Goal: Task Accomplishment & Management: Use online tool/utility

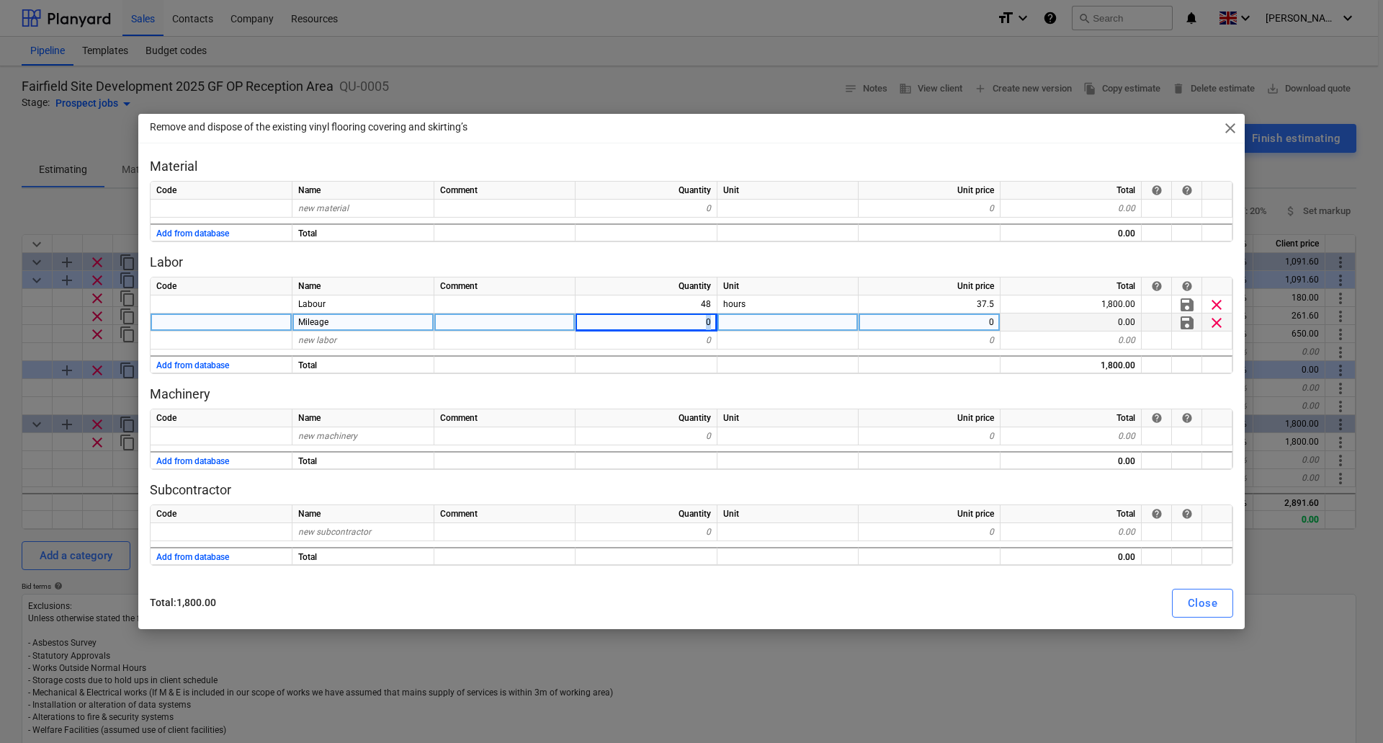
drag, startPoint x: 695, startPoint y: 322, endPoint x: 752, endPoint y: 322, distance: 57.6
click at [0, 0] on div "Mileage 0 0 0.00 save clear" at bounding box center [0, 0] width 0 height 0
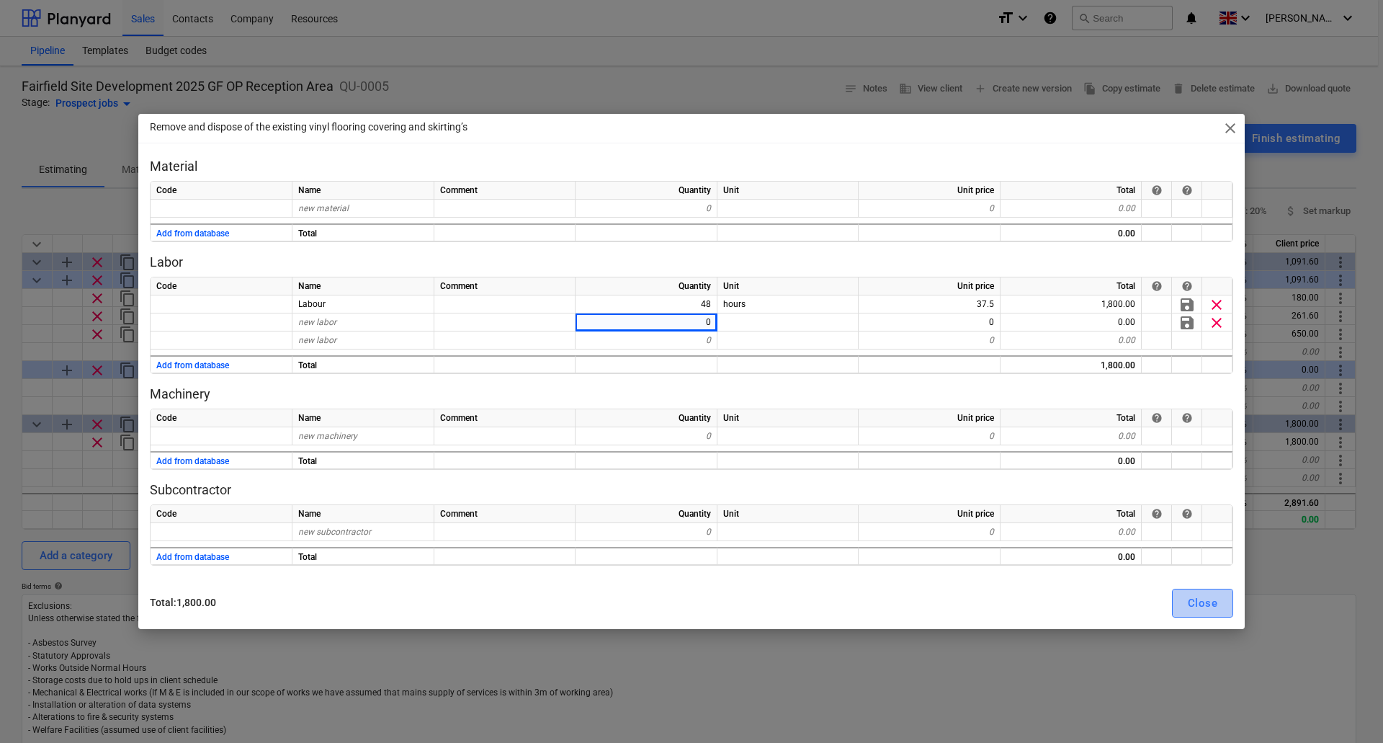
click at [1202, 601] on div "Close" at bounding box center [1203, 603] width 30 height 19
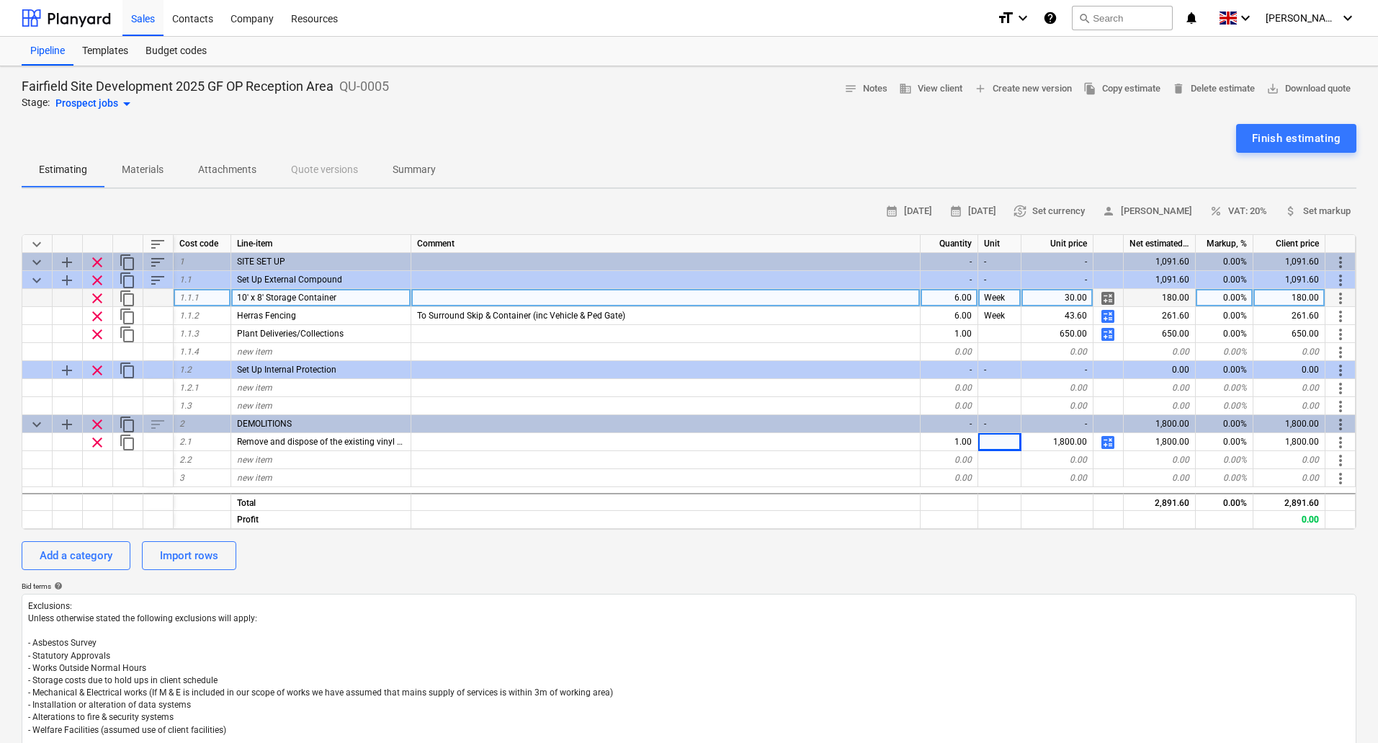
click at [1108, 298] on span "calculate" at bounding box center [1108, 298] width 17 height 17
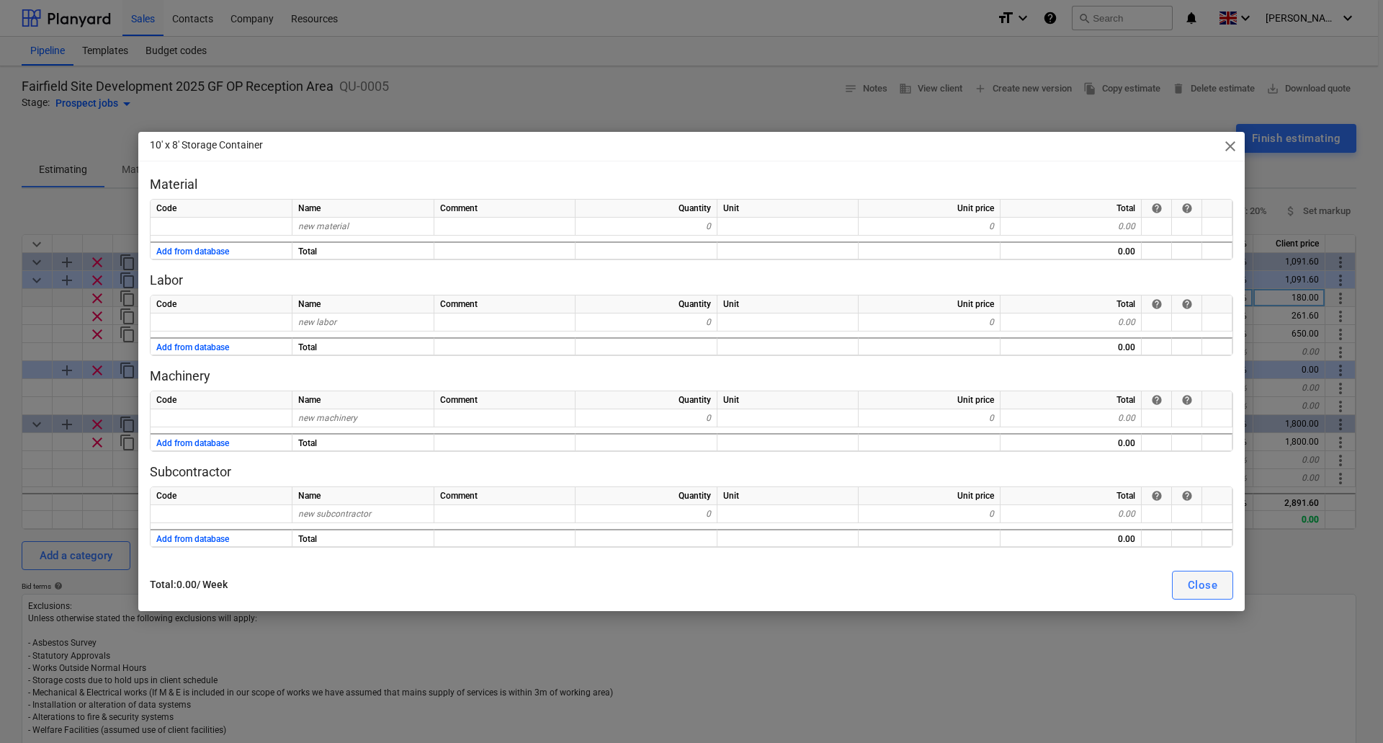
click at [1192, 576] on div "Close" at bounding box center [1203, 585] width 30 height 19
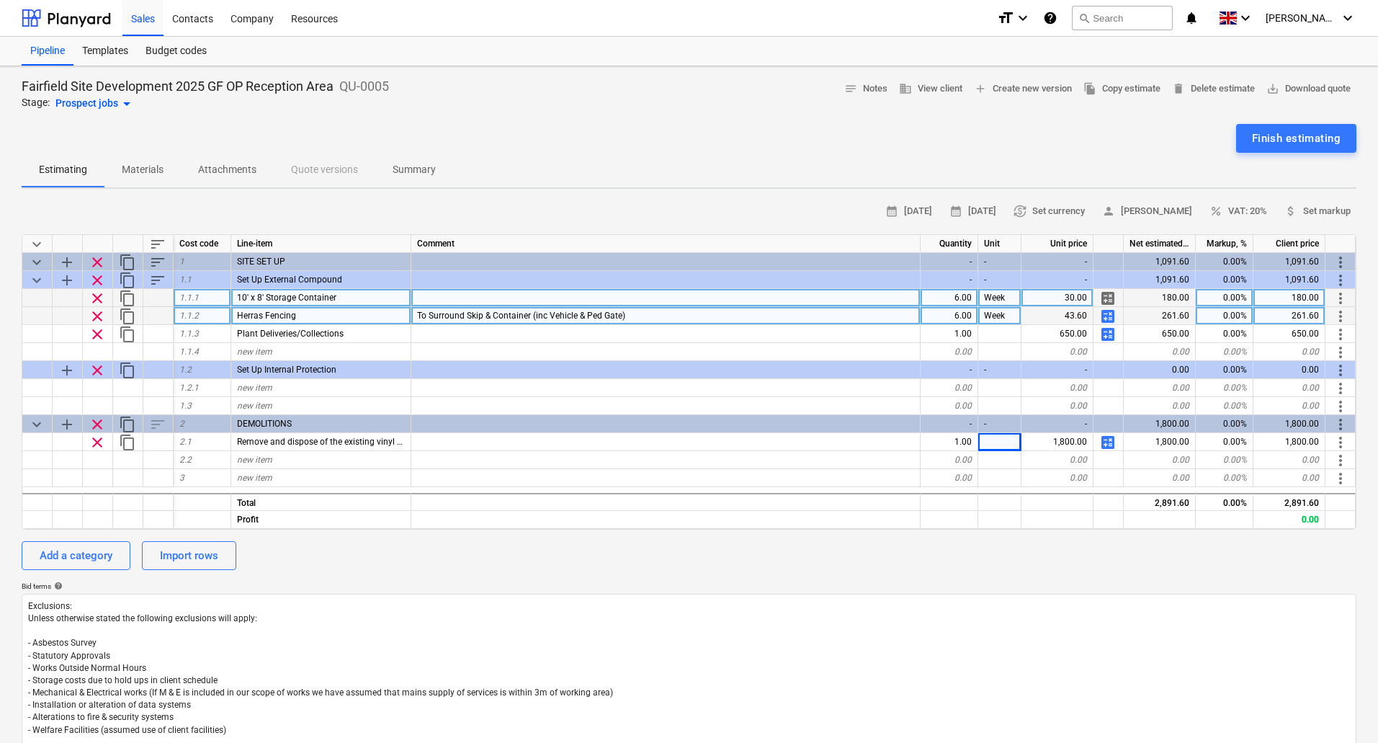
click at [1106, 316] on span "calculate" at bounding box center [1108, 316] width 17 height 17
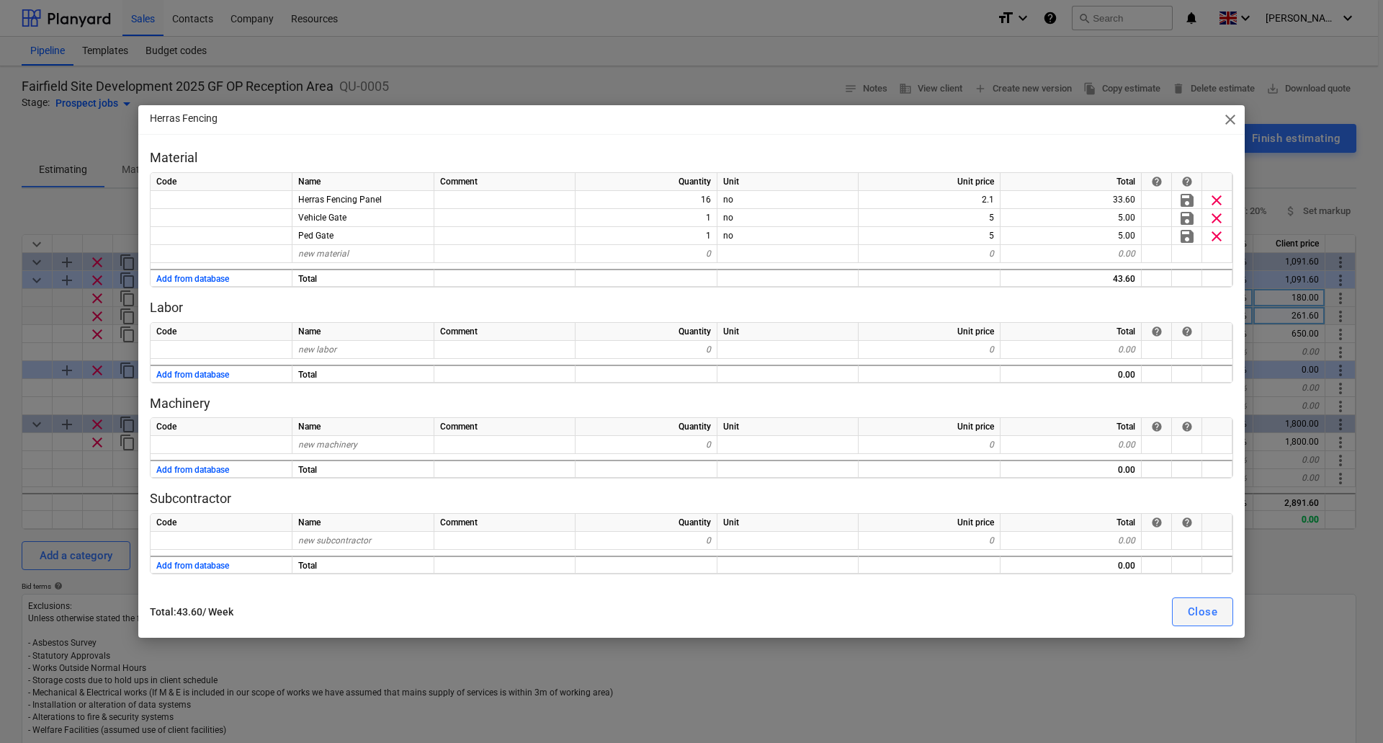
click at [1185, 610] on button "Close" at bounding box center [1202, 611] width 61 height 29
type textarea "x"
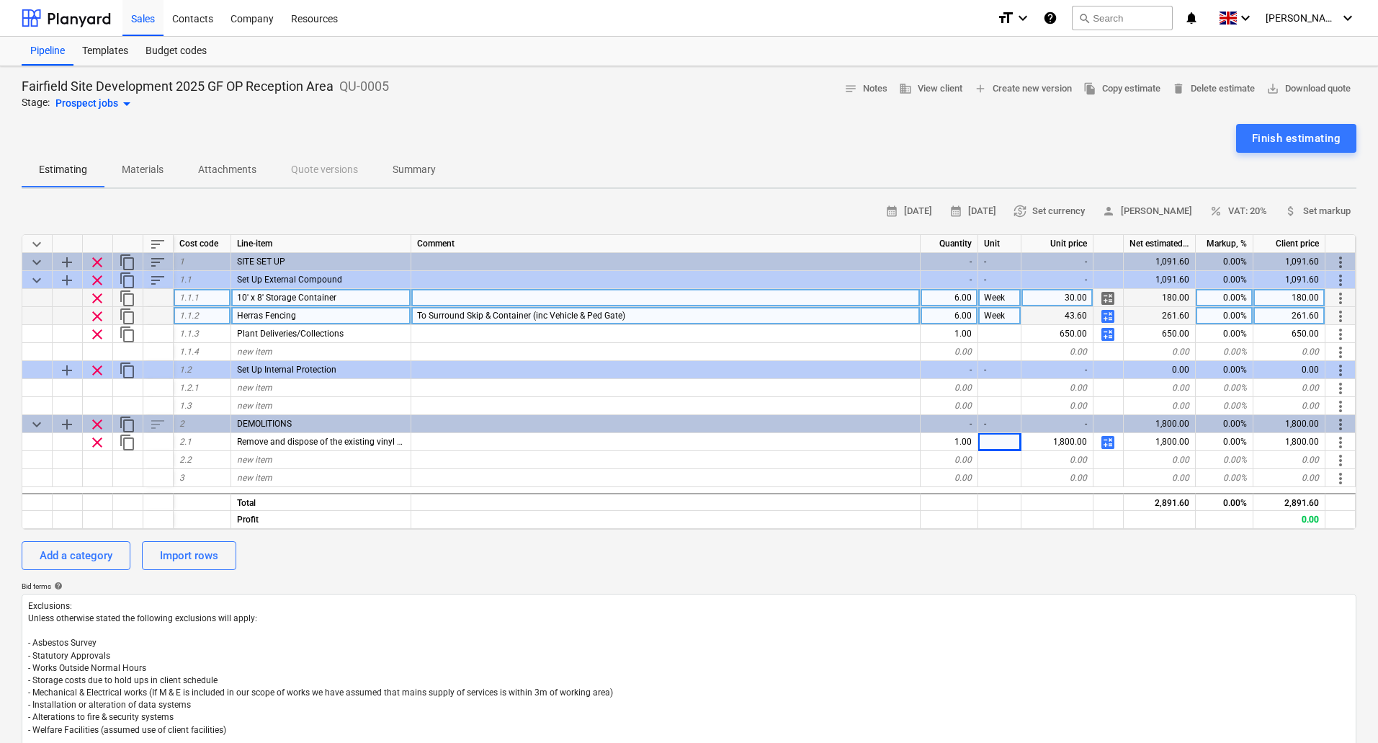
click at [571, 579] on div "calendar_month [DATE] calendar_month [DATE] currency_exchange Set currency pers…" at bounding box center [689, 514] width 1335 height 629
click at [261, 462] on span "new item" at bounding box center [254, 460] width 35 height 10
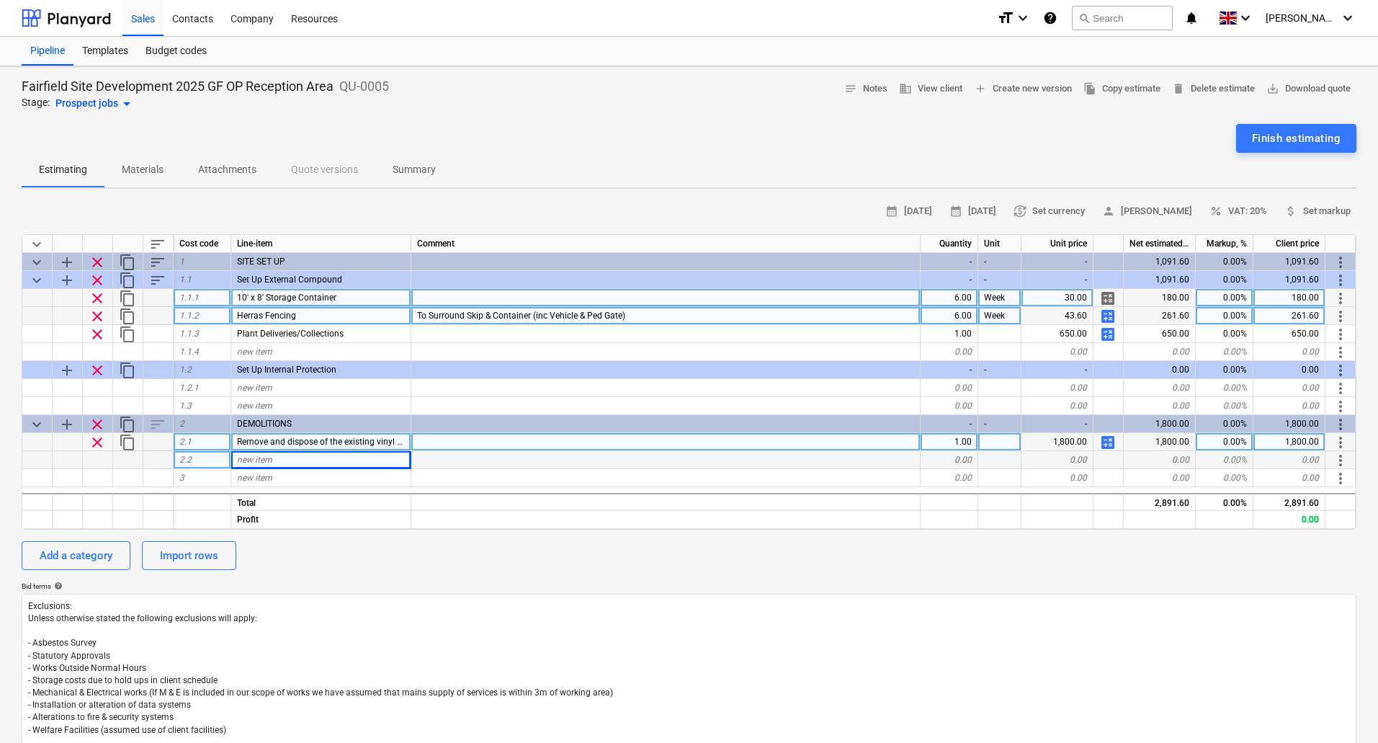
drag, startPoint x: 951, startPoint y: 440, endPoint x: 1039, endPoint y: 450, distance: 88.5
click at [0, 0] on div "clear content_copy 2.1 Remove and dispose of the existing vinyl flooring coveri…" at bounding box center [0, 0] width 0 height 0
click at [963, 437] on div "1.00" at bounding box center [950, 442] width 58 height 18
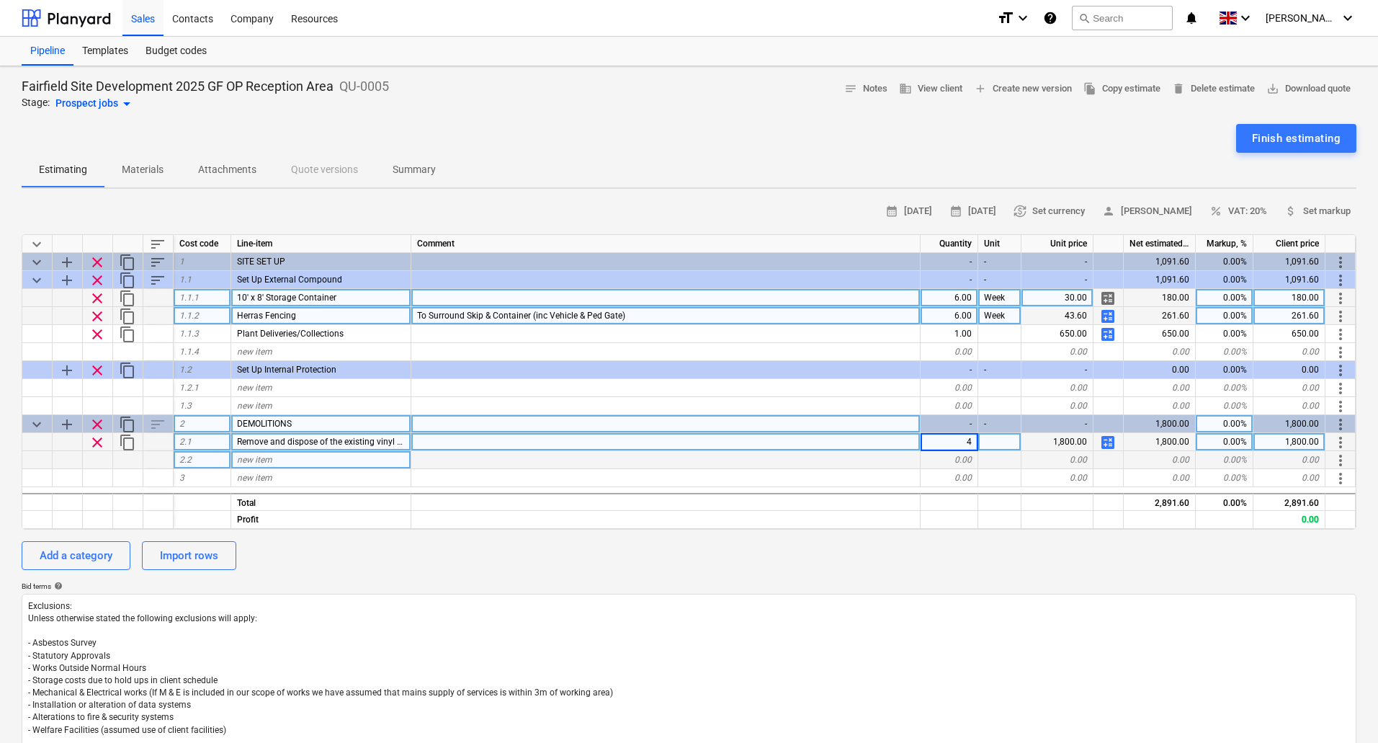
type input "48"
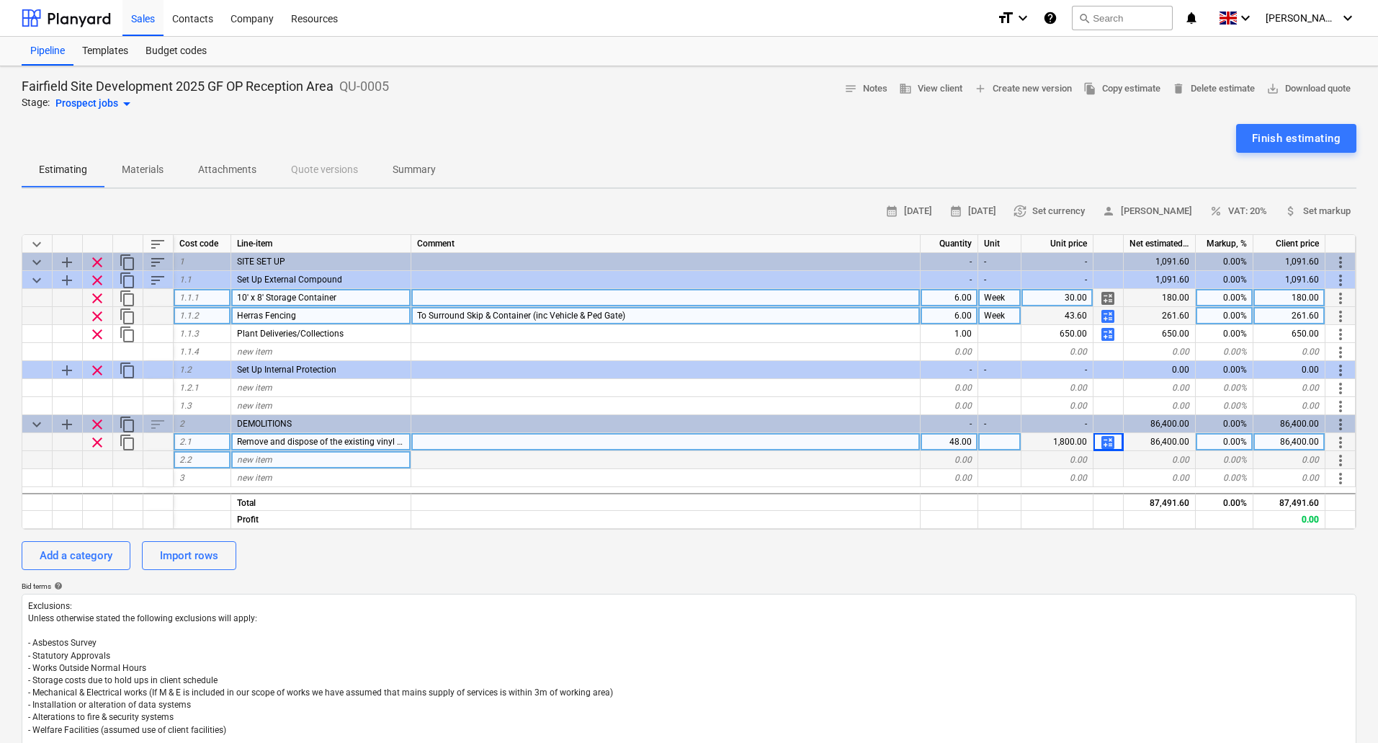
click at [1109, 441] on span "calculate" at bounding box center [1108, 442] width 17 height 17
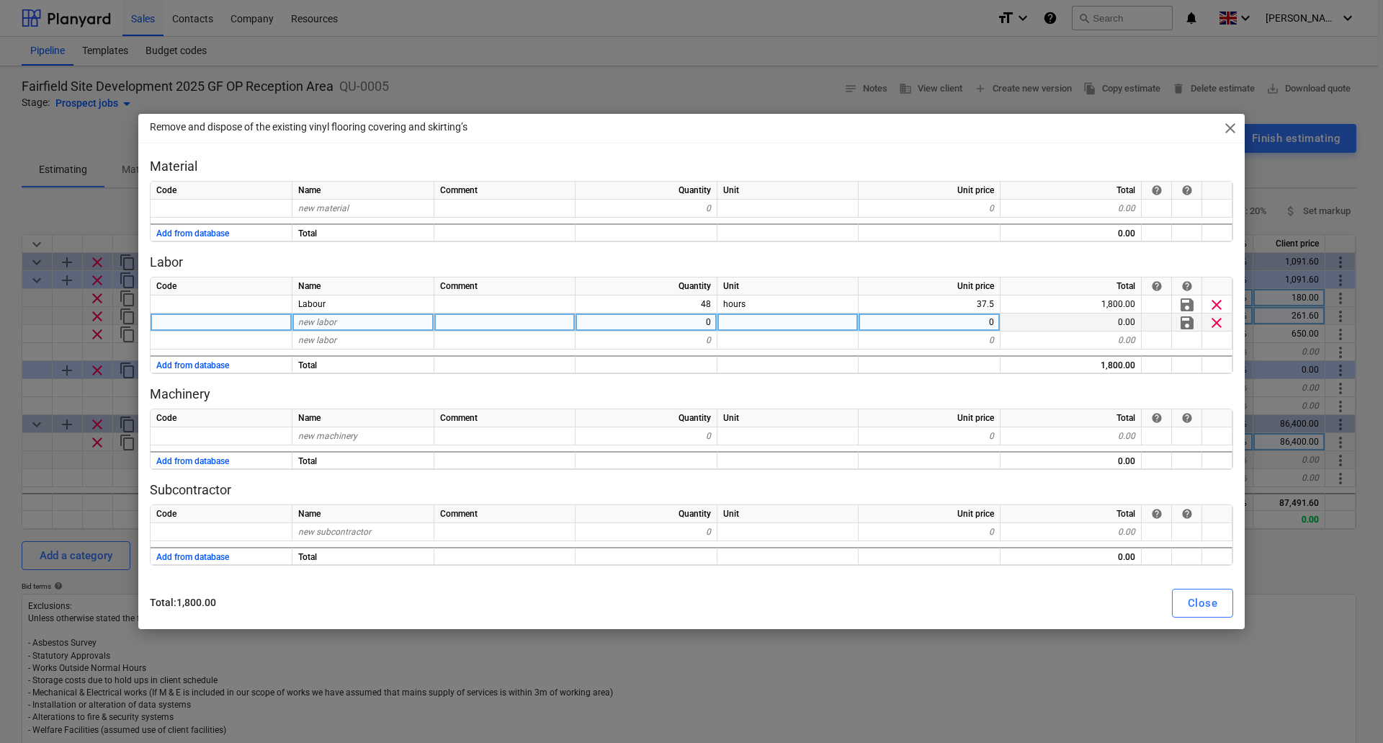
click at [1219, 318] on span "clear" at bounding box center [1216, 322] width 17 height 17
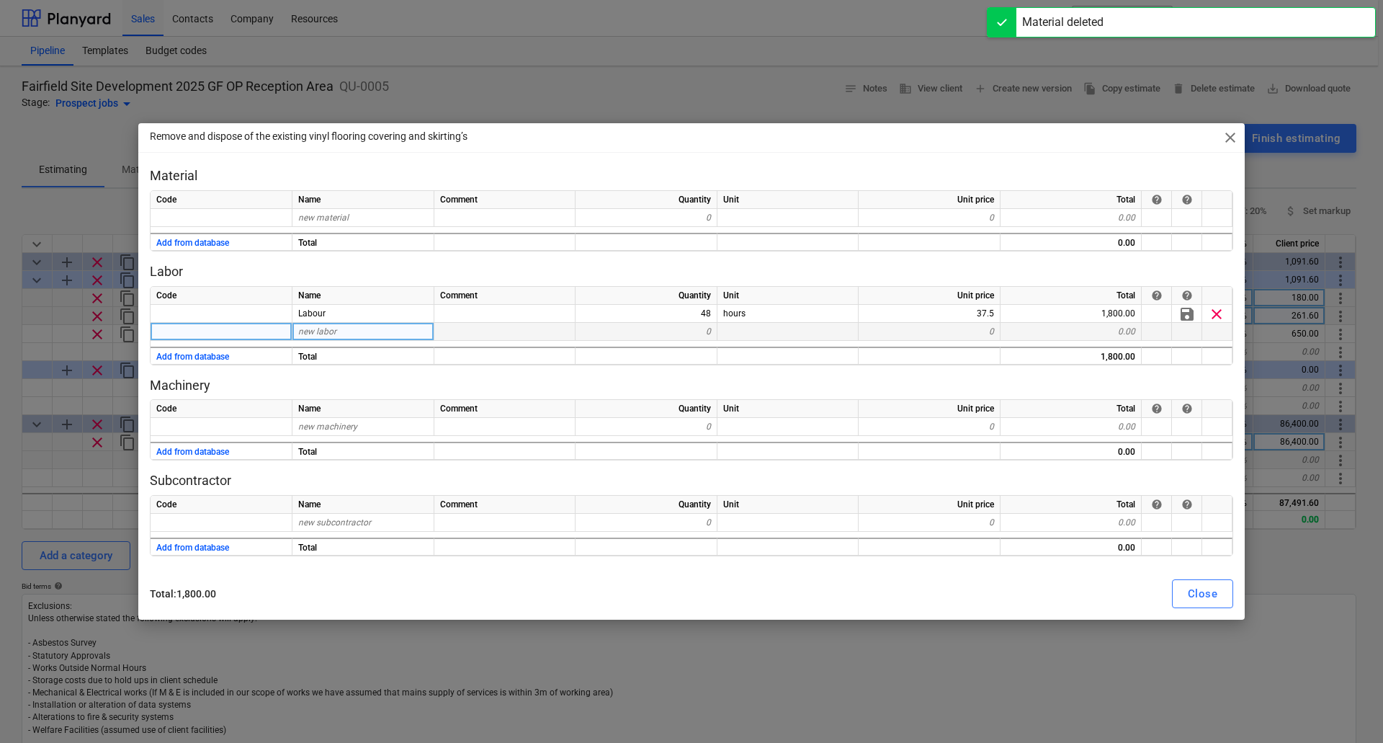
click at [1218, 302] on div at bounding box center [1218, 296] width 30 height 18
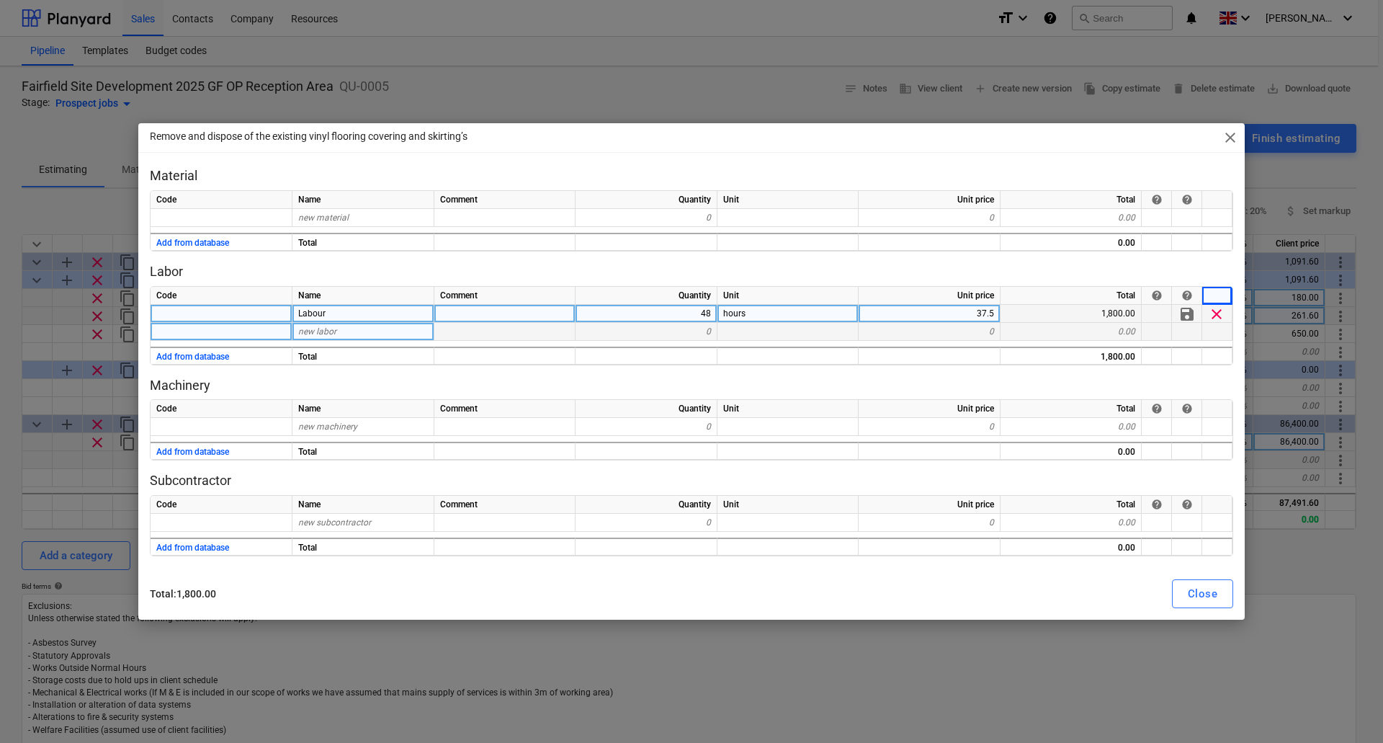
click at [1222, 313] on span "clear" at bounding box center [1216, 313] width 17 height 17
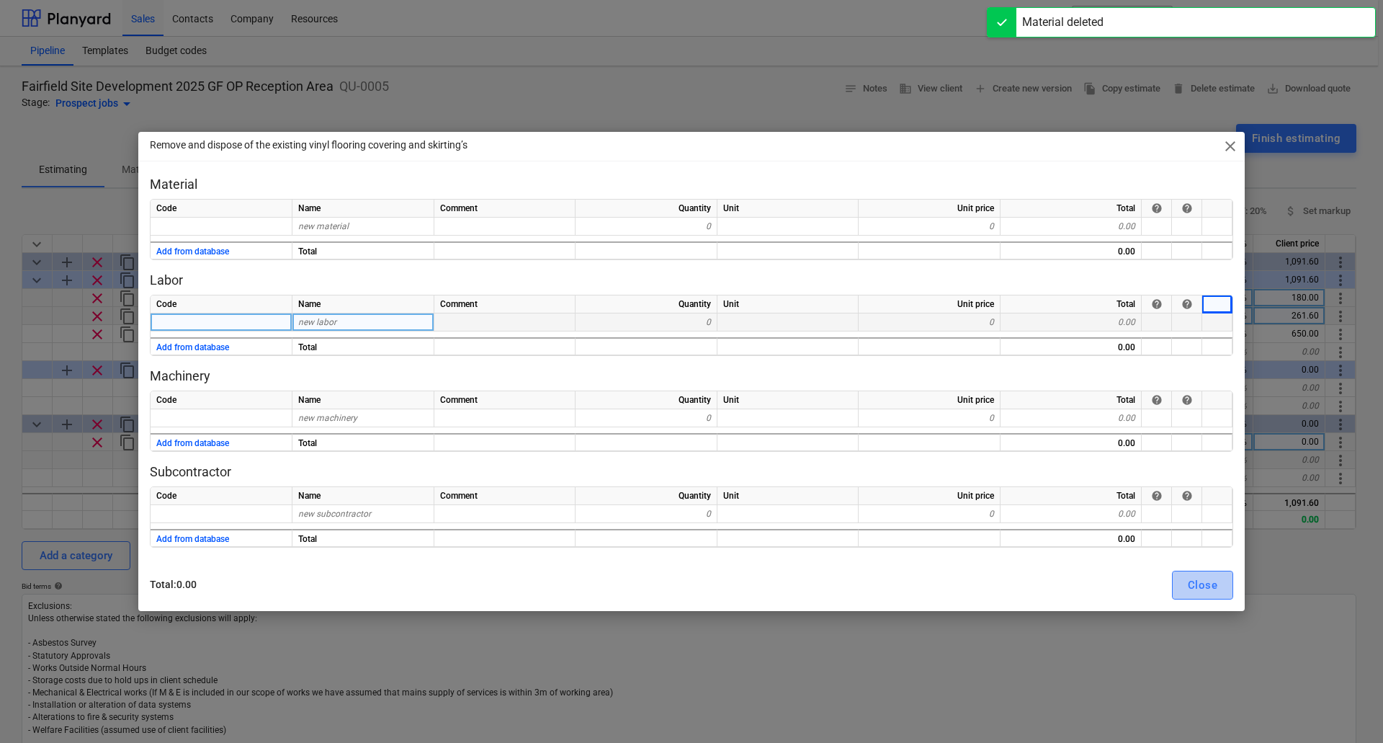
click at [1204, 582] on div "Close" at bounding box center [1203, 585] width 30 height 19
type textarea "x"
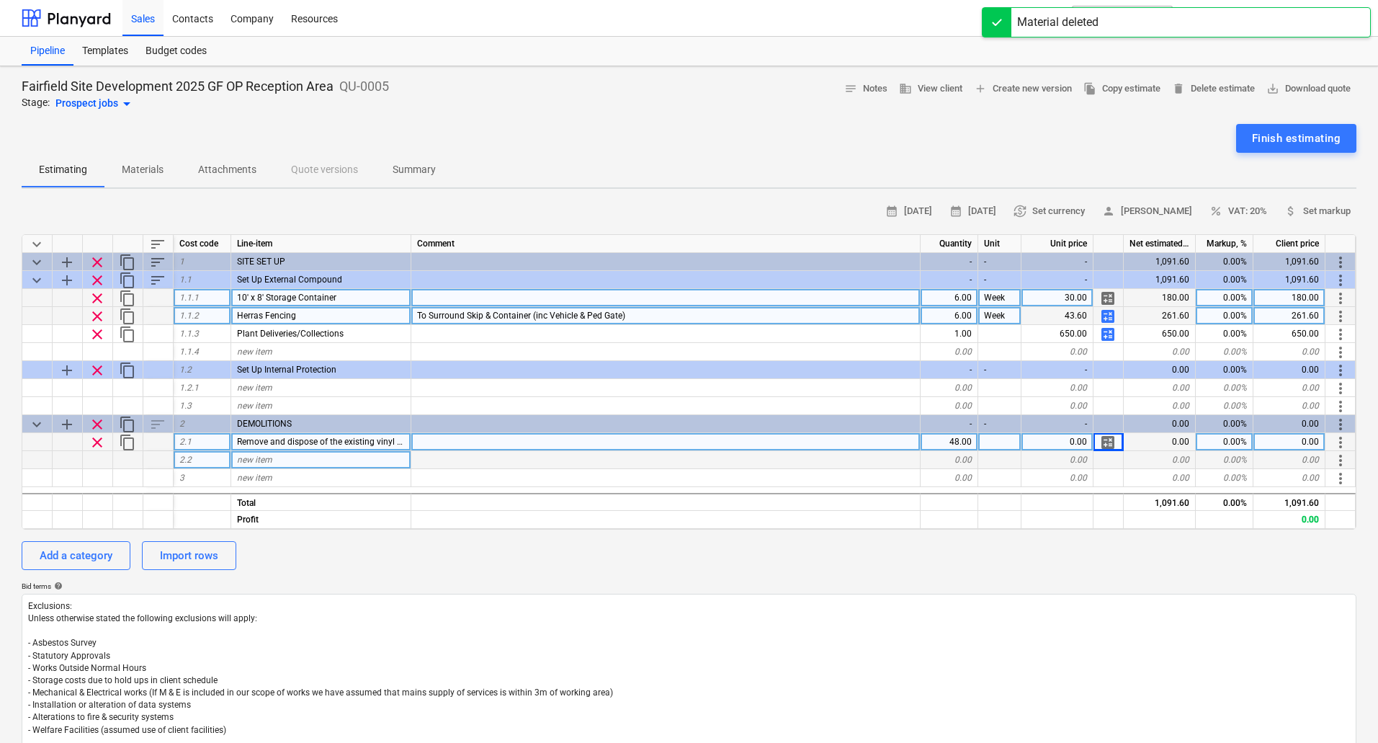
click at [1057, 441] on div "0.00" at bounding box center [1058, 442] width 72 height 18
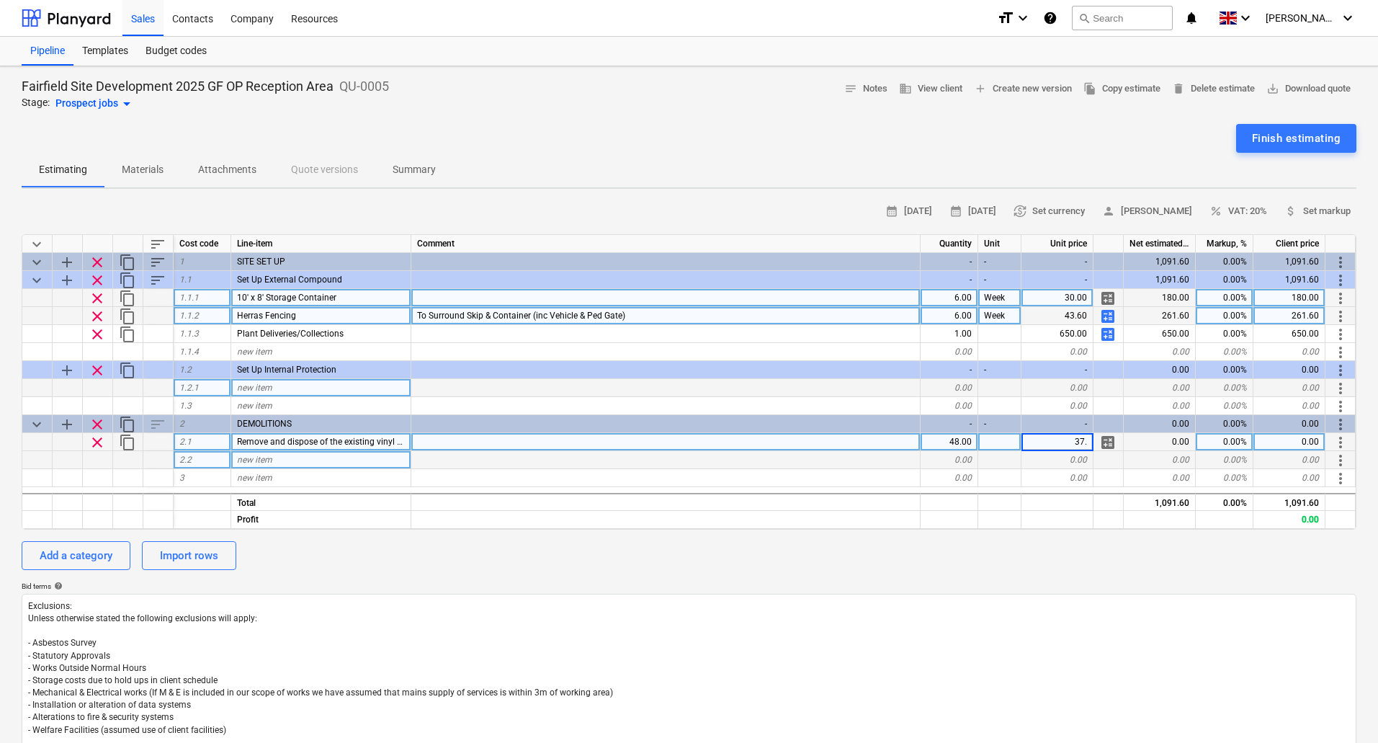
type input "37.5"
type textarea "x"
type input "Hours"
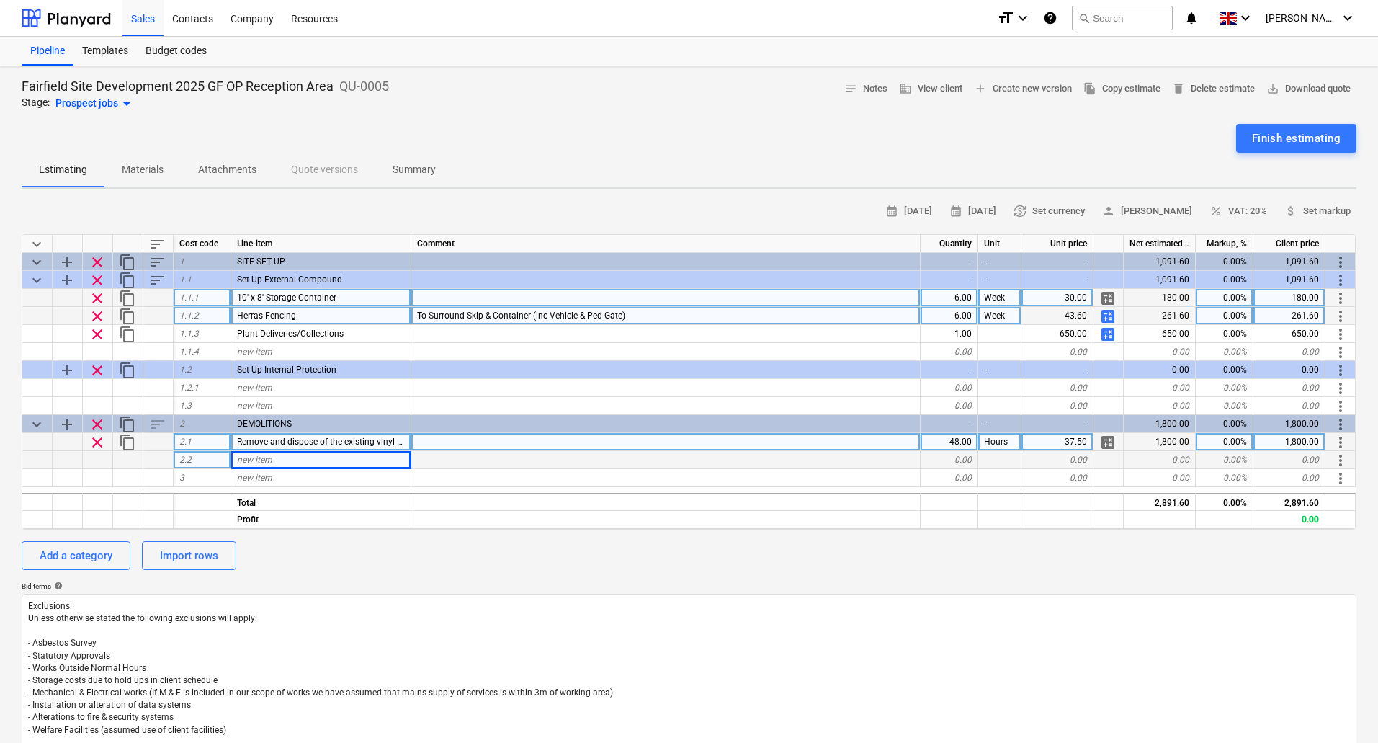
click at [966, 435] on div "48.00" at bounding box center [950, 442] width 58 height 18
click at [384, 444] on span "Remove and dispose of the existing vinyl flooring covering and skirting’s" at bounding box center [376, 442] width 279 height 10
click at [333, 462] on div "new item" at bounding box center [321, 460] width 180 height 18
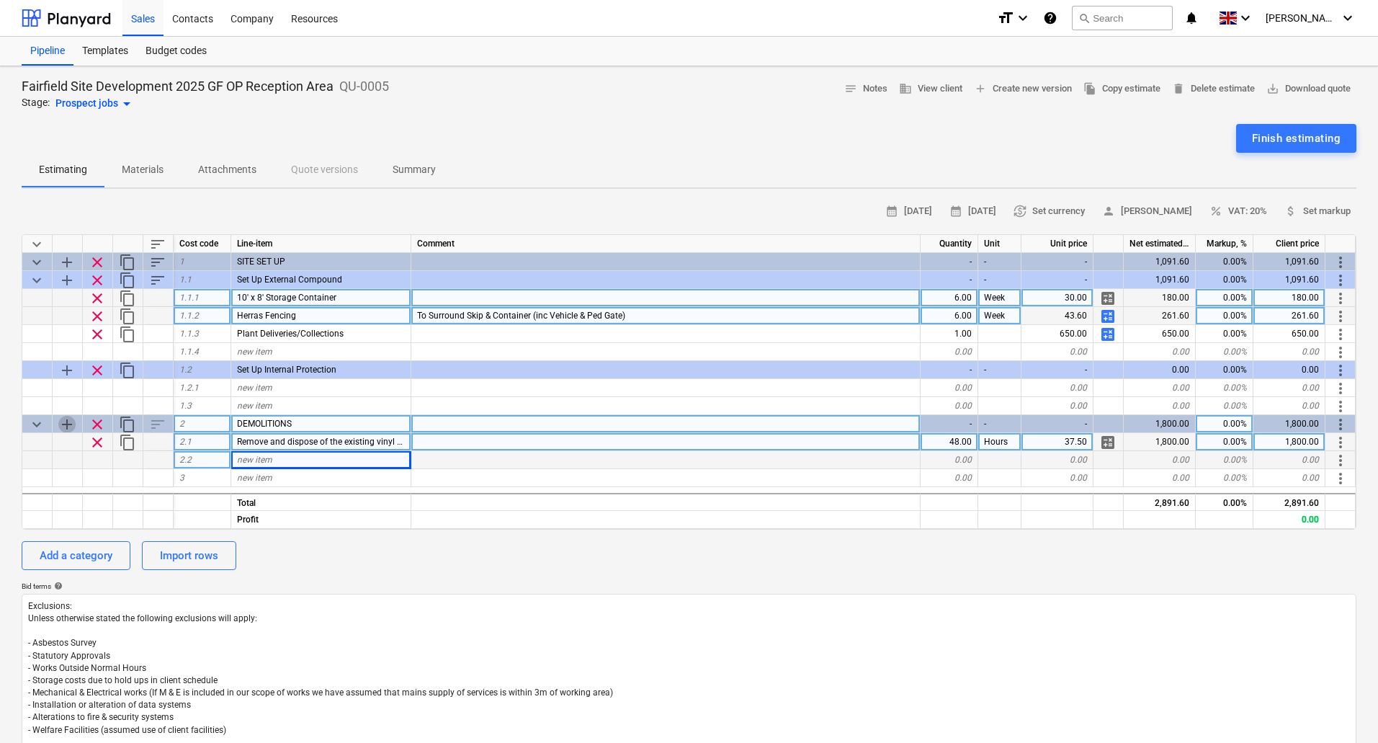
click at [68, 421] on span "add" at bounding box center [66, 424] width 17 height 17
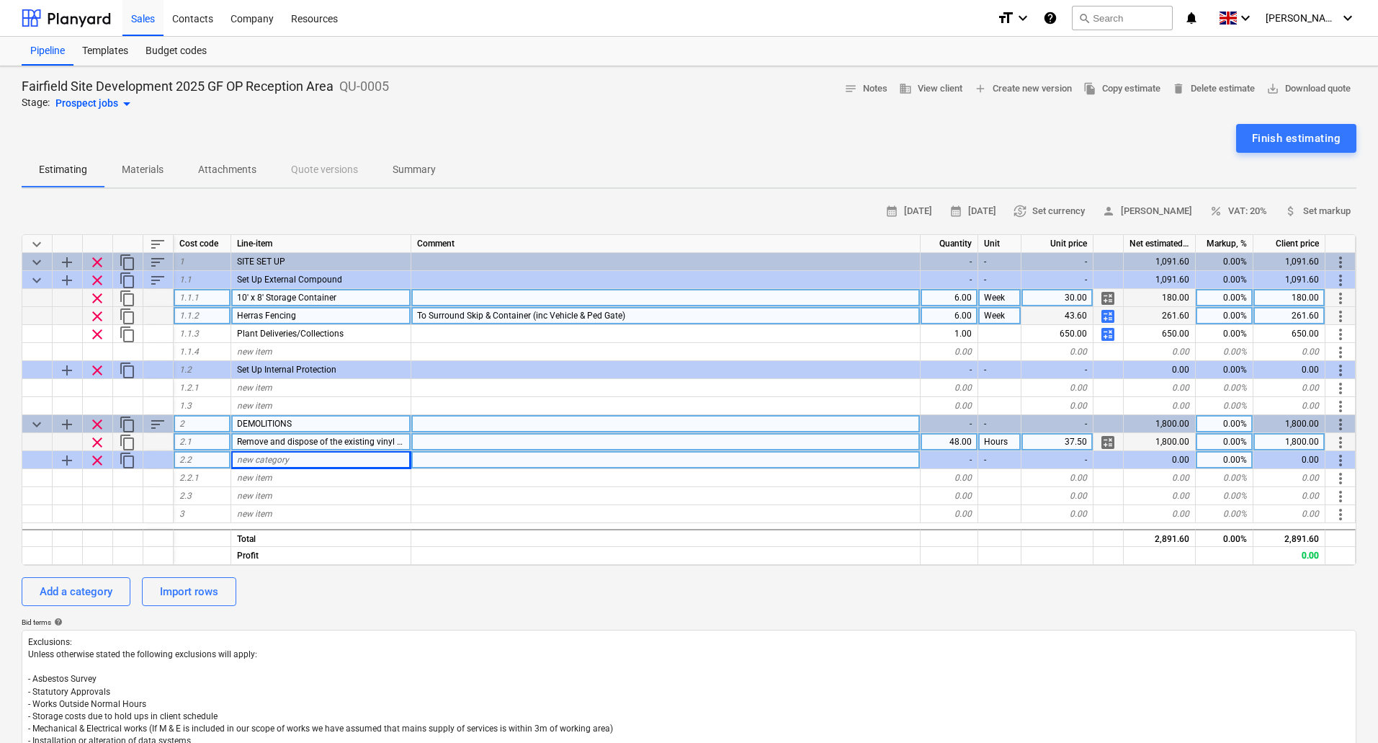
click at [158, 419] on span "sort" at bounding box center [157, 424] width 17 height 17
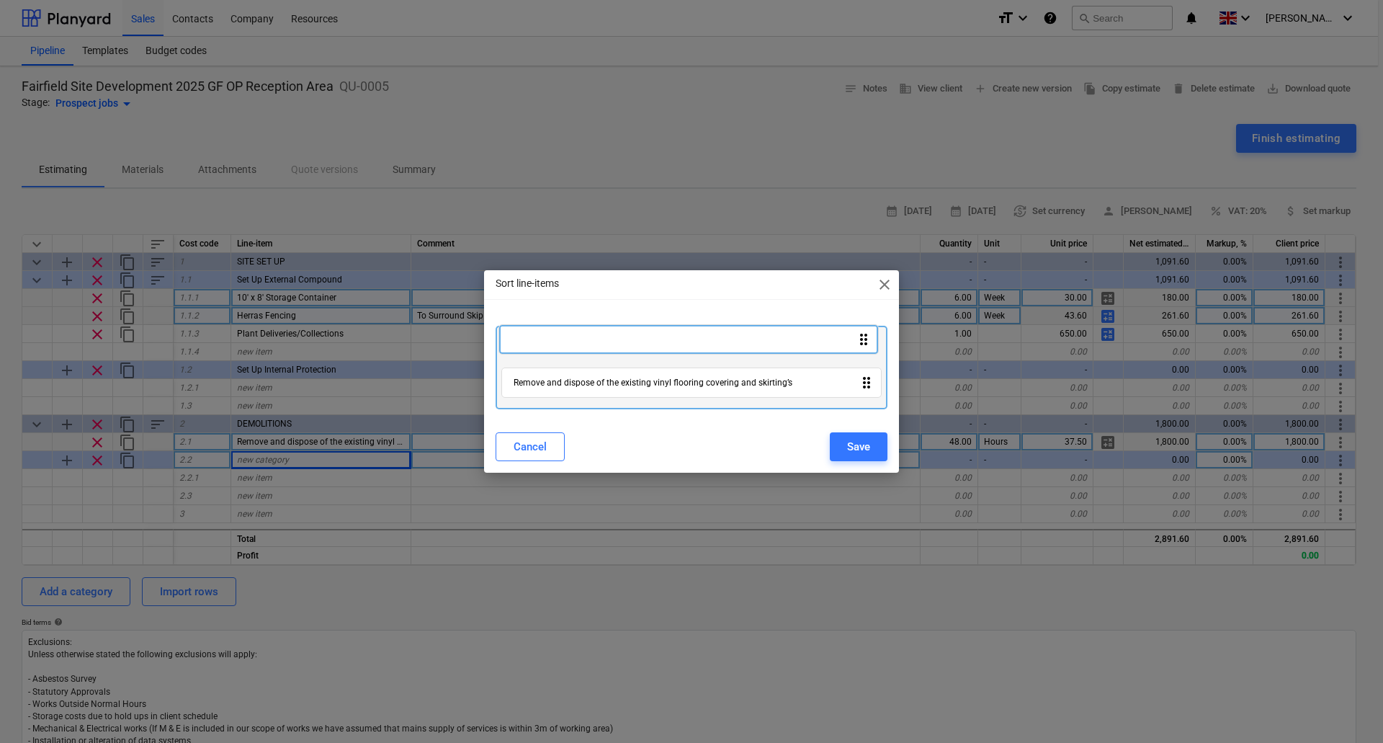
drag, startPoint x: 868, startPoint y: 383, endPoint x: 866, endPoint y: 334, distance: 49.0
click at [866, 334] on div "Remove and dispose of the existing vinyl flooring covering and skirting’s drag_…" at bounding box center [692, 368] width 392 height 84
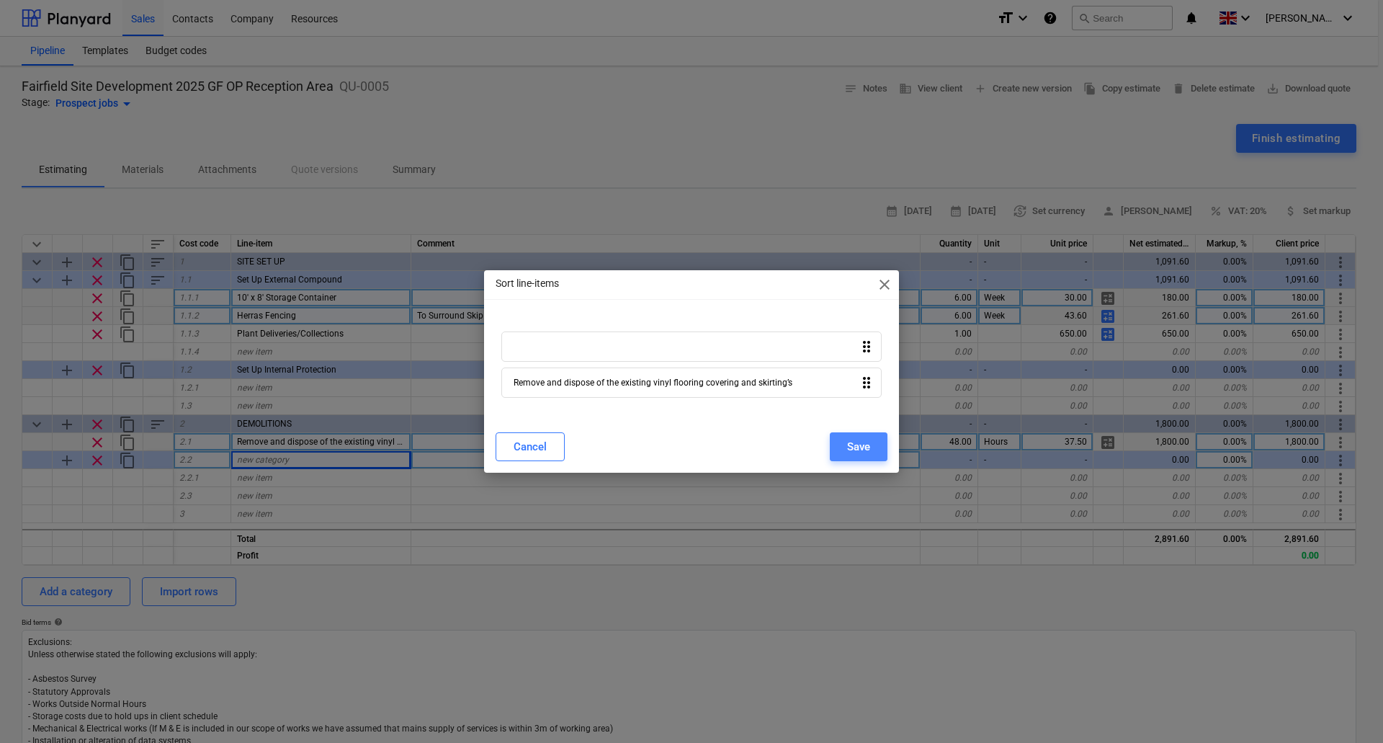
click at [857, 447] on div "Save" at bounding box center [858, 446] width 23 height 19
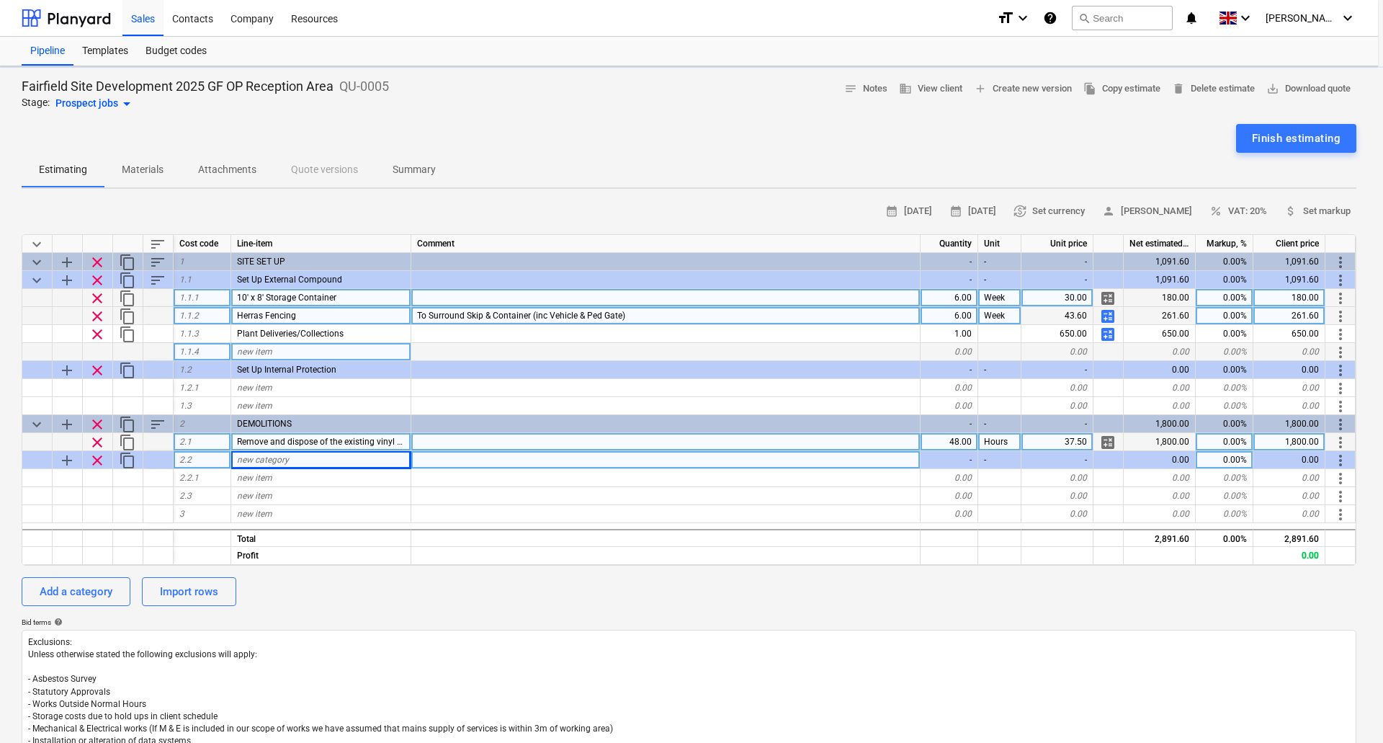
type textarea "x"
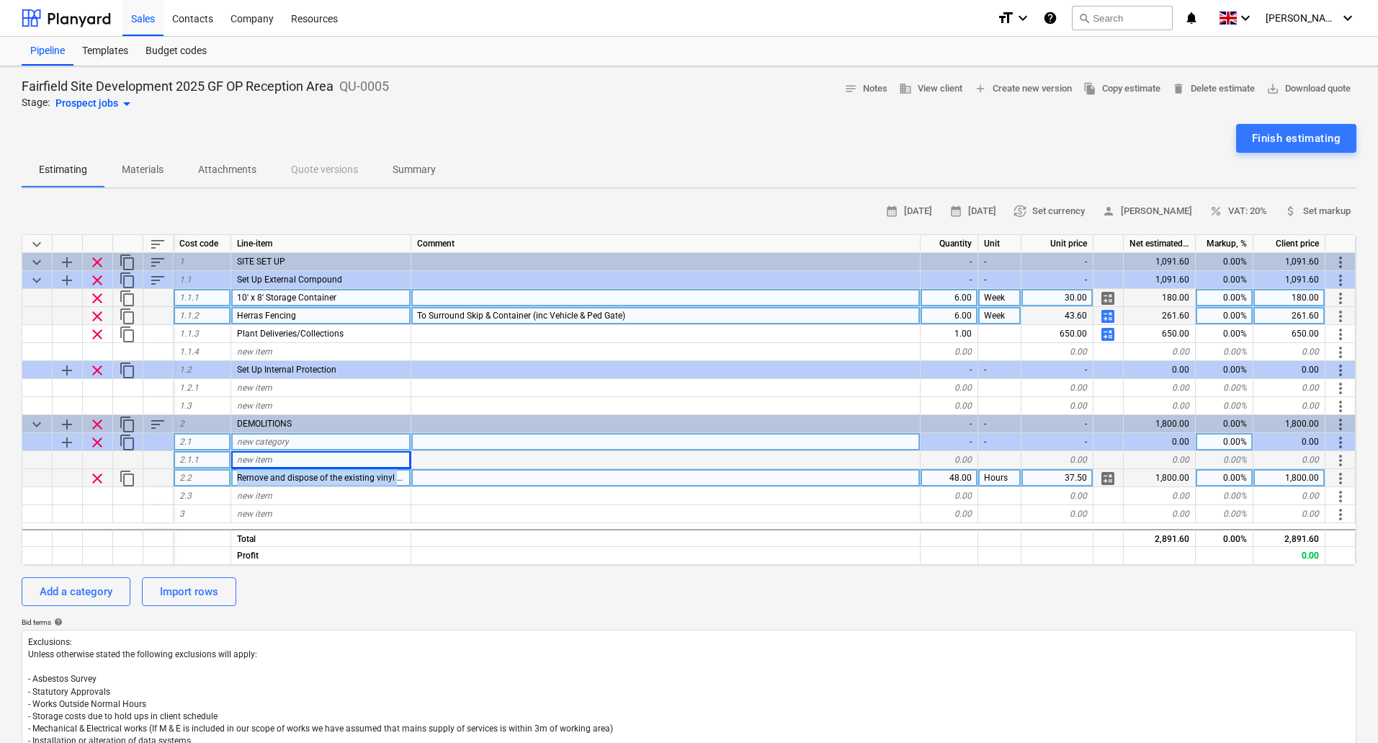
drag, startPoint x: 234, startPoint y: 476, endPoint x: 424, endPoint y: 476, distance: 189.5
click at [0, 0] on div "clear content_copy 2.2 Remove and dispose of the existing vinyl flooring coveri…" at bounding box center [0, 0] width 0 height 0
copy span "Remove and dispose of the existing vinyl flooring covering and skirting’s"
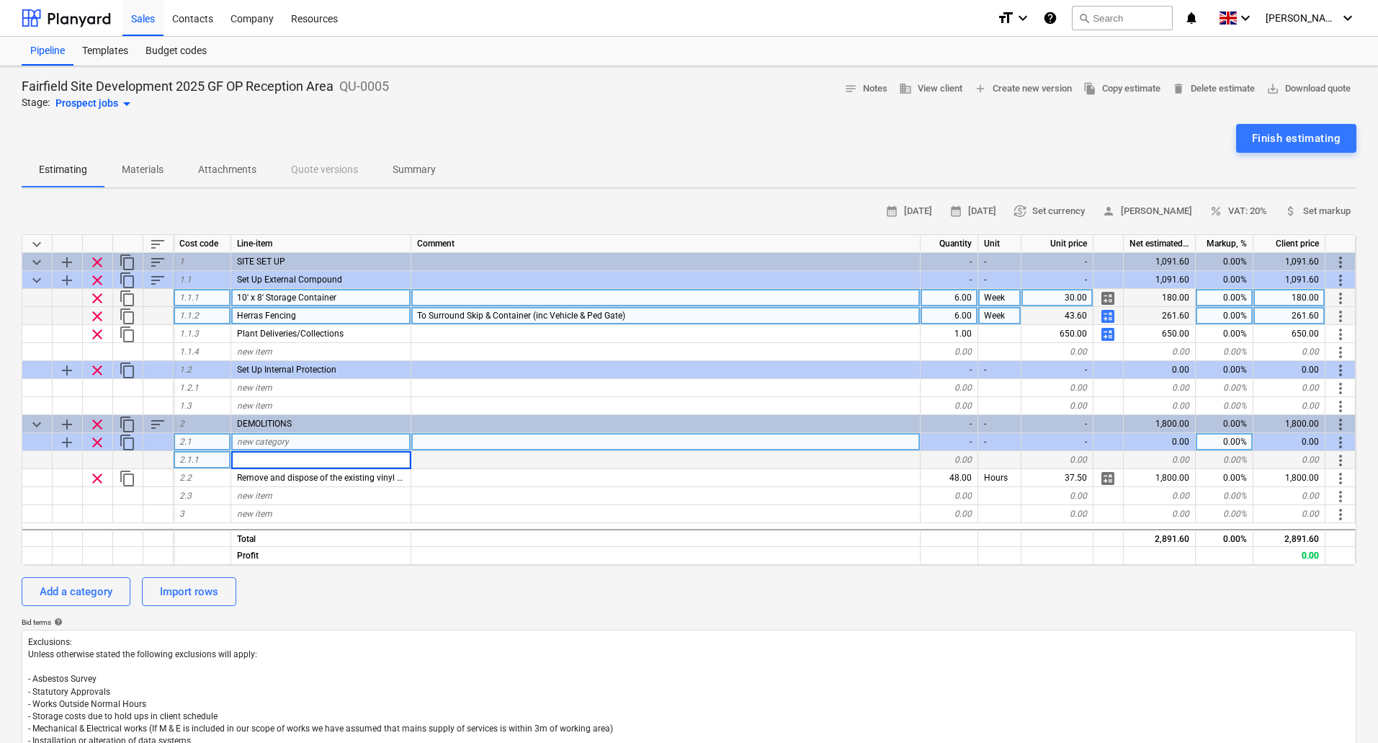
click at [280, 461] on input at bounding box center [320, 459] width 179 height 17
type input "Remove and dispose of the existing vinyl flooring covering and skirting’s"
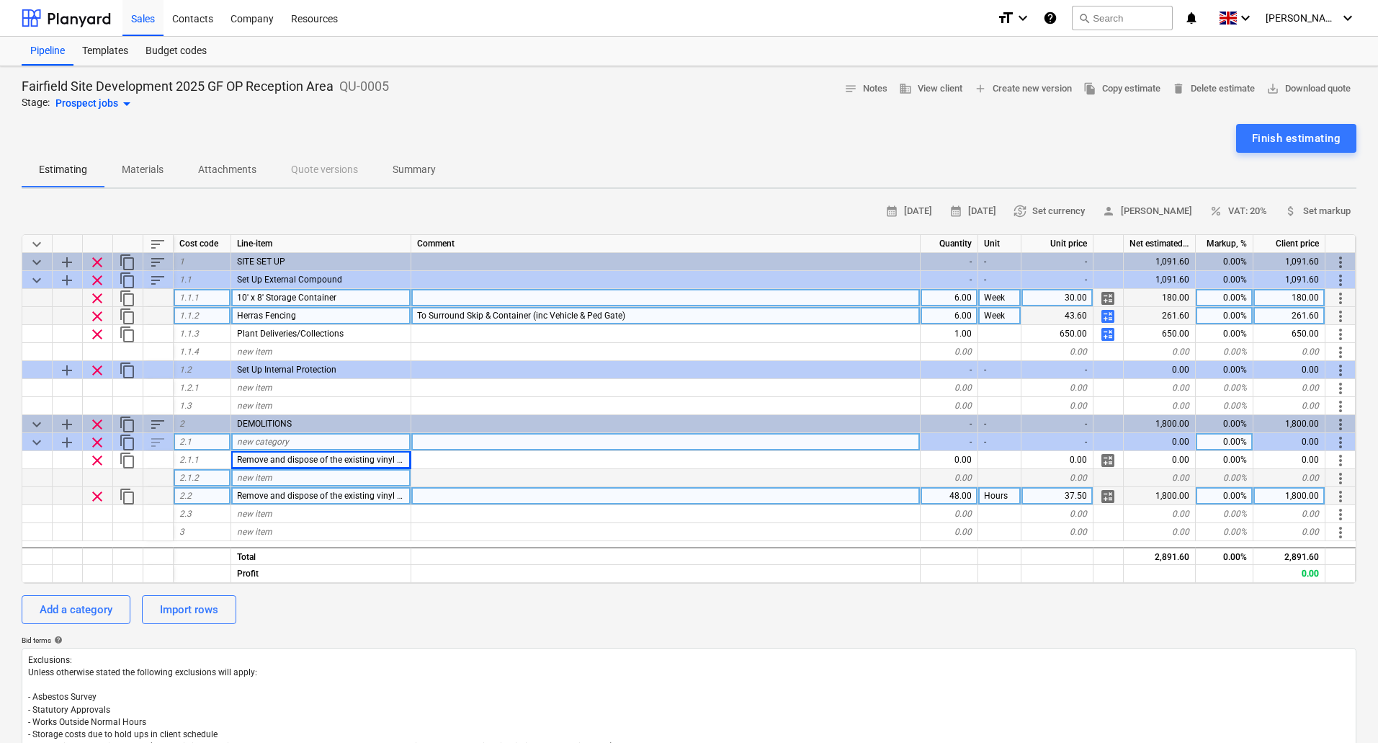
click at [99, 497] on span "clear" at bounding box center [97, 496] width 17 height 17
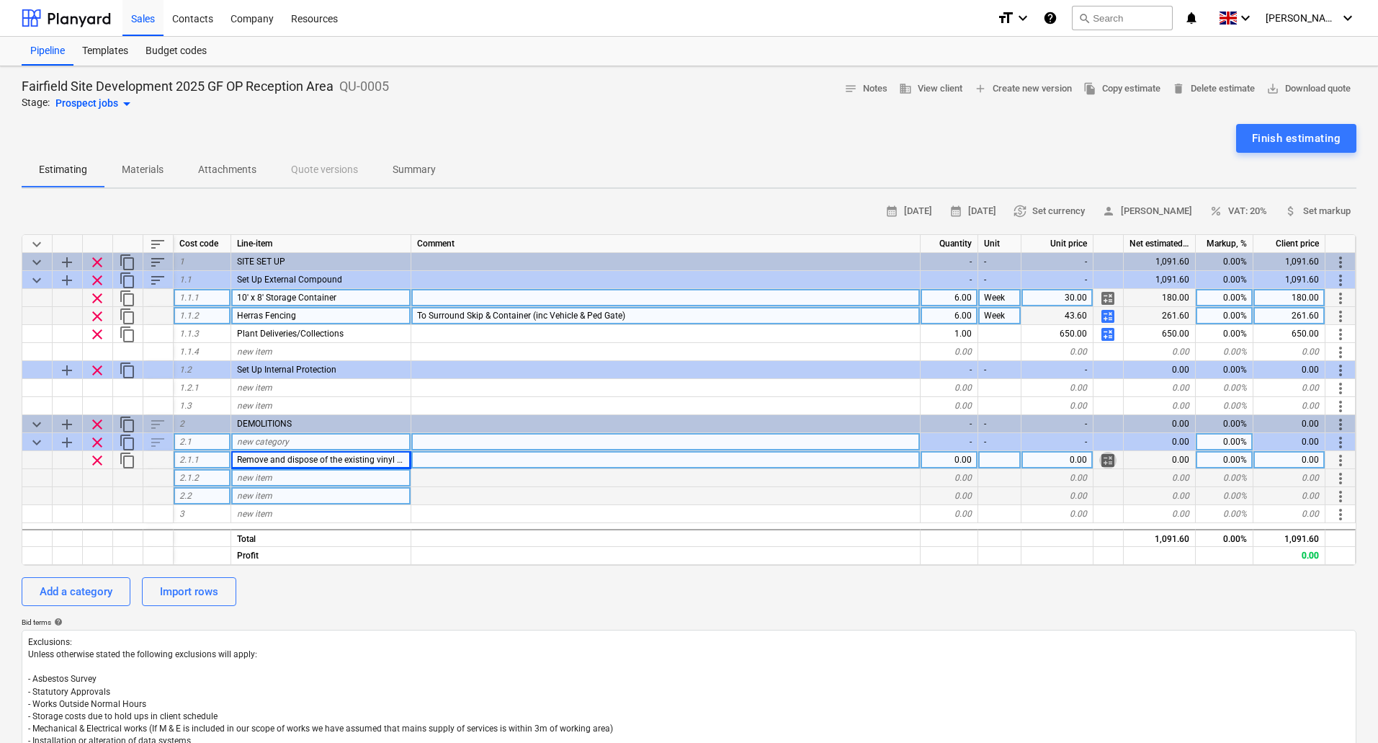
click at [1107, 460] on span "calculate" at bounding box center [1108, 460] width 17 height 17
type textarea "x"
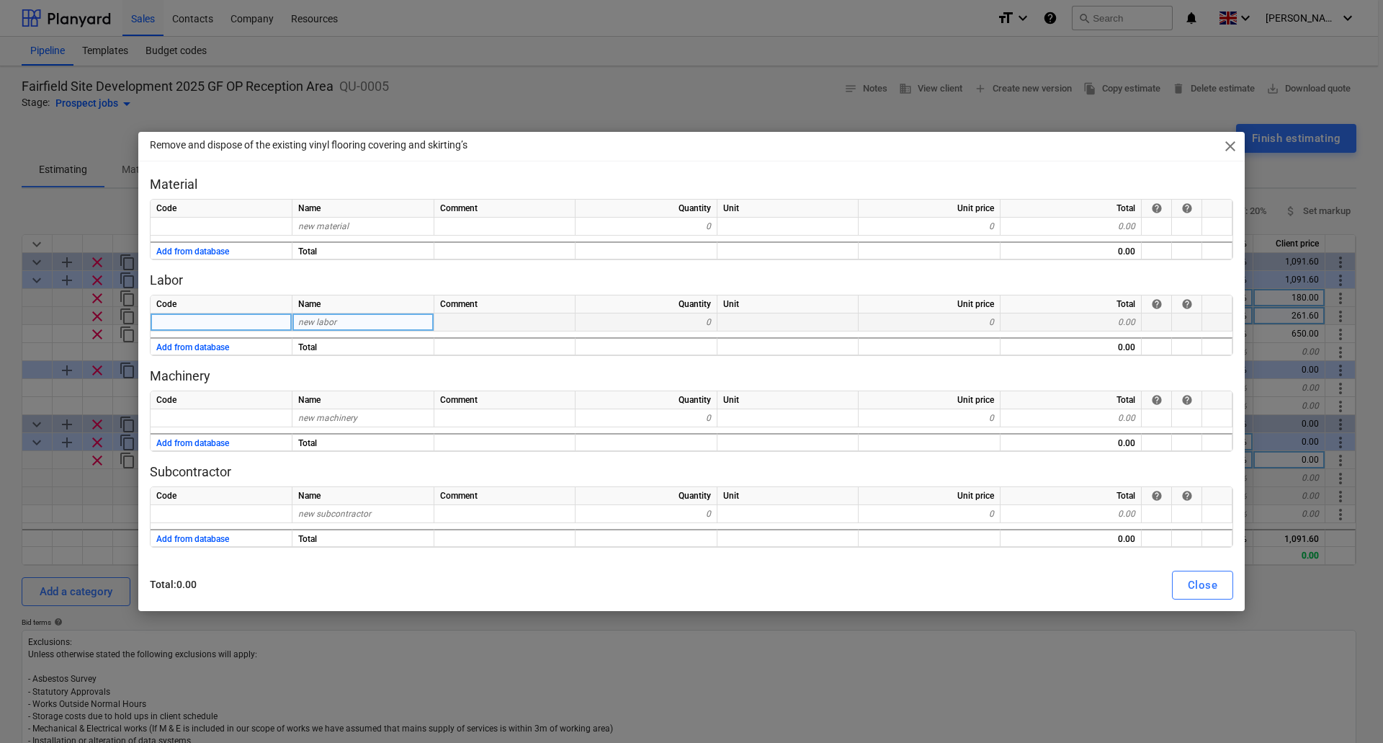
click at [361, 321] on div "new labor" at bounding box center [364, 322] width 142 height 18
type input "4"
type input "Labour"
type textarea "x"
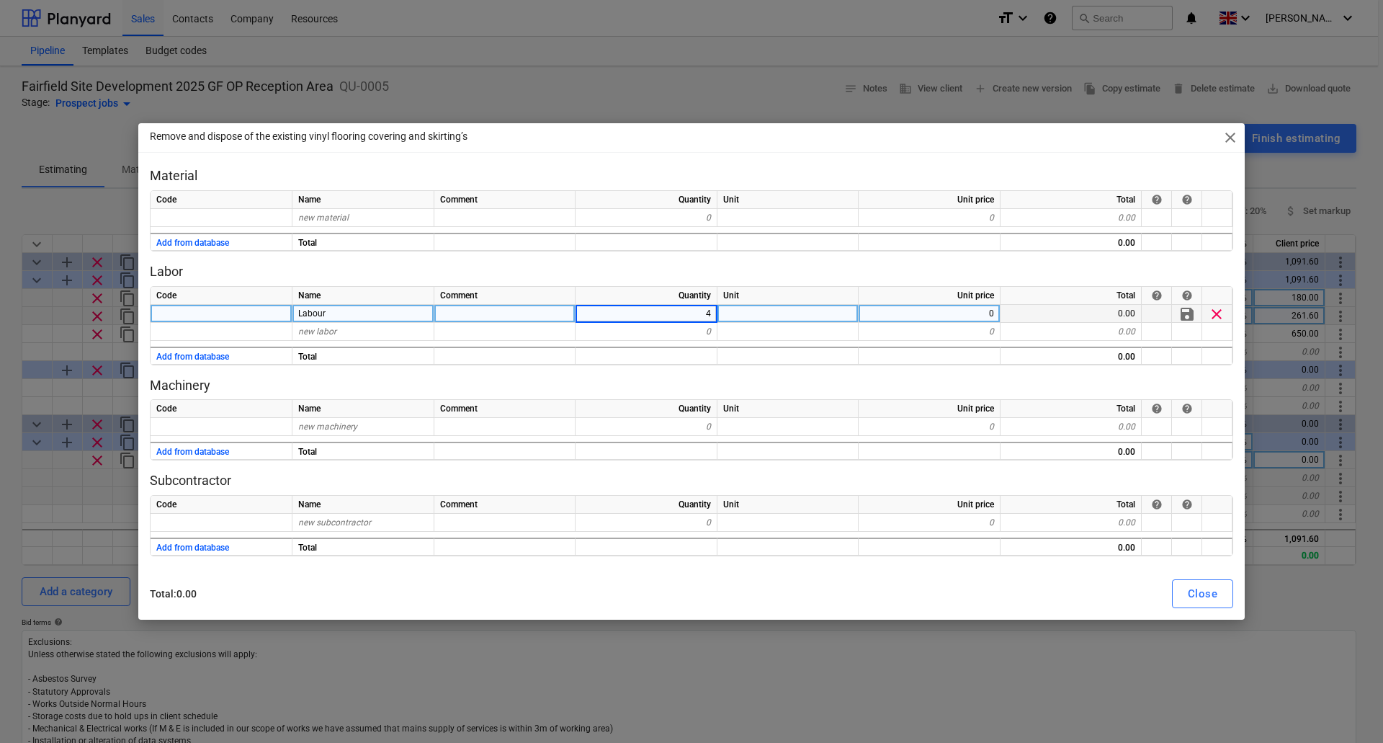
type input "48"
type textarea "x"
type input "37.5"
type textarea "x"
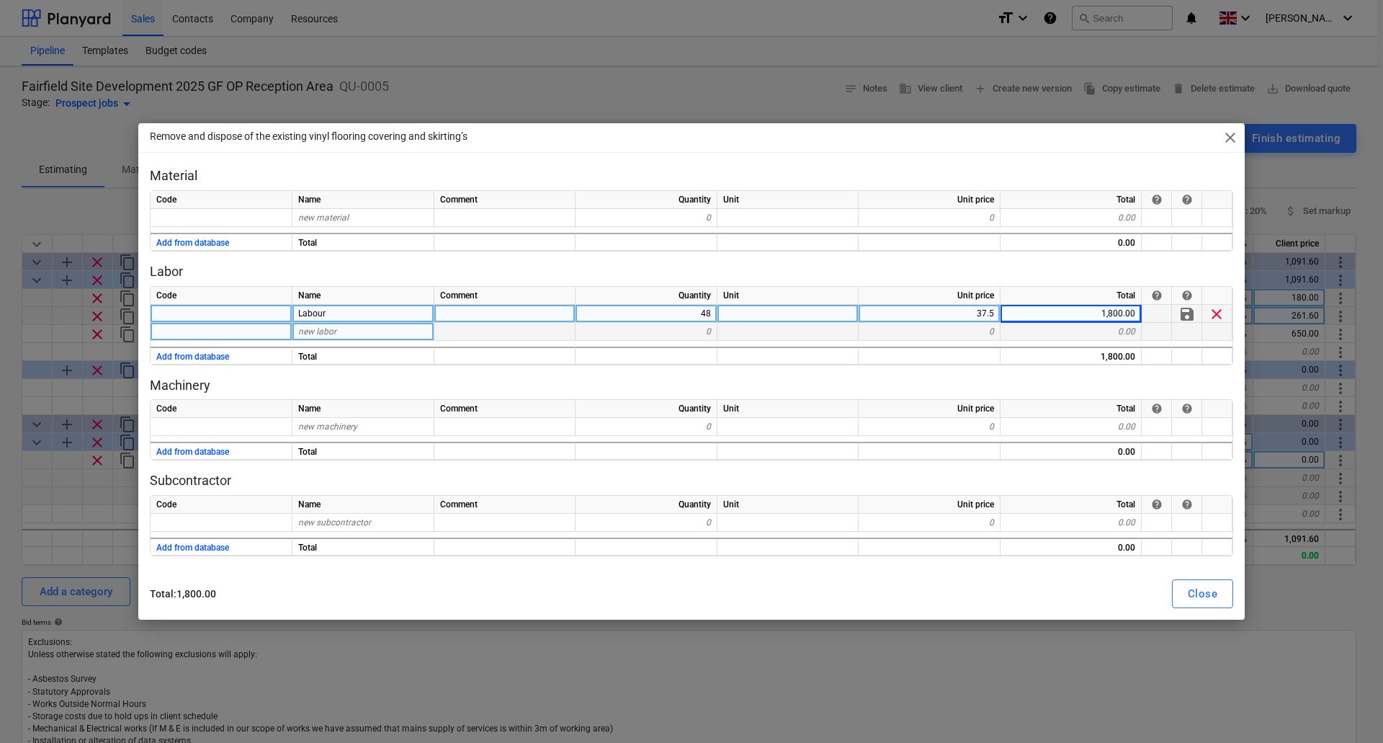
click at [329, 330] on span "new labor" at bounding box center [317, 331] width 38 height 10
type input "Fuel"
type textarea "x"
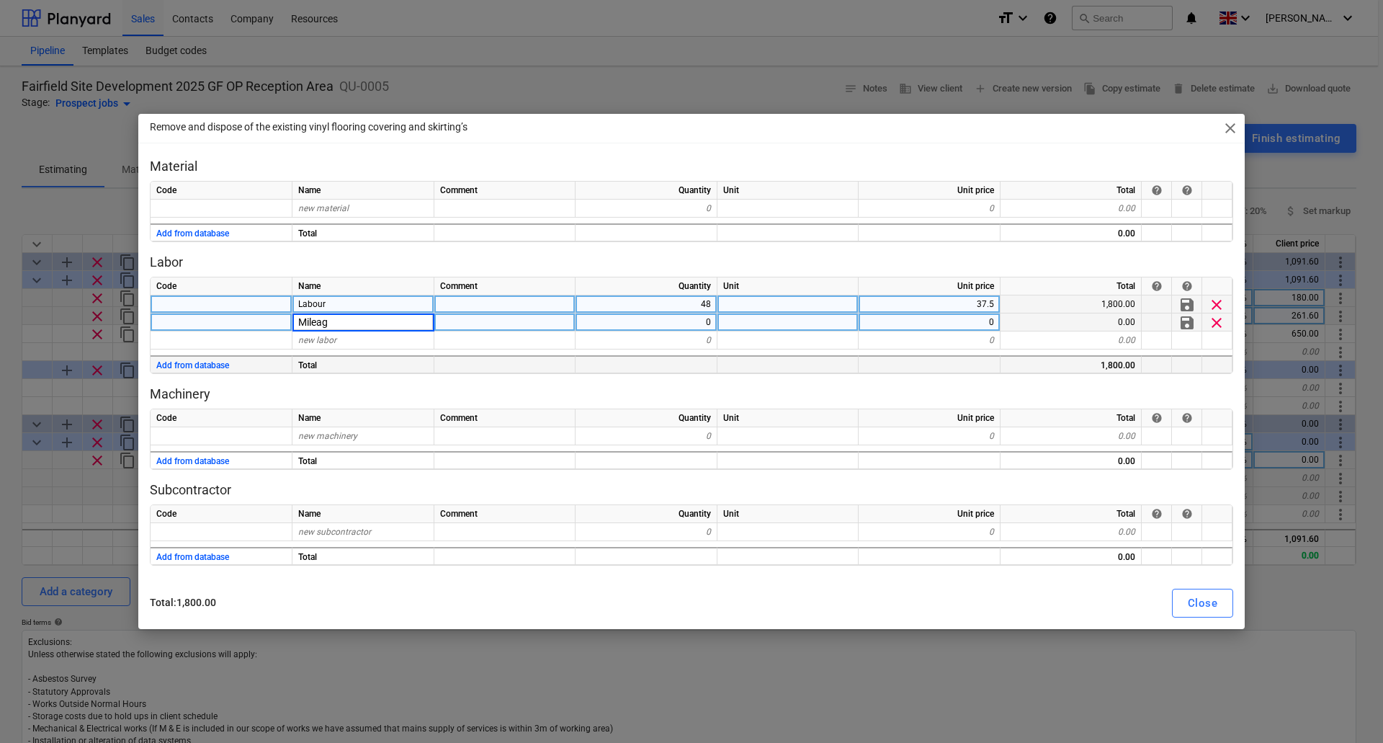
type input "Mileage"
type textarea "x"
type input "48"
type textarea "x"
type input "4.5"
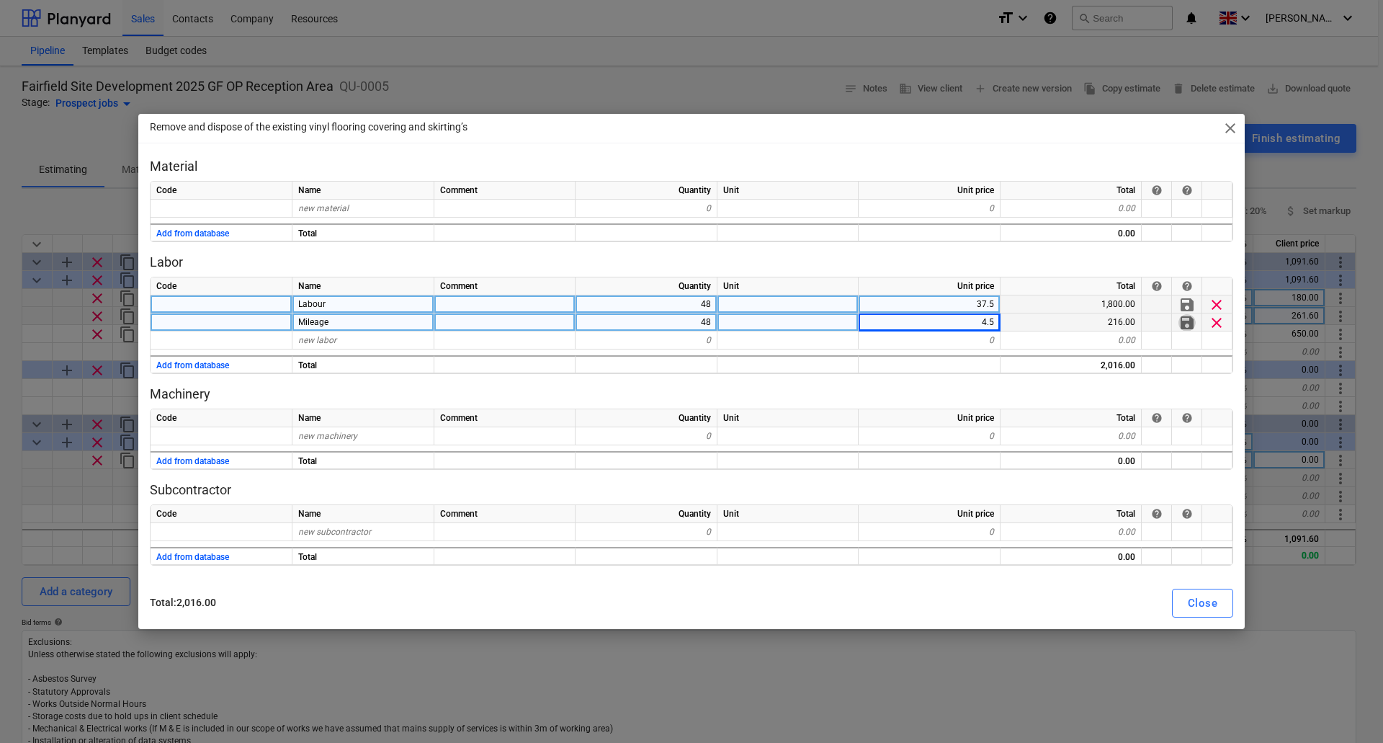
click at [1188, 324] on span "save" at bounding box center [1187, 322] width 17 height 17
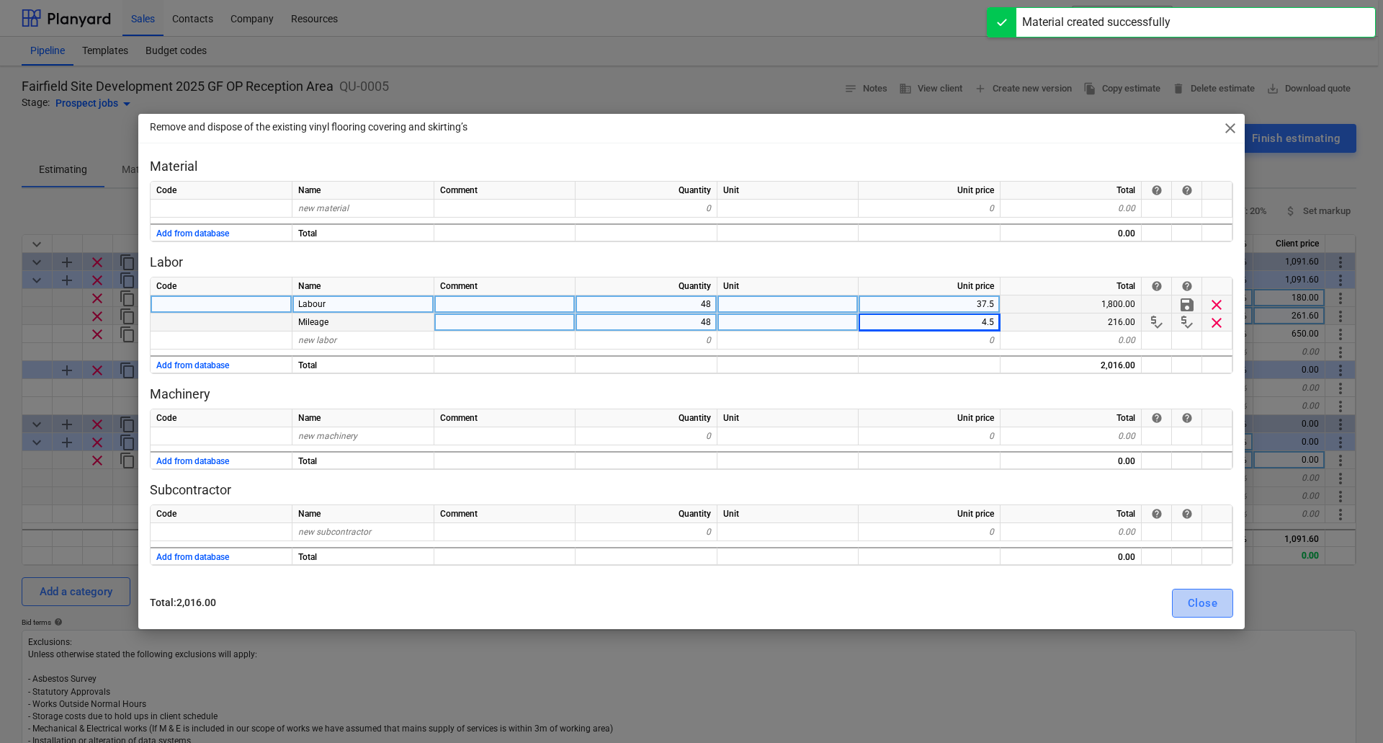
click at [1193, 599] on div "Close" at bounding box center [1203, 603] width 30 height 19
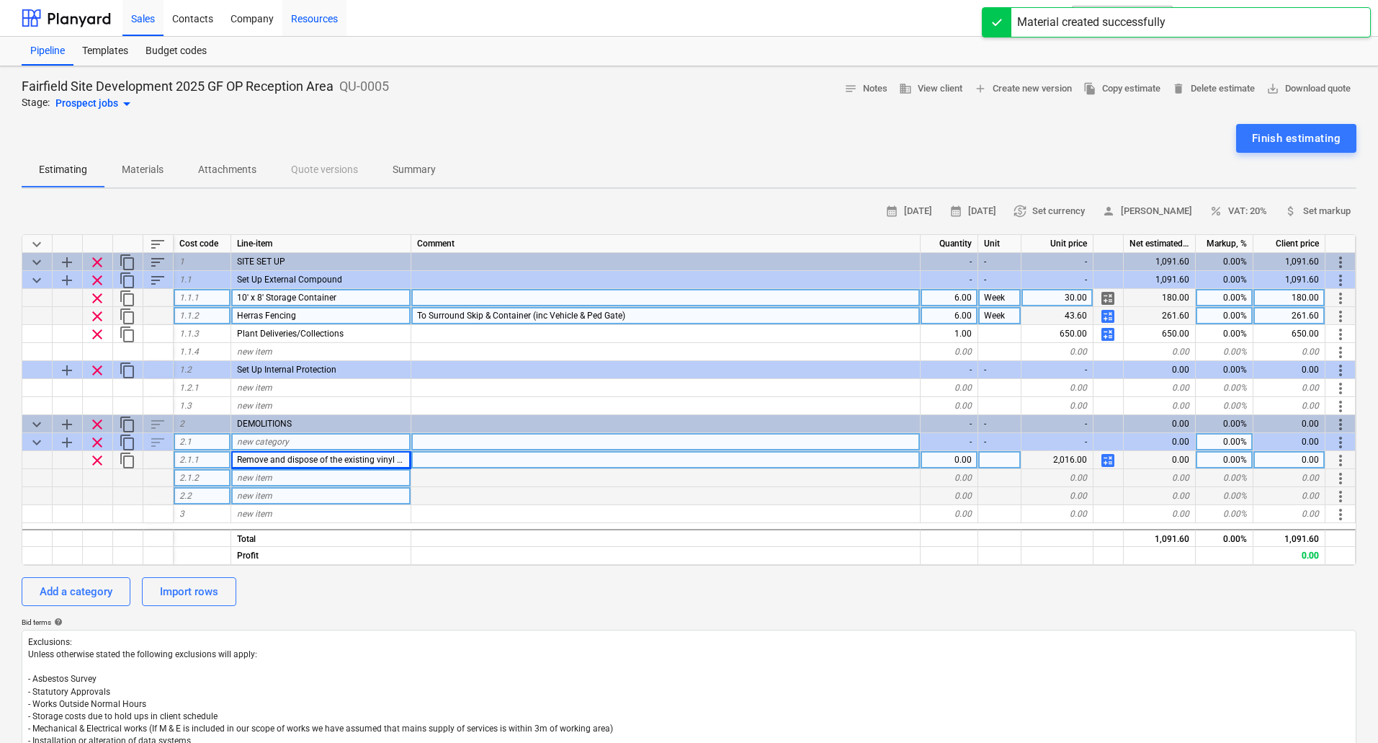
click at [308, 11] on div "Resources" at bounding box center [314, 17] width 64 height 37
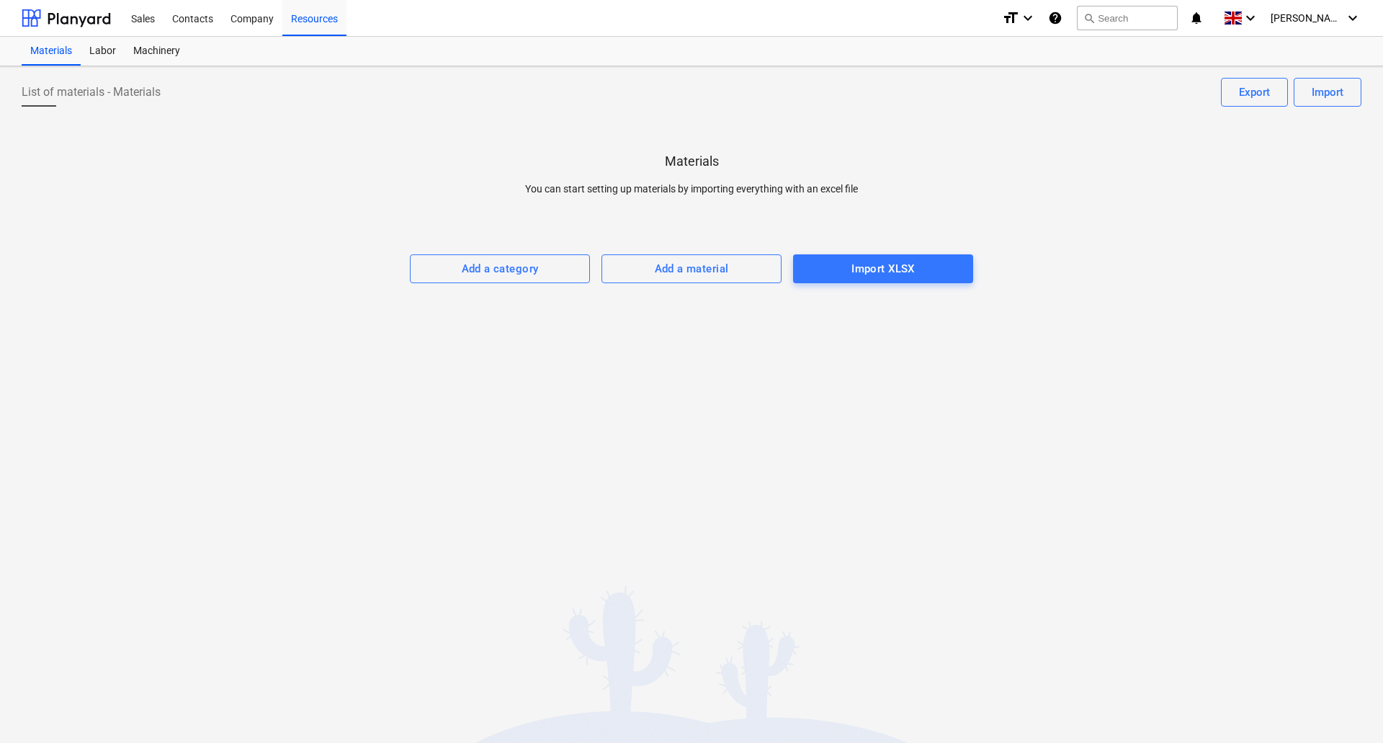
click at [57, 93] on span "List of materials - Materials" at bounding box center [91, 92] width 139 height 17
click at [522, 268] on div "Add a category" at bounding box center [500, 268] width 77 height 19
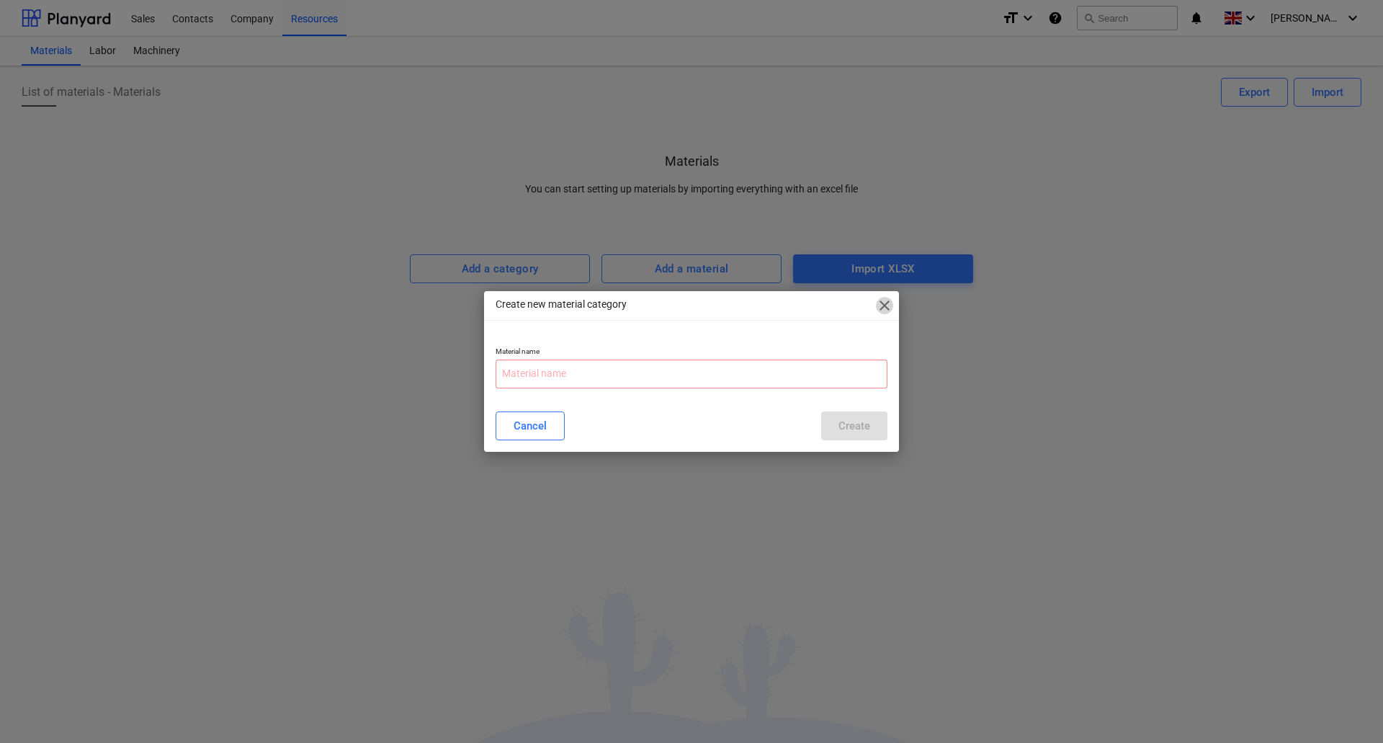
drag, startPoint x: 883, startPoint y: 313, endPoint x: 734, endPoint y: 117, distance: 246.7
click at [883, 311] on span "close" at bounding box center [884, 305] width 17 height 17
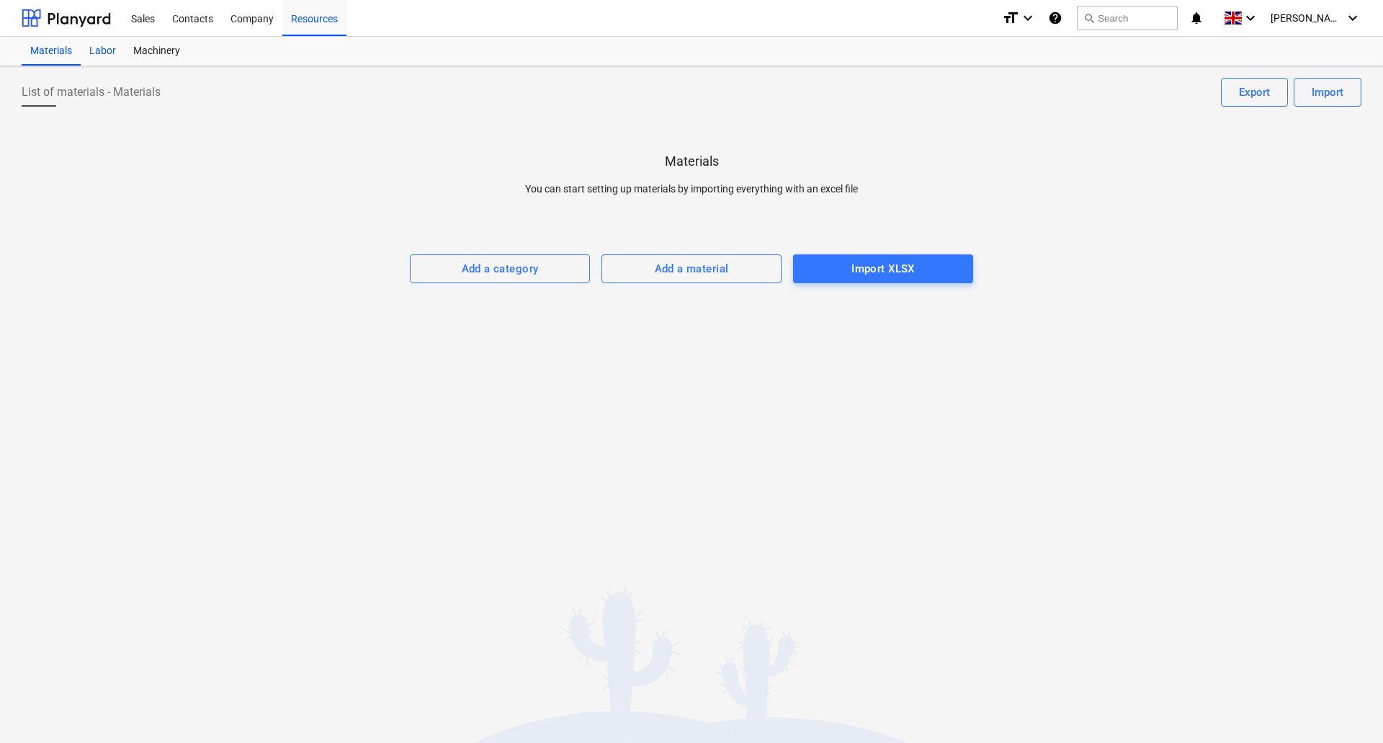
click at [99, 55] on div "Labor" at bounding box center [103, 51] width 44 height 29
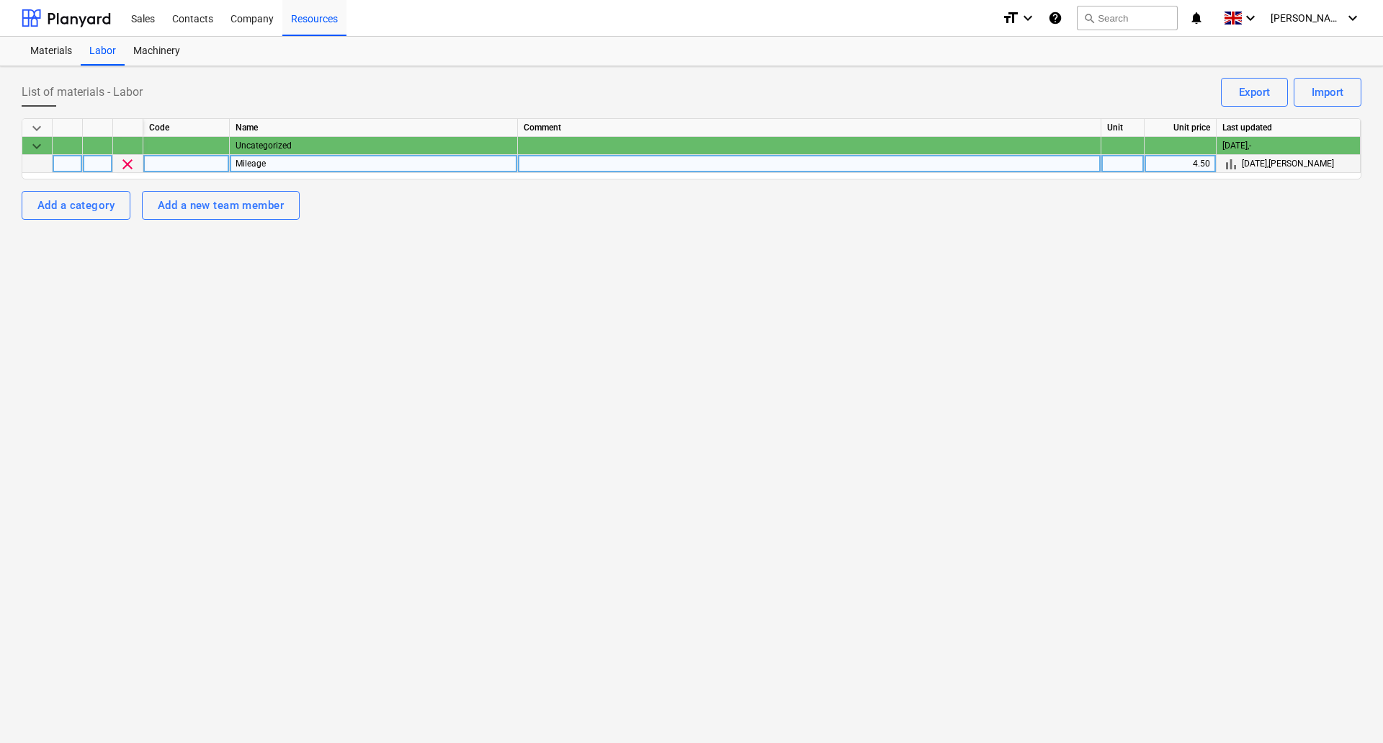
click at [298, 165] on div "Mileage" at bounding box center [374, 164] width 288 height 18
click at [1287, 165] on div "bar_chart [DATE] , [PERSON_NAME]" at bounding box center [1289, 164] width 132 height 18
click at [132, 159] on span "clear" at bounding box center [127, 164] width 17 height 17
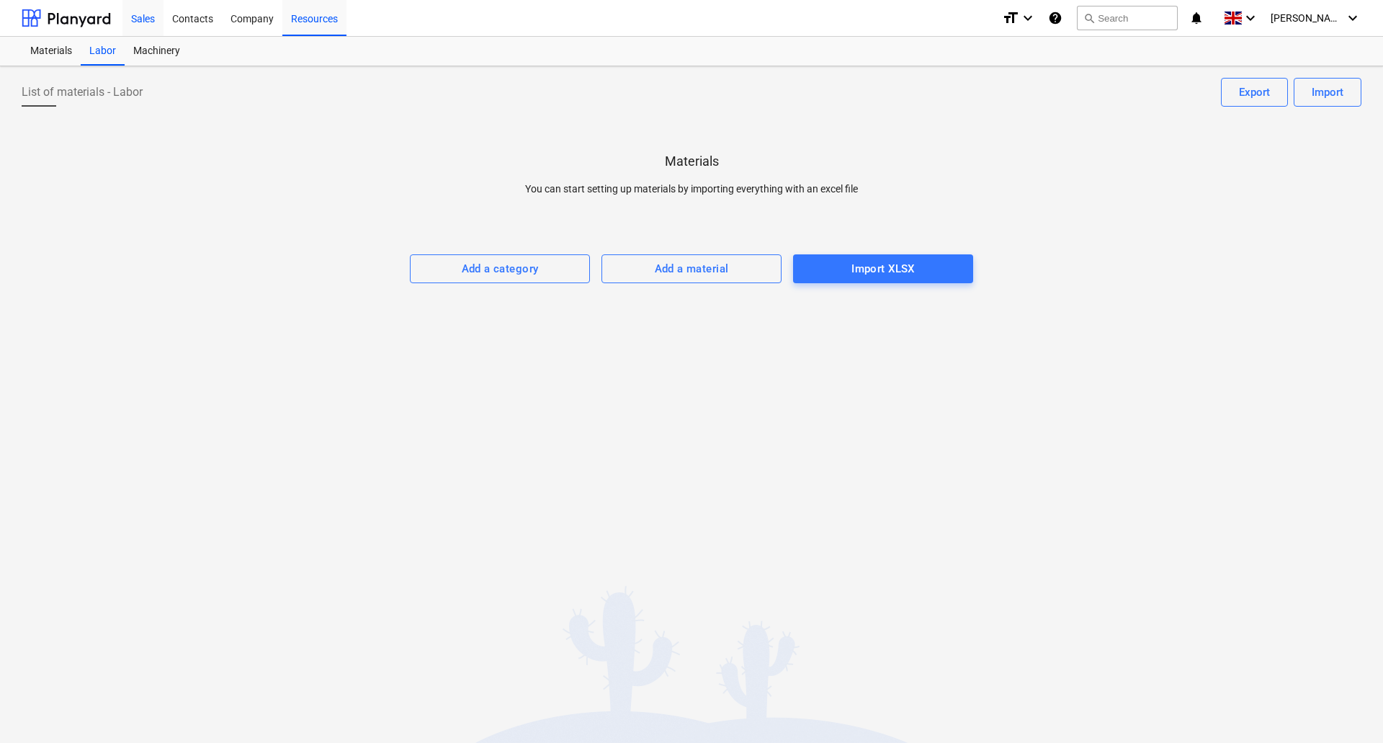
click at [155, 17] on div "Sales" at bounding box center [142, 17] width 41 height 37
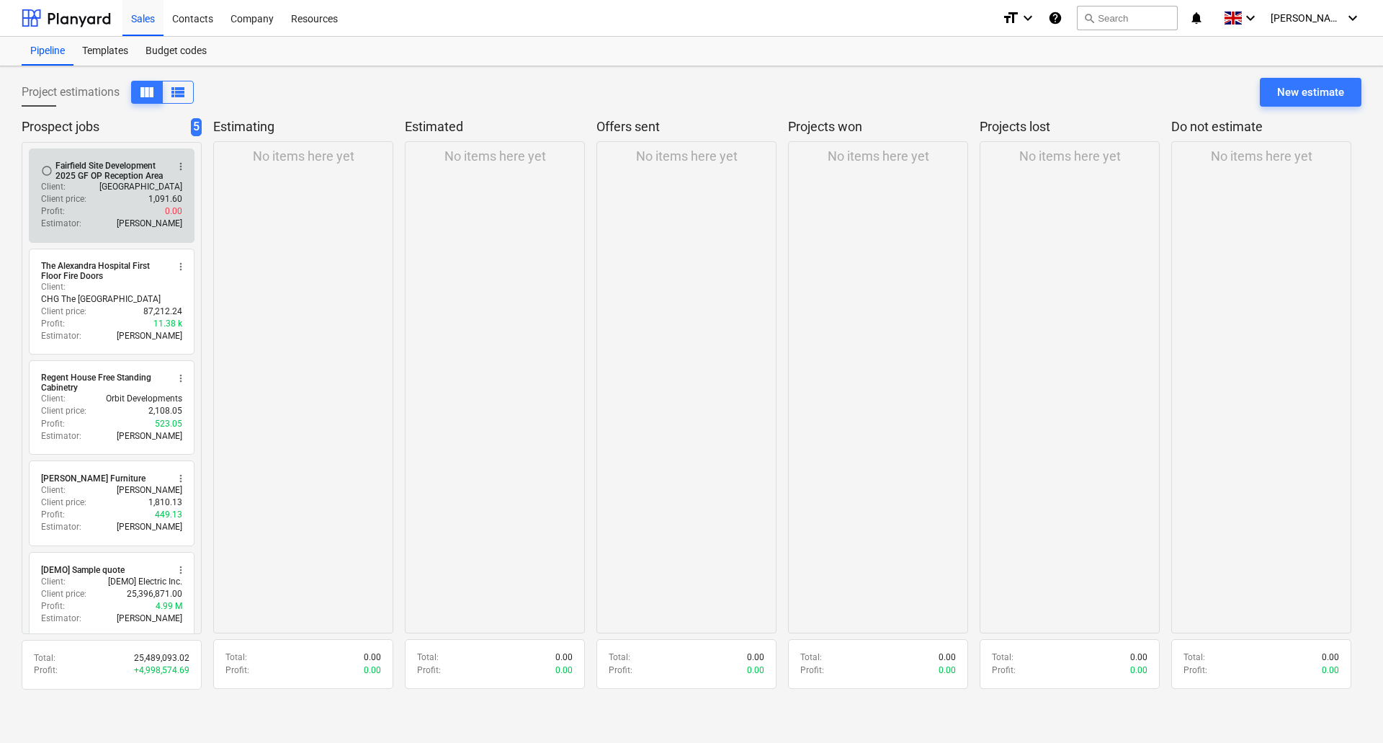
click at [94, 182] on div "Client : [GEOGRAPHIC_DATA]" at bounding box center [111, 187] width 141 height 12
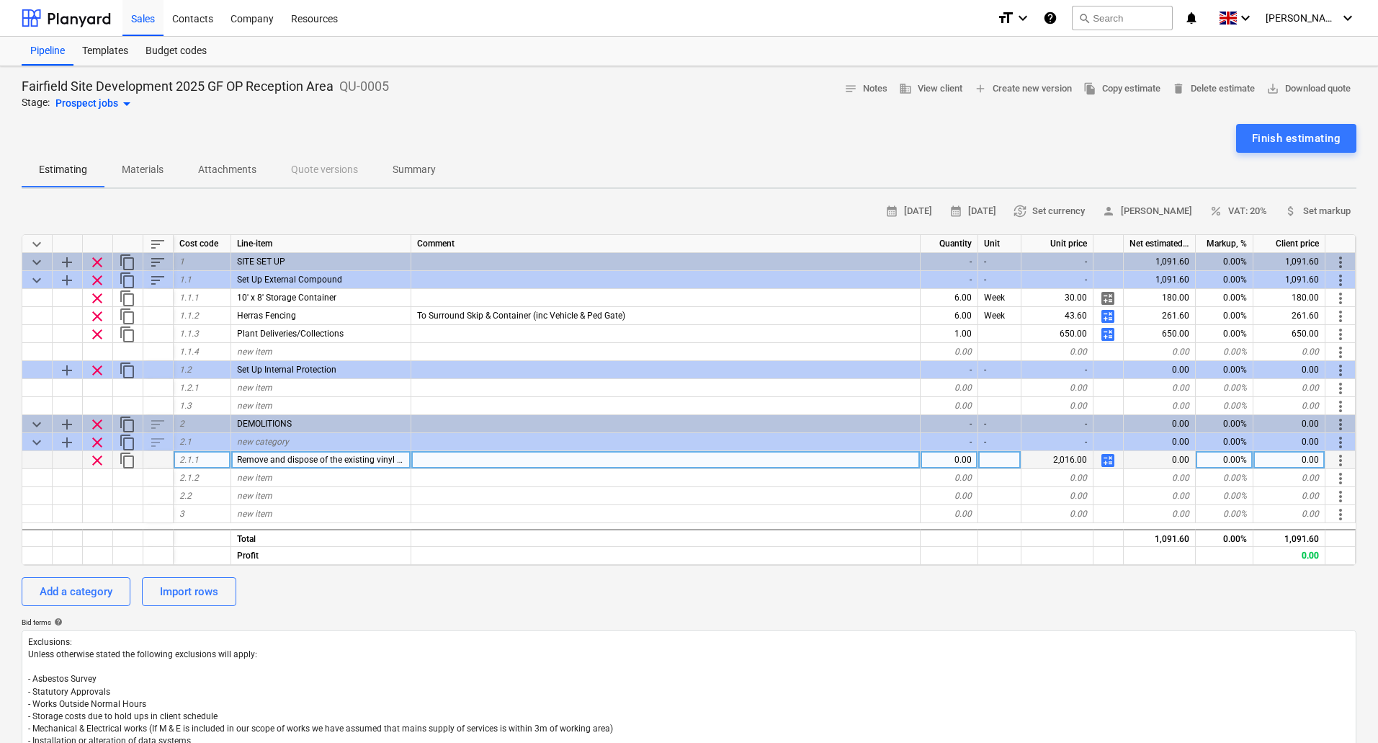
click at [1108, 459] on span "calculate" at bounding box center [1108, 460] width 17 height 17
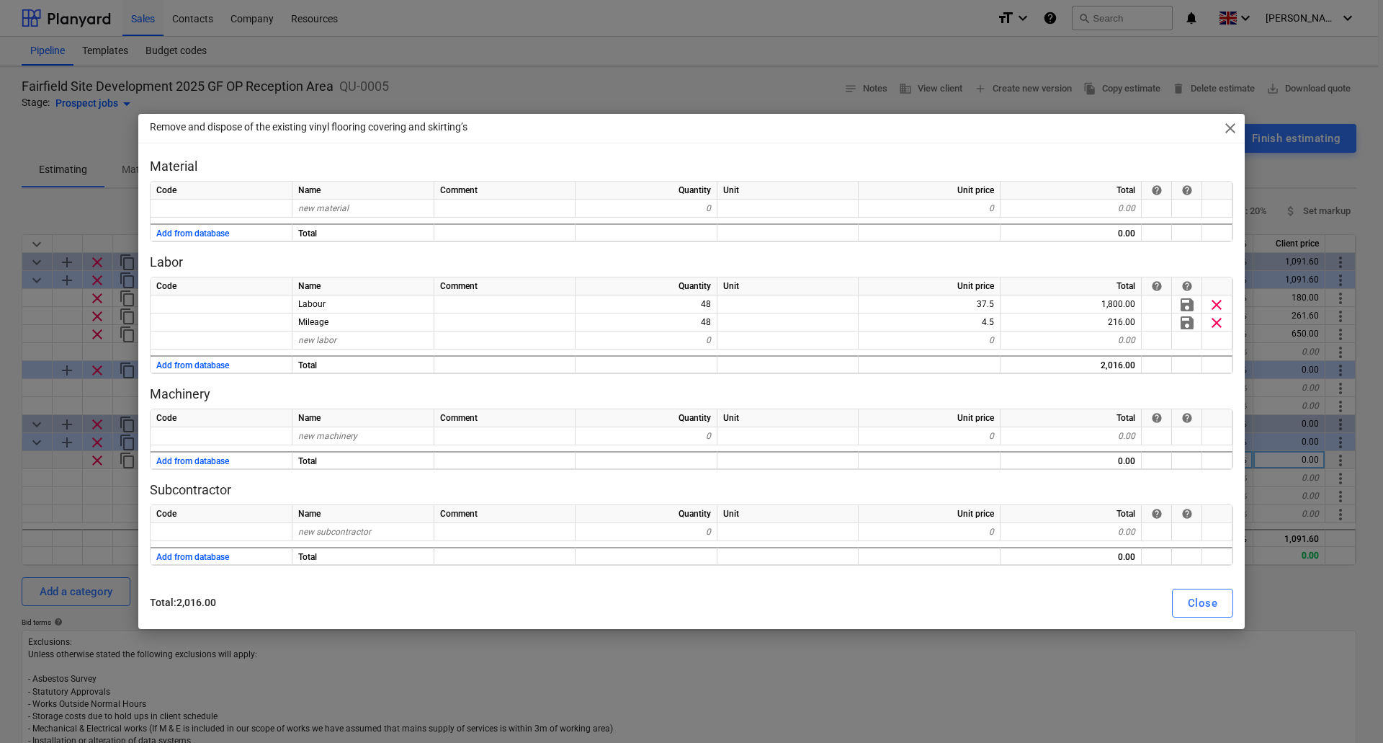
click at [1190, 599] on div "Close" at bounding box center [1203, 603] width 30 height 19
type textarea "x"
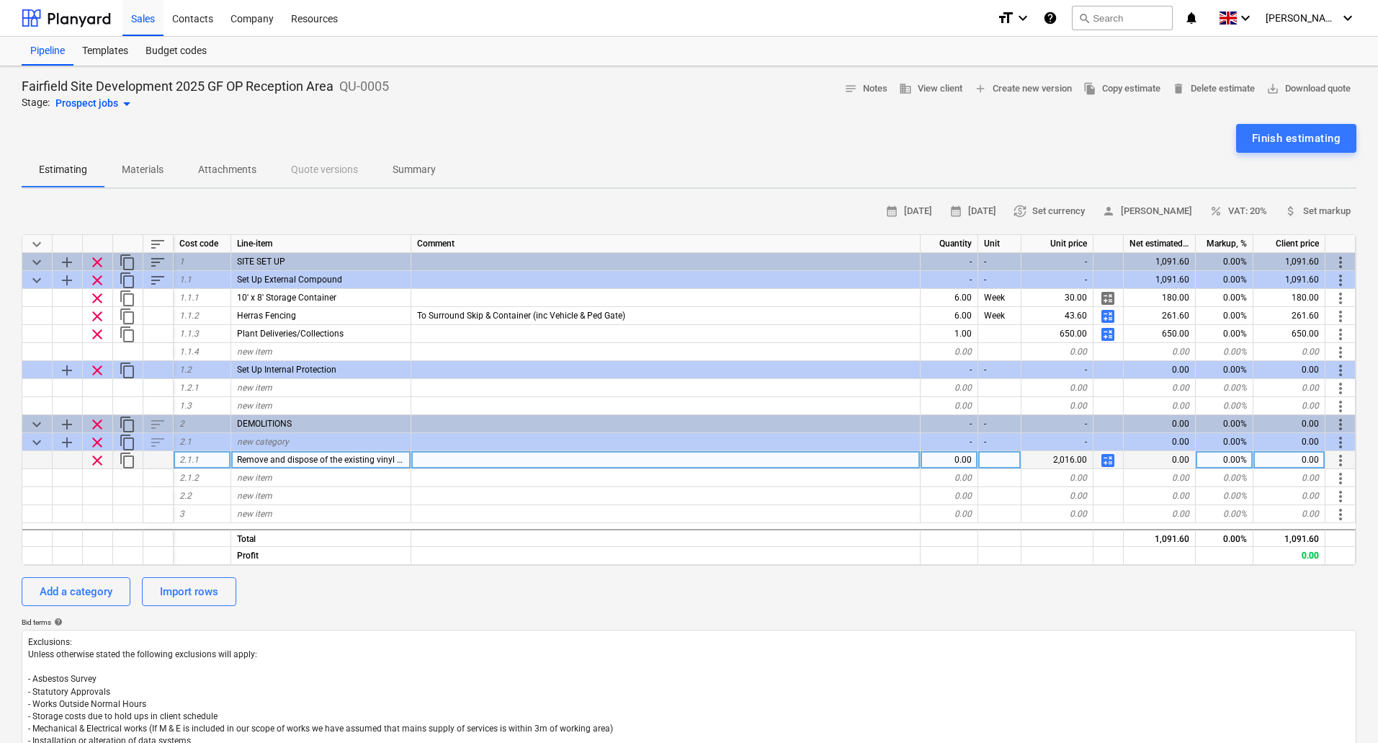
click at [960, 463] on div "0.00" at bounding box center [950, 460] width 58 height 18
type input "1"
type textarea "x"
click at [894, 600] on div "Add a category Import rows" at bounding box center [689, 591] width 1335 height 29
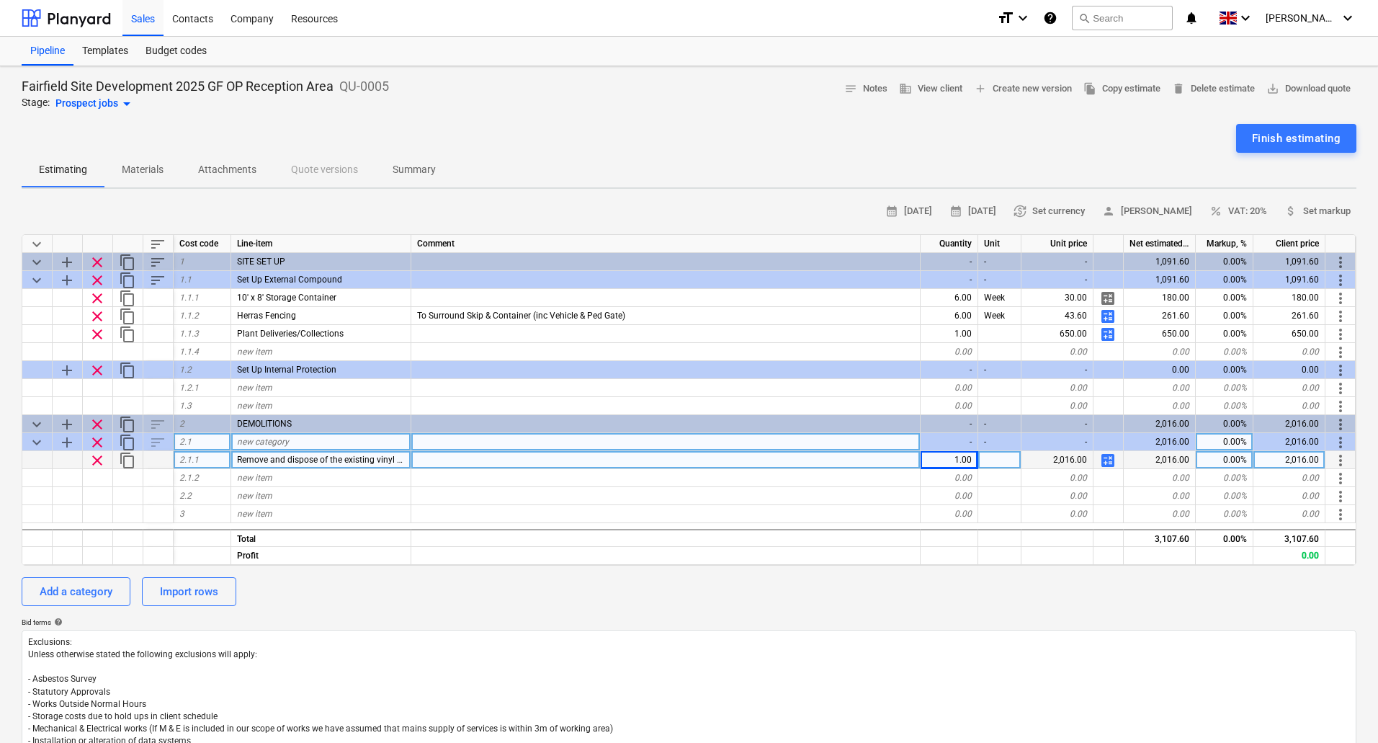
click at [303, 441] on div "new category" at bounding box center [321, 442] width 180 height 18
type input "Flooring"
type textarea "x"
click at [742, 474] on div at bounding box center [665, 478] width 509 height 18
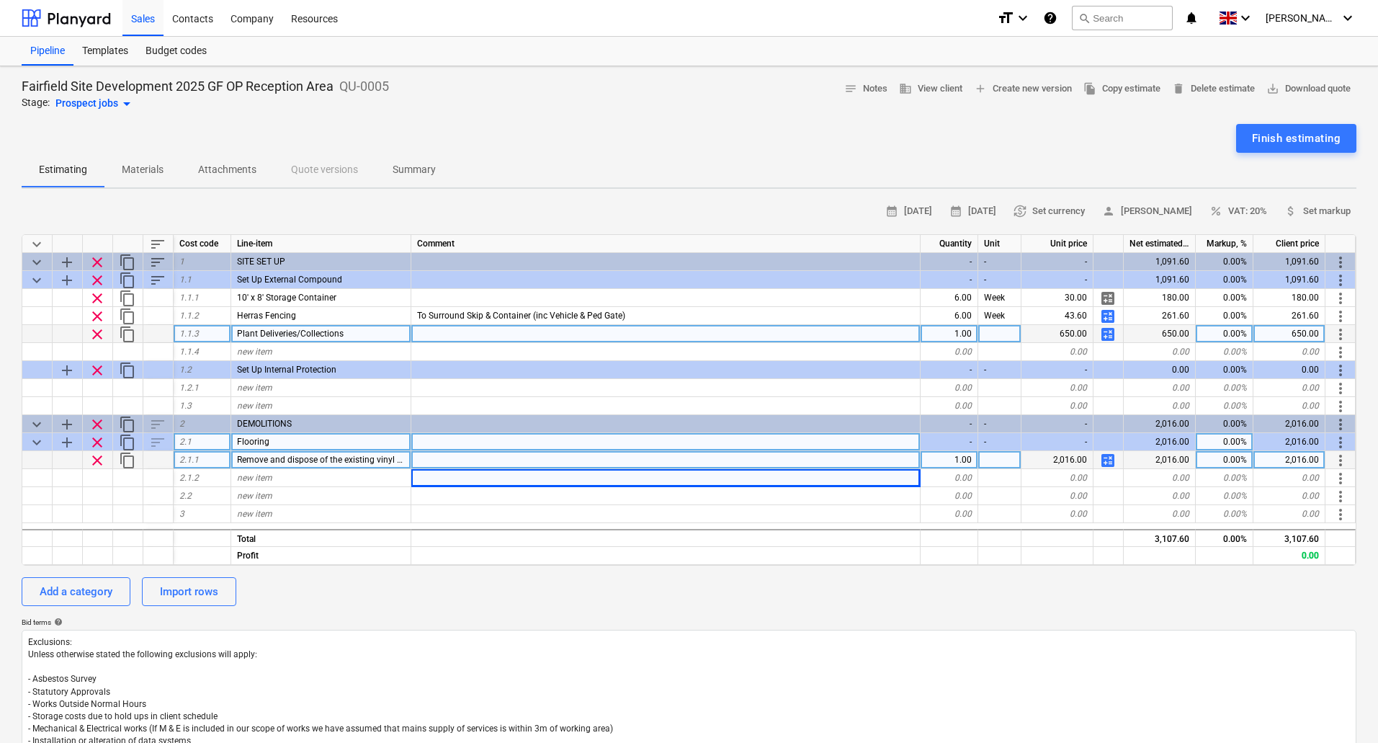
click at [988, 334] on div at bounding box center [1000, 334] width 43 height 18
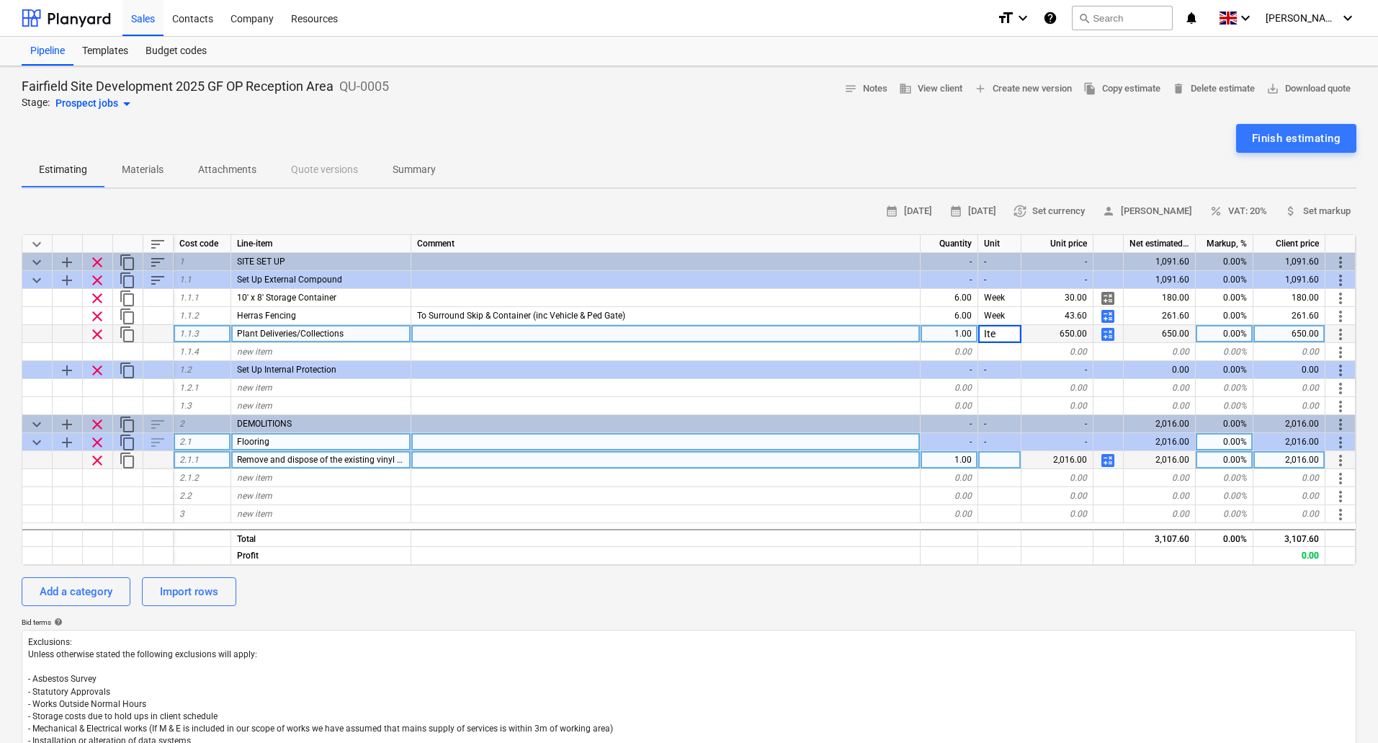
type input "Item"
type textarea "x"
type input "Item"
type textarea "x"
type input "I"
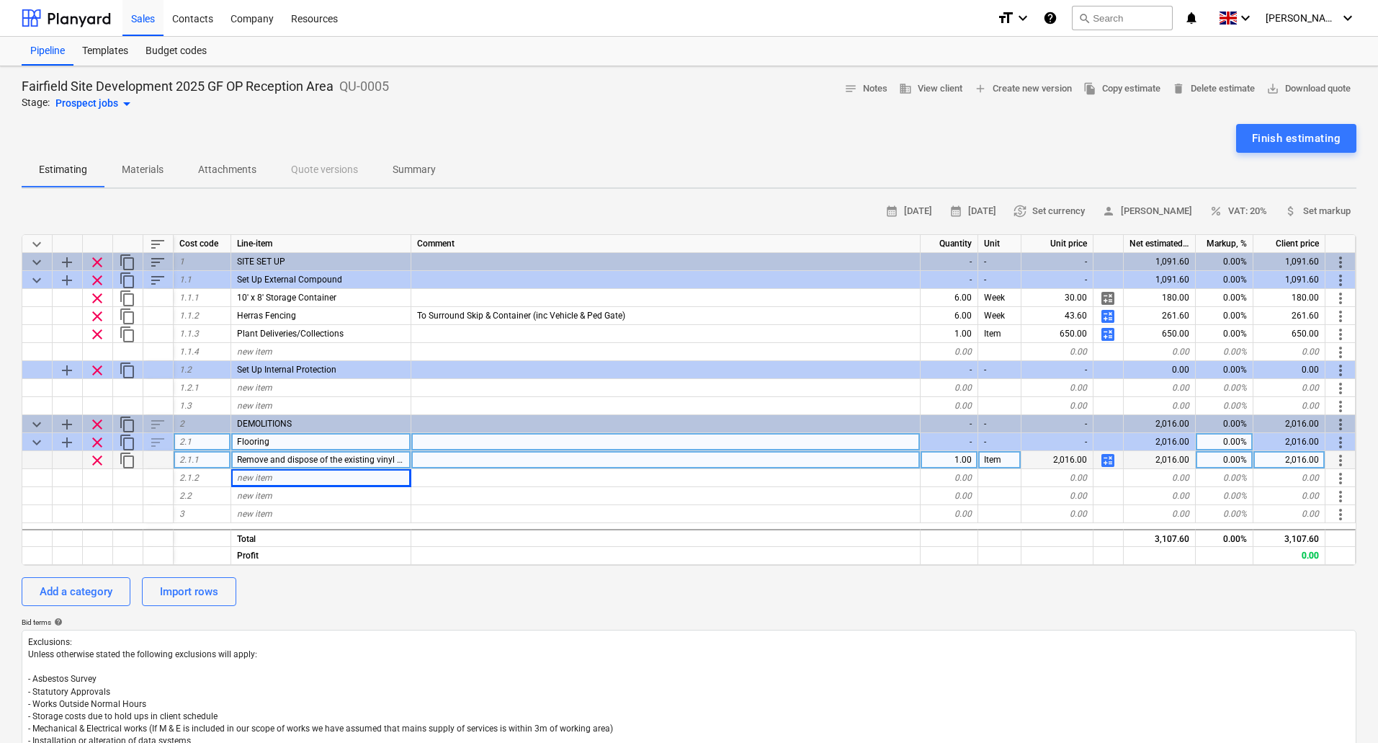
click at [255, 452] on div "Remove and dispose of the existing vinyl flooring covering and skirting’s" at bounding box center [321, 460] width 180 height 18
type input "R"
type input "S"
type input "R"
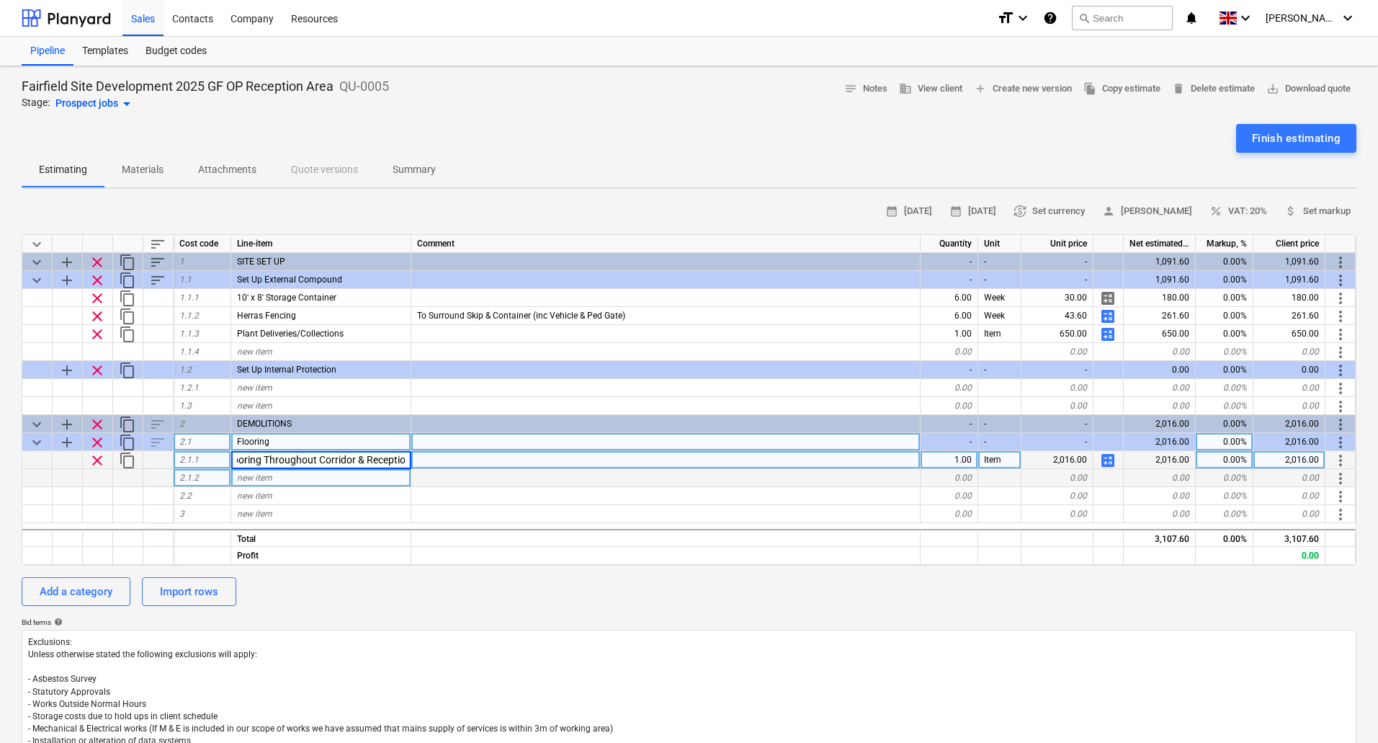
type input "Strip Out Flooring Throughout Corridor & Reception"
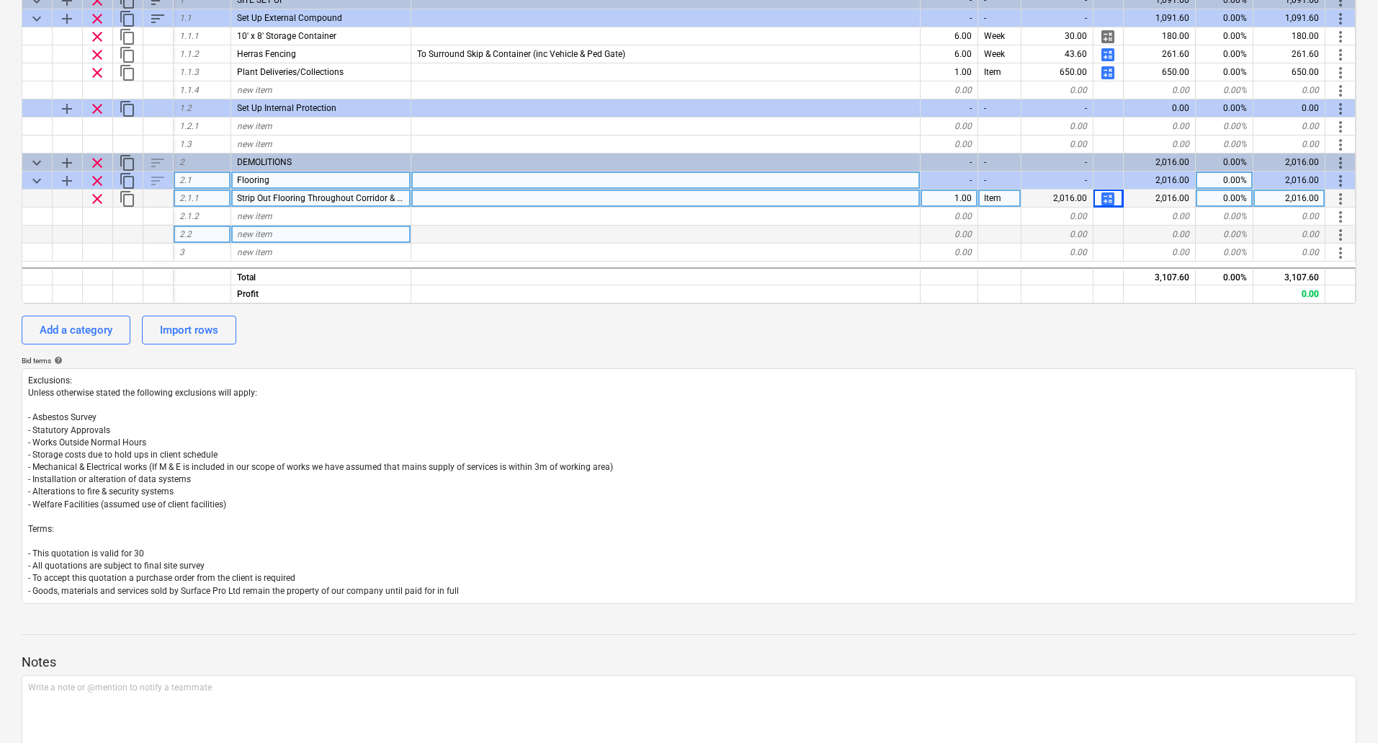
scroll to position [48, 0]
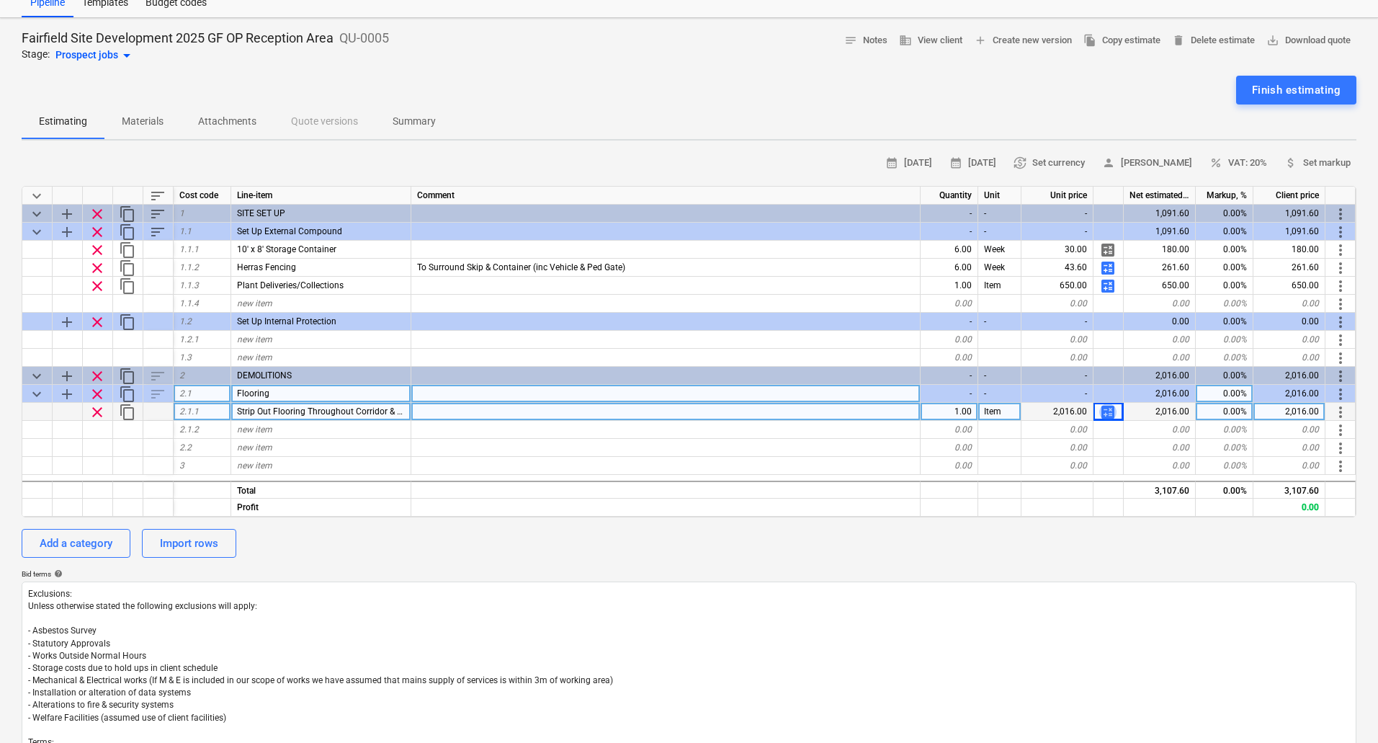
click at [1106, 412] on span "calculate" at bounding box center [1108, 412] width 17 height 17
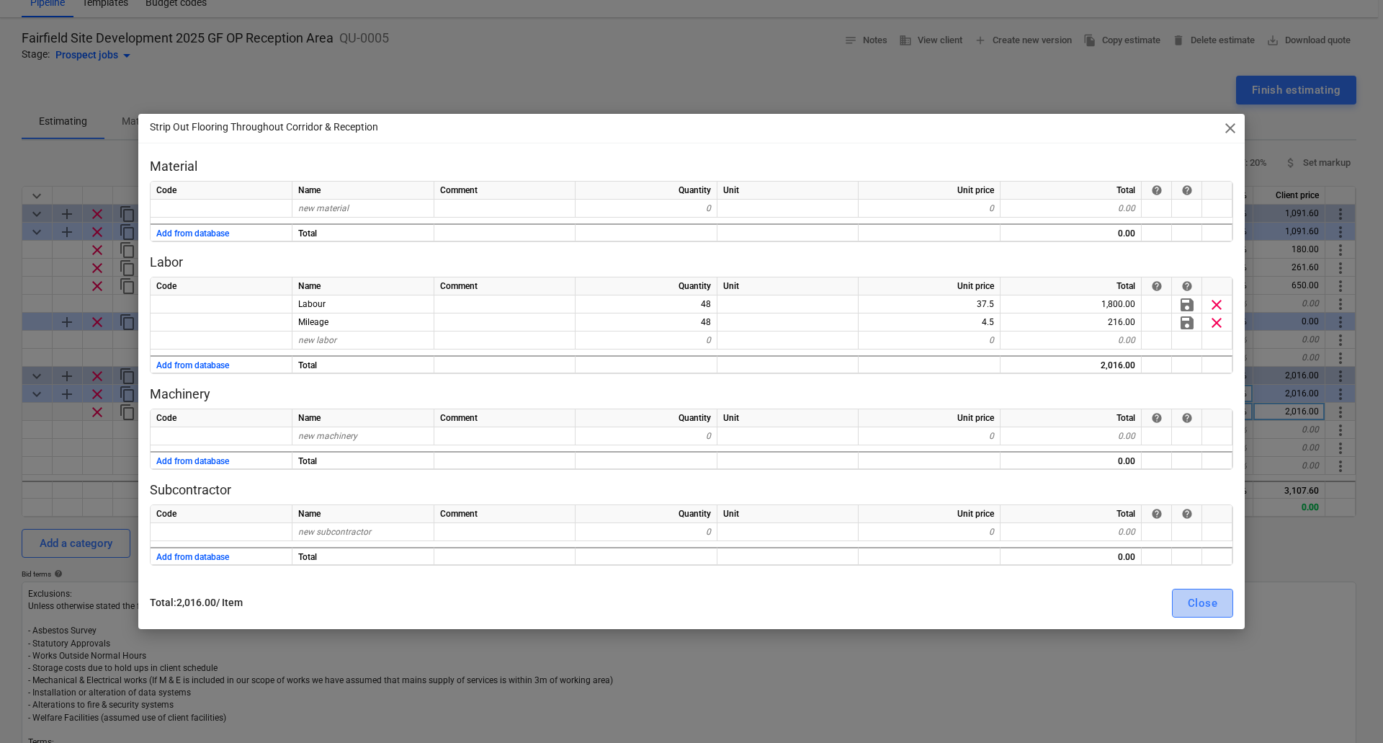
click at [1197, 597] on div "Close" at bounding box center [1203, 603] width 30 height 19
type textarea "x"
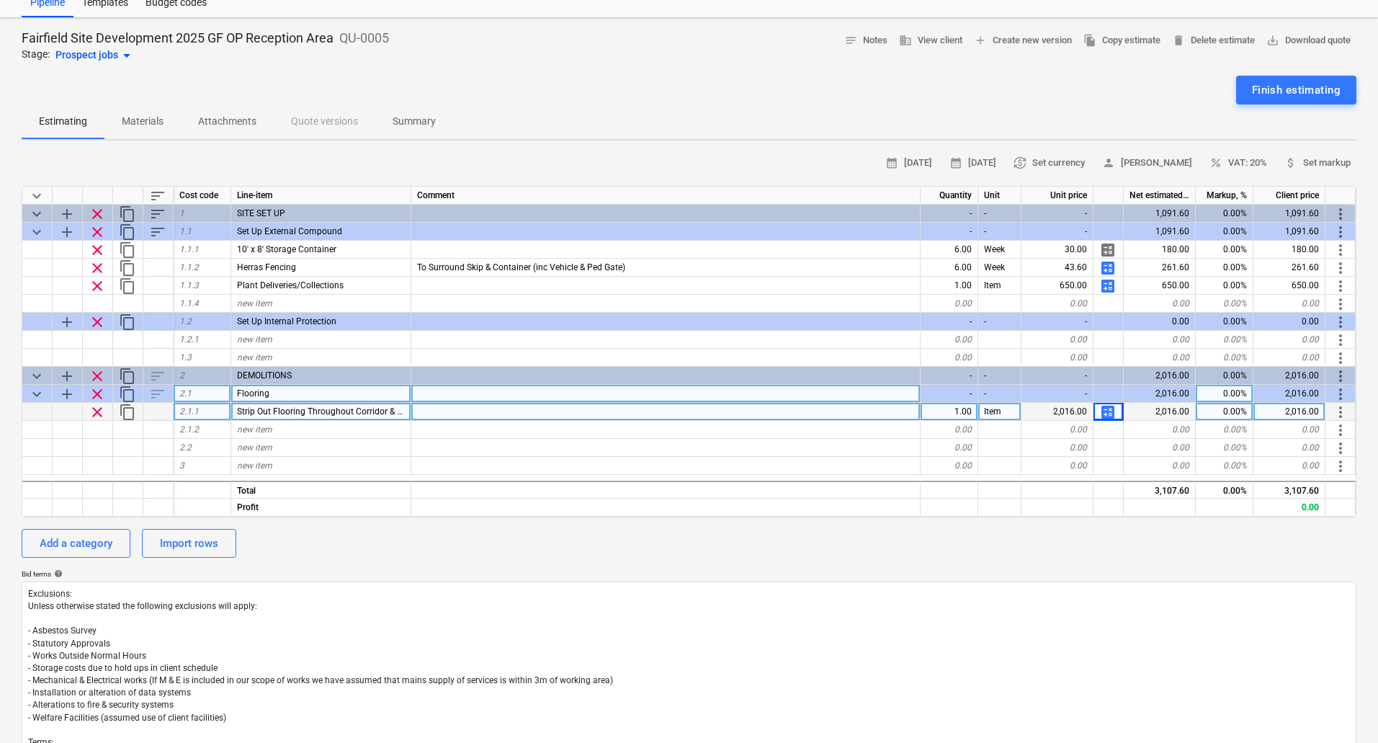
click at [414, 411] on div at bounding box center [665, 412] width 509 height 18
click at [401, 411] on span "Strip Out Flooring Throughout Corridor & Reception" at bounding box center [336, 411] width 198 height 10
type input "Remove and dispose of the existing vinyl flooring covering and skirting’s"
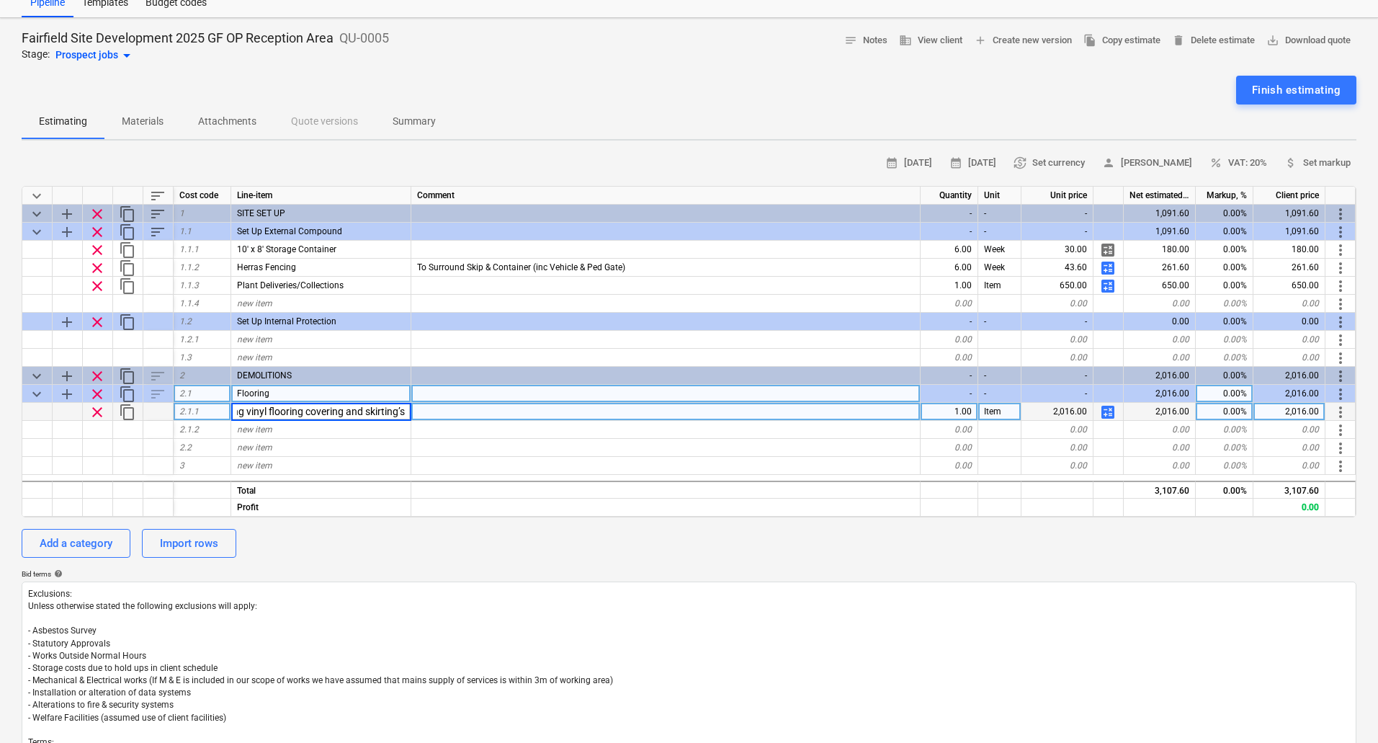
type textarea "x"
click at [404, 412] on span "Remove and dispose of the existing vinyl flooring covering and skirting’s" at bounding box center [376, 411] width 279 height 10
click at [404, 412] on input "Remove and dispose of the existing vinyl flooring covering and skirting’s" at bounding box center [320, 411] width 179 height 17
type input "Remove and dispose of the existing vinyl flooring covering"
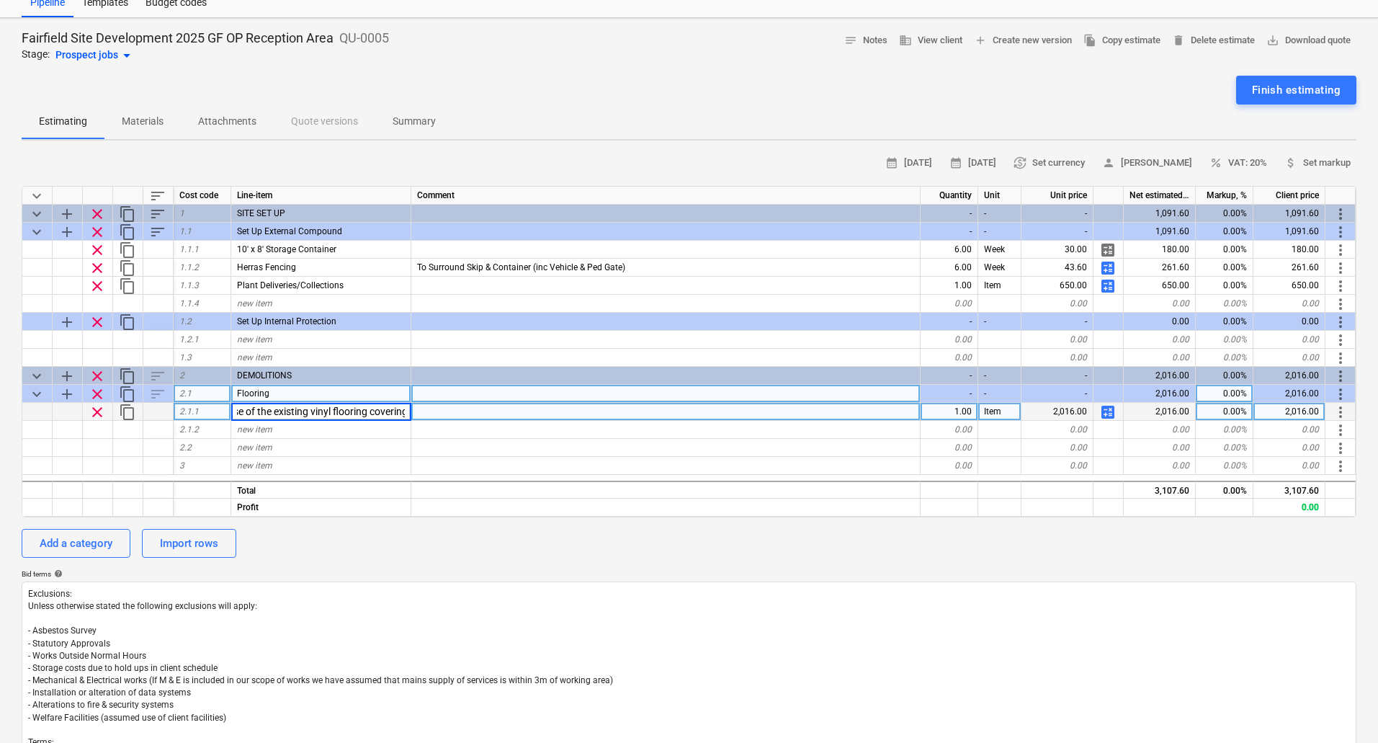
scroll to position [0, 92]
type textarea "x"
type input "OP Reception & Corridor"
click at [1108, 409] on span "calculate" at bounding box center [1108, 412] width 17 height 17
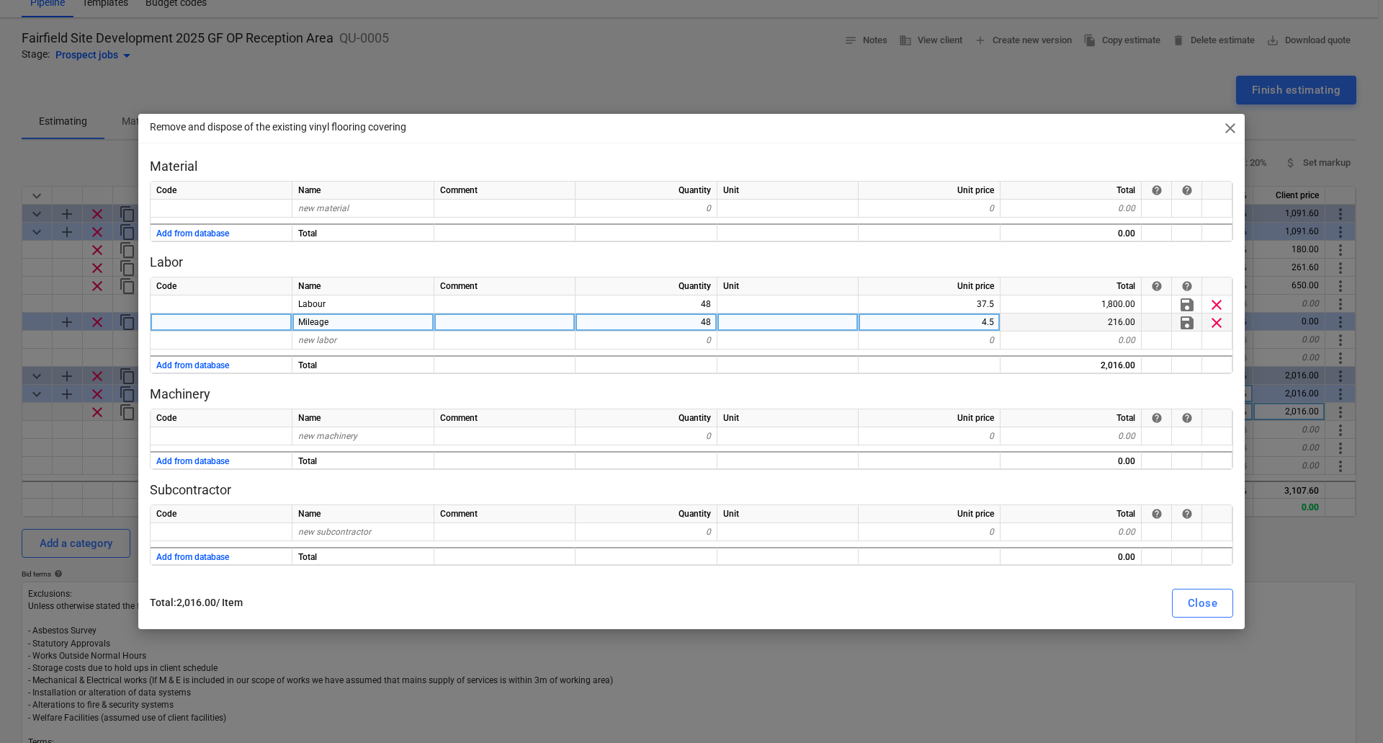
click at [1152, 319] on div at bounding box center [1157, 322] width 30 height 18
click at [1152, 322] on div at bounding box center [1157, 322] width 30 height 18
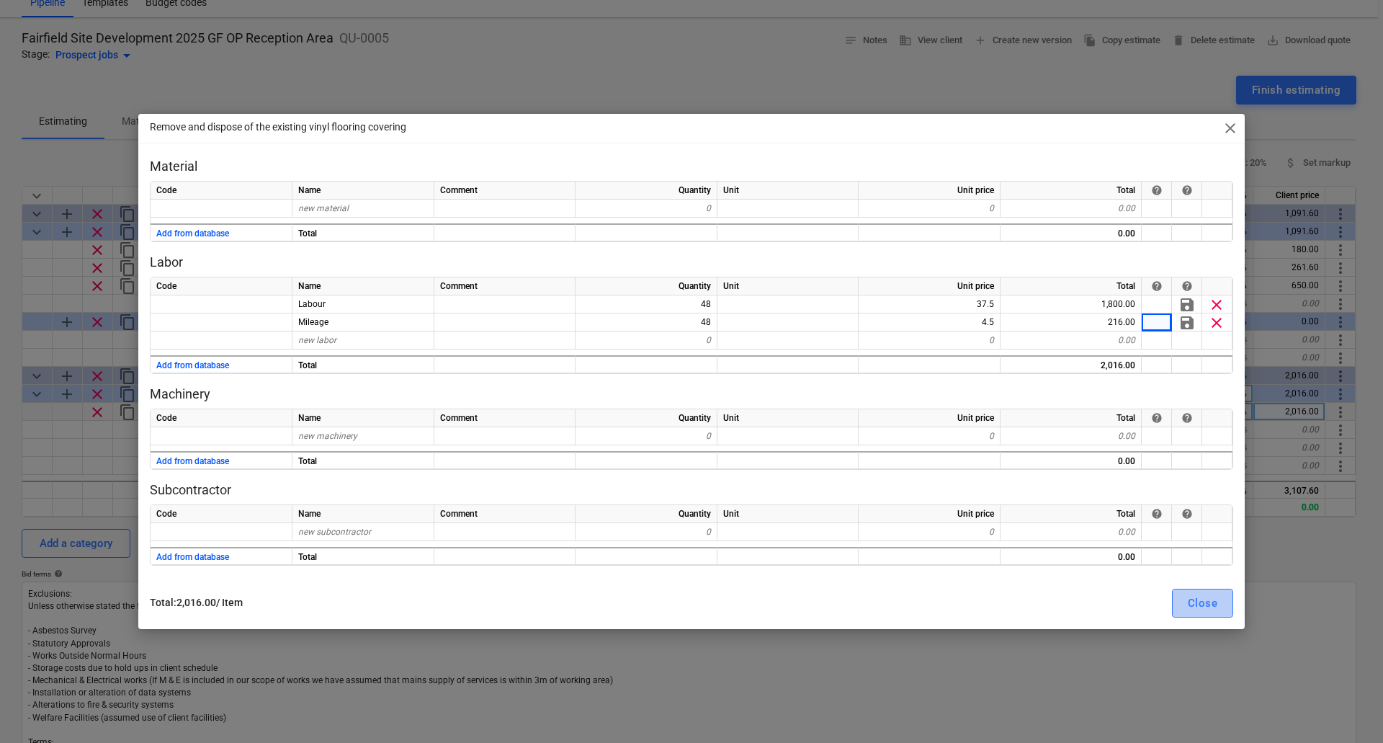
click at [1195, 592] on button "Close" at bounding box center [1202, 603] width 61 height 29
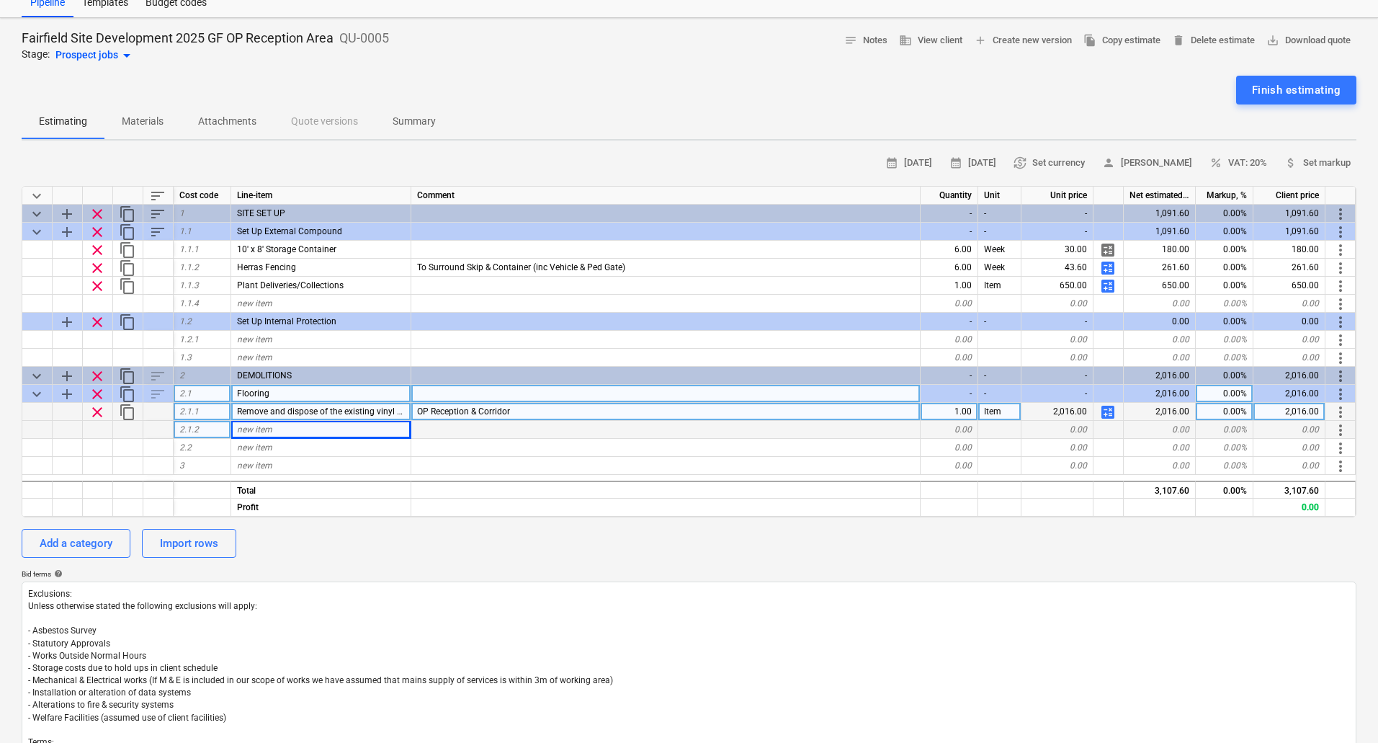
click at [375, 429] on div "new item" at bounding box center [321, 430] width 180 height 18
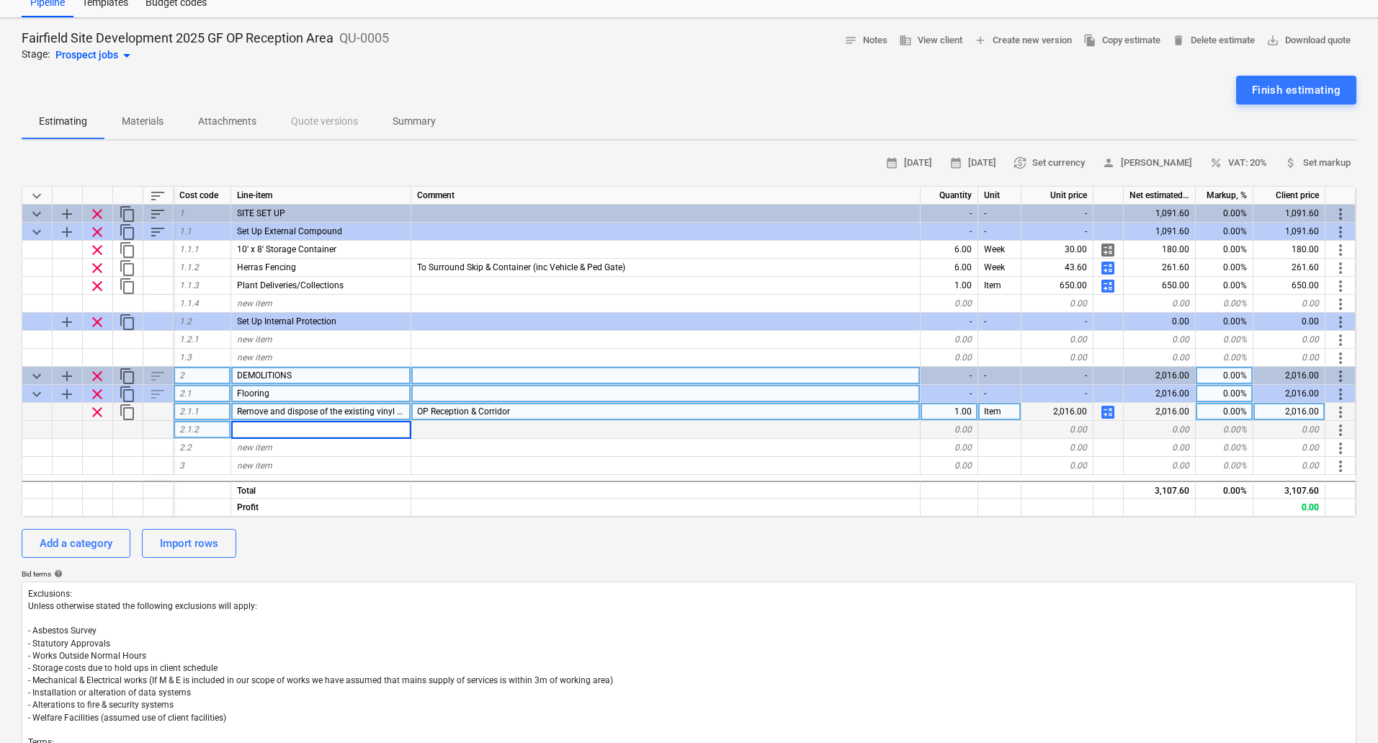
click at [63, 372] on span "add" at bounding box center [66, 375] width 17 height 17
type textarea "x"
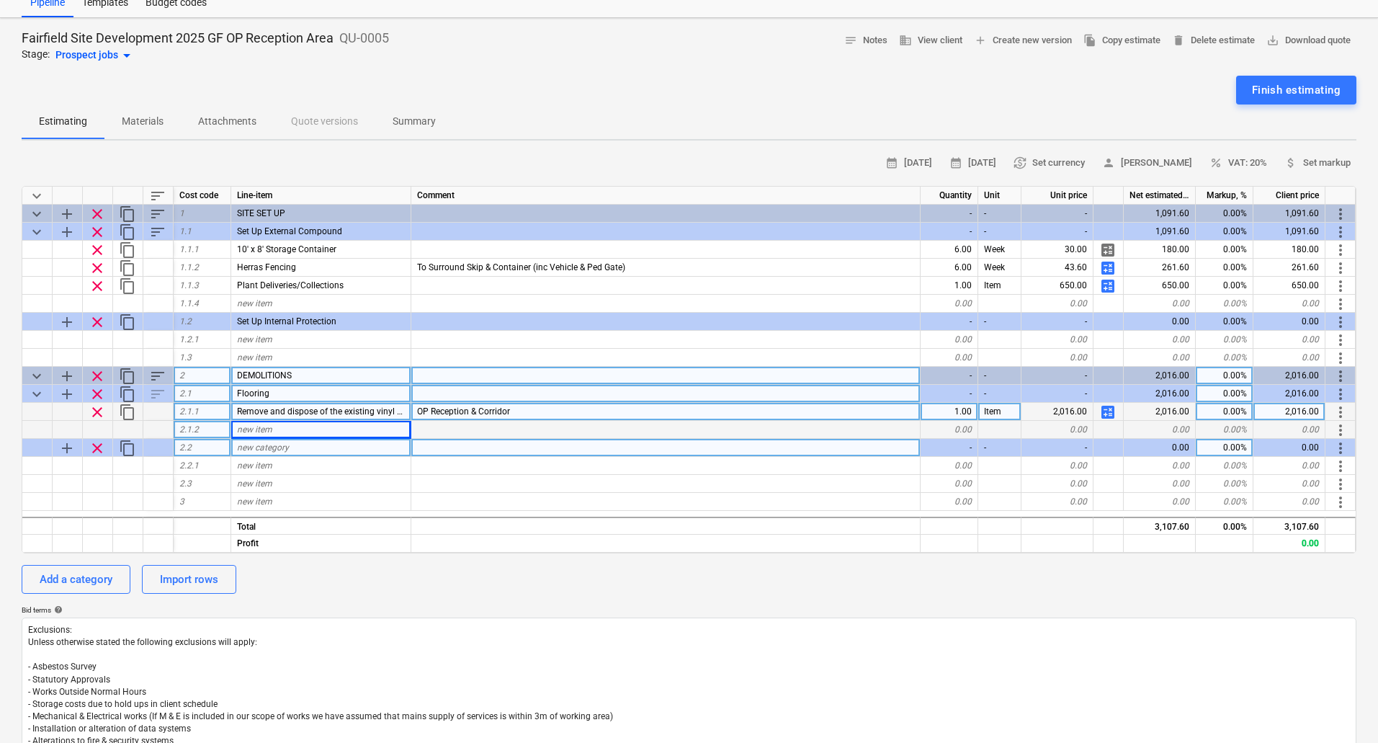
click at [316, 447] on div "new category" at bounding box center [321, 448] width 180 height 18
click at [549, 410] on div "OP Reception & Corridor" at bounding box center [665, 412] width 509 height 18
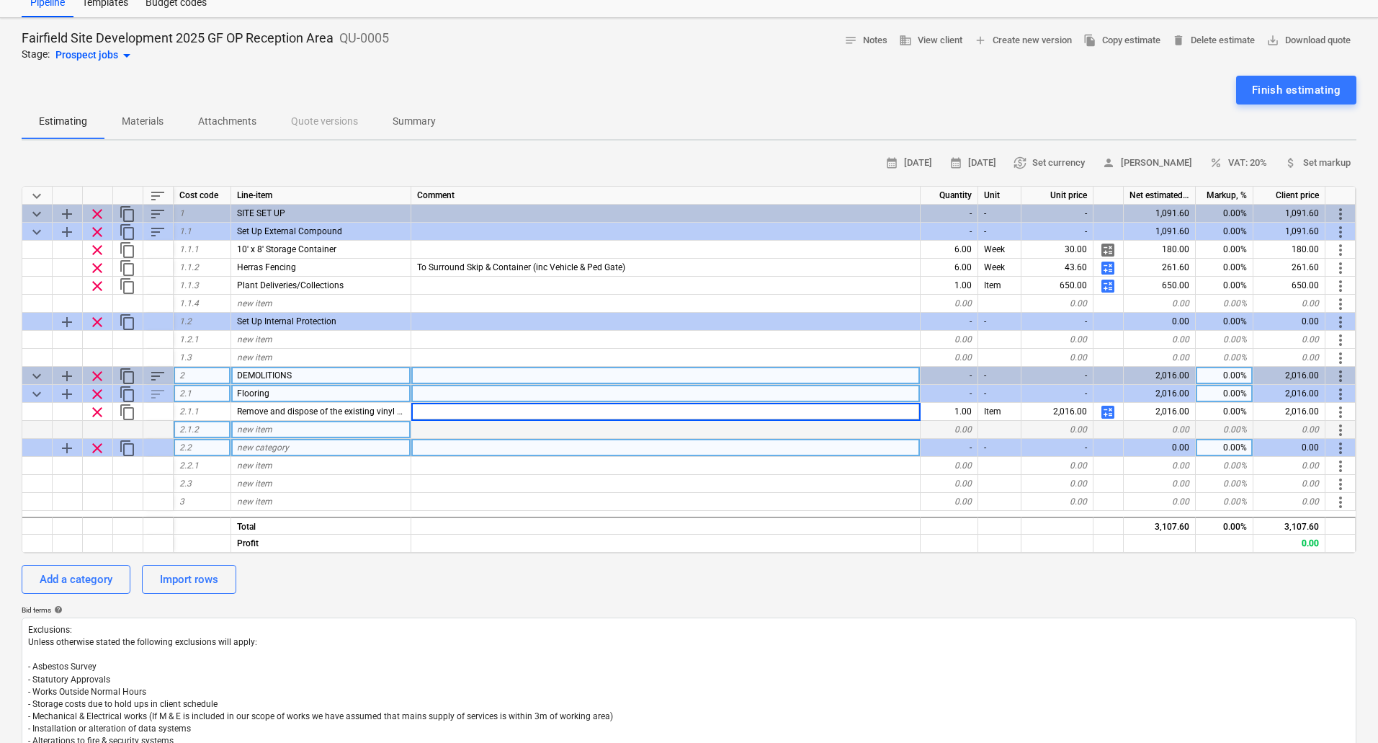
type textarea "x"
click at [286, 392] on div "Flooring" at bounding box center [321, 394] width 180 height 18
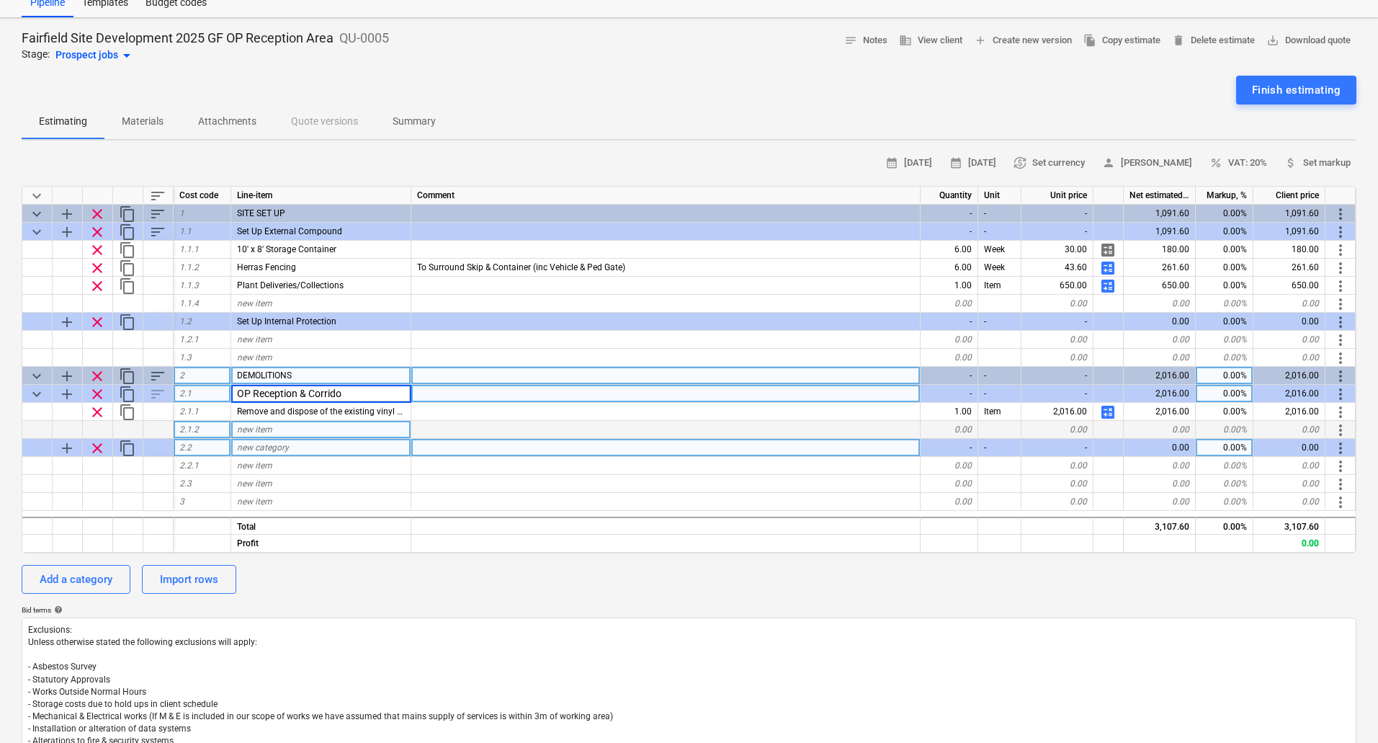
type input "OP Reception & Corridor"
type textarea "x"
type input "Strip Out & Dispose Flooring"
click at [95, 442] on span "clear" at bounding box center [97, 448] width 17 height 17
type textarea "x"
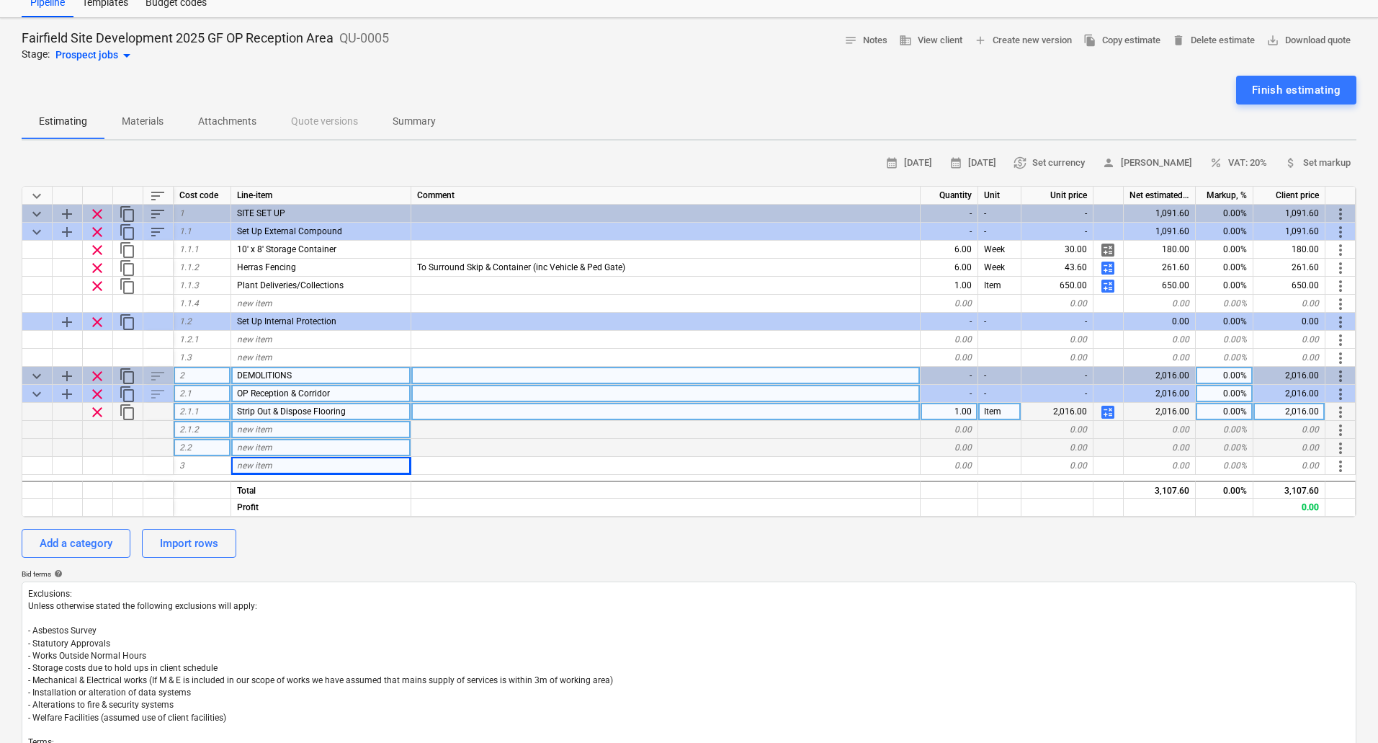
click at [355, 410] on div "Strip Out & Dispose Flooring" at bounding box center [321, 412] width 180 height 18
click at [328, 410] on input "Strip Out & Dispose Flooring" at bounding box center [320, 411] width 179 height 17
type input "Strip Out & Dispose Existing Flooring"
click at [293, 430] on div "new item" at bounding box center [321, 430] width 180 height 18
click at [1108, 406] on span "calculate" at bounding box center [1108, 412] width 17 height 17
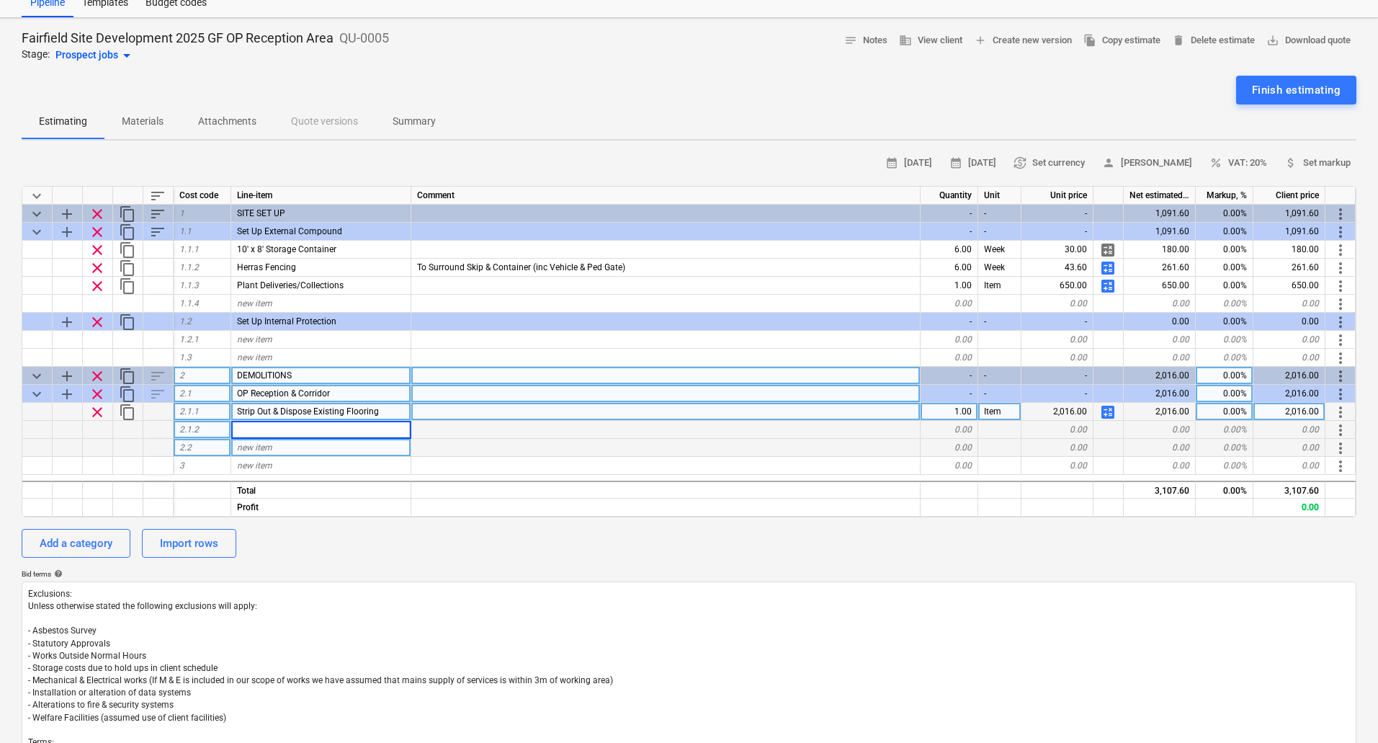
type textarea "x"
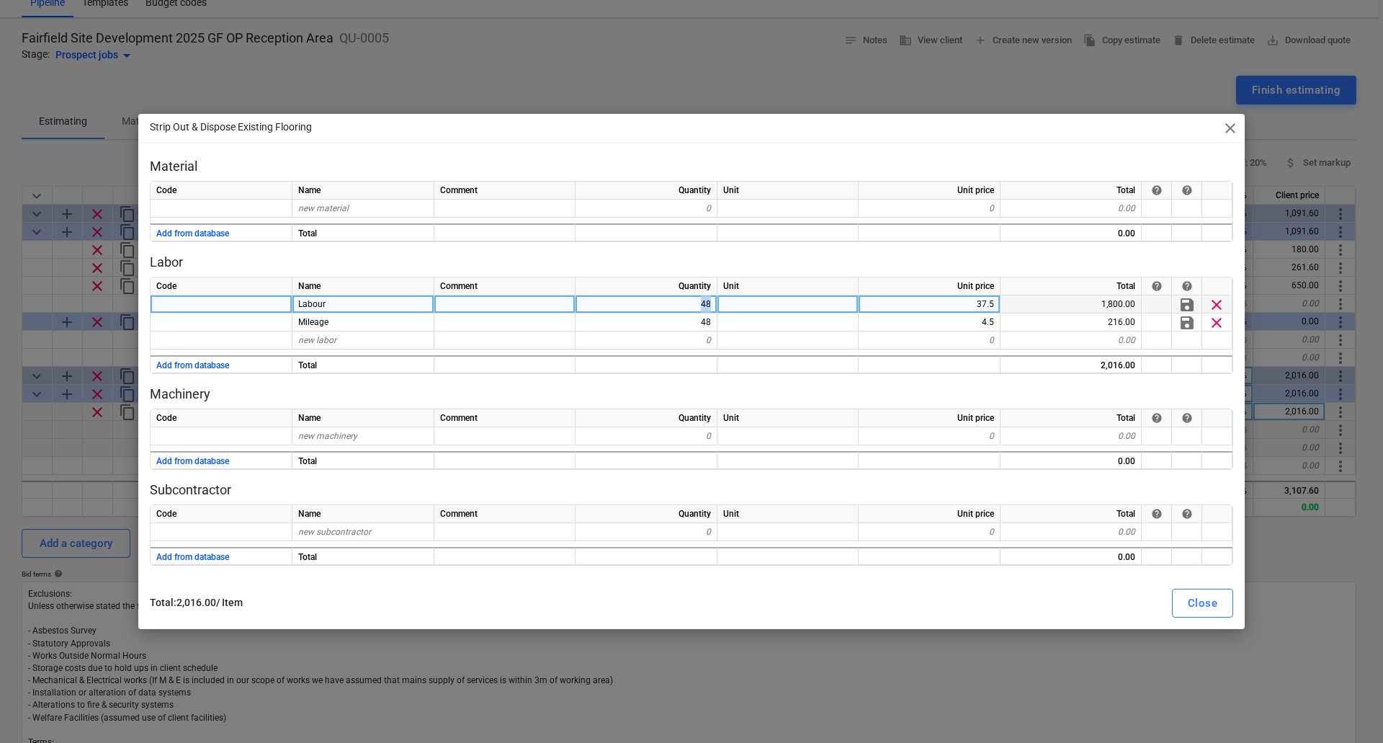
drag, startPoint x: 698, startPoint y: 301, endPoint x: 723, endPoint y: 301, distance: 25.2
click at [0, 0] on div "Labour 48 37.5 1,800.00 save clear" at bounding box center [0, 0] width 0 height 0
click at [692, 310] on div "48" at bounding box center [647, 304] width 142 height 18
type input "80"
type textarea "x"
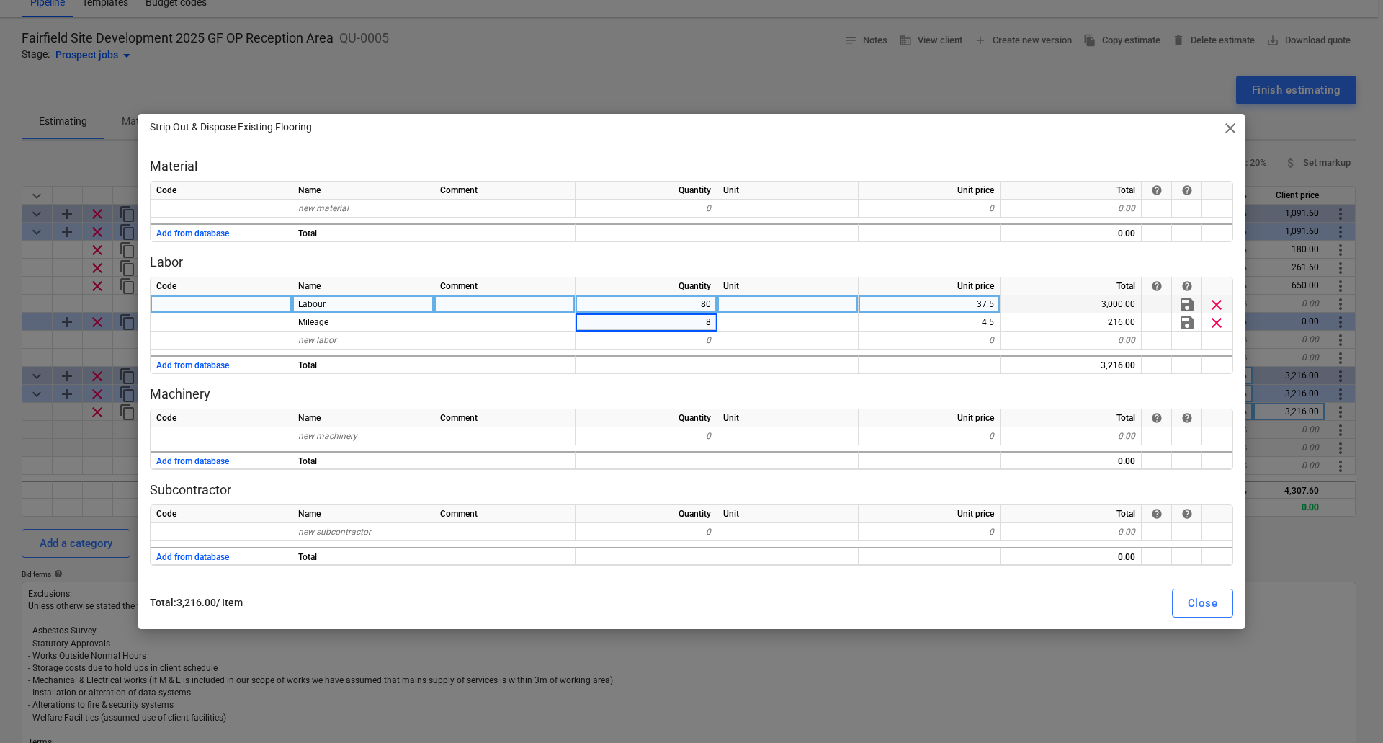
type input "80"
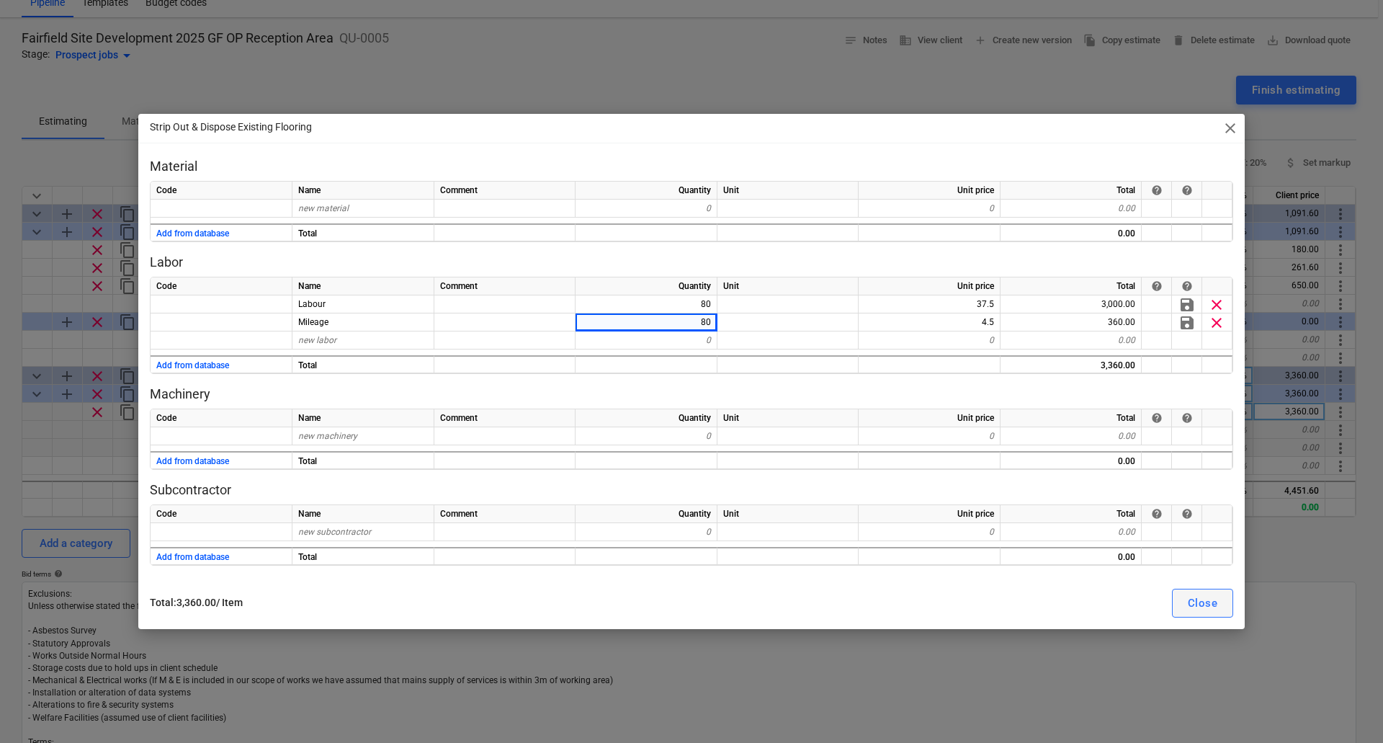
click at [1202, 602] on div "Close" at bounding box center [1203, 603] width 30 height 19
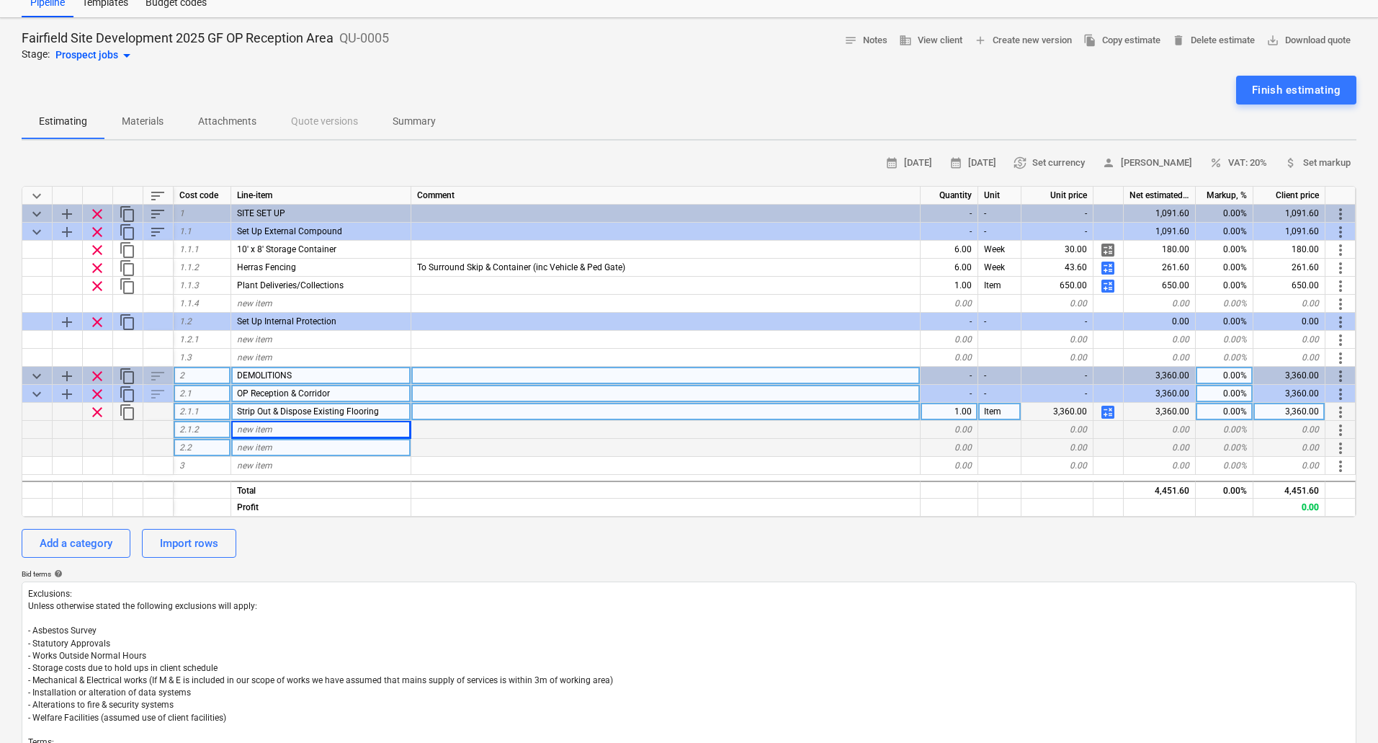
click at [1107, 413] on span "calculate" at bounding box center [1108, 412] width 17 height 17
type textarea "x"
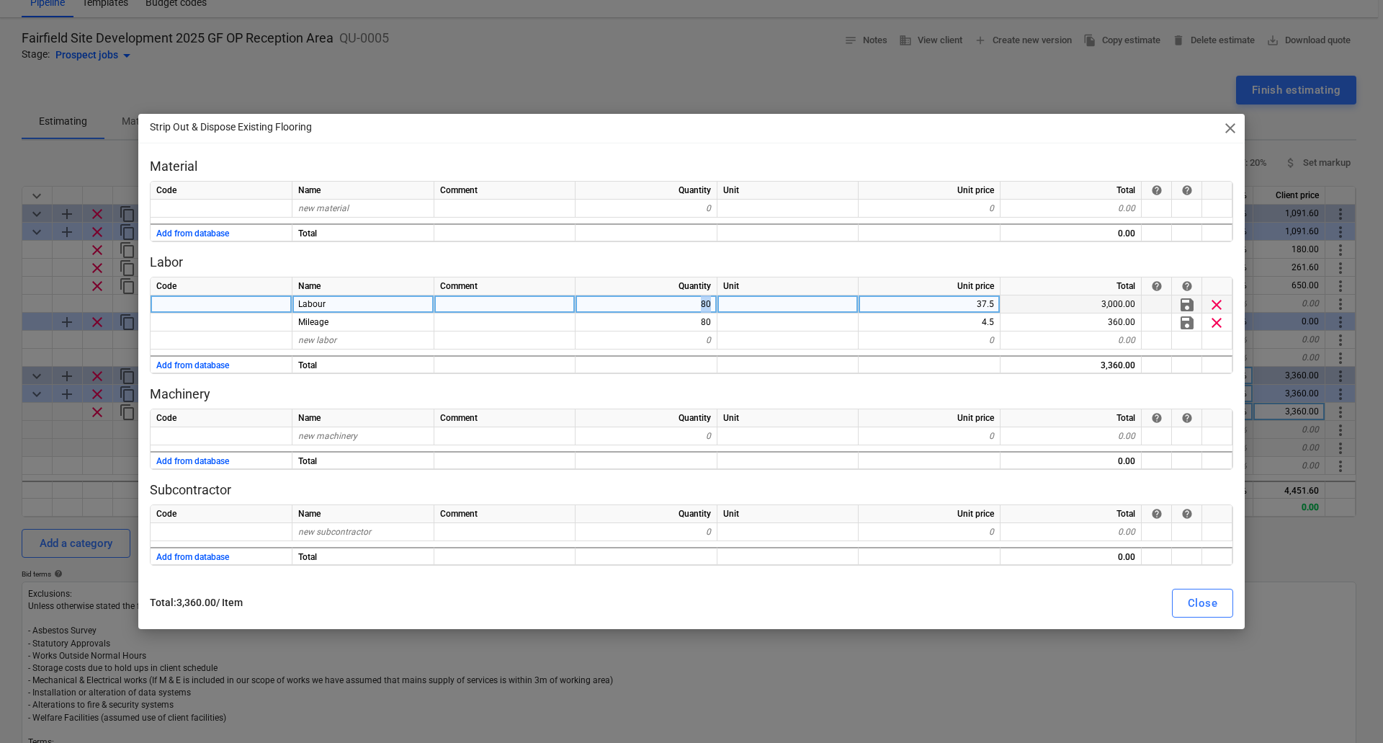
drag, startPoint x: 696, startPoint y: 304, endPoint x: 718, endPoint y: 300, distance: 21.9
click at [0, 0] on div "Labour 80 37.5 3,000.00 save clear" at bounding box center [0, 0] width 0 height 0
click at [703, 311] on div "80" at bounding box center [647, 304] width 142 height 18
type input "48"
type textarea "x"
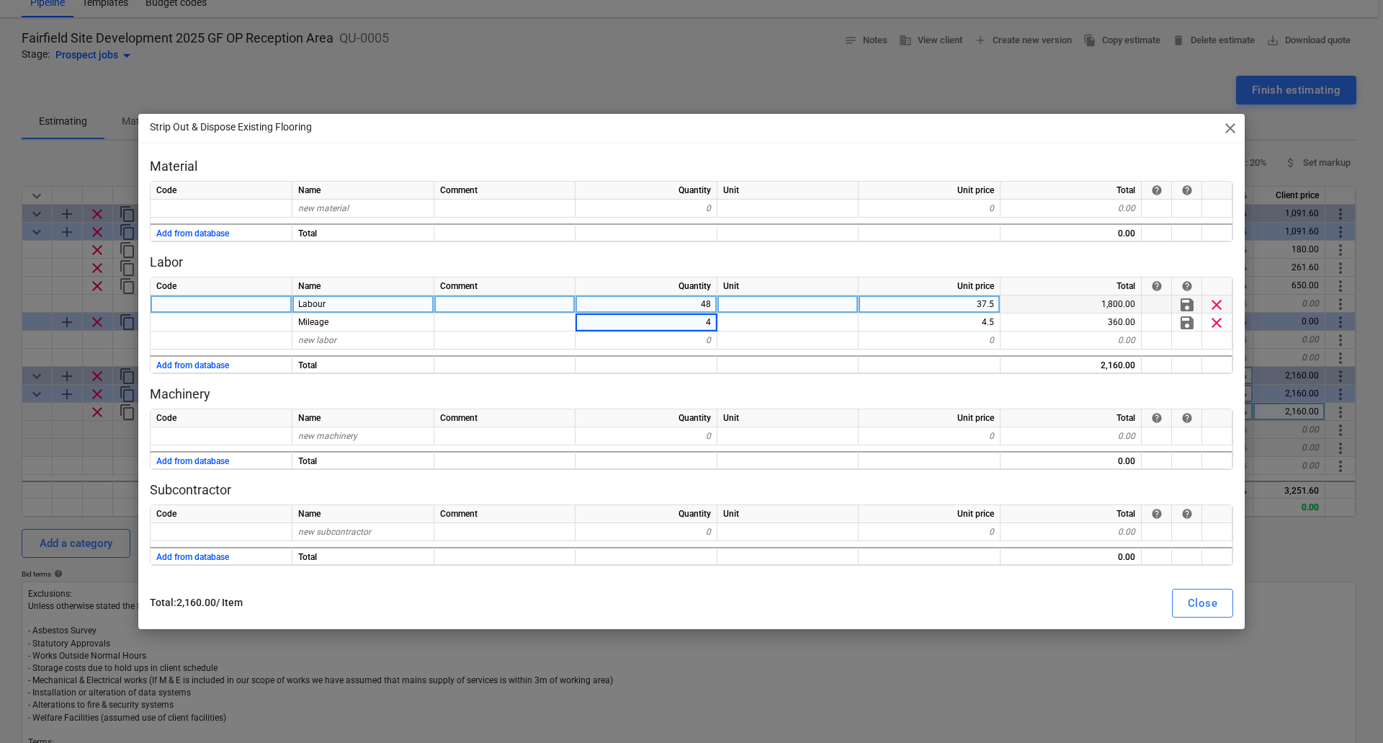
type input "48"
type textarea "x"
type input "56"
type textarea "x"
type input "56"
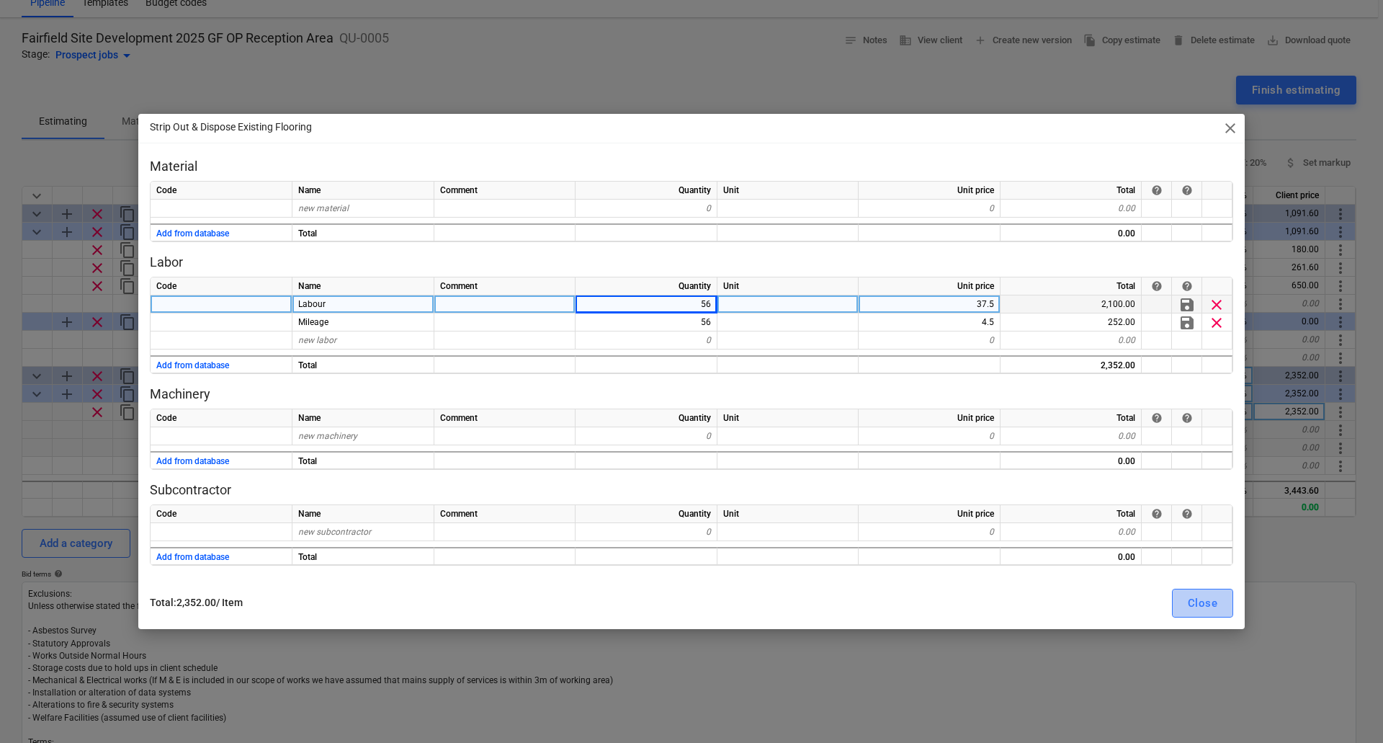
click at [1218, 596] on button "Close" at bounding box center [1202, 603] width 61 height 29
type textarea "x"
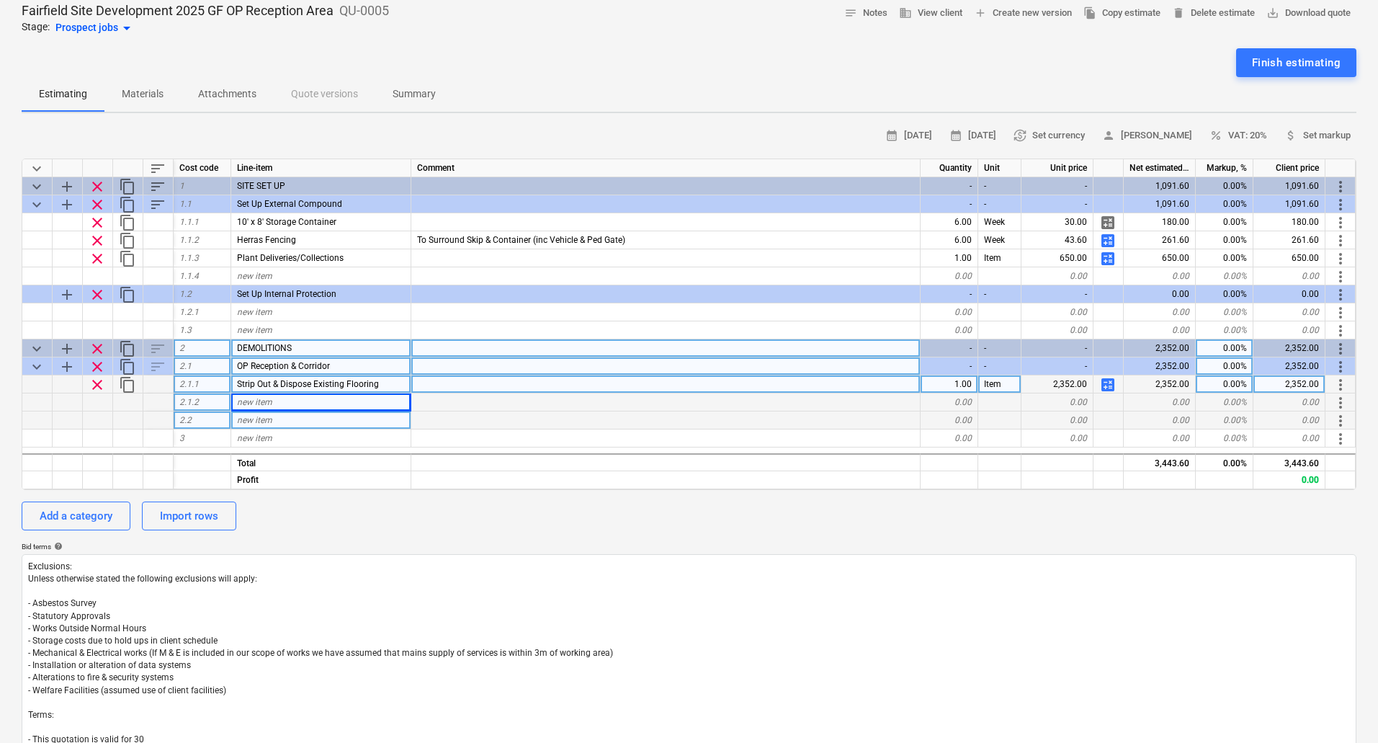
scroll to position [77, 0]
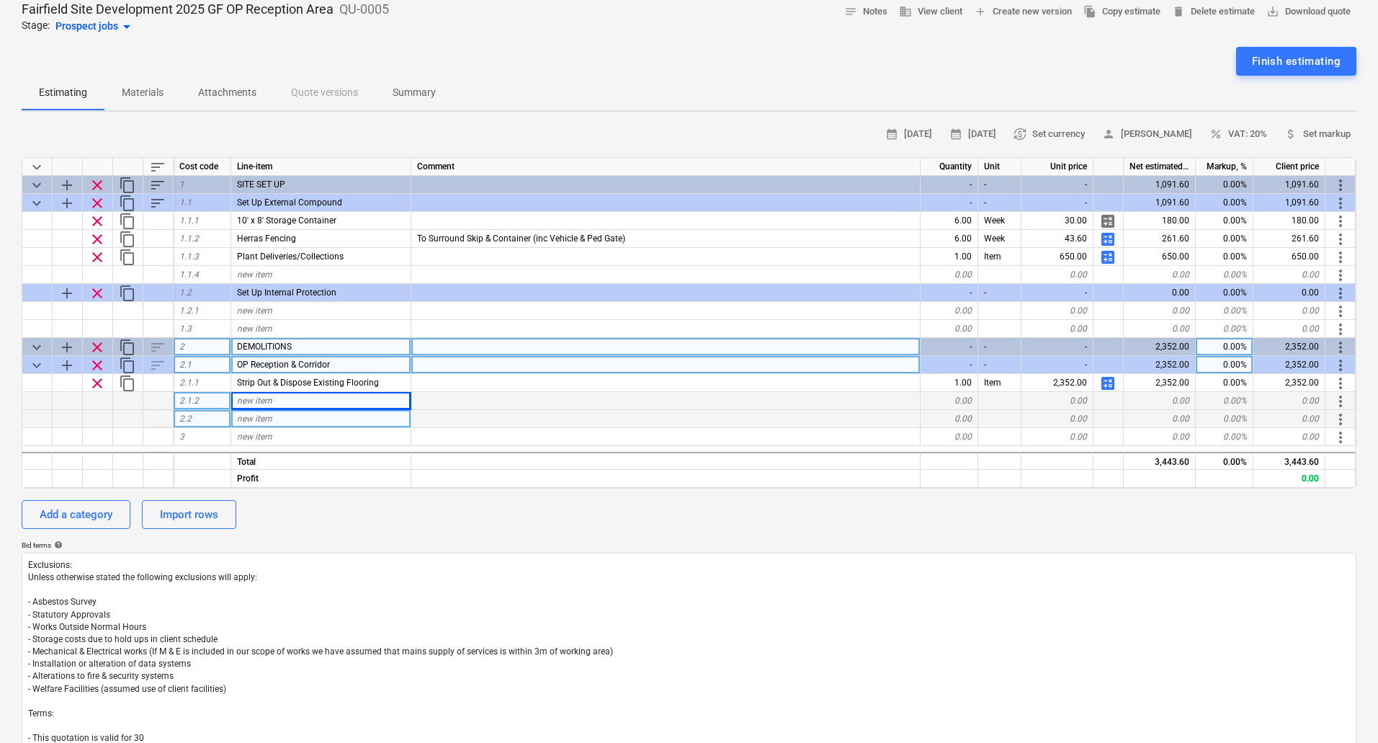
click at [305, 404] on div "new item" at bounding box center [321, 401] width 180 height 18
click at [271, 398] on input at bounding box center [320, 400] width 179 height 17
type input "R"
type input "Strip Out Existing Timber Skirting"
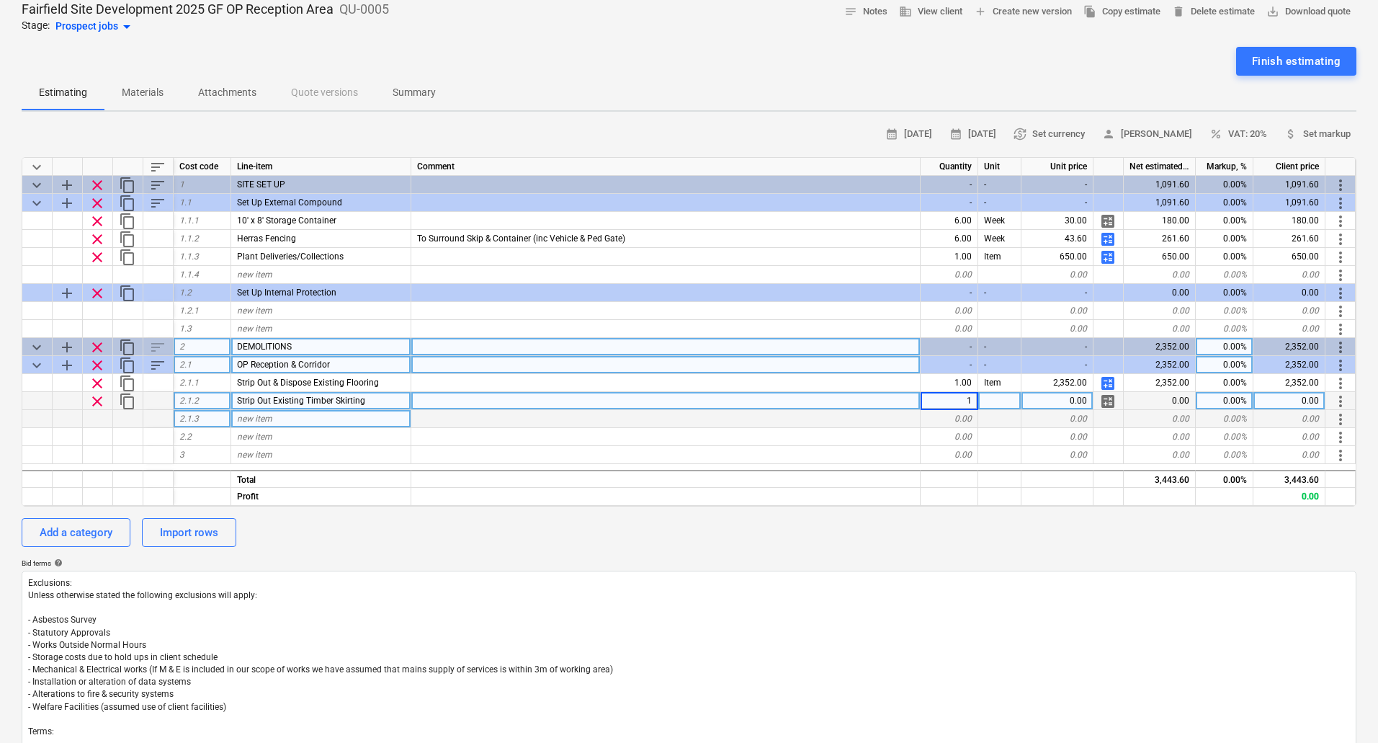
type textarea "x"
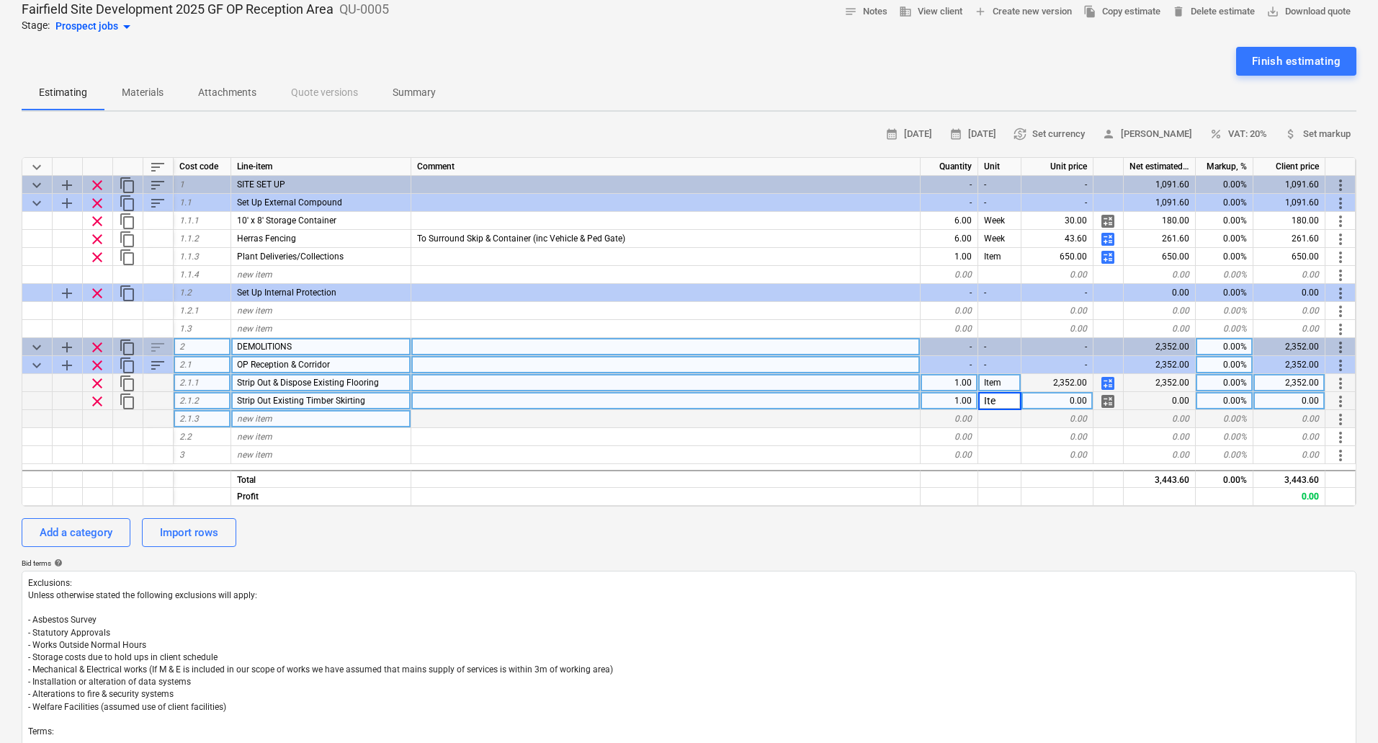
type input "Item"
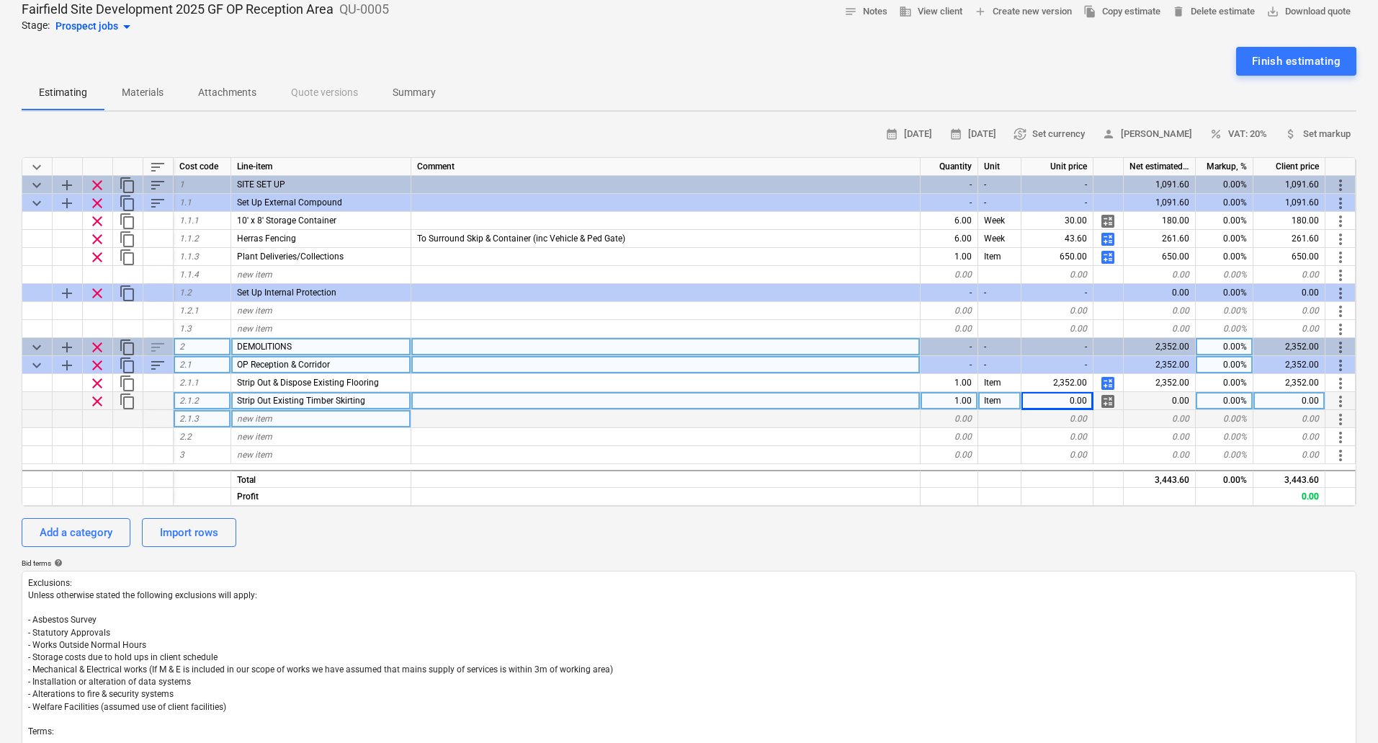
click at [1110, 379] on span "calculate" at bounding box center [1108, 383] width 17 height 17
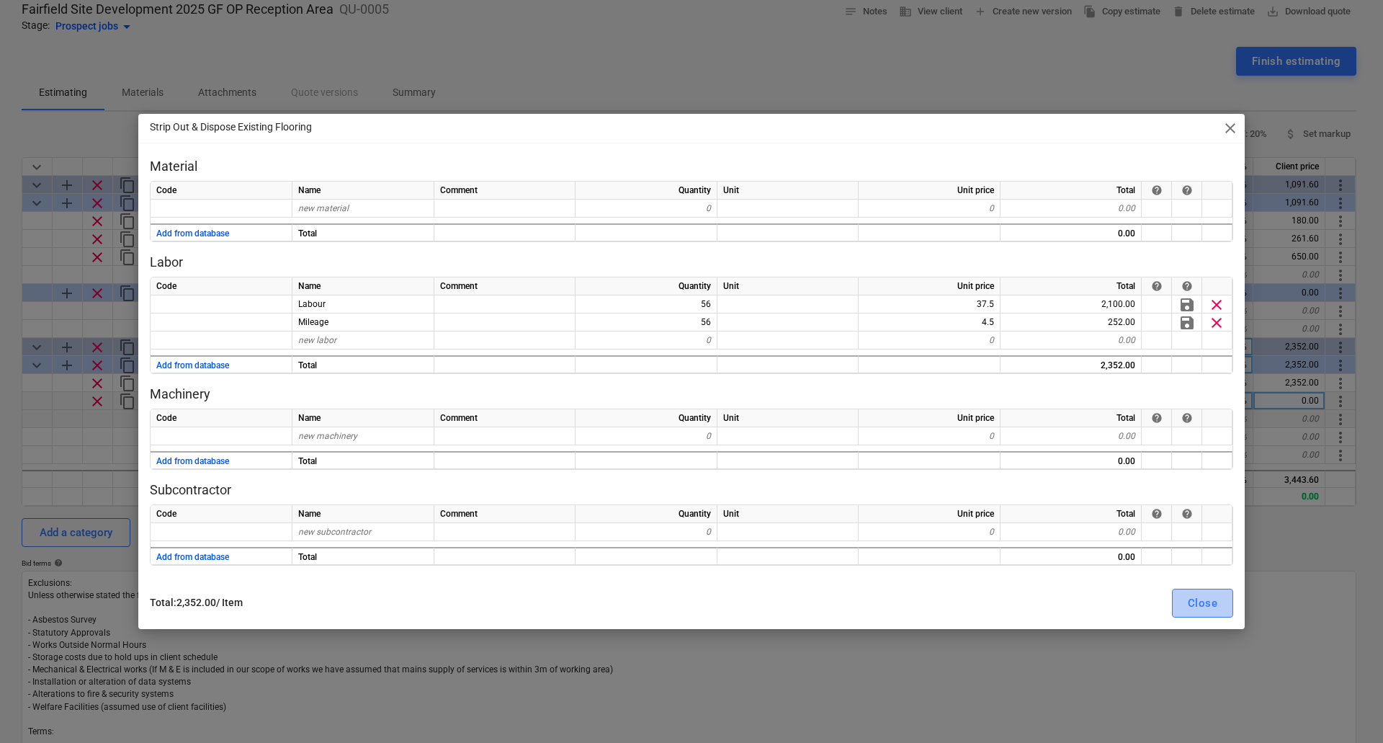
click at [1199, 598] on div "Close" at bounding box center [1203, 603] width 30 height 19
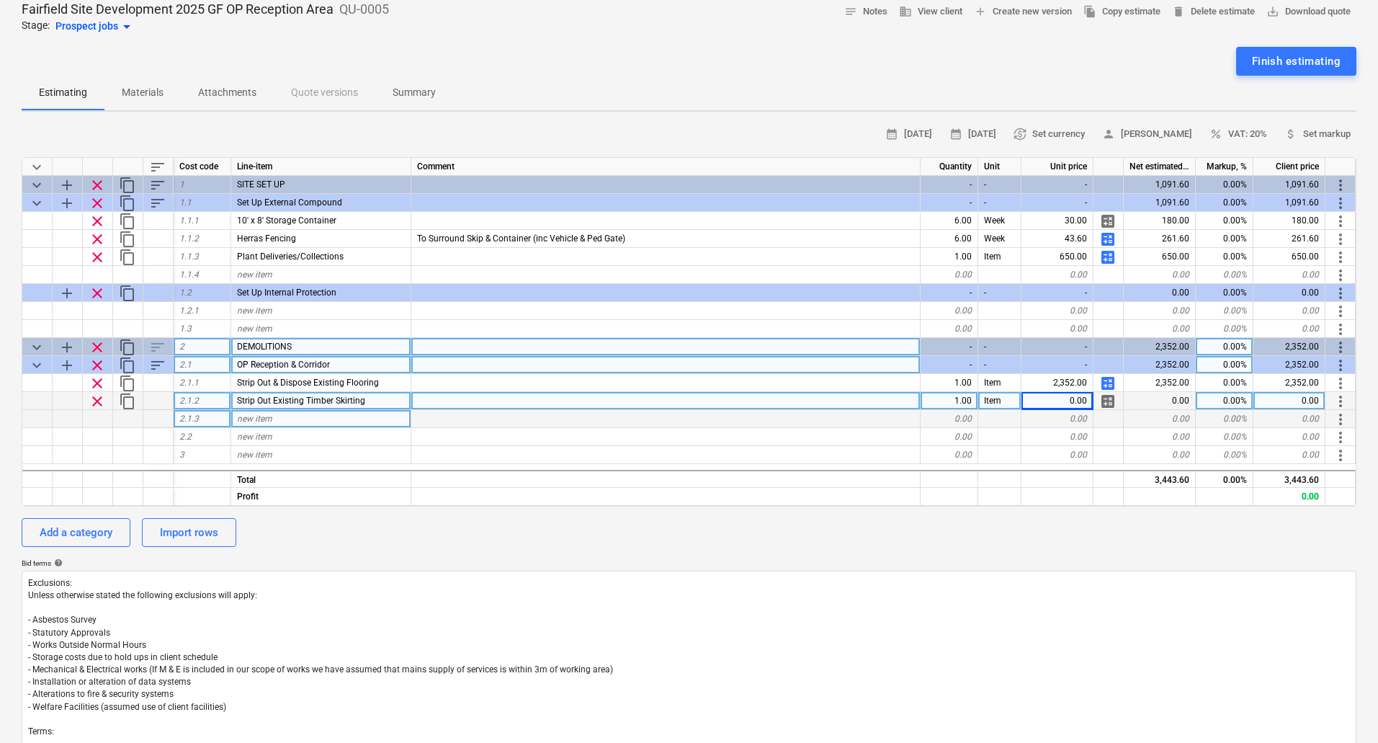
click at [1113, 401] on span "calculate" at bounding box center [1108, 401] width 17 height 17
type textarea "x"
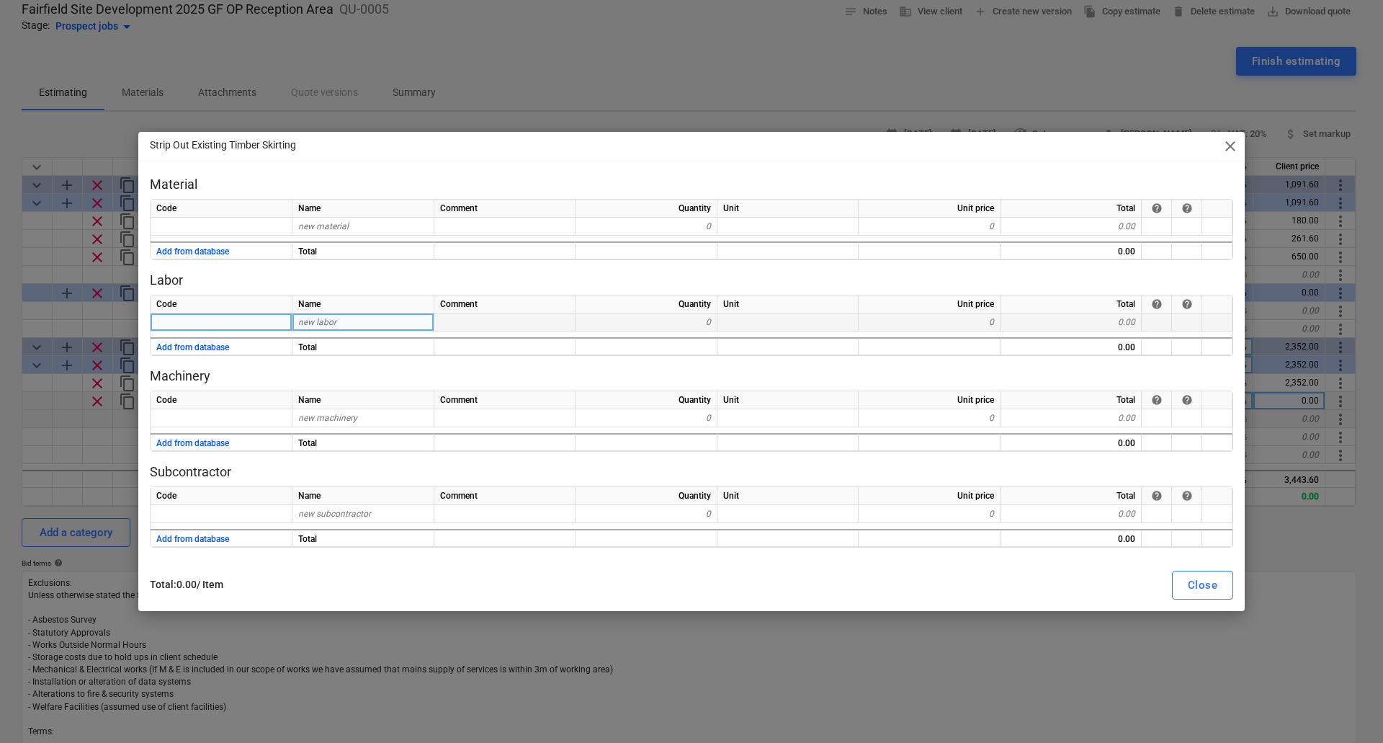
click at [357, 324] on div "new labor" at bounding box center [364, 322] width 142 height 18
type input "Labour"
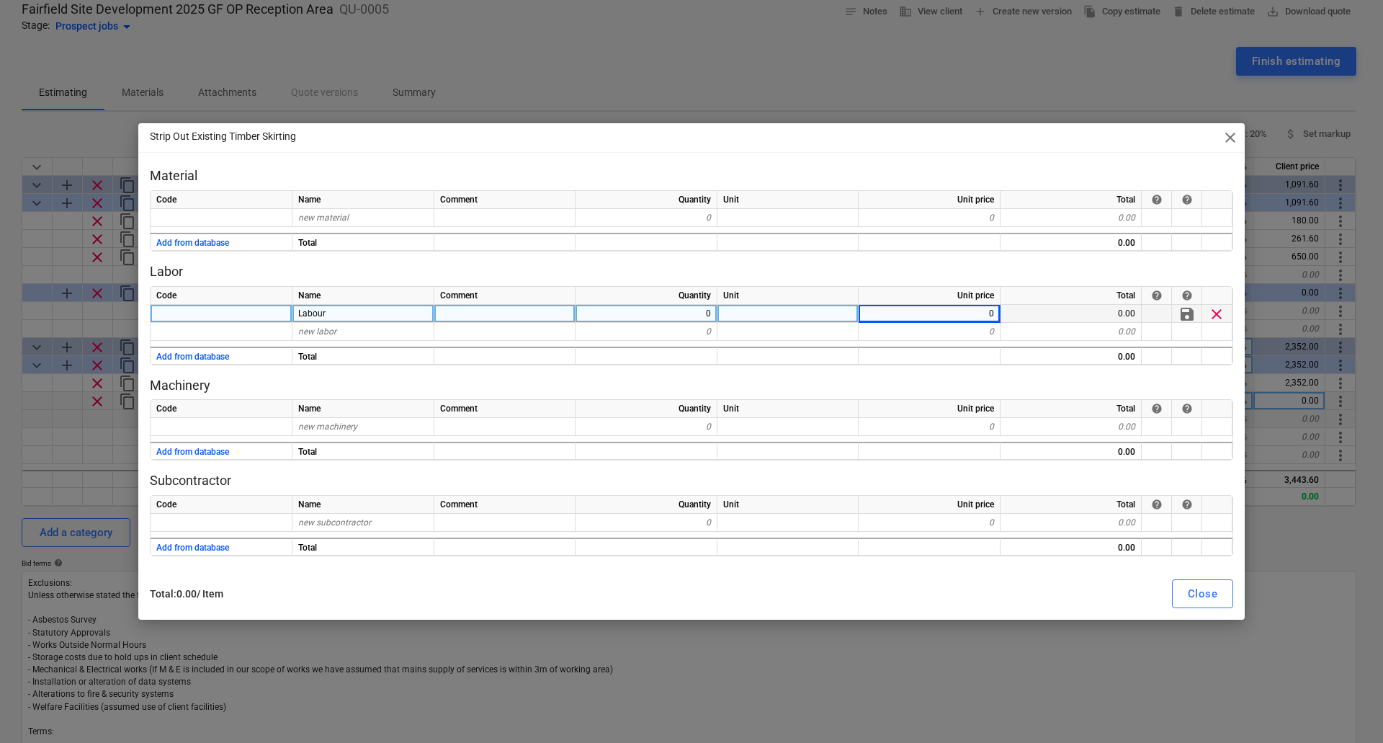
type textarea "x"
type input "37.5"
type textarea "x"
type input "Mileage"
type textarea "x"
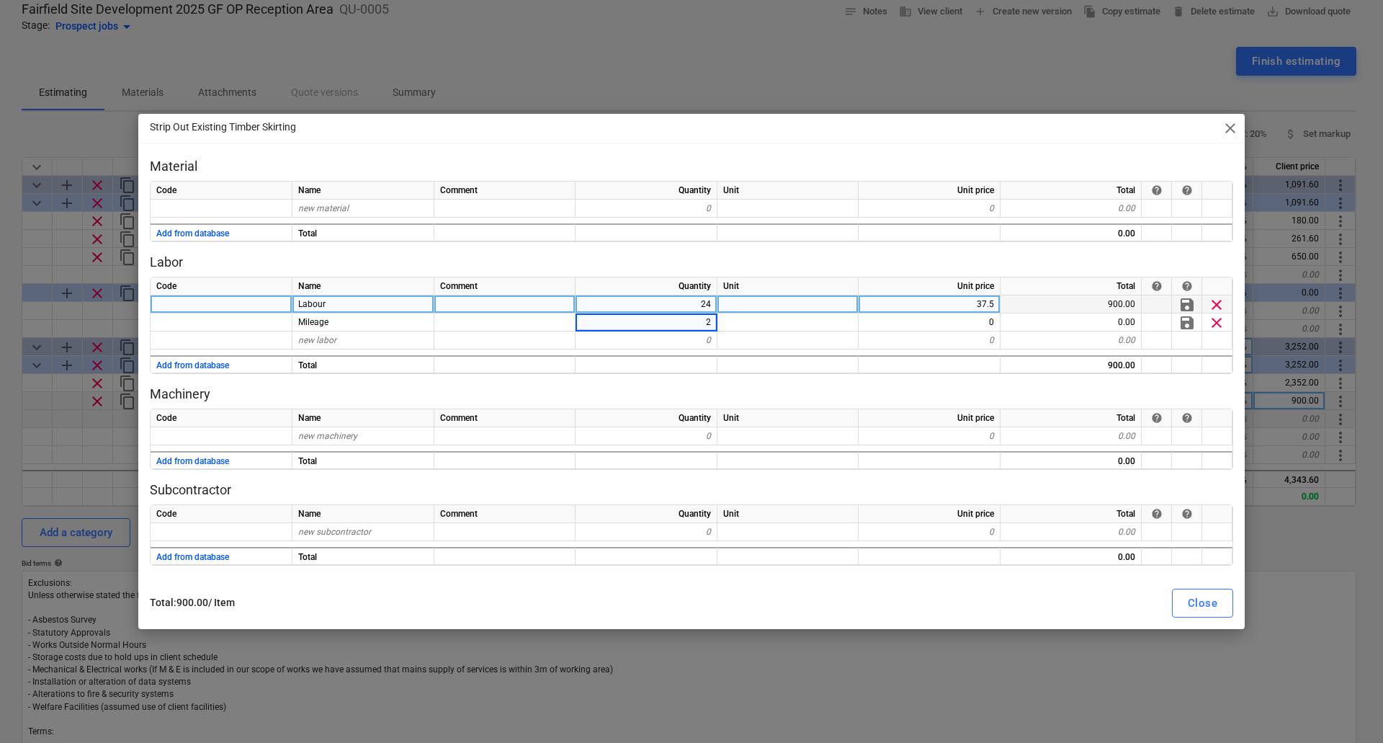
type input "24"
type textarea "x"
type input ".45"
type textarea "x"
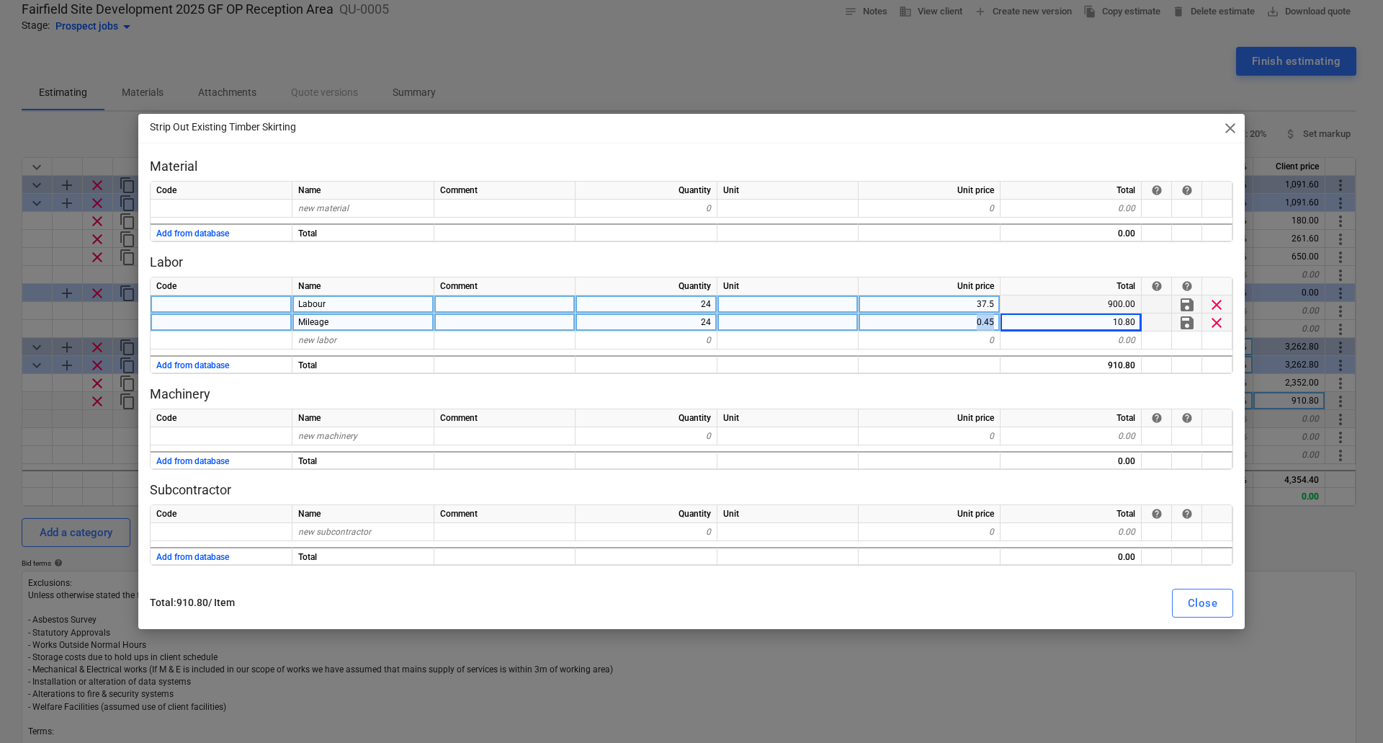
drag, startPoint x: 963, startPoint y: 318, endPoint x: 1043, endPoint y: 318, distance: 80.7
click at [0, 0] on div "Mileage 24 0.45 10.80 save clear" at bounding box center [0, 0] width 0 height 0
type input "4.5"
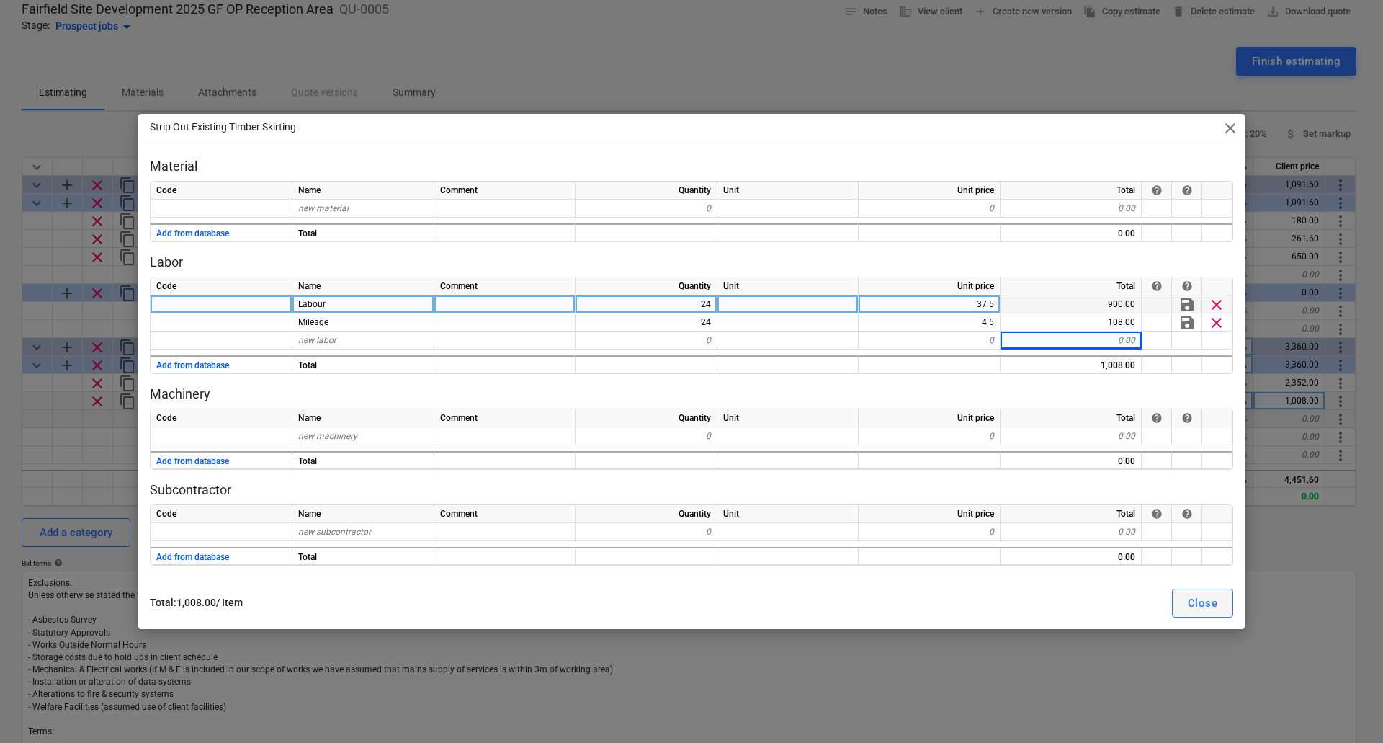
click at [1190, 607] on div "Close" at bounding box center [1203, 603] width 30 height 19
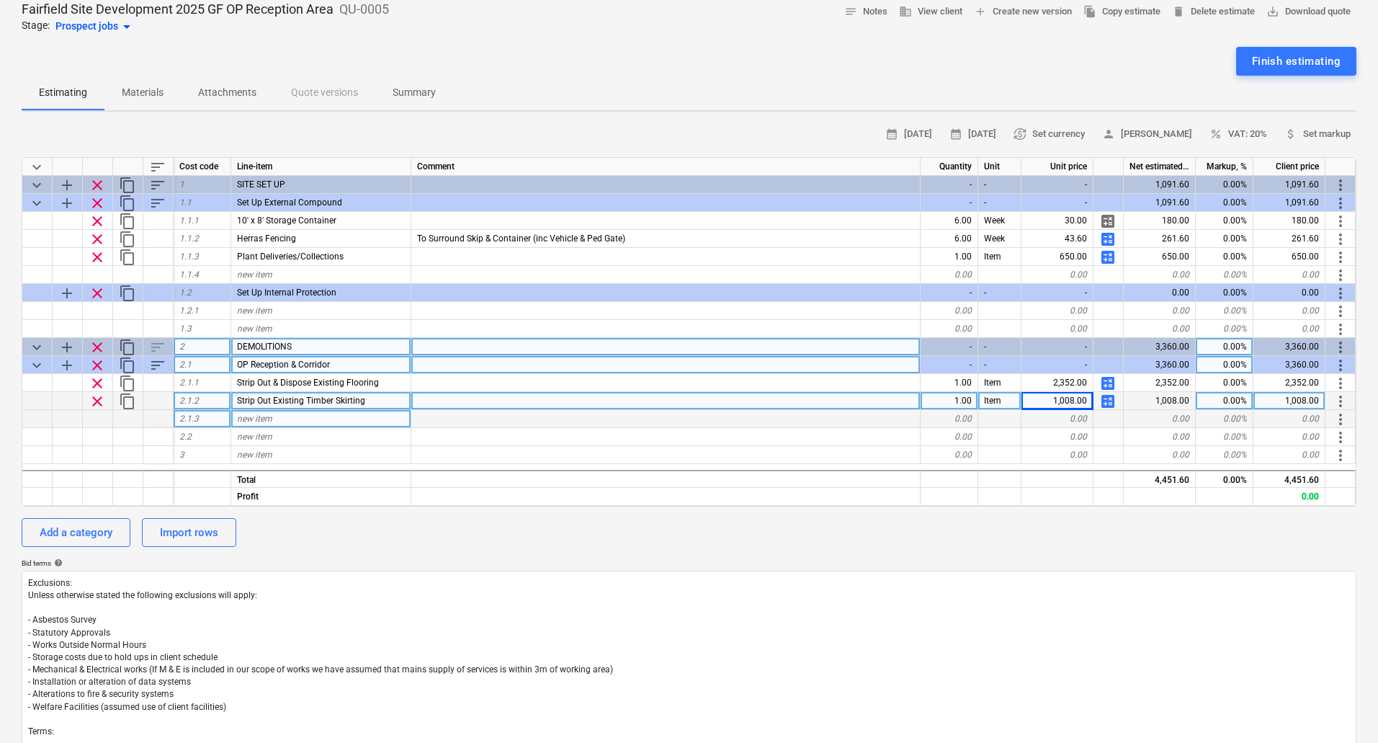
click at [1104, 381] on span "calculate" at bounding box center [1108, 383] width 17 height 17
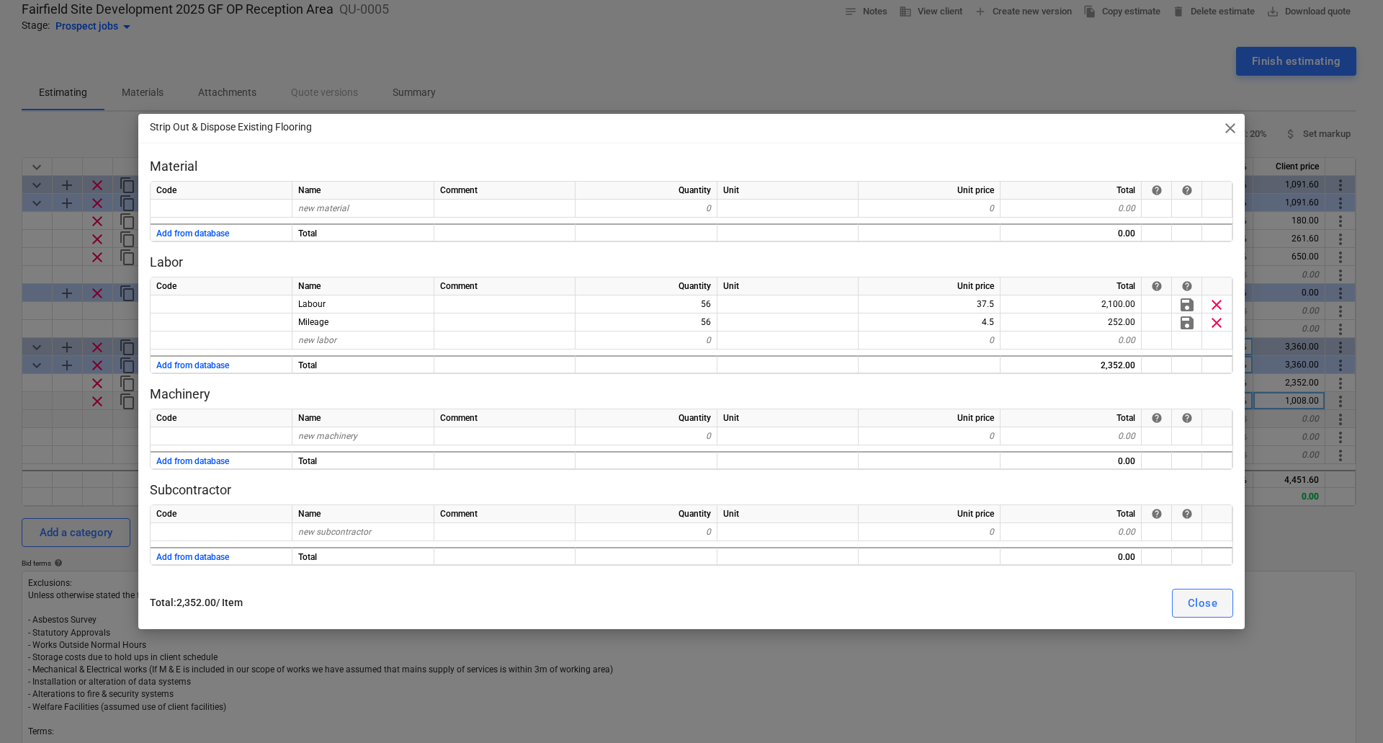
click at [1208, 597] on div "Close" at bounding box center [1203, 603] width 30 height 19
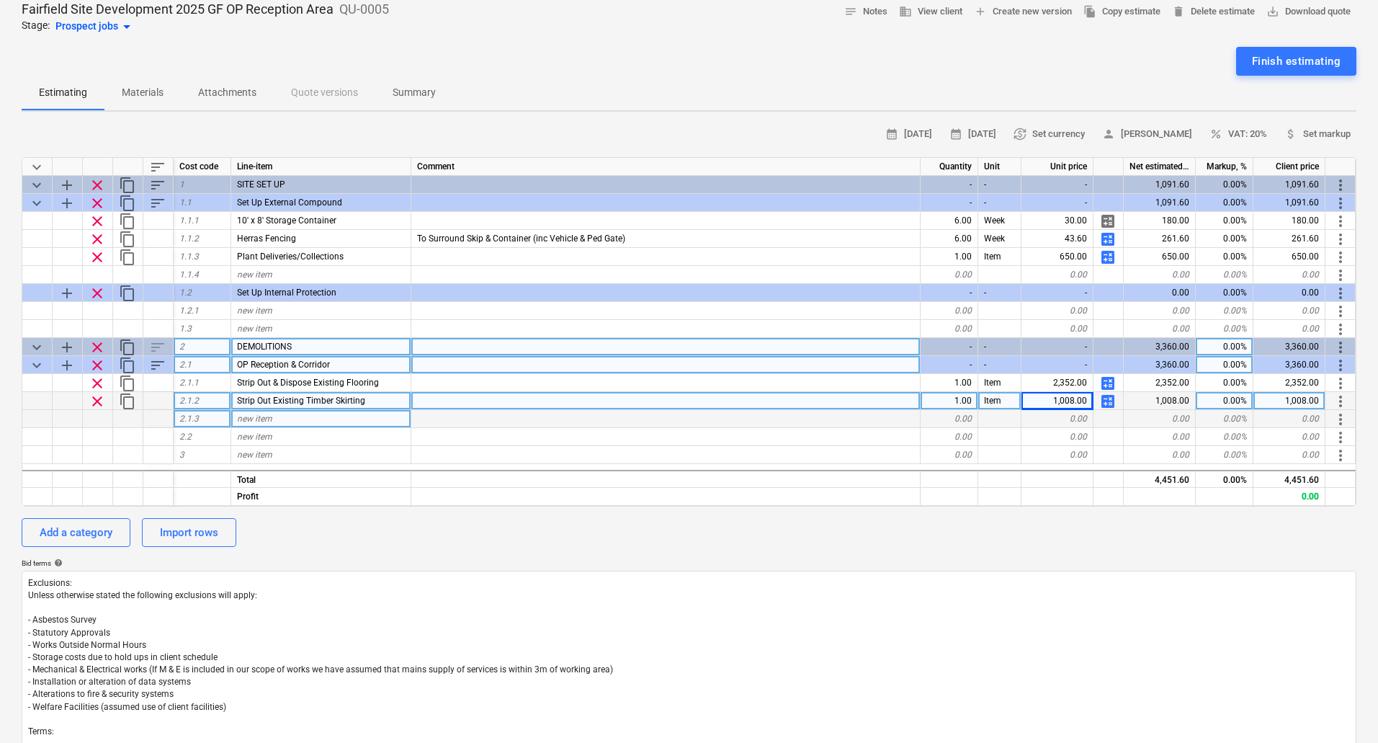
click at [1108, 398] on span "calculate" at bounding box center [1108, 401] width 17 height 17
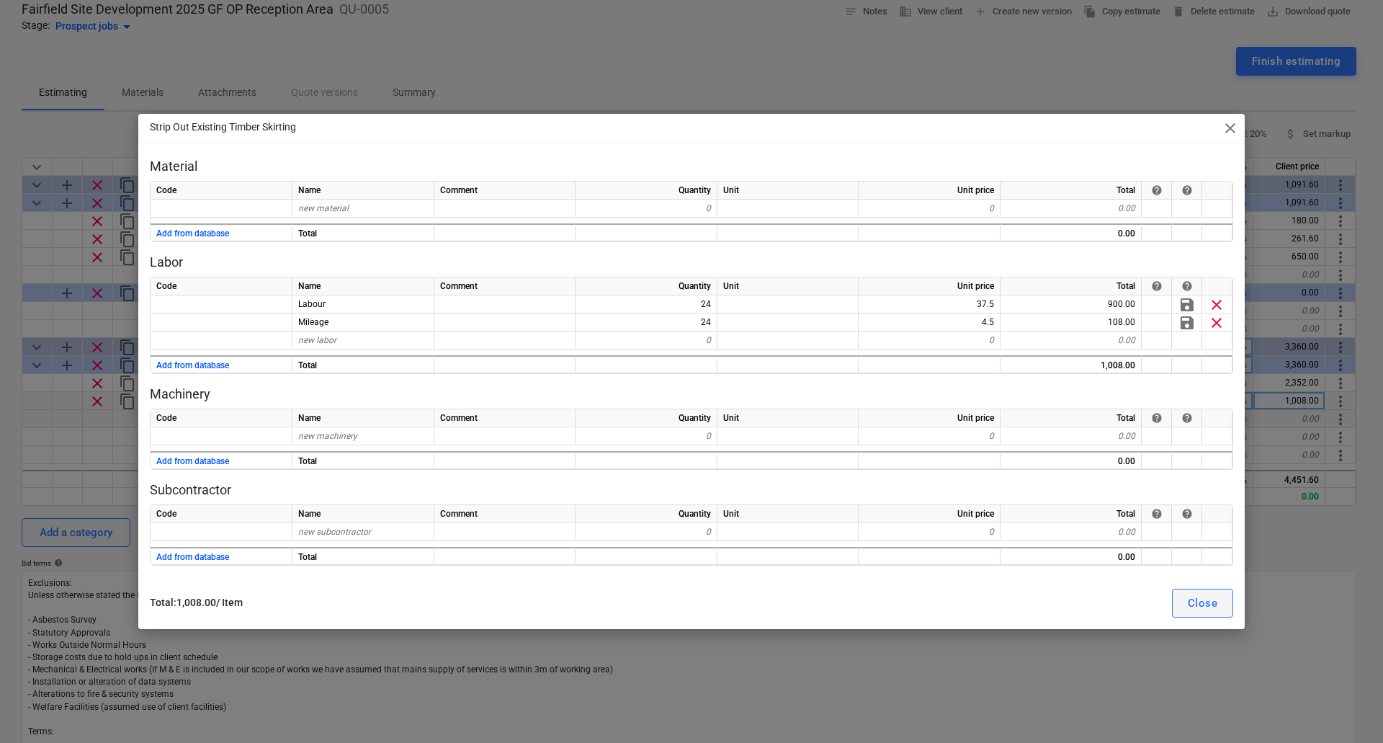
click at [1212, 601] on div "Close" at bounding box center [1203, 603] width 30 height 19
type textarea "x"
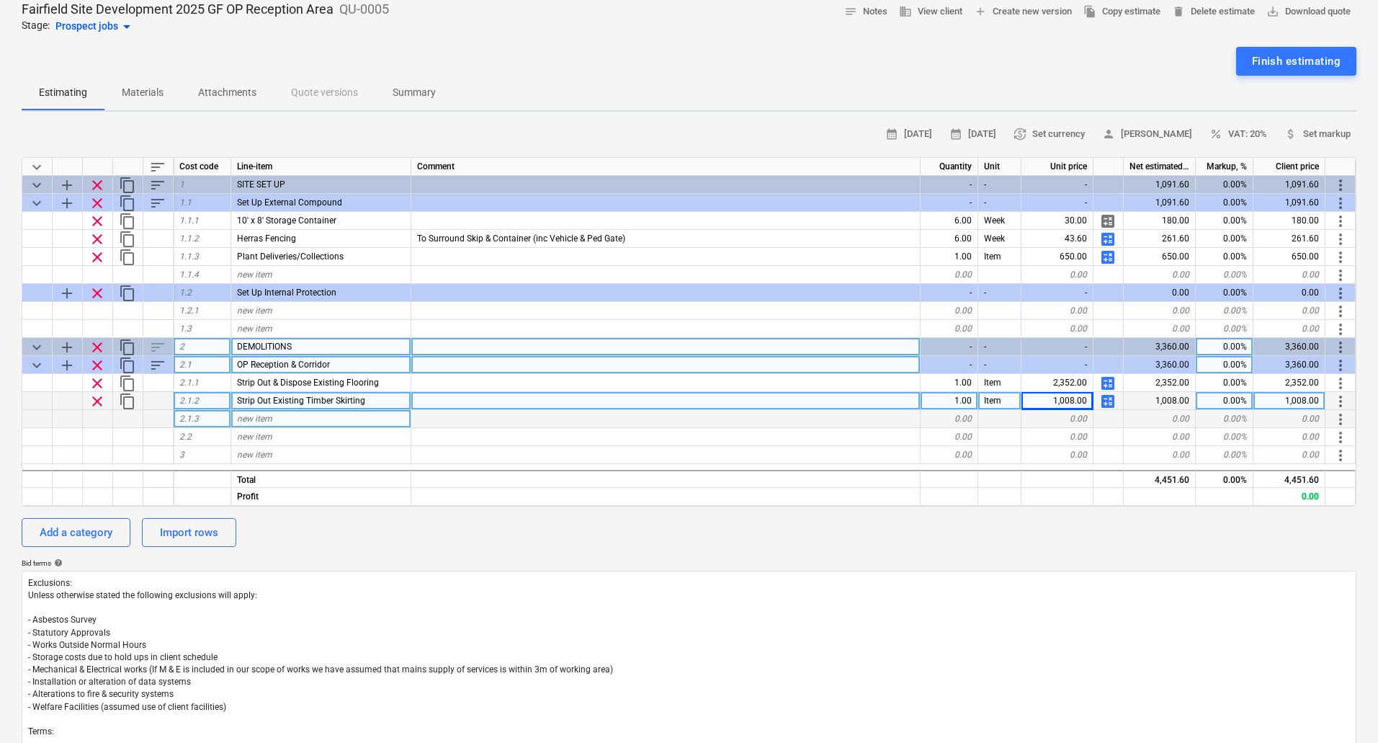
click at [283, 423] on div "new item" at bounding box center [321, 419] width 180 height 18
type input "Strip Out Existing Waiting Area Seating"
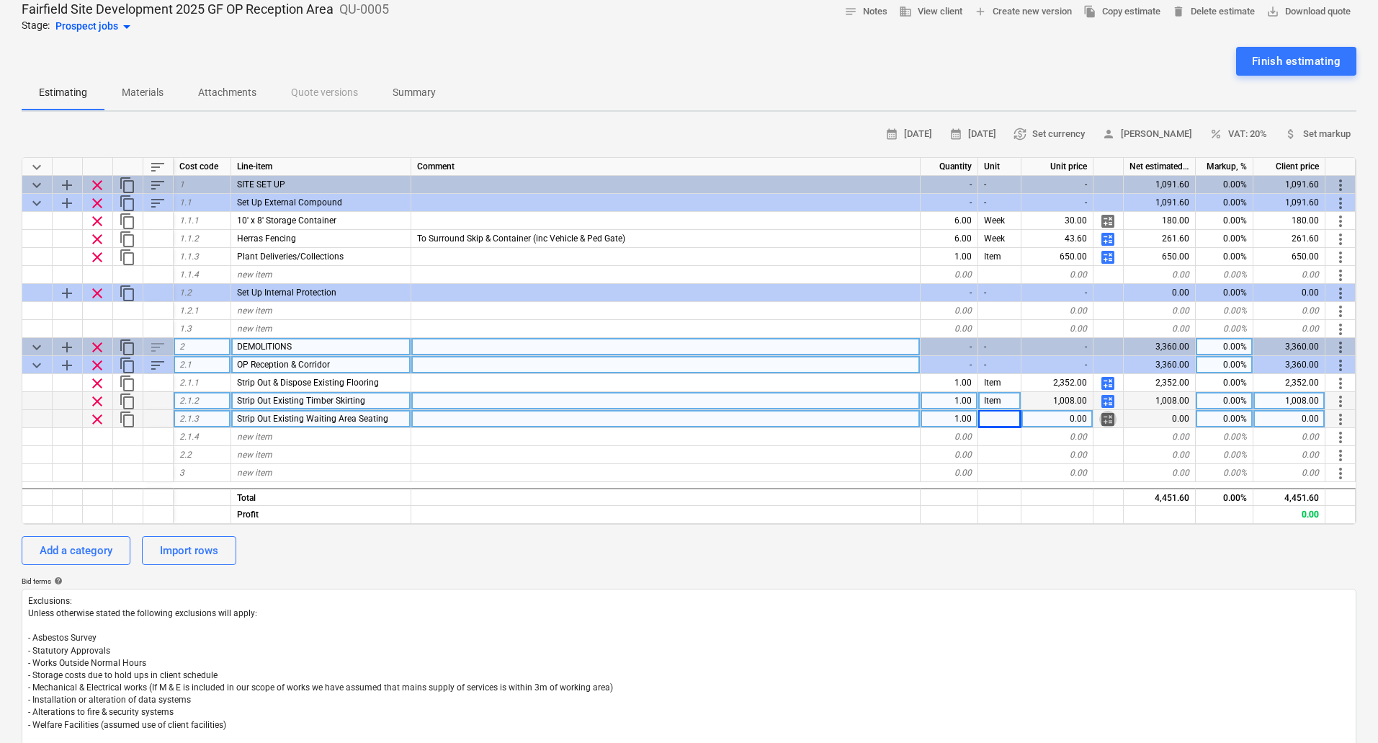
click at [1106, 416] on span "calculate" at bounding box center [1108, 419] width 17 height 17
type textarea "x"
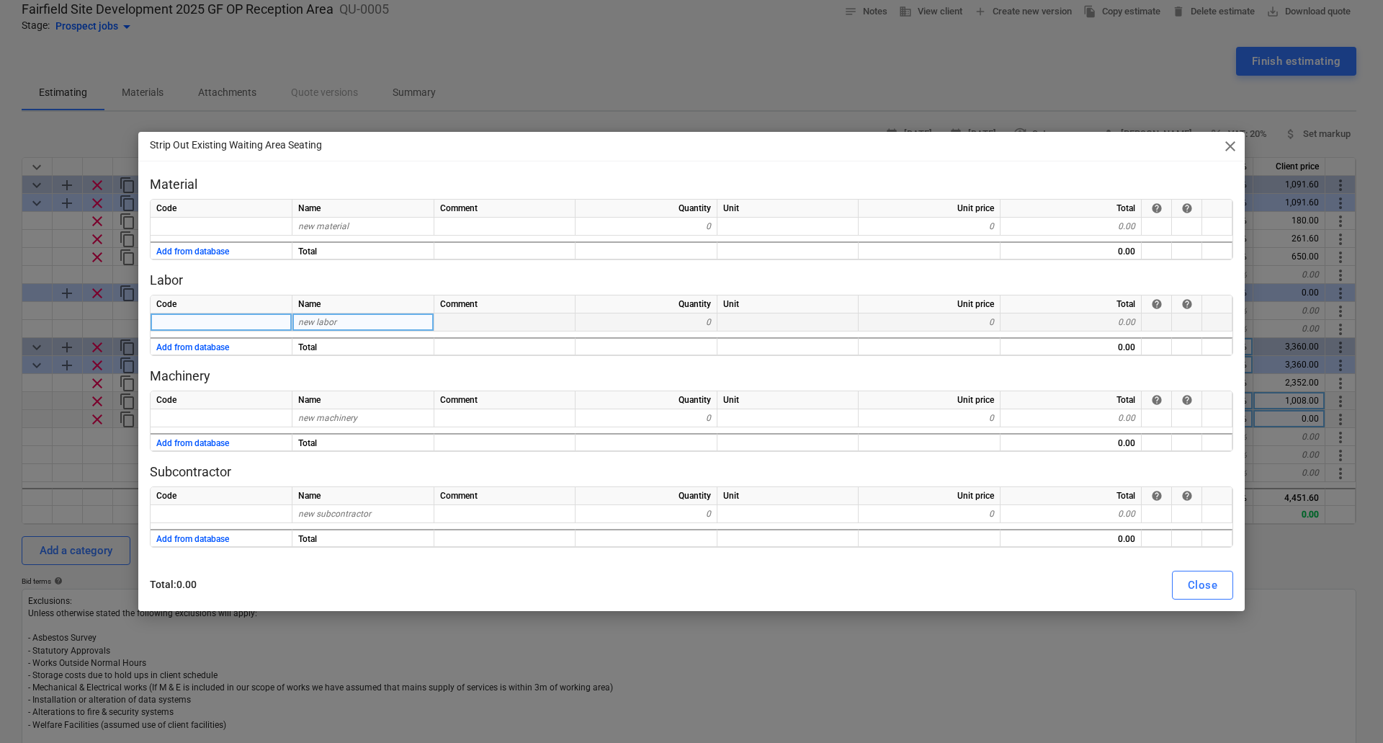
click at [365, 322] on div "new labor" at bounding box center [364, 322] width 142 height 18
type input "Labour"
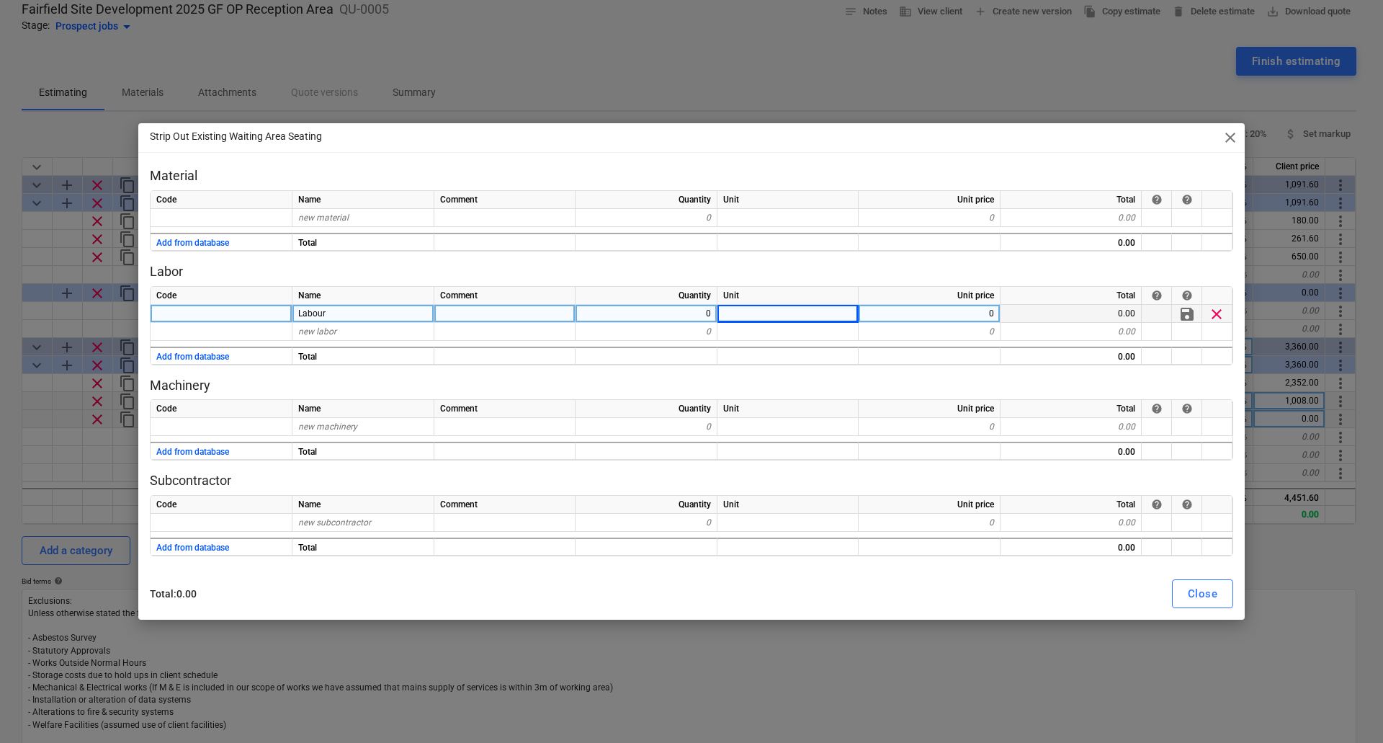
type textarea "x"
type input "37.5"
type textarea "x"
type input "Mileage"
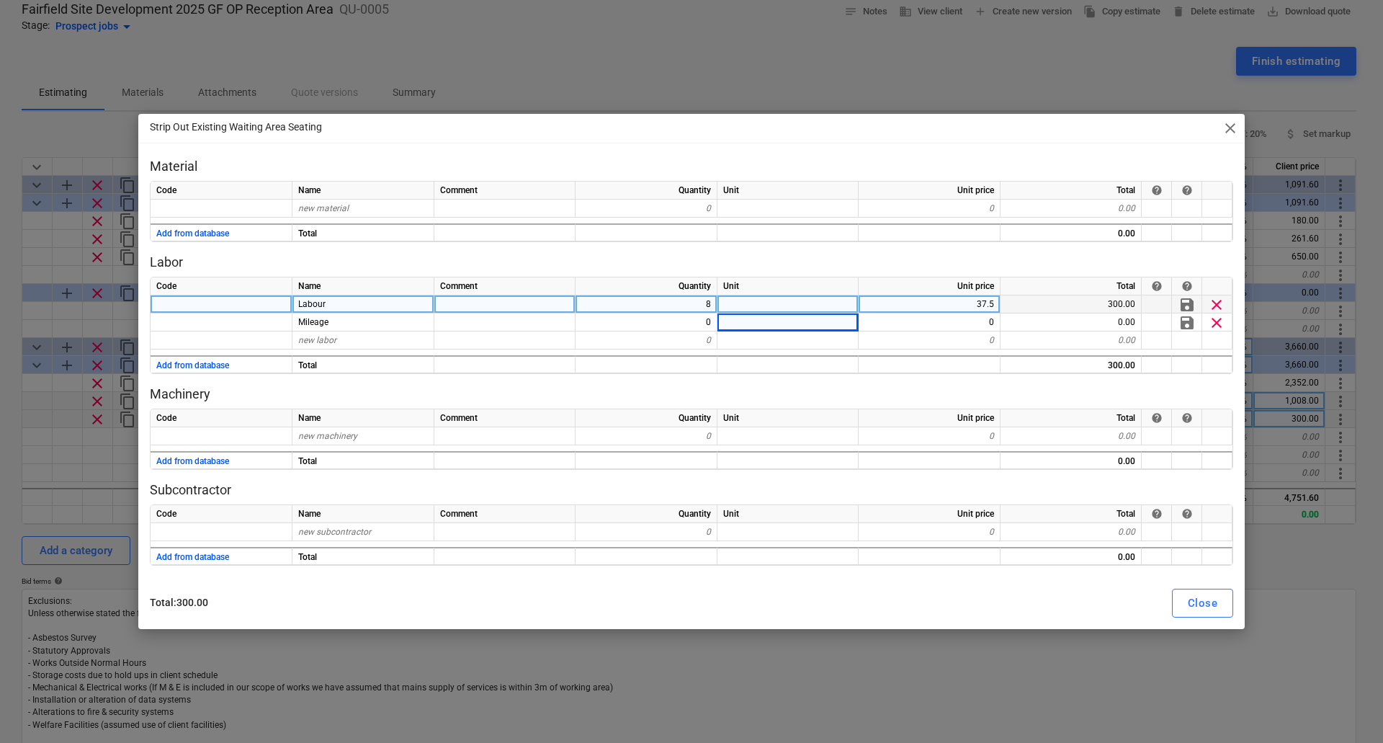
type textarea "x"
type input "4.5"
click at [1219, 601] on button "Close" at bounding box center [1202, 603] width 61 height 29
type textarea "x"
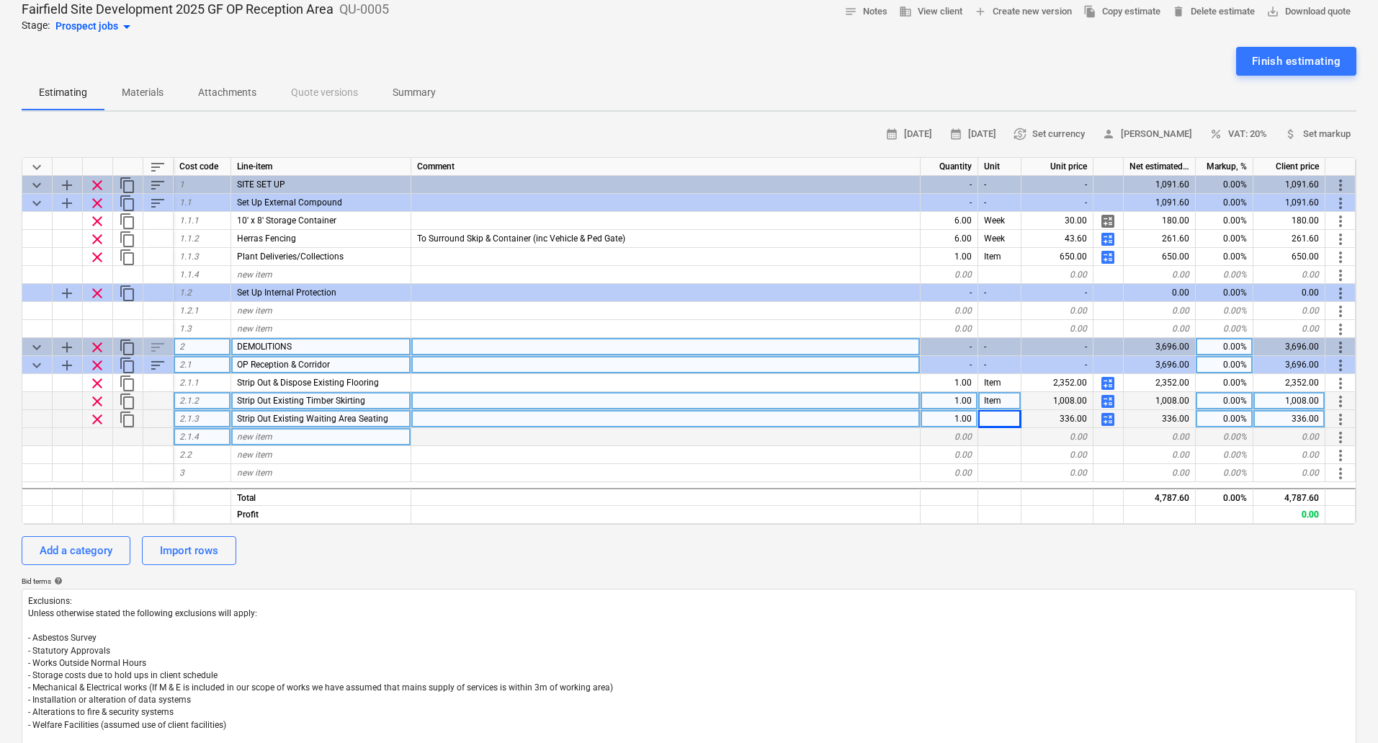
click at [269, 435] on span "new item" at bounding box center [254, 437] width 35 height 10
click at [298, 343] on div "DEMOLITIONS" at bounding box center [321, 347] width 180 height 18
type input "STRIP OUT"
type textarea "x"
click at [305, 438] on div "new item" at bounding box center [321, 437] width 180 height 18
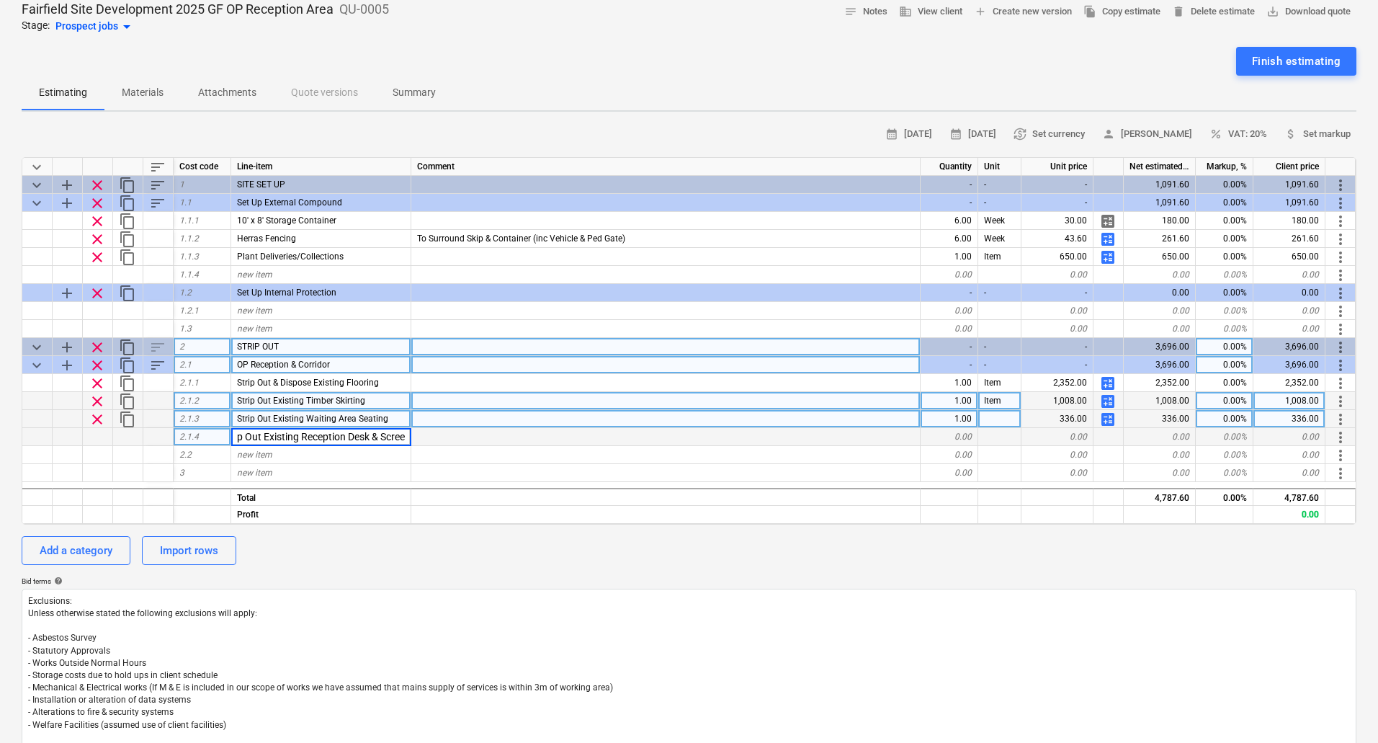
type input "Strip Out Existing Reception Desk & Screen"
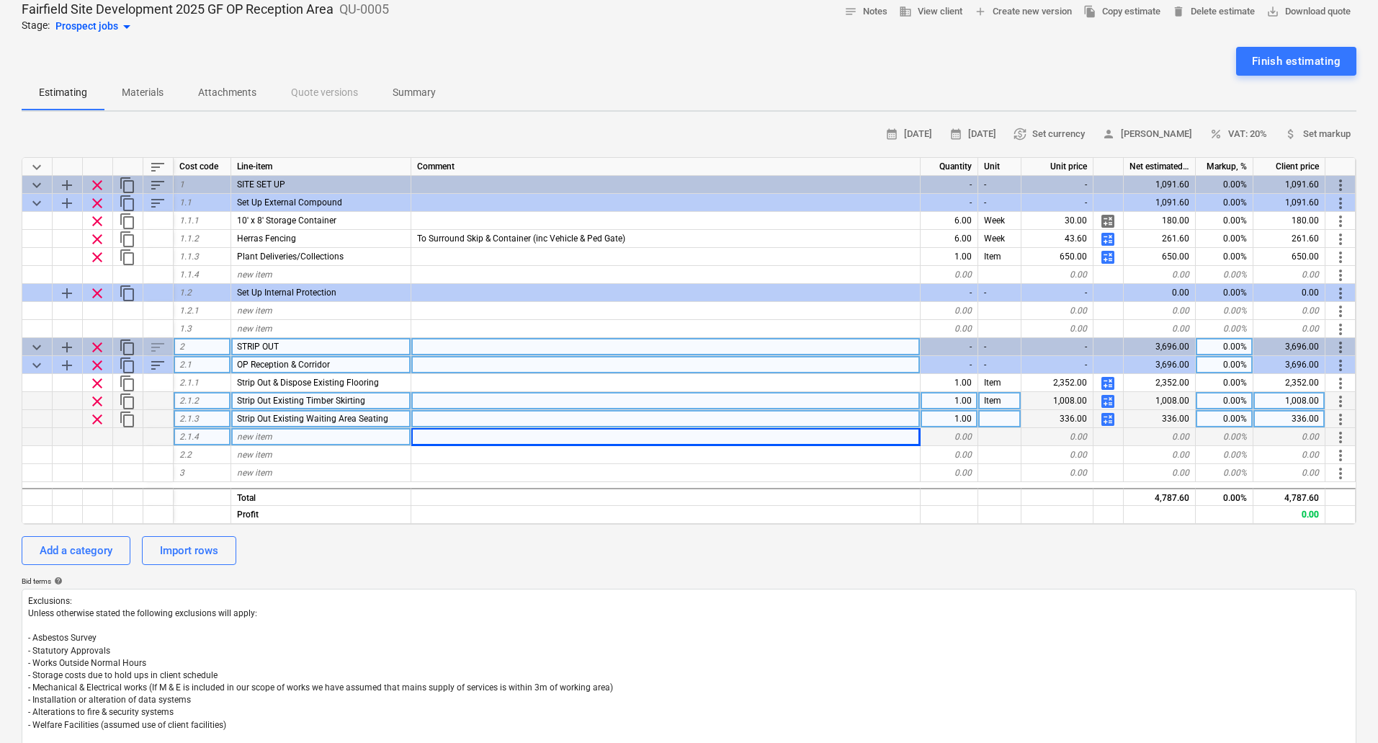
type textarea "x"
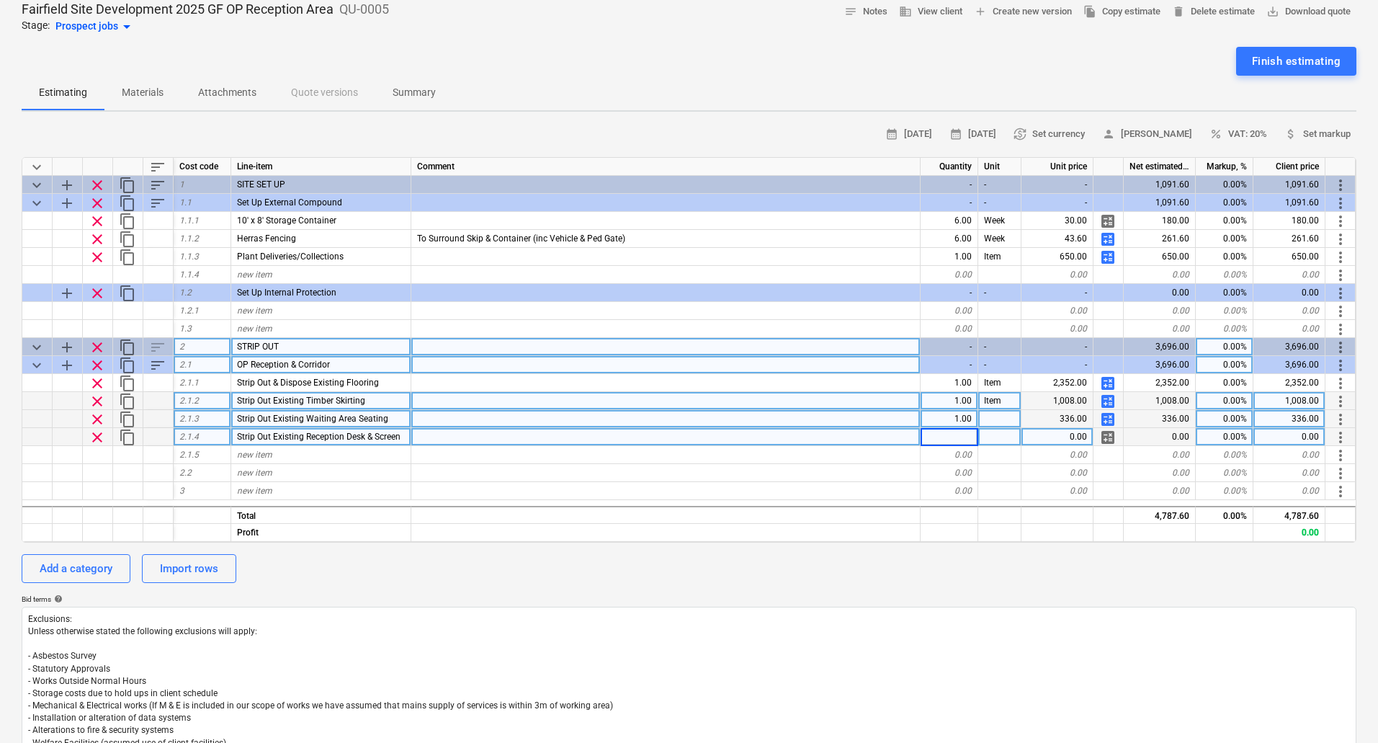
type input "1"
type textarea "x"
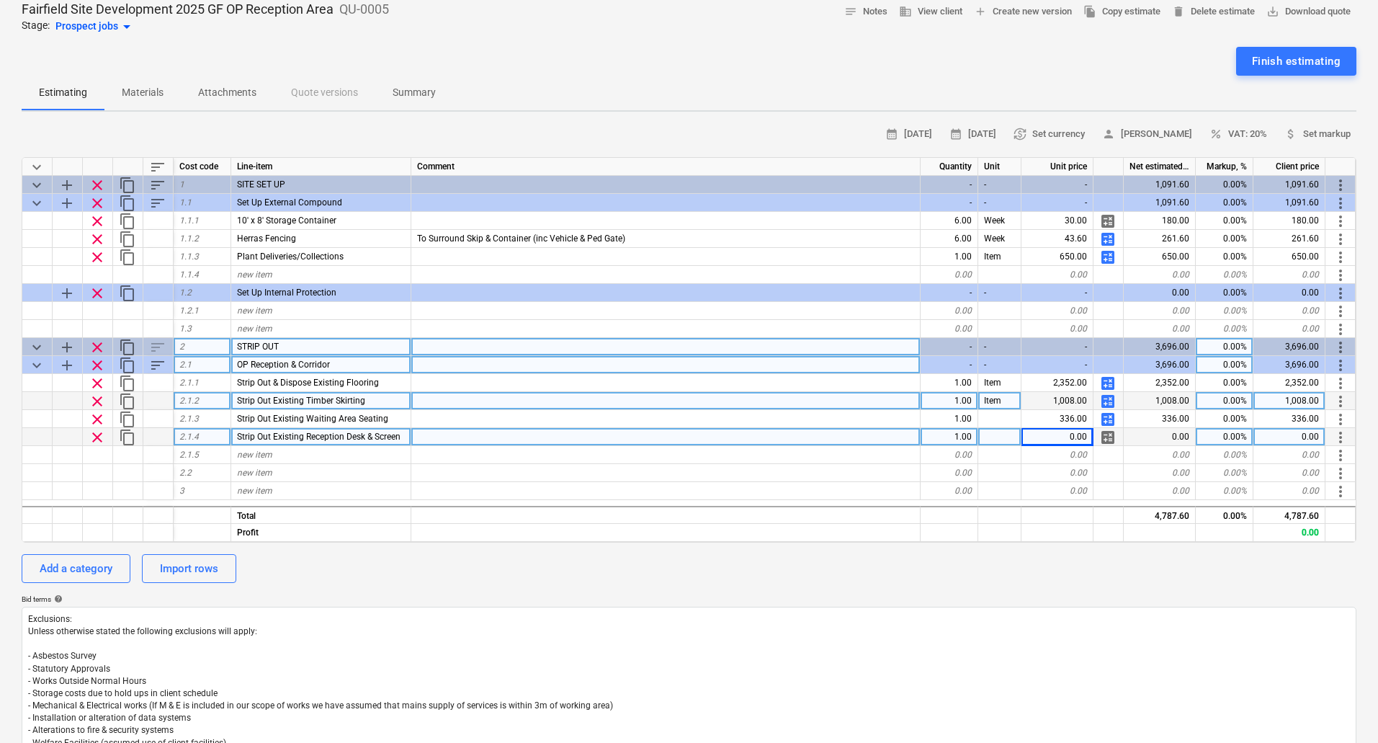
click at [993, 400] on div "Item" at bounding box center [1000, 401] width 43 height 18
drag, startPoint x: 999, startPoint y: 423, endPoint x: 997, endPoint y: 440, distance: 17.5
click at [997, 440] on div "keyboard_arrow_down sort Cost code Line-item Comment Quantity Unit Unit price N…" at bounding box center [689, 350] width 1335 height 386
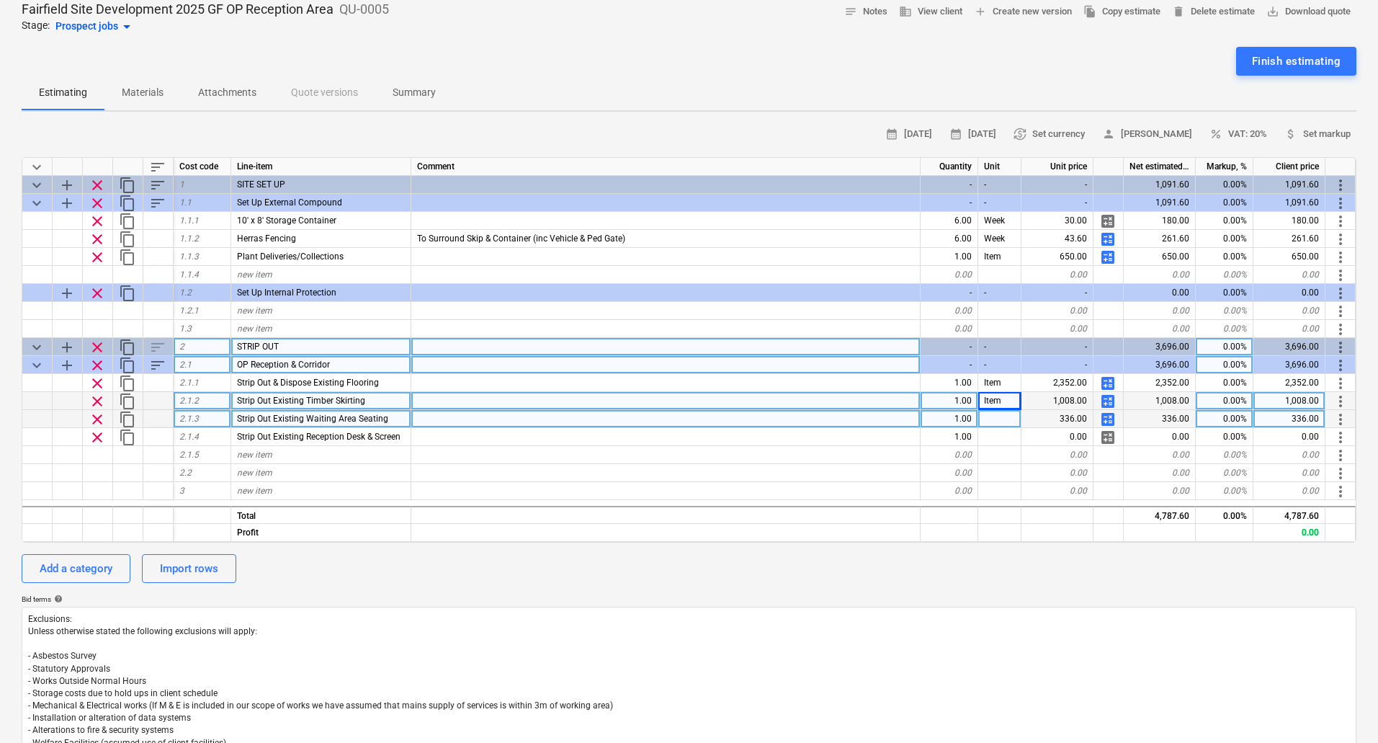
click at [997, 422] on div at bounding box center [1000, 419] width 43 height 18
type input "Item"
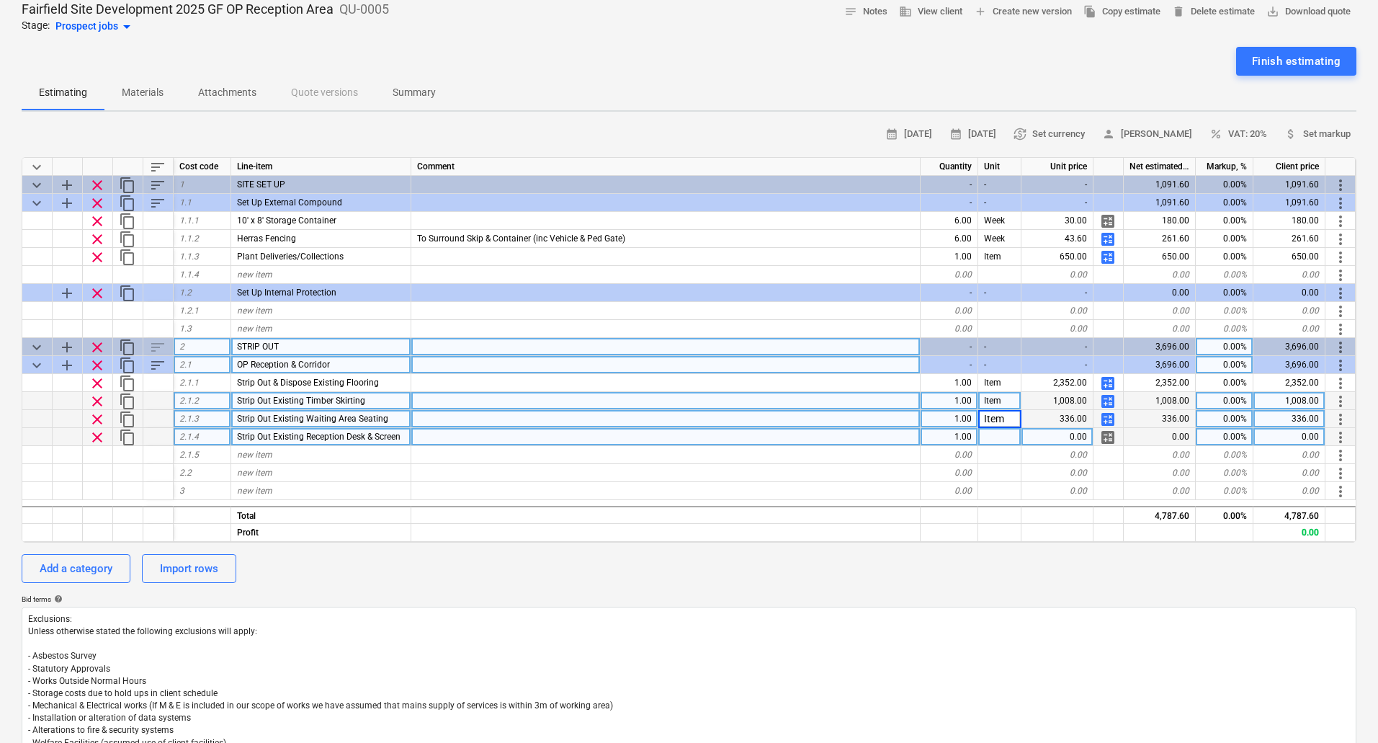
click at [997, 435] on div at bounding box center [1000, 437] width 43 height 18
type textarea "x"
type input "Item"
click at [1109, 437] on span "calculate" at bounding box center [1108, 437] width 17 height 17
type textarea "x"
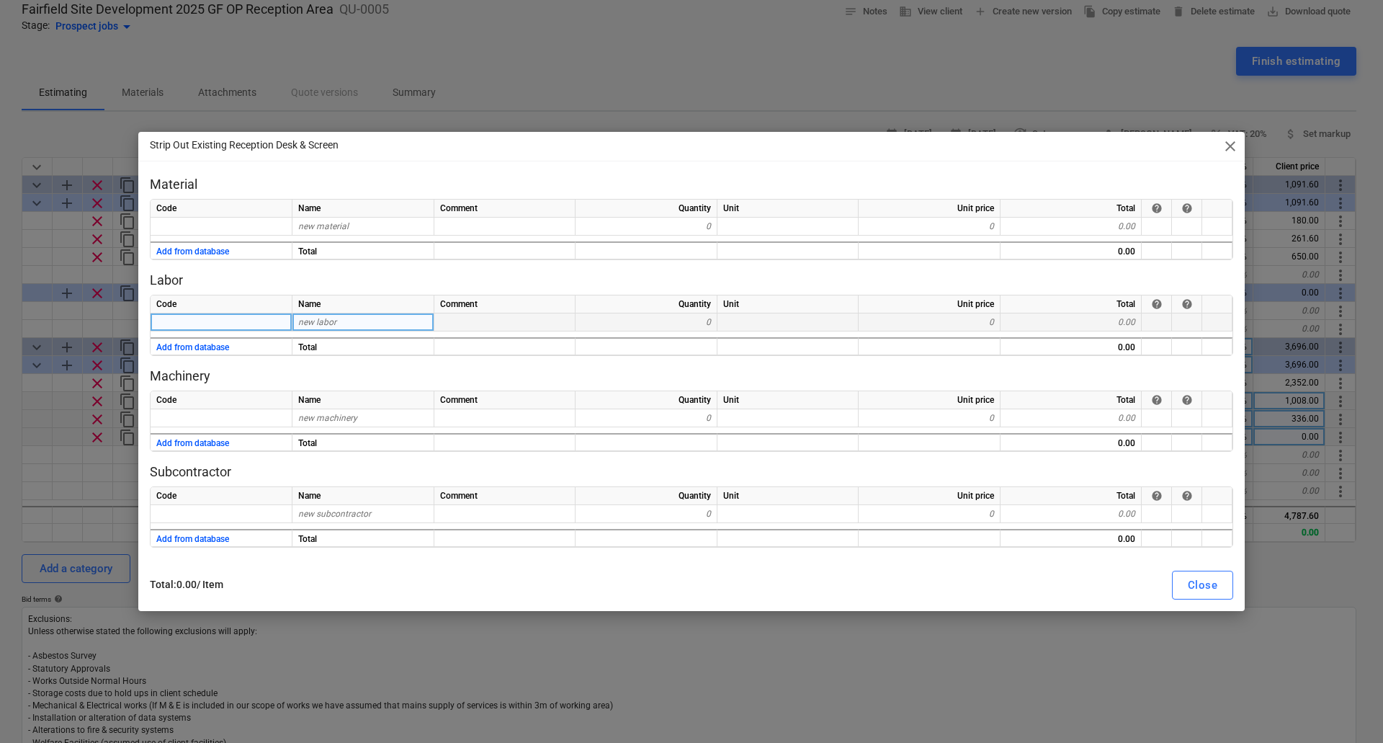
click at [344, 324] on div "new labor" at bounding box center [364, 322] width 142 height 18
type input "Labour"
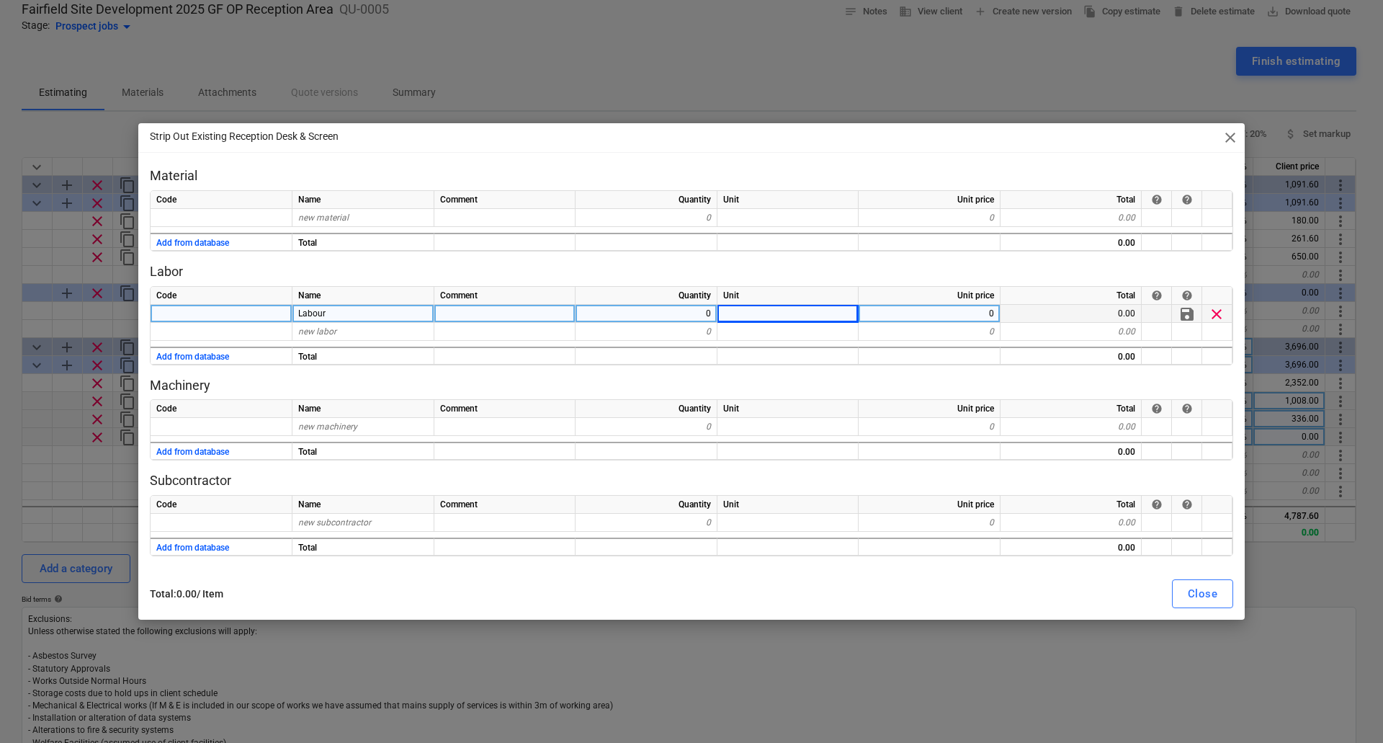
type textarea "x"
type input "12"
type textarea "x"
type input "37.5"
type textarea "x"
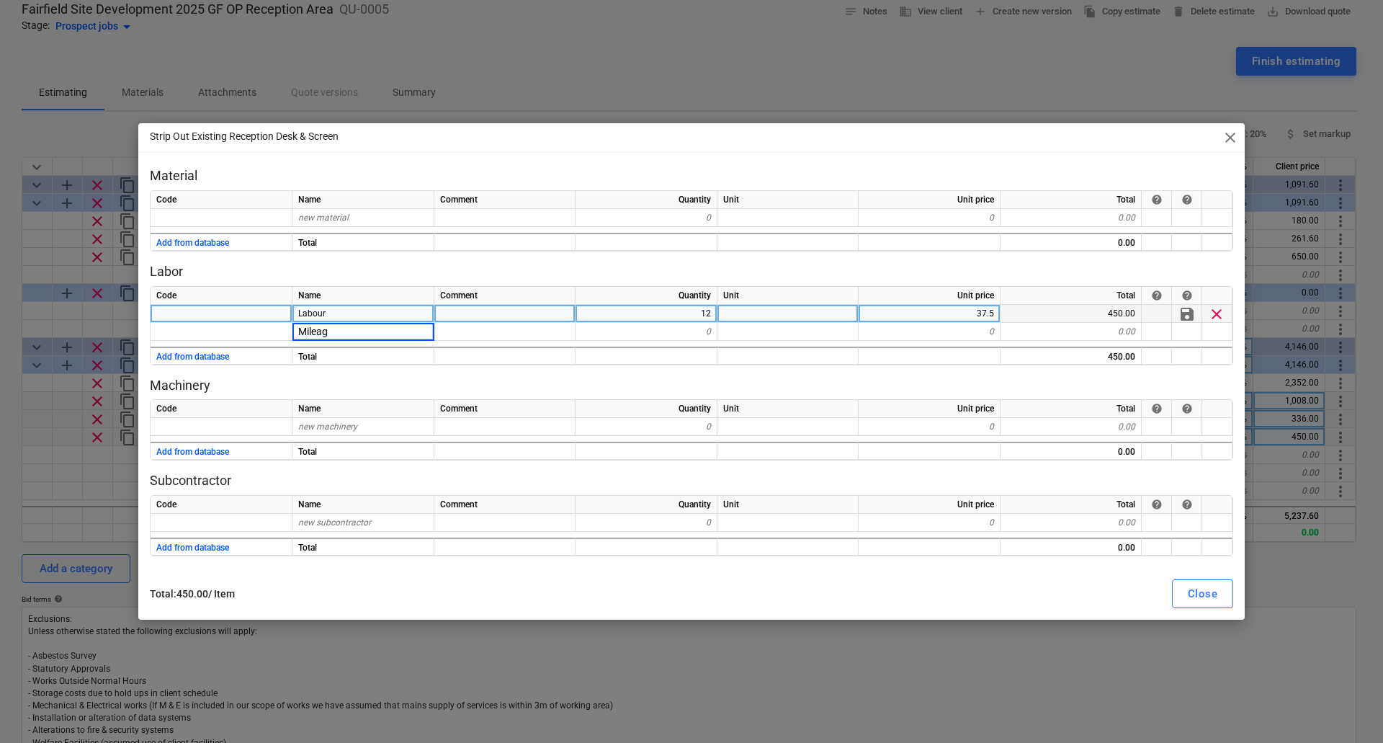
type input "Mileage"
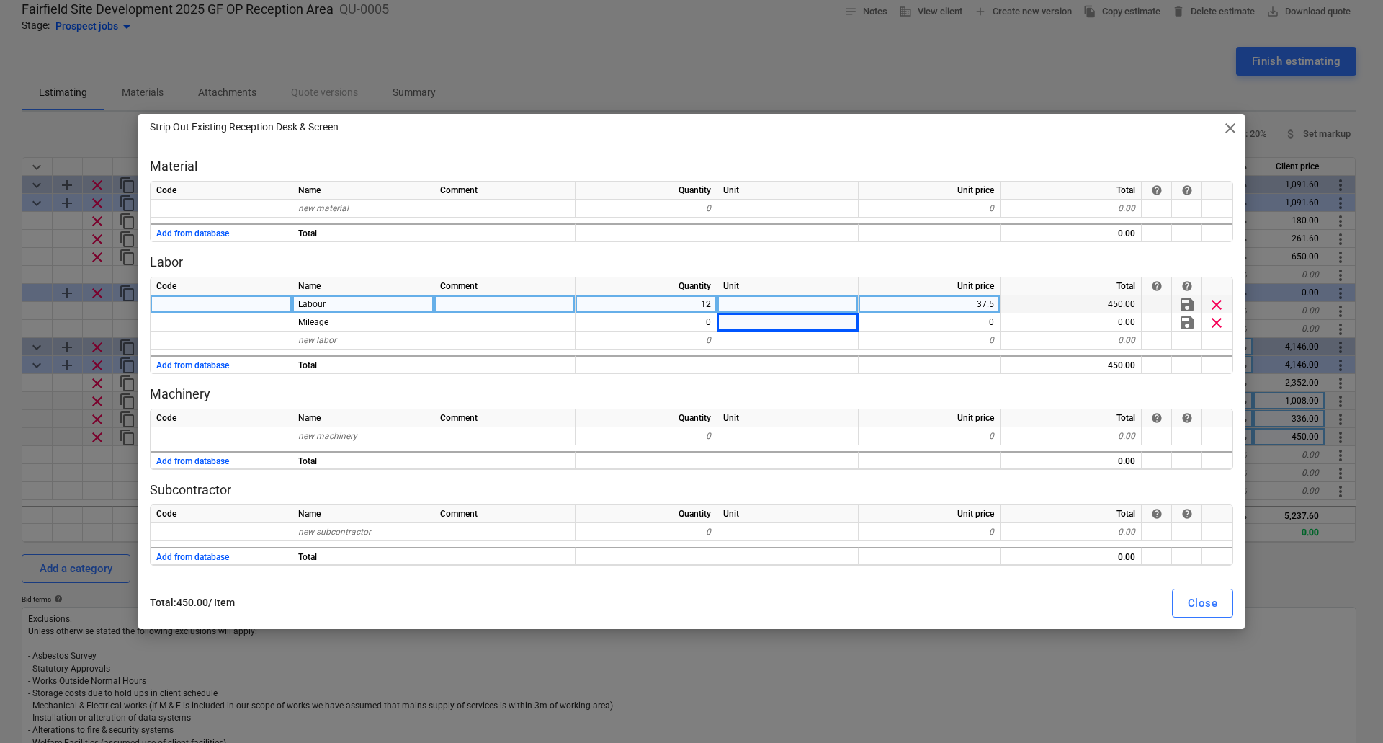
type textarea "x"
type input "4.5"
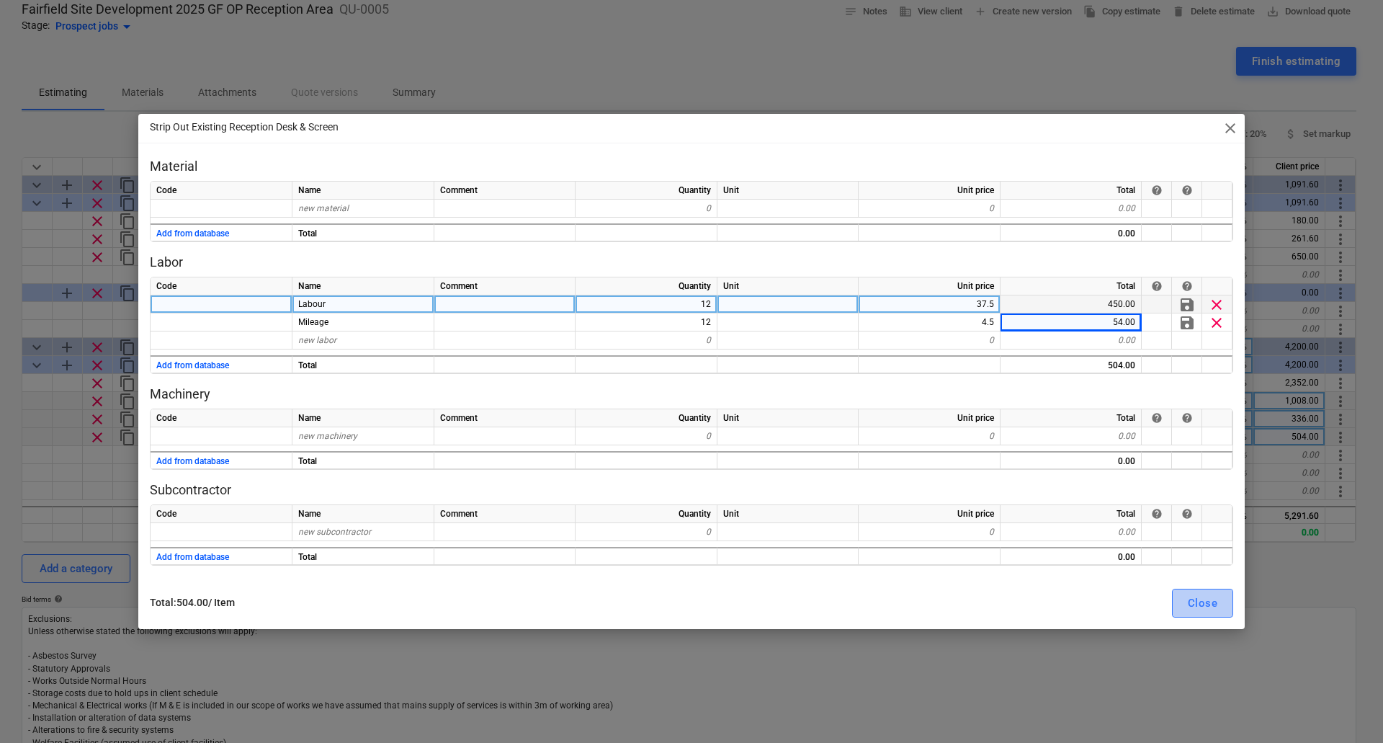
click at [1208, 605] on div "Close" at bounding box center [1203, 603] width 30 height 19
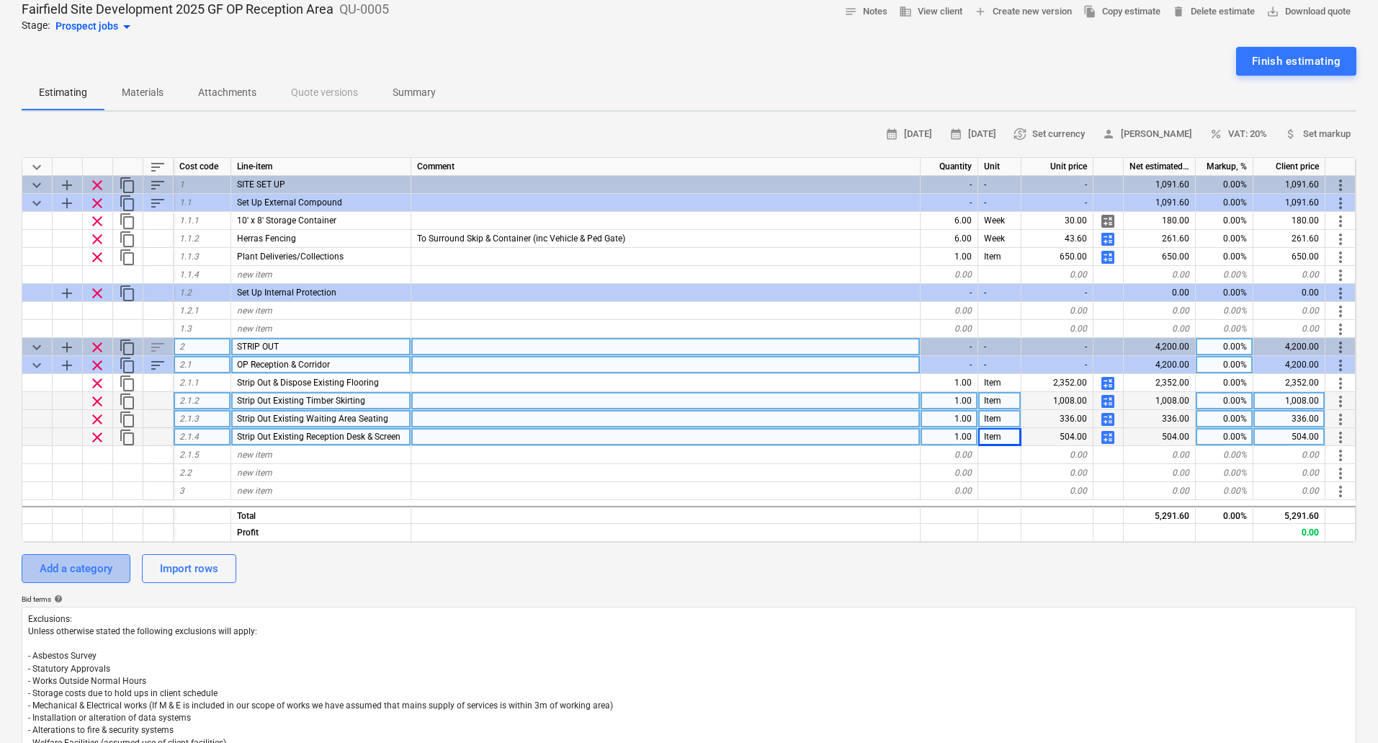
click at [102, 566] on div "Add a category" at bounding box center [76, 568] width 73 height 19
type textarea "x"
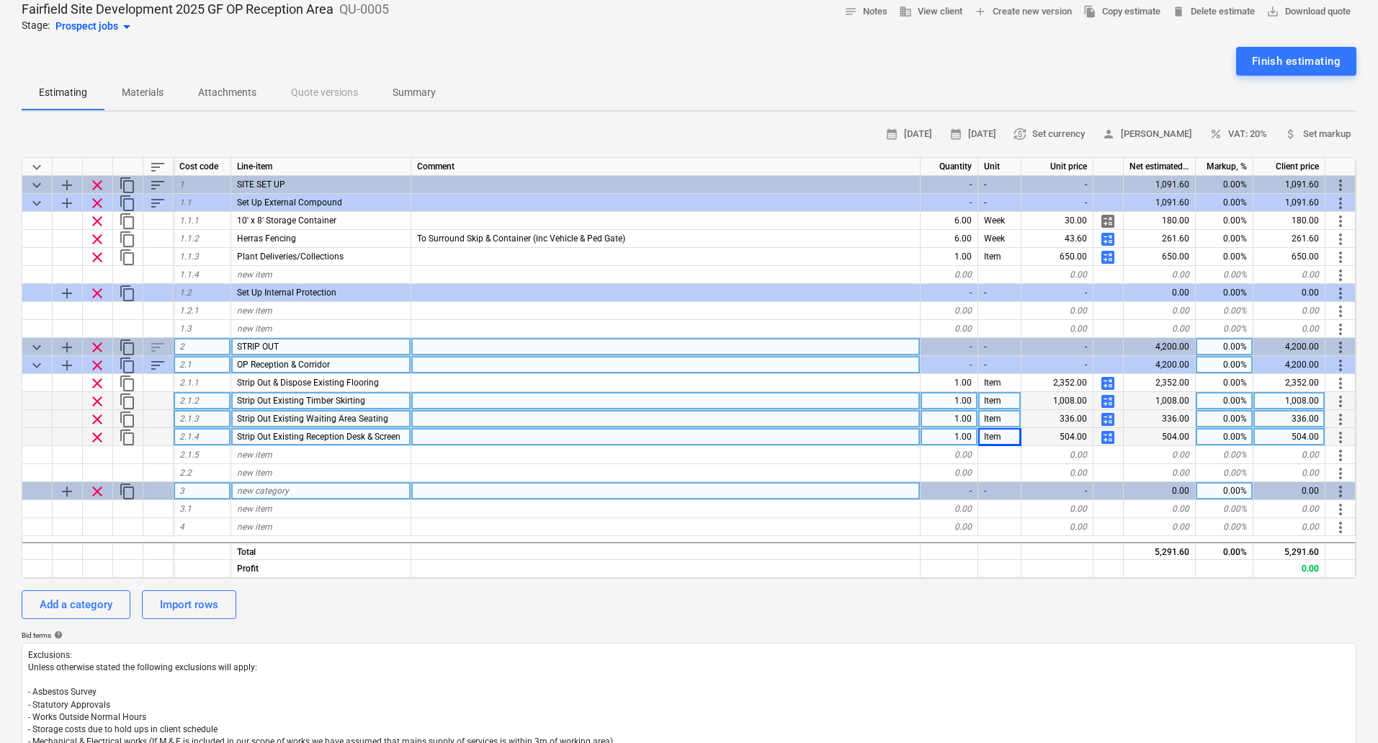
click at [275, 487] on span "new category" at bounding box center [263, 491] width 52 height 10
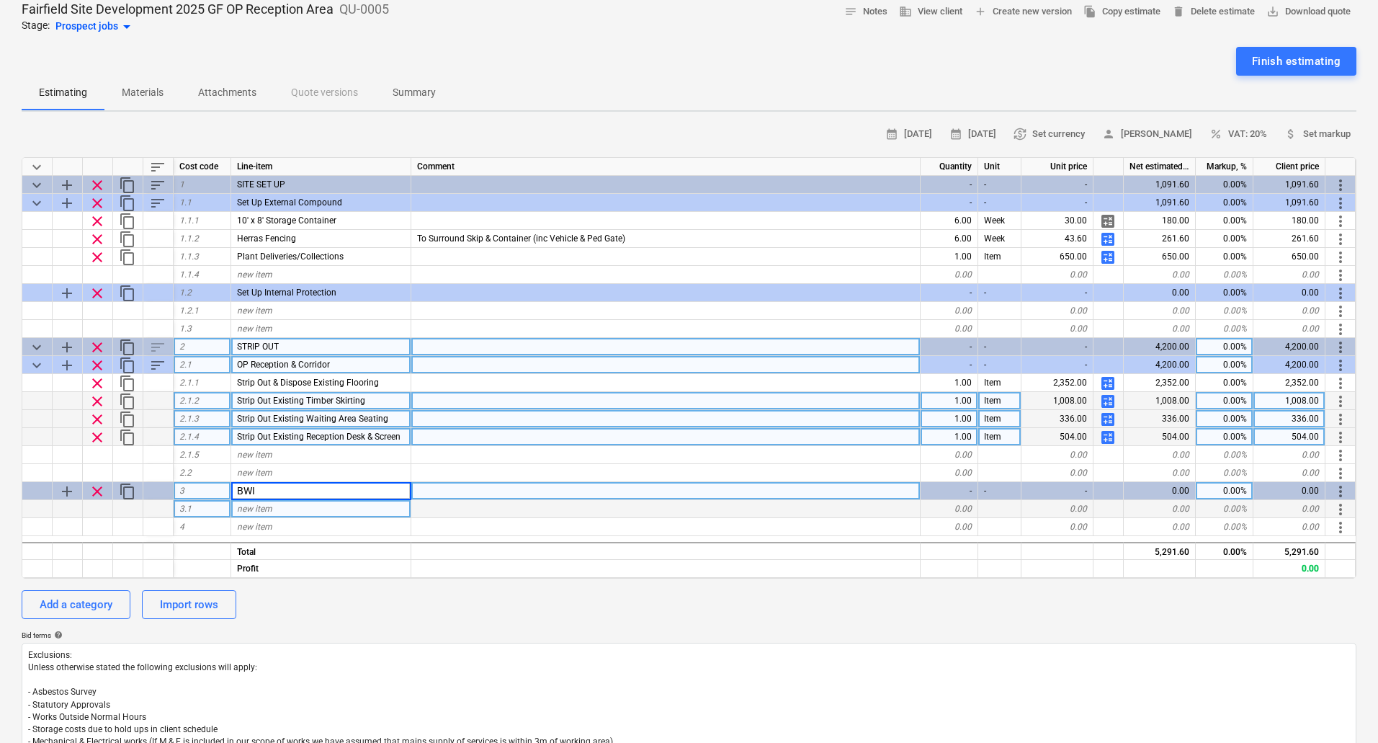
type input "BWIC"
type textarea "x"
type input "D"
click at [283, 494] on div "BWIC" at bounding box center [321, 491] width 180 height 18
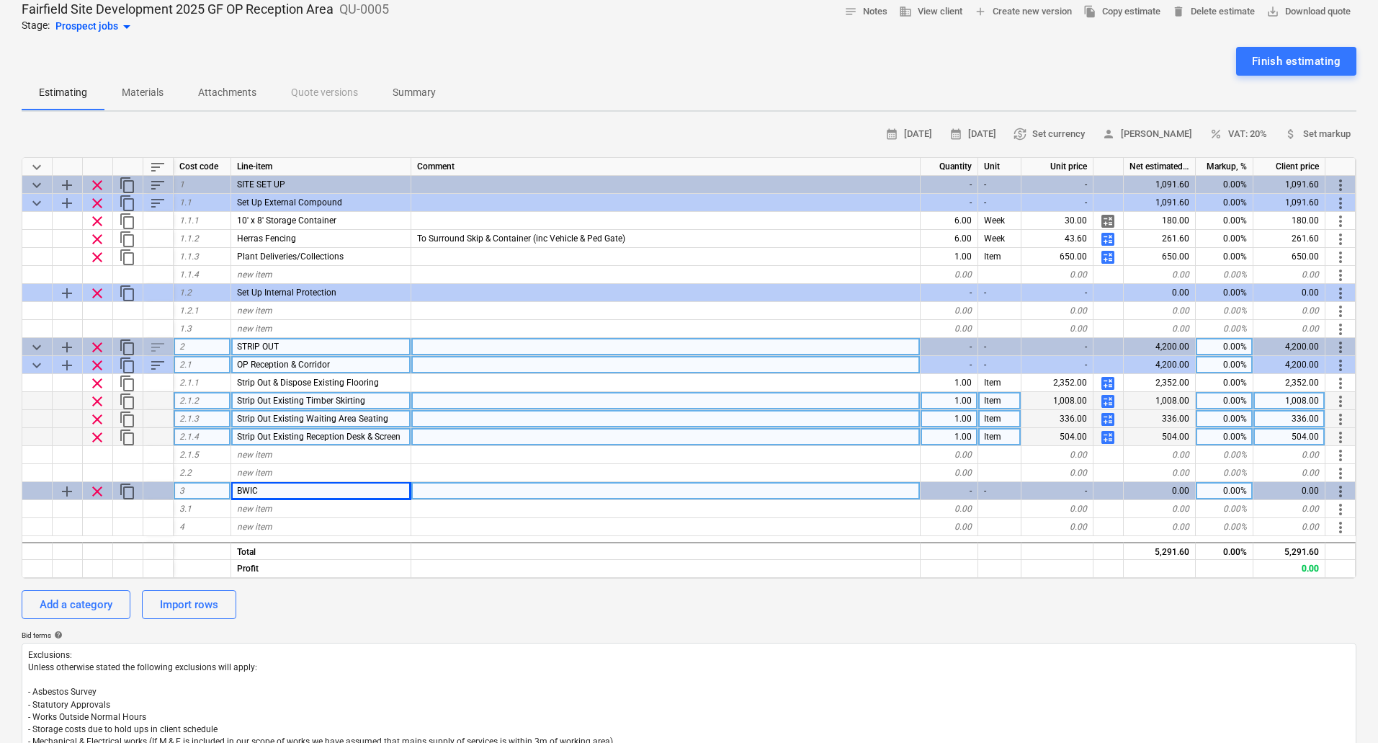
type textarea "x"
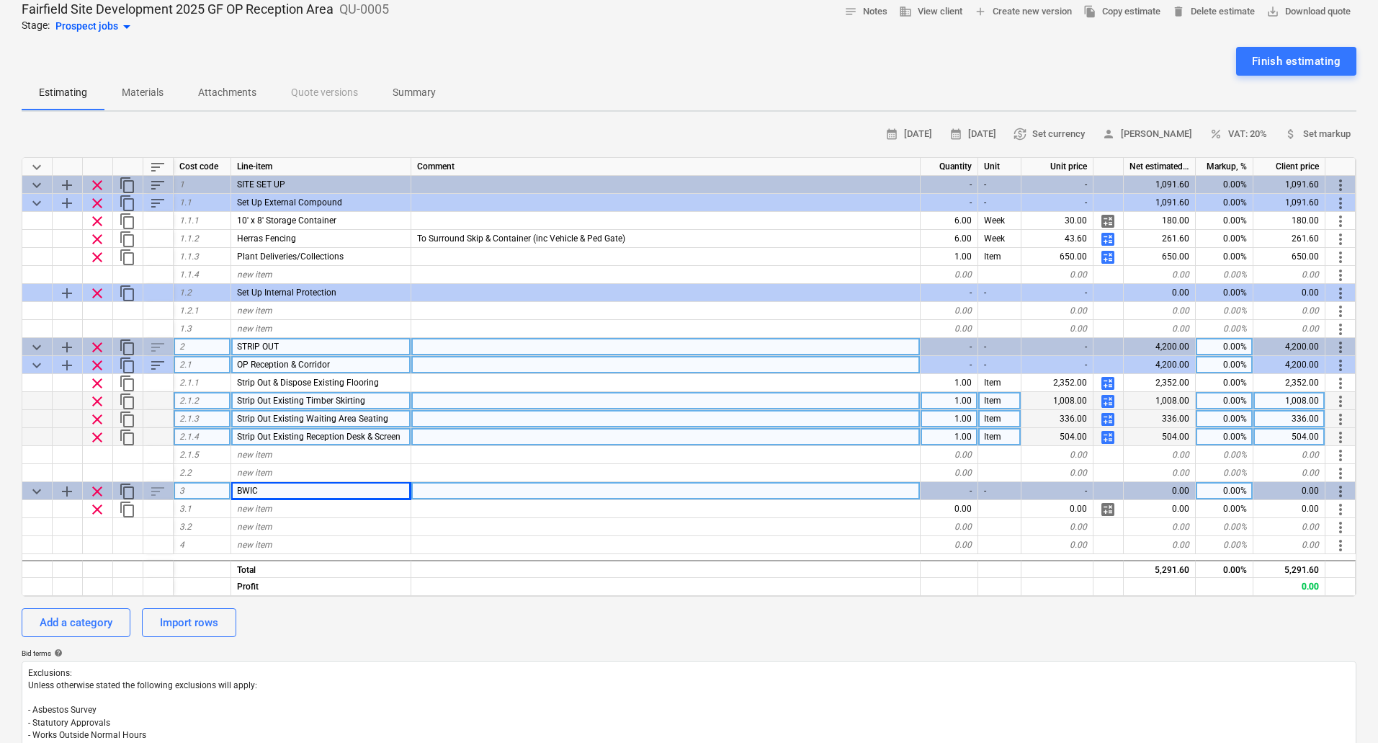
click at [291, 487] on div "BWIC" at bounding box center [321, 491] width 180 height 18
click at [292, 487] on input "BWIC" at bounding box center [320, 490] width 179 height 17
type input "BWIC - Demolition Of Load Bearing Wall"
type textarea "x"
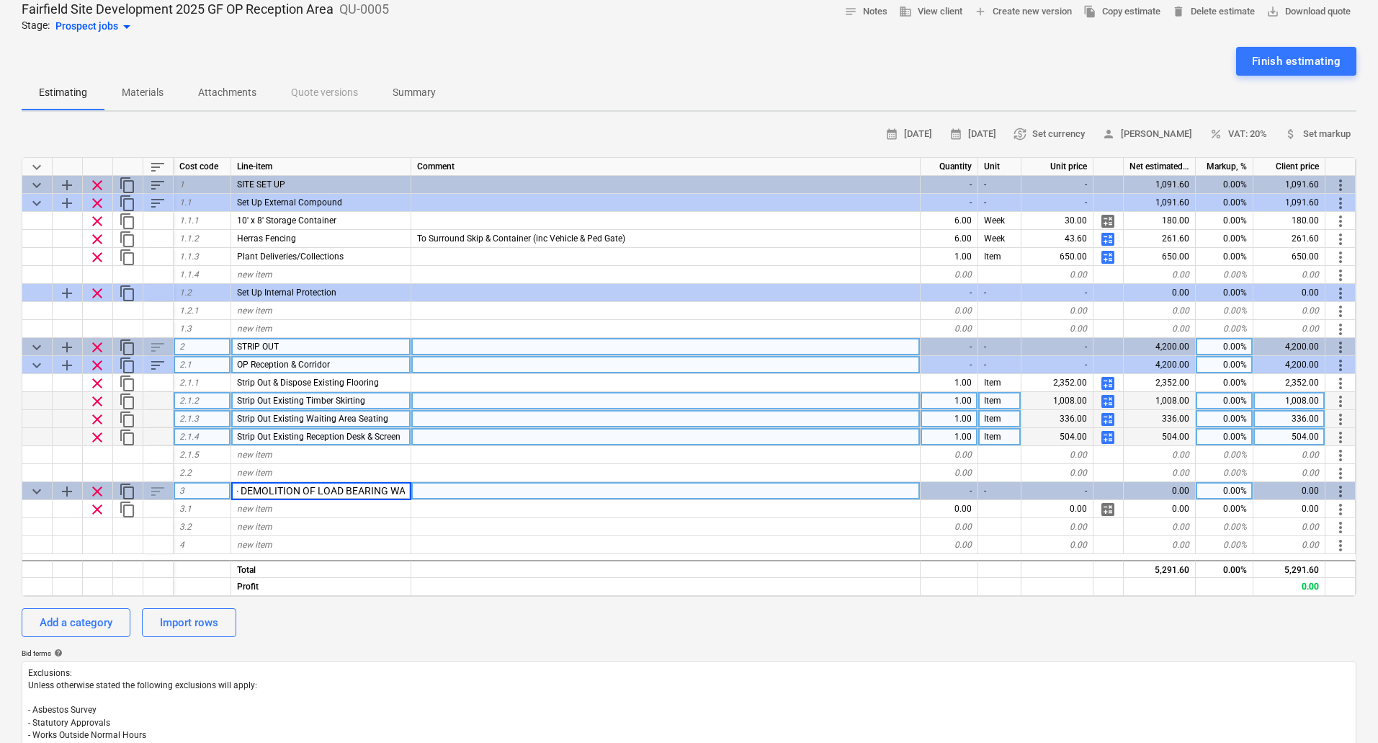
scroll to position [0, 39]
type input "BWIC - DEMOLITION OF LOAD BEARING WALL"
type textarea "x"
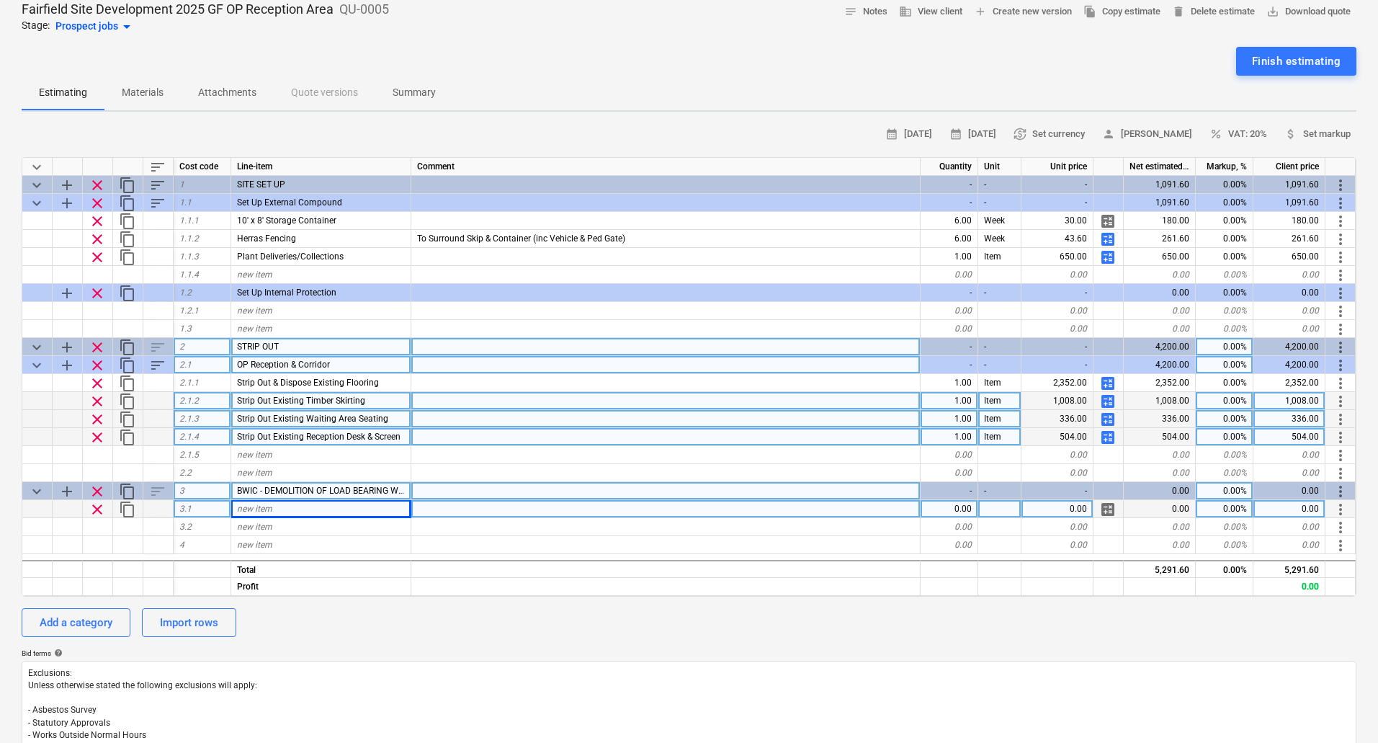
click at [278, 509] on div "new item" at bounding box center [321, 509] width 180 height 18
click at [396, 486] on span "BWIC - DEMOLITION OF LOAD BEARING WALL" at bounding box center [325, 491] width 176 height 10
click at [398, 489] on input "BWIC - DEMOLITION OF LOAD BEARING WALL" at bounding box center [320, 490] width 179 height 17
type input "BWIC"
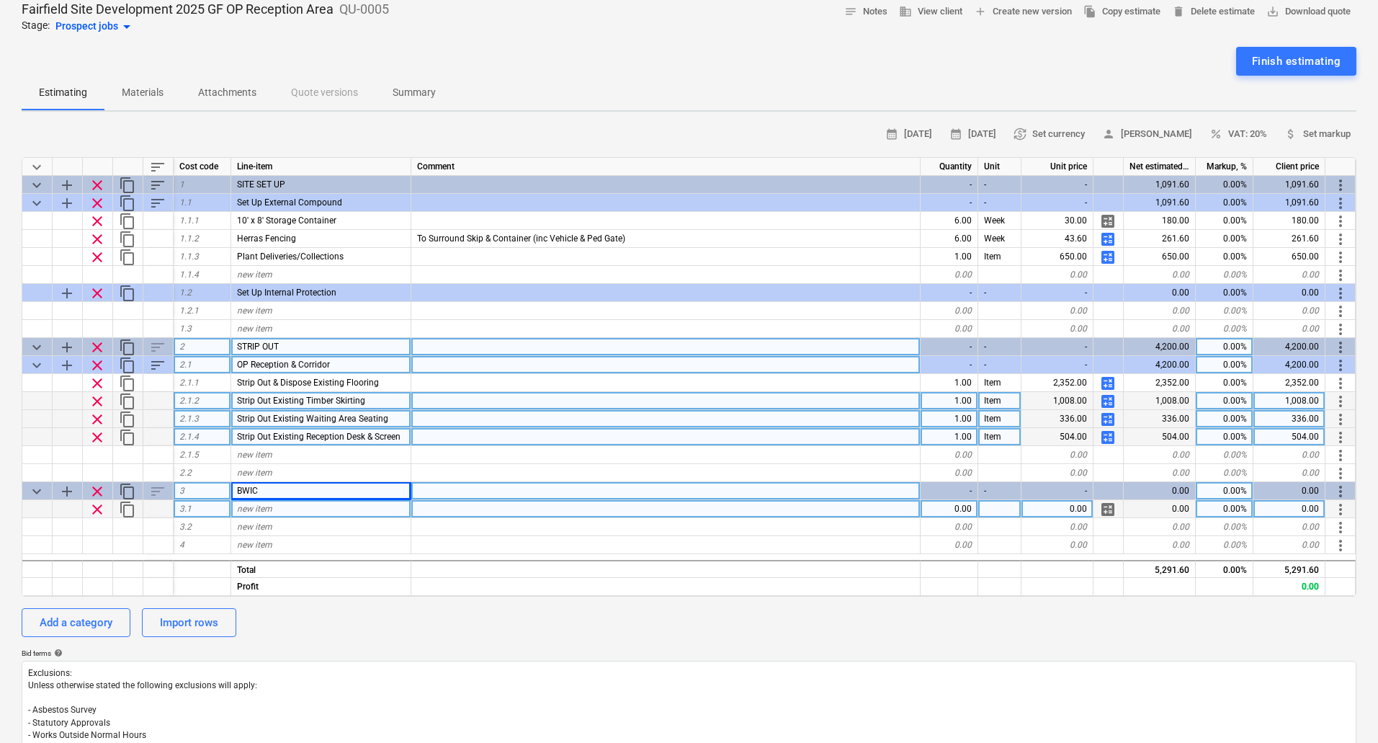
click at [270, 509] on span "new item" at bounding box center [254, 509] width 35 height 10
click at [66, 485] on span "add" at bounding box center [66, 491] width 17 height 17
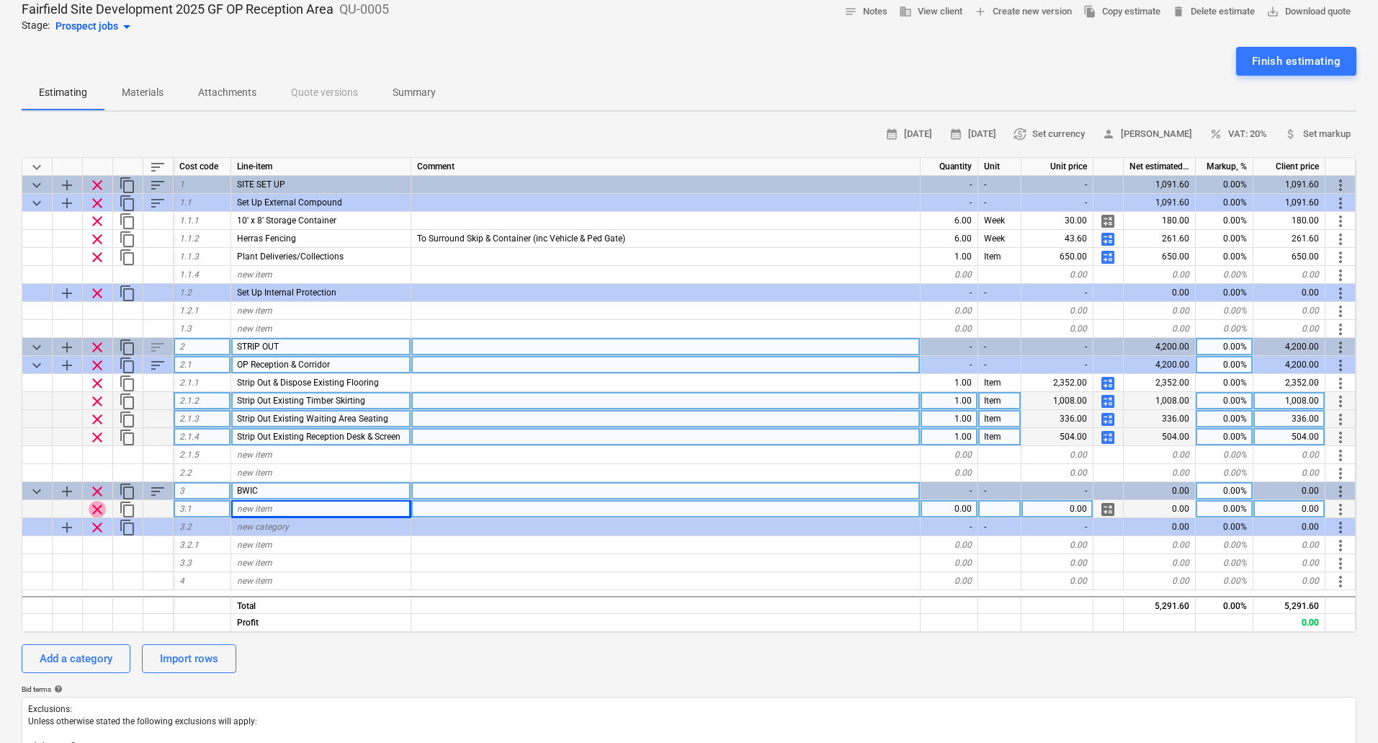
click at [104, 507] on span "clear" at bounding box center [97, 509] width 17 height 17
type textarea "x"
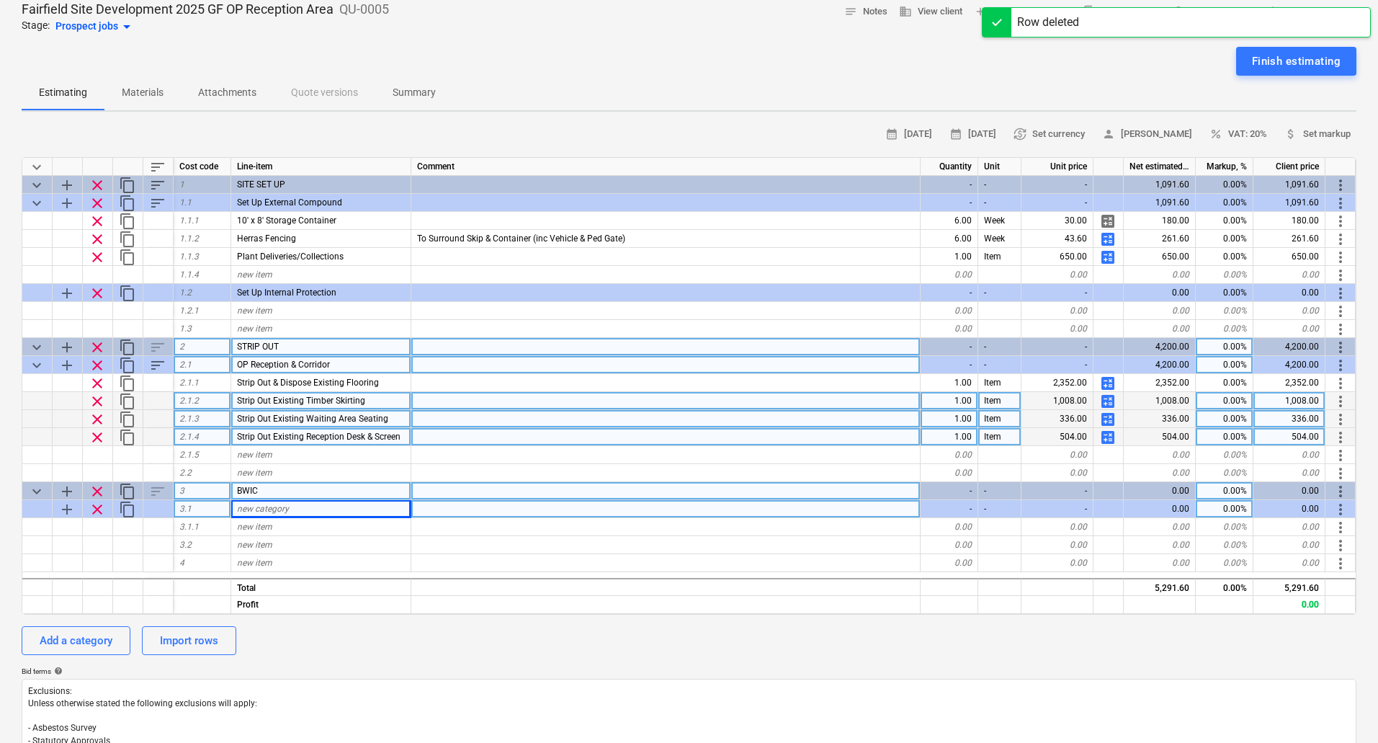
click at [306, 510] on div "new category" at bounding box center [321, 509] width 180 height 18
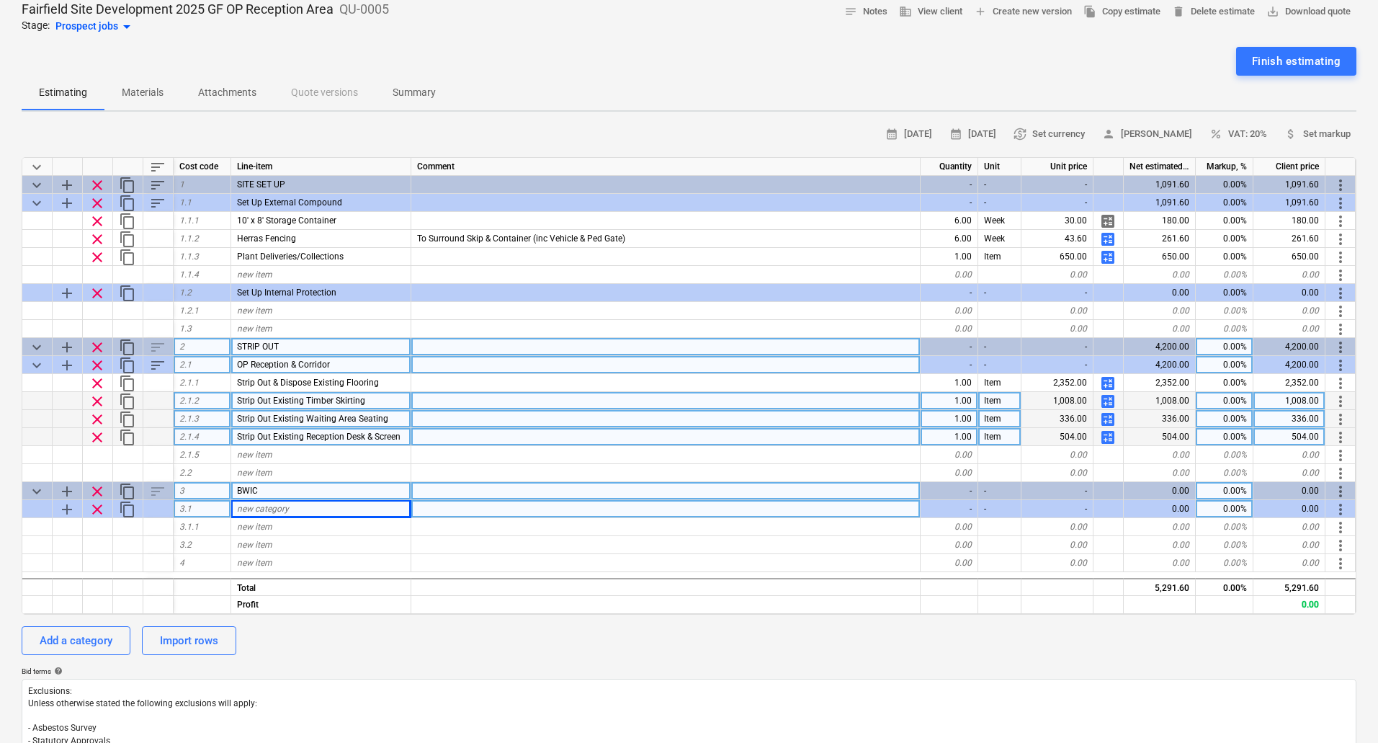
click at [338, 364] on div "OP Reception & Corridor" at bounding box center [321, 365] width 180 height 18
click at [294, 514] on div "new category" at bounding box center [321, 509] width 180 height 18
type input "OP Reception & Corridor"
type textarea "x"
click at [288, 530] on div "new item" at bounding box center [321, 527] width 180 height 18
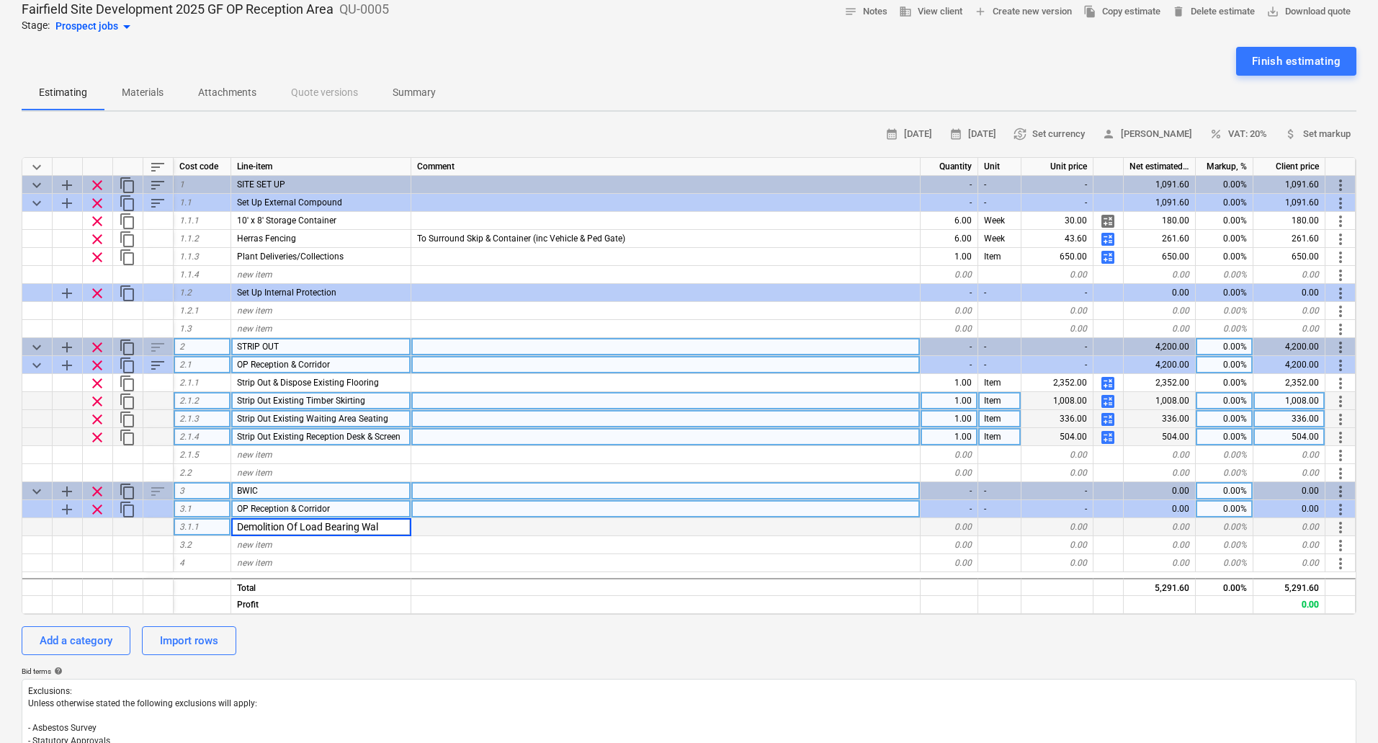
type input "Demolition Of Load Bearing Wall"
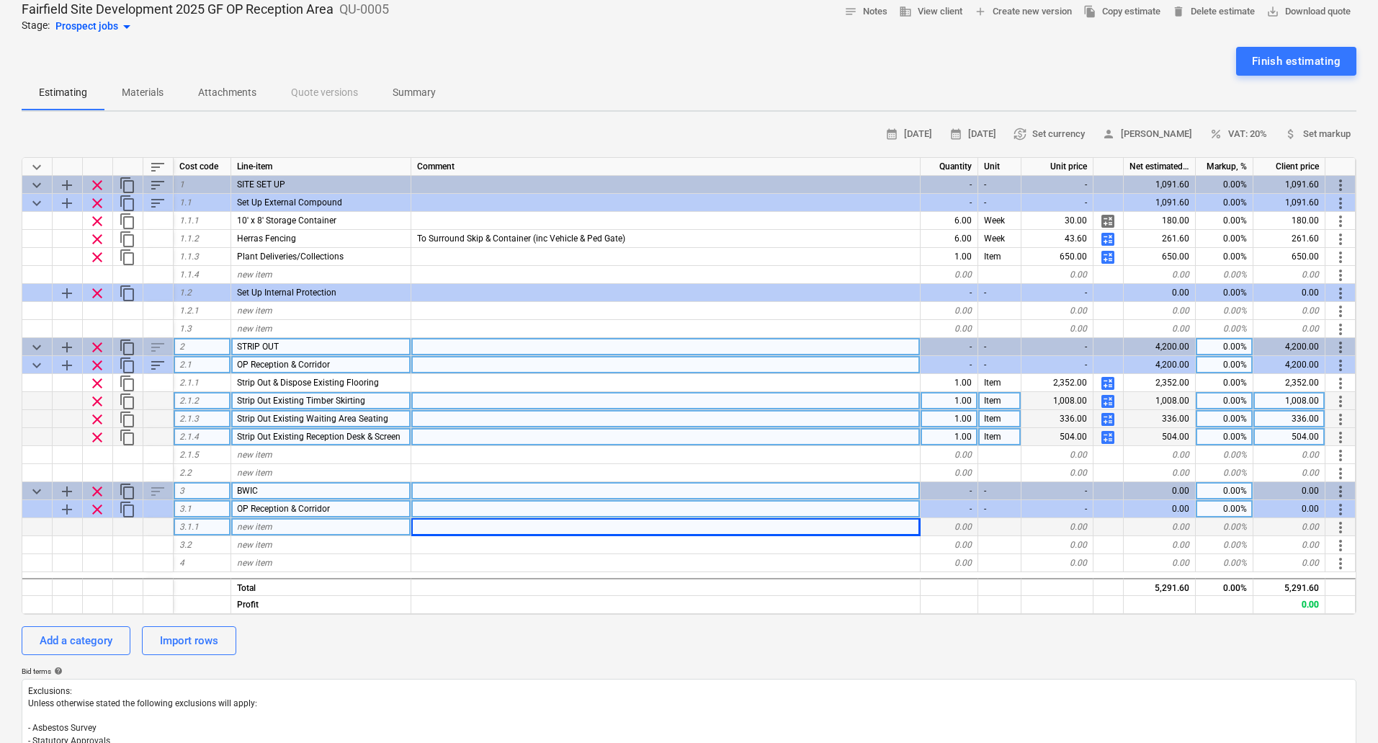
type textarea "x"
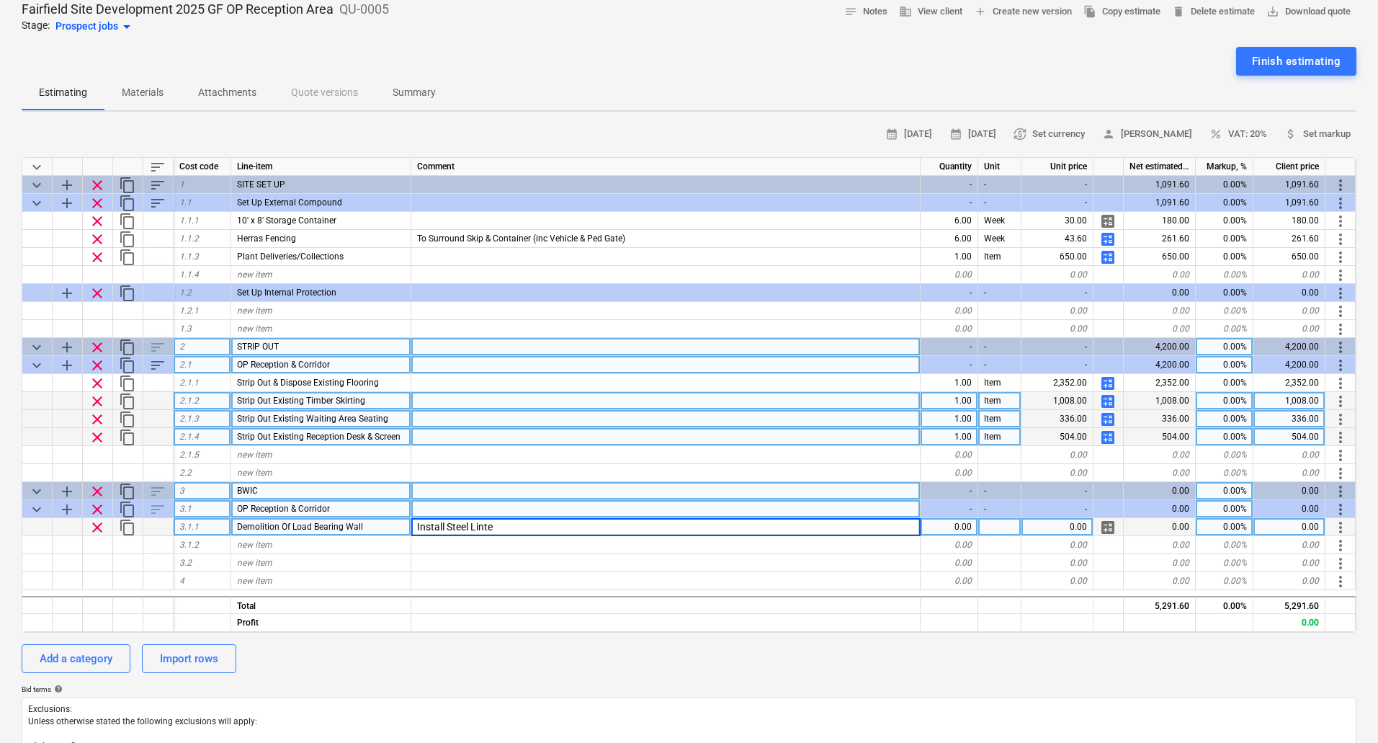
type input "Install Steel Lintel"
click at [416, 524] on div "Install Steel Lintel" at bounding box center [665, 527] width 509 height 18
click at [419, 526] on input "Install Steel Lintel" at bounding box center [665, 526] width 509 height 17
click at [415, 527] on input "Install Steel Lintel" at bounding box center [665, 526] width 509 height 17
click at [1106, 525] on span "calculate" at bounding box center [1108, 527] width 17 height 17
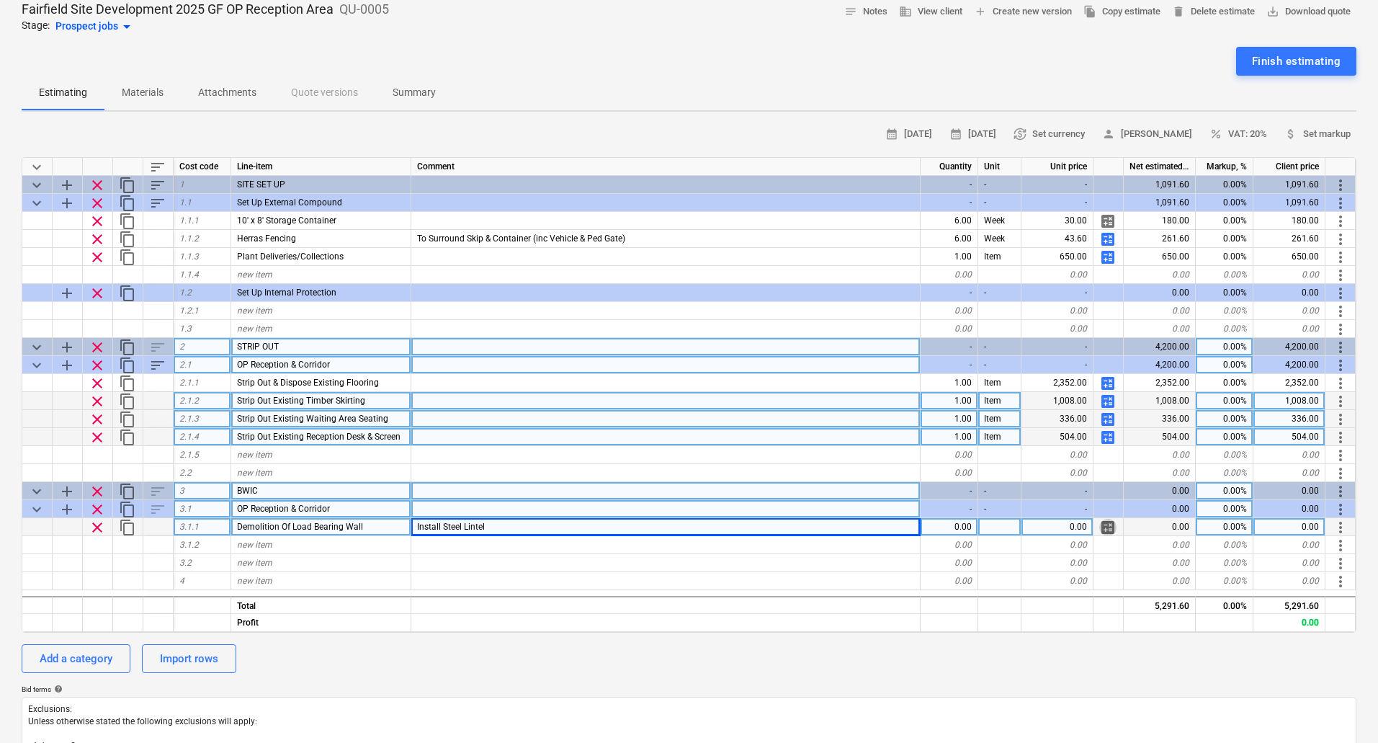
type textarea "x"
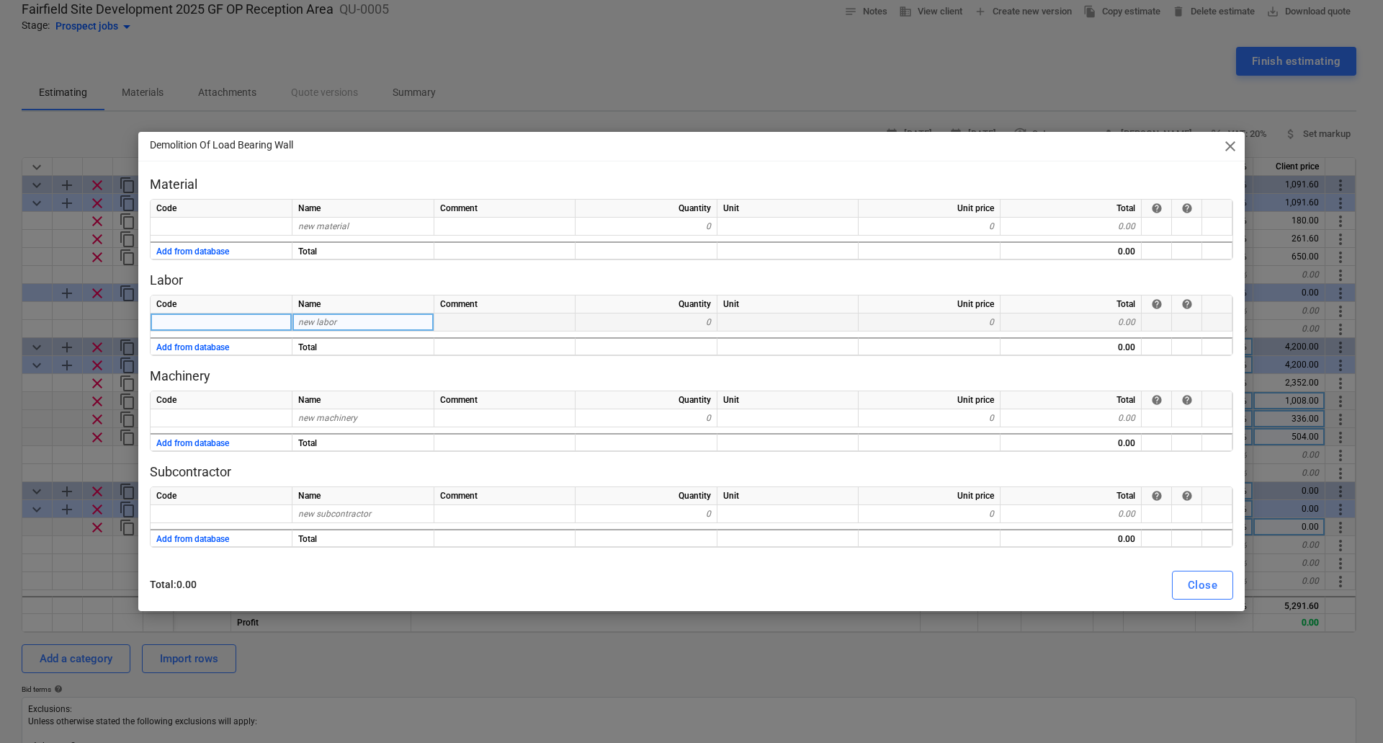
click at [363, 318] on div "new labor" at bounding box center [364, 322] width 142 height 18
type input "Preparation For Wall Demolition"
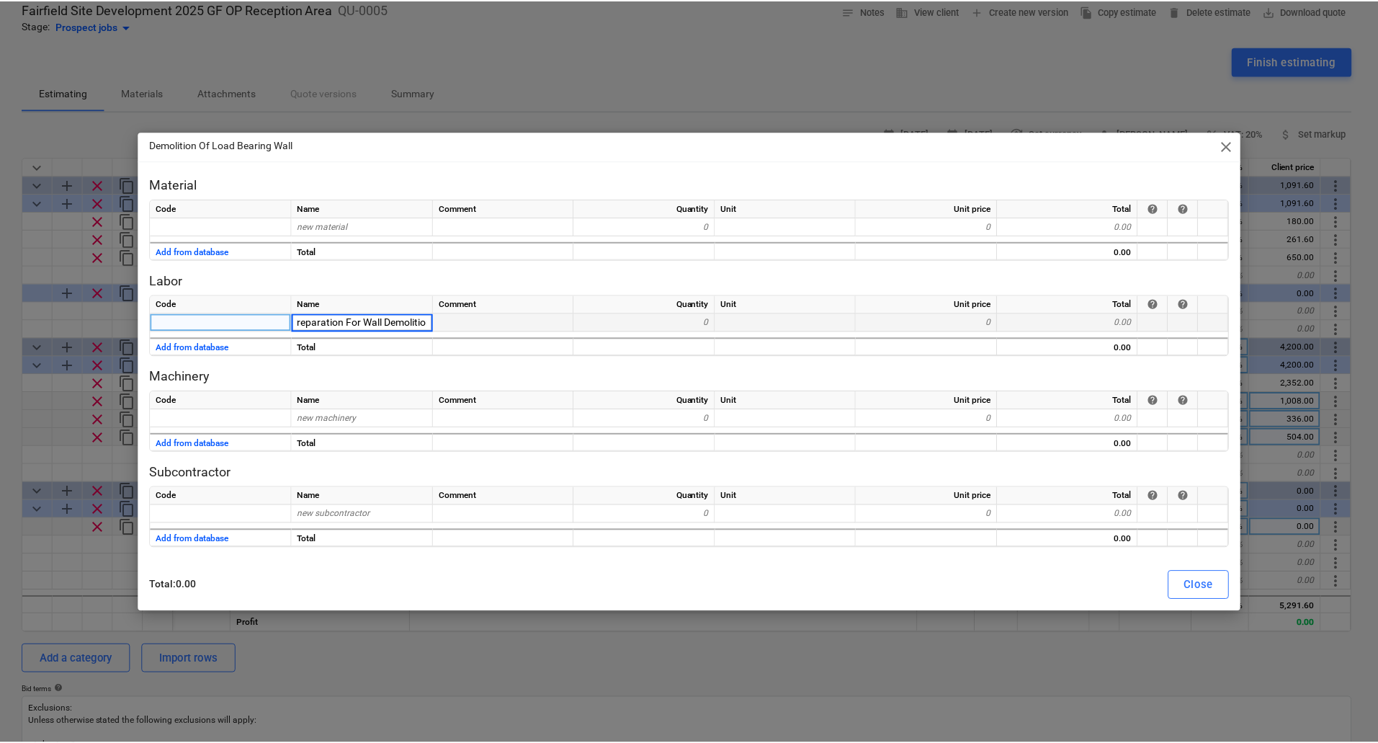
scroll to position [0, 12]
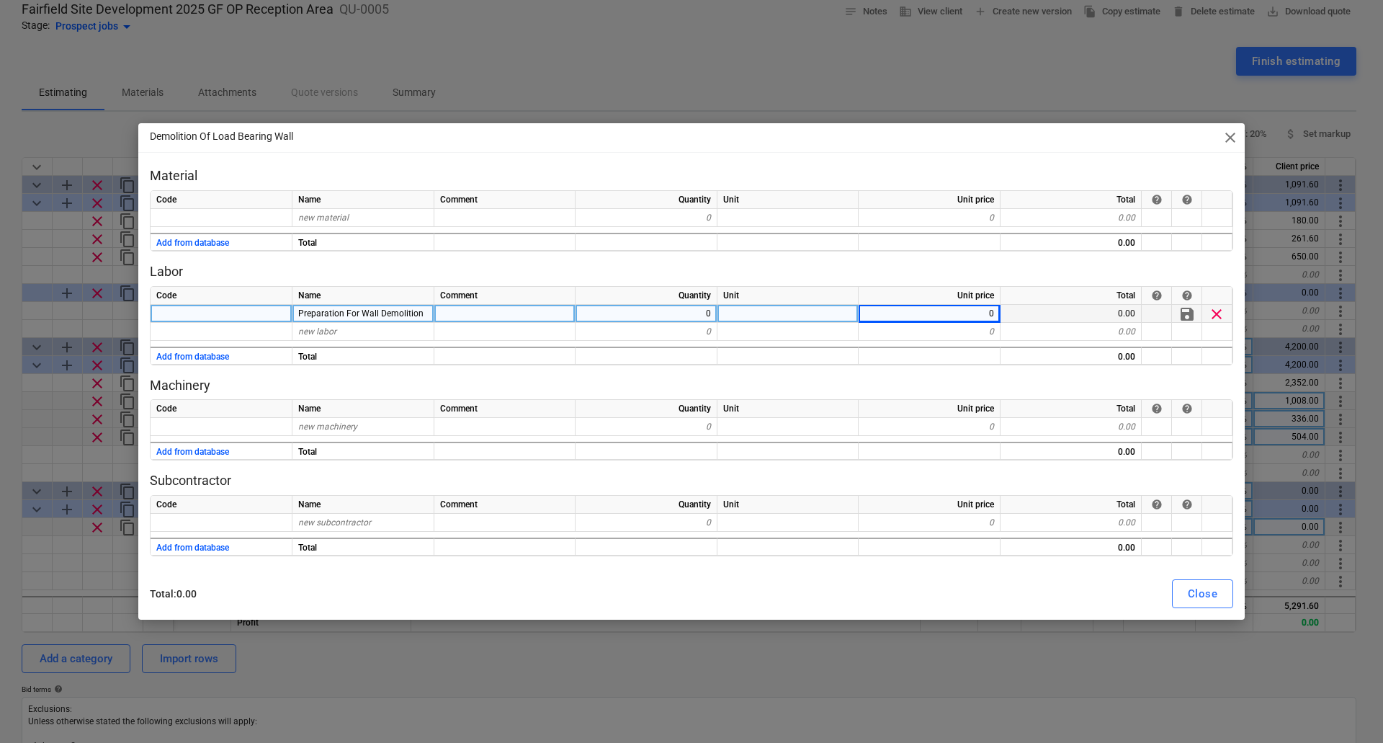
type textarea "x"
type input "37.5"
type textarea "x"
type input "Propping"
type textarea "x"
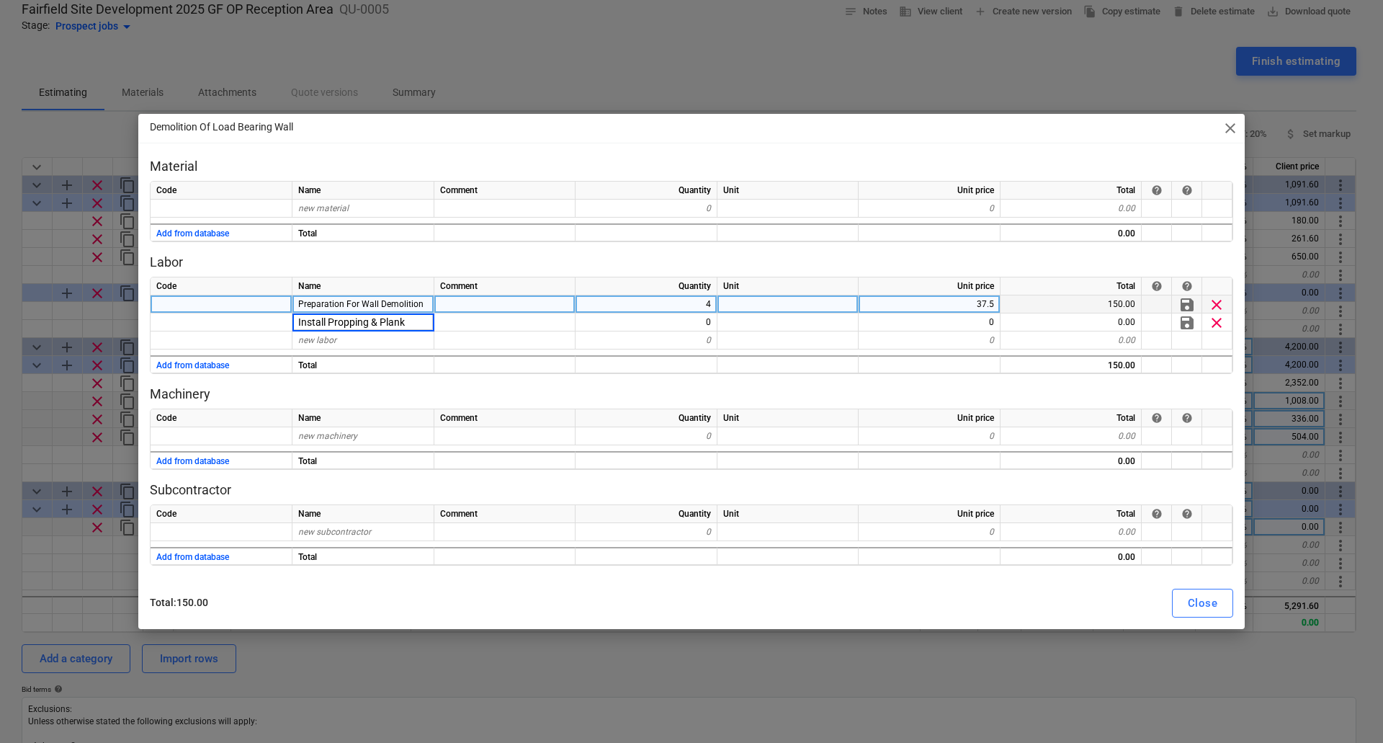
type input "Install Propping & Planks"
type textarea "x"
type input "37.5"
type textarea "x"
type input "Cut Wall"
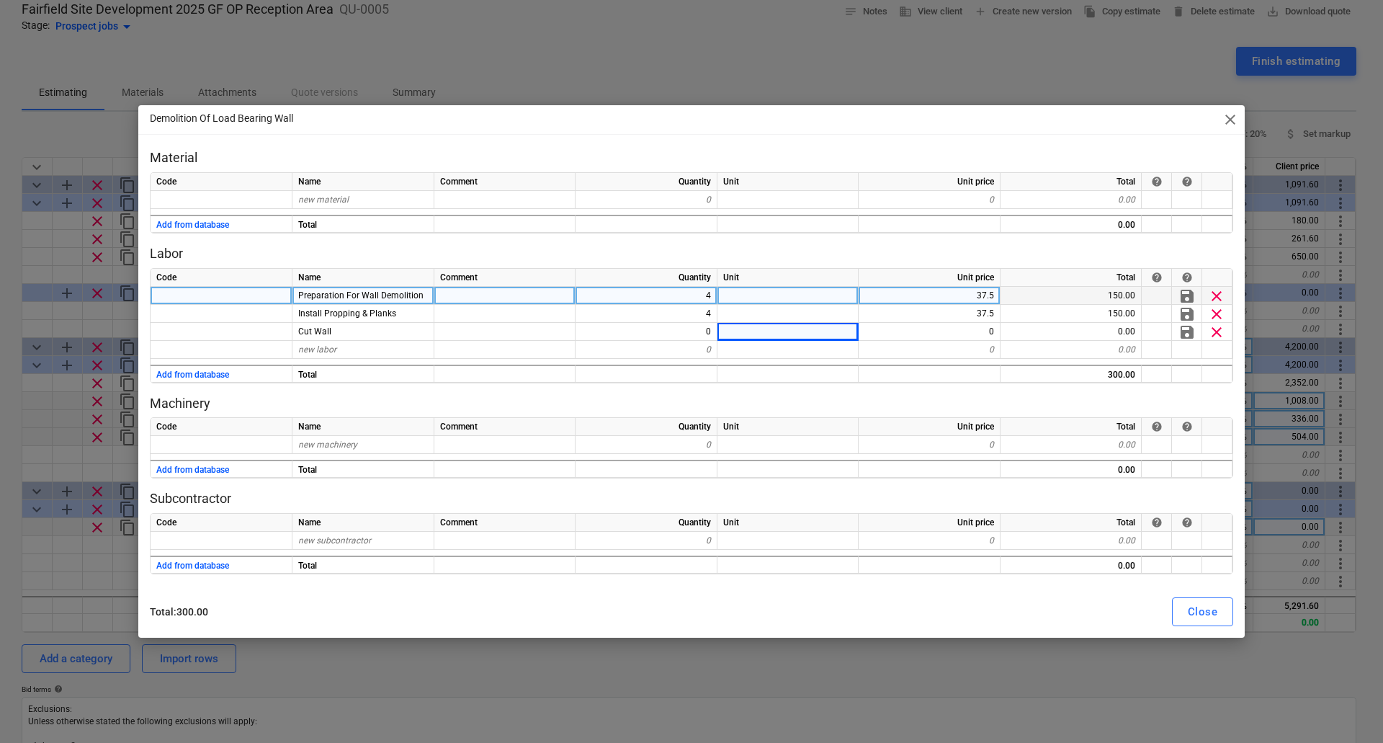
type textarea "x"
type input "37.5"
type textarea "x"
type input "Remove Wall Section"
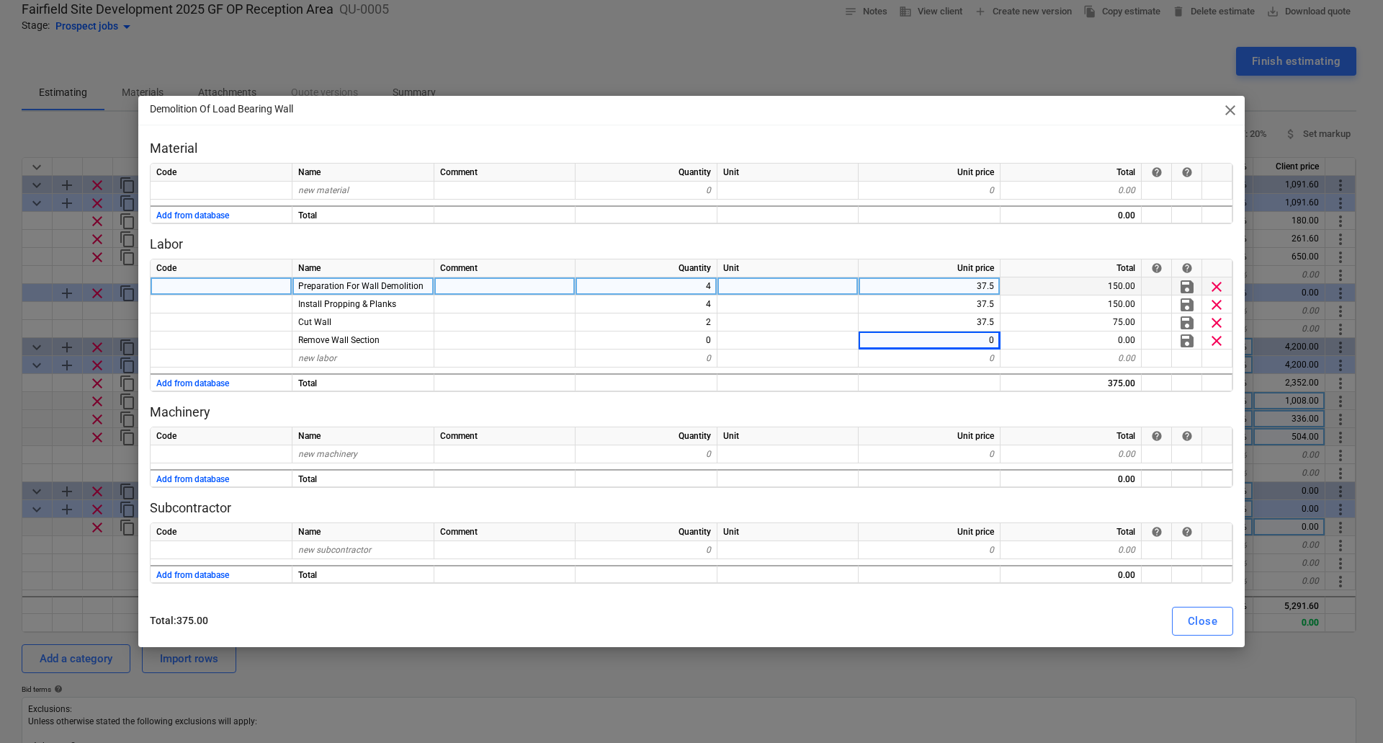
type textarea "x"
type input "37.5"
type textarea "x"
type input "Install Steel Lintel"
type textarea "x"
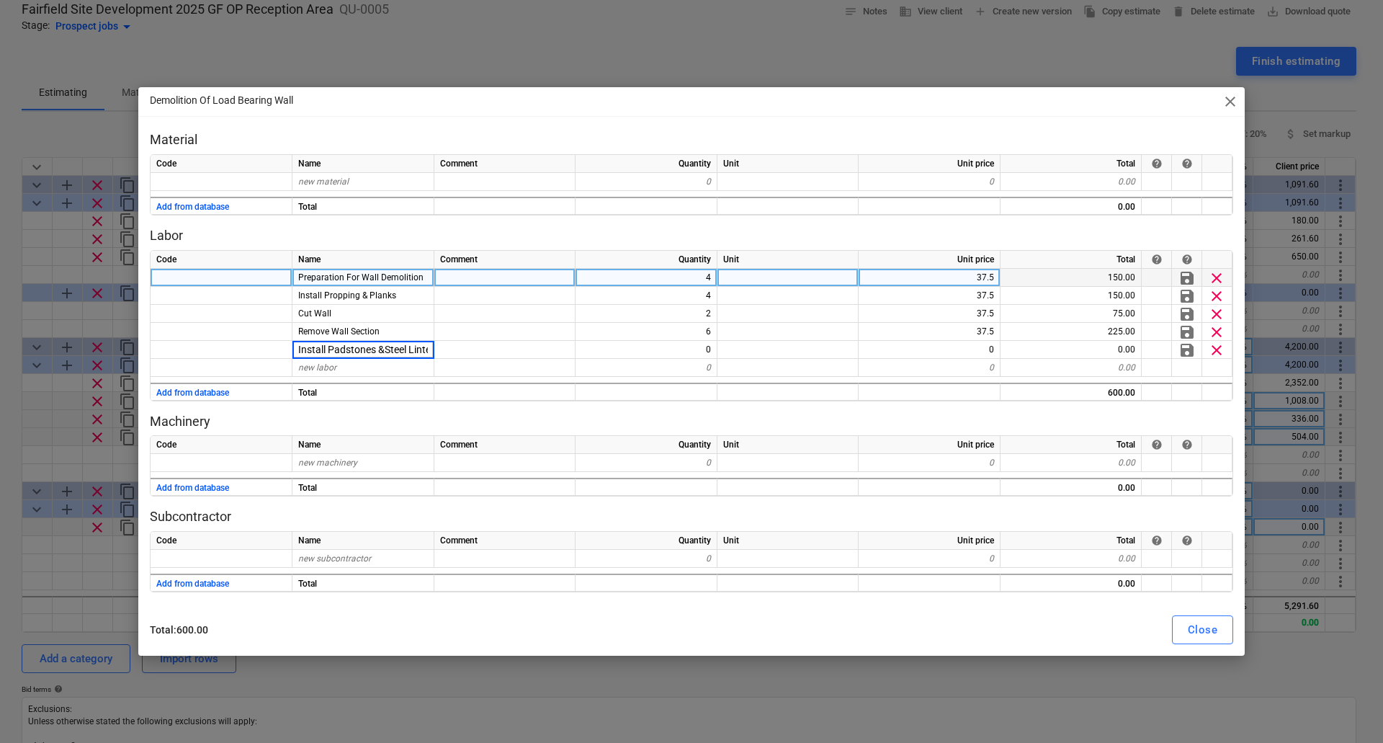
type input "Install Padstones & Steel Lintel"
type textarea "x"
type input "37.5"
type textarea "x"
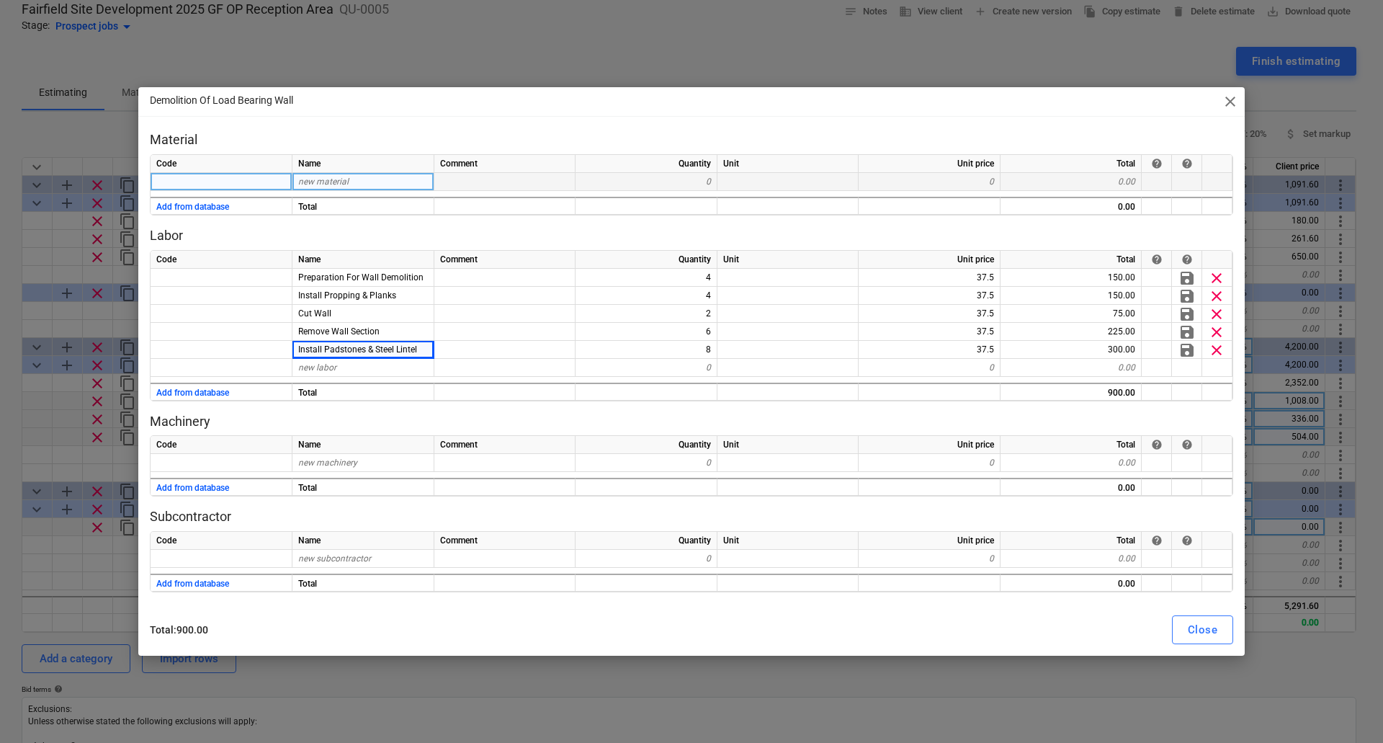
click at [316, 176] on div "new material" at bounding box center [364, 182] width 142 height 18
type input "Steel Lintel"
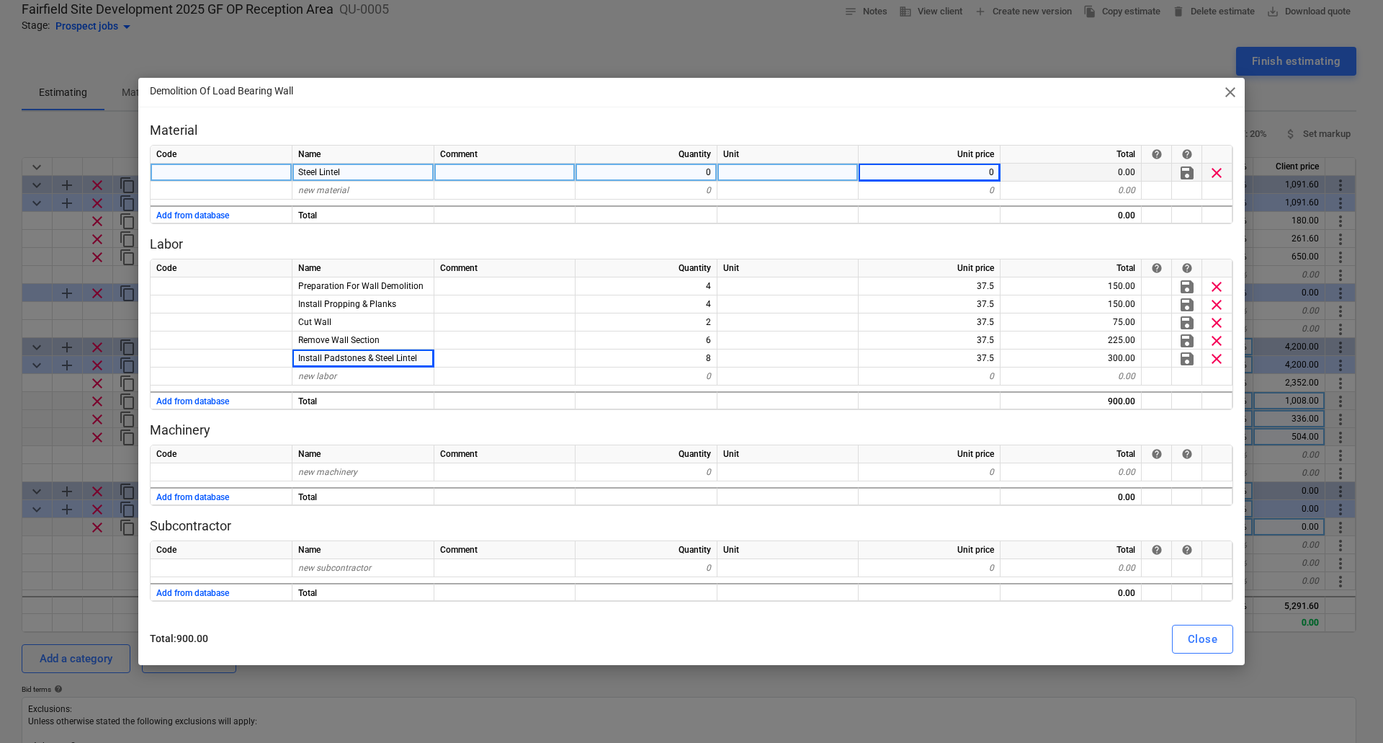
type textarea "x"
type input "250"
type textarea "x"
type input "P2 Padstone"
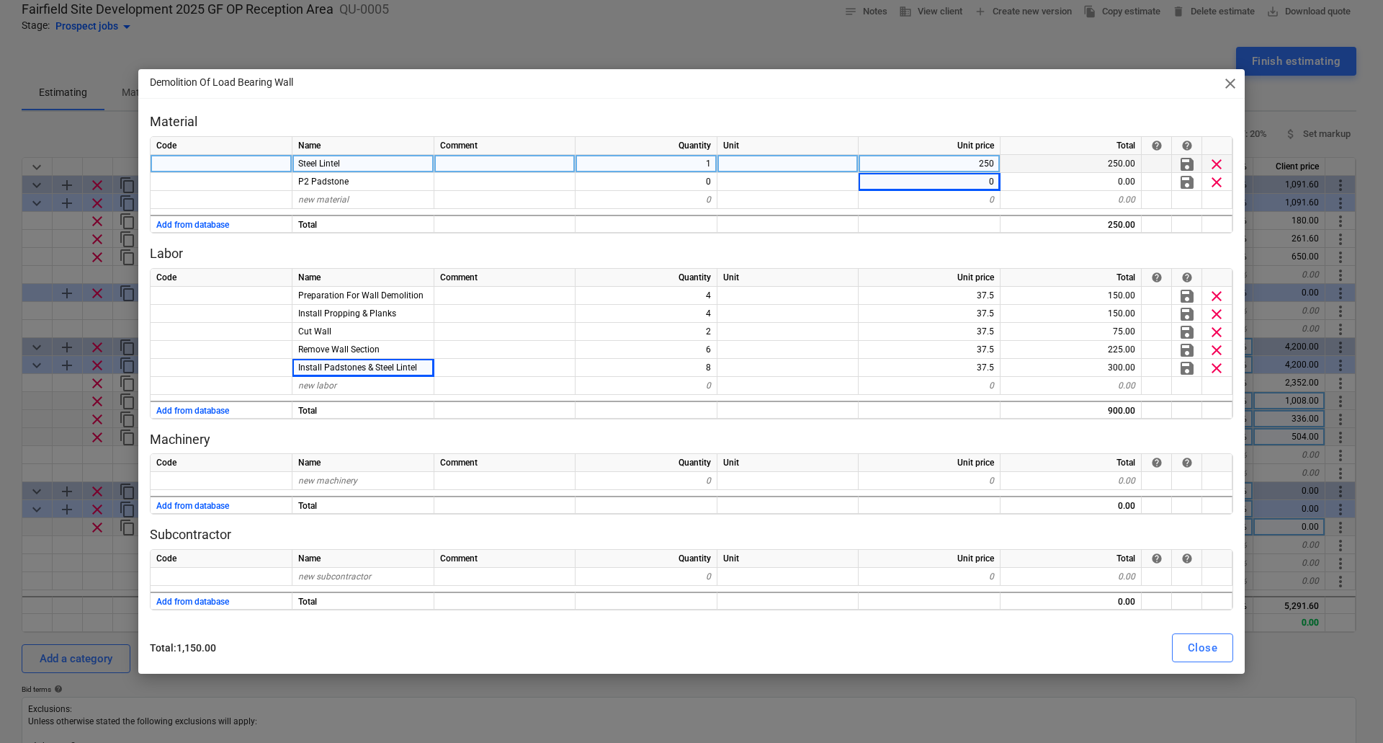
type textarea "x"
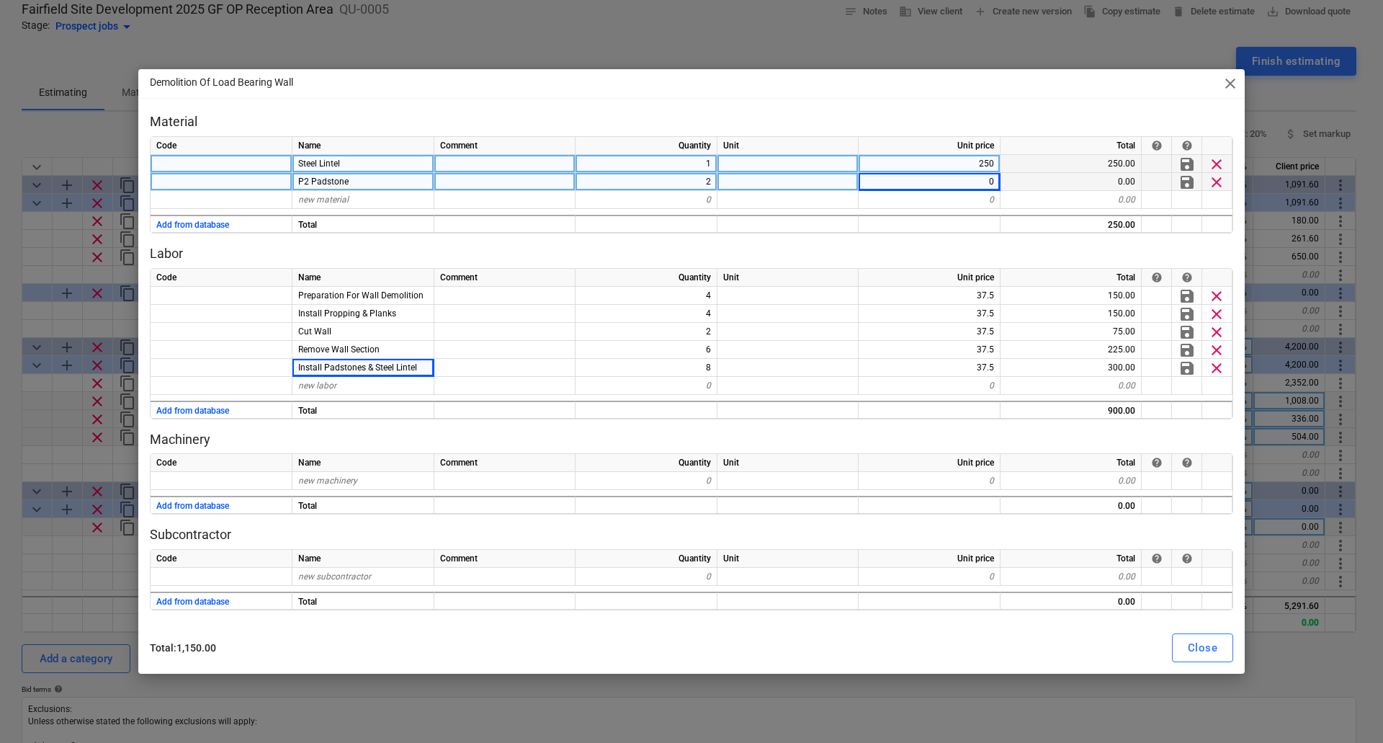
click at [974, 182] on div "0" at bounding box center [930, 182] width 142 height 18
type input "20"
type textarea "x"
type input "Sand"
type textarea "x"
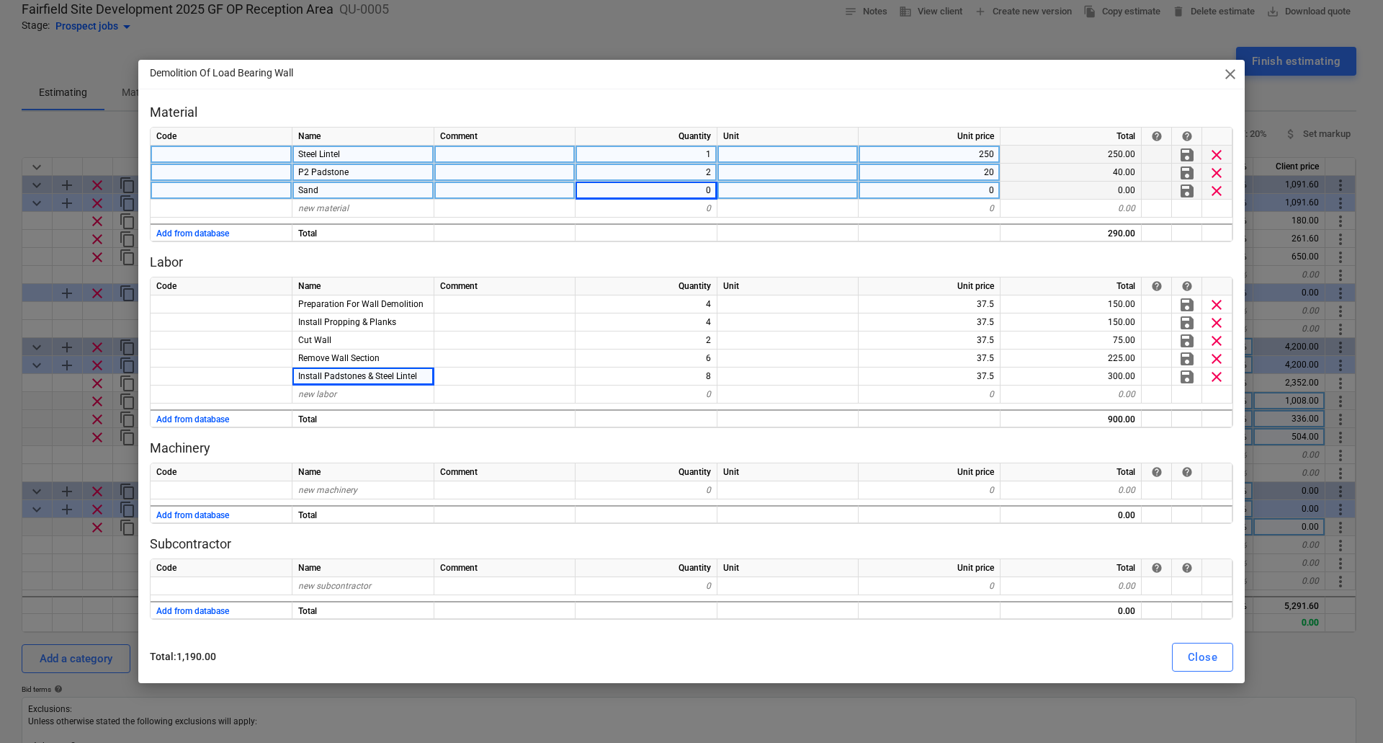
click at [300, 190] on span "Sand" at bounding box center [308, 190] width 20 height 10
type input "Building Sand"
type textarea "x"
type input "Cement"
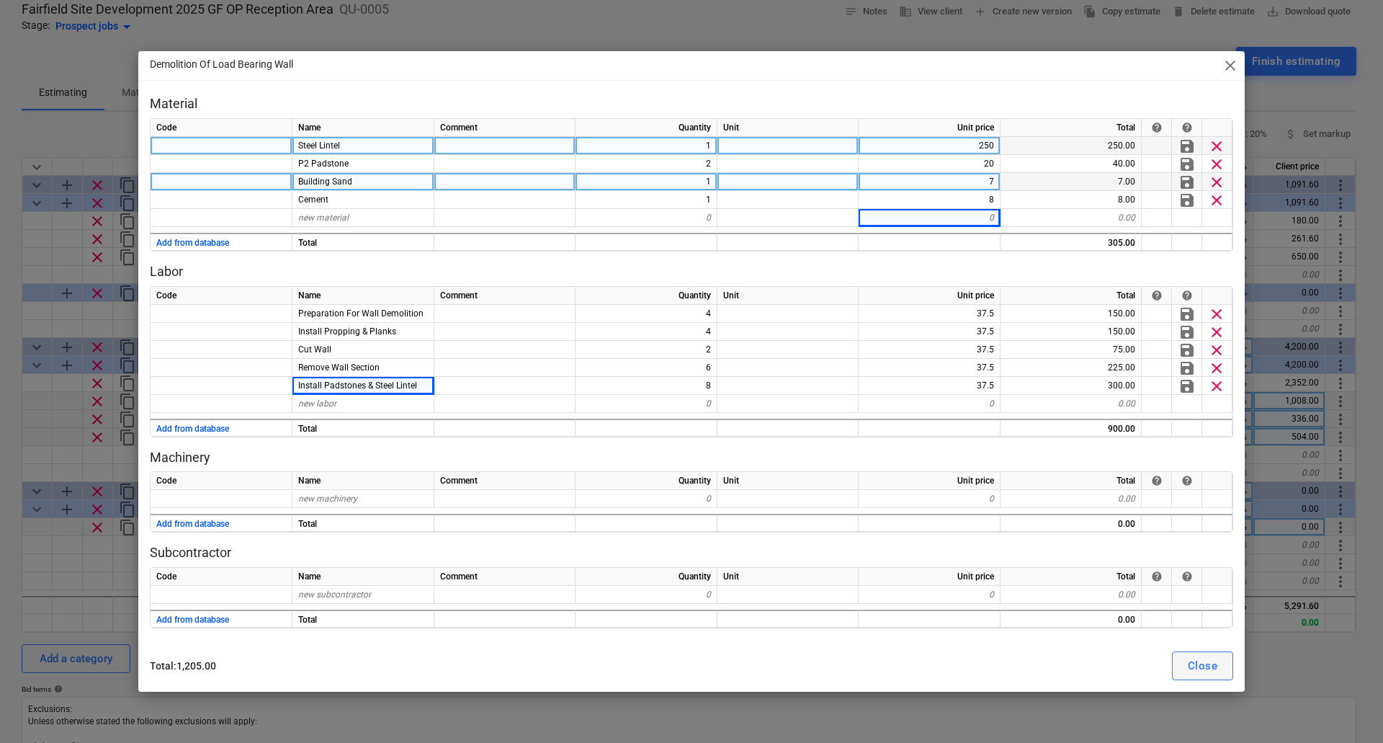
click at [1204, 663] on div "Close" at bounding box center [1203, 665] width 30 height 19
type textarea "x"
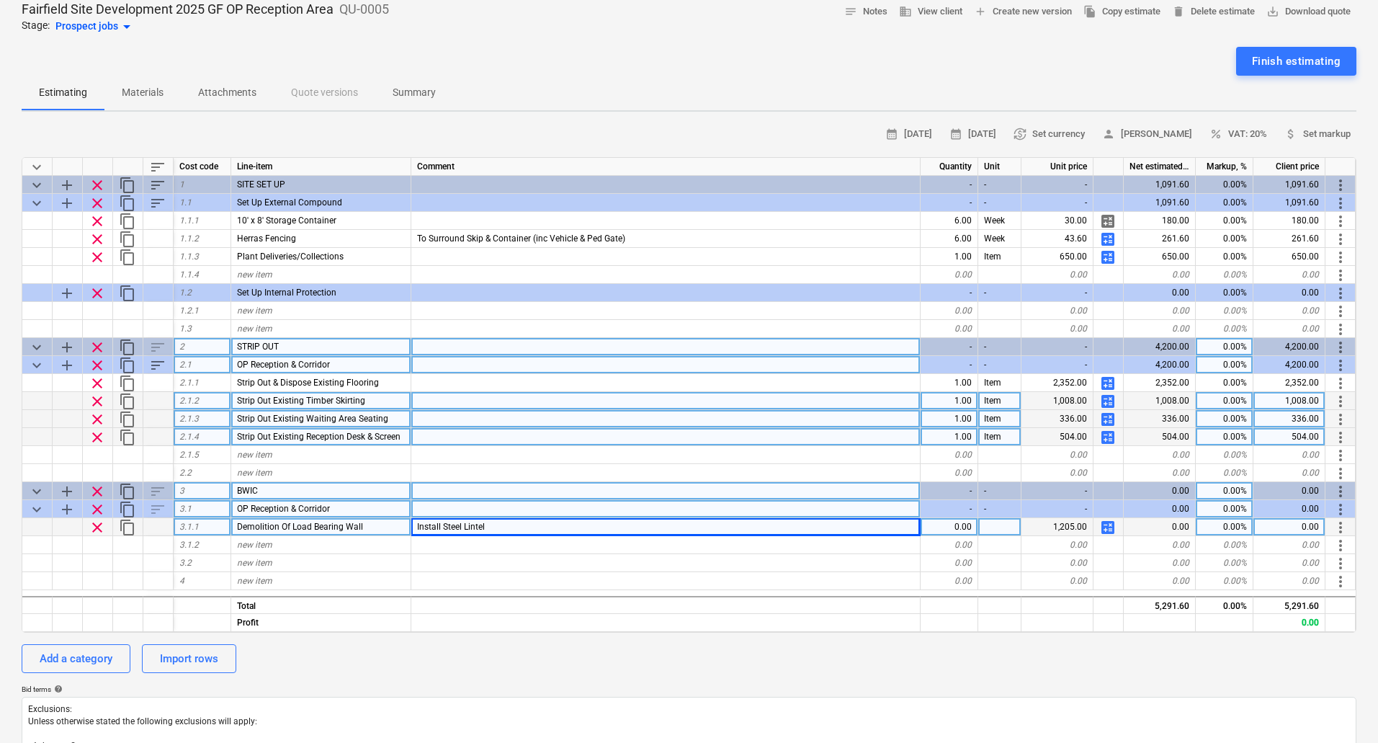
click at [444, 525] on span "Install Steel Lintel" at bounding box center [451, 527] width 68 height 10
click at [450, 525] on input "Install Steel Lintel" at bounding box center [665, 526] width 509 height 17
type input "Install Padstones & Steel Lintel"
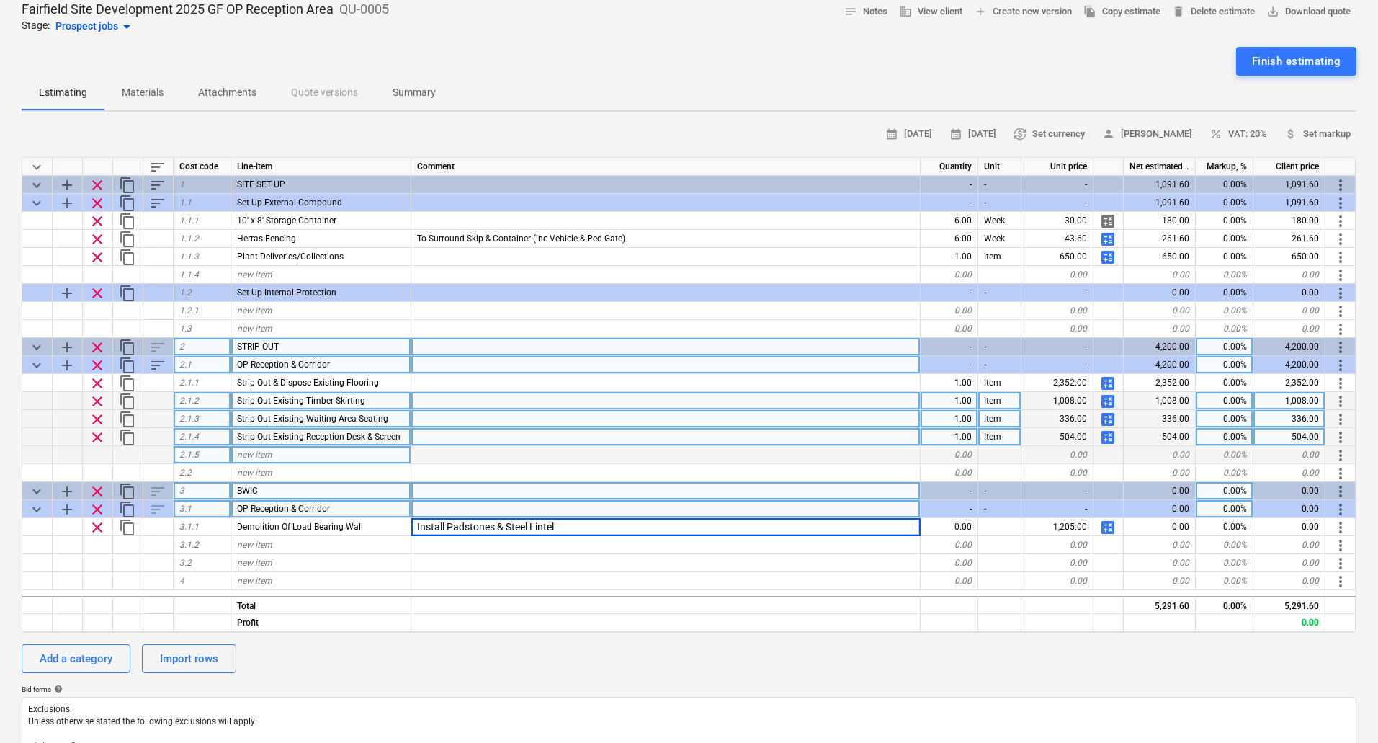
type textarea "x"
click at [251, 455] on span "new item" at bounding box center [254, 455] width 35 height 10
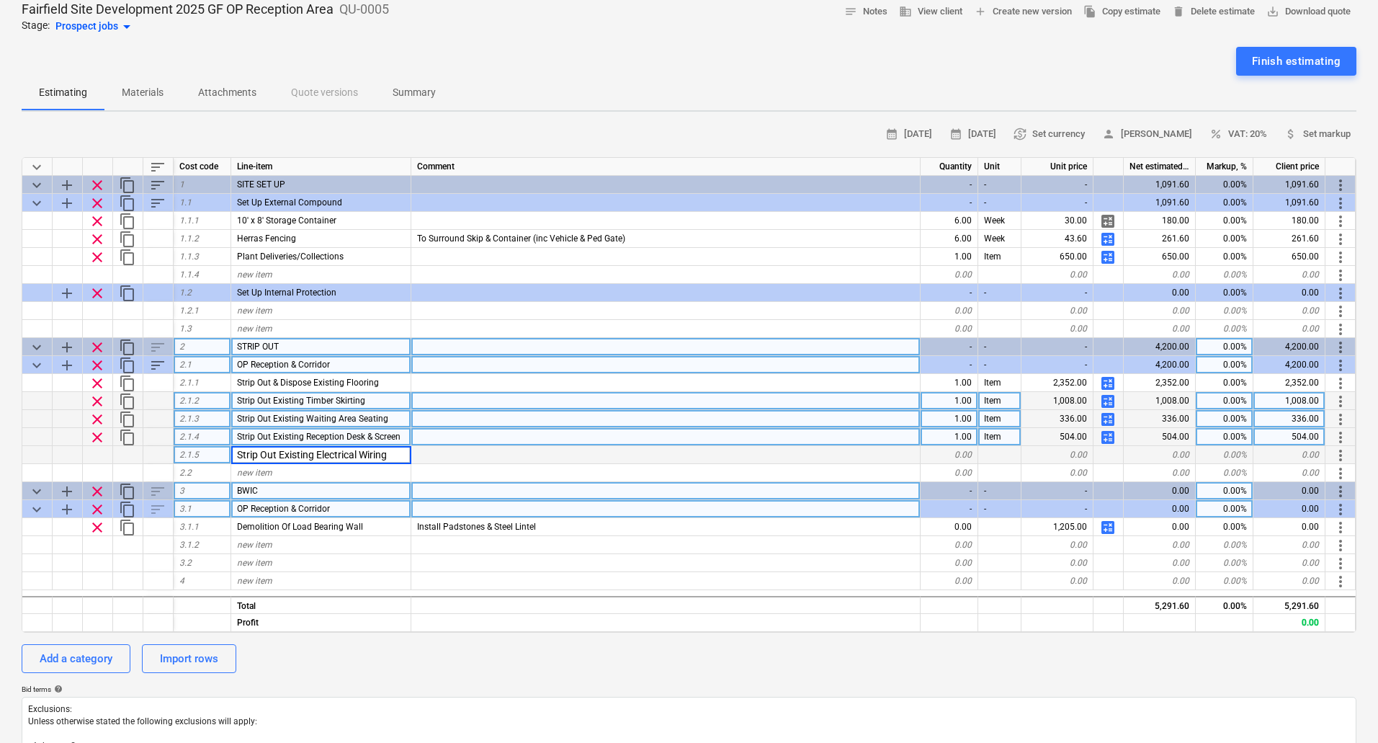
type input "Strip Out Existing Electrical Wiring"
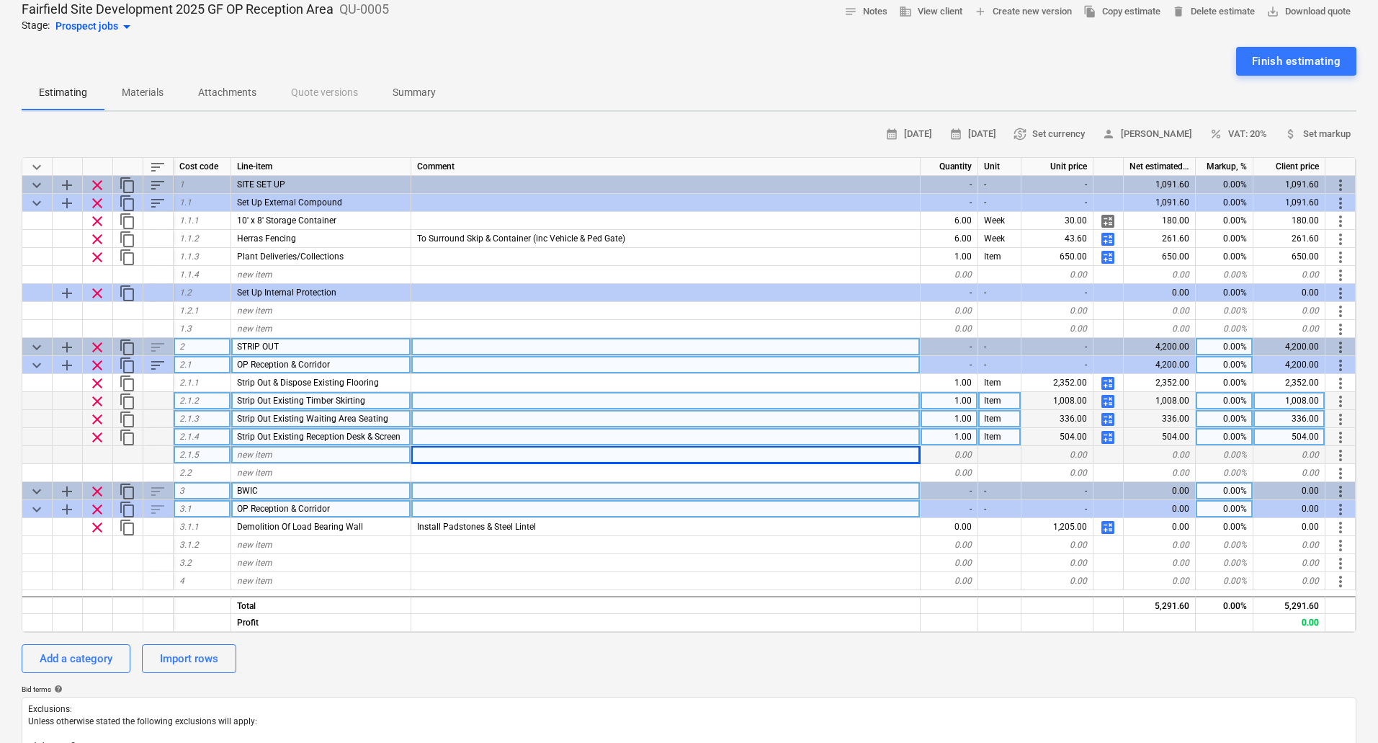
type textarea "x"
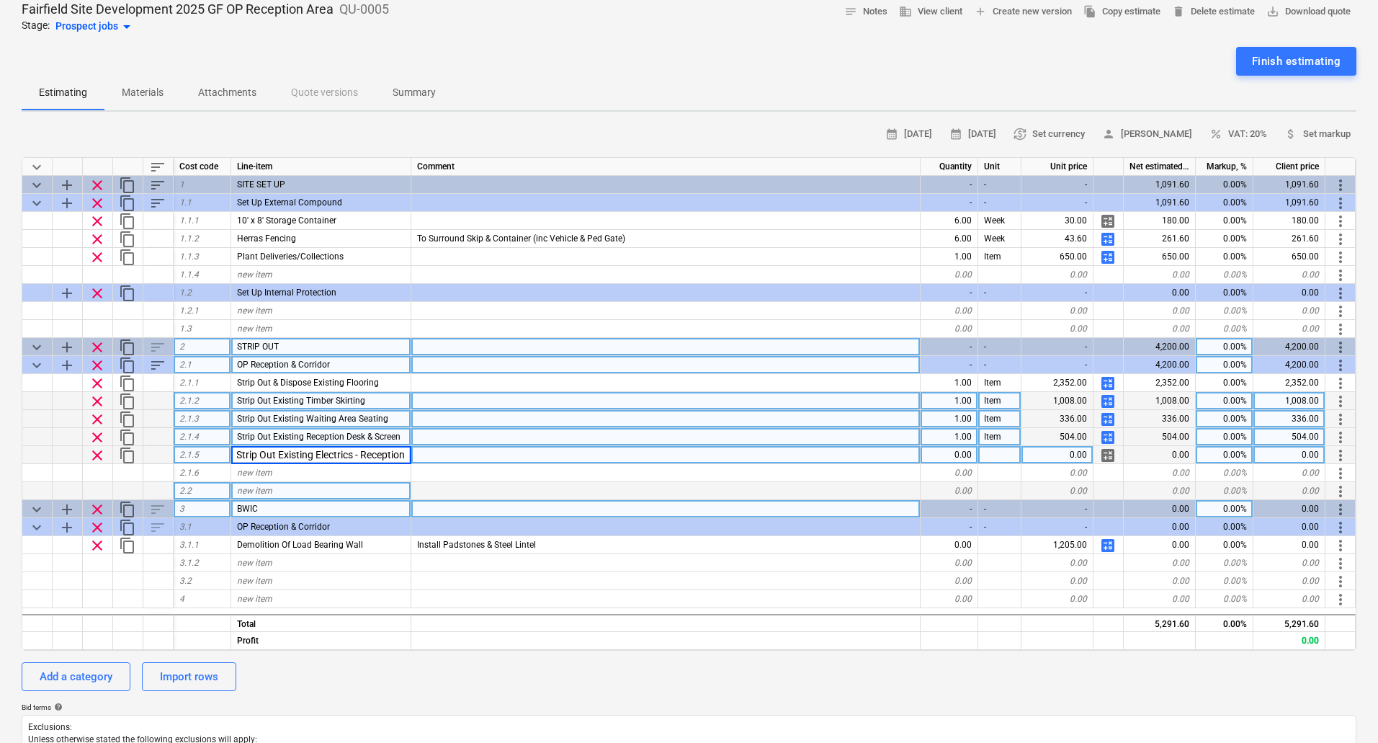
scroll to position [0, 48]
type input "Isolate & Strip Out Existing Electrics - Reception Desk"
click at [1107, 460] on span "calculate" at bounding box center [1108, 455] width 17 height 17
type textarea "x"
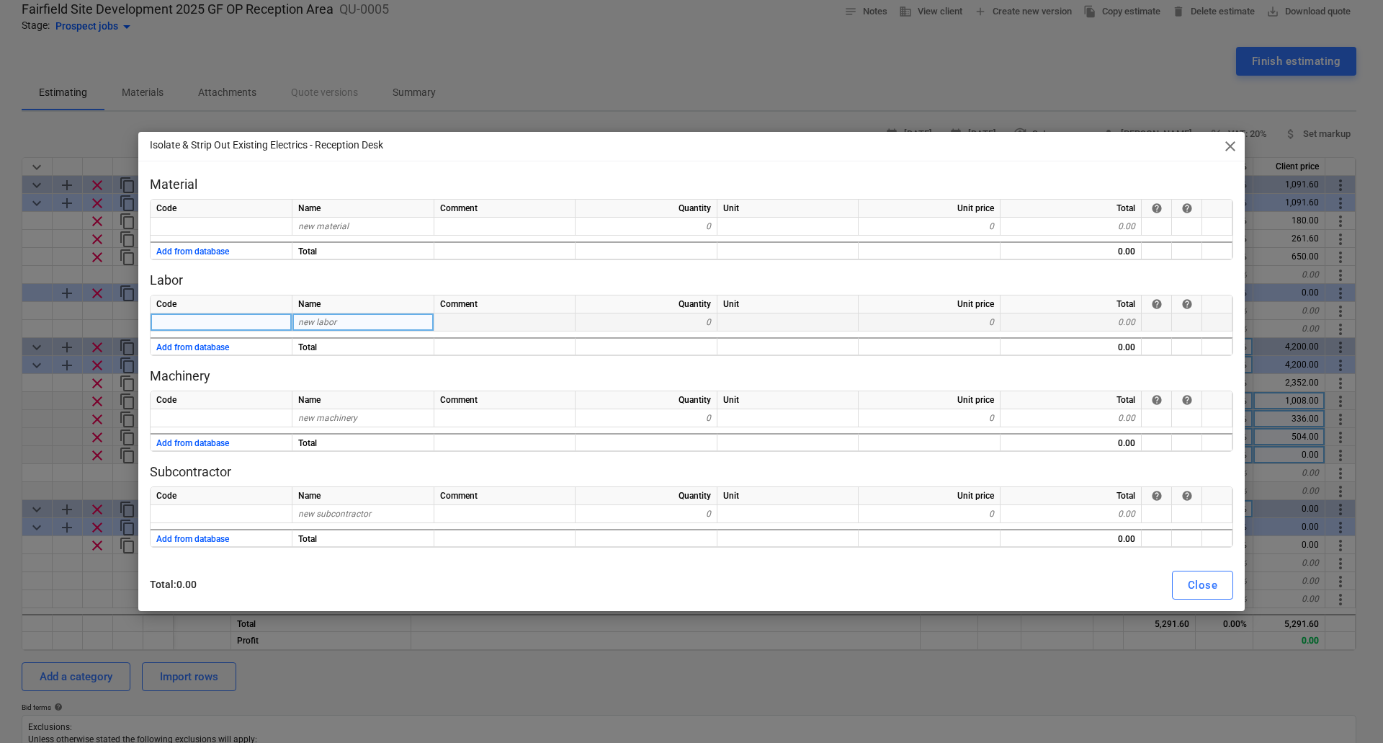
click at [339, 321] on div "new labor" at bounding box center [364, 322] width 142 height 18
type input "Electrician & Mate"
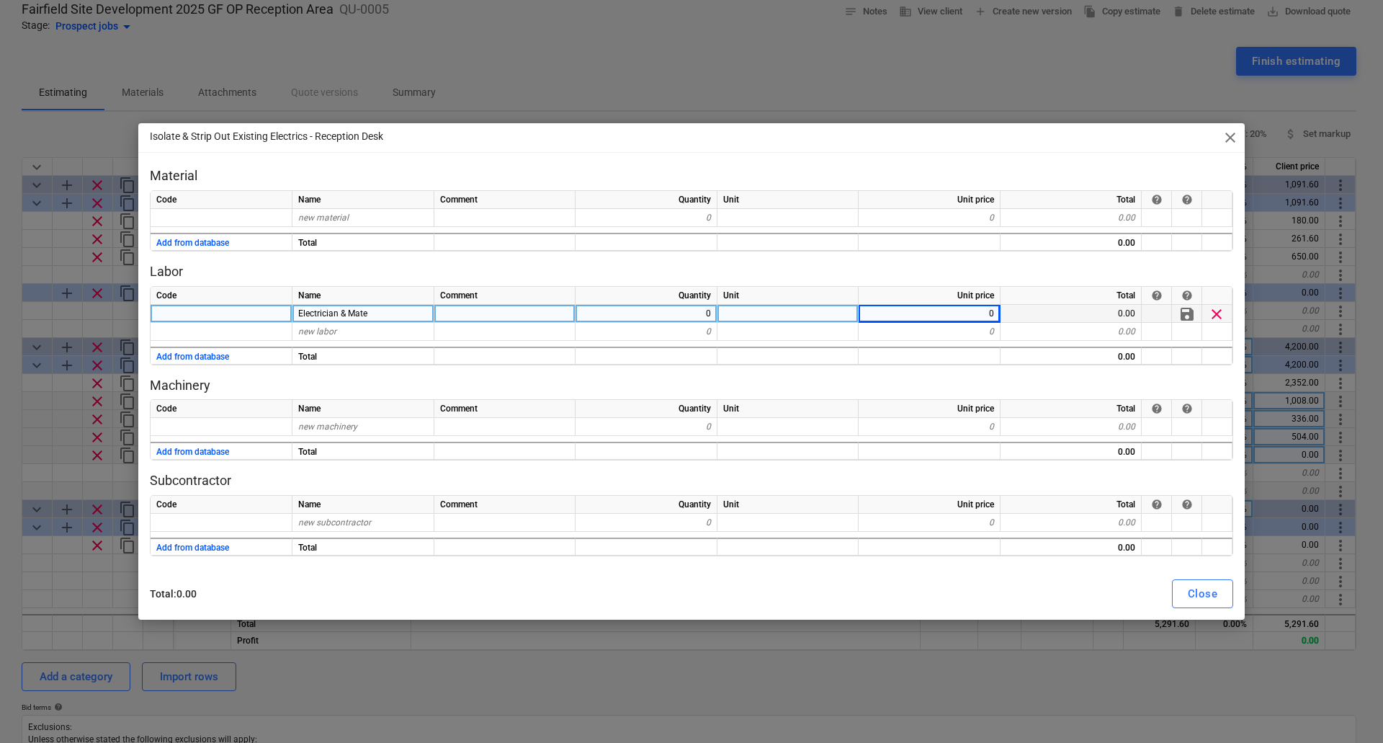
type textarea "x"
type input "55"
type textarea "x"
type input "Mileage"
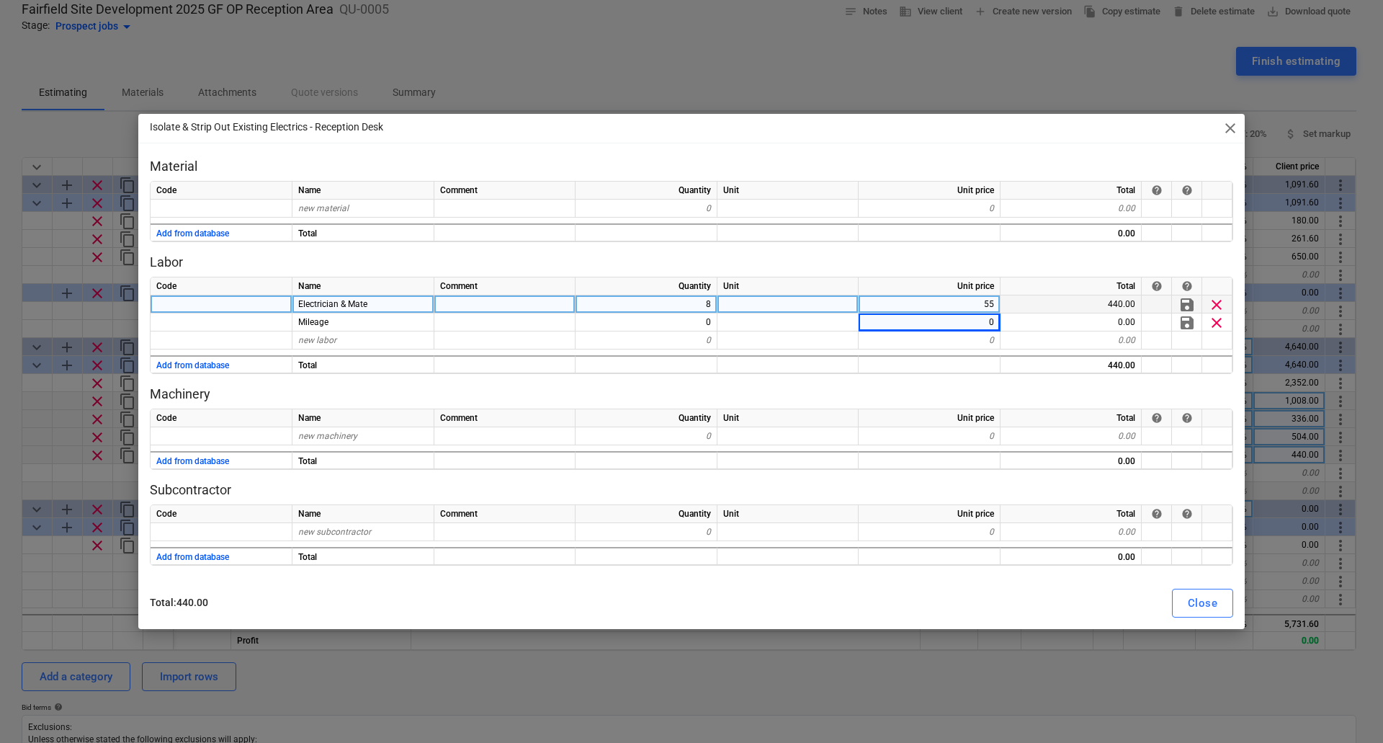
type textarea "x"
type input "4.5"
click at [1193, 602] on div "Close" at bounding box center [1203, 603] width 30 height 19
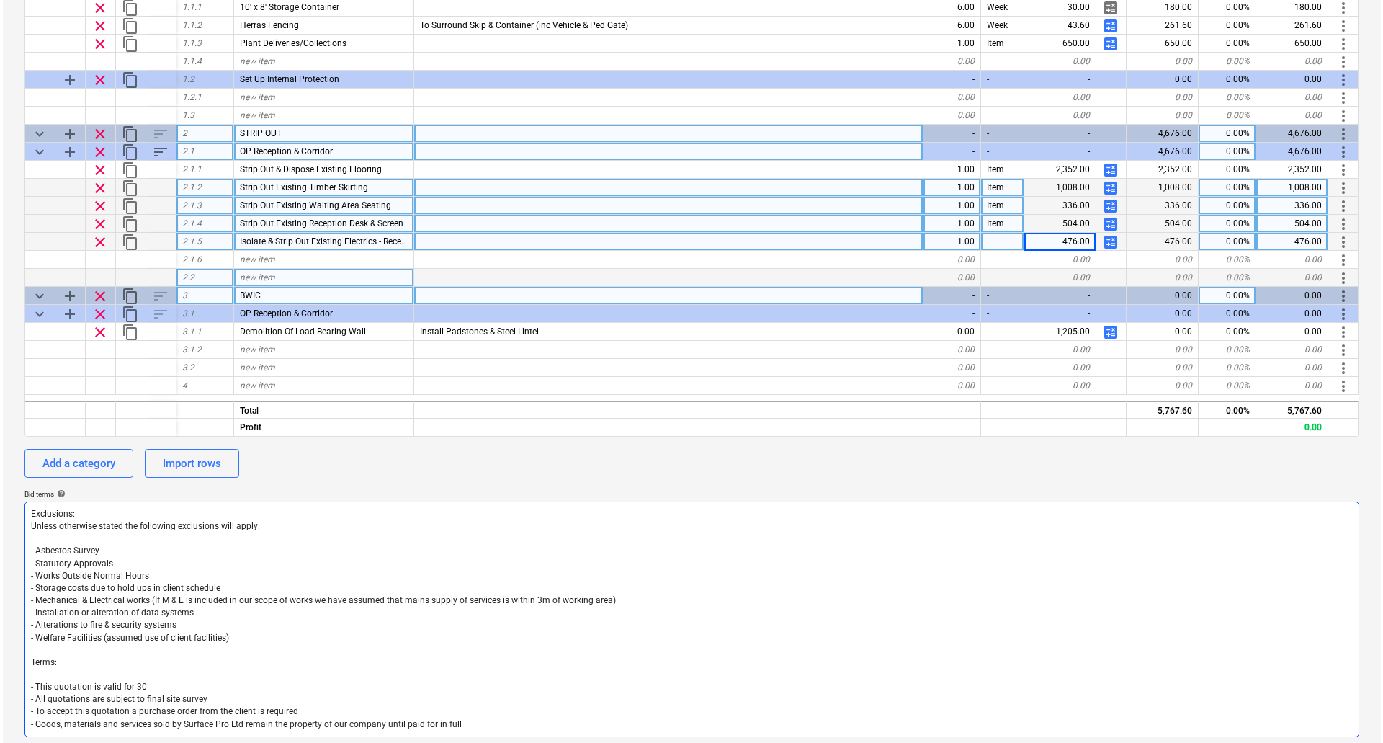
scroll to position [293, 0]
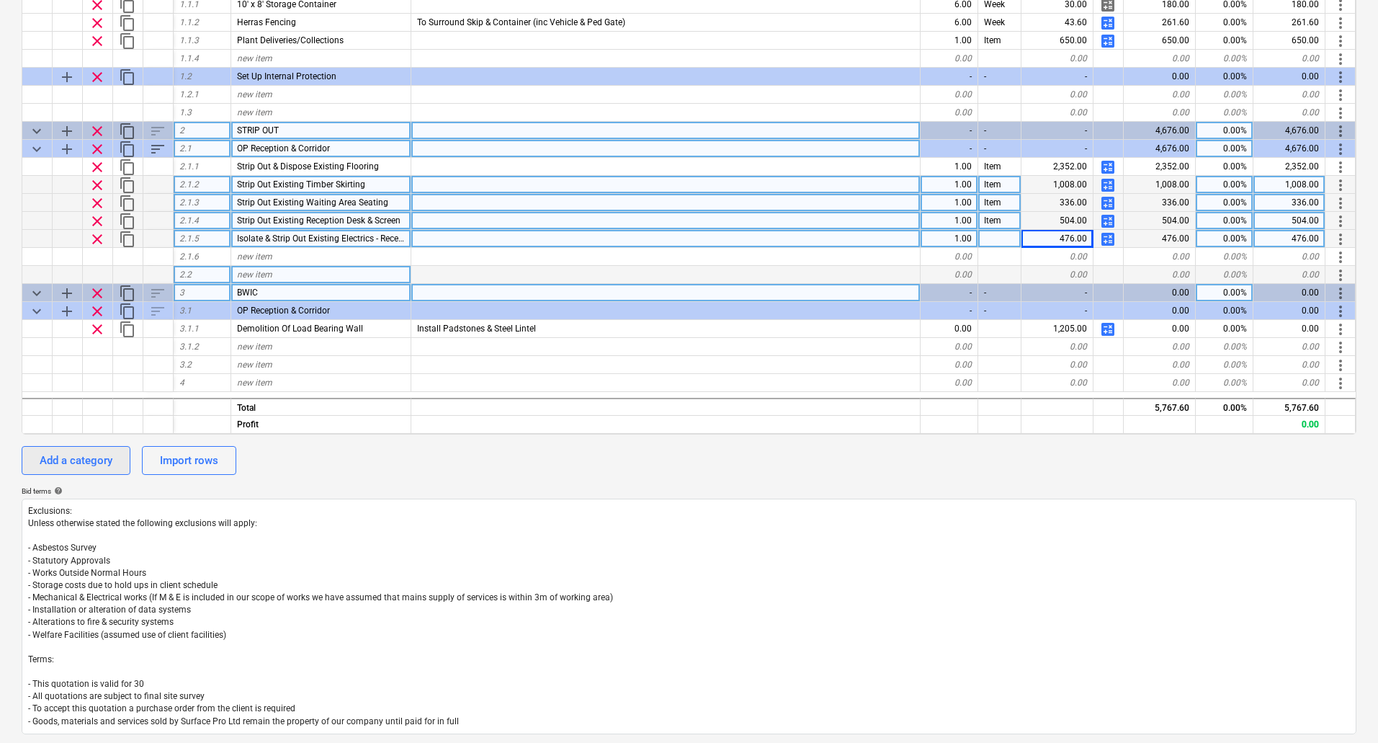
click at [98, 456] on div "Add a category" at bounding box center [76, 460] width 73 height 19
type textarea "x"
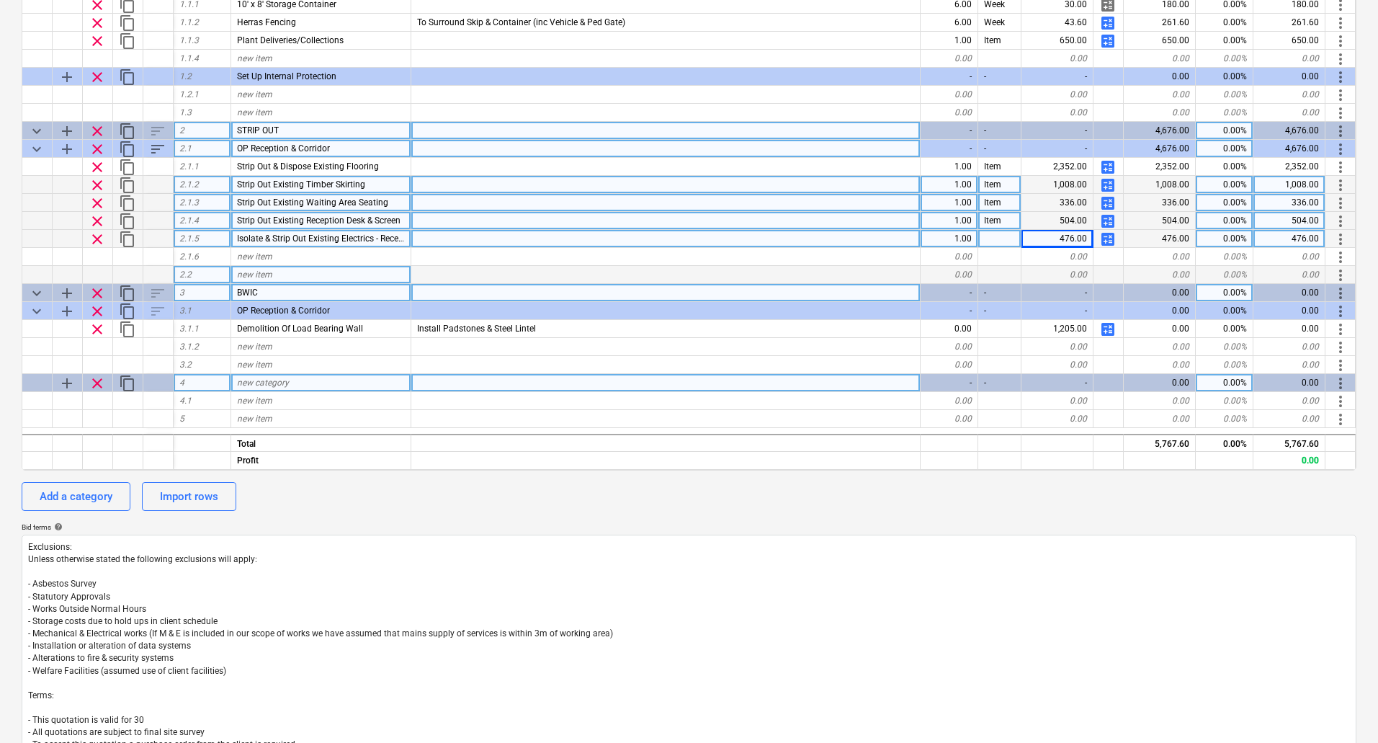
click at [277, 382] on span "new category" at bounding box center [263, 383] width 52 height 10
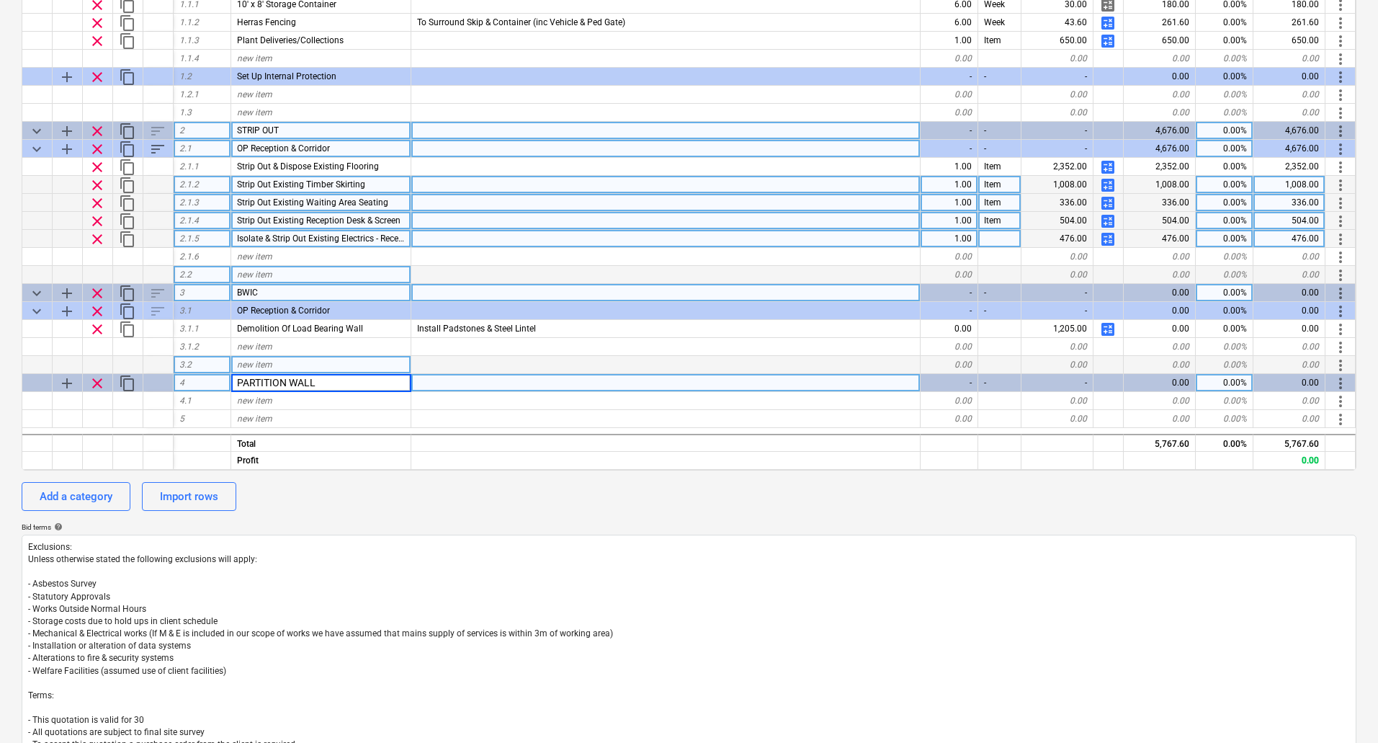
type input "PARTITION WALLS"
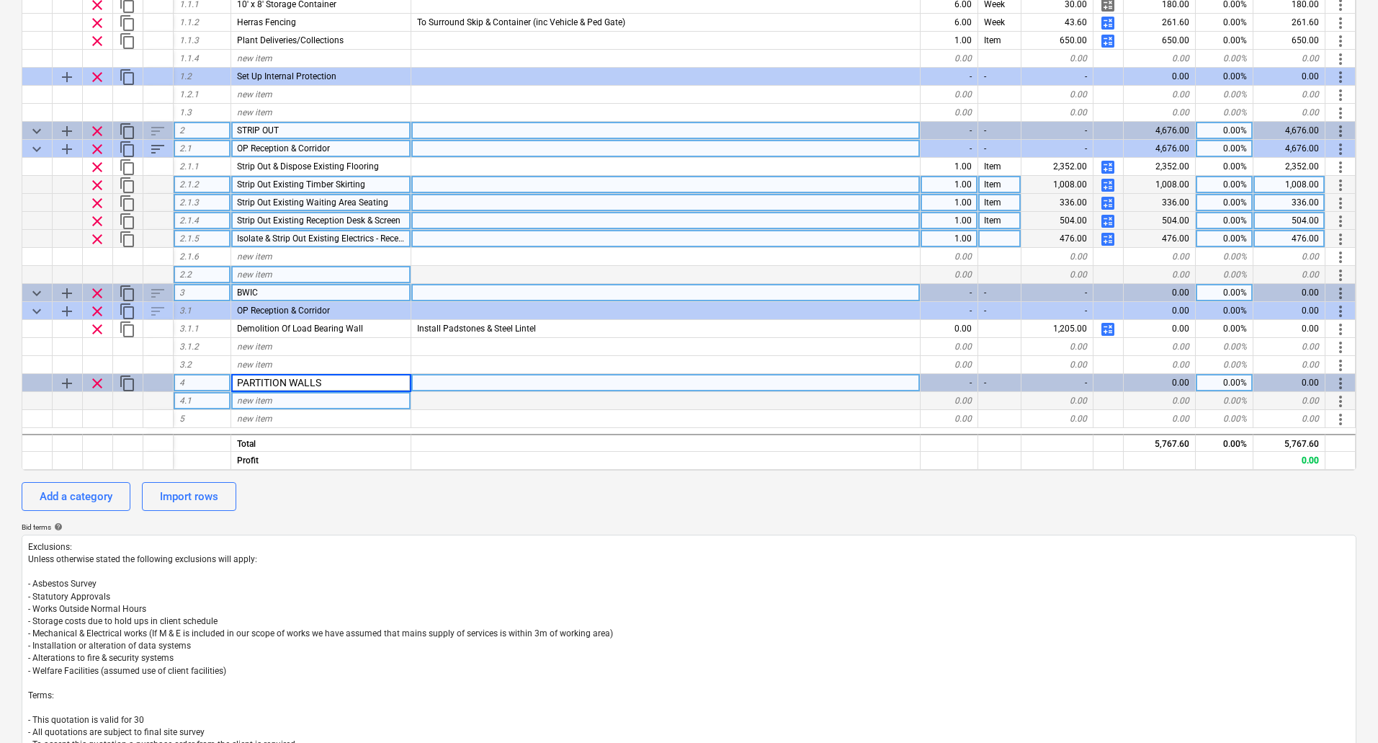
click at [365, 402] on div "new item" at bounding box center [321, 401] width 180 height 18
click at [71, 381] on span "add" at bounding box center [66, 383] width 17 height 17
type textarea "x"
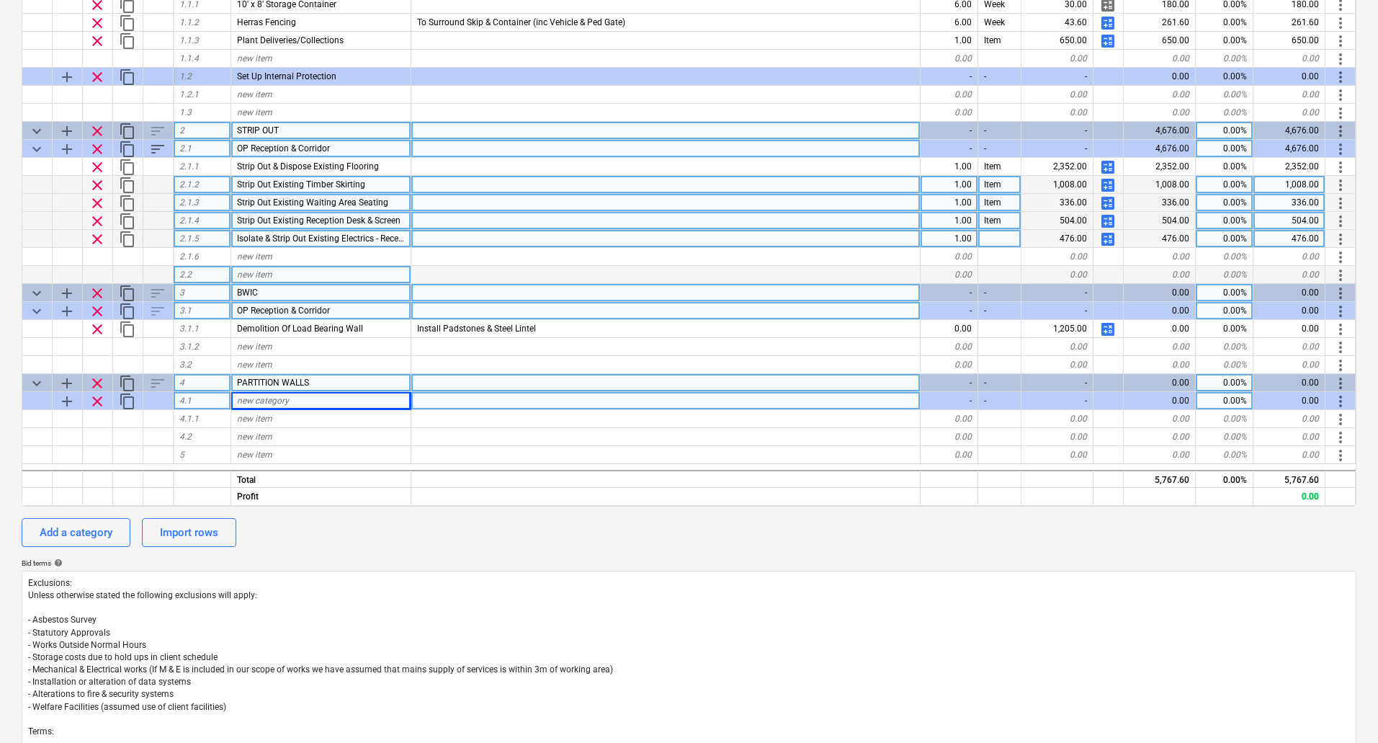
click at [343, 313] on div "OP Reception & Corridor" at bounding box center [321, 311] width 180 height 18
click at [288, 399] on span "new category" at bounding box center [263, 401] width 52 height 10
type input "OP Reception & Corridor"
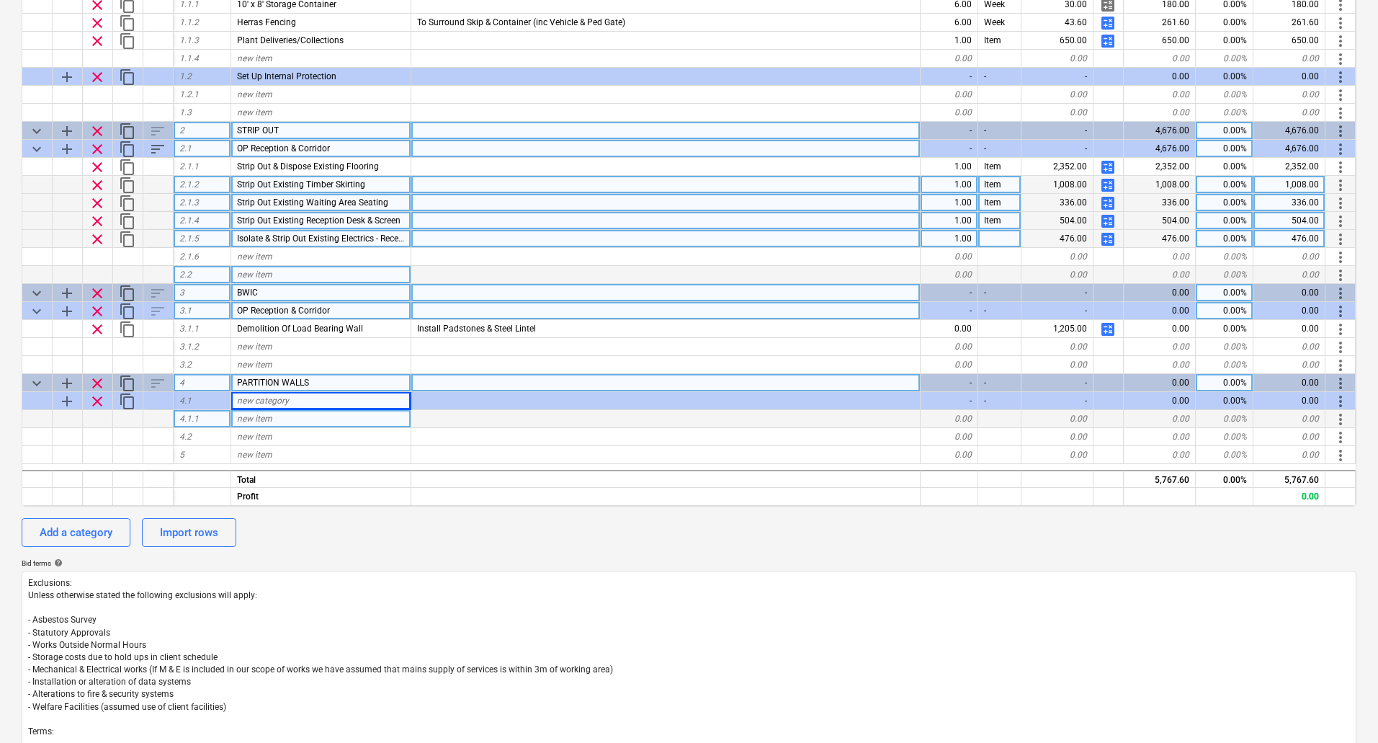
click at [282, 414] on div "new item" at bounding box center [321, 419] width 180 height 18
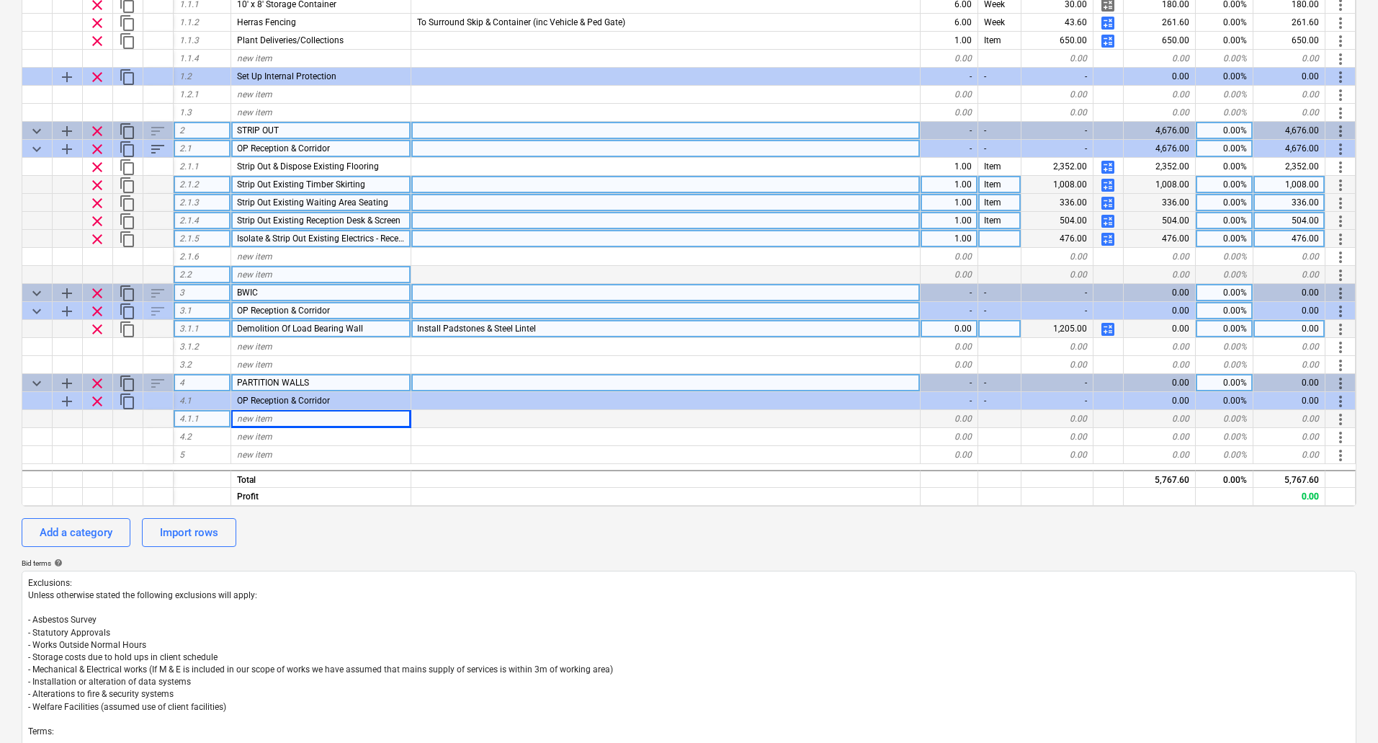
click at [958, 326] on div "0.00" at bounding box center [950, 329] width 58 height 18
click at [670, 416] on div at bounding box center [665, 419] width 509 height 18
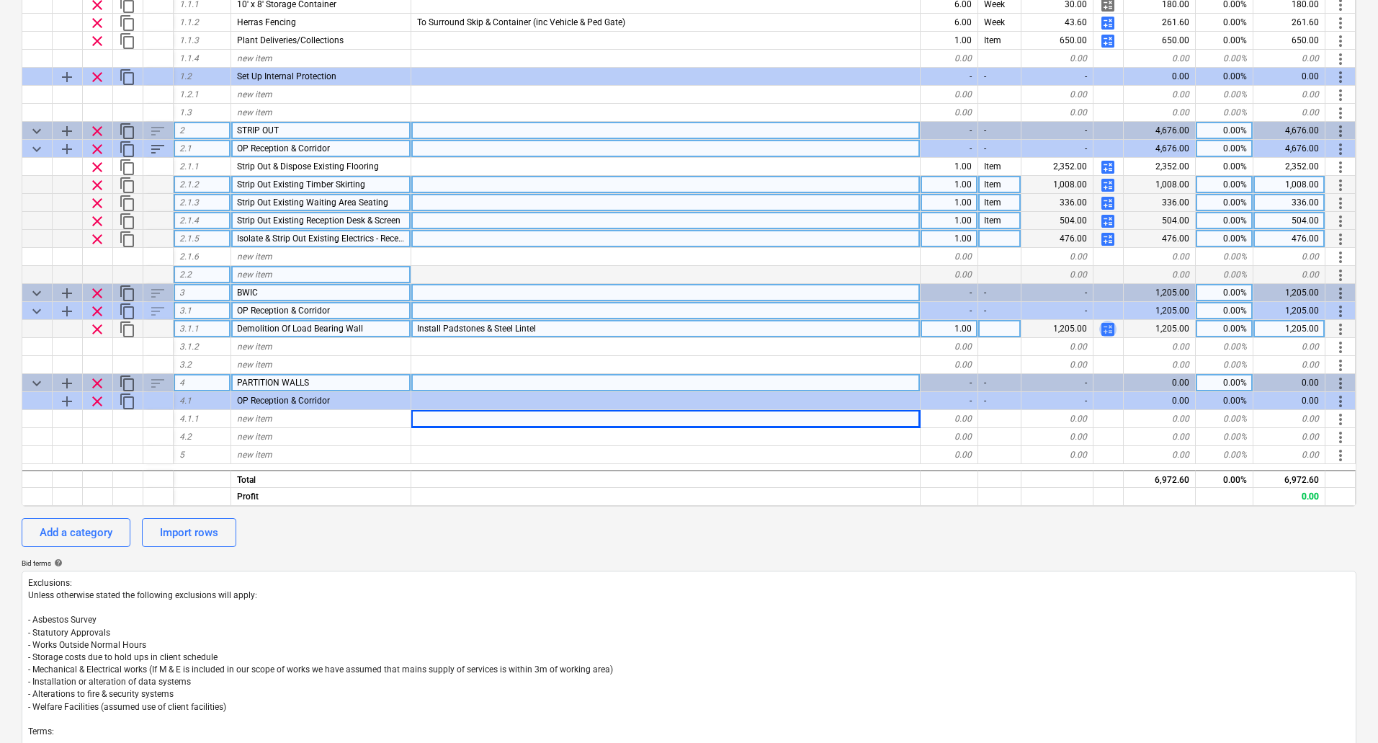
click at [1109, 324] on span "calculate" at bounding box center [1108, 329] width 17 height 17
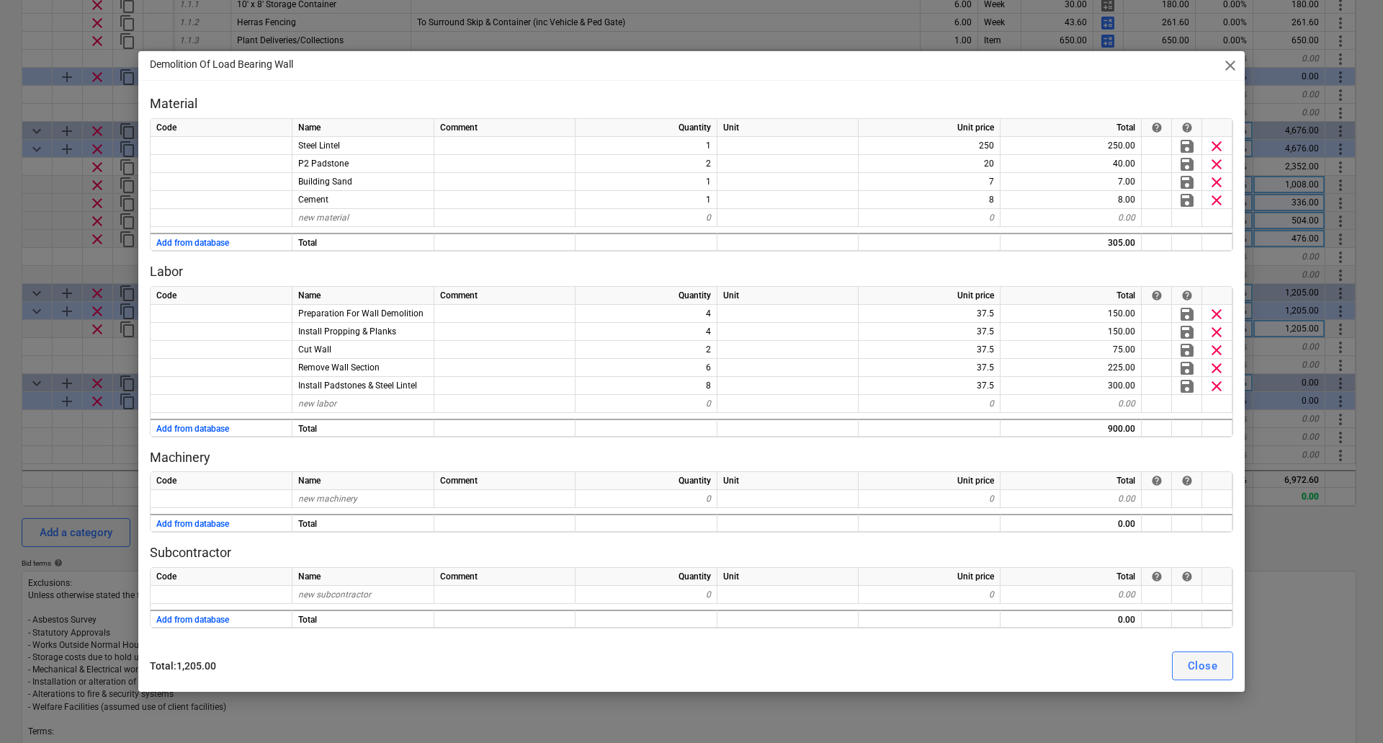
click at [1206, 664] on div "Close" at bounding box center [1203, 665] width 30 height 19
type textarea "x"
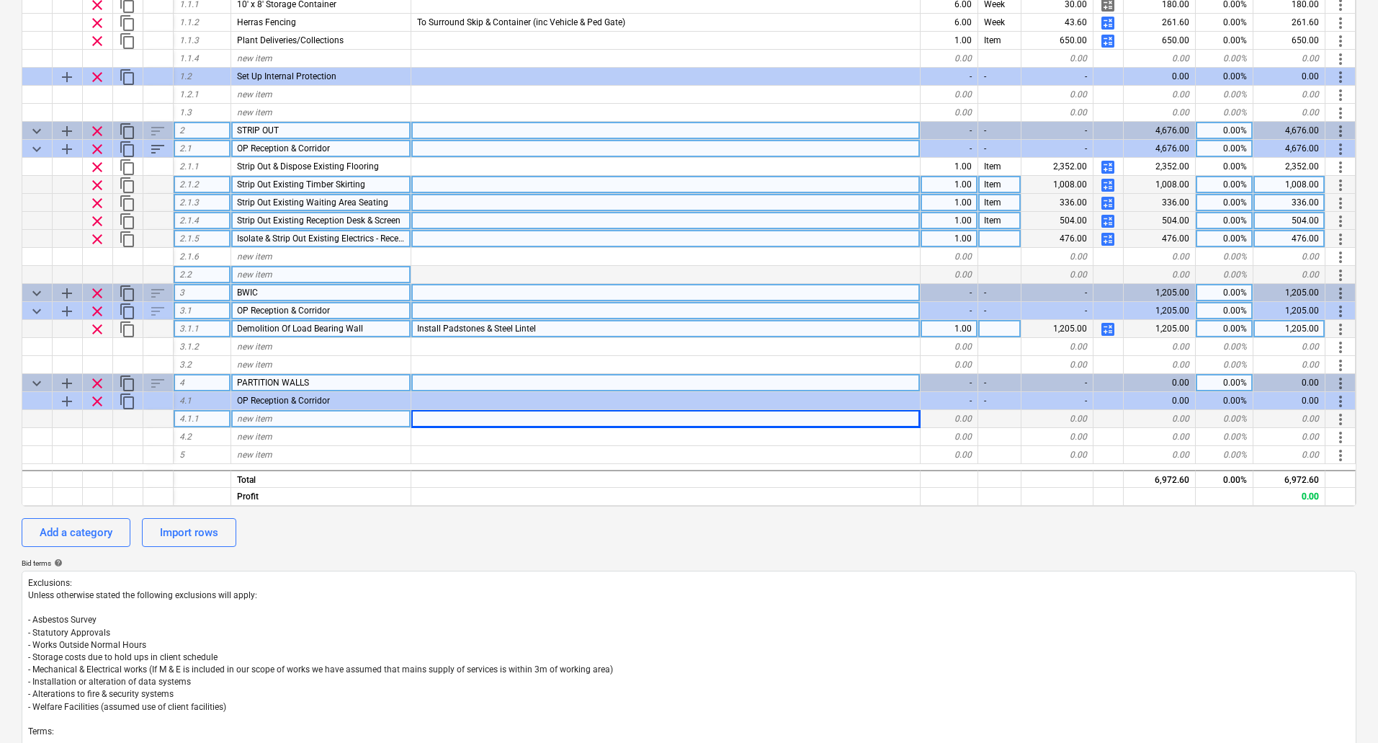
click at [282, 415] on div "new item" at bounding box center [321, 419] width 180 height 18
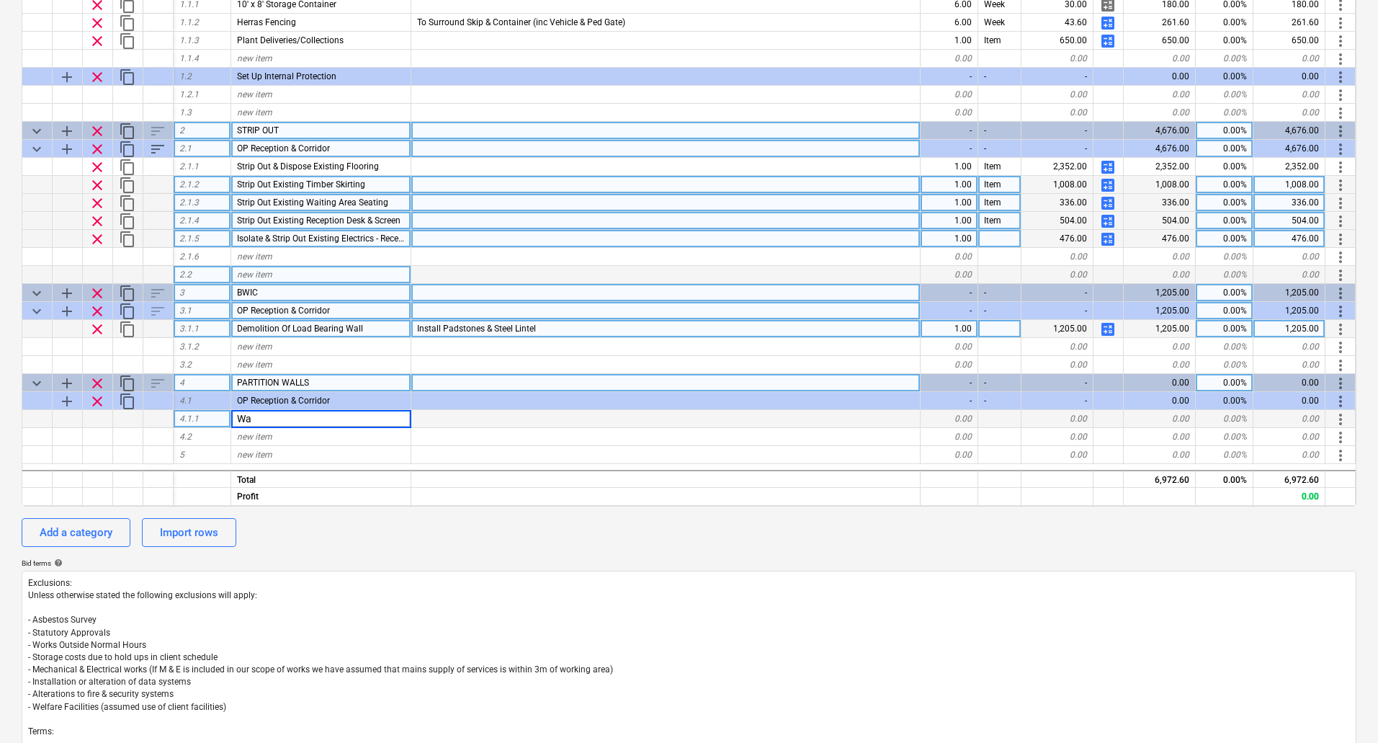
type input "W"
type input "I"
type input "B"
type input "Full Height Partition"
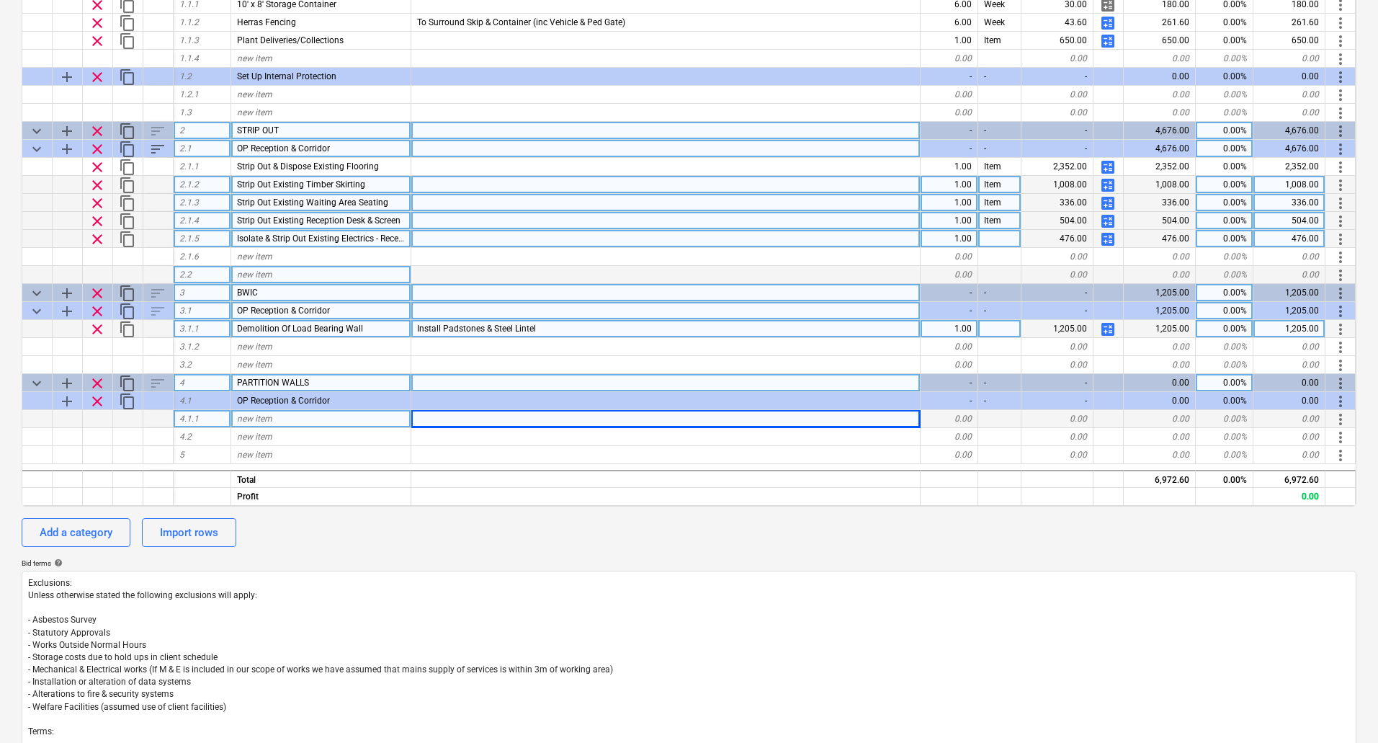
type textarea "x"
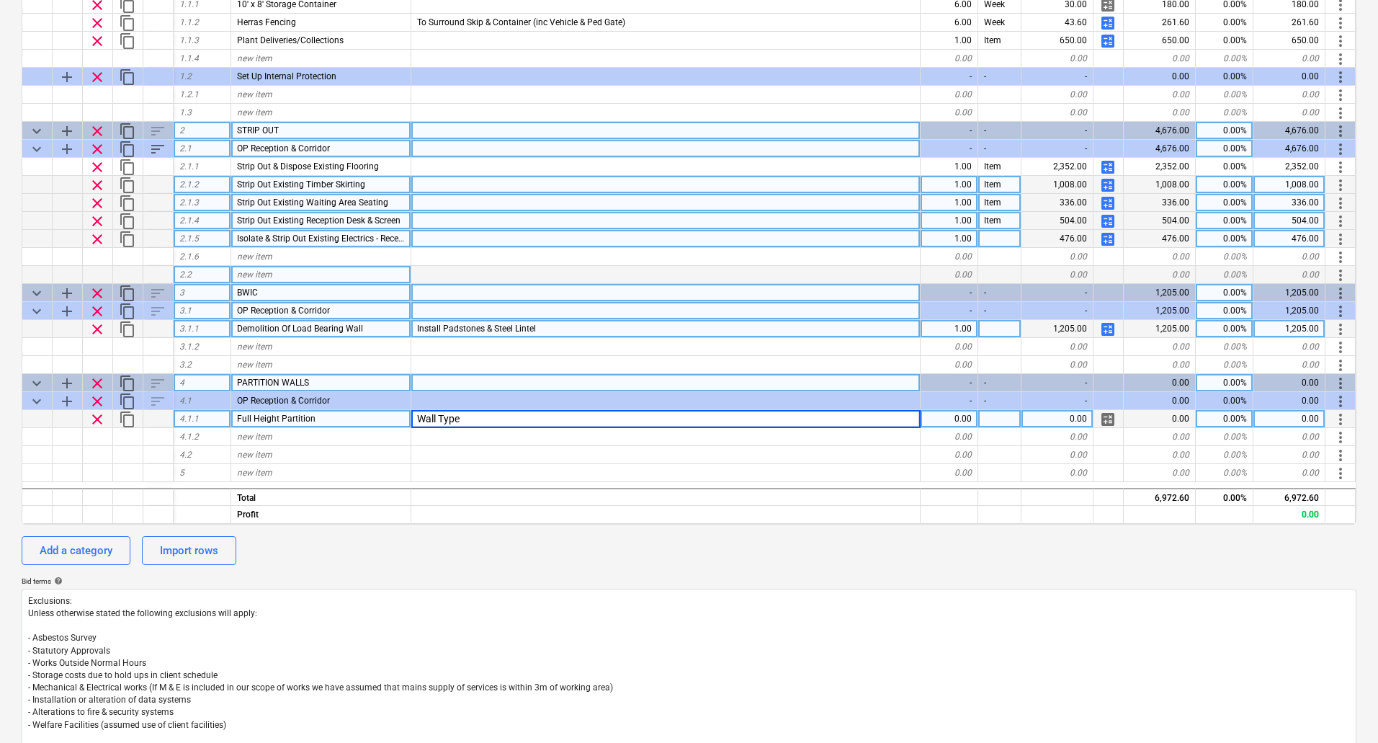
type input "Wall Type 2"
click at [1105, 414] on span "calculate" at bounding box center [1108, 419] width 17 height 17
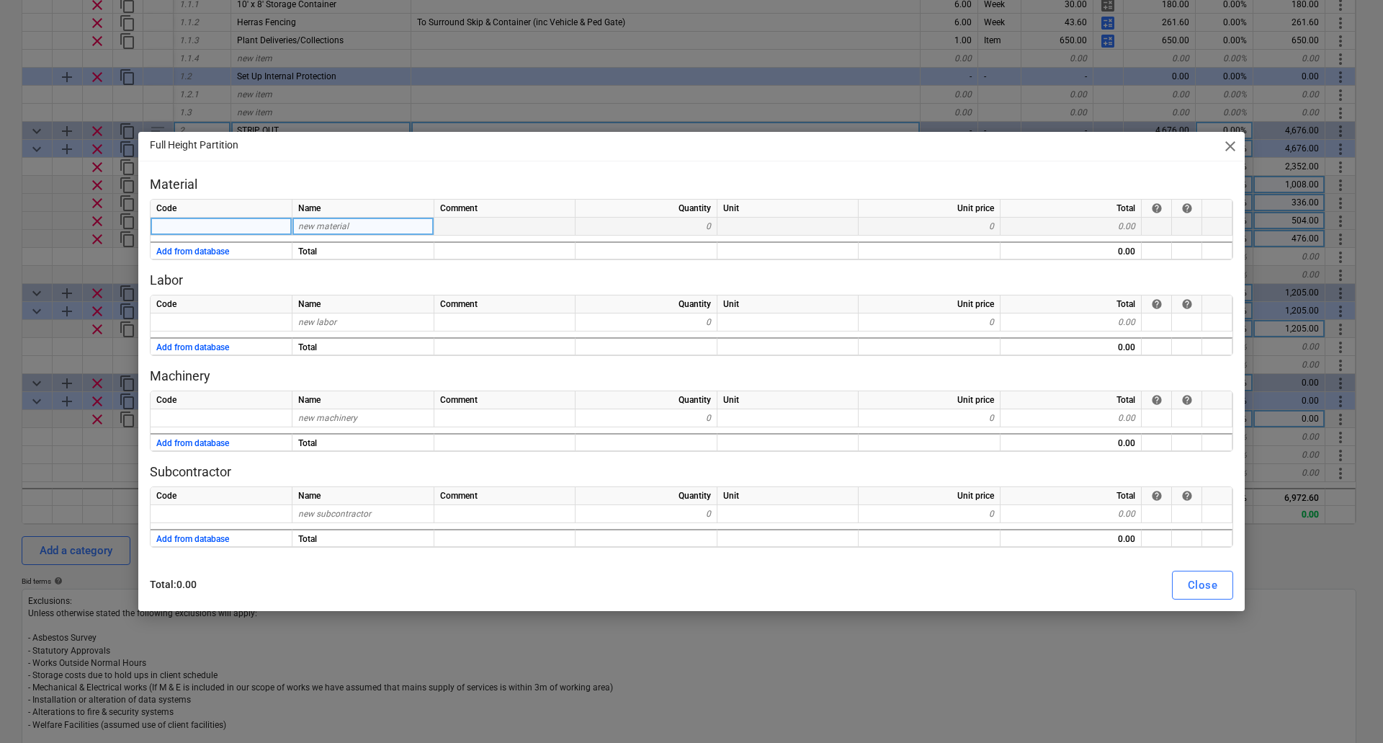
click at [342, 223] on span "new material" at bounding box center [323, 226] width 50 height 10
click at [373, 229] on div "new material" at bounding box center [364, 227] width 142 height 18
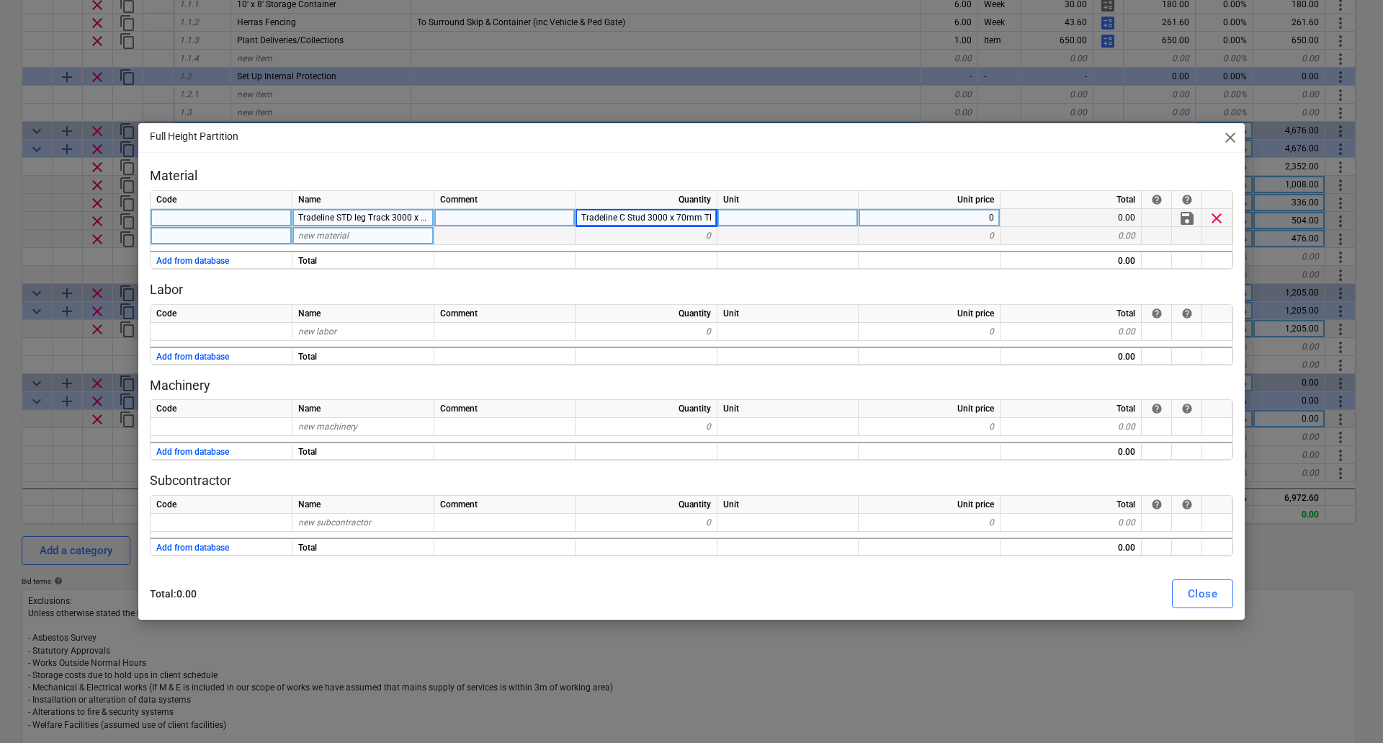
scroll to position [0, 15]
click at [362, 228] on div "new material" at bounding box center [364, 236] width 142 height 18
type textarea "x"
click at [391, 237] on div "new material" at bounding box center [364, 236] width 142 height 18
type input "Tradeline C Stud 3000 x 70mm TPS70"
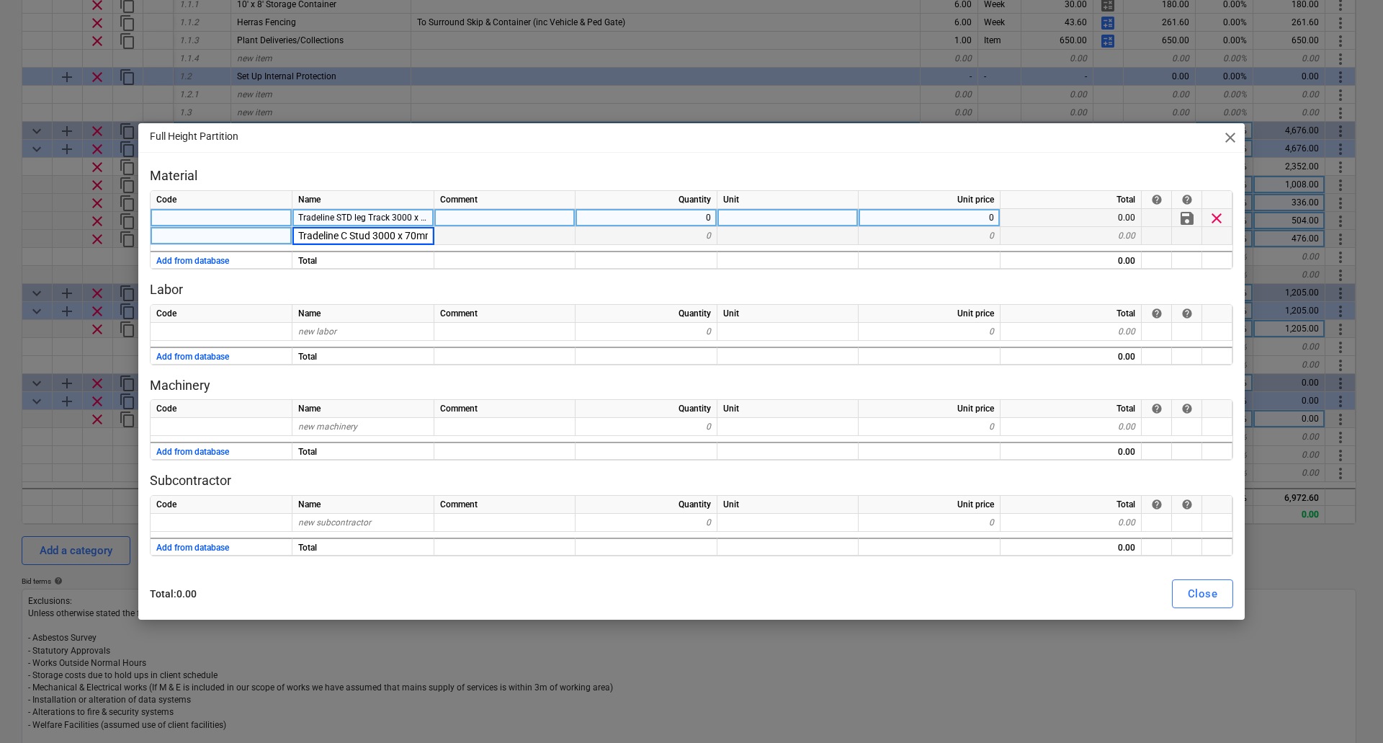
scroll to position [0, 40]
click at [489, 233] on div at bounding box center [505, 236] width 141 height 18
type textarea "x"
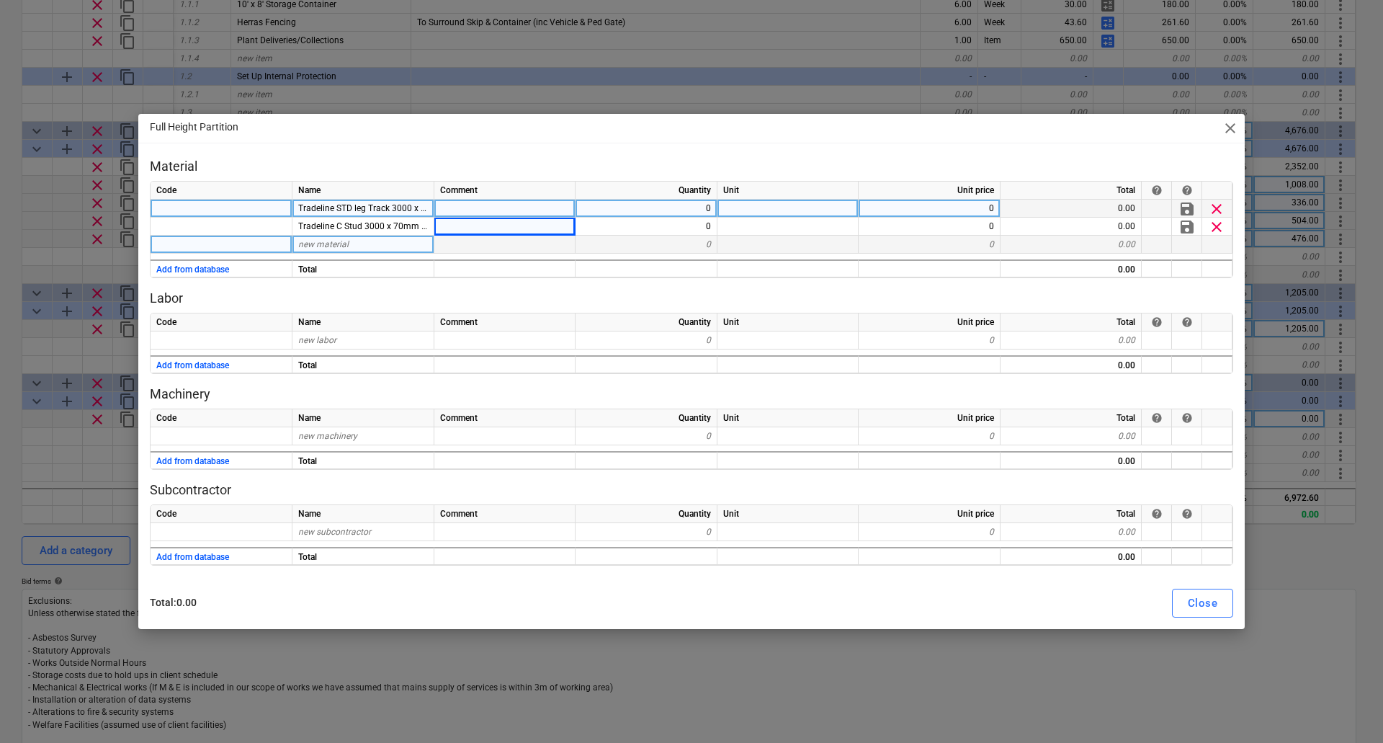
click at [355, 245] on div "new material" at bounding box center [364, 245] width 142 height 18
click at [425, 242] on input "British Gypsum Gyproc Wallboard 3000 x 1200 x 12.5mm (STD)" at bounding box center [363, 244] width 141 height 17
type input "British Gypsum Gyproc Wallboard 3000 x 1200 x 12.5mm (FR)"
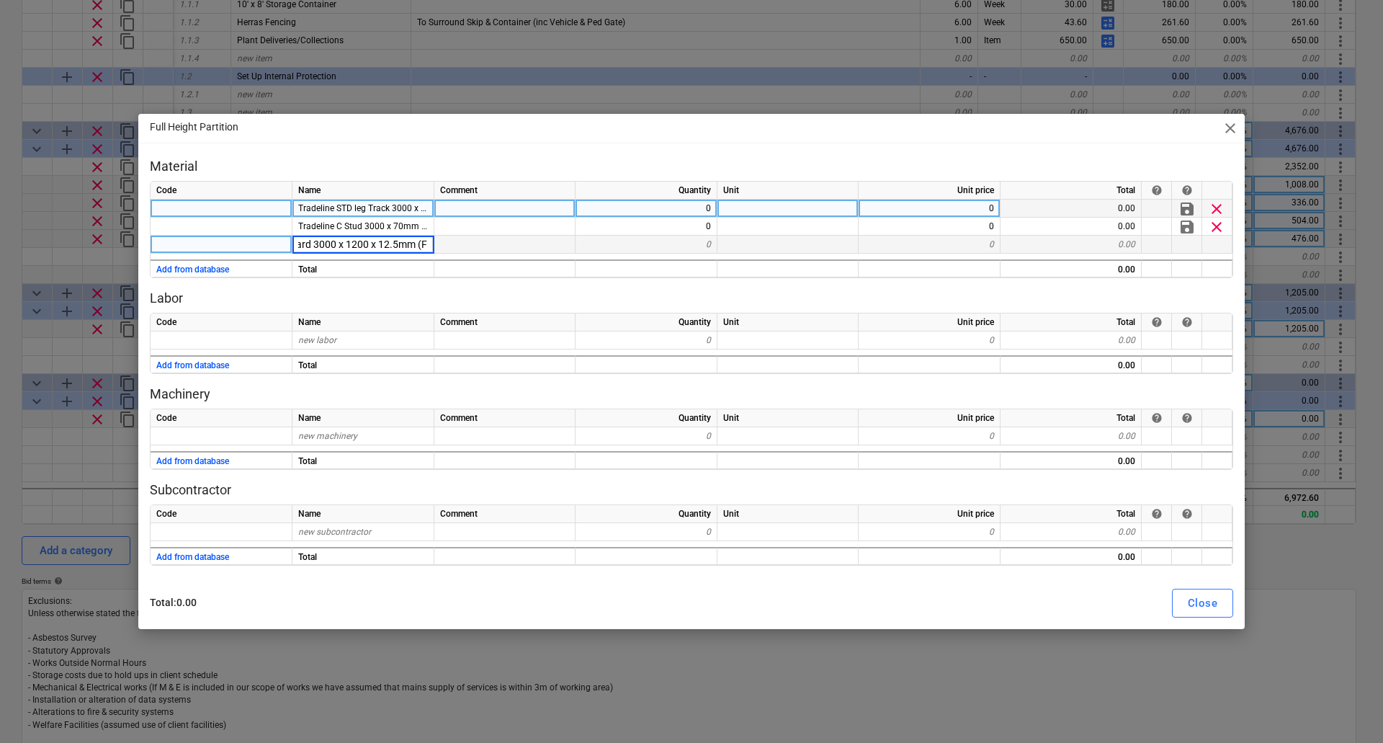
scroll to position [0, 143]
type textarea "x"
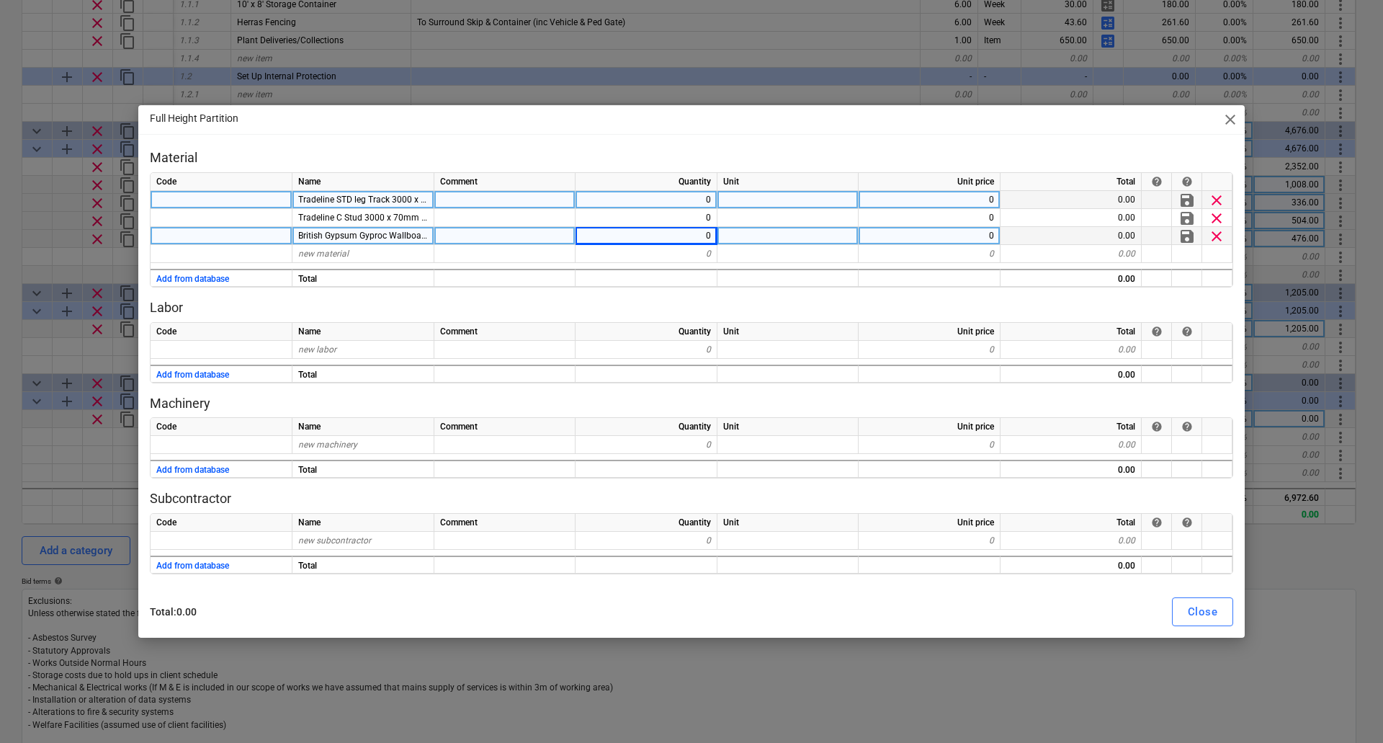
click at [970, 198] on div "0" at bounding box center [930, 200] width 142 height 18
type input "4"
type textarea "x"
type input "4.5"
type textarea "x"
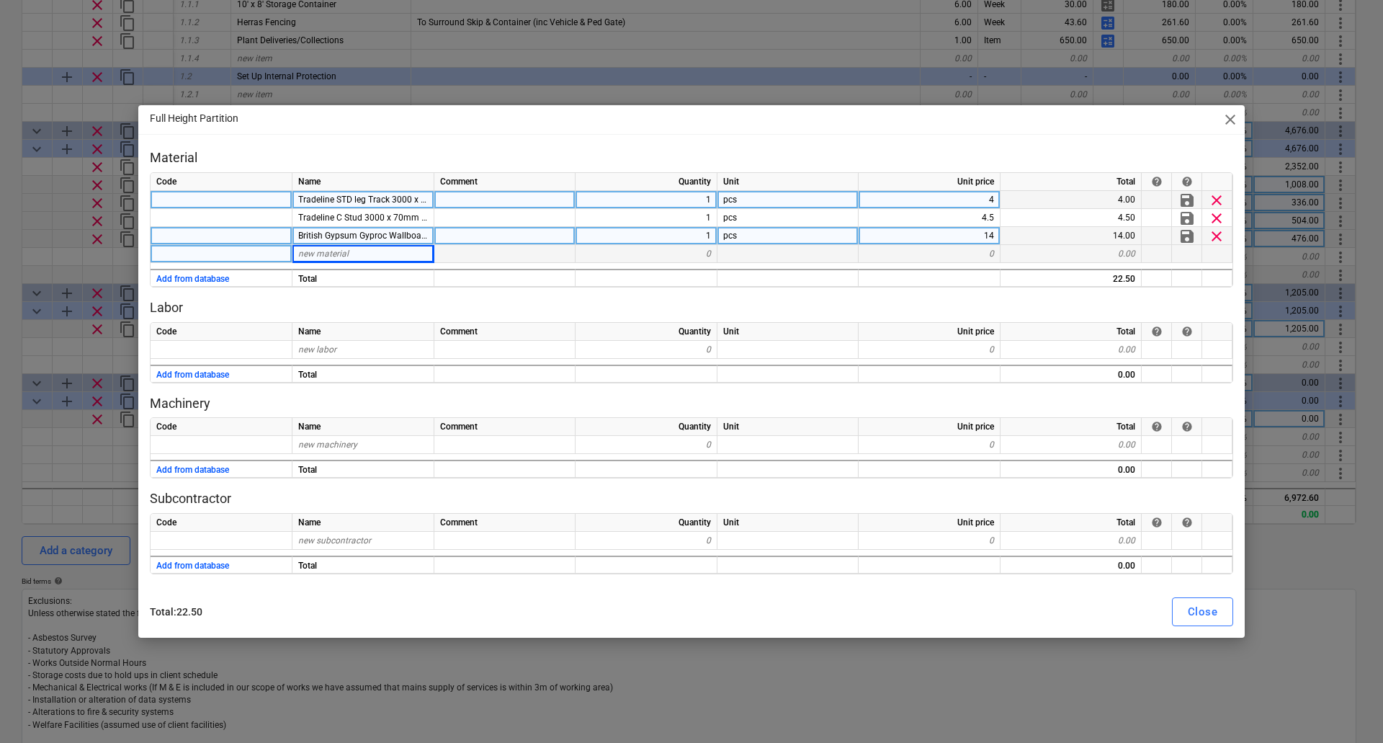
click at [321, 248] on div "new material" at bounding box center [364, 254] width 142 height 18
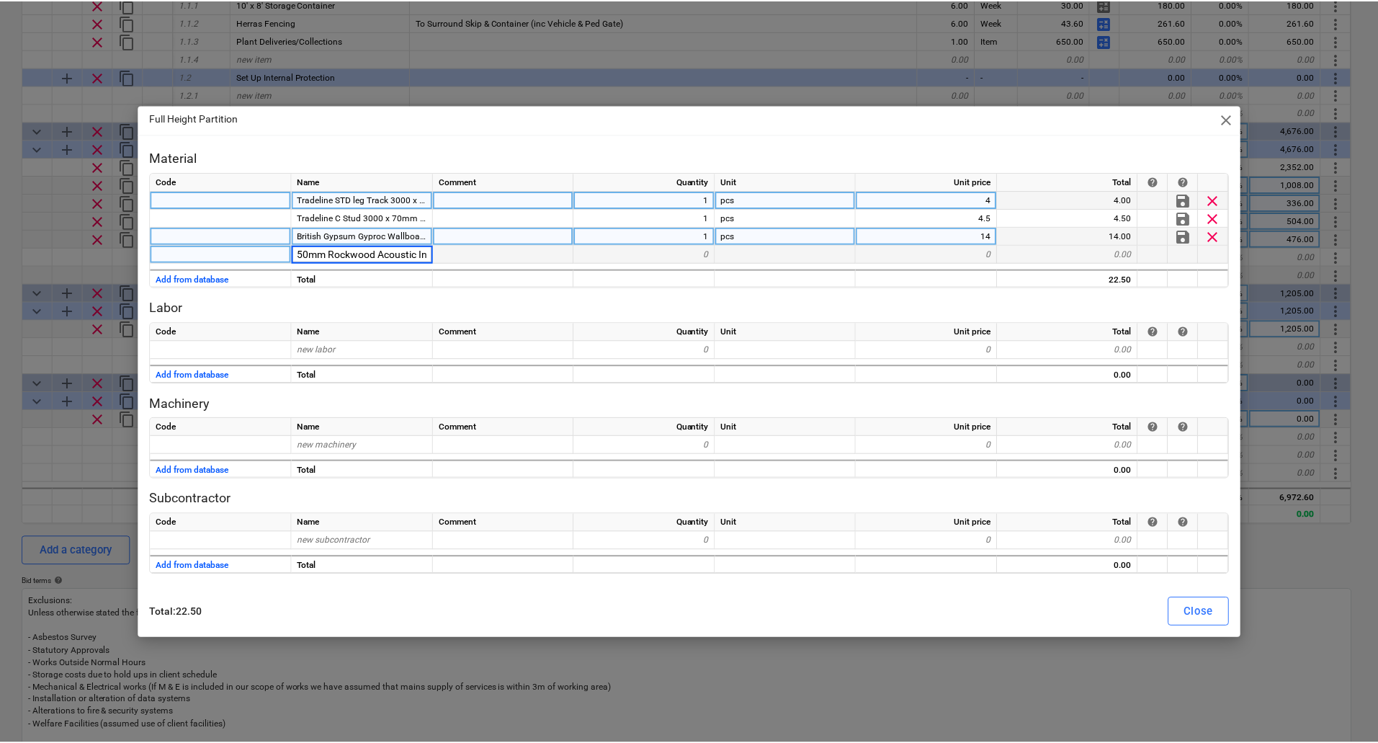
scroll to position [0, 37]
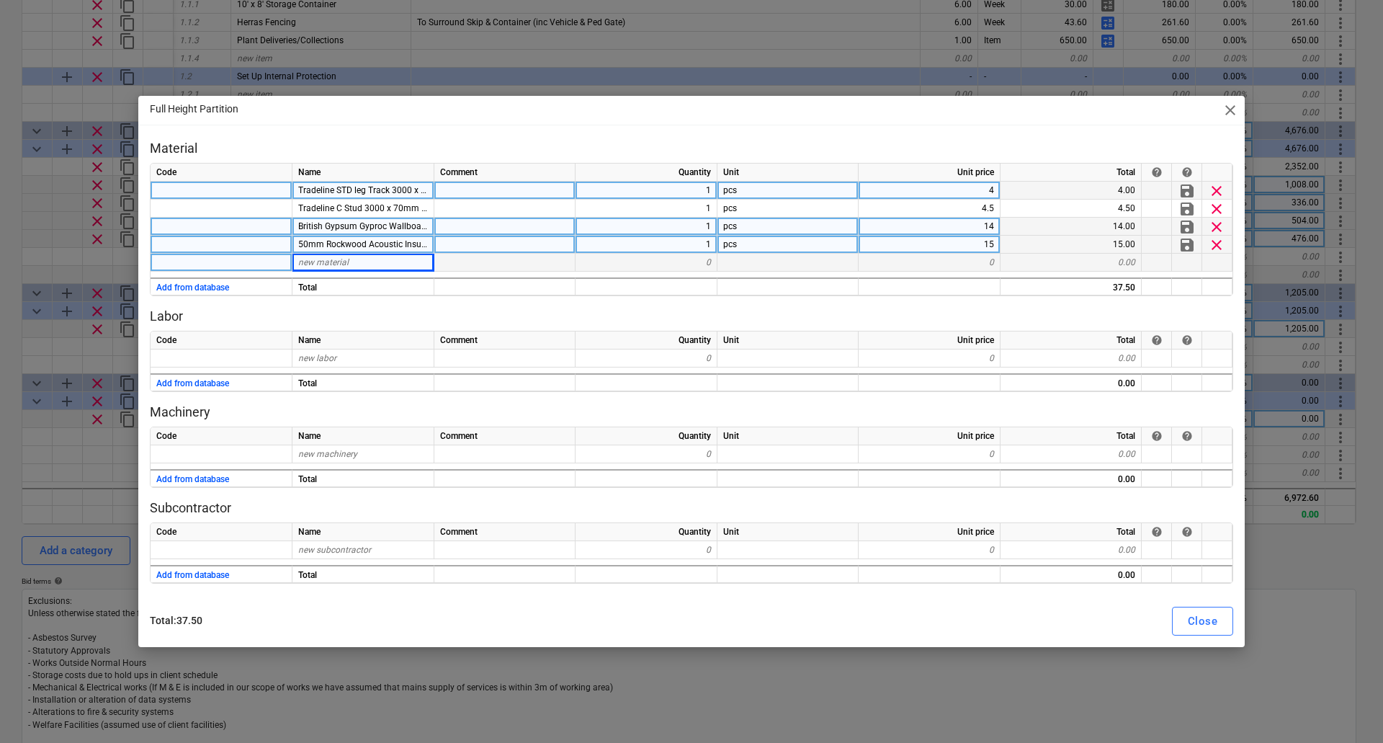
click at [352, 259] on div "new material" at bounding box center [364, 263] width 142 height 18
click at [372, 263] on div "new material" at bounding box center [364, 263] width 142 height 18
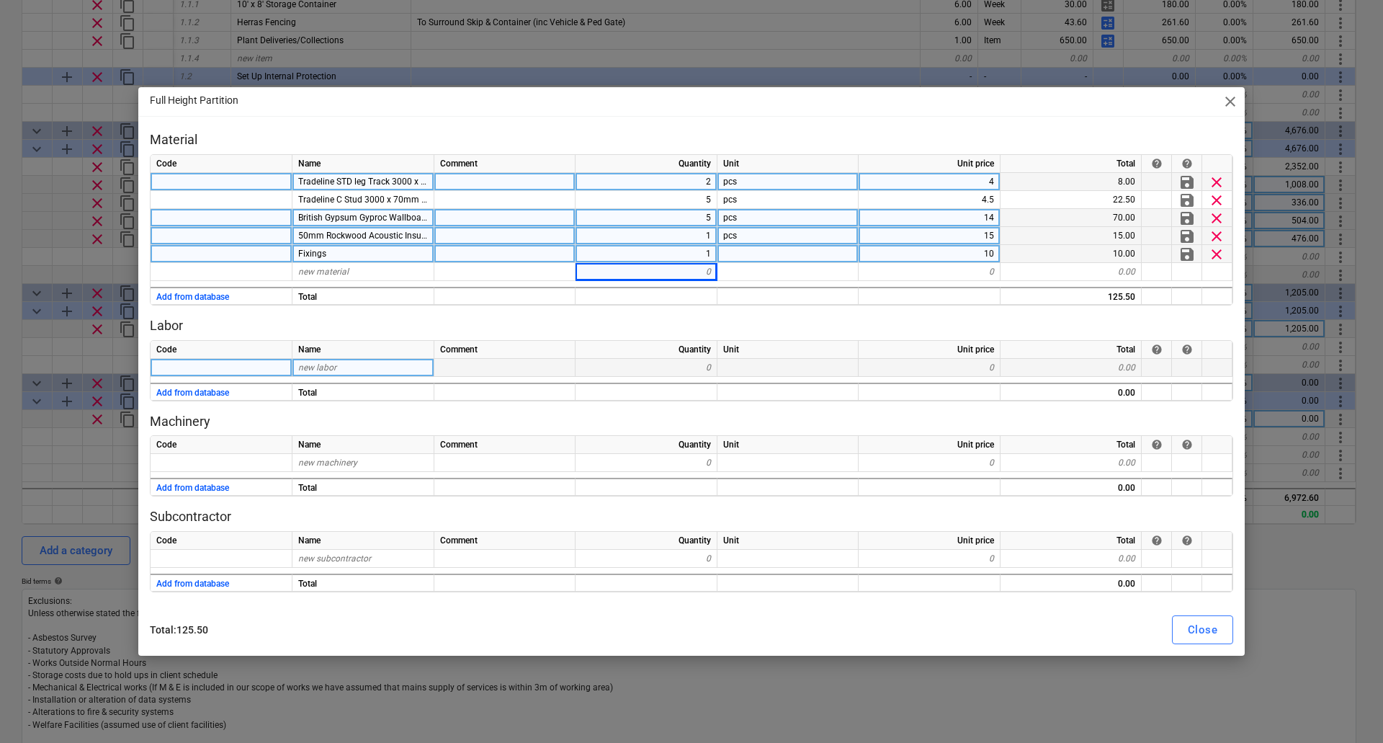
click at [315, 365] on span "new labor" at bounding box center [317, 367] width 38 height 10
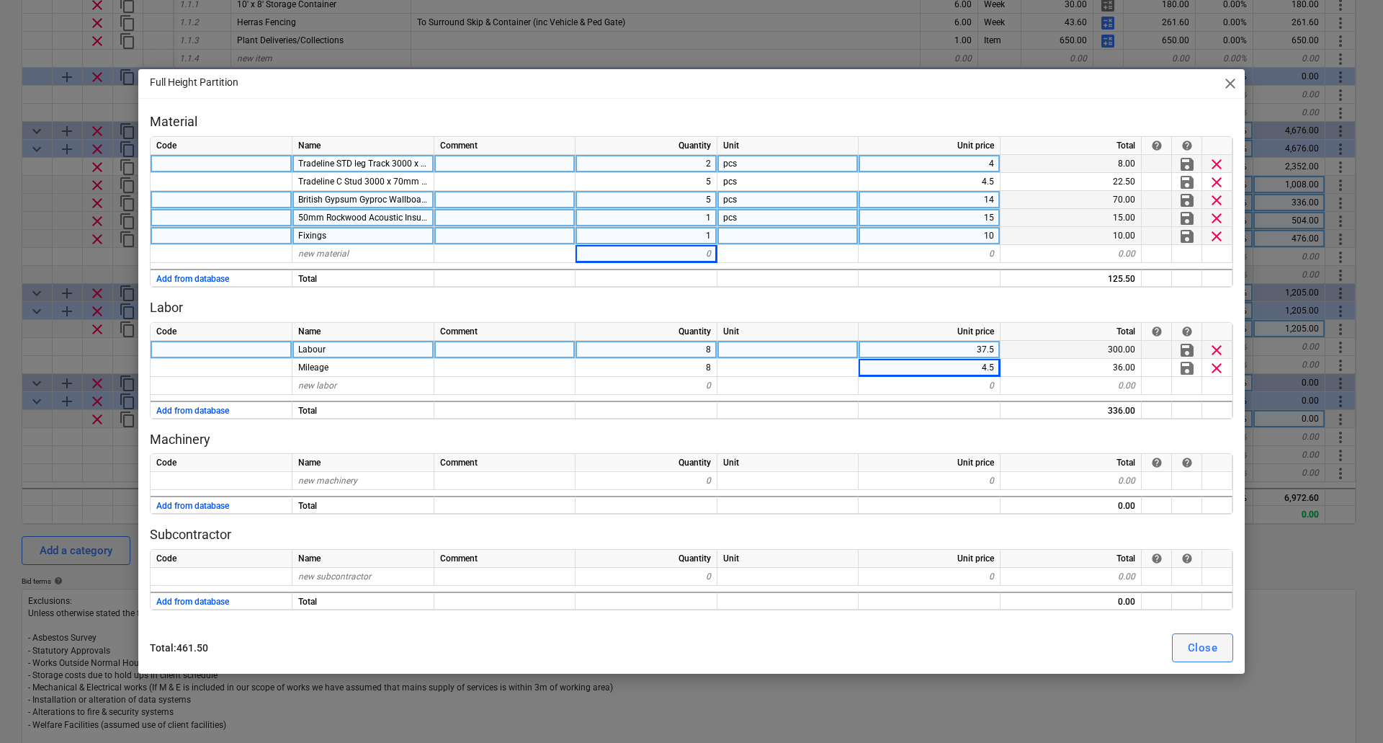
click at [1195, 641] on div "Close" at bounding box center [1203, 647] width 30 height 19
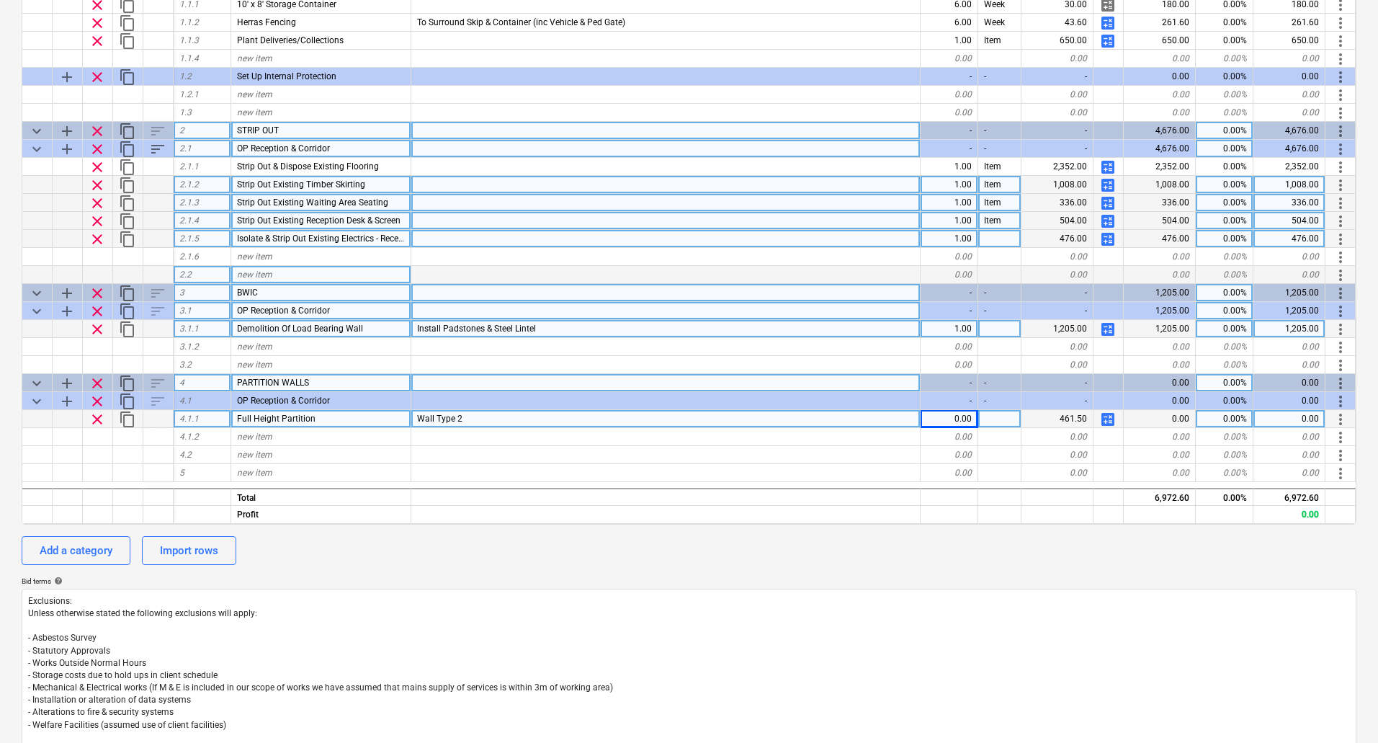
click at [501, 419] on div "Wall Type 2" at bounding box center [665, 419] width 509 height 18
click at [501, 419] on input "Wall Type 2" at bounding box center [665, 418] width 509 height 17
click at [333, 416] on div "Full Height Partition" at bounding box center [321, 419] width 180 height 18
click at [346, 421] on input "Full Height Partition" at bounding box center [320, 418] width 179 height 17
drag, startPoint x: 348, startPoint y: 421, endPoint x: 217, endPoint y: 421, distance: 131.1
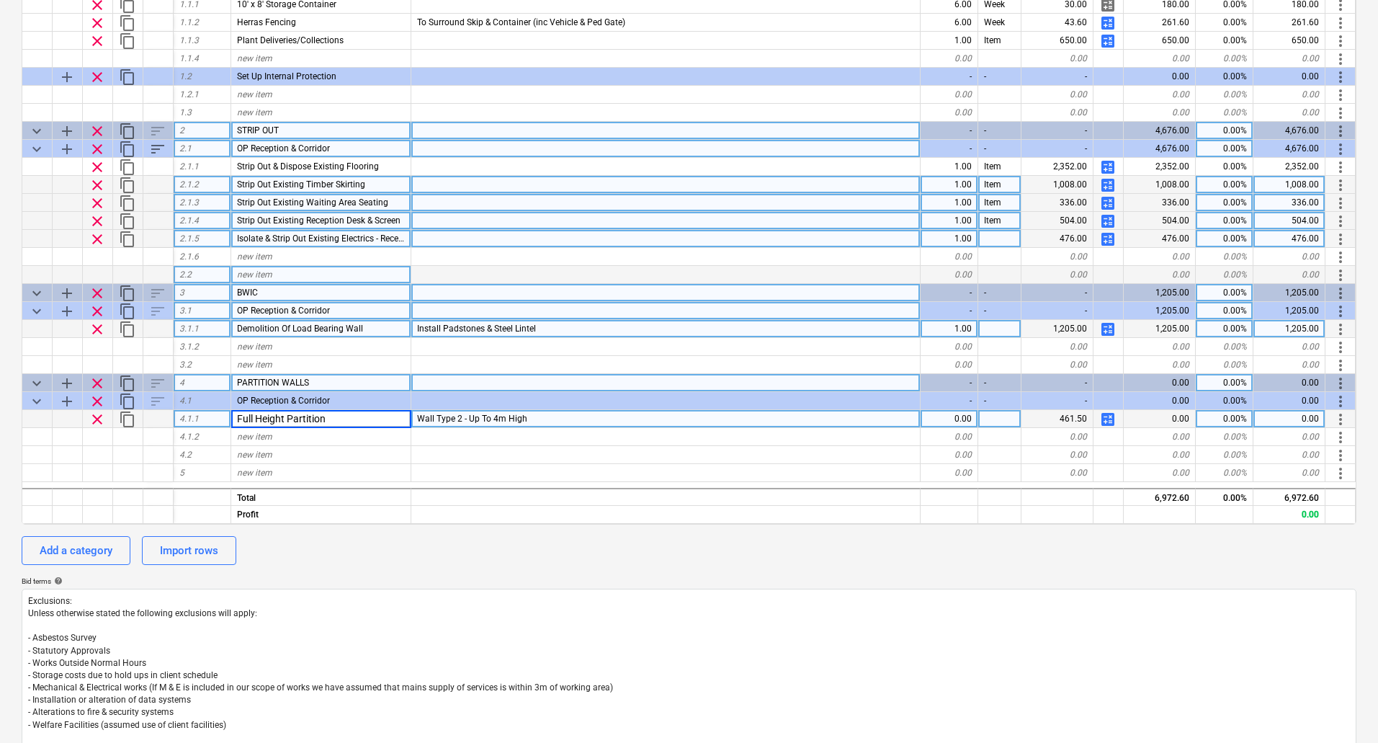
click at [0, 0] on div "clear content_copy 4.1.1 Full Height Partition Wall Type 2 - Up To 4m High 0.00…" at bounding box center [0, 0] width 0 height 0
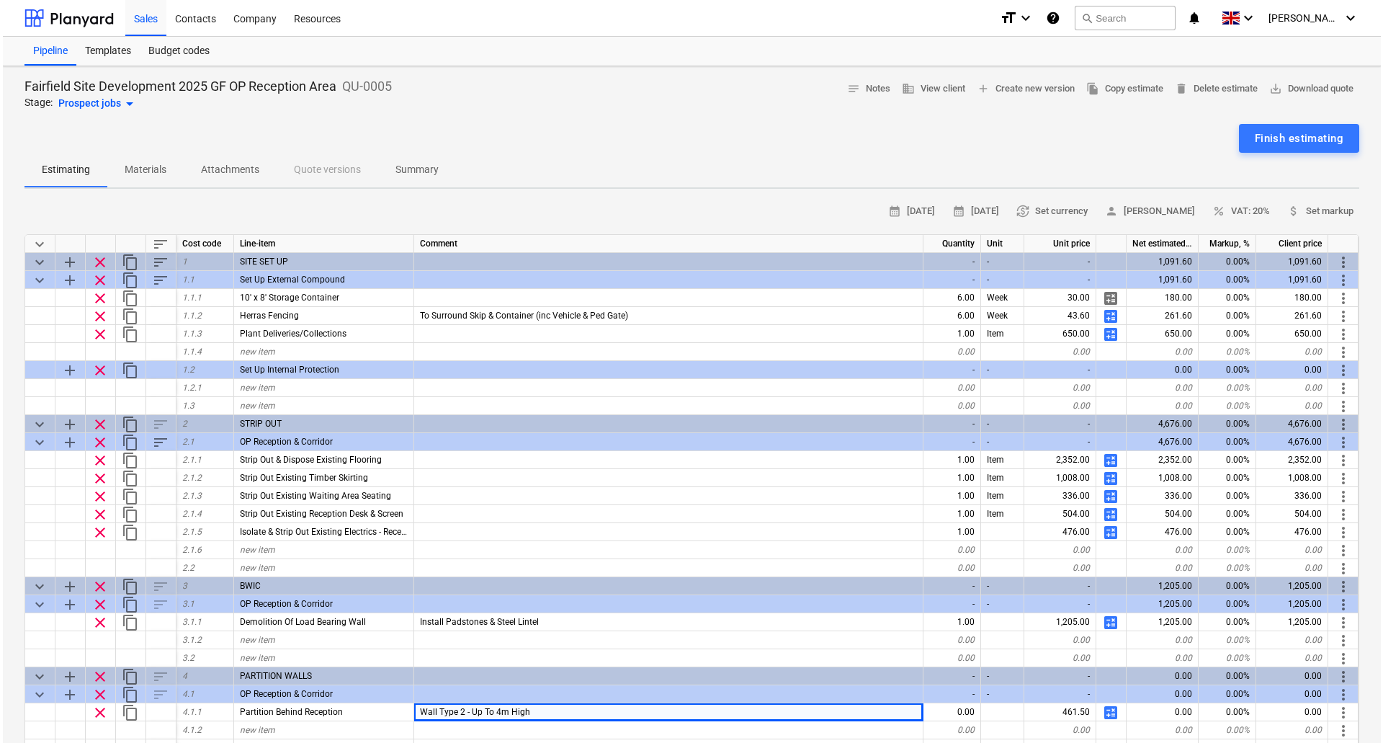
scroll to position [293, 0]
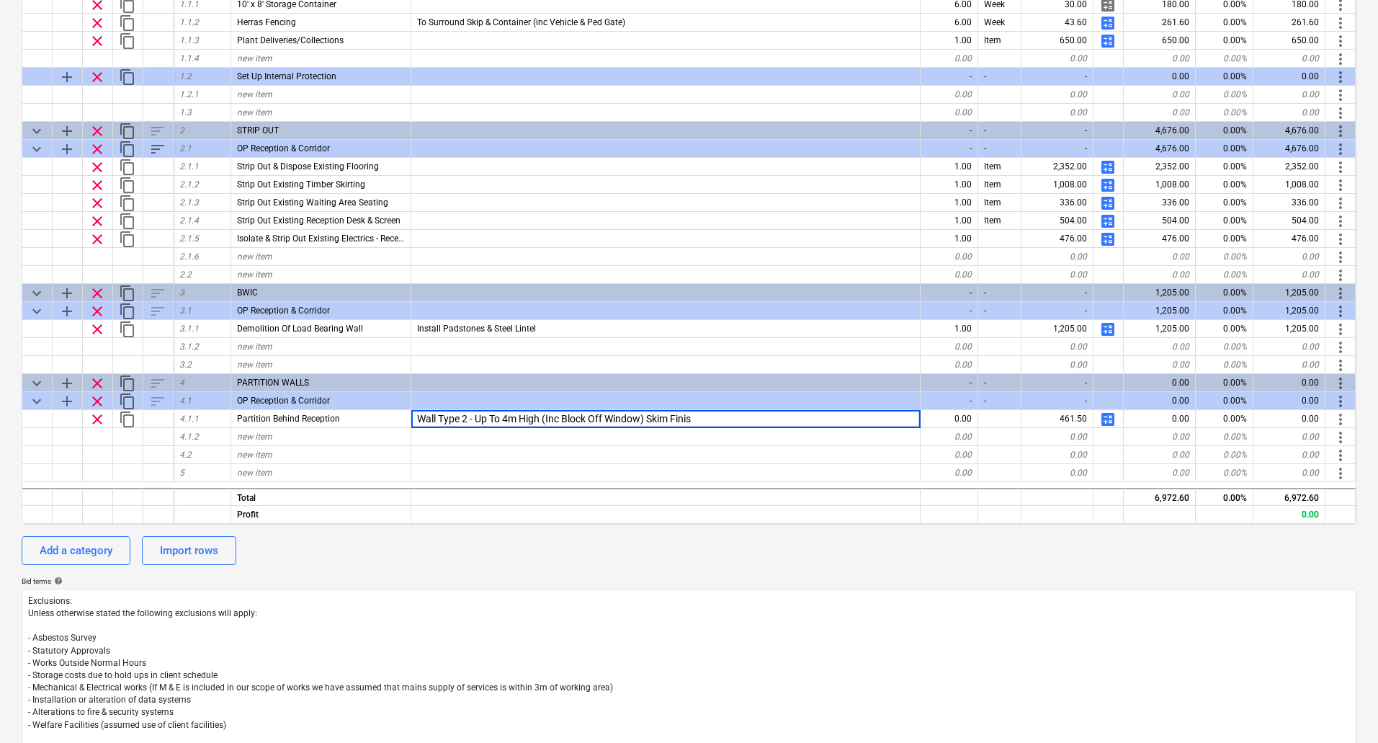
type input "Wall Type 2 - Up To 4m High (Inc Block Off Window) Skim Finish"
type textarea "x"
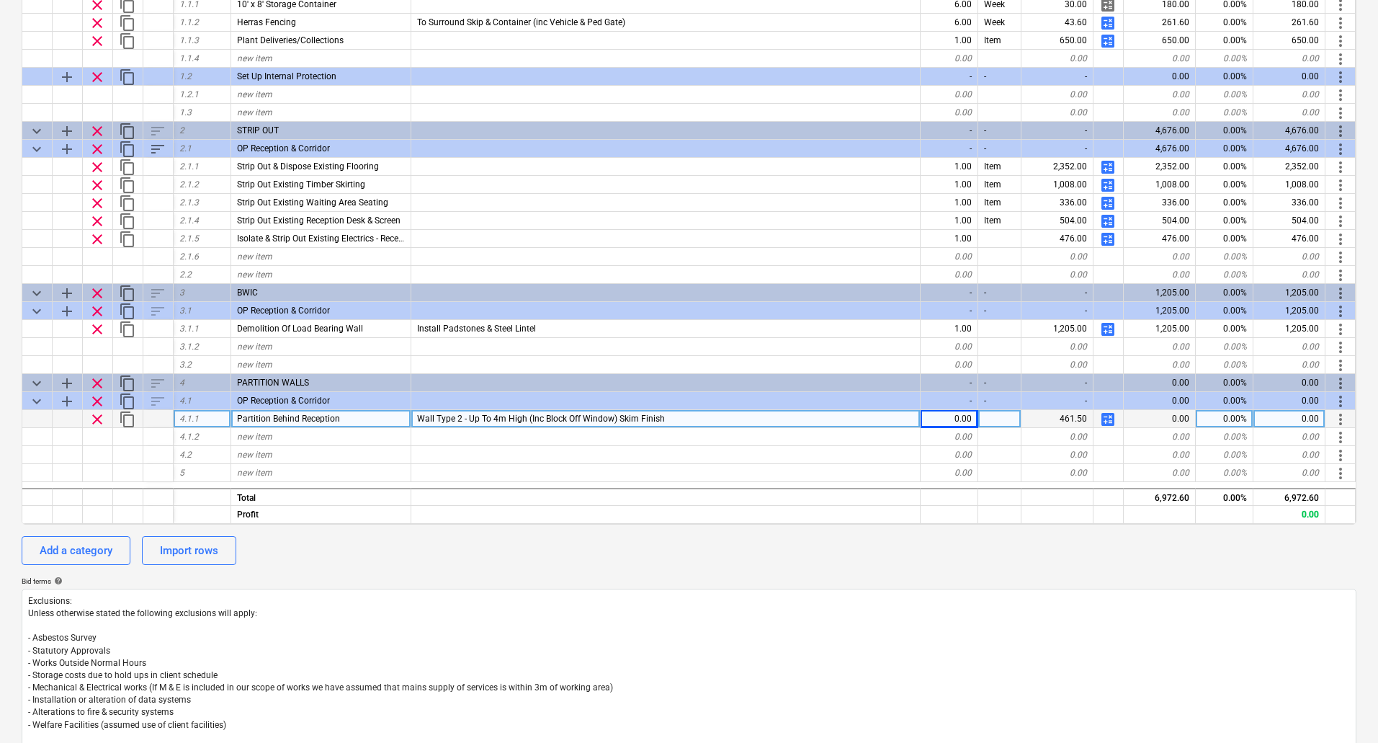
click at [690, 419] on div "Wall Type 2 - Up To 4m High (Inc Block Off Window) Skim Finish" at bounding box center [665, 419] width 509 height 18
click at [694, 418] on input "Wall Type 2 - Up To 4m High (Inc Block Off Window) Skim Finish" at bounding box center [665, 418] width 509 height 17
click at [719, 419] on input "Wall Type 2 - Up To 4m High (Inc Block Off Window) Skim Finish" at bounding box center [665, 418] width 509 height 17
type input "Wall Type 2 - Up To 4m High (Inc Block Off Window)"
click at [1105, 422] on span "calculate" at bounding box center [1108, 419] width 17 height 17
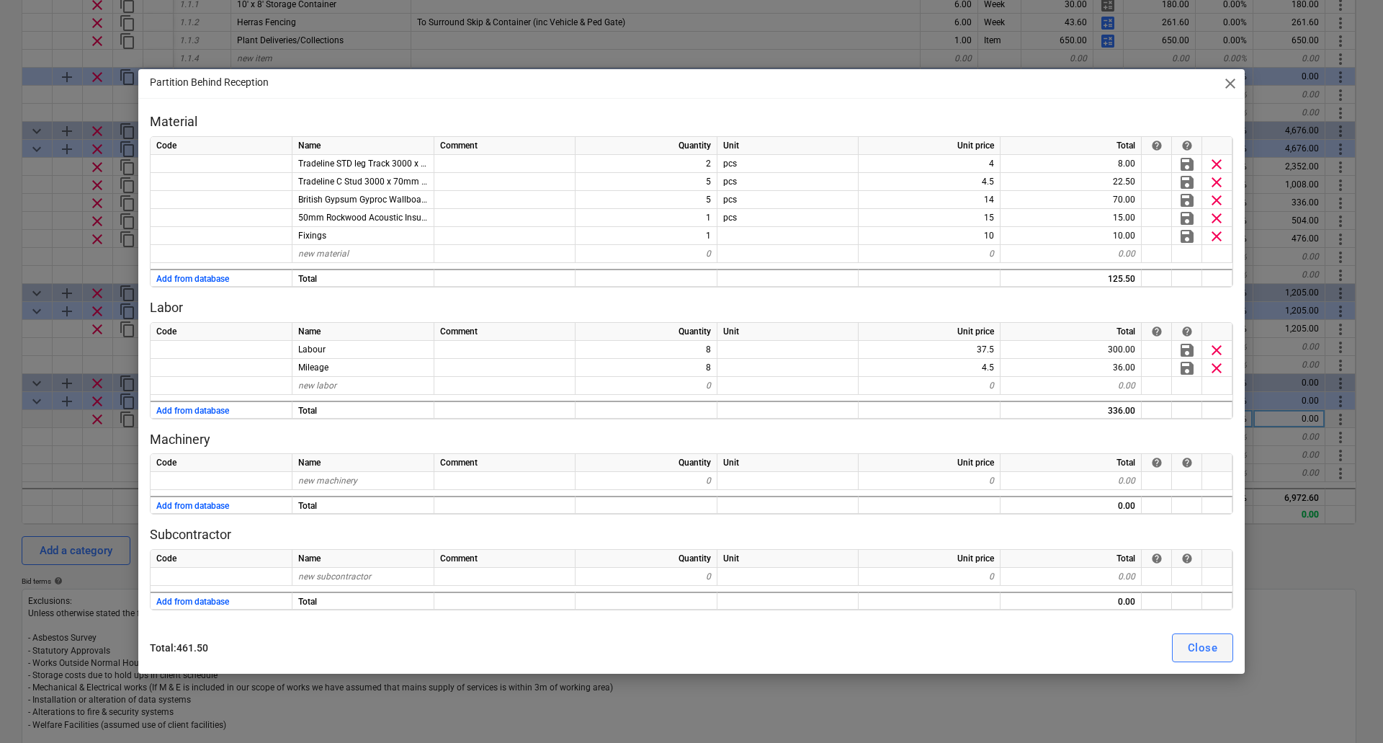
click at [1194, 653] on div "Close" at bounding box center [1203, 647] width 30 height 19
type textarea "x"
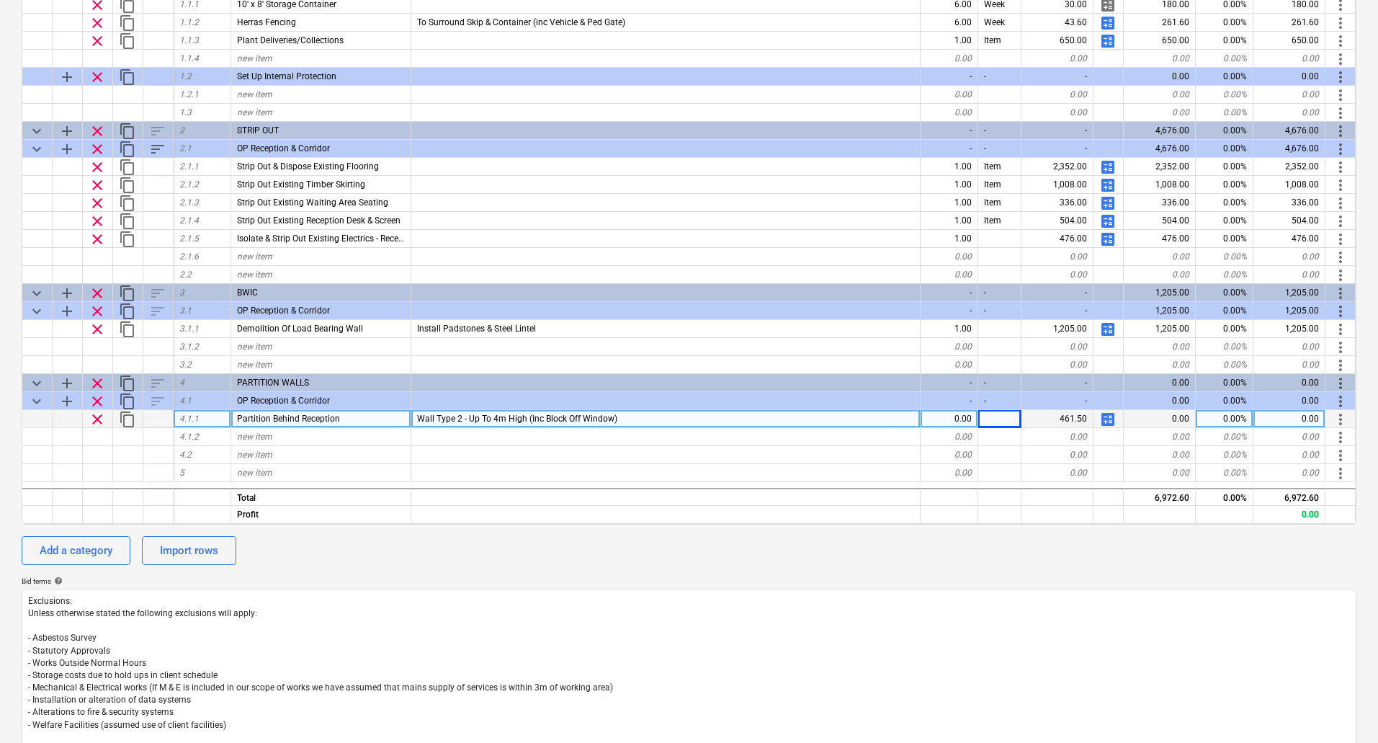
click at [496, 420] on span "Wall Type 2 - Up To 4m High (Inc Block Off Window)" at bounding box center [517, 419] width 200 height 10
click at [512, 418] on input "Wall Type 2 - Up To 4m High (Inc Block Off Window)" at bounding box center [665, 418] width 509 height 17
type input "Wall Type 2 - Up To 3.6m High (Inc Block Off Window)"
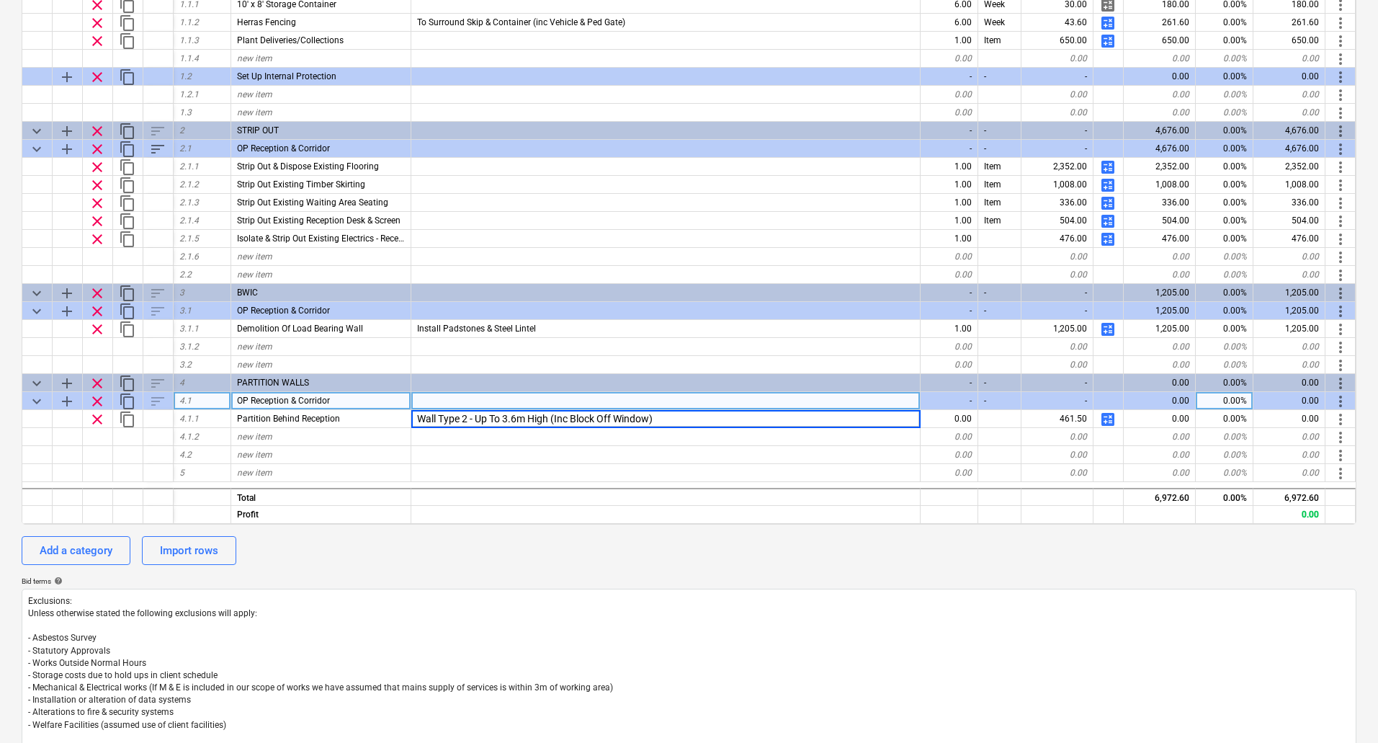
click at [690, 404] on div at bounding box center [665, 401] width 509 height 18
type textarea "x"
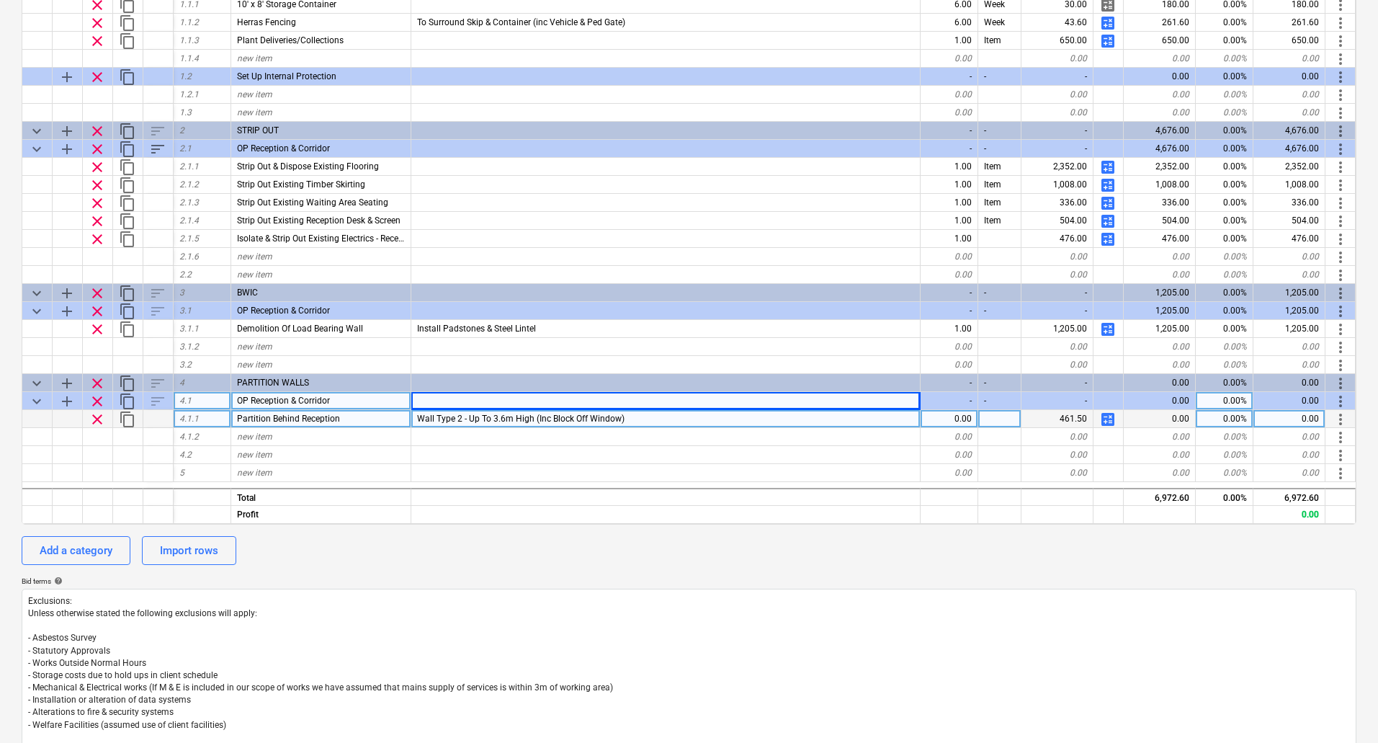
click at [503, 417] on span "Wall Type 2 - Up To 3.6m High (Inc Block Off Window)" at bounding box center [521, 419] width 208 height 10
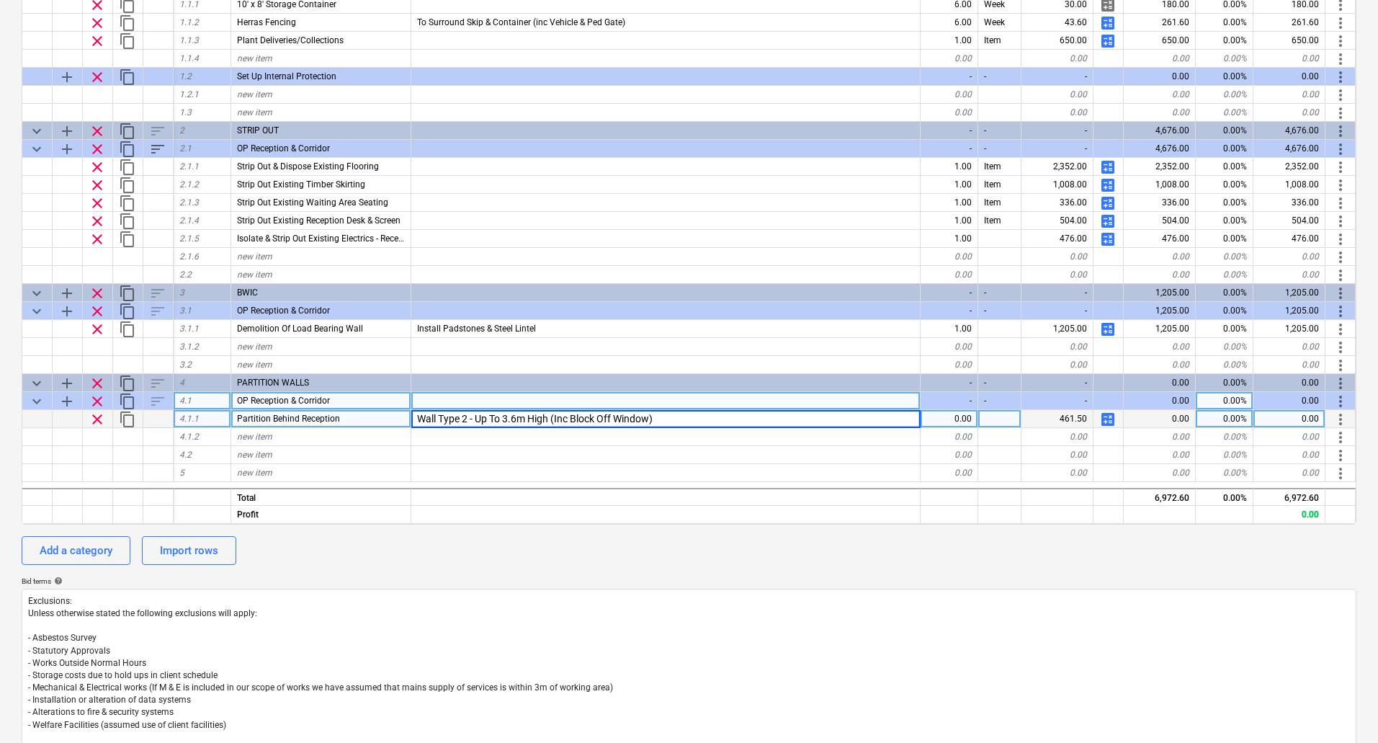
click at [519, 417] on input "Wall Type 2 - Up To 3.6m High (Inc Block Off Window)" at bounding box center [665, 418] width 509 height 17
type input "Wall Type 2 - Up To 3m High (Inc Block Off Window)"
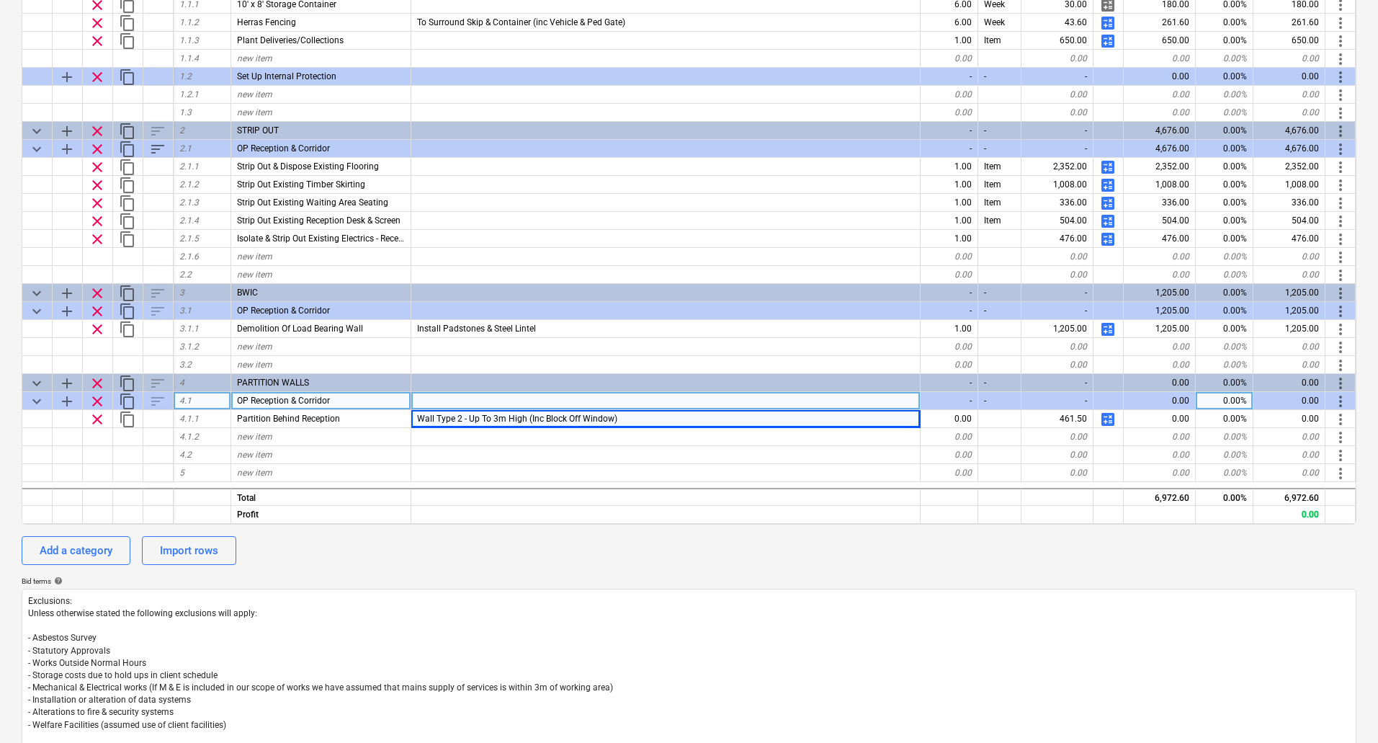
click at [638, 399] on div at bounding box center [665, 401] width 509 height 18
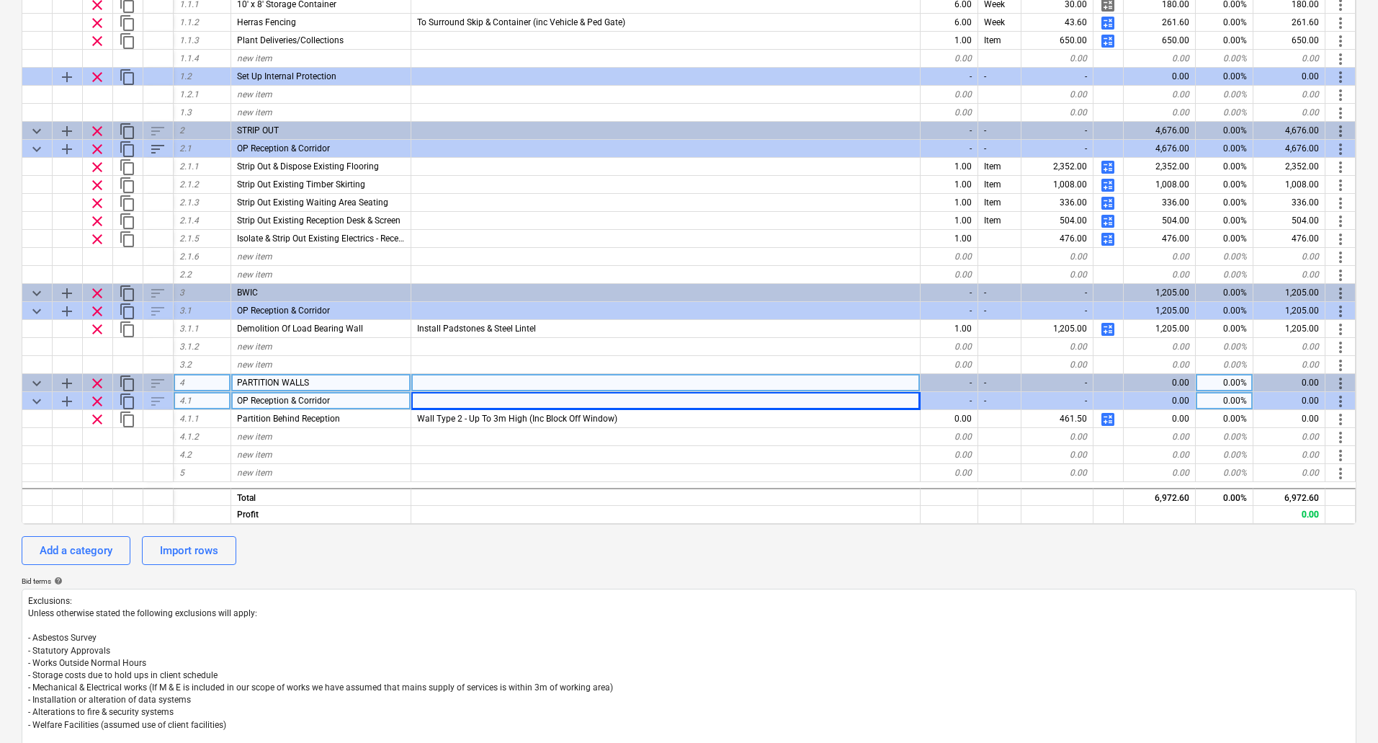
click at [65, 378] on span "add" at bounding box center [66, 383] width 17 height 17
type textarea "x"
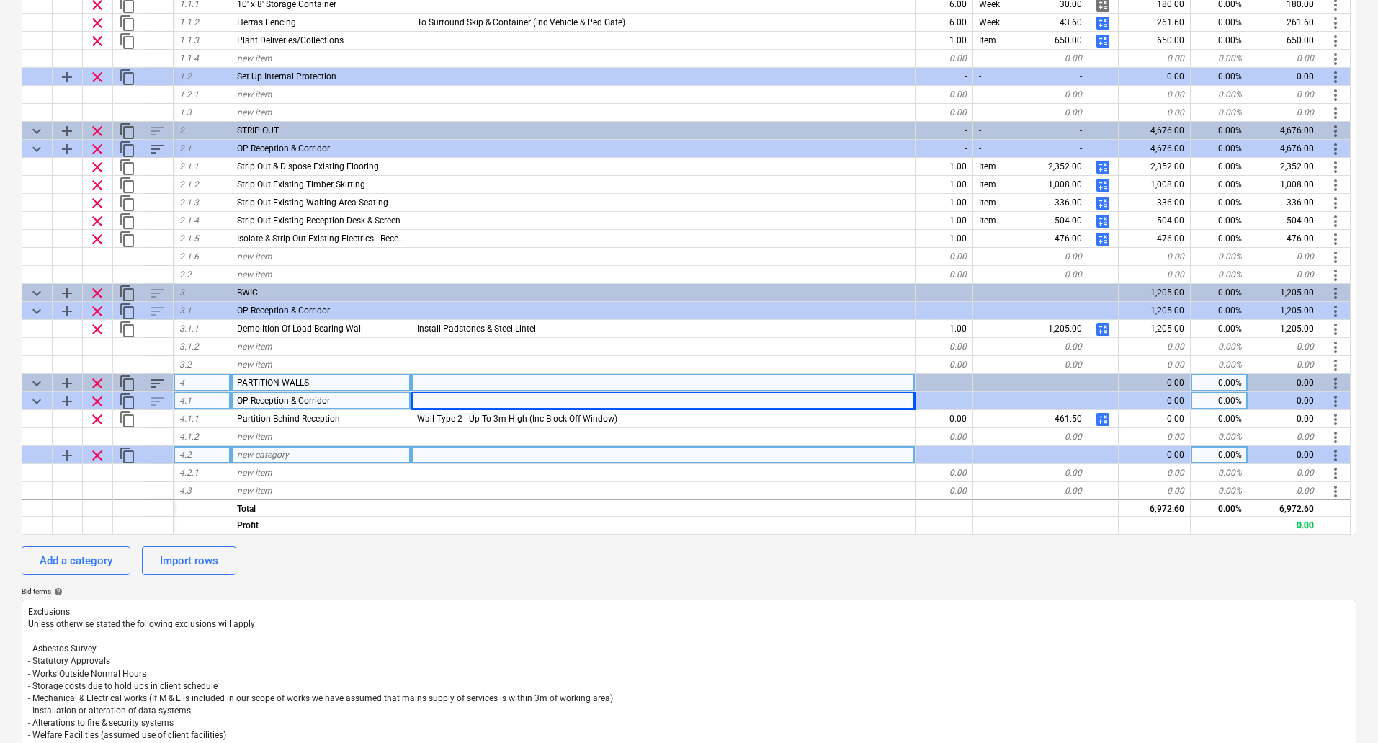
click at [312, 458] on div "new category" at bounding box center [321, 455] width 180 height 18
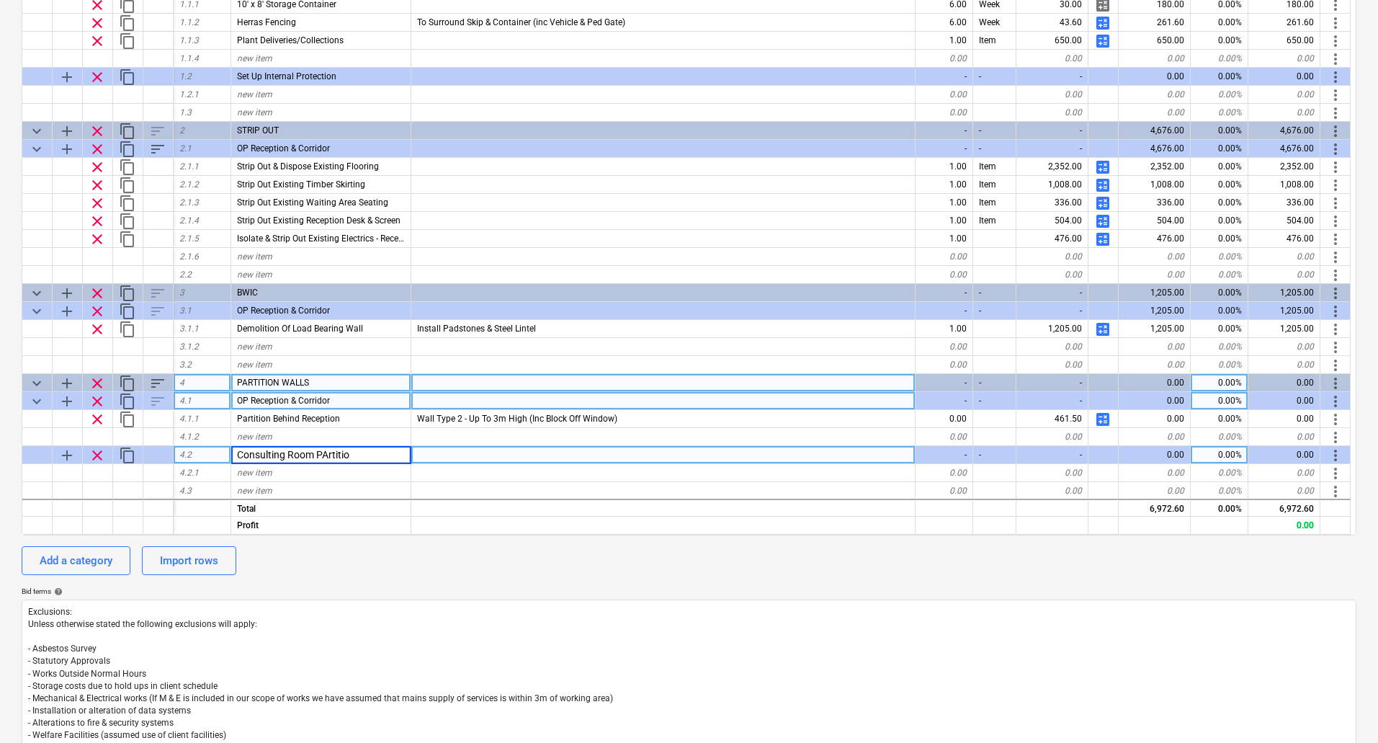
type input "Consulting Room PArtition"
type textarea "x"
type input "Consulting Room Partition"
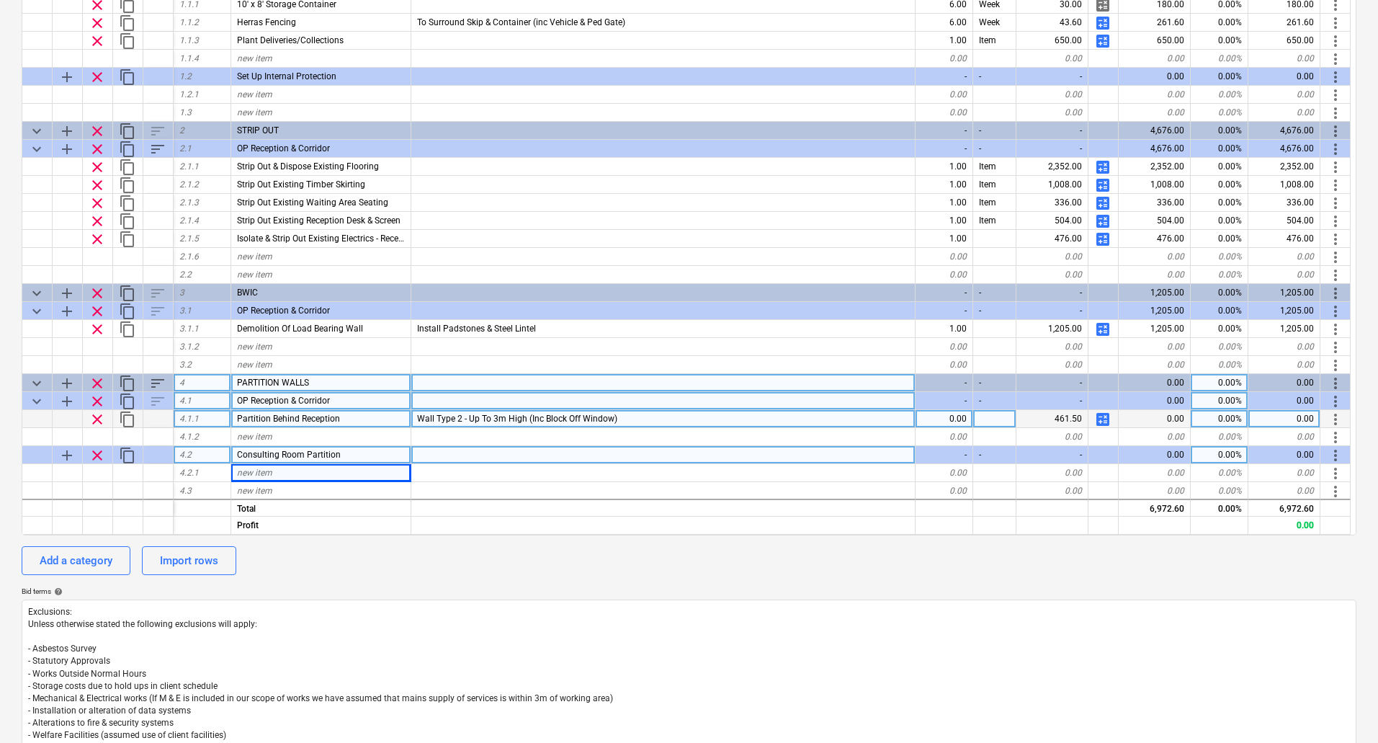
click at [126, 416] on span "content_copy" at bounding box center [127, 419] width 17 height 17
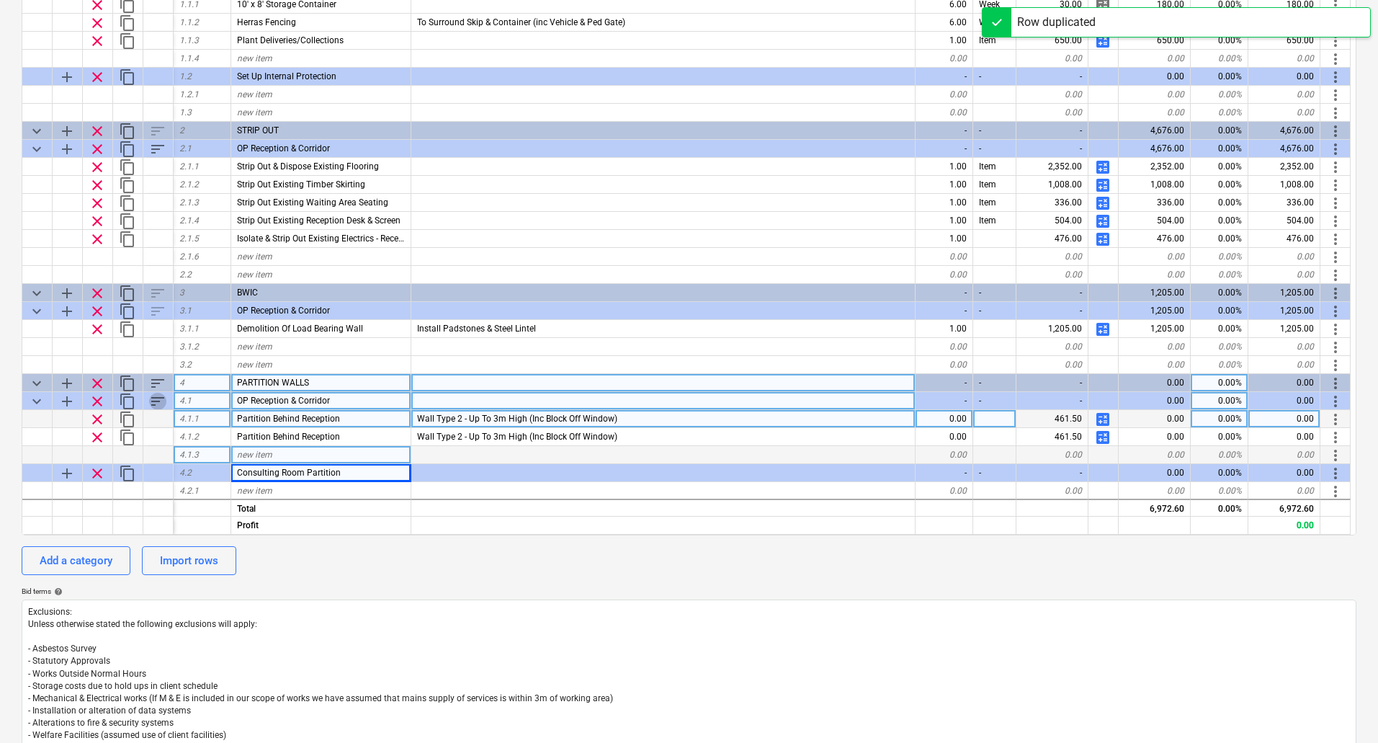
click at [159, 399] on span "sort" at bounding box center [157, 401] width 17 height 17
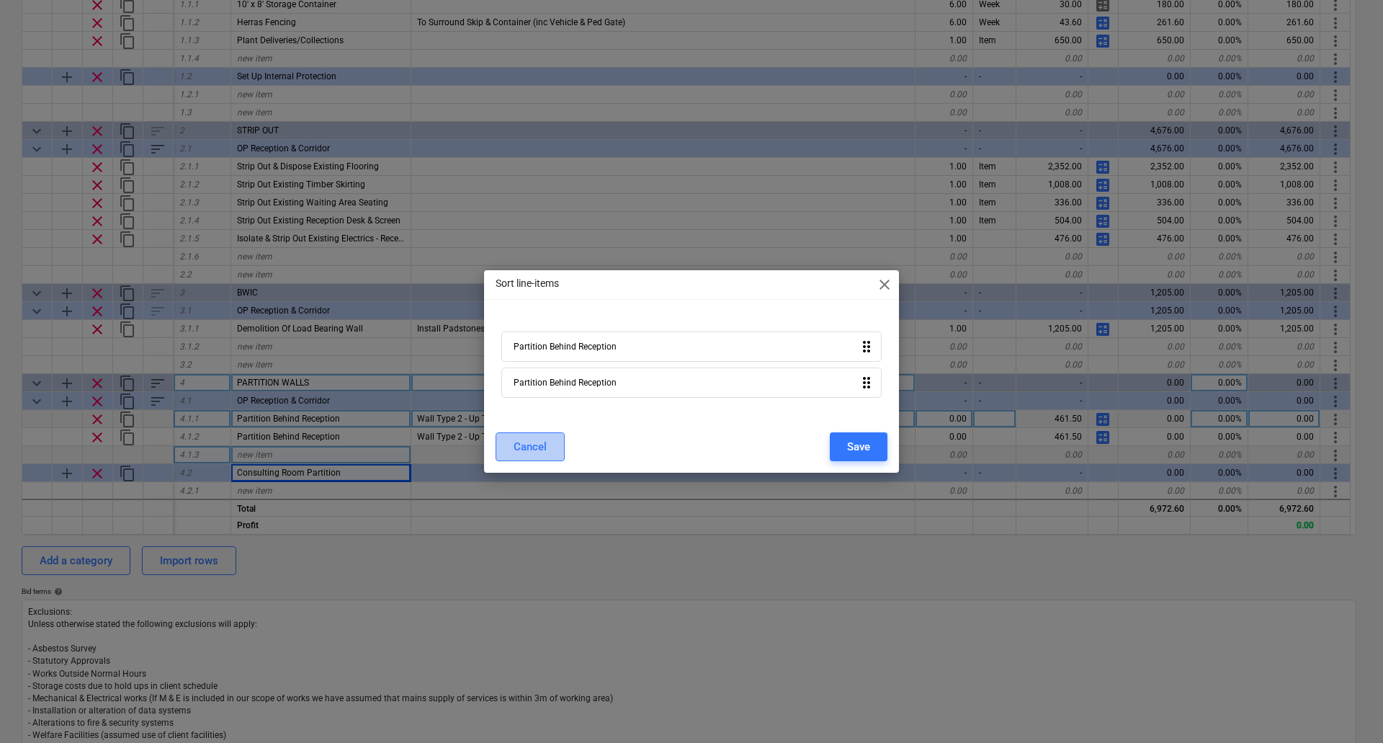
click at [524, 447] on div "Cancel" at bounding box center [530, 446] width 33 height 19
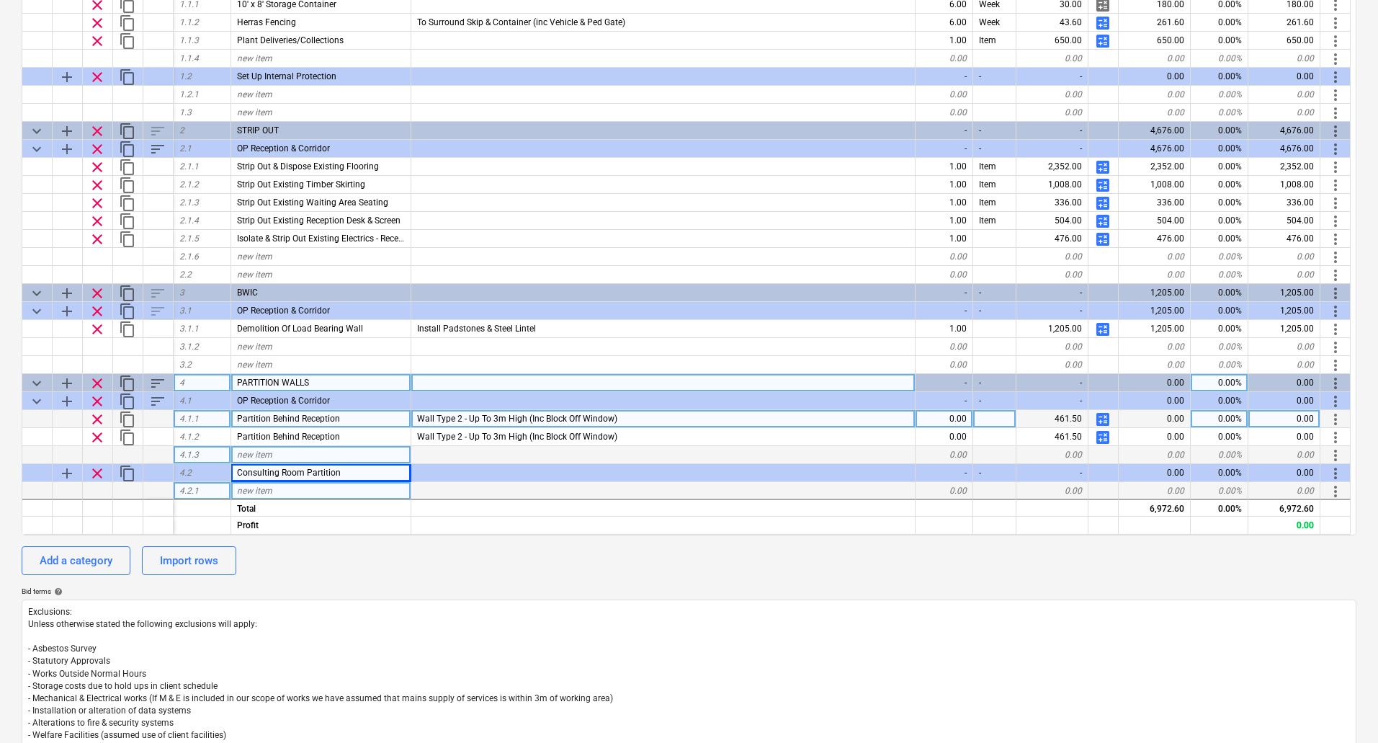
drag, startPoint x: 128, startPoint y: 434, endPoint x: 122, endPoint y: 491, distance: 58.0
click at [122, 491] on div "keyboard_arrow_down sort Cost code Line-item Comment Quantity Unit Unit price N…" at bounding box center [689, 238] width 1335 height 594
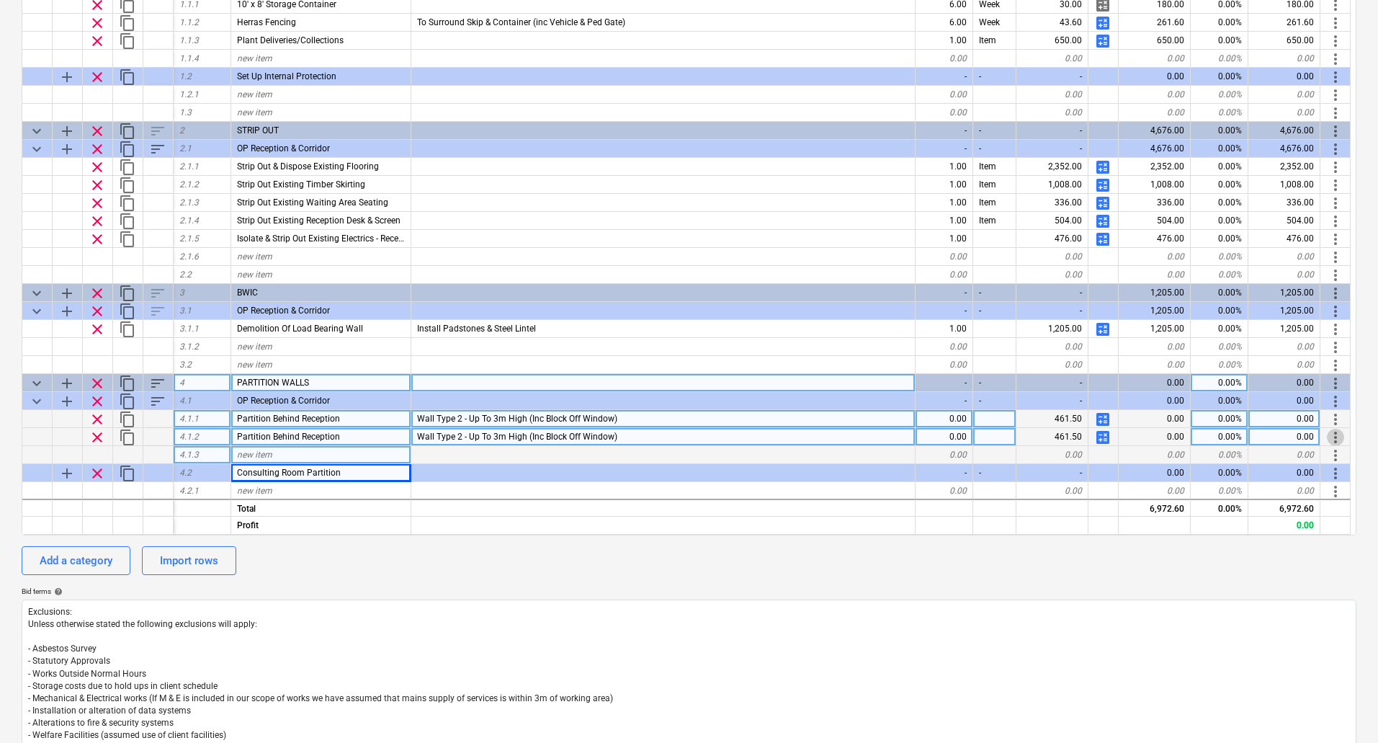
click at [1327, 432] on span "more_vert" at bounding box center [1335, 437] width 17 height 17
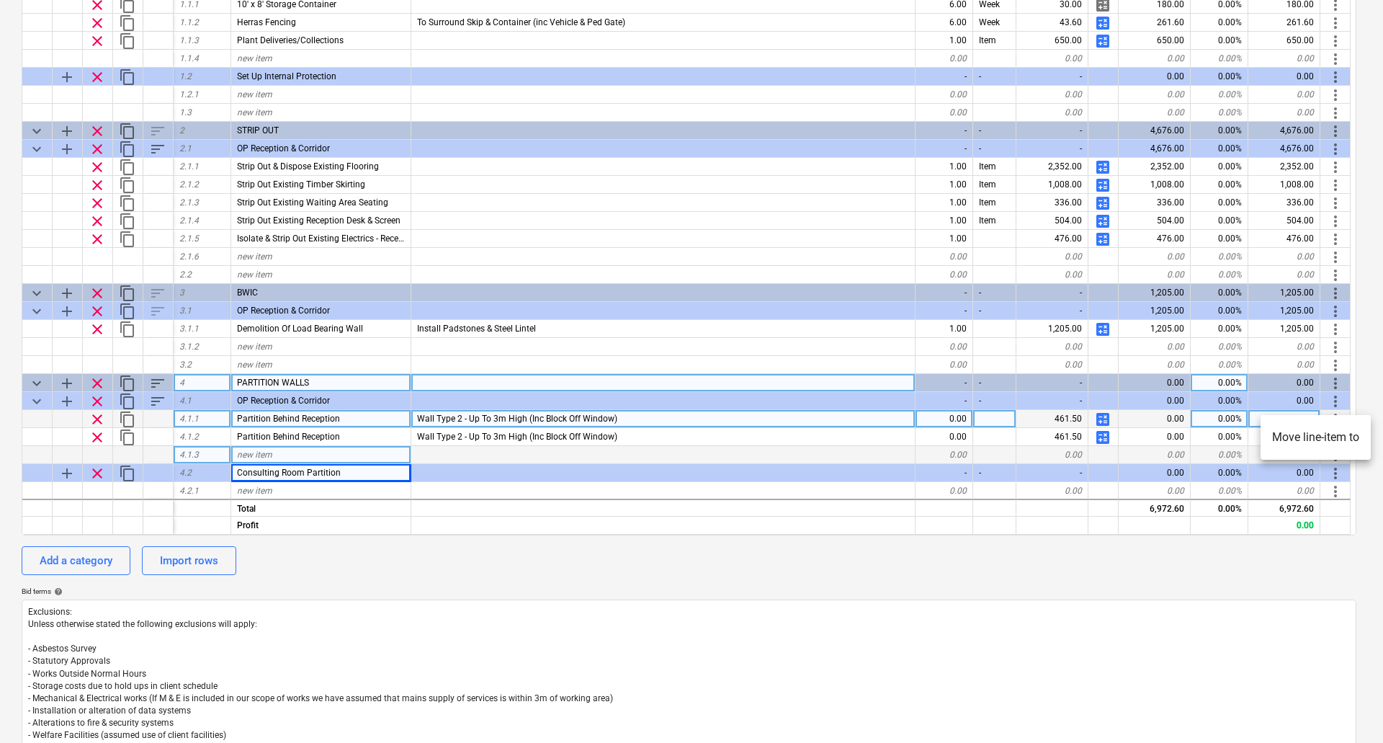
click at [1337, 442] on li "Move line-item to" at bounding box center [1316, 437] width 110 height 33
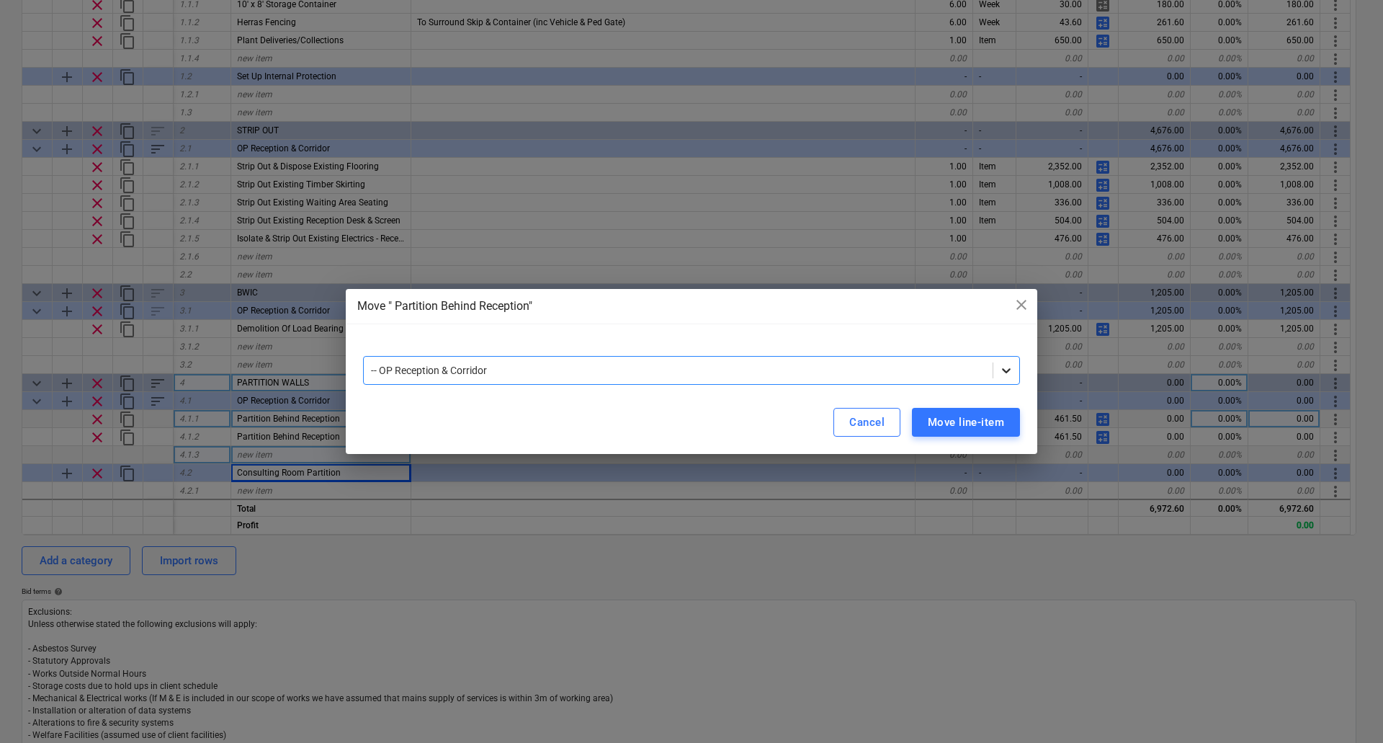
click at [1006, 376] on icon at bounding box center [1006, 370] width 14 height 14
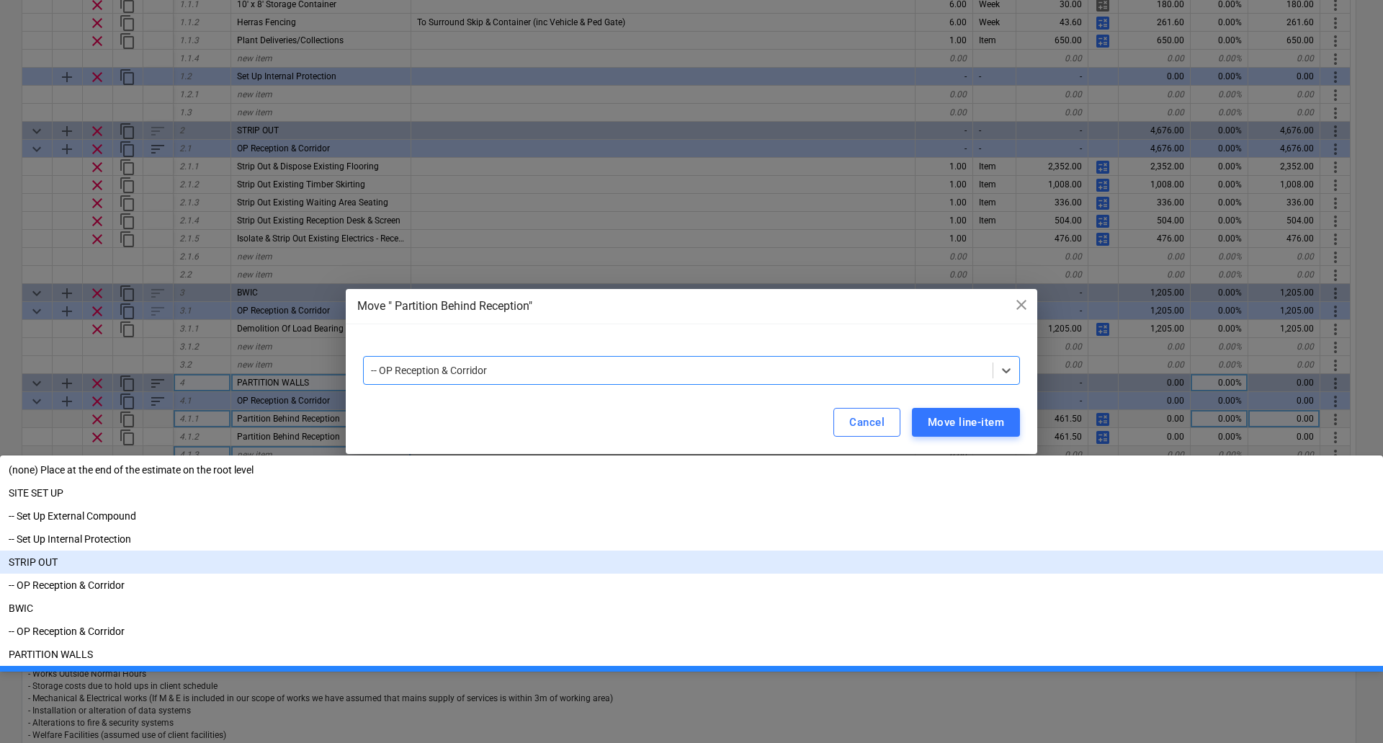
scroll to position [51, 0]
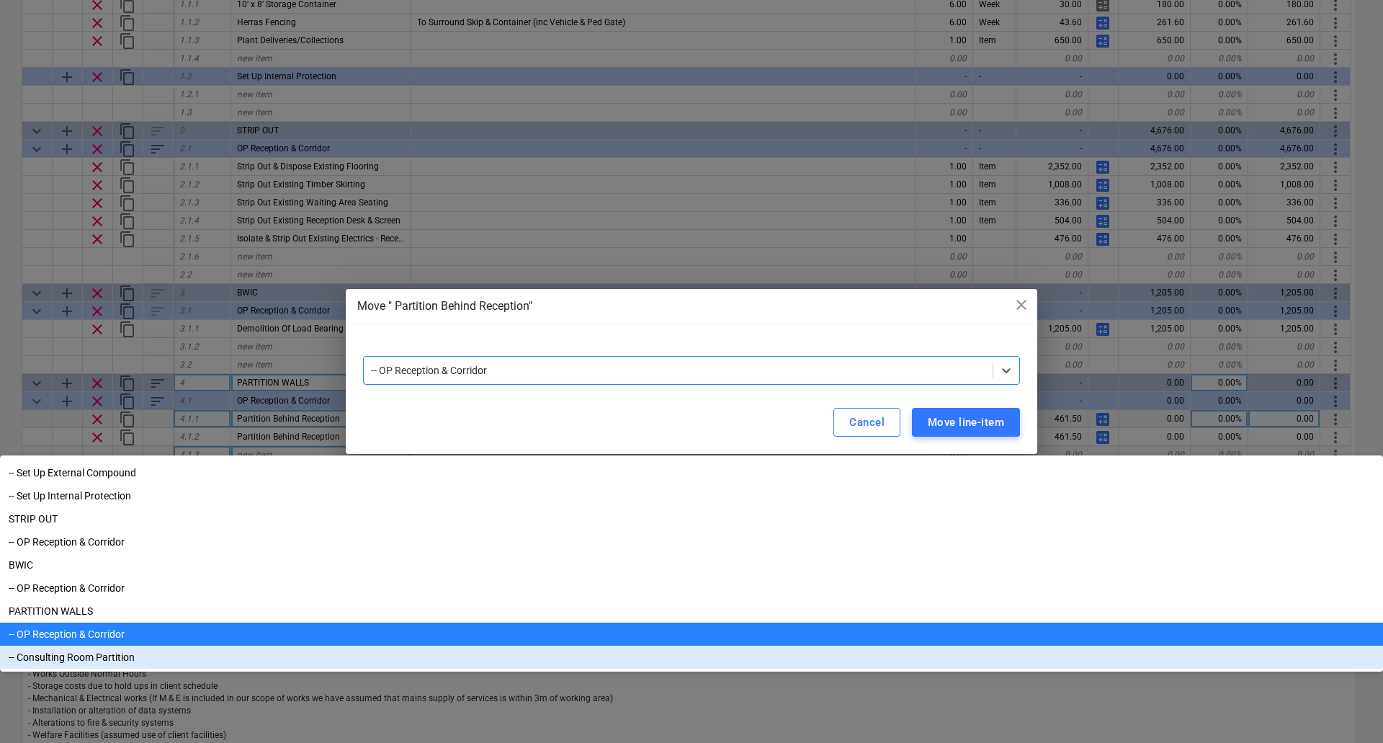
click at [453, 646] on div "-- Consulting Room Partition" at bounding box center [691, 657] width 1383 height 23
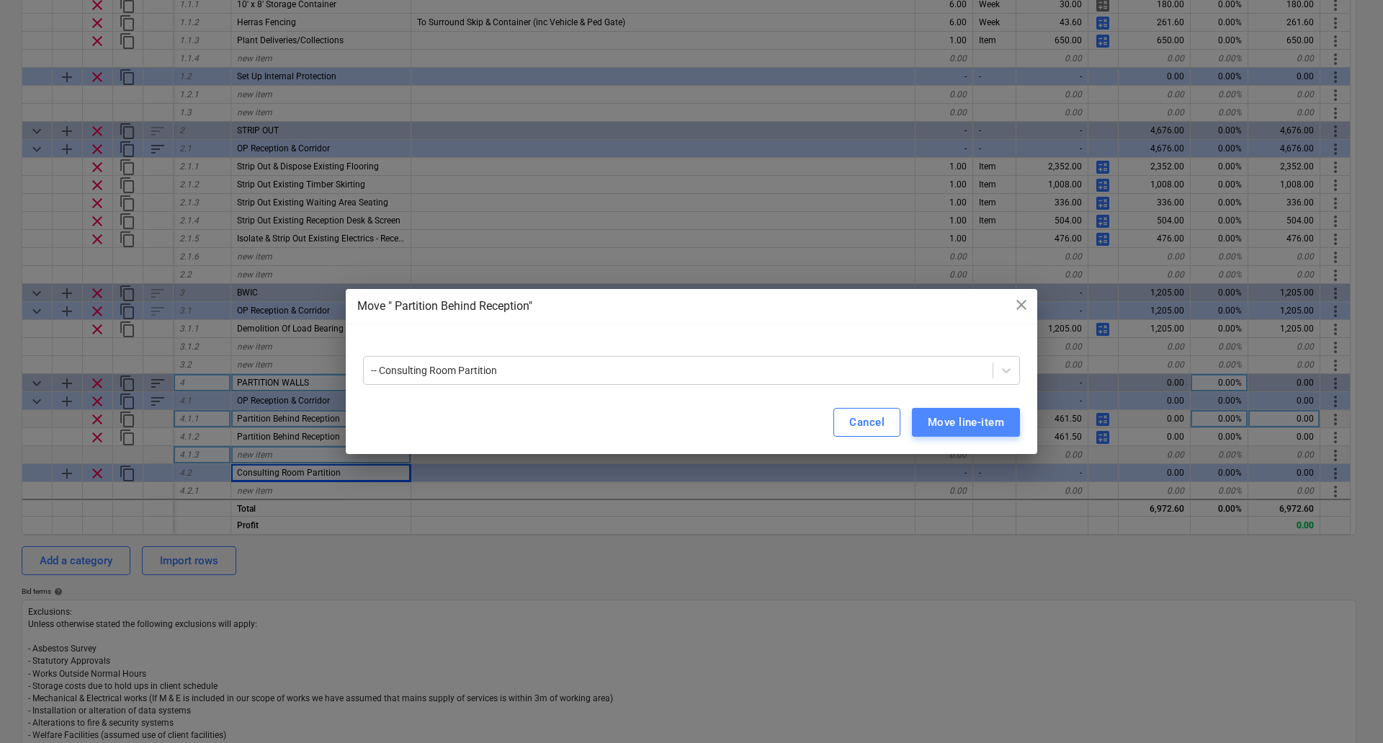
click at [976, 416] on div "Move line-item" at bounding box center [966, 422] width 76 height 19
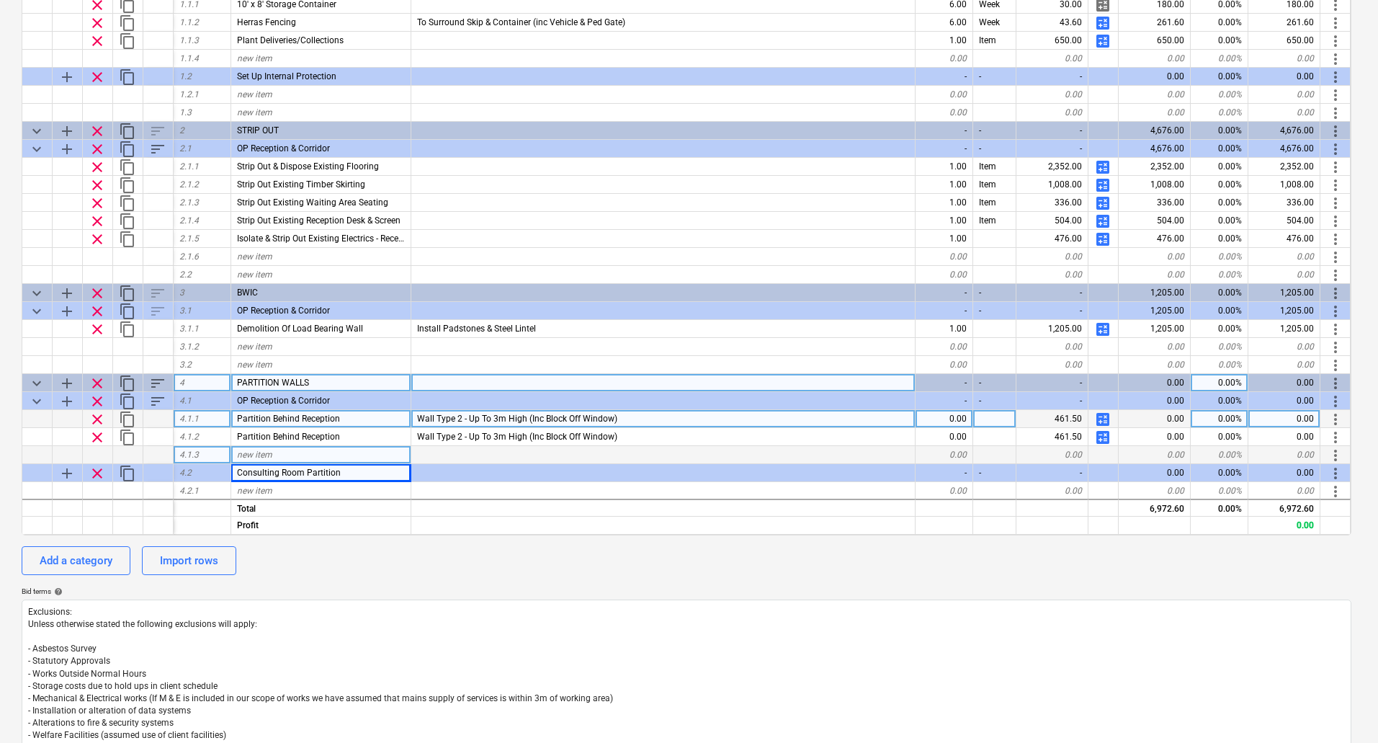
type textarea "x"
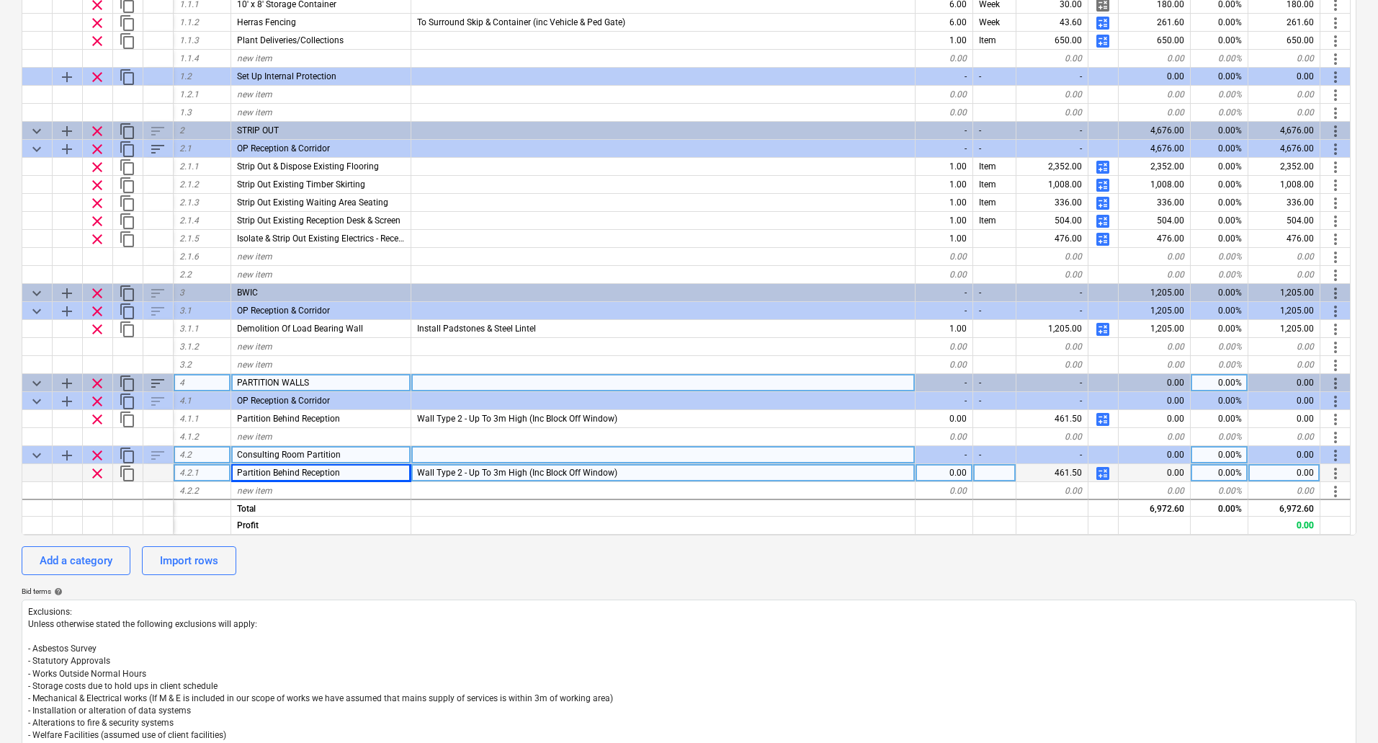
click at [347, 475] on div "Partition Behind Reception" at bounding box center [321, 473] width 180 height 18
click at [374, 470] on input "Partition Behind Reception" at bounding box center [320, 472] width 179 height 17
type input "P"
type textarea "x"
type input "P"
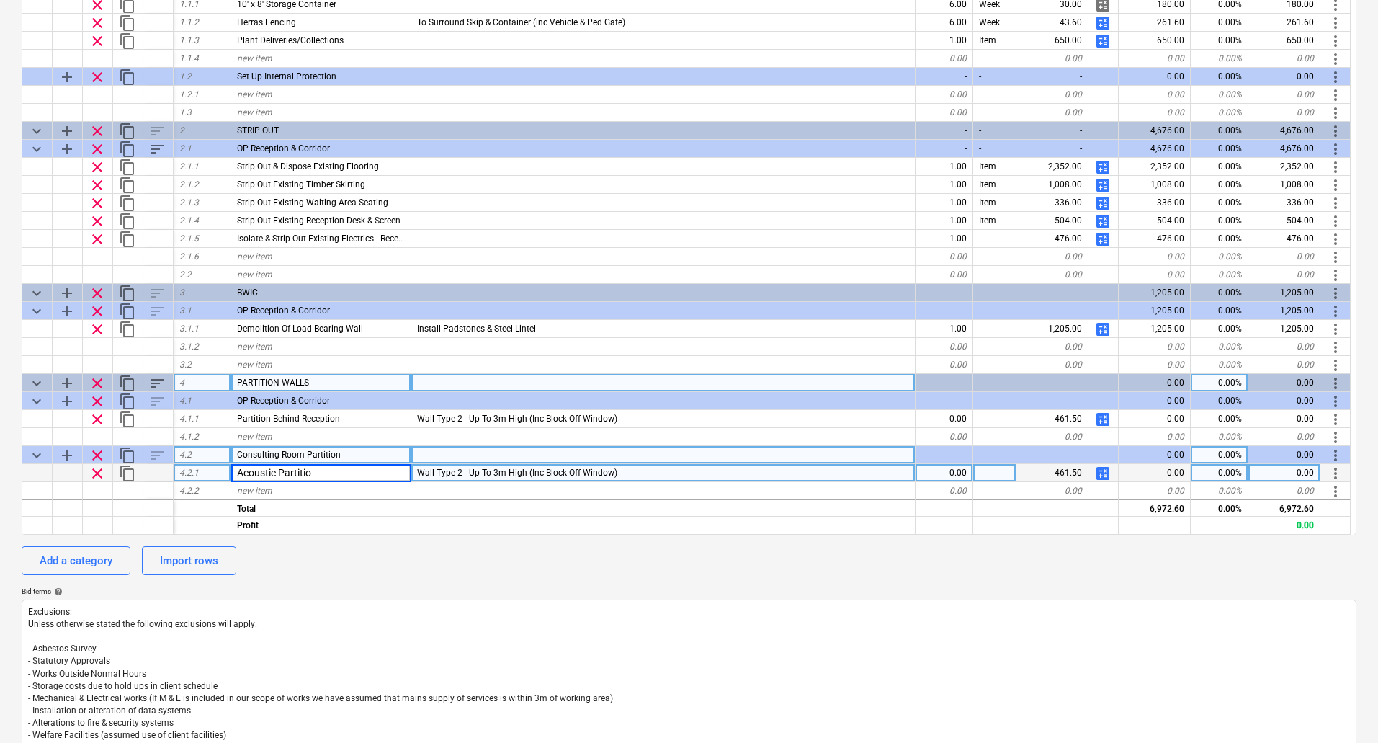
type input "Acoustic Partition"
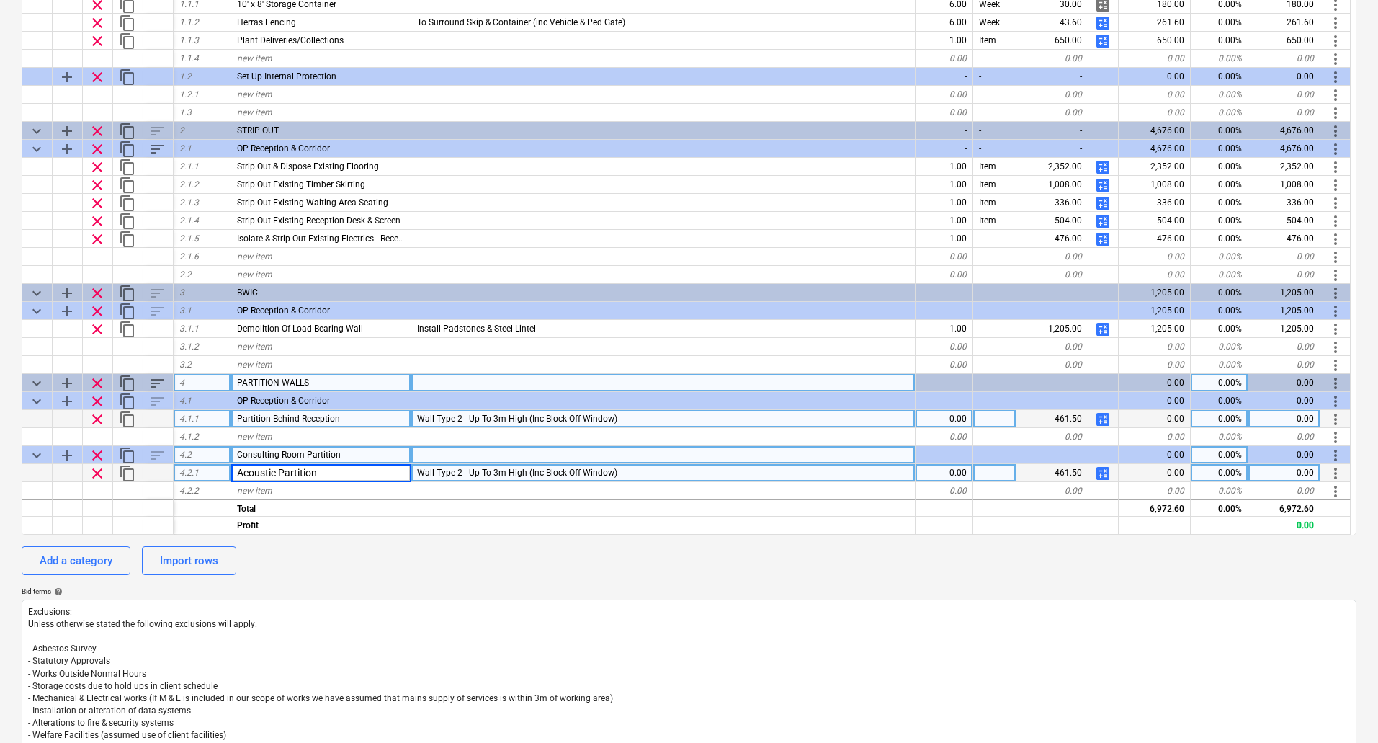
type textarea "x"
click at [357, 416] on div "Partition Behind Reception" at bounding box center [321, 419] width 180 height 18
click at [316, 472] on div "Acoustic Partition" at bounding box center [321, 473] width 180 height 18
type input "Dividing Partition Wall"
type textarea "x"
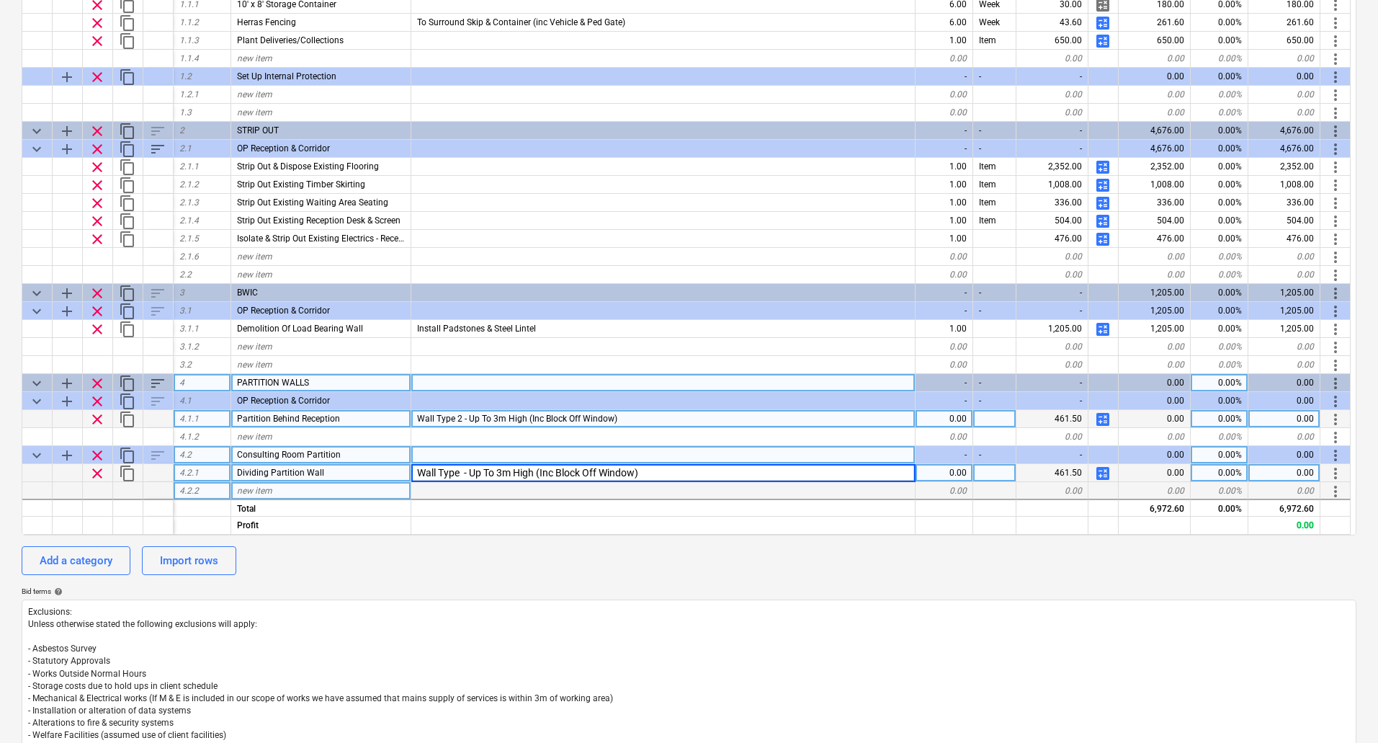
type input "Wall Type 3 - Up To 3m High (Inc Block Off Window)"
type textarea "x"
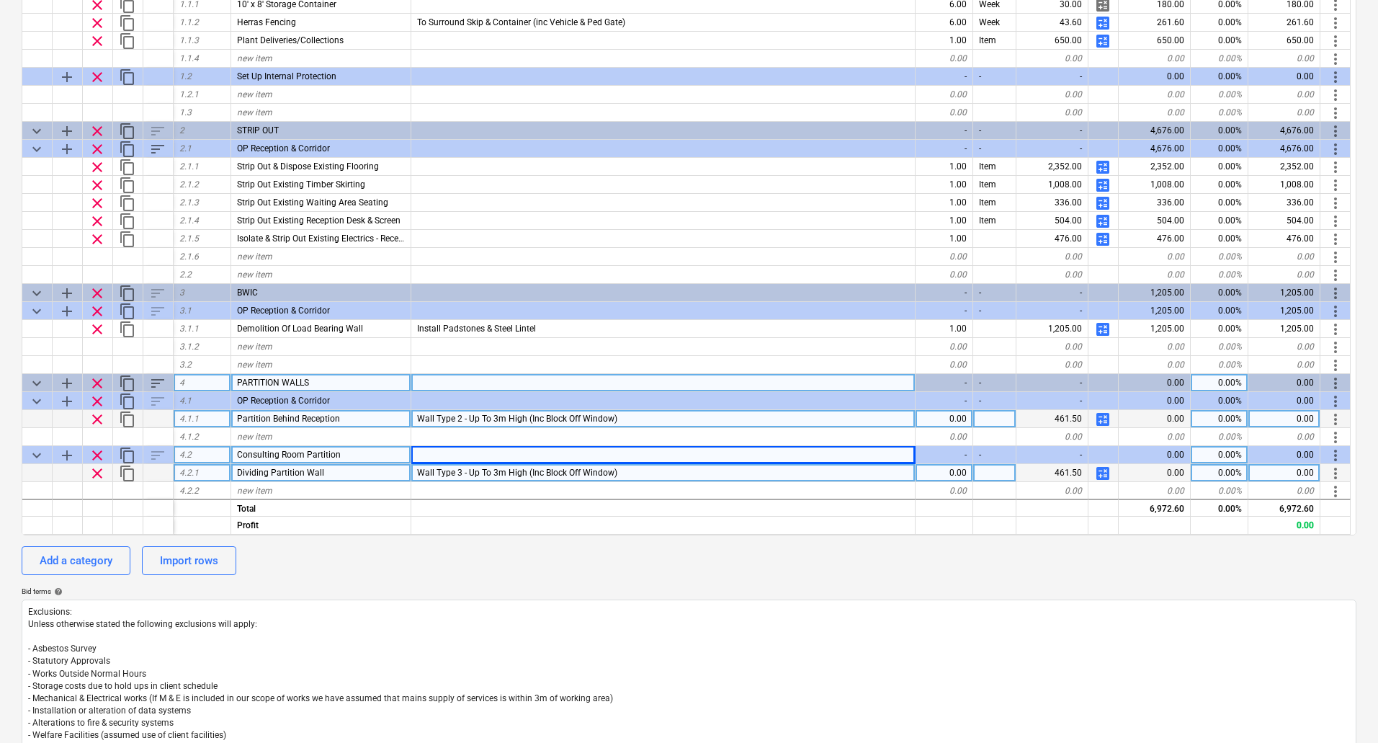
click at [462, 414] on span "Wall Type 2 - Up To 3m High (Inc Block Off Window)" at bounding box center [517, 419] width 200 height 10
click at [470, 416] on input "Wall Type 2 - Up To 3m High (Inc Block Off Window)" at bounding box center [663, 418] width 504 height 17
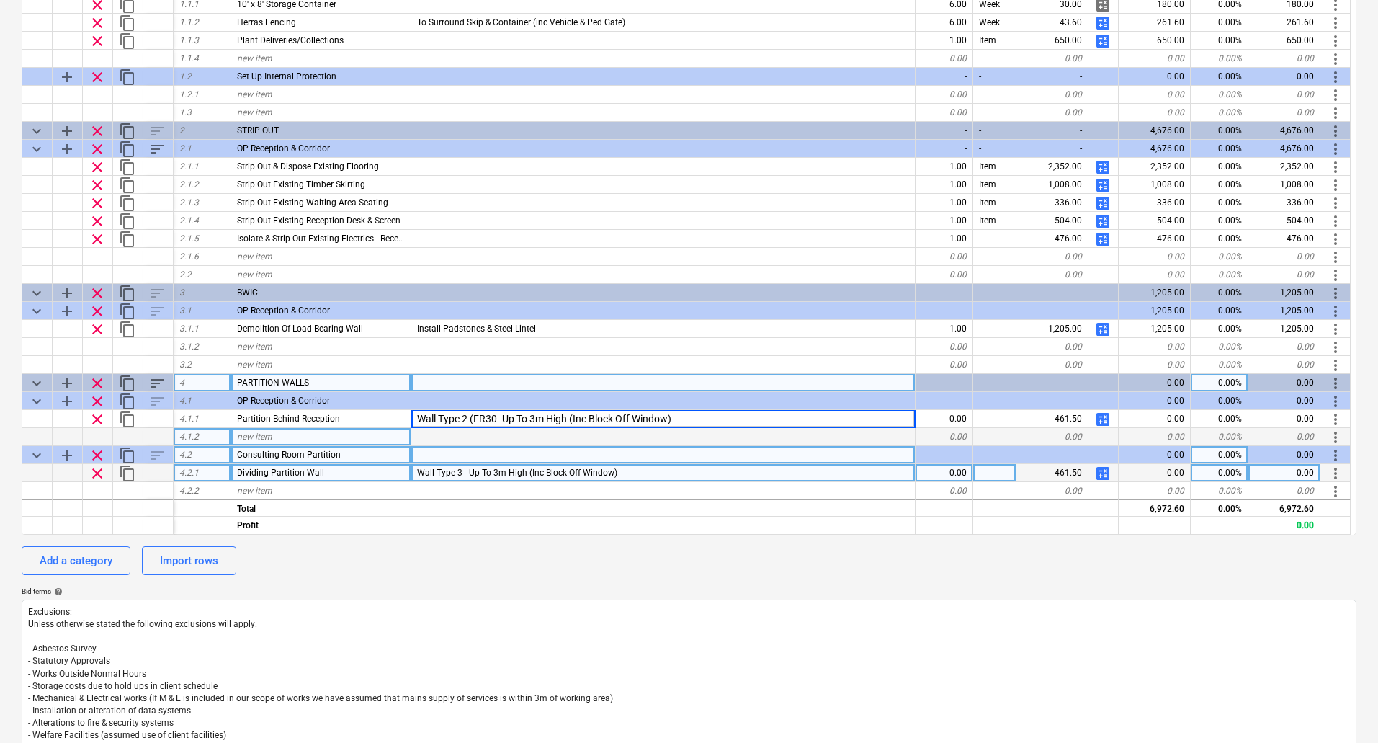
type input "Wall Type 2 (FR30)- Up To 3m High (Inc Block Off Window)"
type textarea "x"
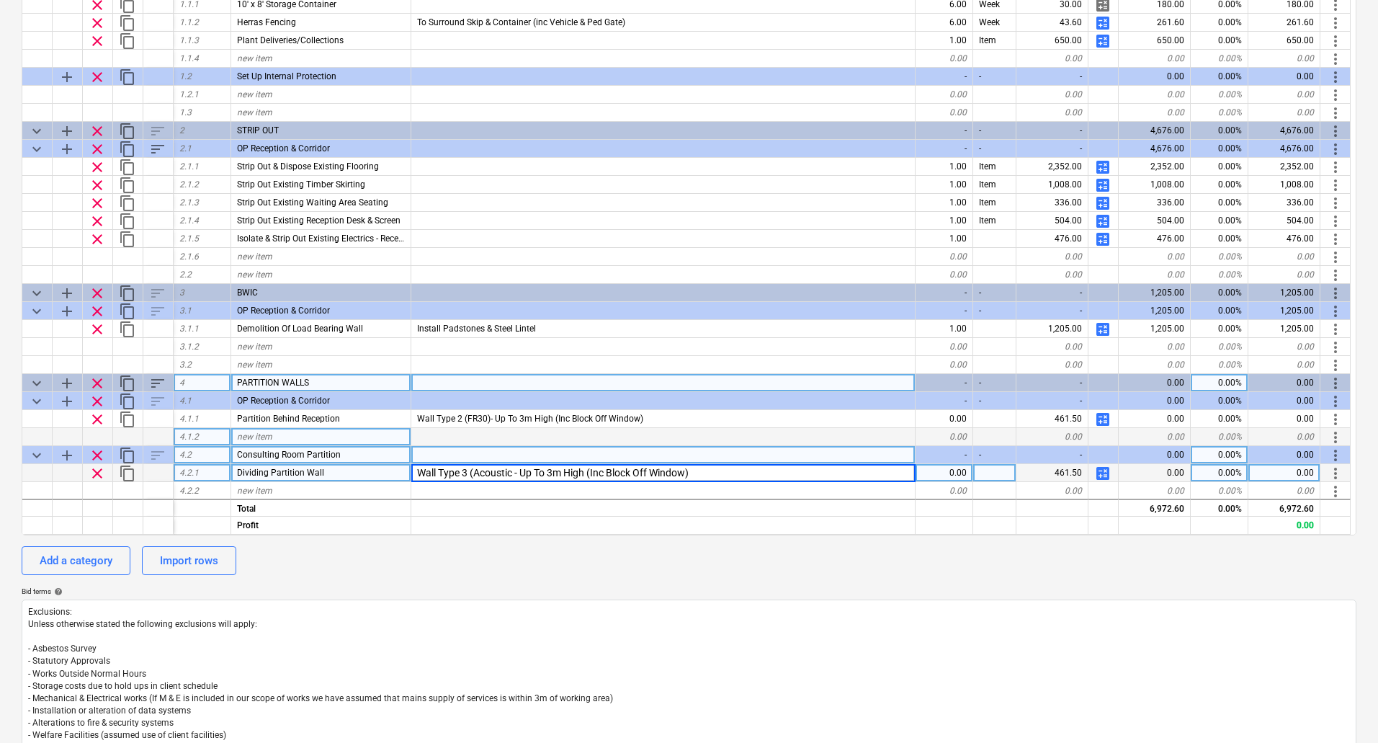
type input "Wall Type 3 (Acoustic) - Up To 3m High (Inc Block Off Window)"
type textarea "x"
type input "Wall Type 3 (Acoustic) - Up To 4m High"
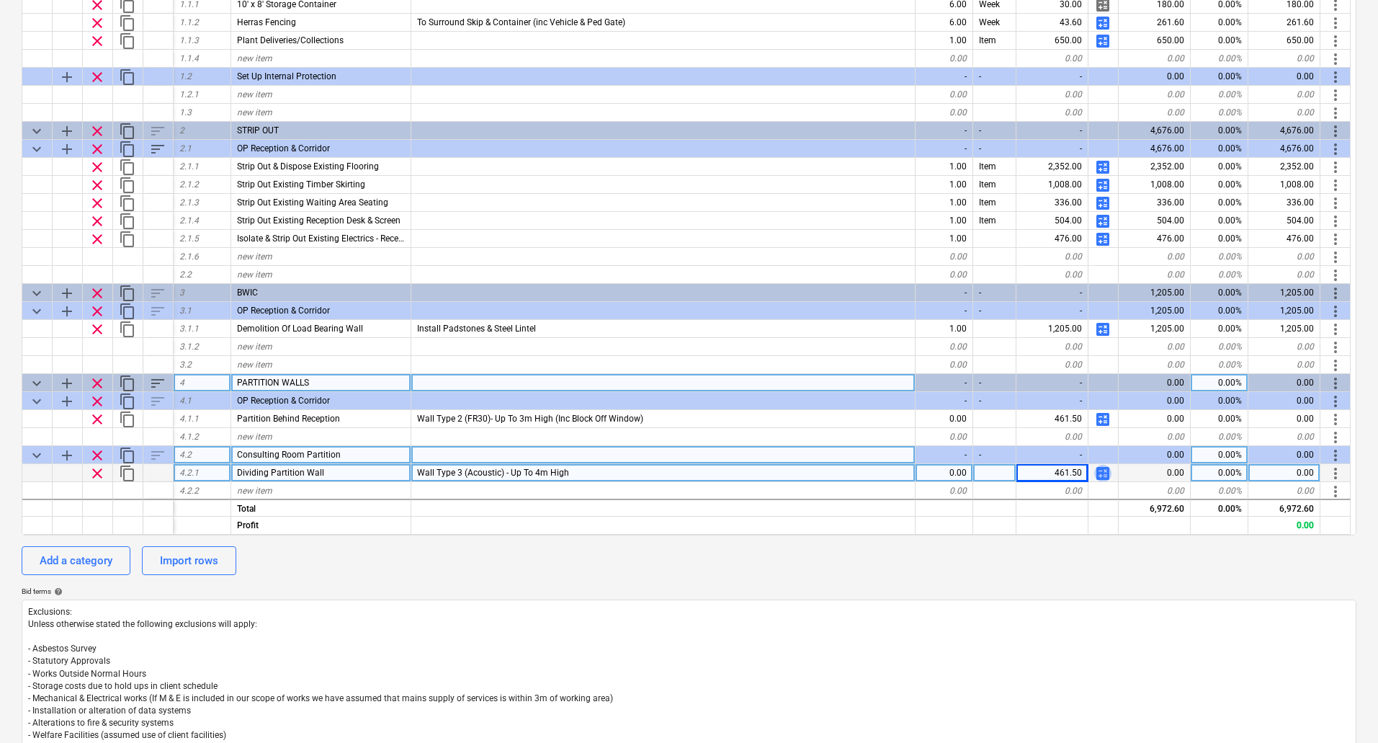
click at [1105, 468] on span "calculate" at bounding box center [1103, 473] width 17 height 17
type textarea "x"
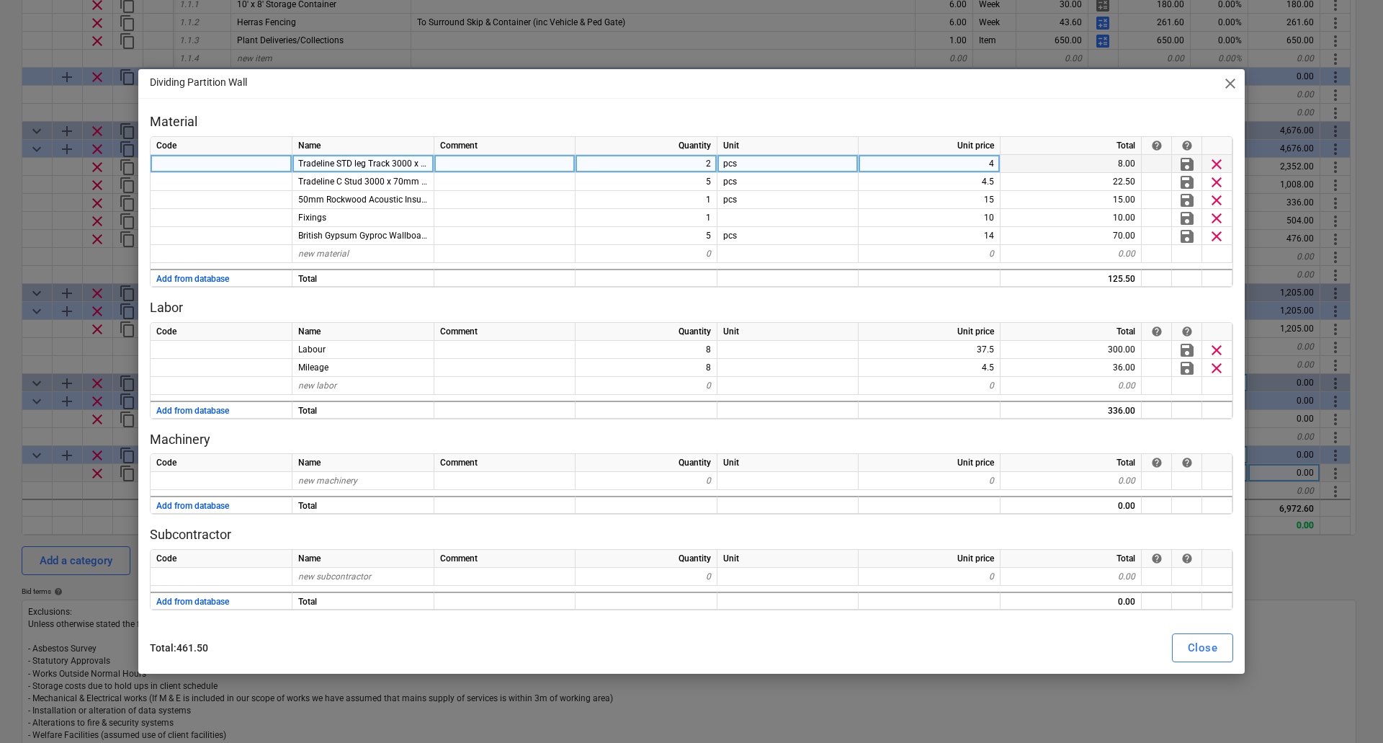
click at [690, 164] on div "2" at bounding box center [647, 164] width 142 height 18
type input "3"
type textarea "x"
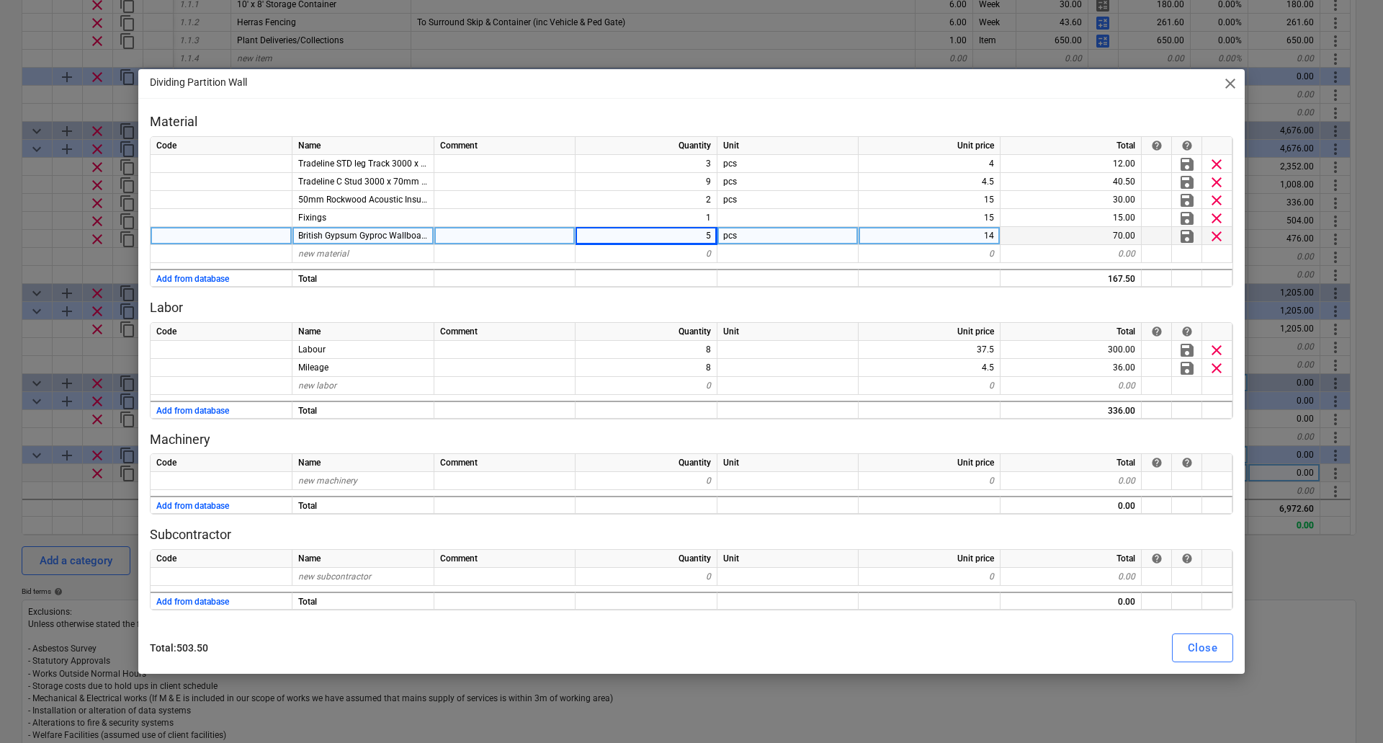
click at [409, 233] on span "British Gypsum Gyproc Wallboard 3000 x 1200 x 12.5mm (FR)" at bounding box center [419, 236] width 242 height 10
click at [375, 235] on input "British Gypsum Gyproc Wallboard 3000 x 1200 x 12.5mm (FR)" at bounding box center [363, 235] width 141 height 17
type input "British Gypsum Gyproc Soundbloc 3000 x 1200 x 12.5mm (FR)"
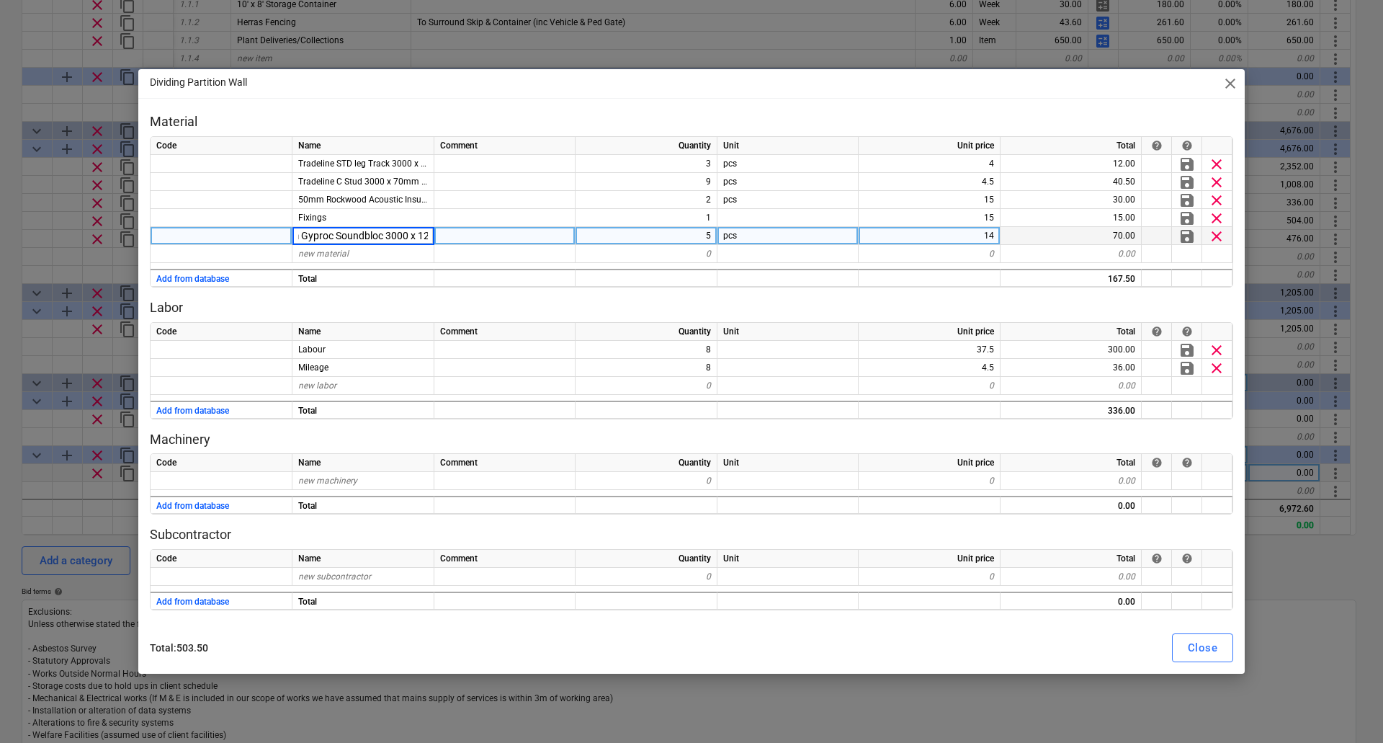
type textarea "x"
type input "16"
type textarea "x"
type input "19"
type textarea "x"
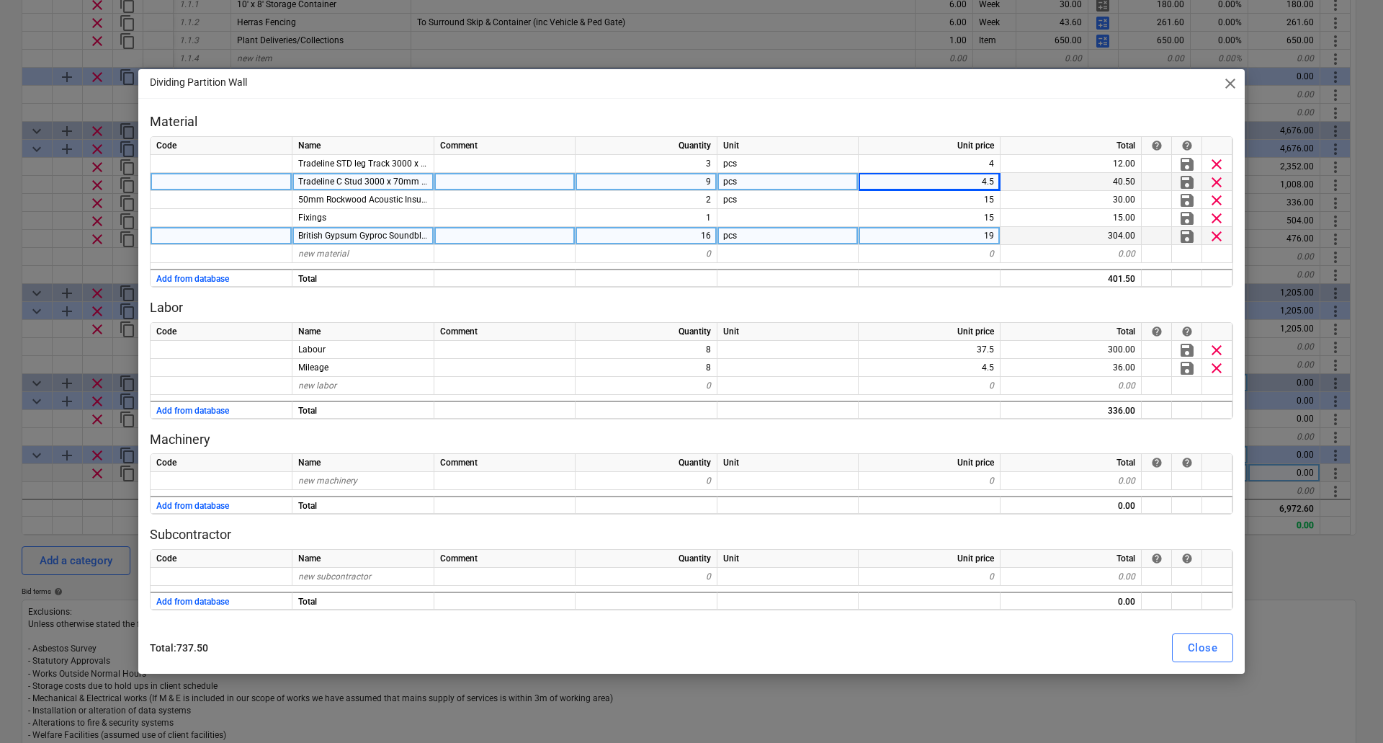
click at [342, 179] on span "Tradeline C Stud 3000 x 70mm TPS70" at bounding box center [372, 182] width 149 height 10
click at [332, 182] on input "Tradeline C Stud 3000 x 70mm TPS70" at bounding box center [363, 181] width 141 height 17
click at [309, 179] on input "Tradeline C Stud 3000 x 70mm TPS70" at bounding box center [363, 181] width 141 height 17
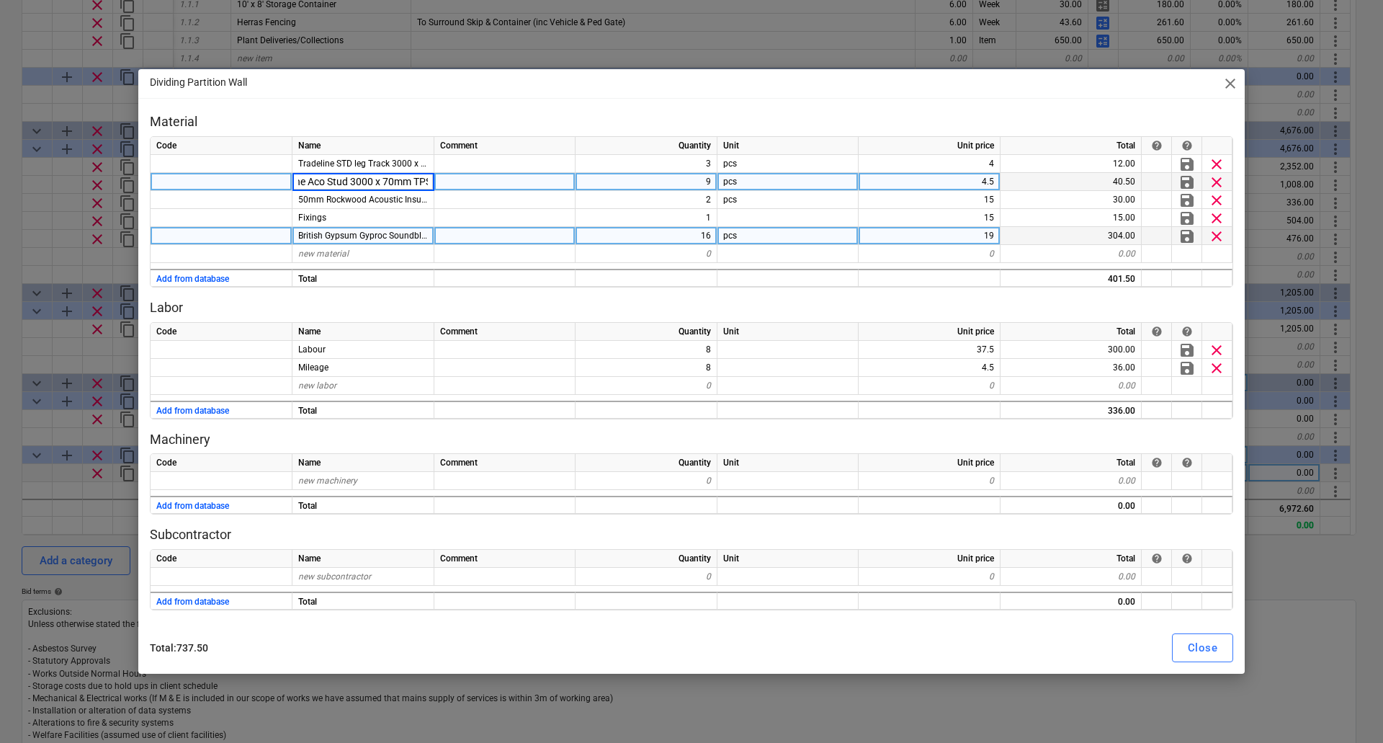
type input "Tradeline Acou Stud 3000 x 70mm TPS70"
type textarea "x"
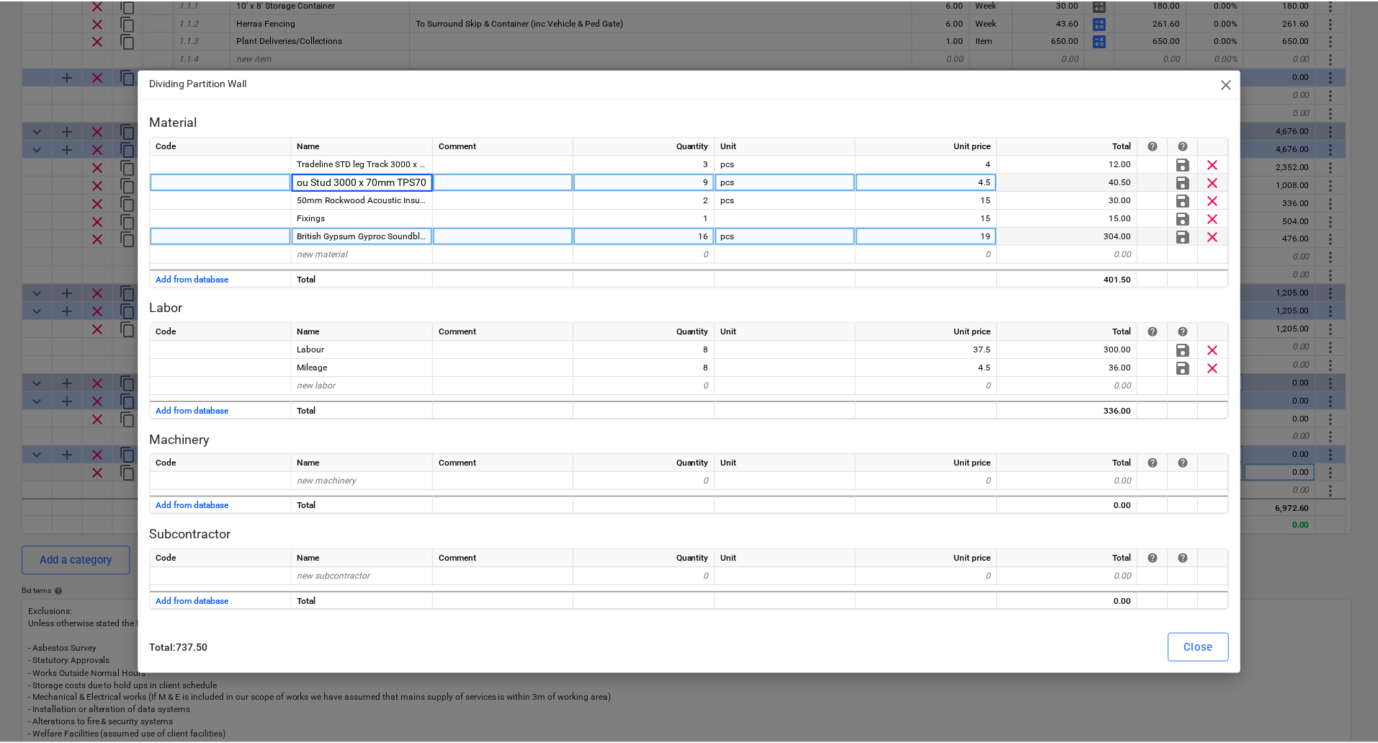
scroll to position [0, 0]
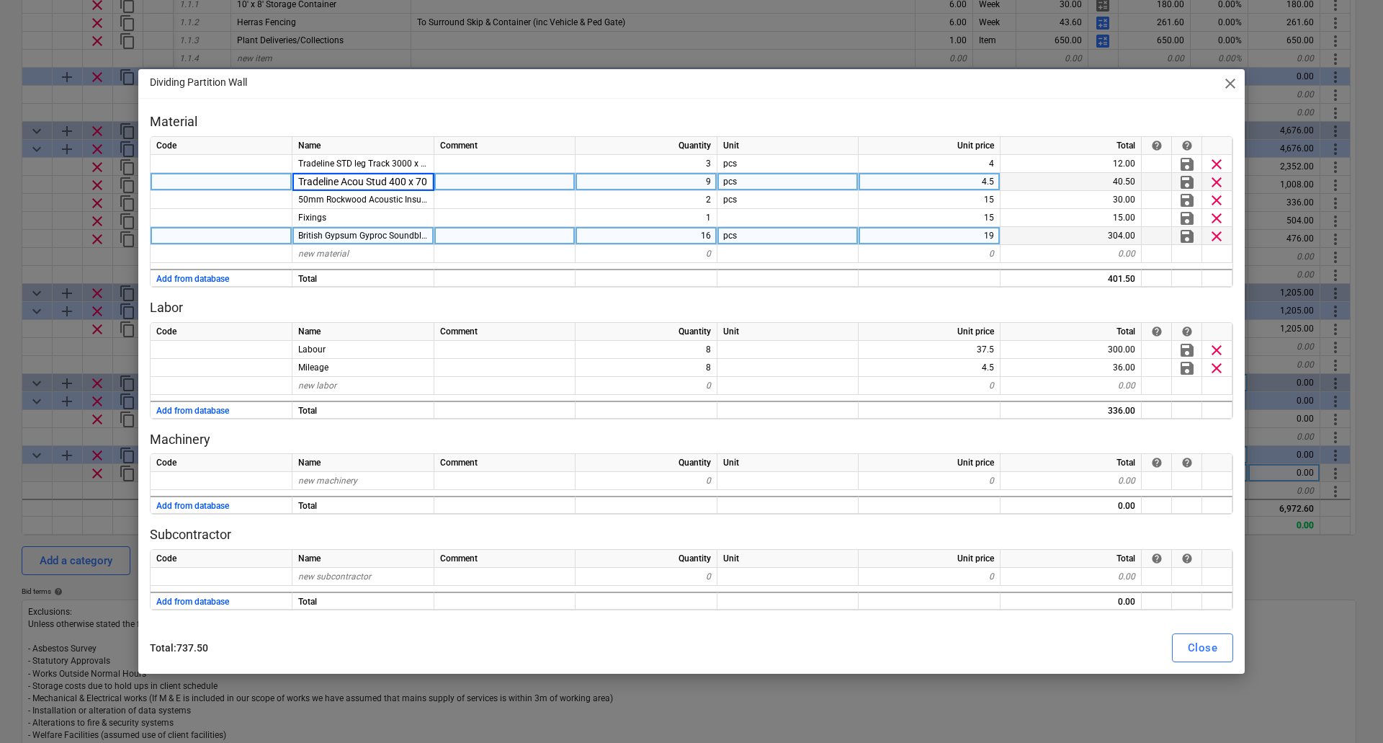
type input "Tradeline Acou Stud 4200 x 70mm TPS70"
type textarea "x"
click at [979, 184] on div "4.5" at bounding box center [930, 182] width 142 height 18
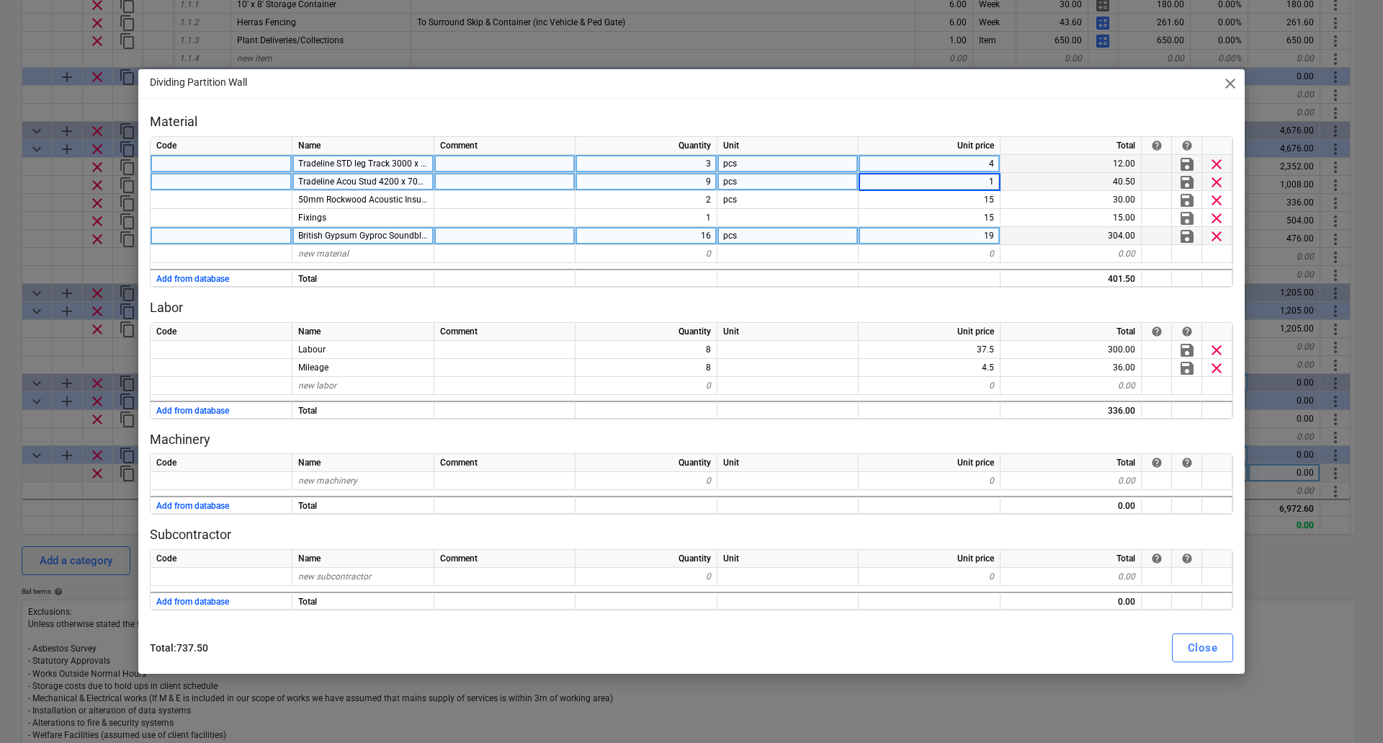
type input "19"
type textarea "x"
type input "19.5"
type textarea "x"
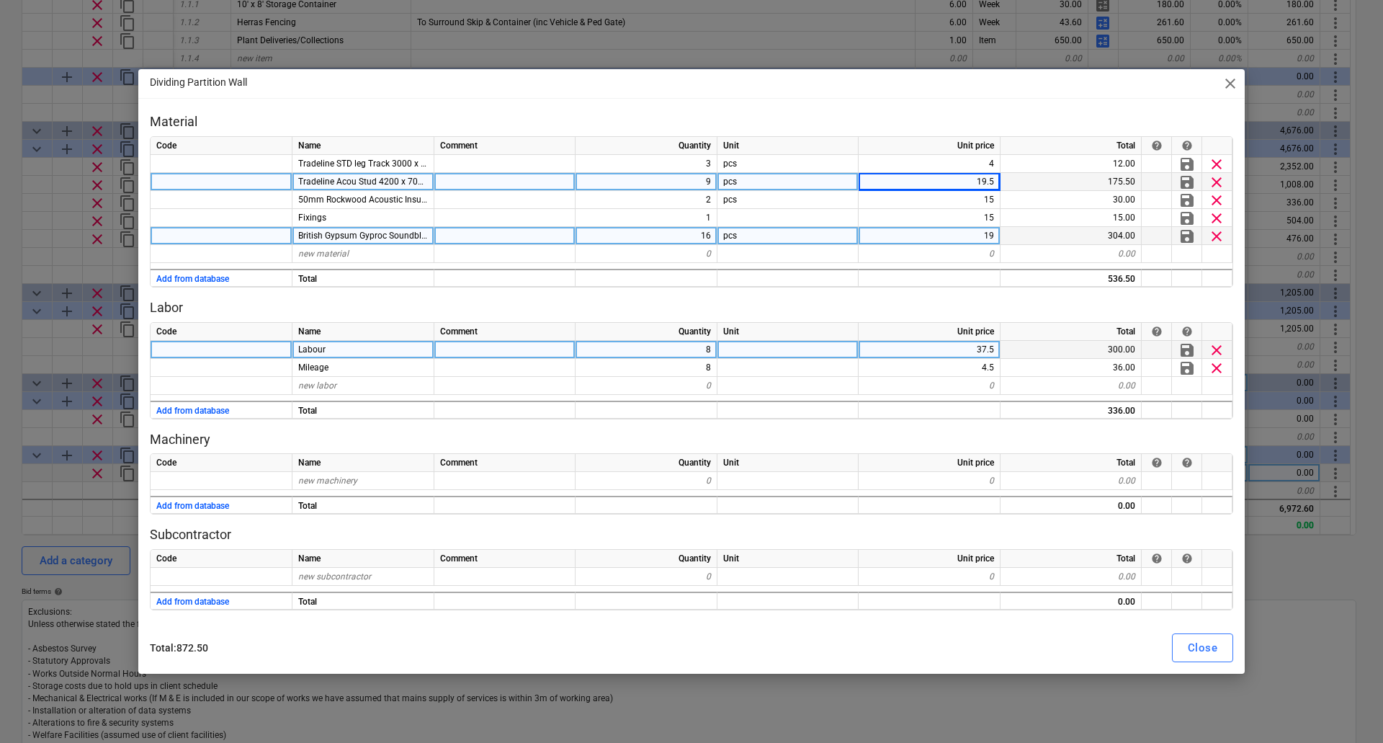
click at [676, 347] on div "8" at bounding box center [647, 350] width 142 height 18
type input "24"
type textarea "x"
type input "24"
type textarea "x"
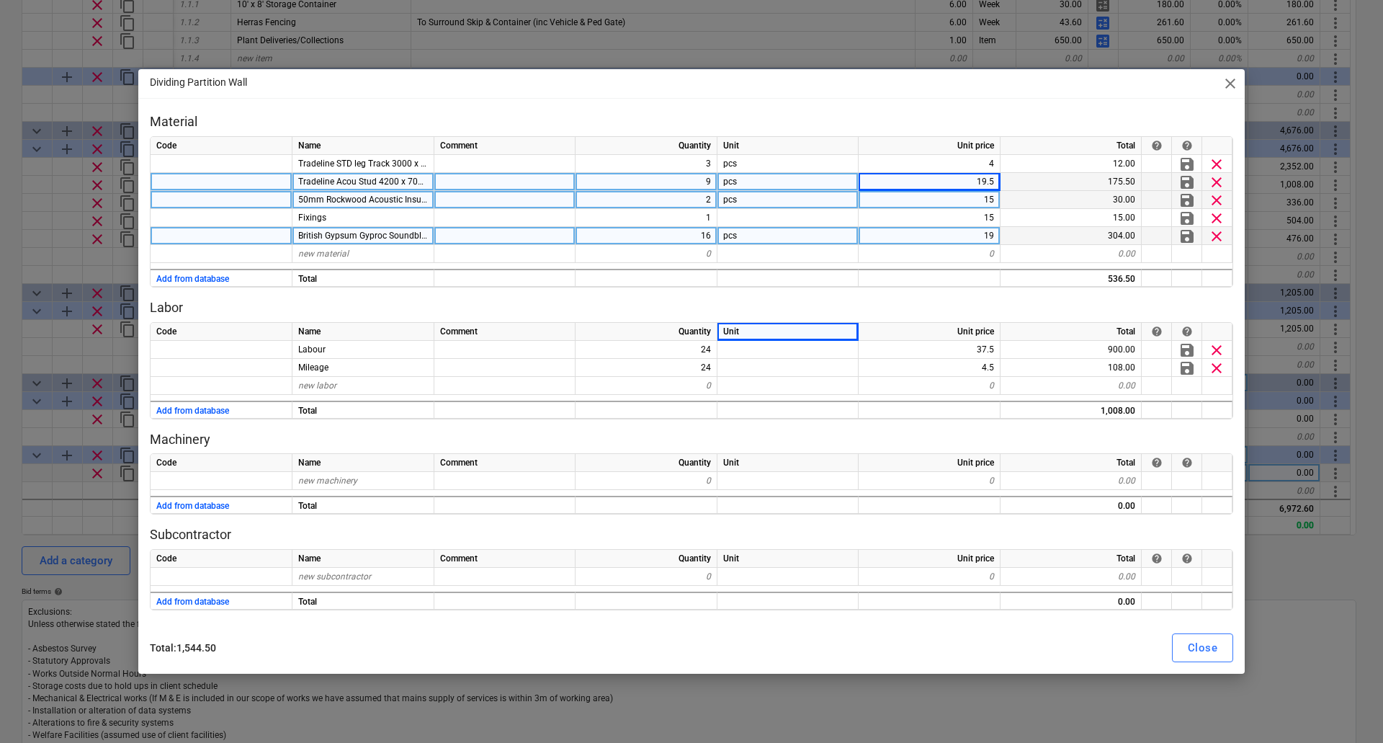
click at [703, 200] on div "2" at bounding box center [647, 200] width 142 height 18
type input "3"
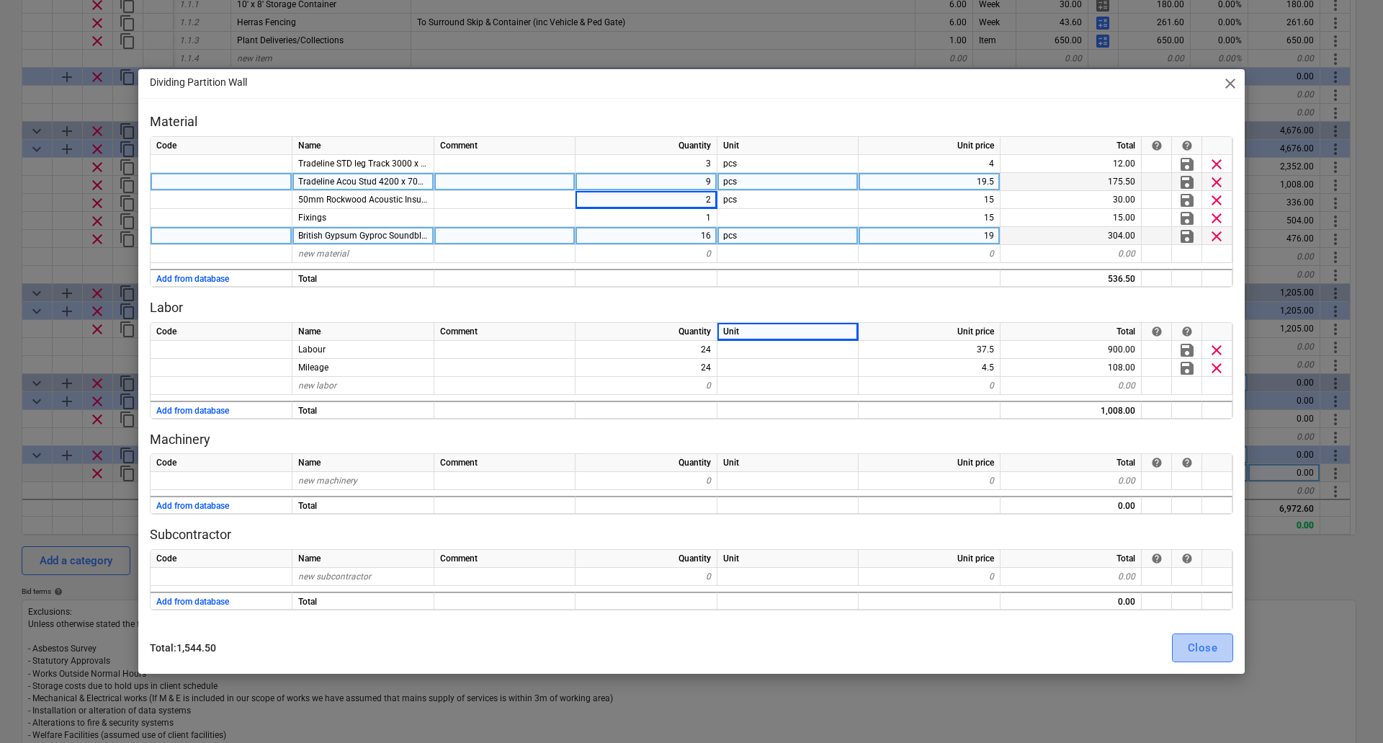
click at [1206, 649] on div "Close" at bounding box center [1203, 647] width 30 height 19
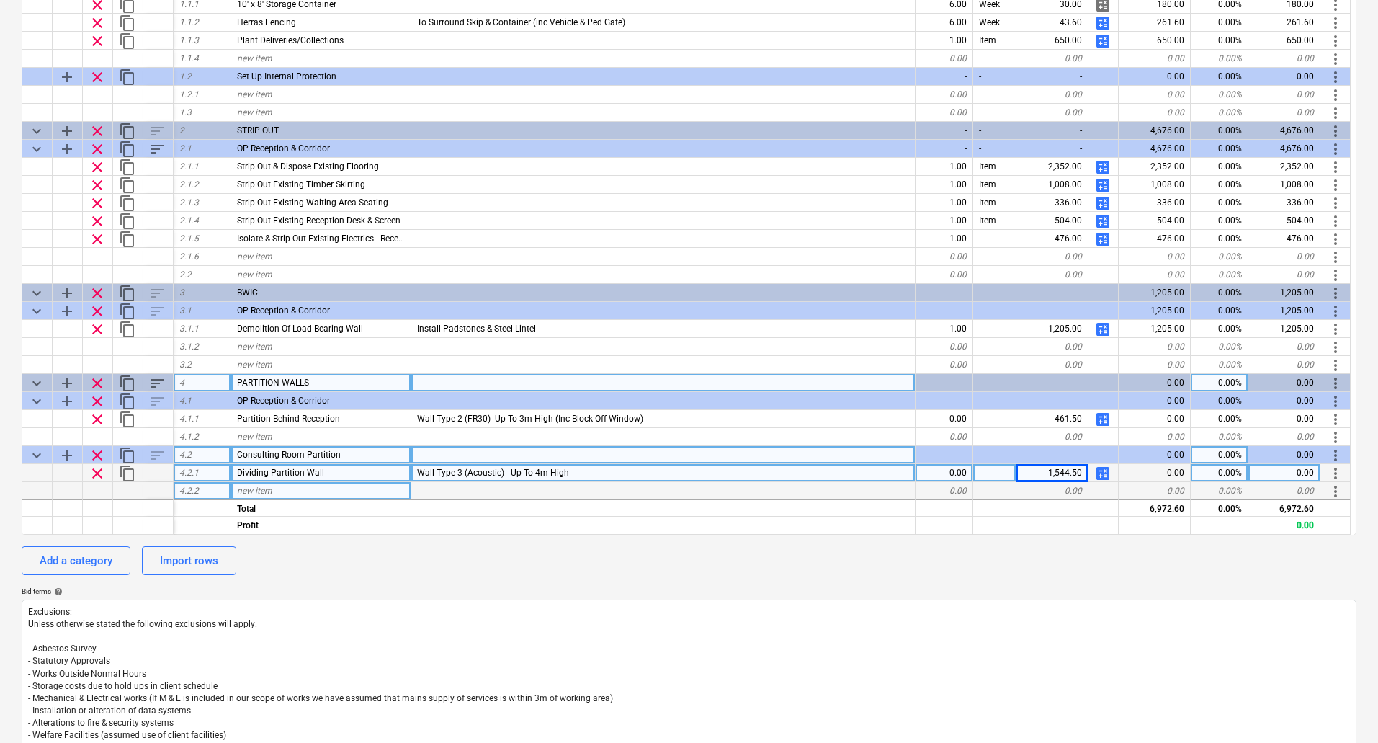
type textarea "x"
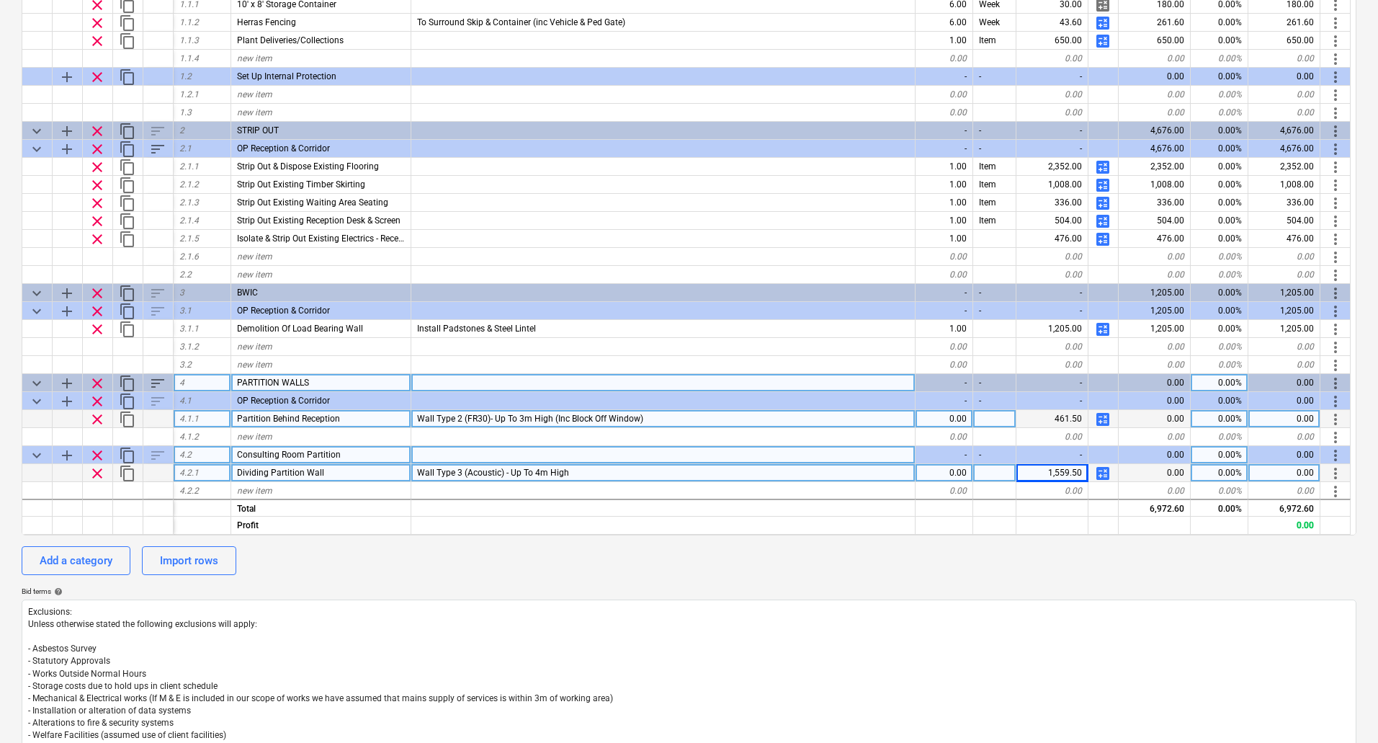
click at [964, 416] on div "0.00" at bounding box center [945, 419] width 58 height 18
type input "1"
type textarea "x"
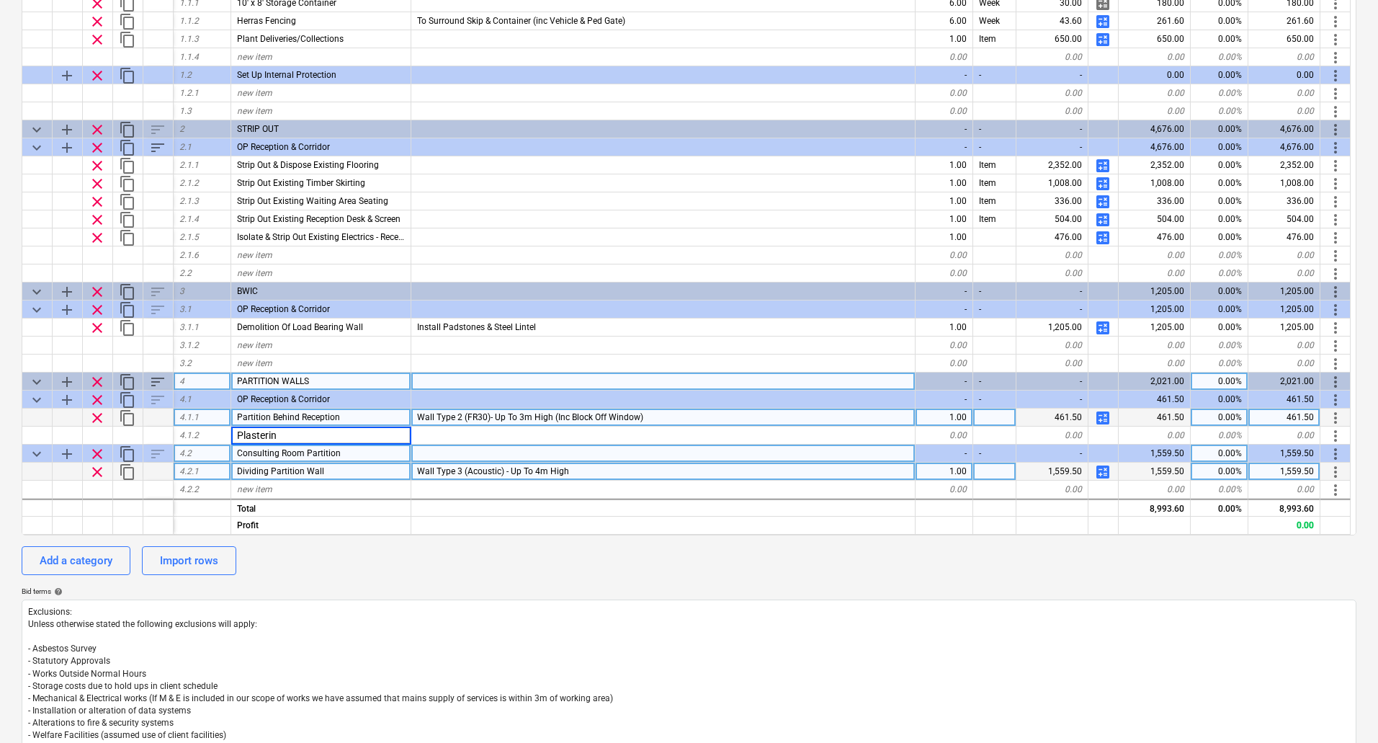
type input "Plastering"
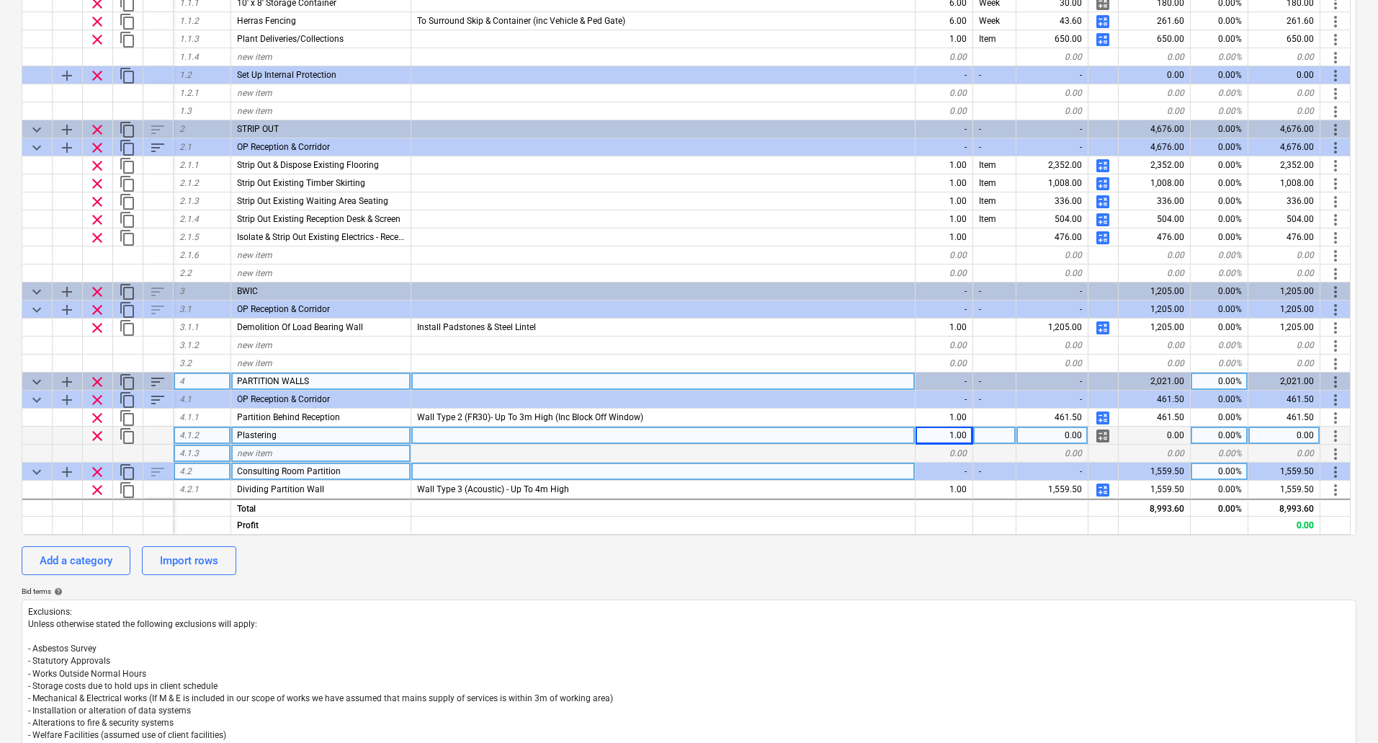
click at [1103, 435] on span "calculate" at bounding box center [1103, 435] width 17 height 17
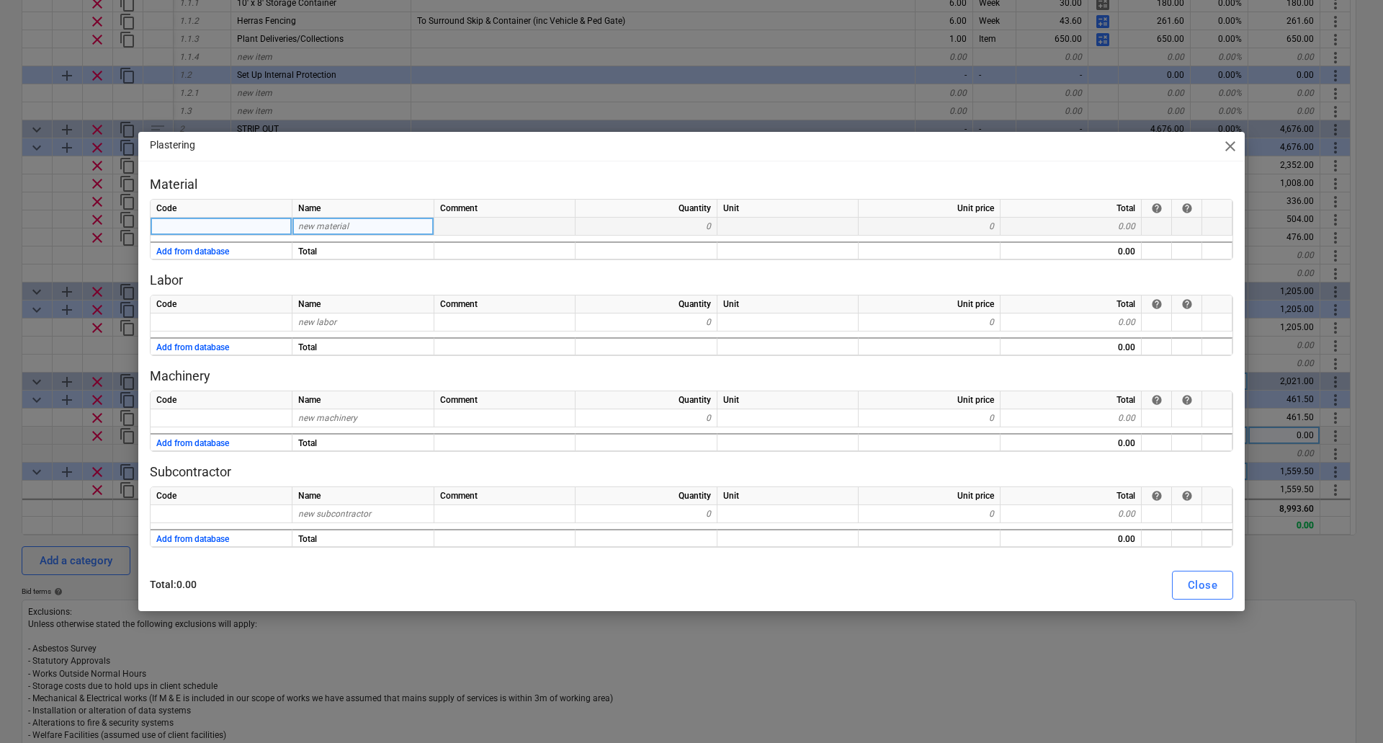
click at [354, 220] on div "new material" at bounding box center [364, 227] width 142 height 18
click at [644, 228] on div "0" at bounding box center [647, 227] width 142 height 18
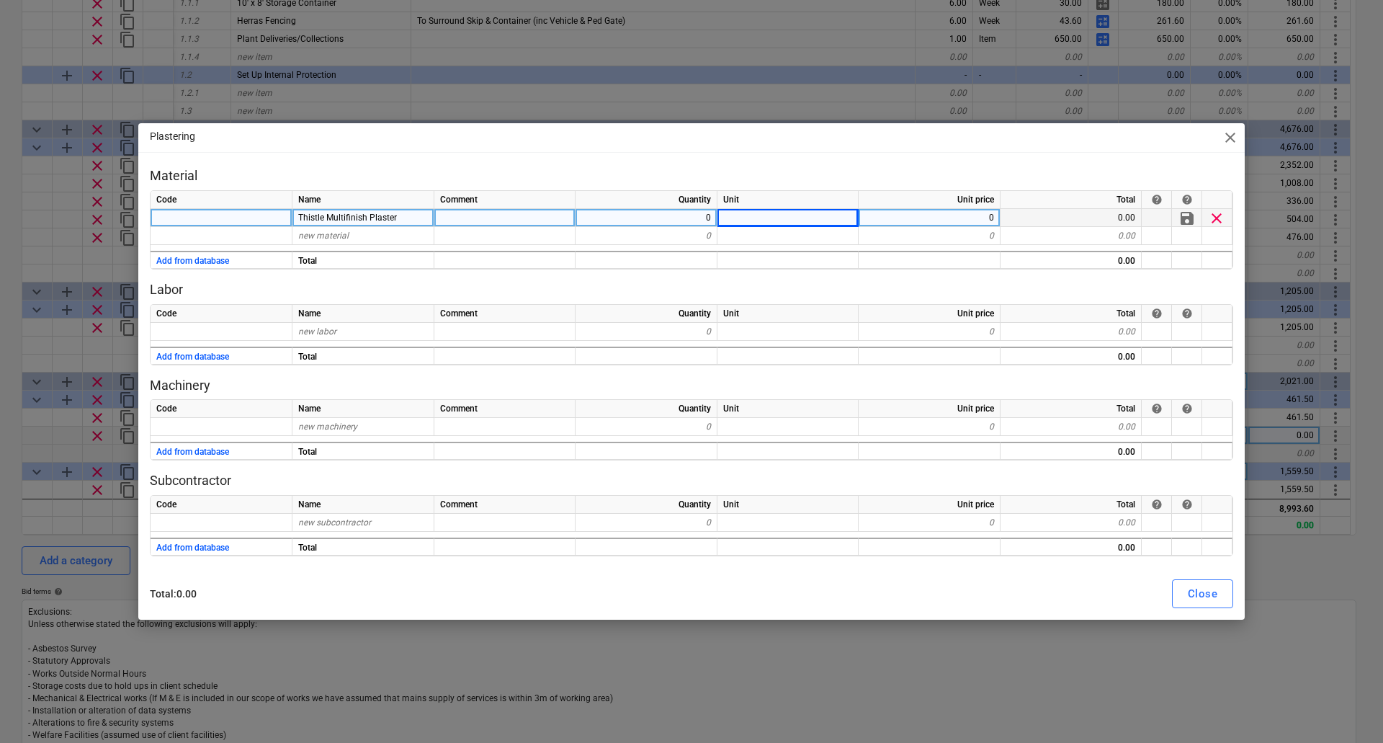
click at [979, 215] on div "0" at bounding box center [930, 218] width 142 height 18
type textarea "x"
type input "14"
type textarea "x"
type input "Thin Coat Angle Bead"
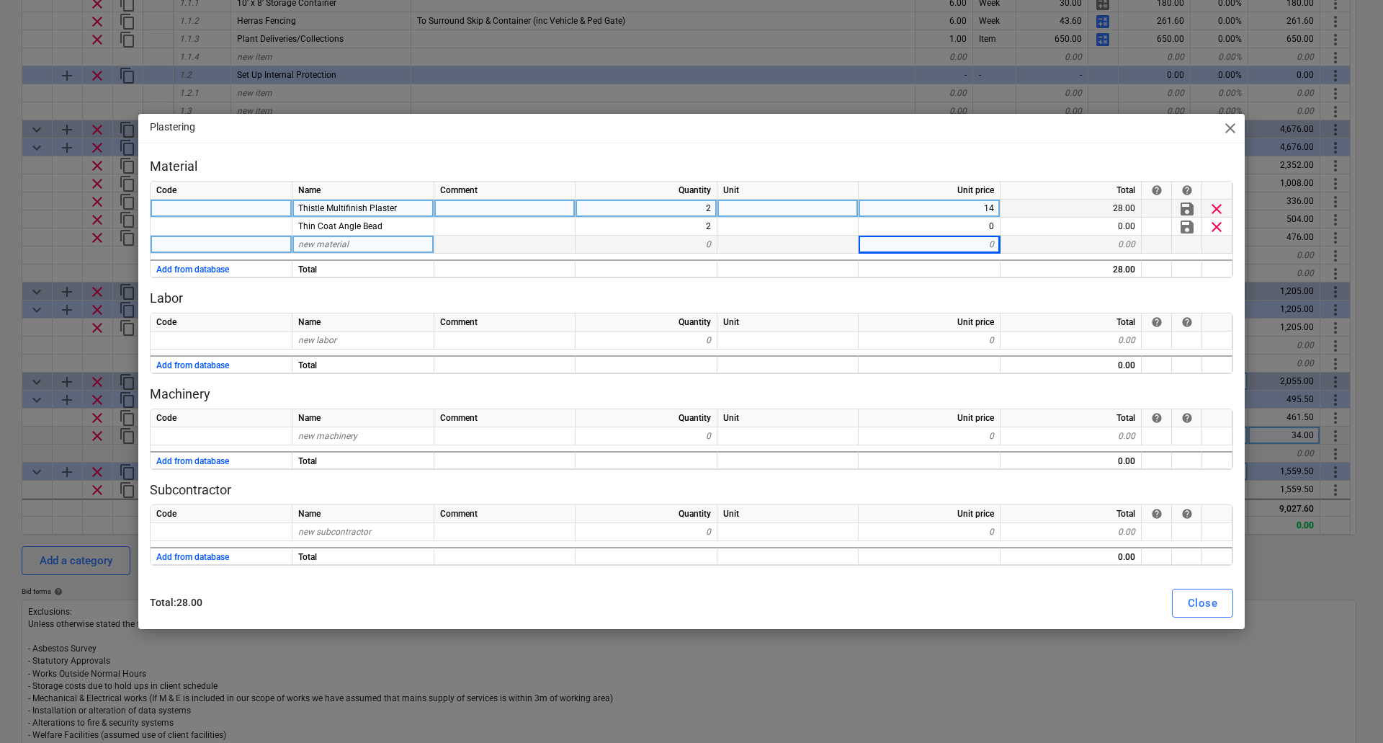
type textarea "x"
type input "Scrim Tape"
type textarea "x"
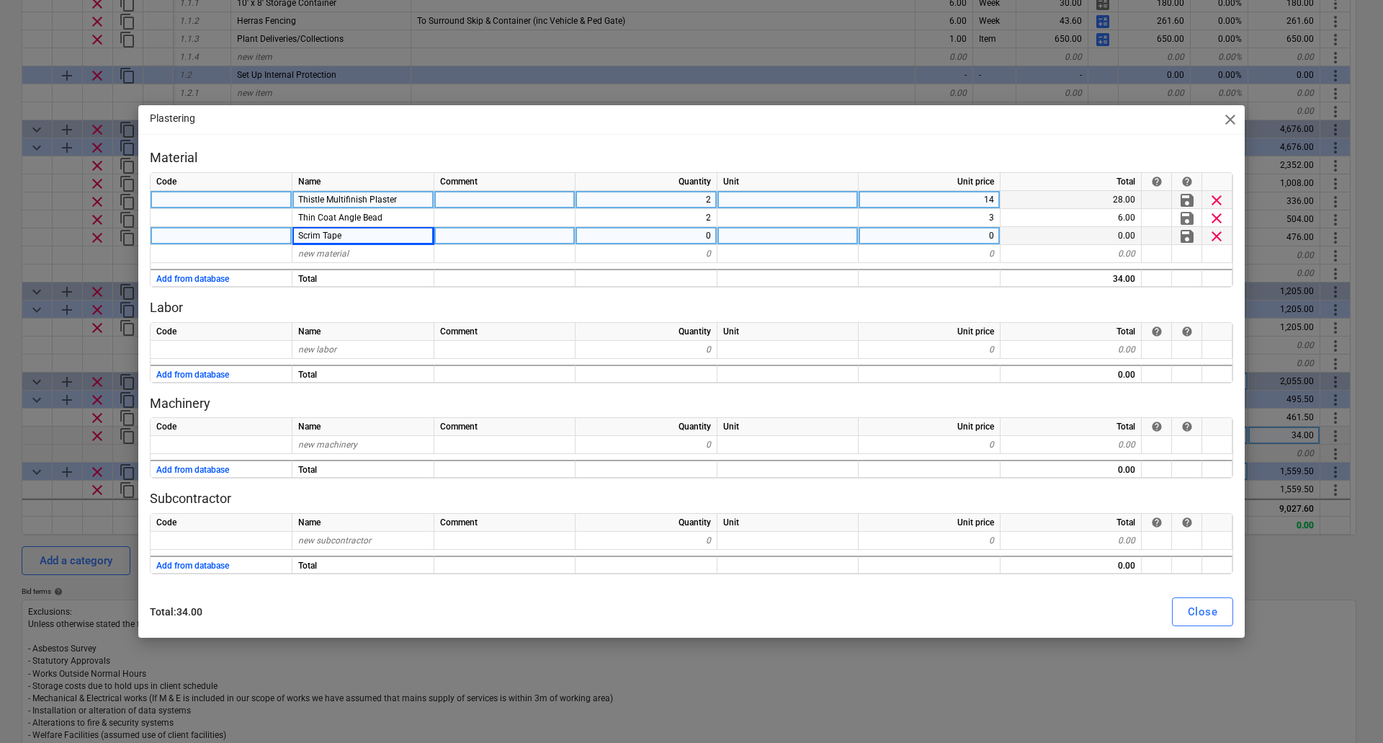
click at [705, 233] on div "0" at bounding box center [647, 236] width 142 height 18
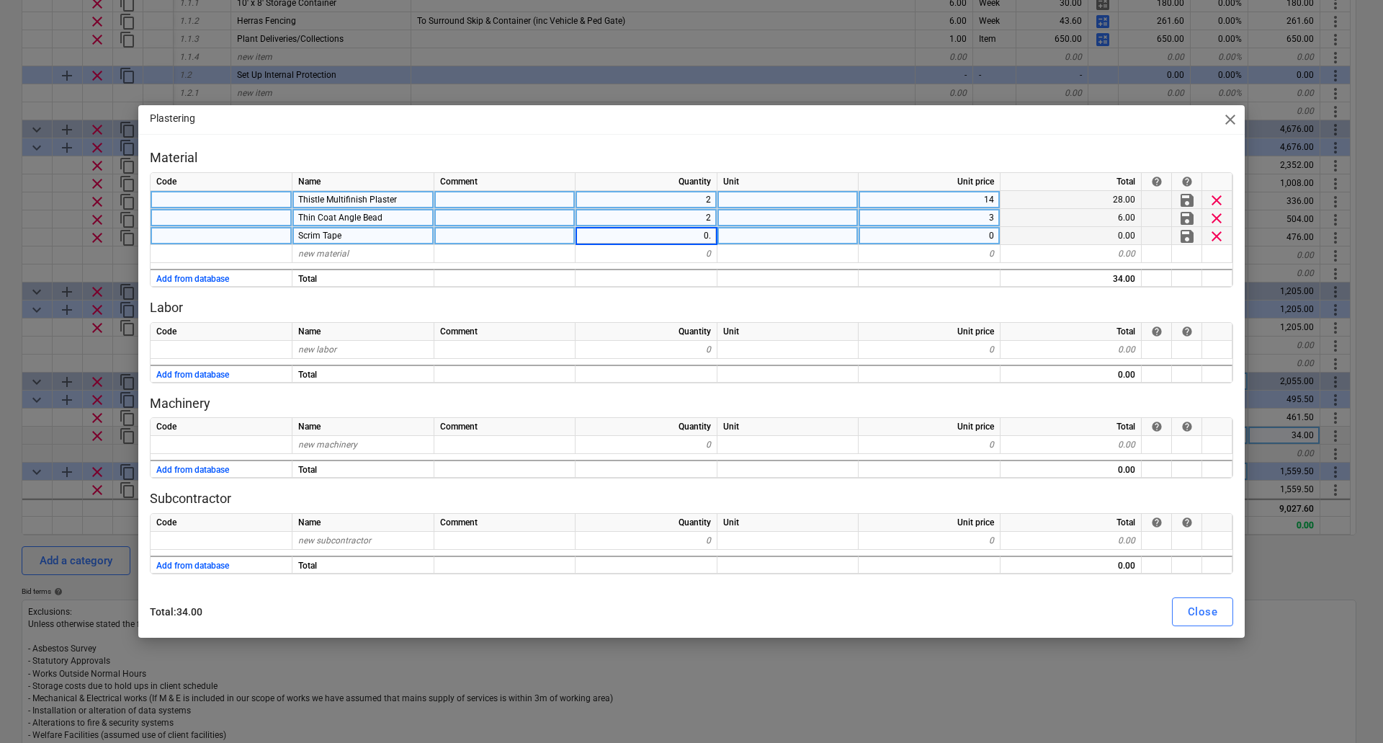
type input "0.5"
type textarea "x"
type input "7.5"
type textarea "x"
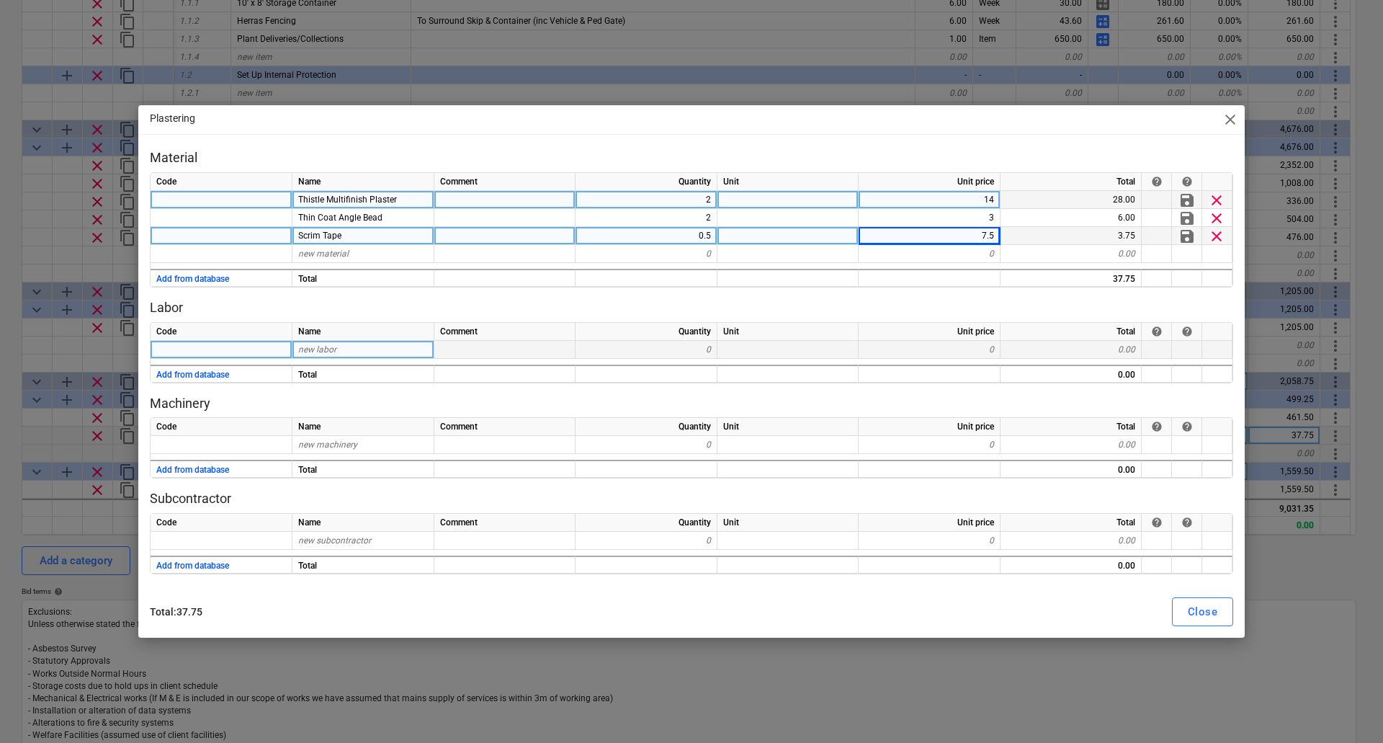
click at [315, 350] on span "new labor" at bounding box center [317, 349] width 38 height 10
type input "Plasterer"
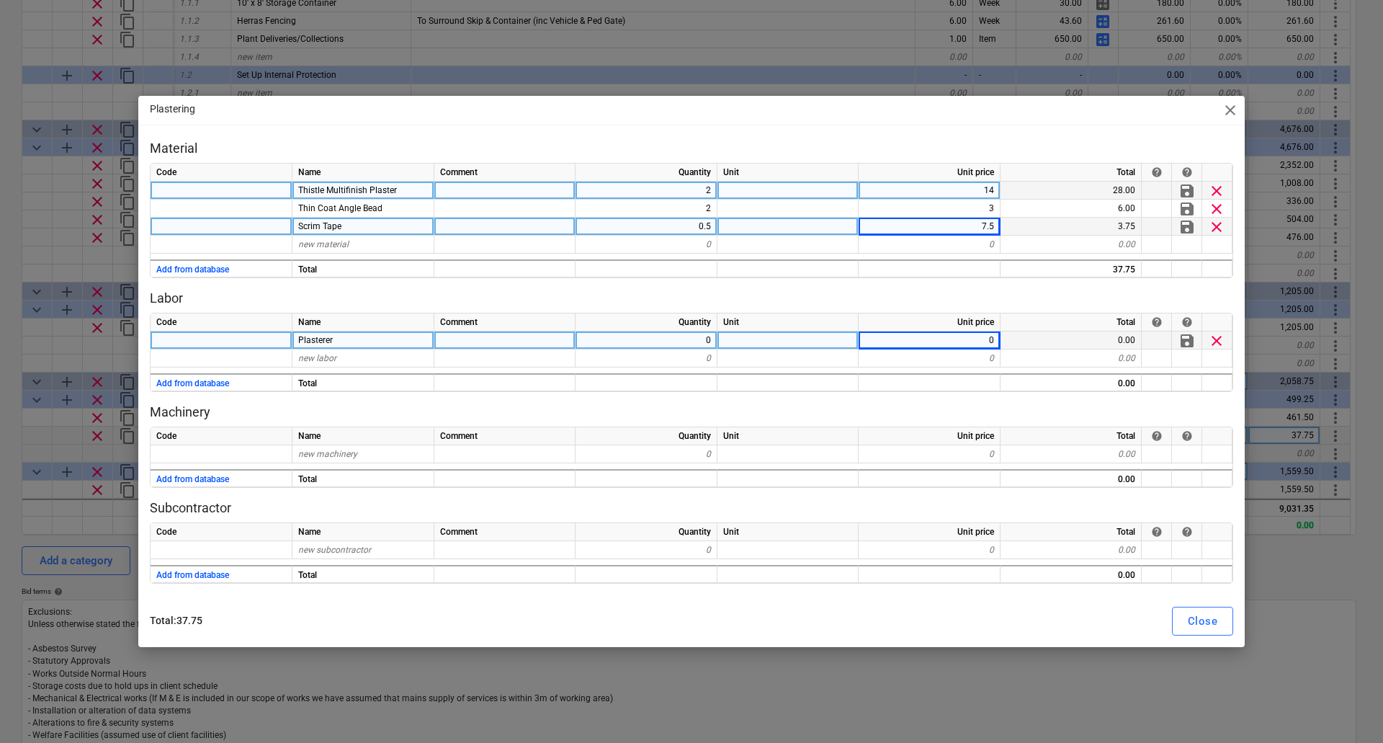
type textarea "x"
type input "37.5"
type textarea "x"
type input "Mileage"
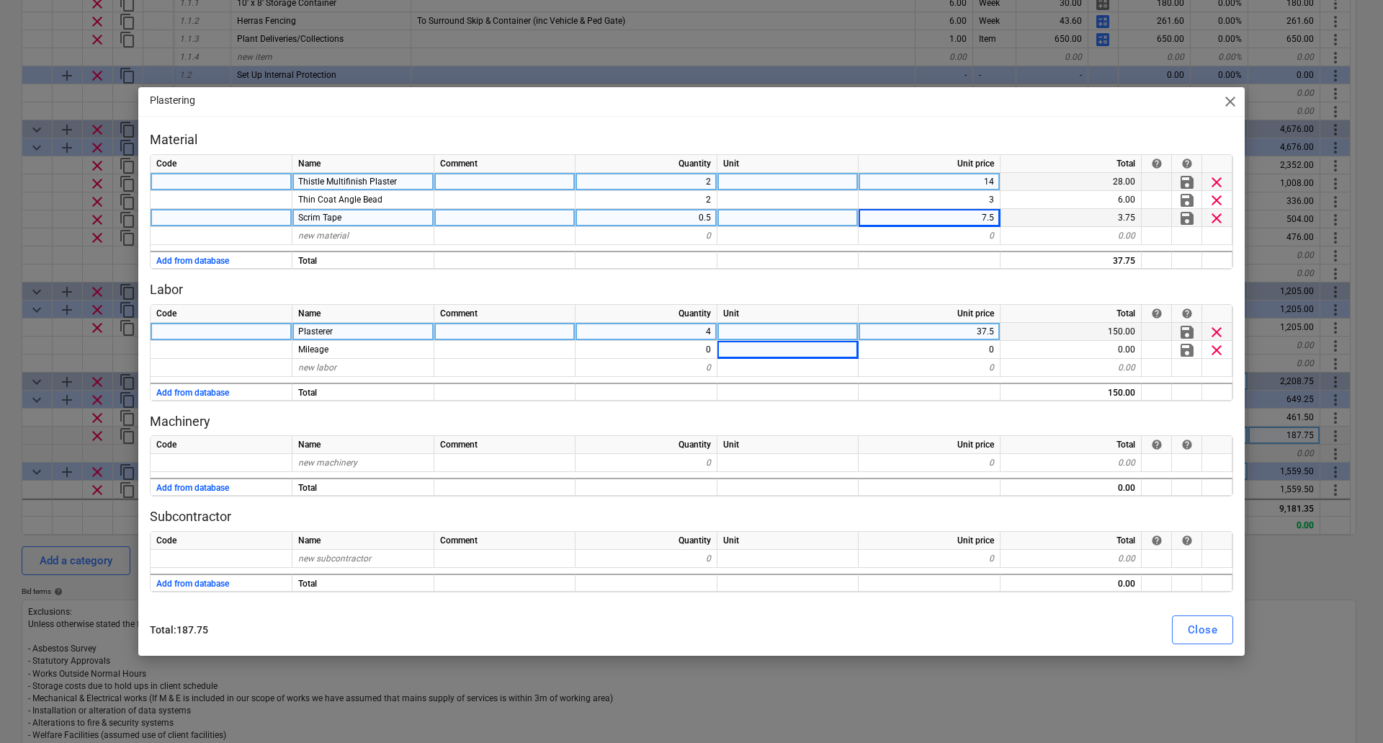
type textarea "x"
type input "37.5"
type textarea "x"
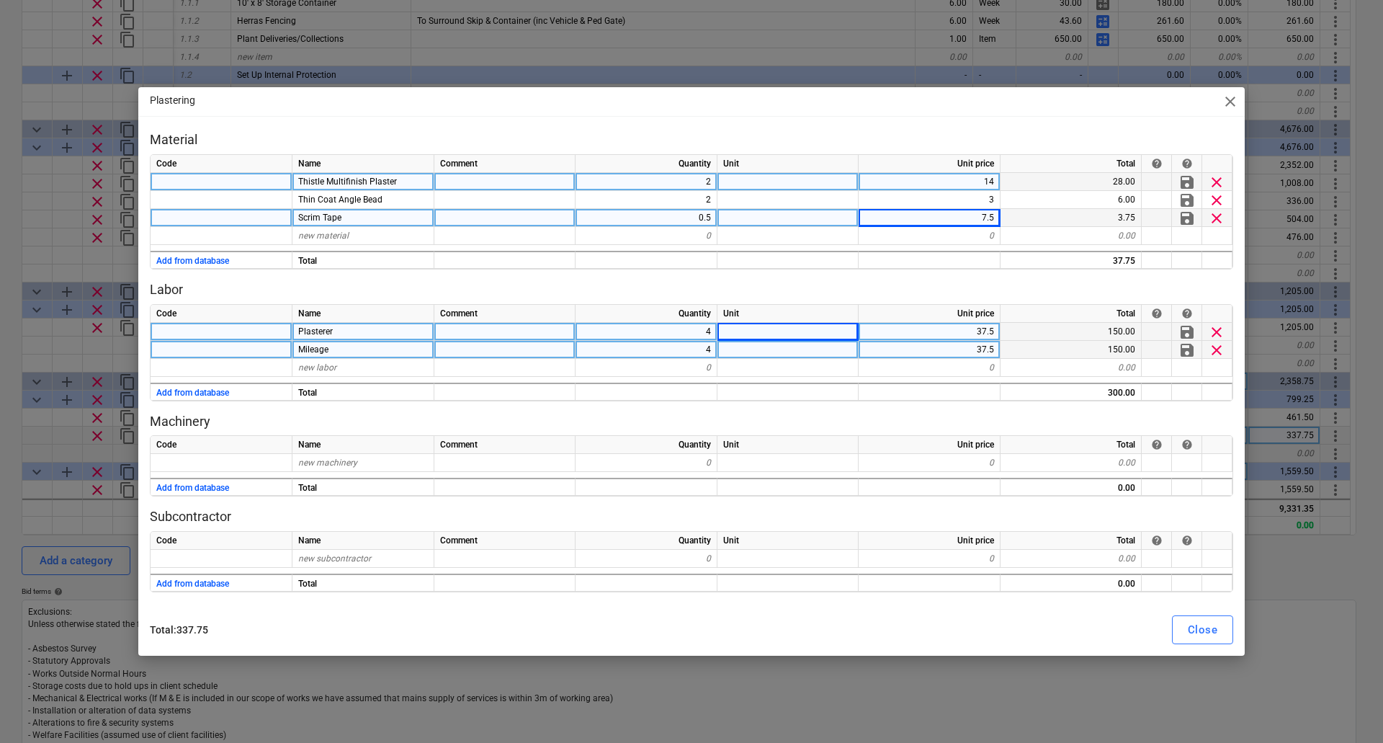
click at [980, 342] on div "37.5" at bounding box center [930, 350] width 142 height 18
type input "4.5"
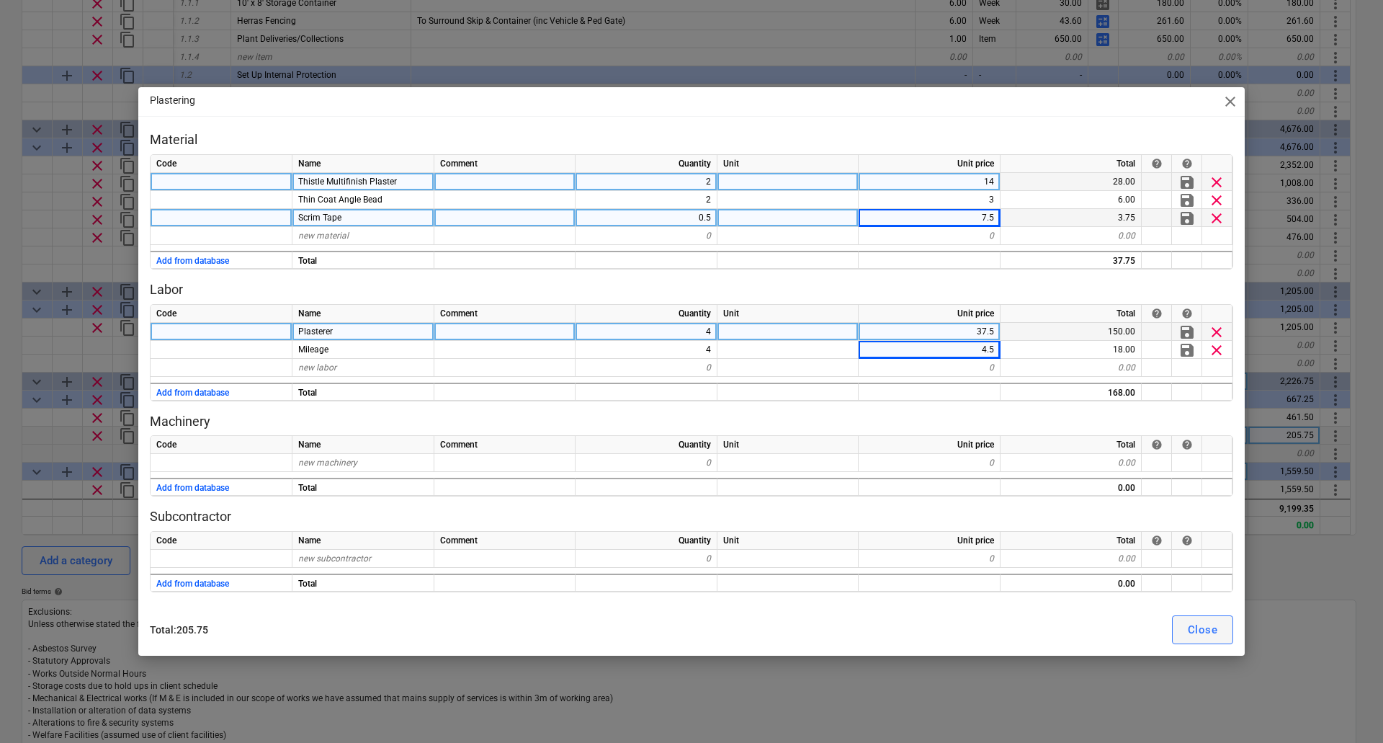
click at [1211, 626] on div "Close" at bounding box center [1203, 629] width 30 height 19
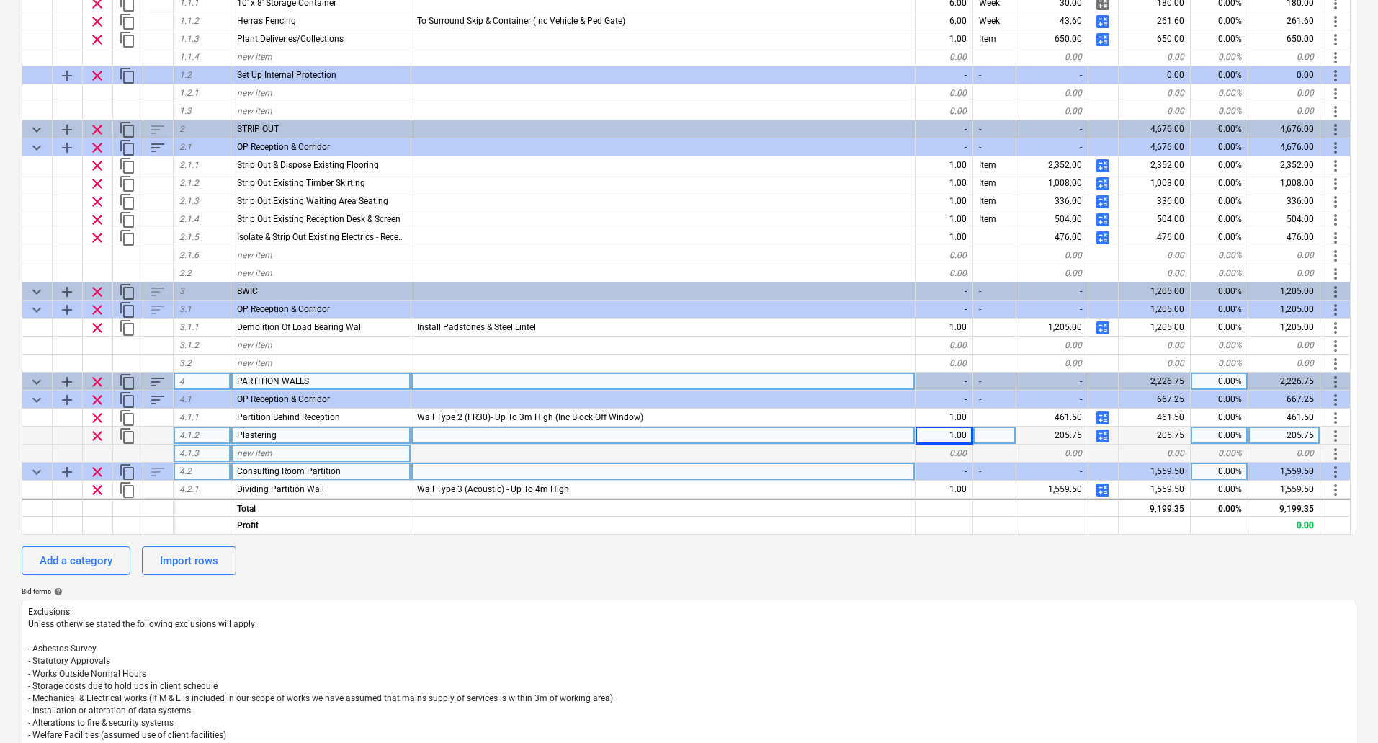
click at [128, 436] on span "content_copy" at bounding box center [127, 435] width 17 height 17
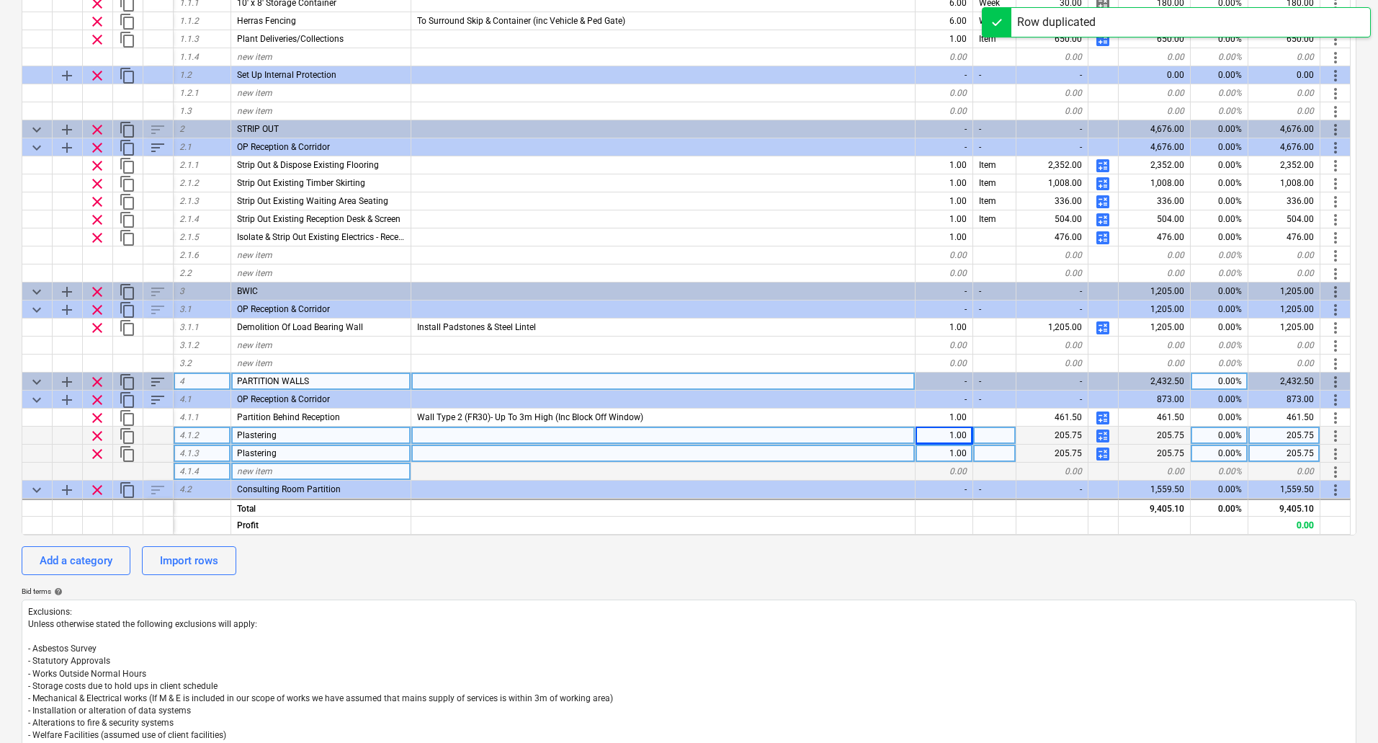
click at [1339, 453] on span "more_vert" at bounding box center [1335, 453] width 17 height 17
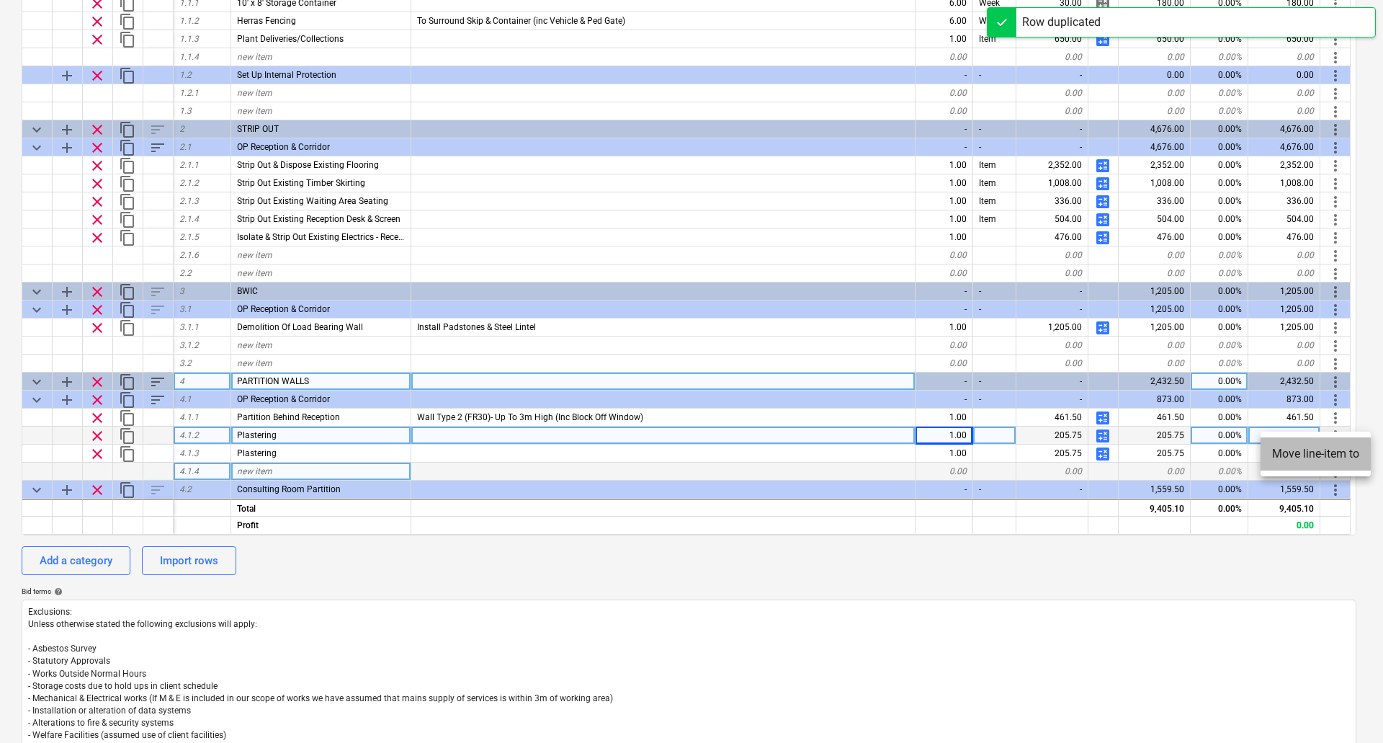
click at [1322, 452] on li "Move line-item to" at bounding box center [1316, 453] width 110 height 33
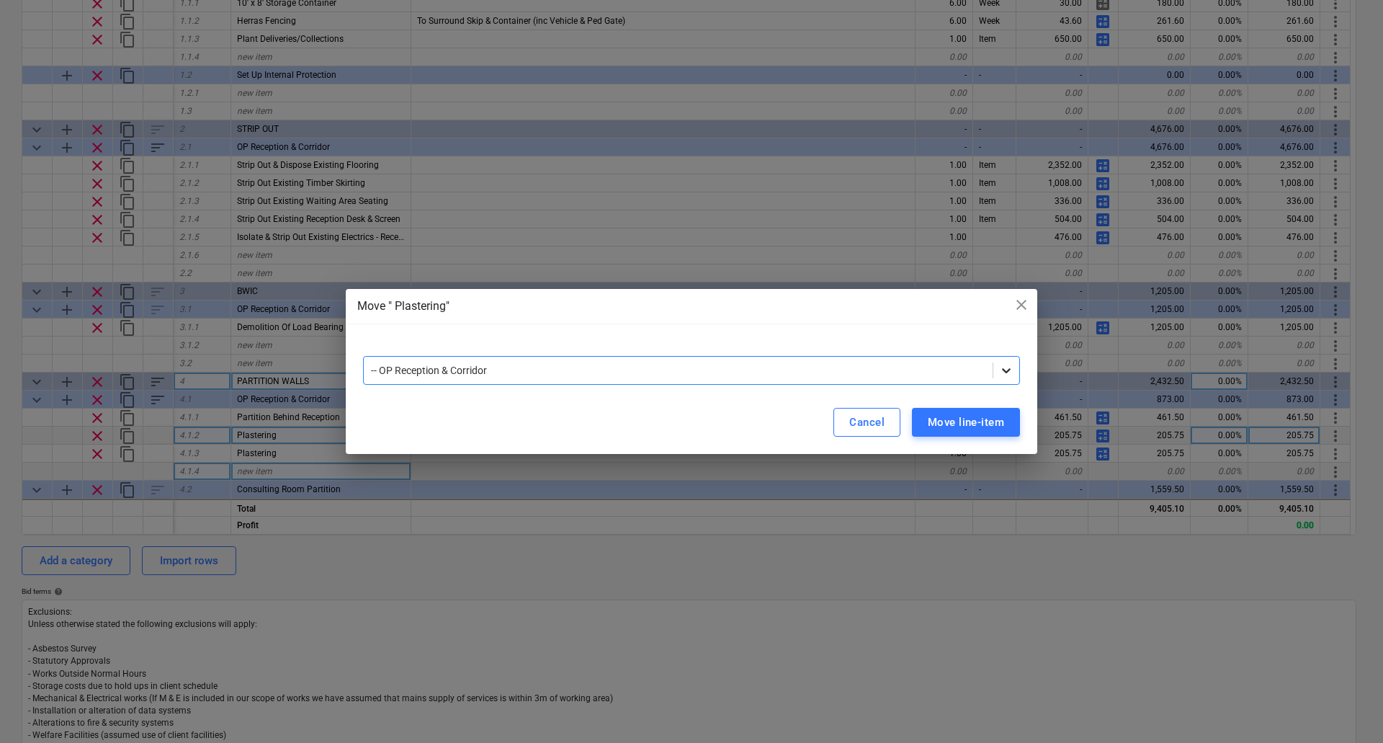
click at [1005, 371] on icon at bounding box center [1006, 370] width 9 height 5
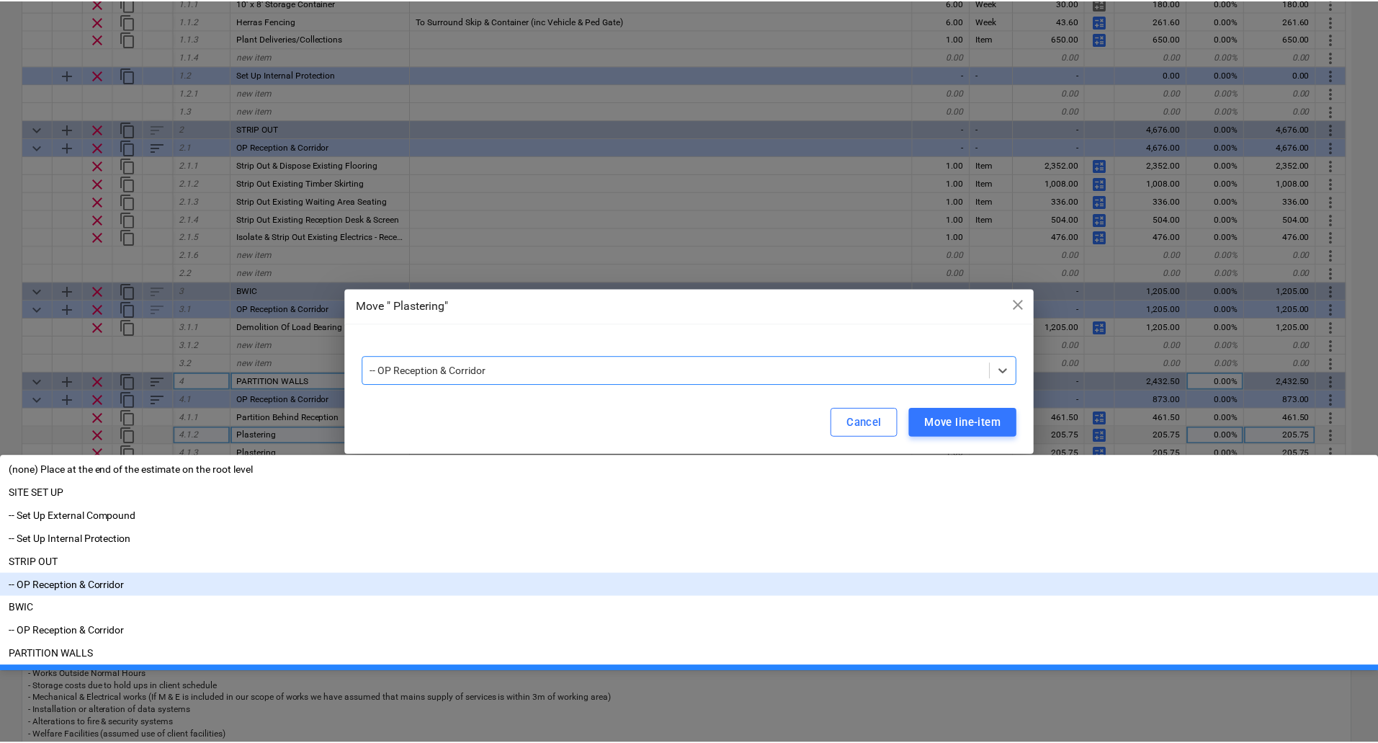
scroll to position [51, 0]
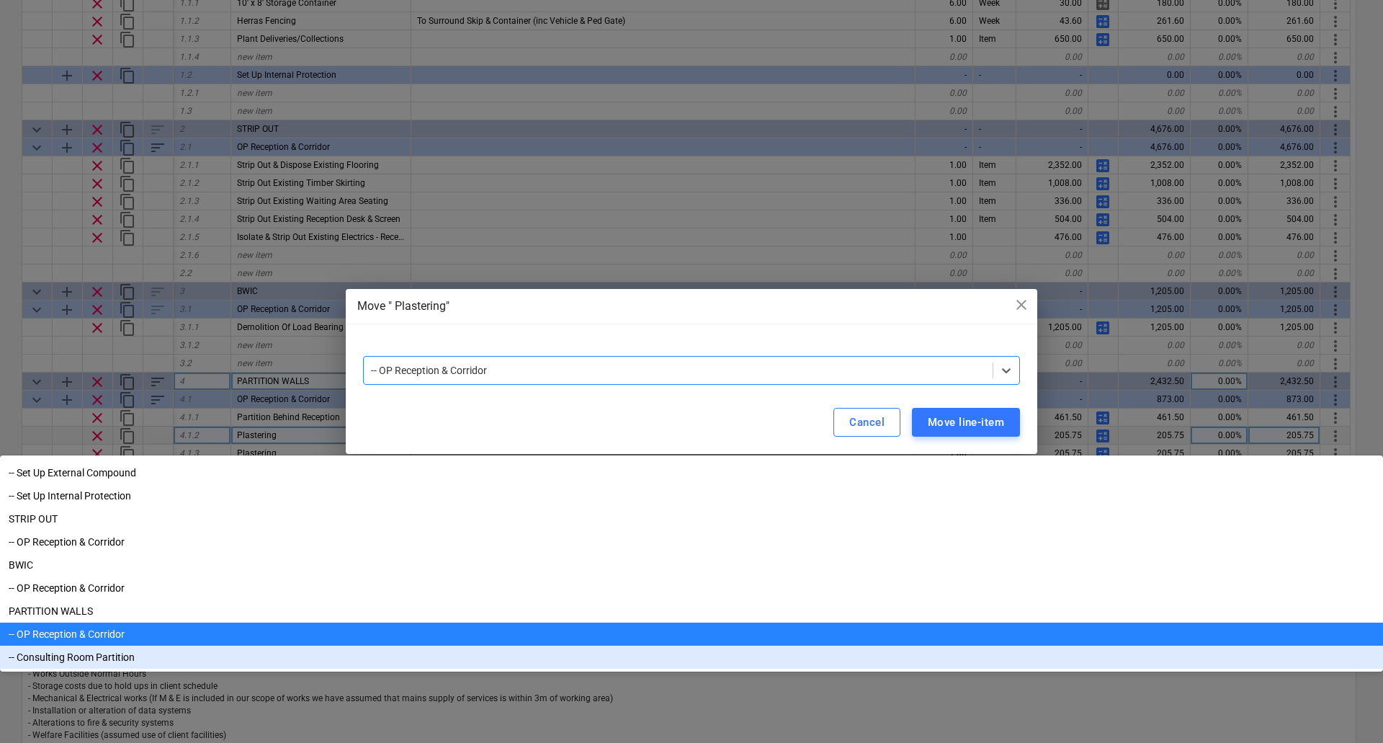
click at [482, 646] on div "-- Consulting Room Partition" at bounding box center [691, 657] width 1383 height 23
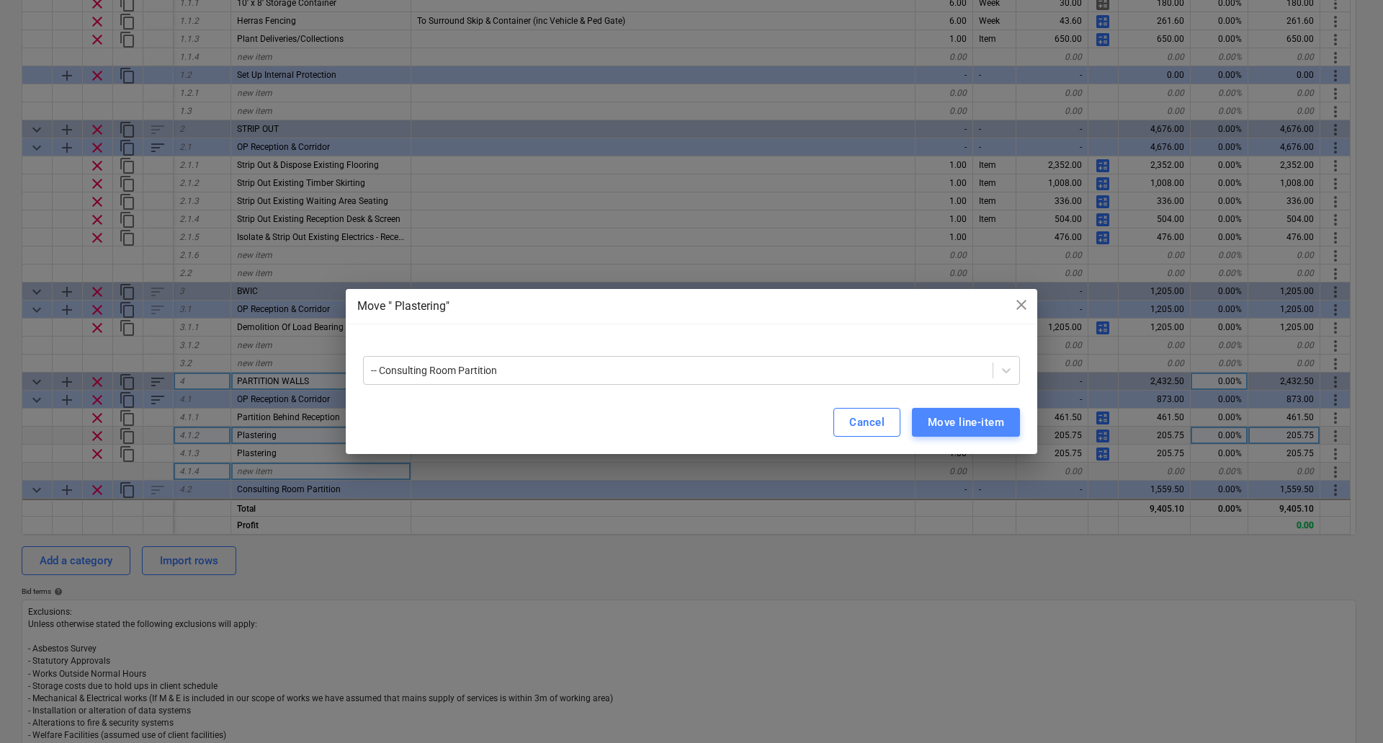
click at [984, 422] on div "Move line-item" at bounding box center [966, 422] width 76 height 19
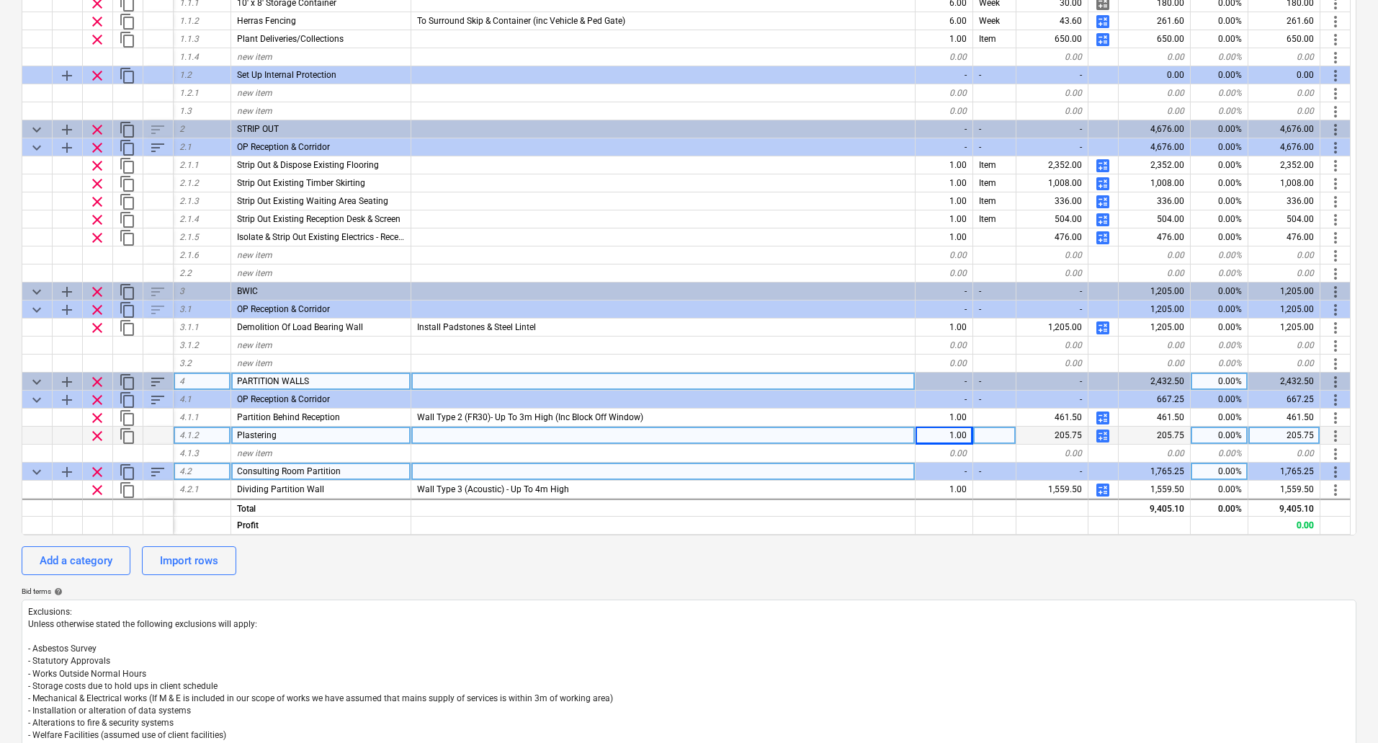
scroll to position [73, 0]
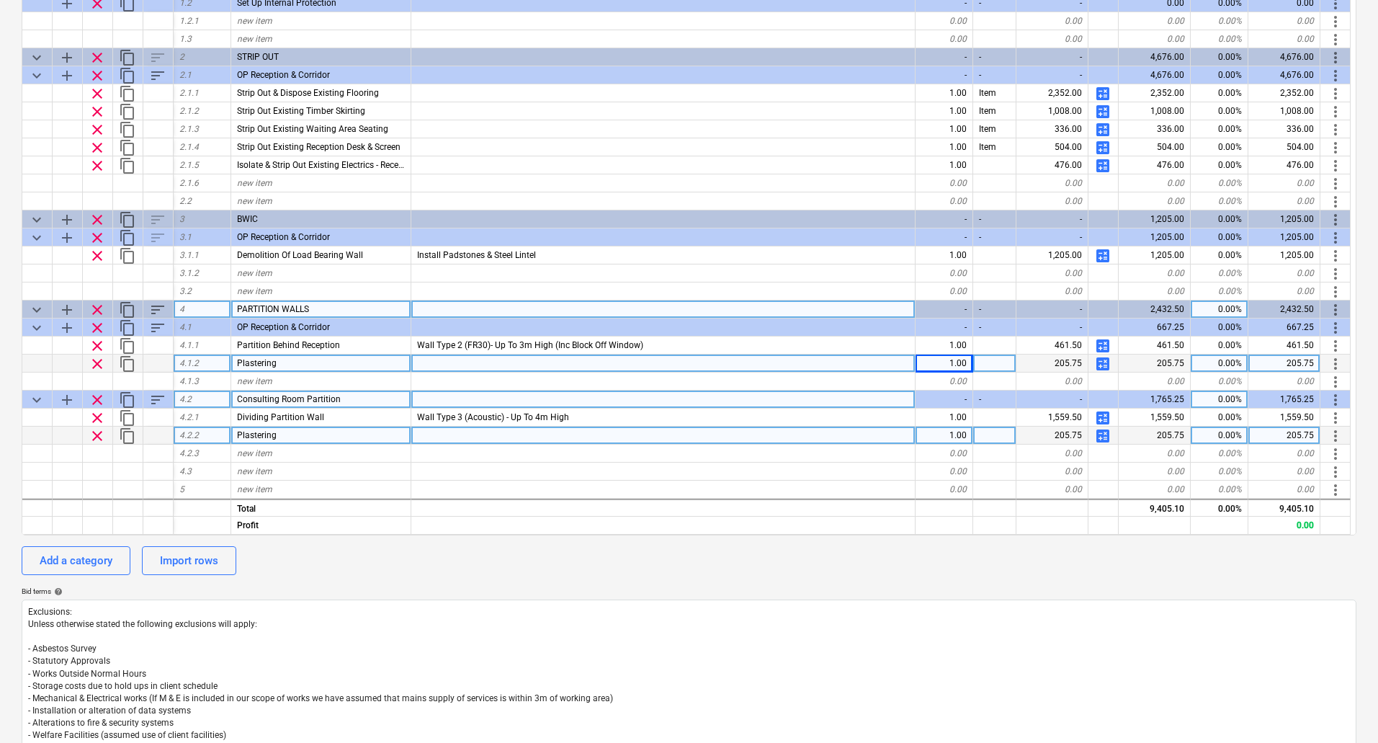
click at [1105, 433] on span "calculate" at bounding box center [1103, 435] width 17 height 17
type textarea "x"
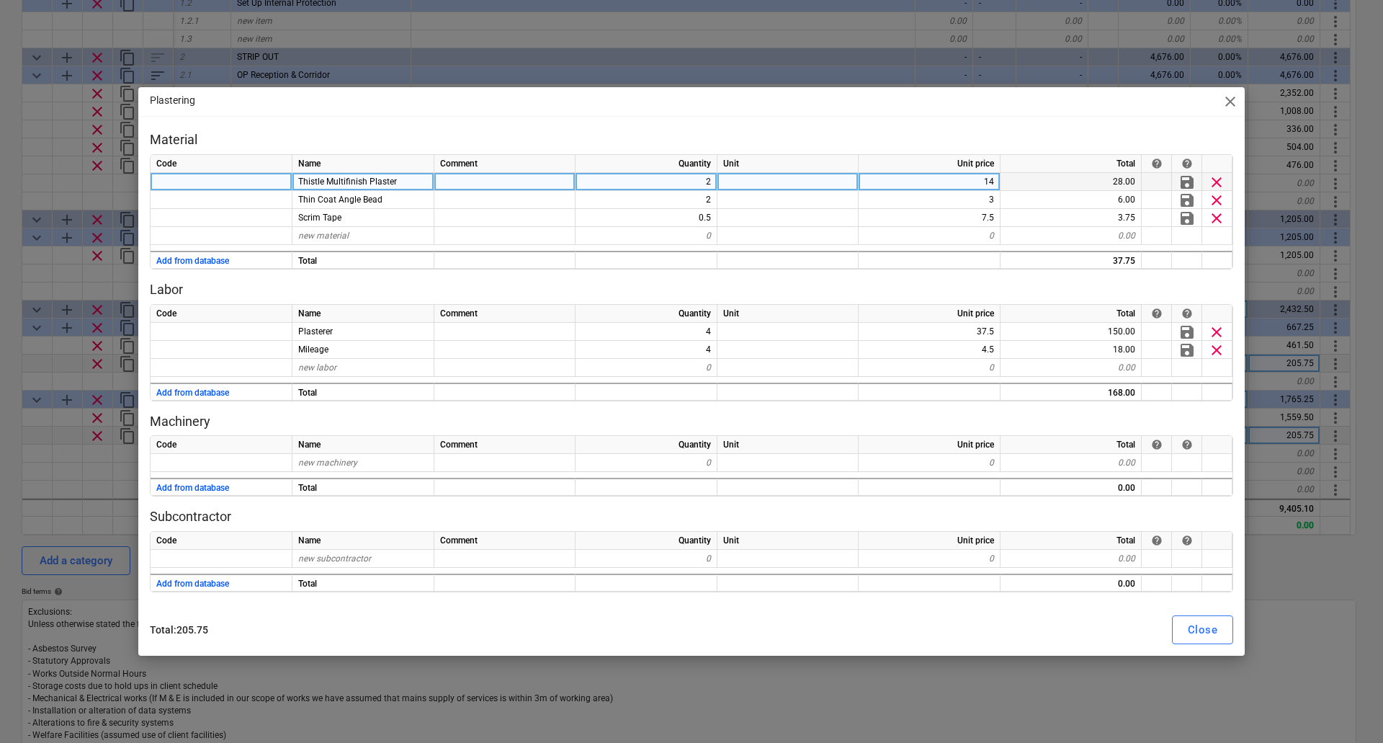
click at [703, 177] on div "2" at bounding box center [647, 182] width 142 height 18
type input "4"
type textarea "x"
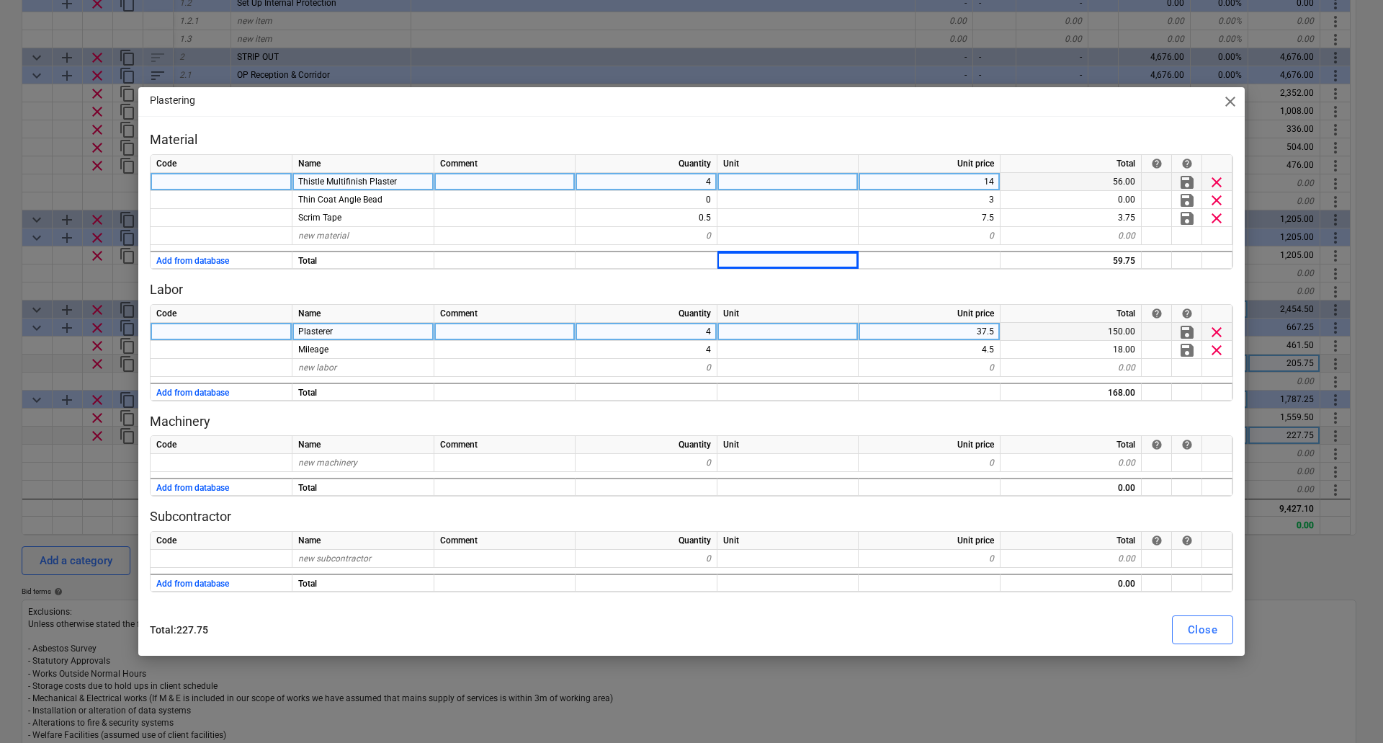
click at [663, 331] on div "4" at bounding box center [647, 332] width 142 height 18
type input "8"
click at [1200, 631] on div "Close" at bounding box center [1203, 629] width 30 height 19
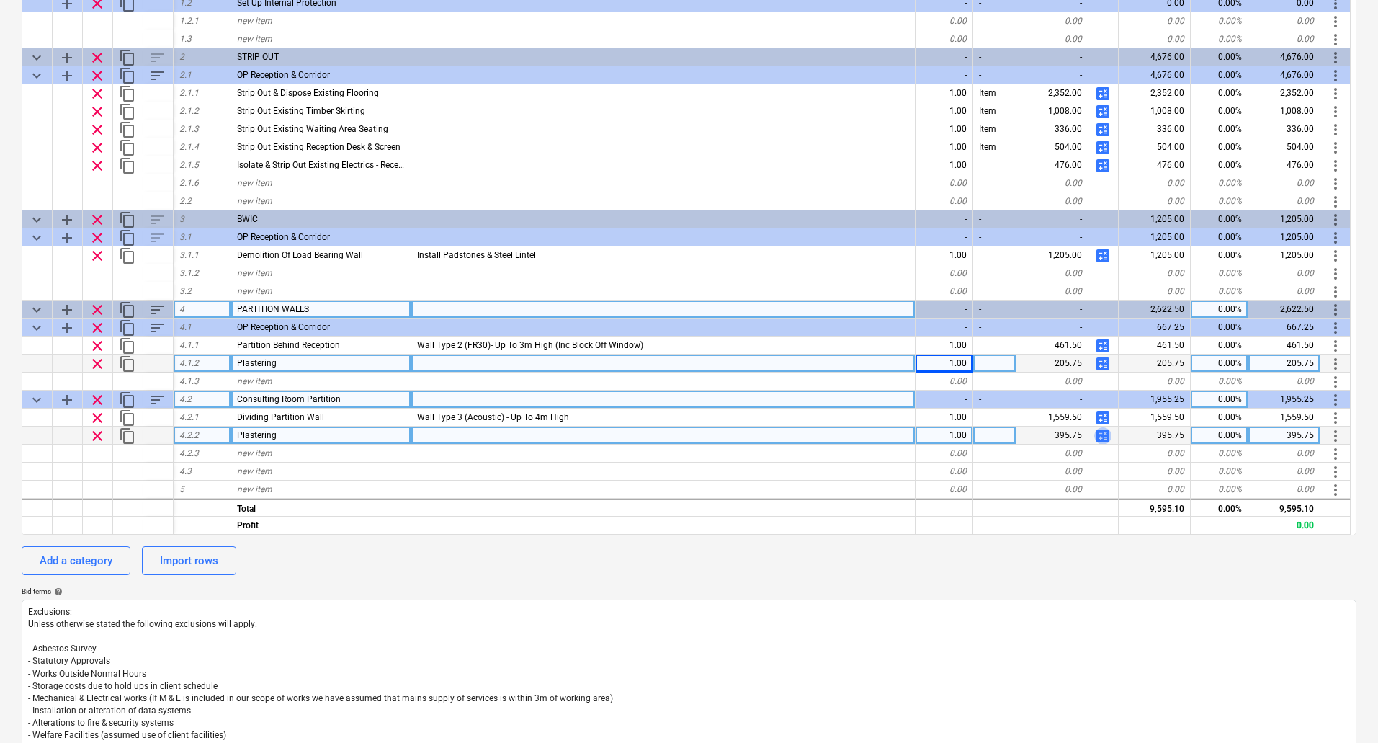
click at [1102, 437] on span "calculate" at bounding box center [1103, 435] width 17 height 17
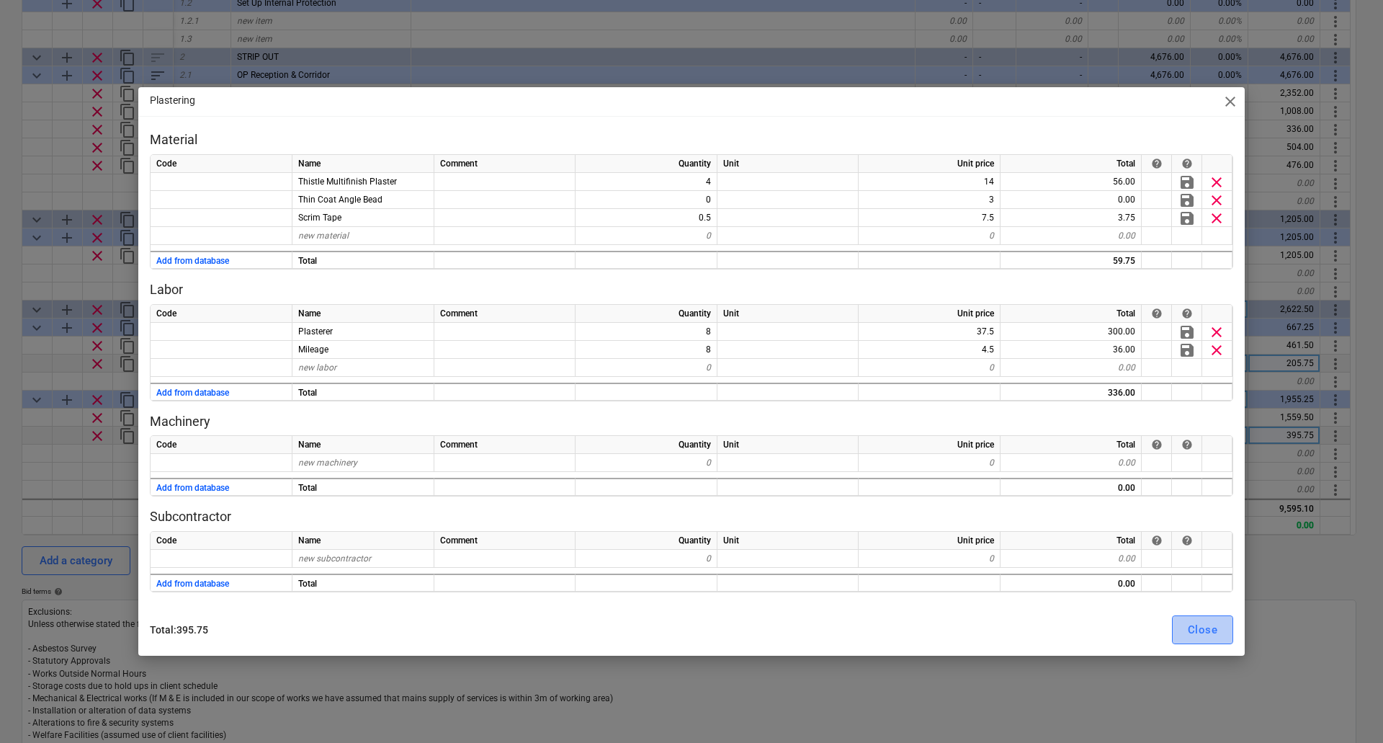
click at [1205, 624] on div "Close" at bounding box center [1203, 629] width 30 height 19
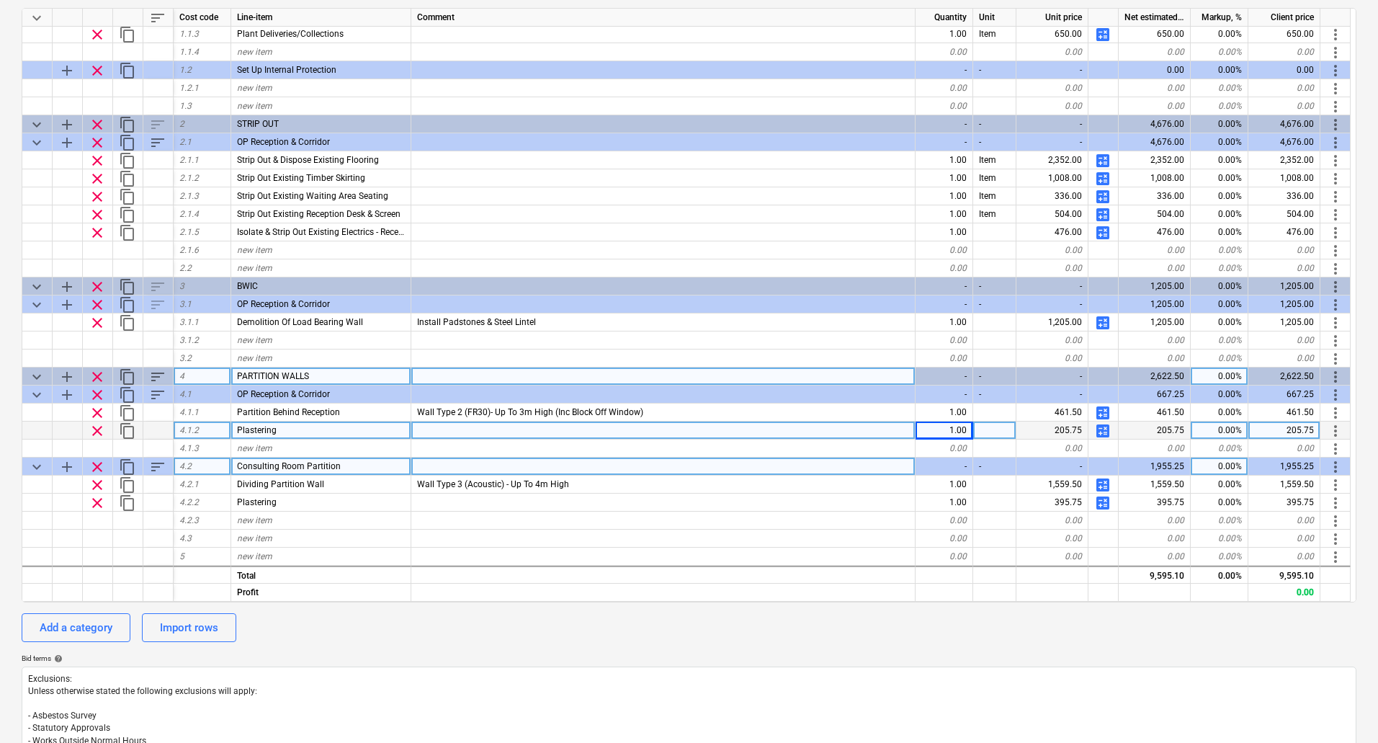
scroll to position [221, 0]
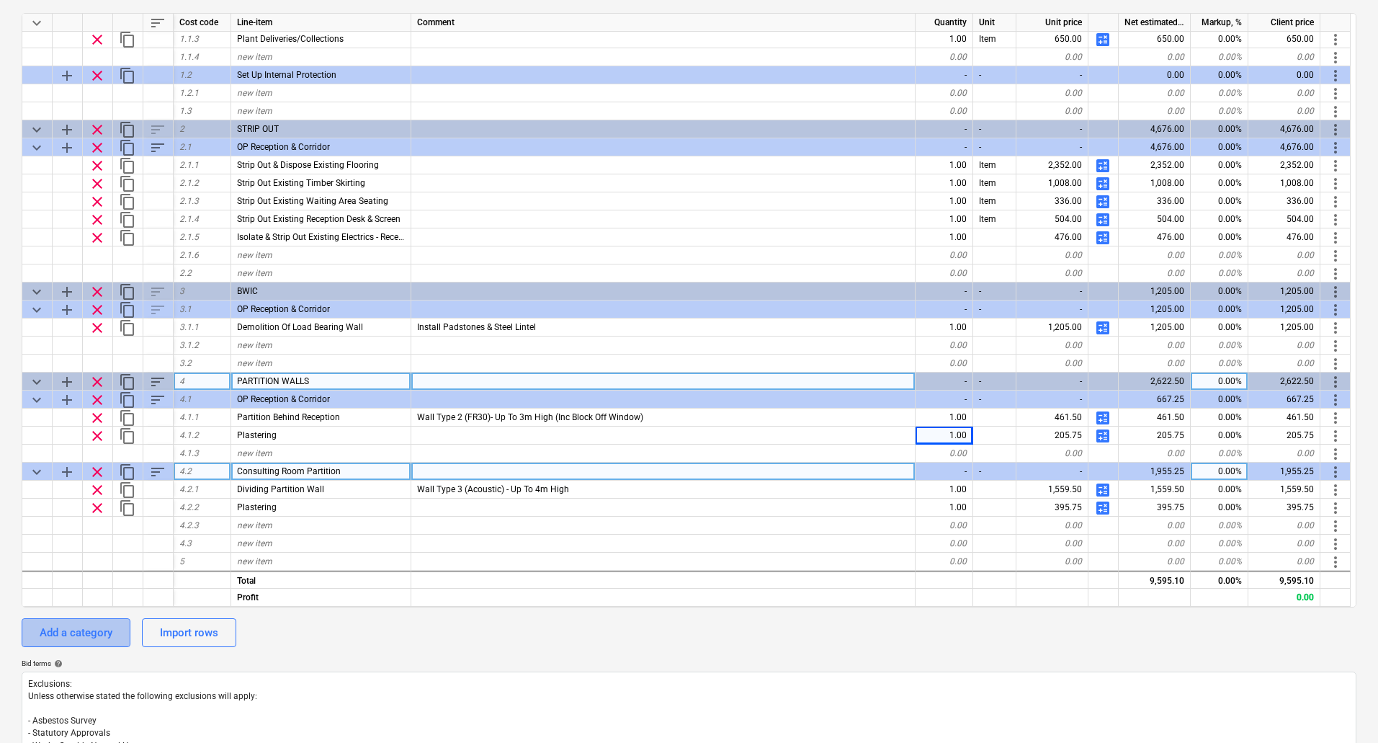
click at [62, 640] on div "Add a category" at bounding box center [76, 632] width 73 height 19
type textarea "x"
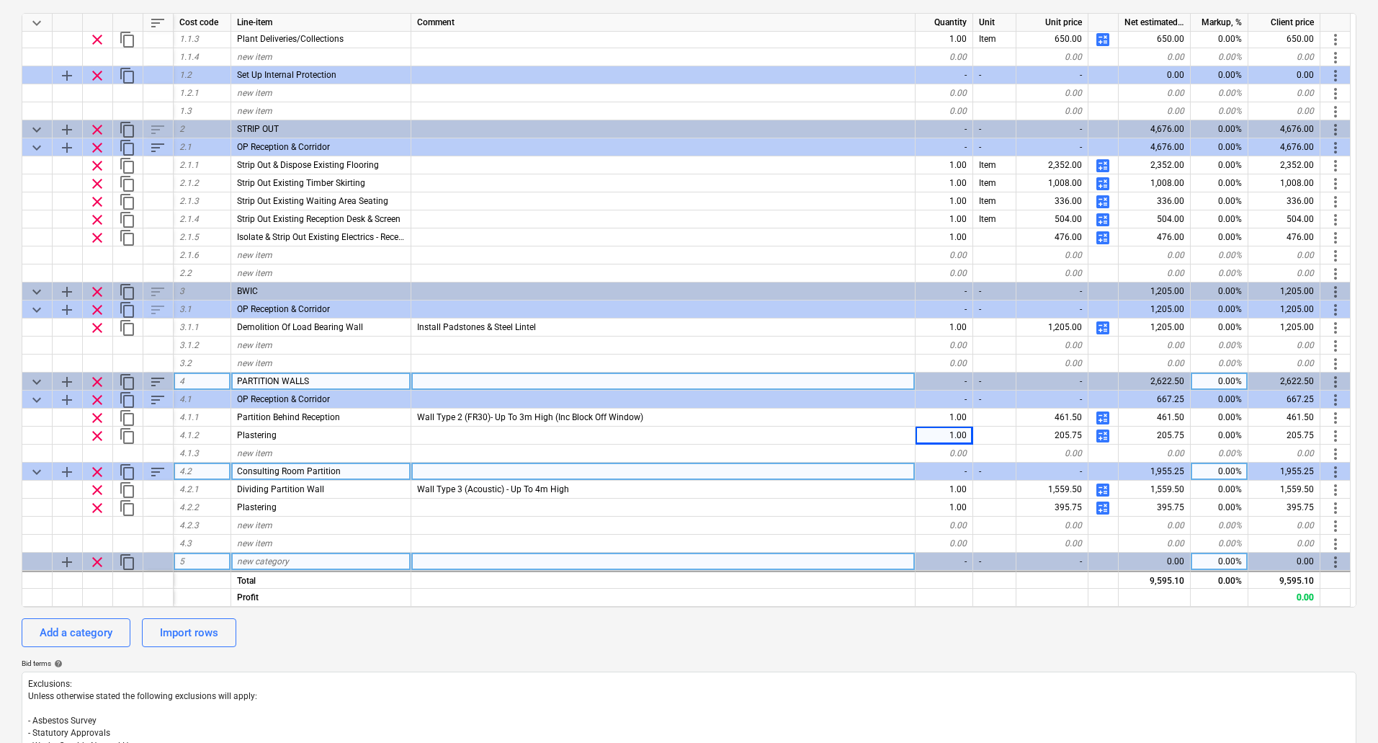
click at [259, 564] on span "new category" at bounding box center [263, 561] width 52 height 10
type input "SPECIALIST PARTITIONS"
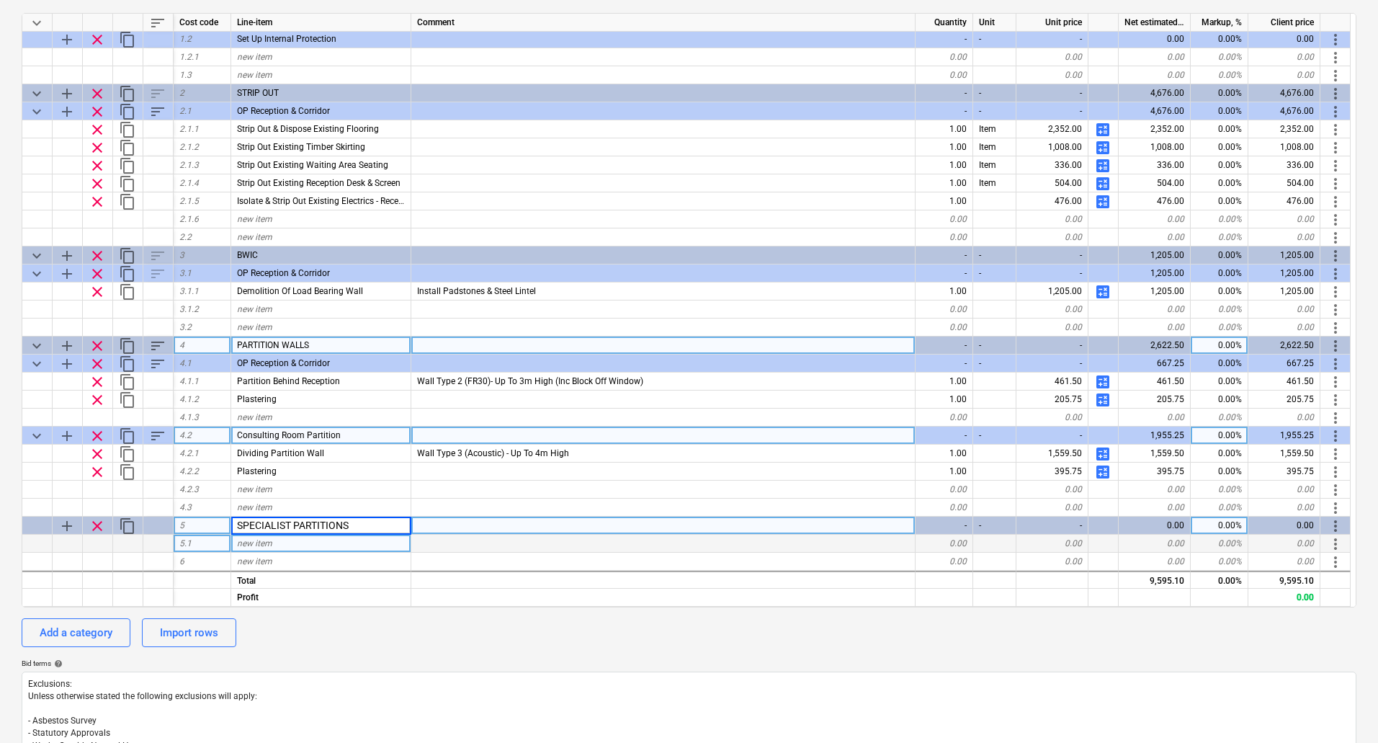
click at [277, 542] on div "new item" at bounding box center [321, 544] width 180 height 18
click at [66, 522] on span "add" at bounding box center [66, 525] width 17 height 17
type textarea "x"
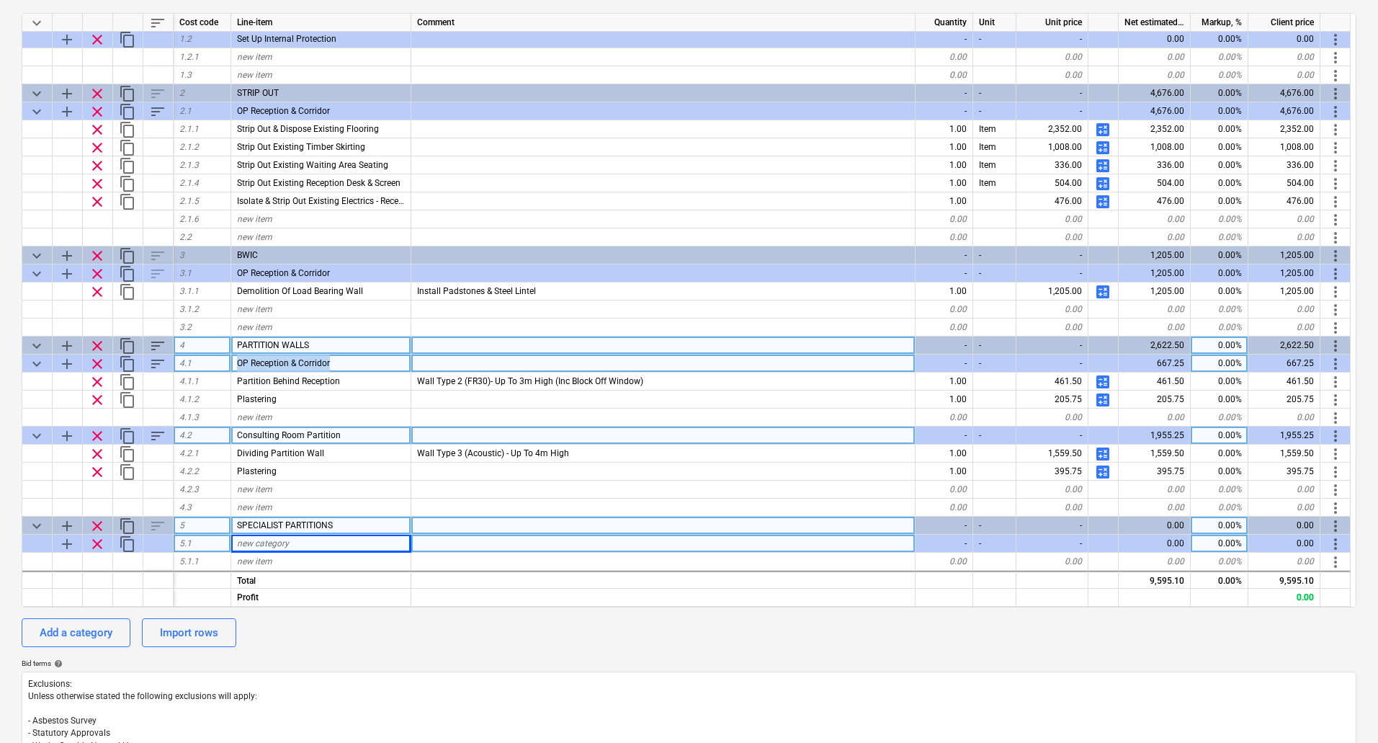
drag, startPoint x: 367, startPoint y: 363, endPoint x: 235, endPoint y: 363, distance: 131.9
click at [235, 363] on div "OP Reception & Corridor" at bounding box center [321, 364] width 180 height 18
click at [300, 543] on div "new category" at bounding box center [321, 544] width 180 height 18
type input "OP Reception & Corridor"
type textarea "x"
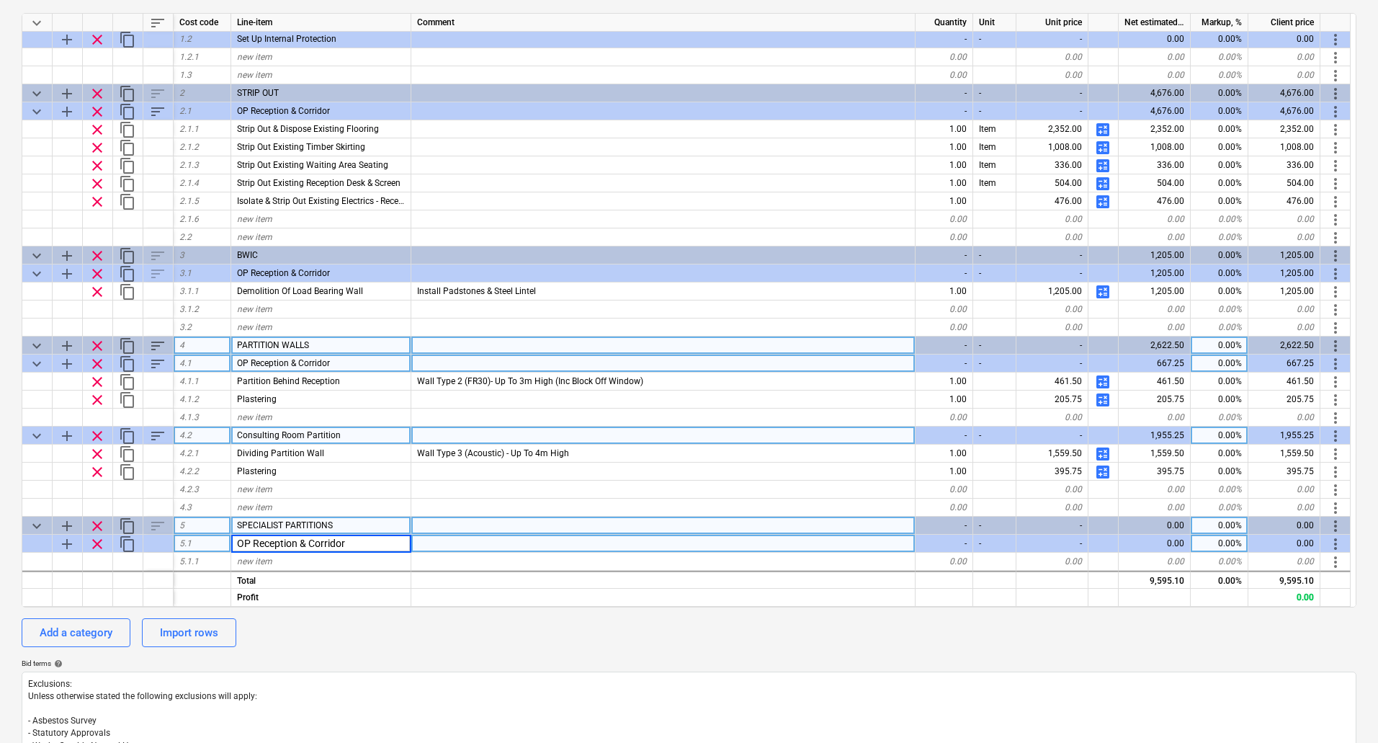
click at [373, 527] on div "SPECIALIST PARTITIONS" at bounding box center [321, 526] width 180 height 18
click at [360, 524] on div "SPECIALIST PARTITIONS" at bounding box center [321, 526] width 180 height 18
click at [360, 524] on input "SPECIALIST PARTITIONS" at bounding box center [320, 525] width 179 height 17
type input "GLAZED PARTITION"
type textarea "x"
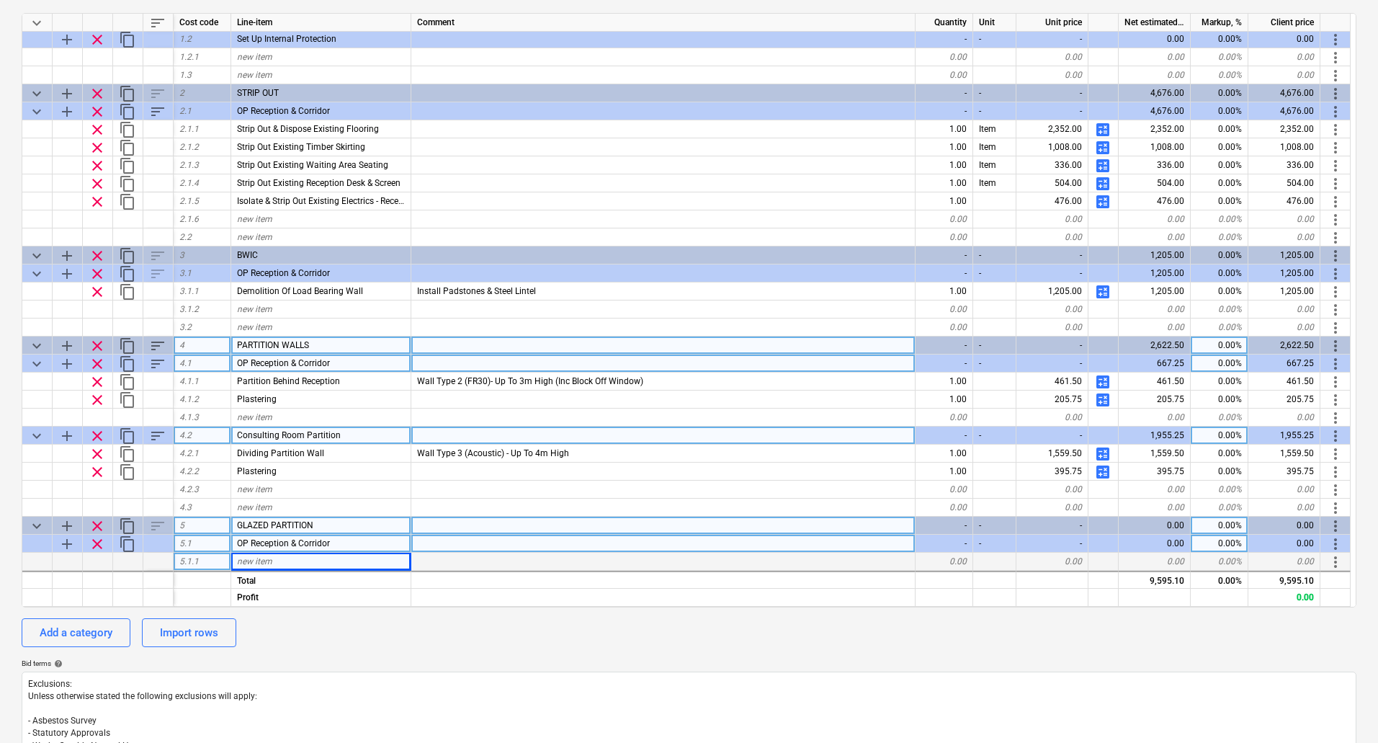
click at [278, 558] on div "new item" at bounding box center [321, 562] width 180 height 18
type input "E"
type input "entrance Lobby Double Door & Side Panel"
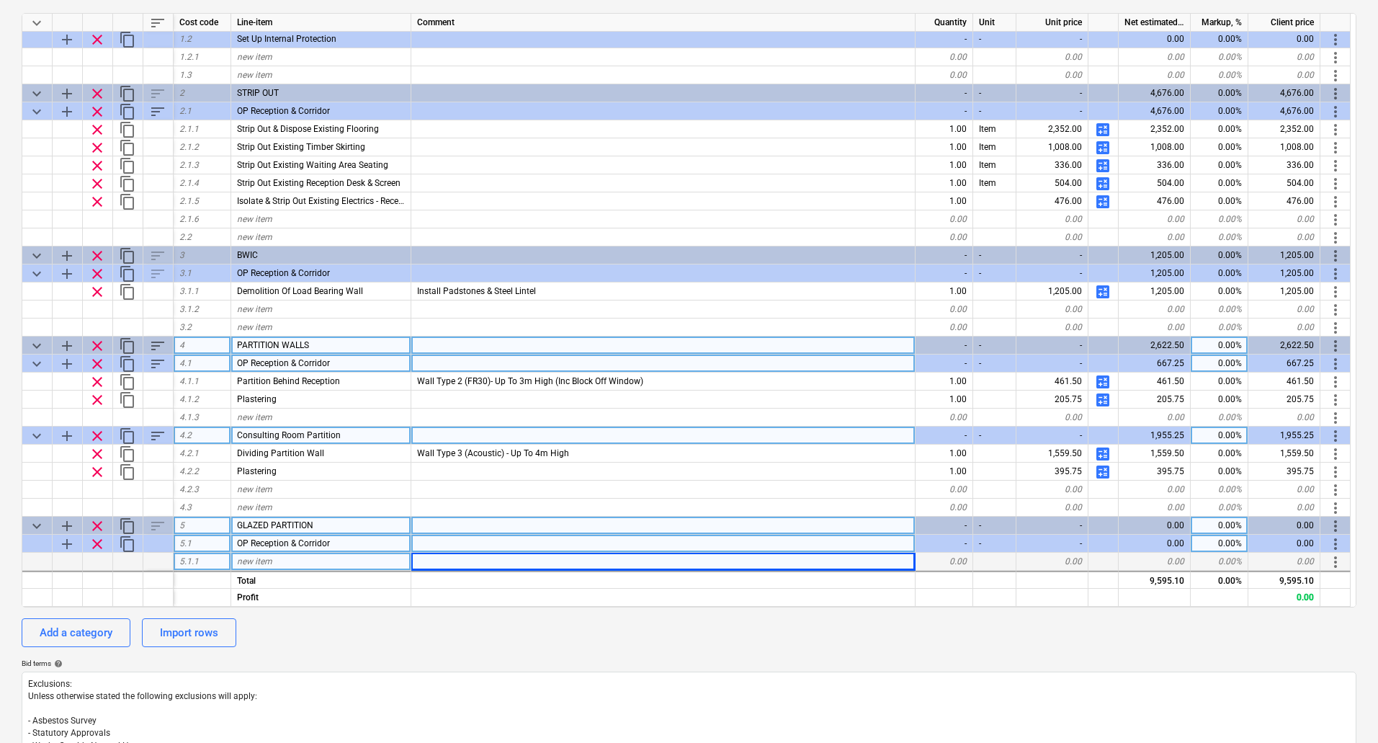
type textarea "x"
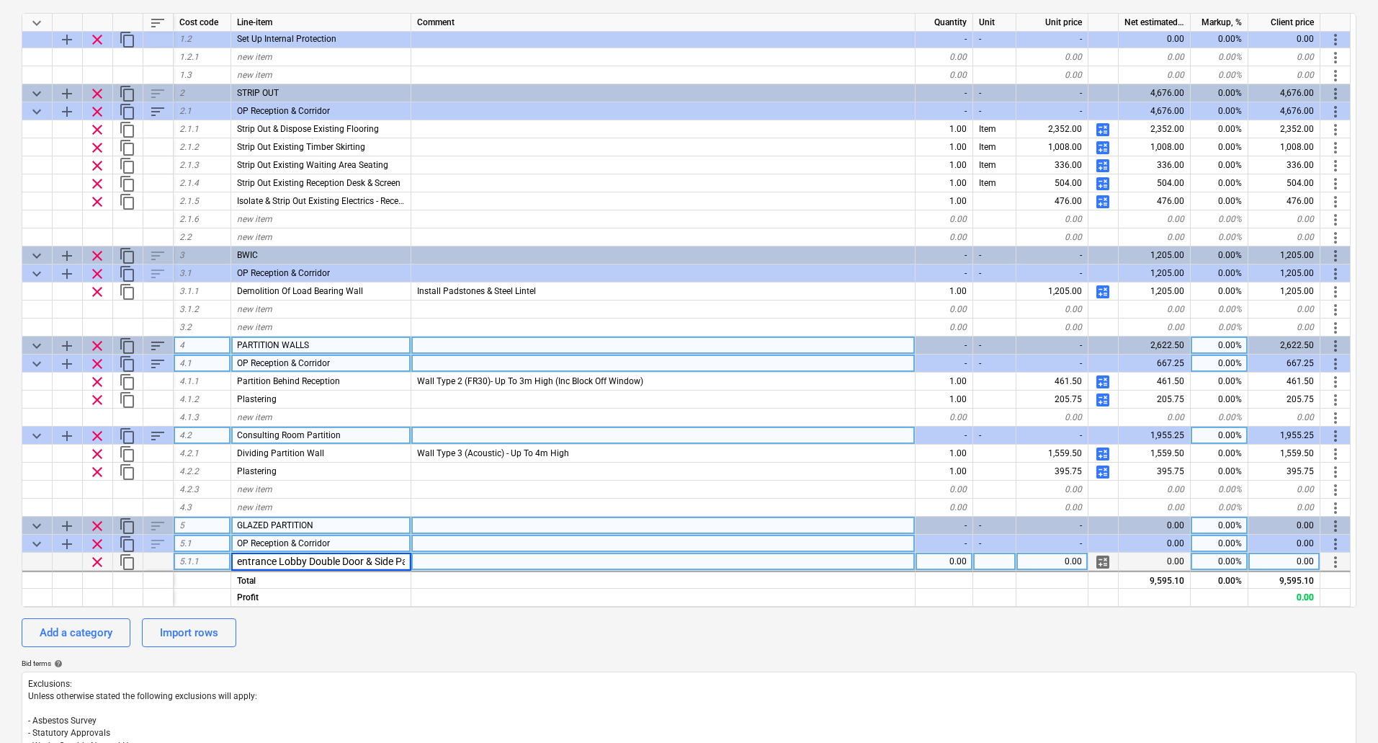
scroll to position [0, 0]
type input "Entrance Lobby Double Door & Side Panel"
type textarea "x"
click at [450, 558] on div at bounding box center [663, 562] width 504 height 18
type input "Ocula EI60 Fire Rated Specification"
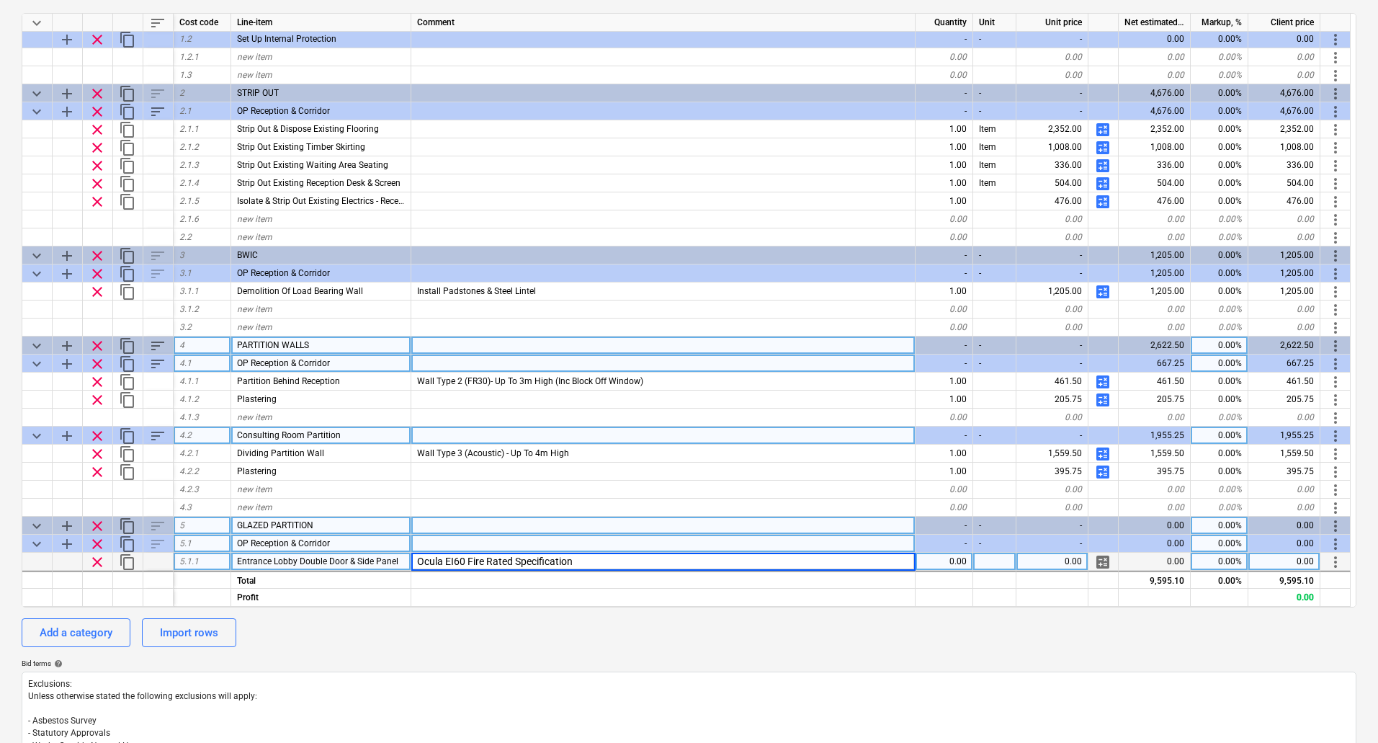
type textarea "x"
click at [958, 563] on div "0.00" at bounding box center [945, 562] width 58 height 18
type input "1"
type textarea "x"
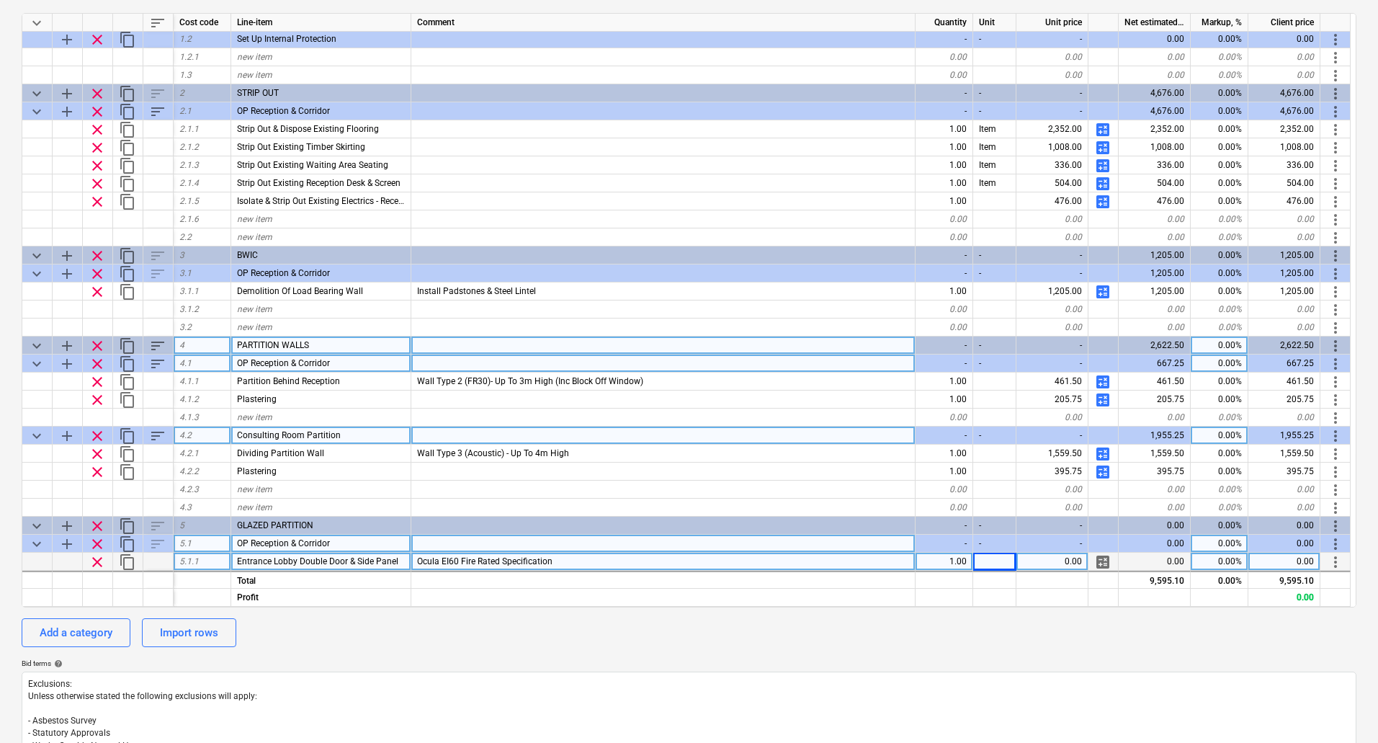
click at [1081, 566] on div "0.00" at bounding box center [1053, 562] width 72 height 18
type input "17942.43"
type textarea "x"
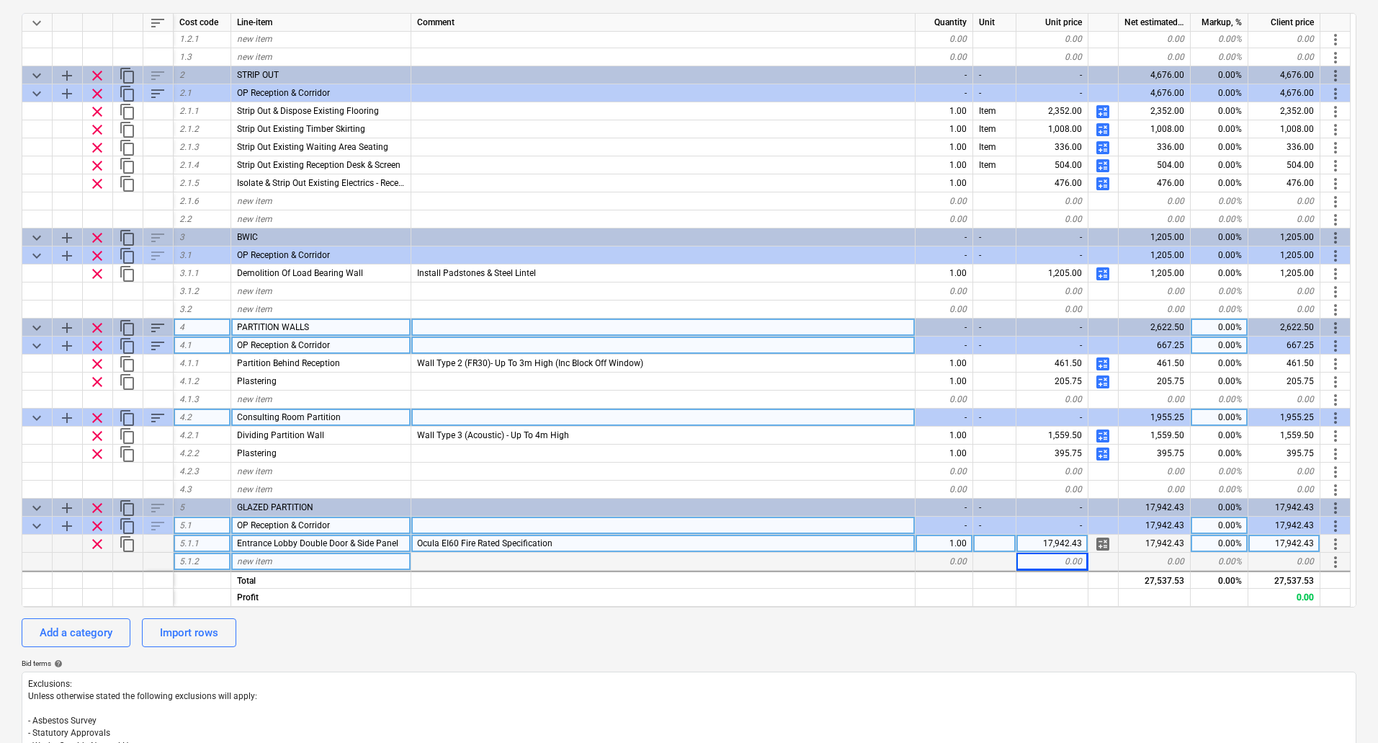
click at [286, 561] on div "new item" at bounding box center [321, 562] width 180 height 18
type input "A"
type input "Door Automation"
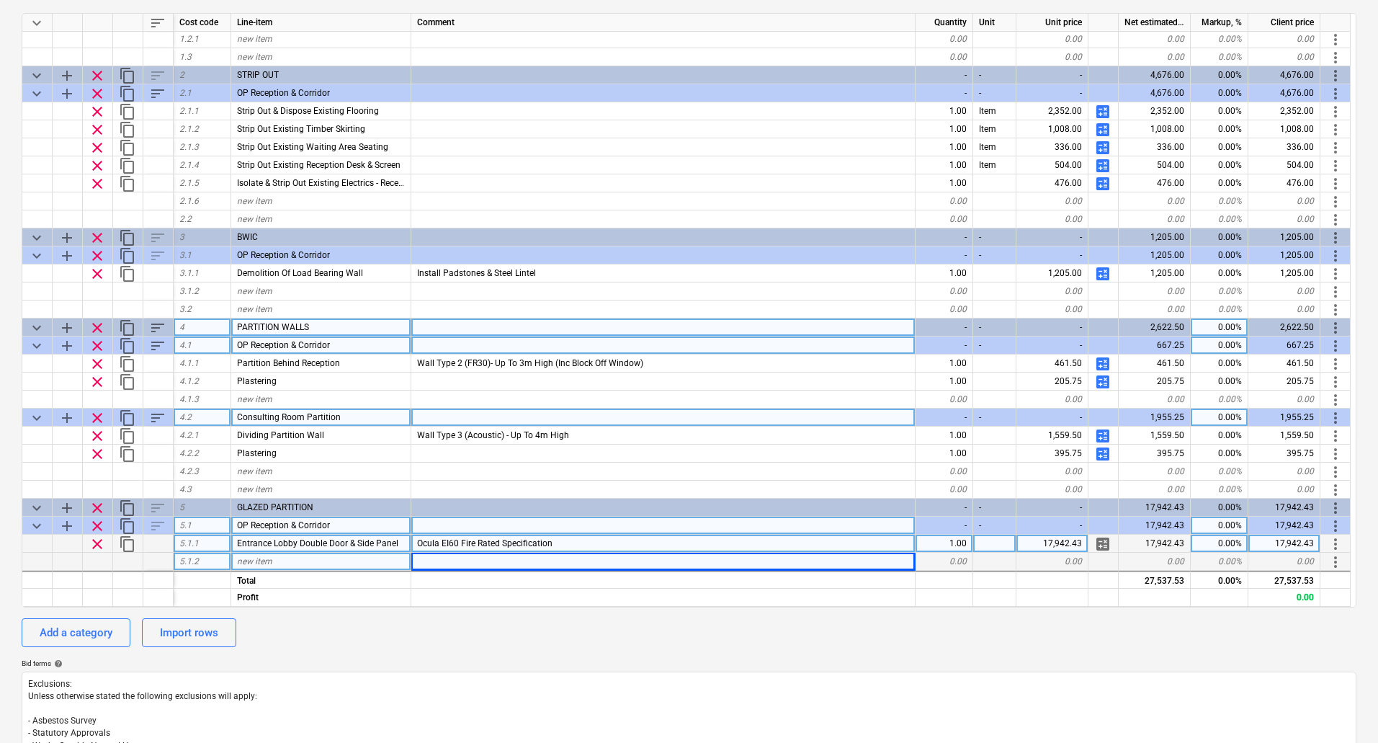
type textarea "x"
click at [643, 538] on div "Ocula EI60 Fire Rated Specification" at bounding box center [663, 544] width 504 height 18
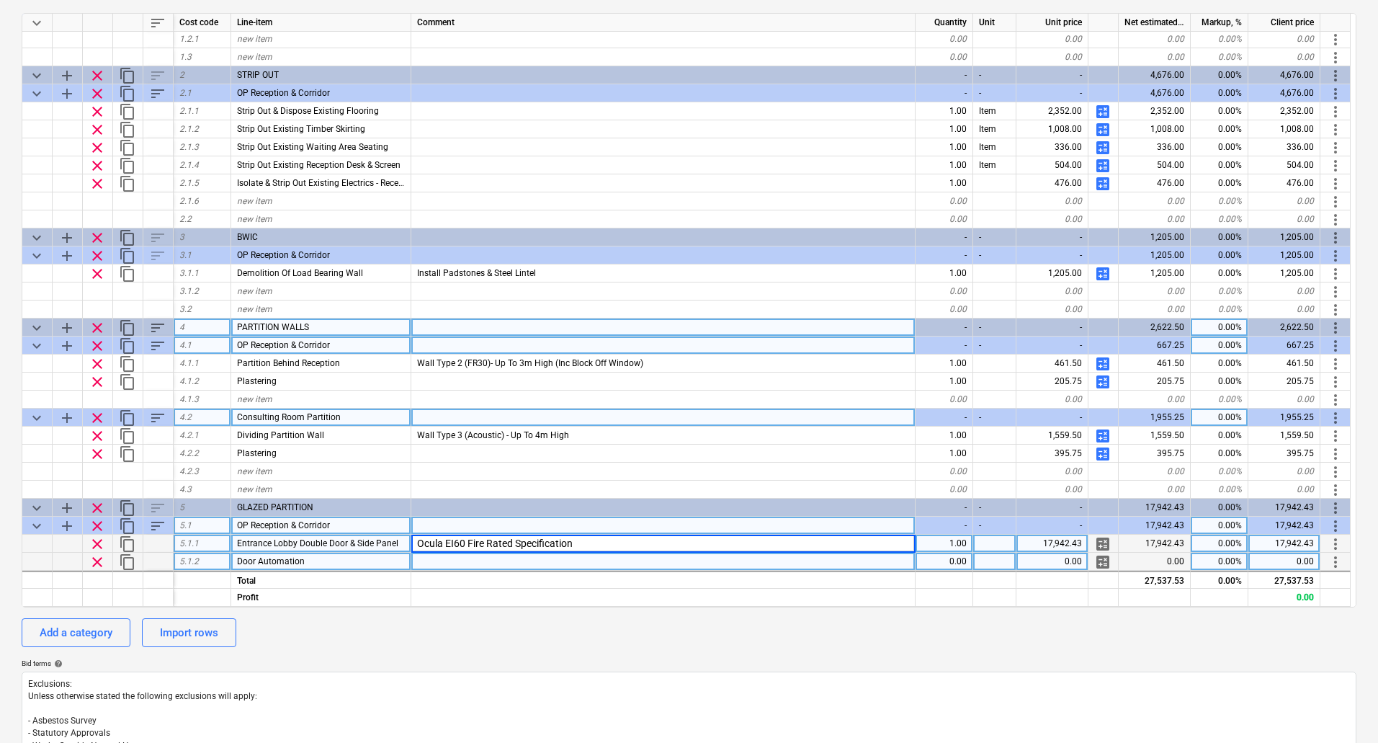
click at [642, 541] on input "Ocula EI60 Fire Rated Specification" at bounding box center [663, 543] width 504 height 17
type input "Ocula EI60 Fire Rated Specification - To Supply and Install - 2895 x 2330mm EI6…"
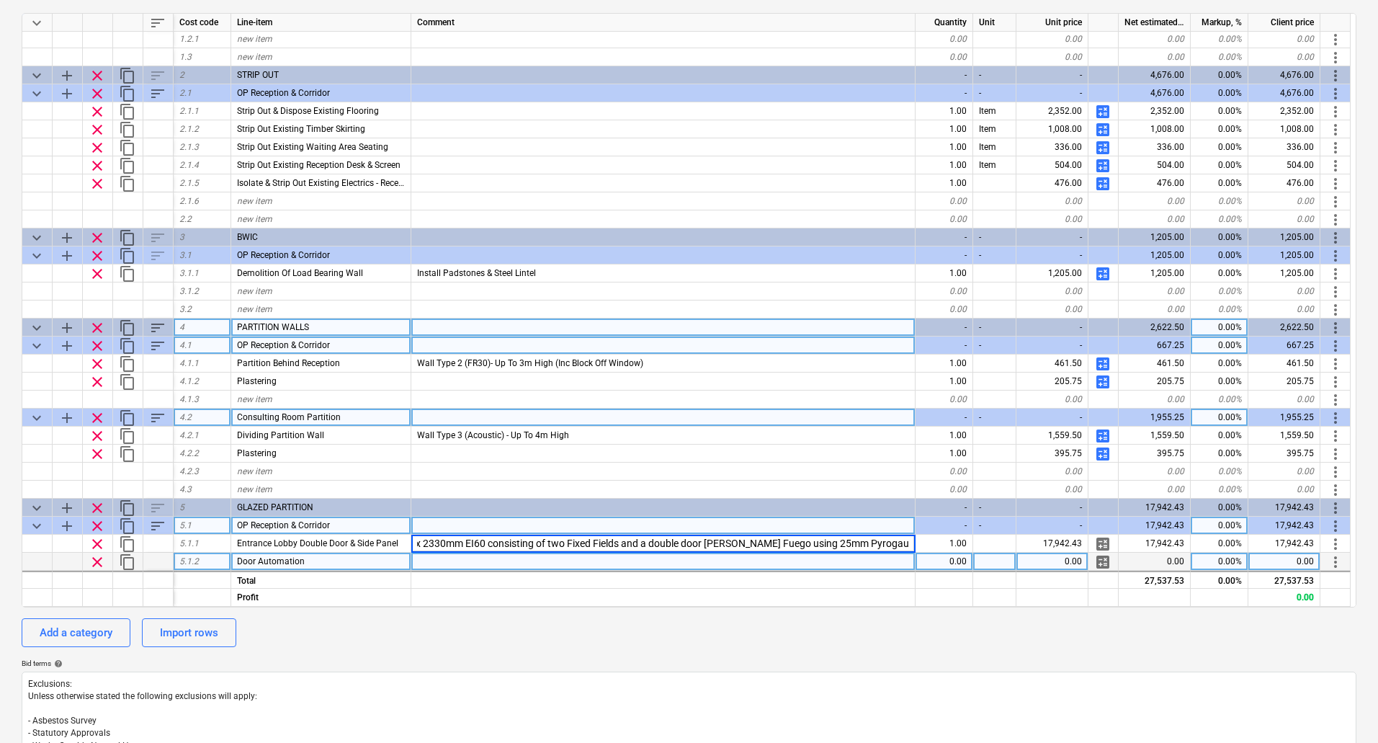
type textarea "x"
click at [422, 553] on div at bounding box center [663, 562] width 504 height 18
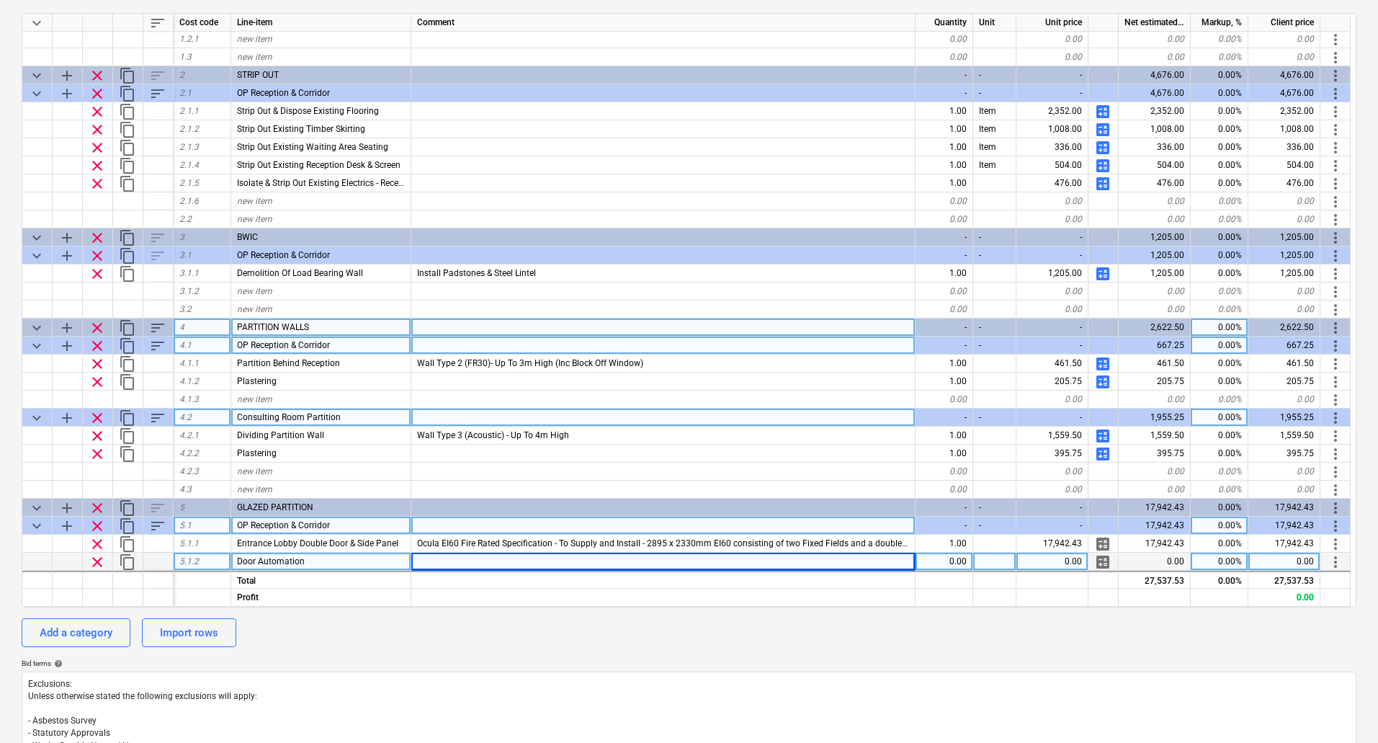
click at [448, 559] on div at bounding box center [663, 562] width 504 height 18
type input "Install 1No. DFA127 Fire Protection Swing Operator Pair to the double door Pair…"
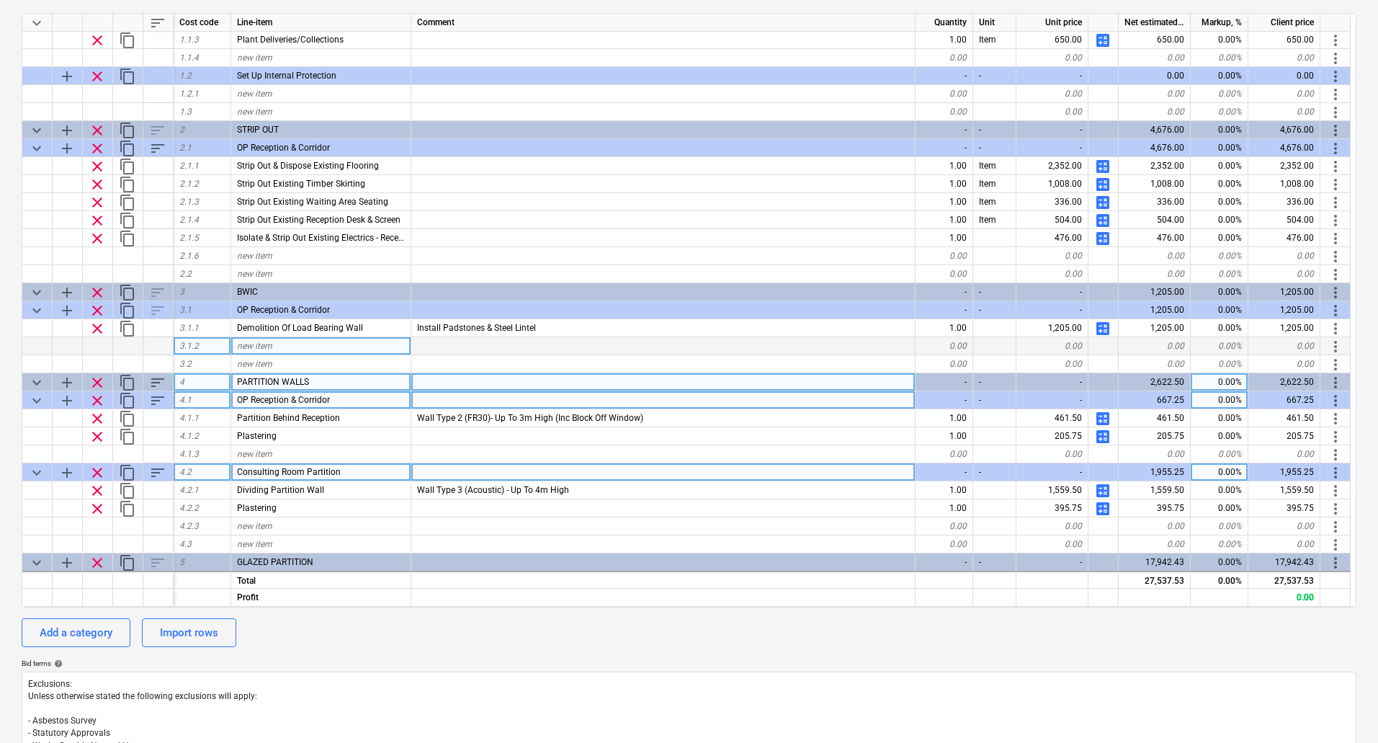
scroll to position [182, 0]
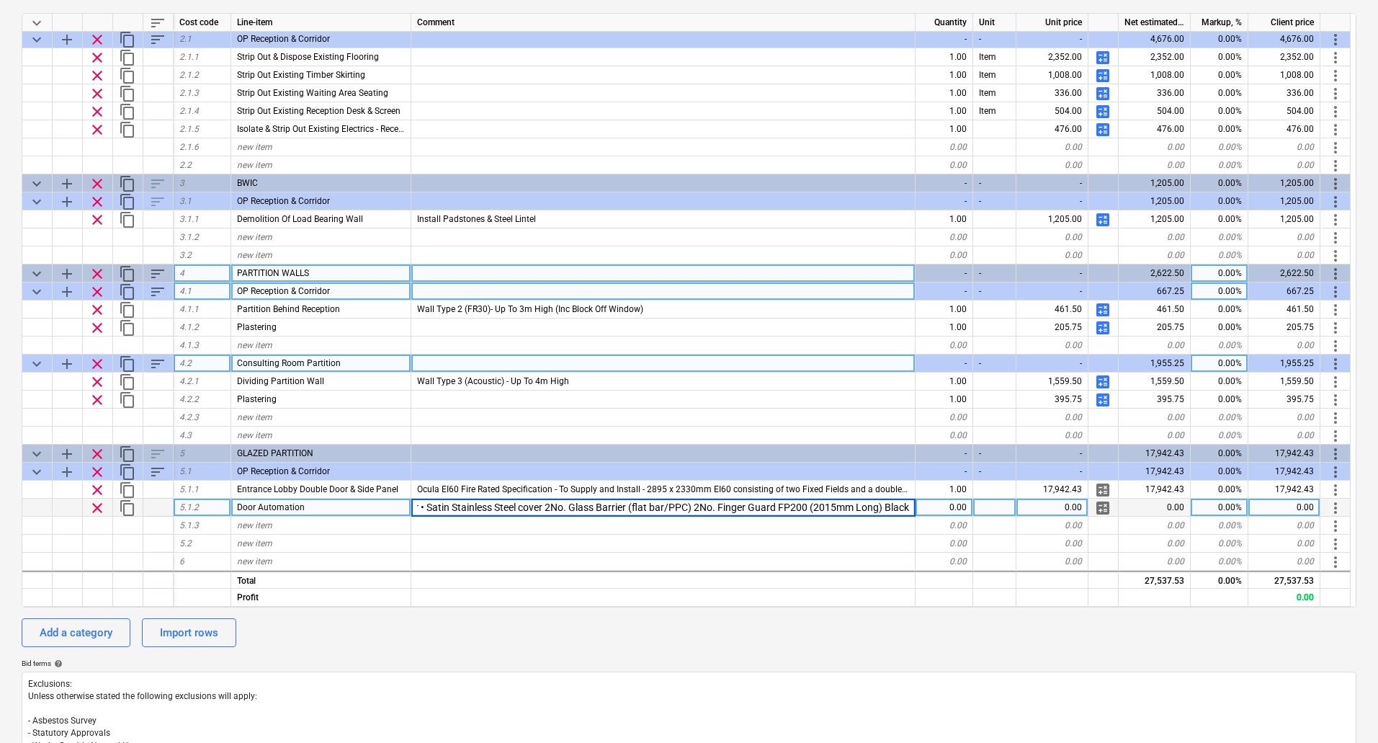
click at [953, 509] on div "0.00" at bounding box center [945, 508] width 58 height 18
type textarea "x"
type input "1"
type textarea "x"
click at [1043, 503] on div "0.00" at bounding box center [1053, 508] width 72 height 18
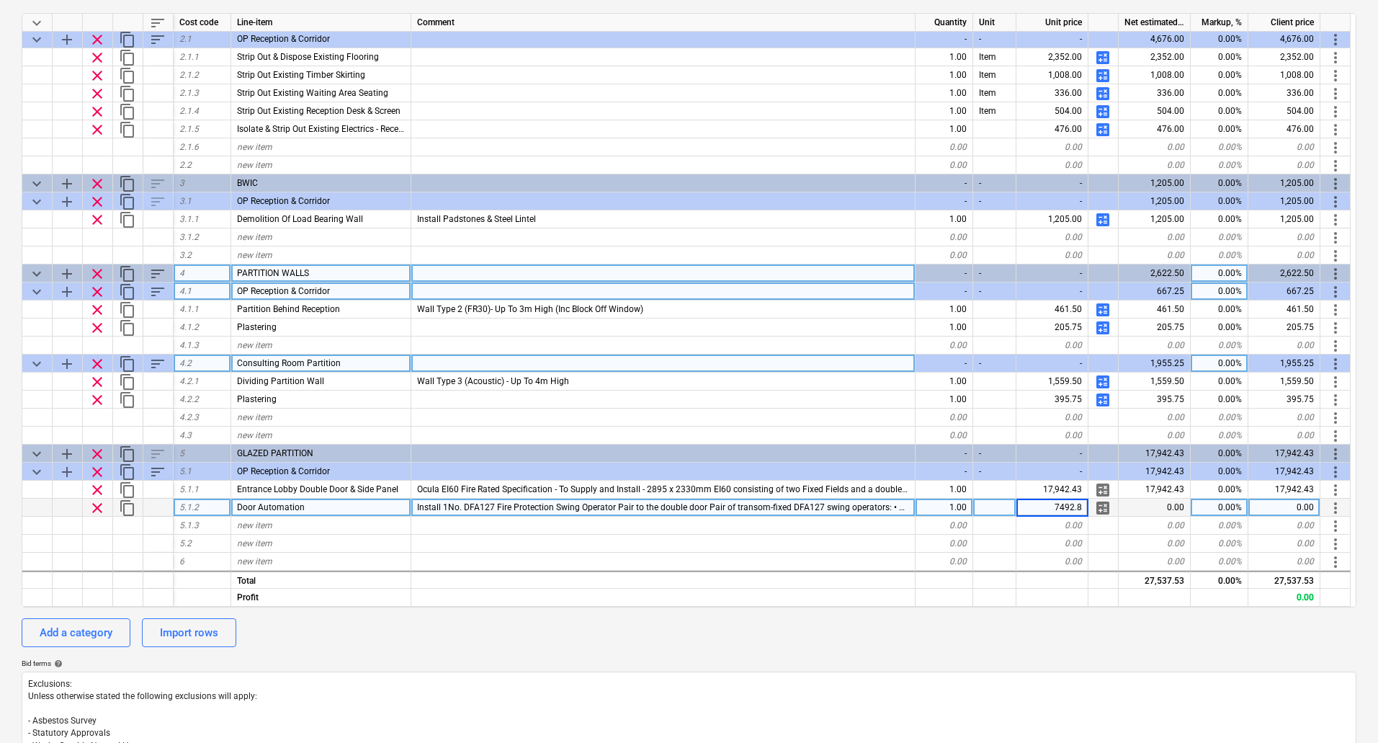
type input "7492.86"
type textarea "x"
click at [270, 529] on span "new item" at bounding box center [254, 525] width 35 height 10
type input "Entrance Lobby Screen"
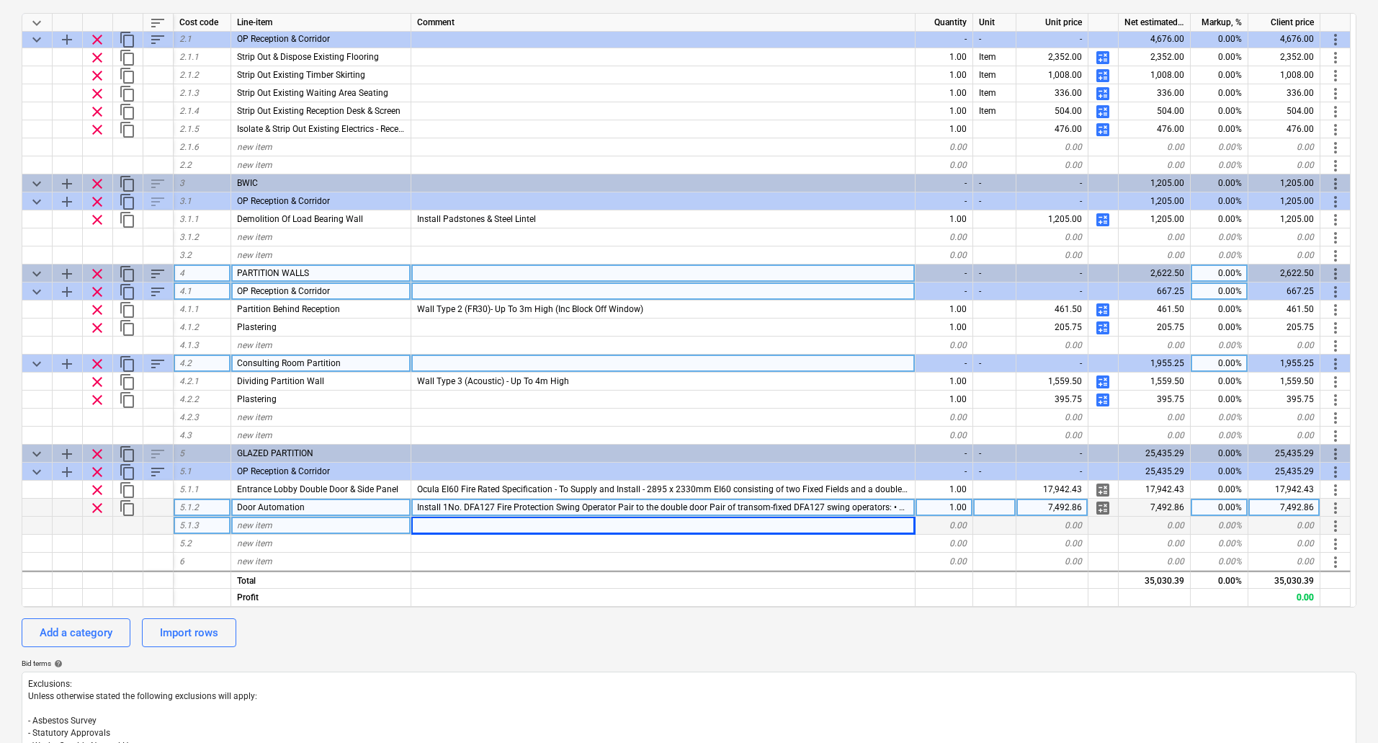
type textarea "x"
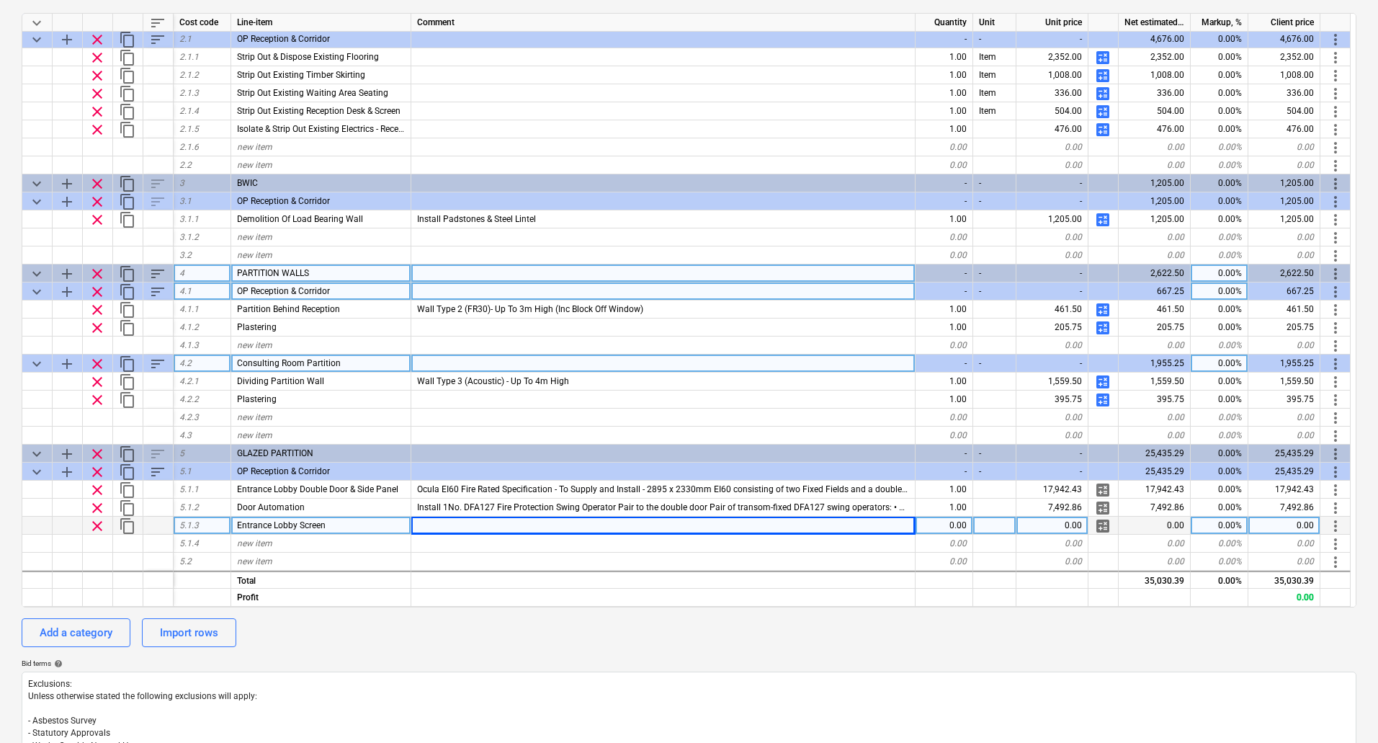
click at [468, 527] on div at bounding box center [663, 526] width 504 height 18
type input "To Supply and Install - EI60 consisting of Fixed Fields 3000mm x 2330mm Forster…"
type textarea "x"
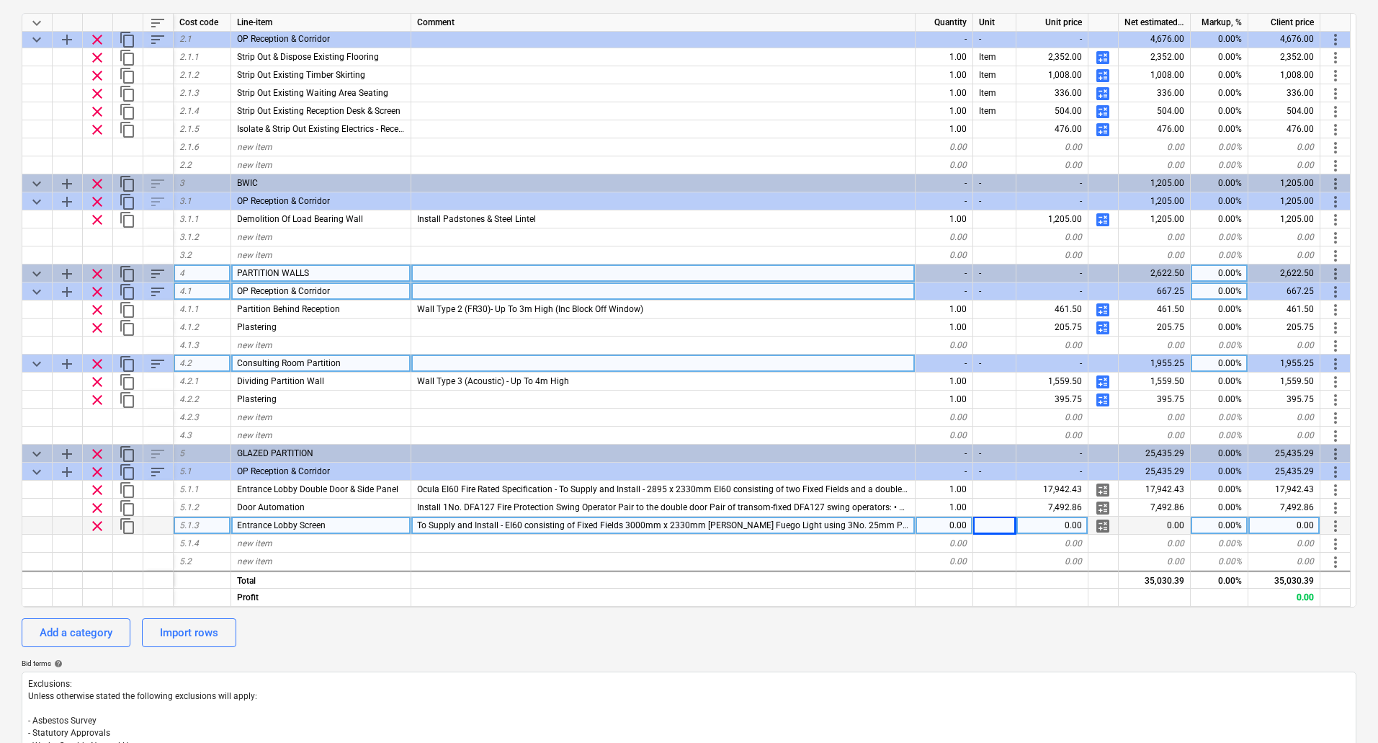
click at [953, 529] on div "0.00" at bounding box center [945, 526] width 58 height 18
type input "1"
type textarea "x"
type input "8972.43"
type textarea "x"
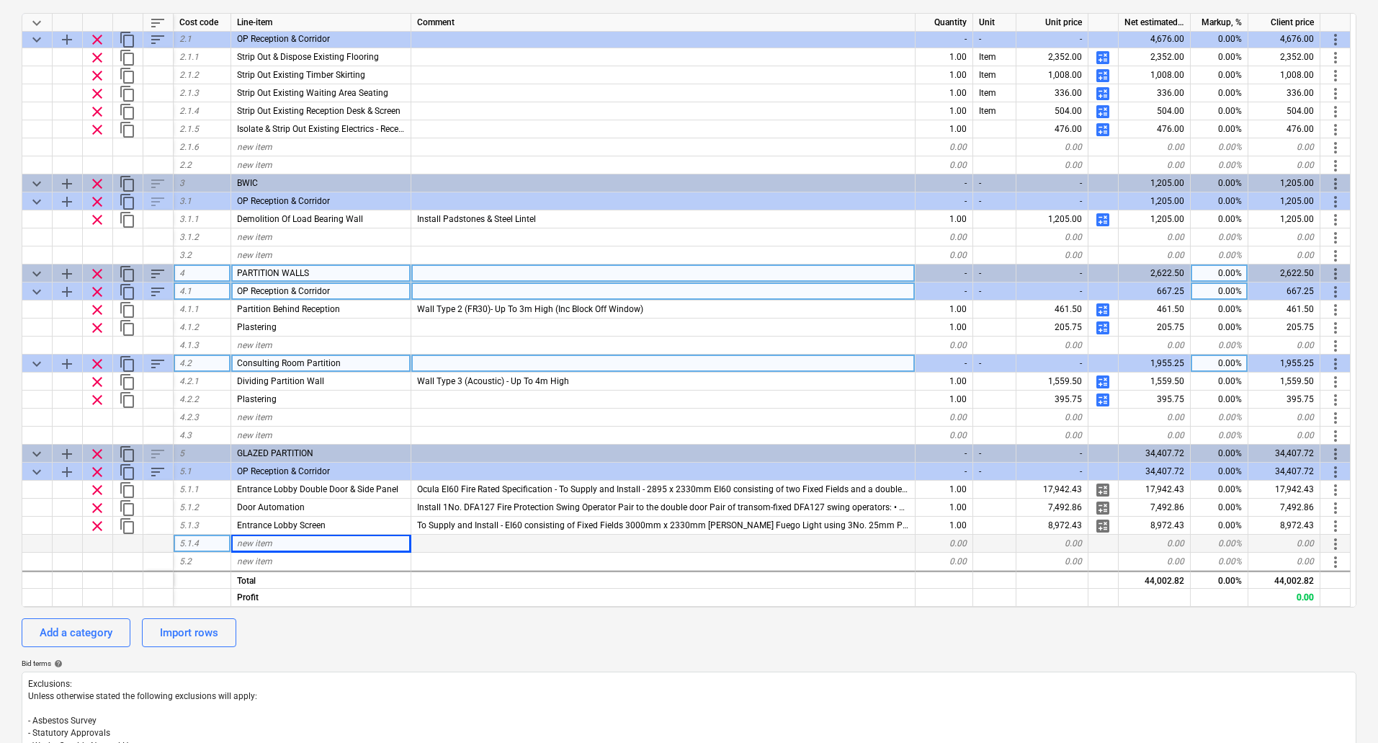
click at [266, 545] on span "new item" at bounding box center [254, 543] width 35 height 10
type input "M"
type input "Extra Over - Manifestation"
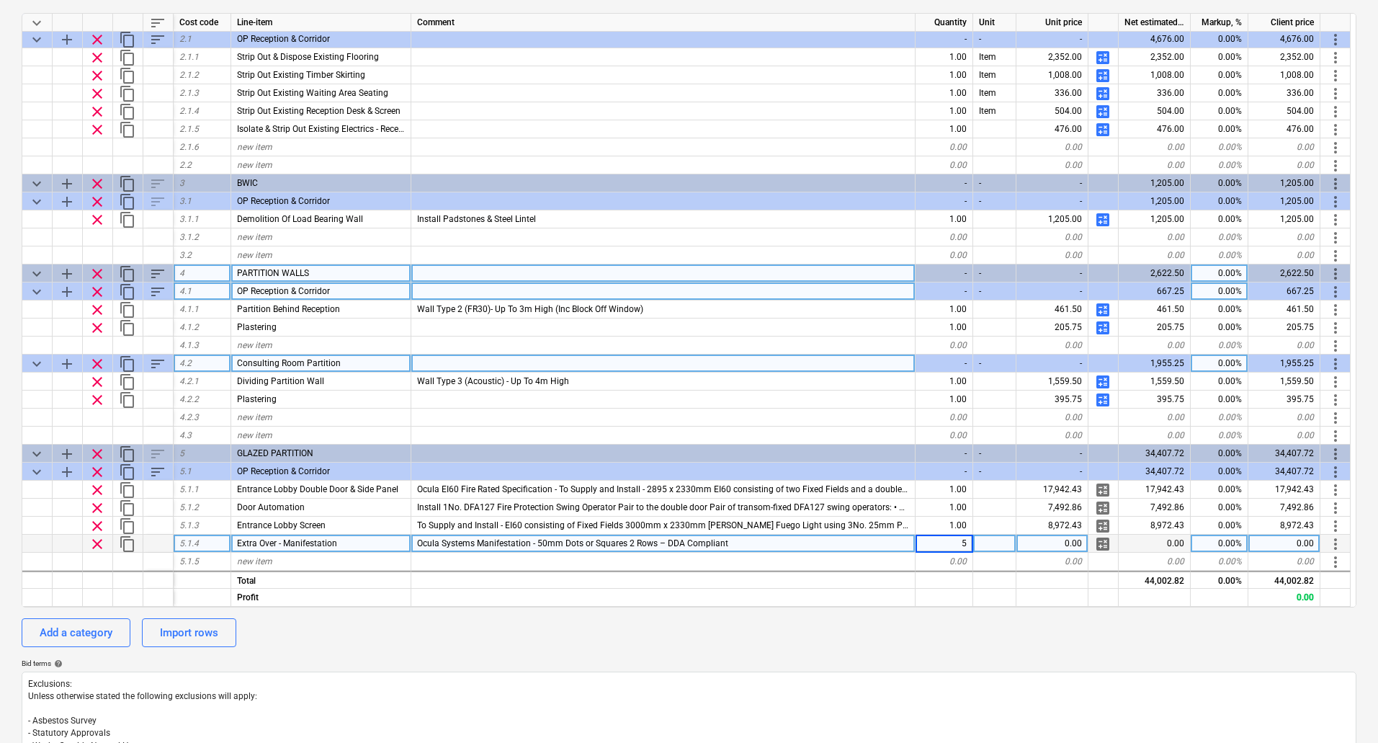
type textarea "x"
type input "20"
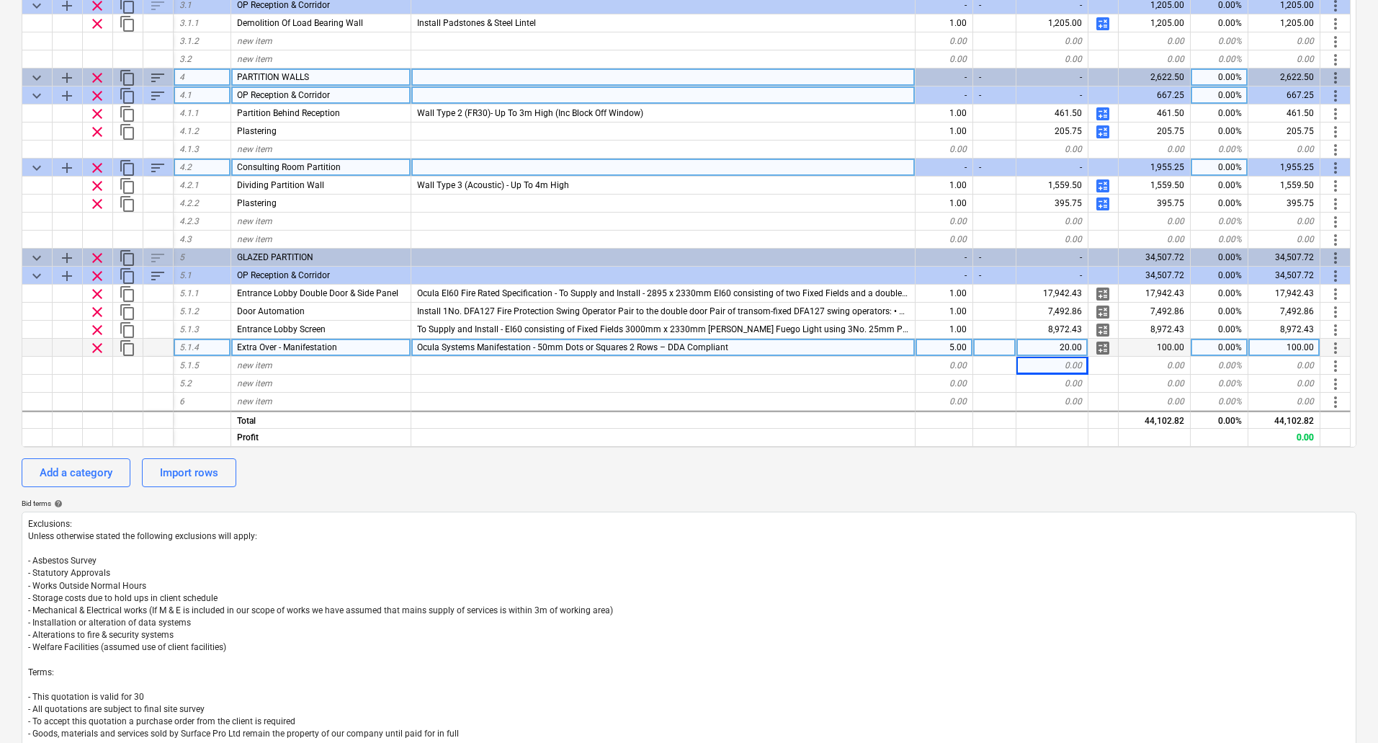
scroll to position [365, 0]
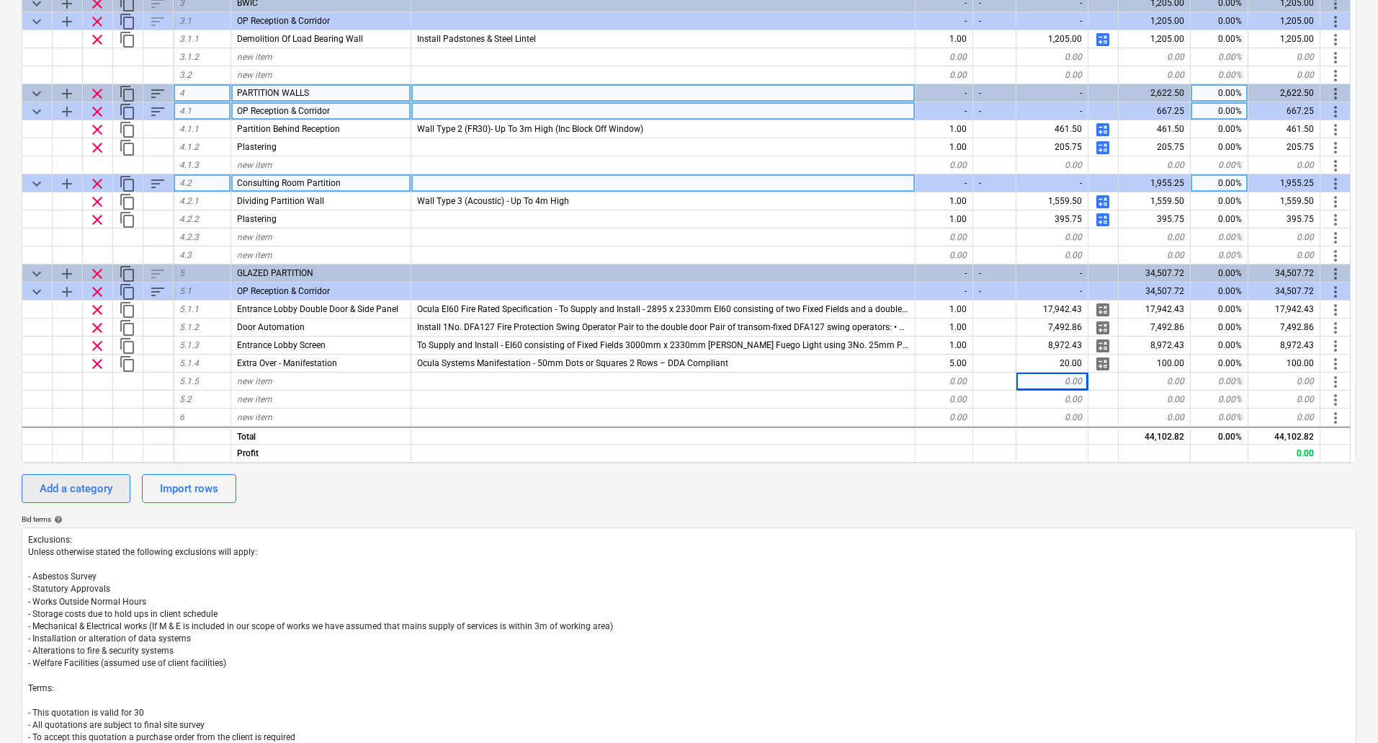
click at [92, 484] on div "Add a category" at bounding box center [76, 488] width 73 height 19
type textarea "x"
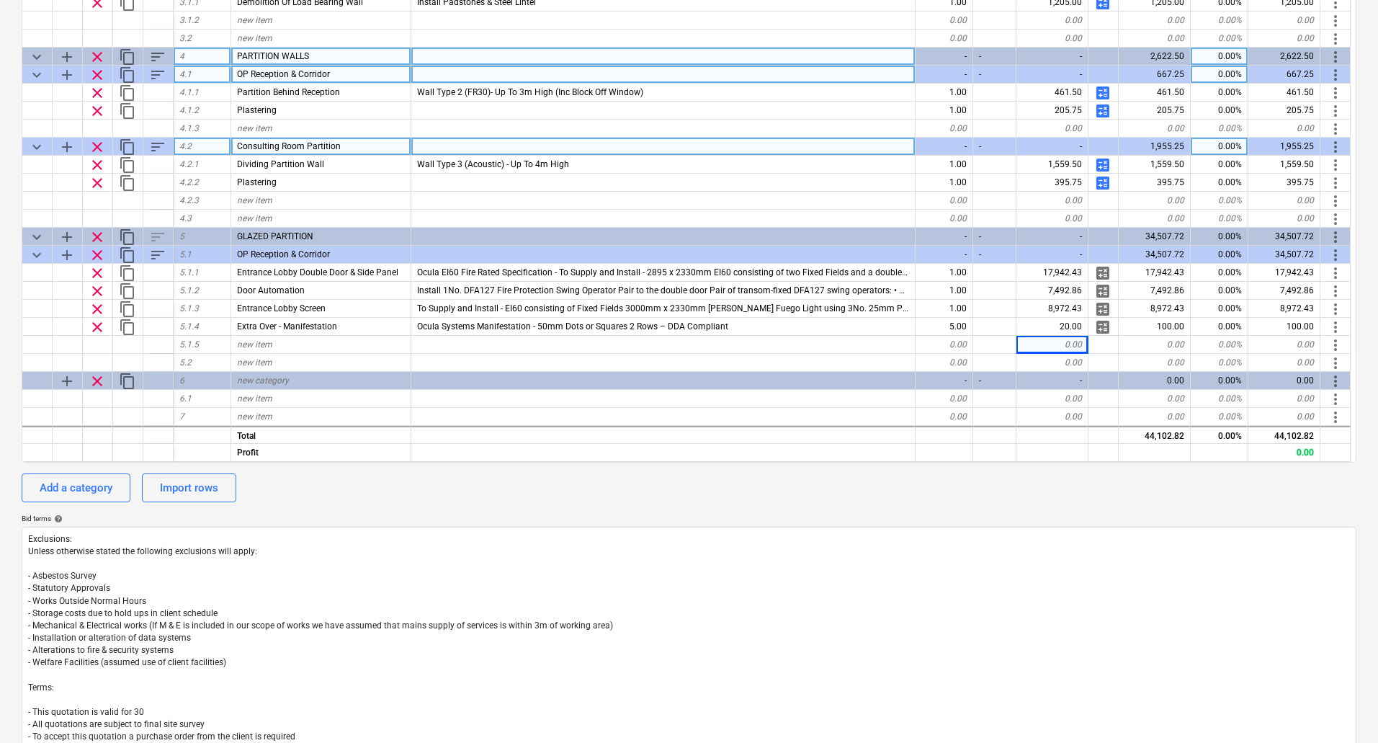
scroll to position [383, 0]
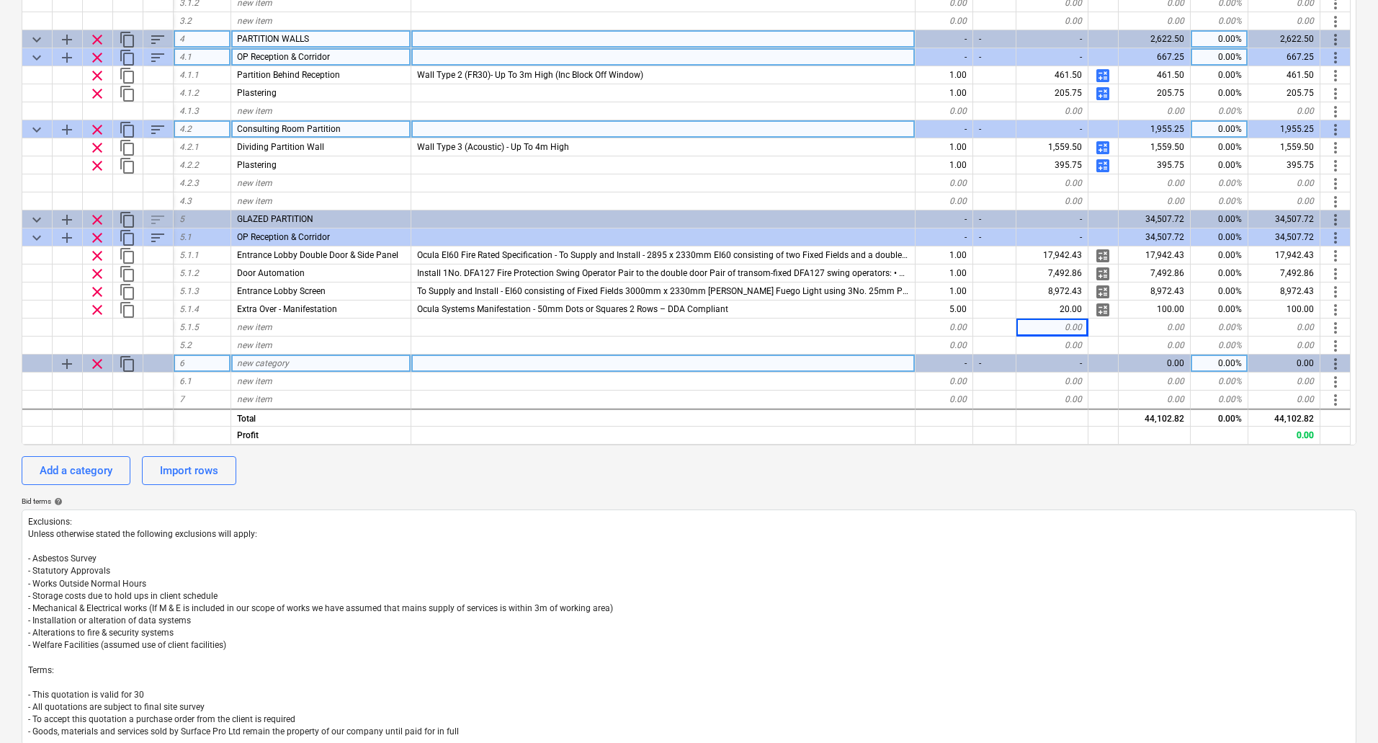
click at [288, 362] on span "new category" at bounding box center [263, 363] width 52 height 10
type input "DECORATION"
click at [68, 363] on span "add" at bounding box center [66, 363] width 17 height 17
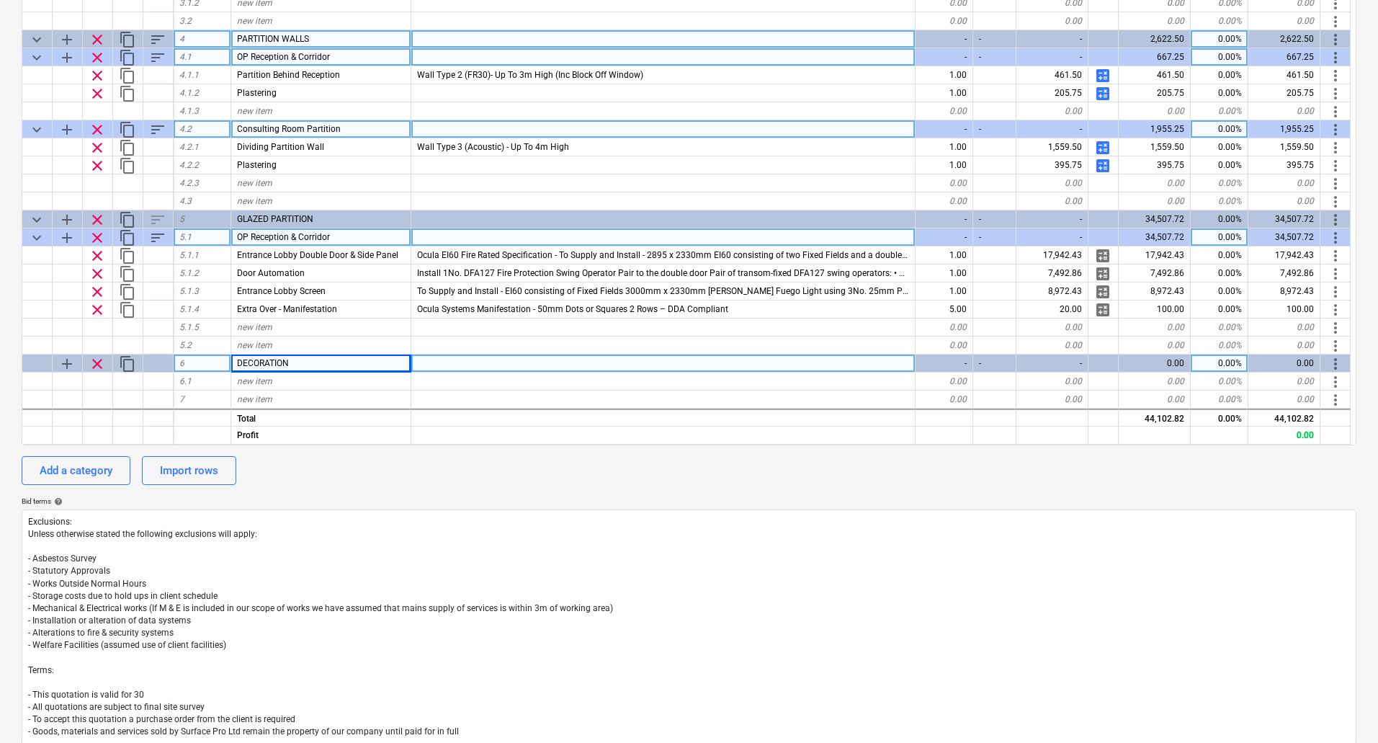
type textarea "x"
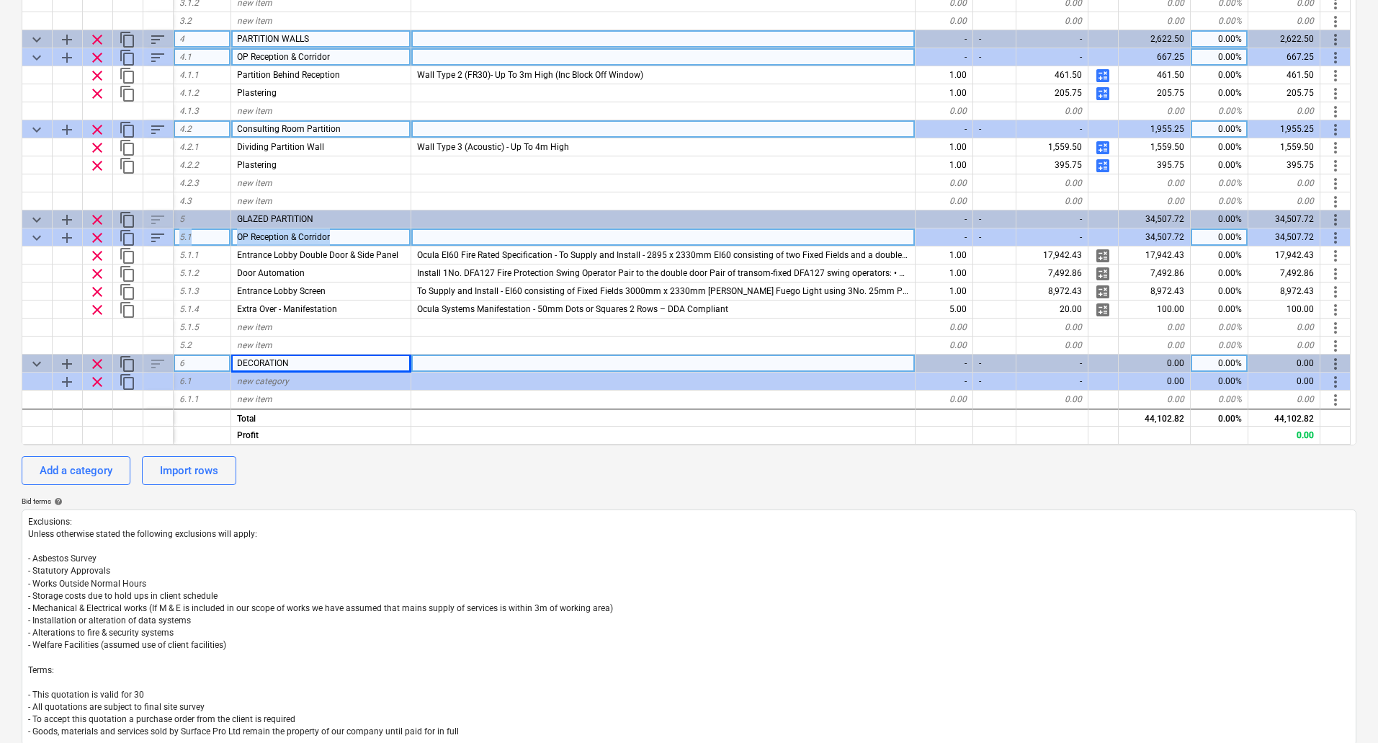
drag, startPoint x: 361, startPoint y: 239, endPoint x: 163, endPoint y: 238, distance: 198.2
click at [0, 0] on div "keyboard_arrow_down add clear content_copy sort 5.1 OP Reception & Corridor - -…" at bounding box center [0, 0] width 0 height 0
click at [337, 235] on div "OP Reception & Corridor" at bounding box center [321, 237] width 180 height 18
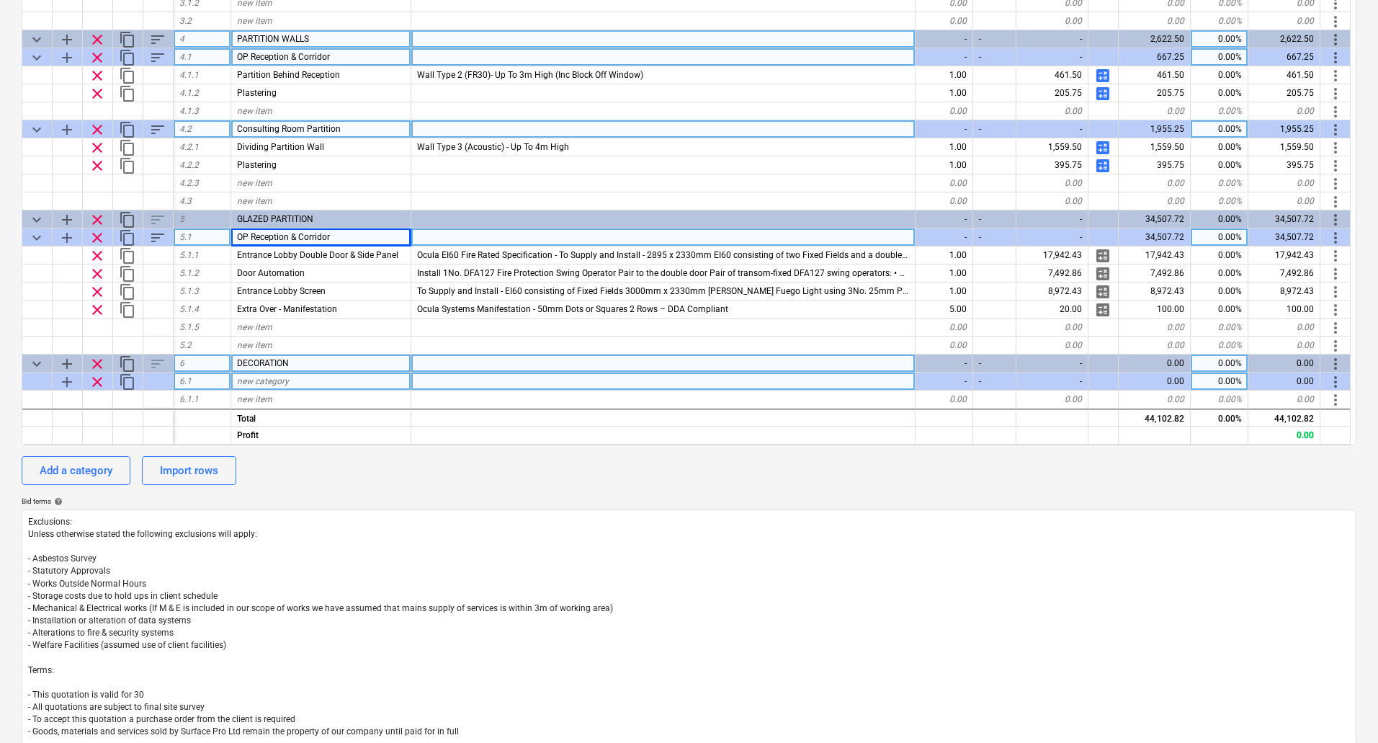
click at [295, 385] on div "new category" at bounding box center [321, 382] width 180 height 18
type input "OP Reception & Corridor"
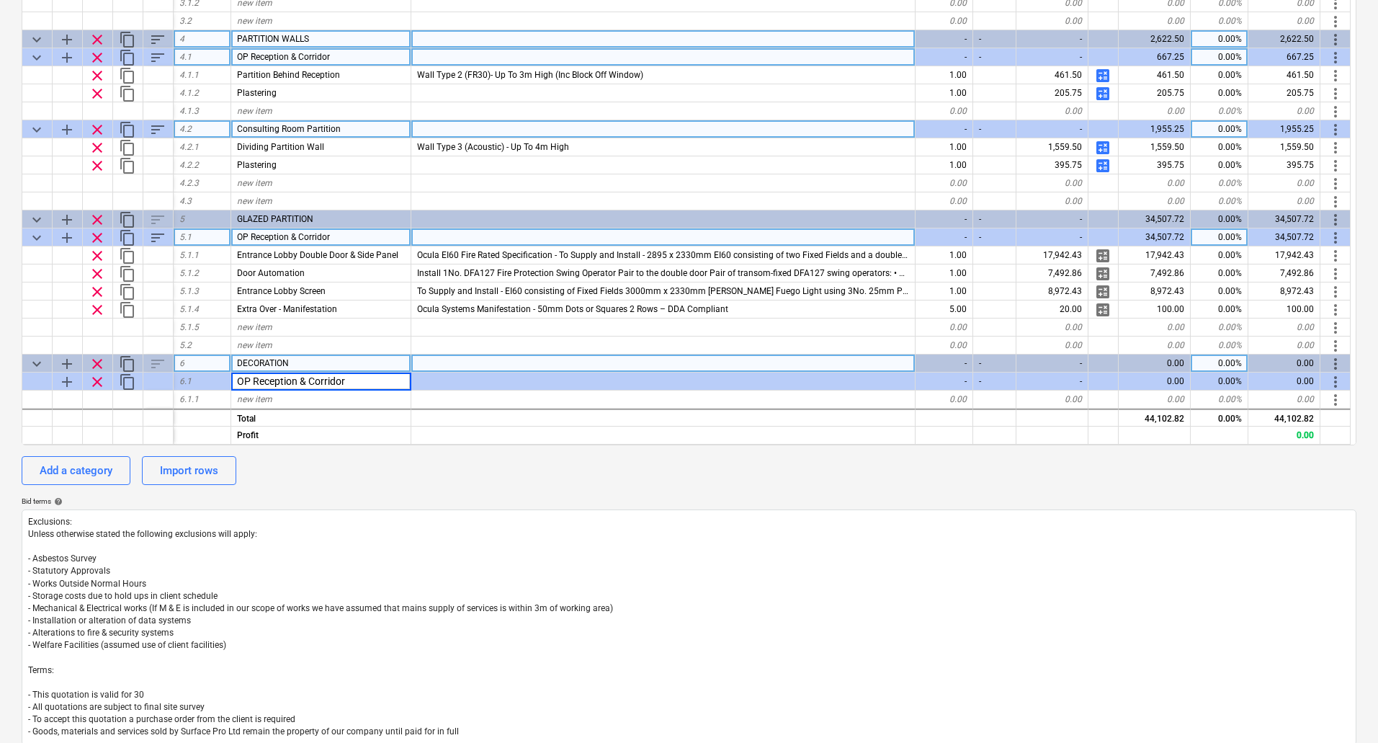
type textarea "x"
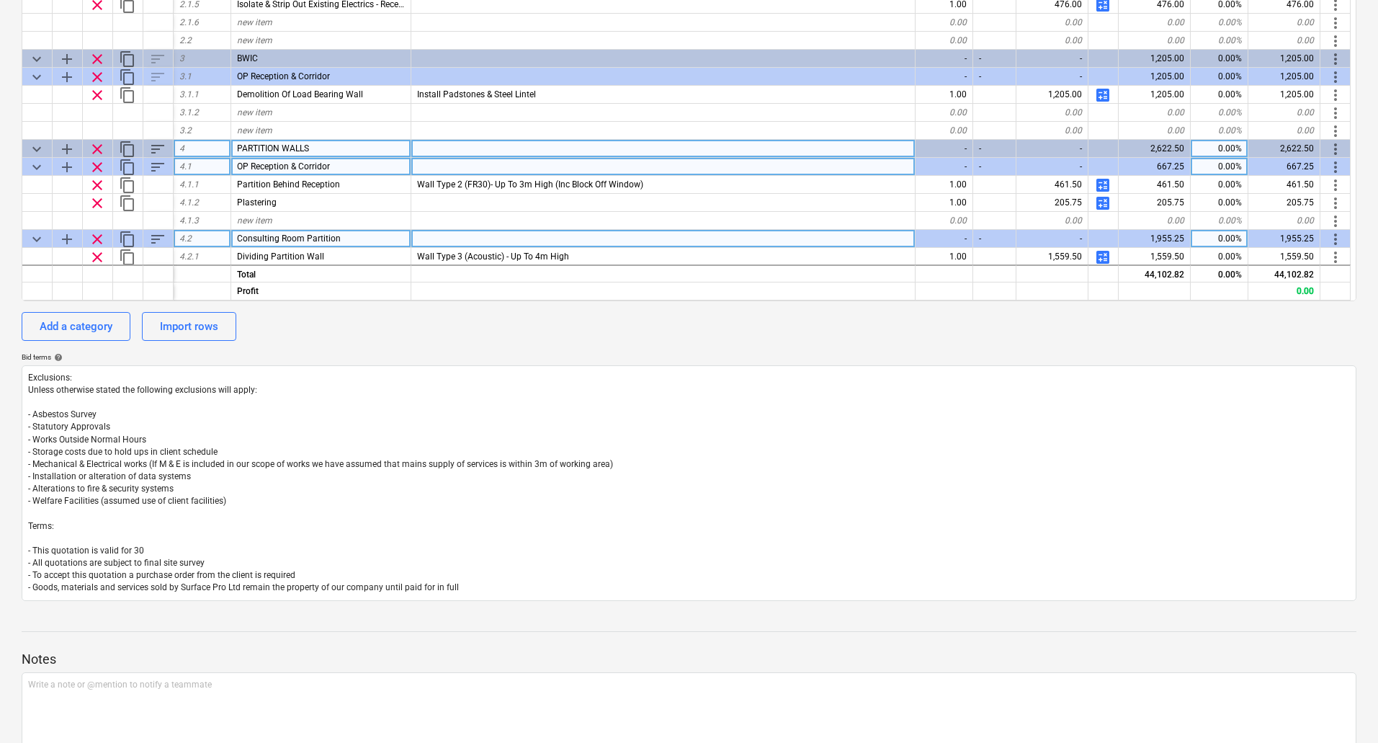
scroll to position [288, 0]
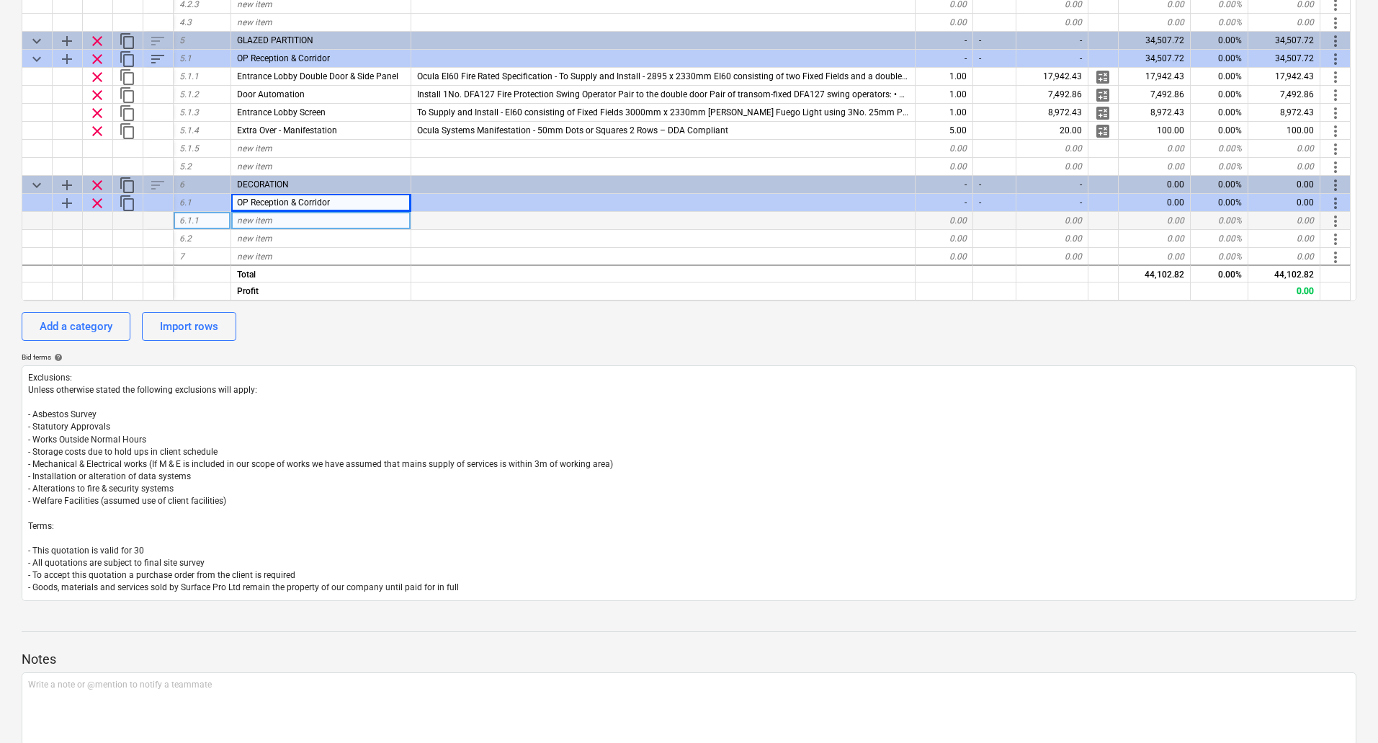
click at [298, 220] on div "new item" at bounding box center [321, 221] width 180 height 18
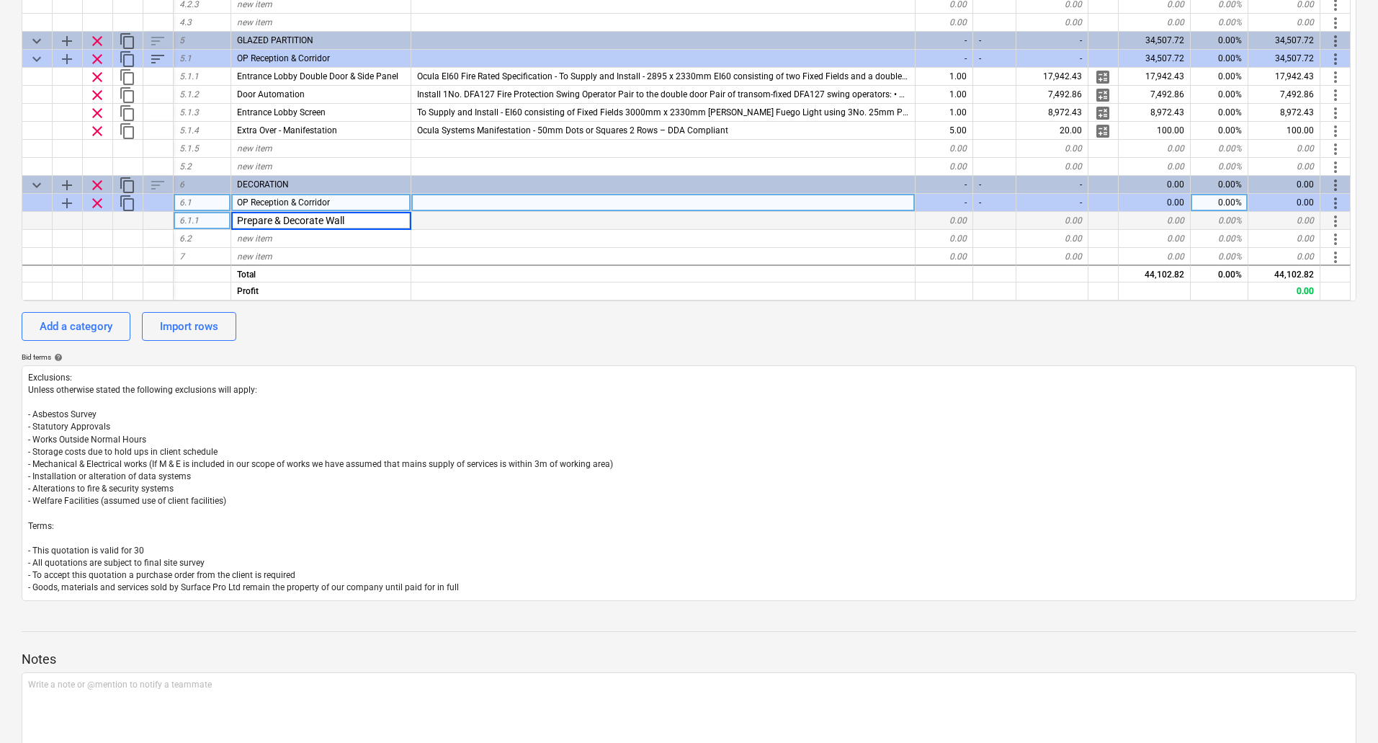
type input "Prepare & Decorate Walls"
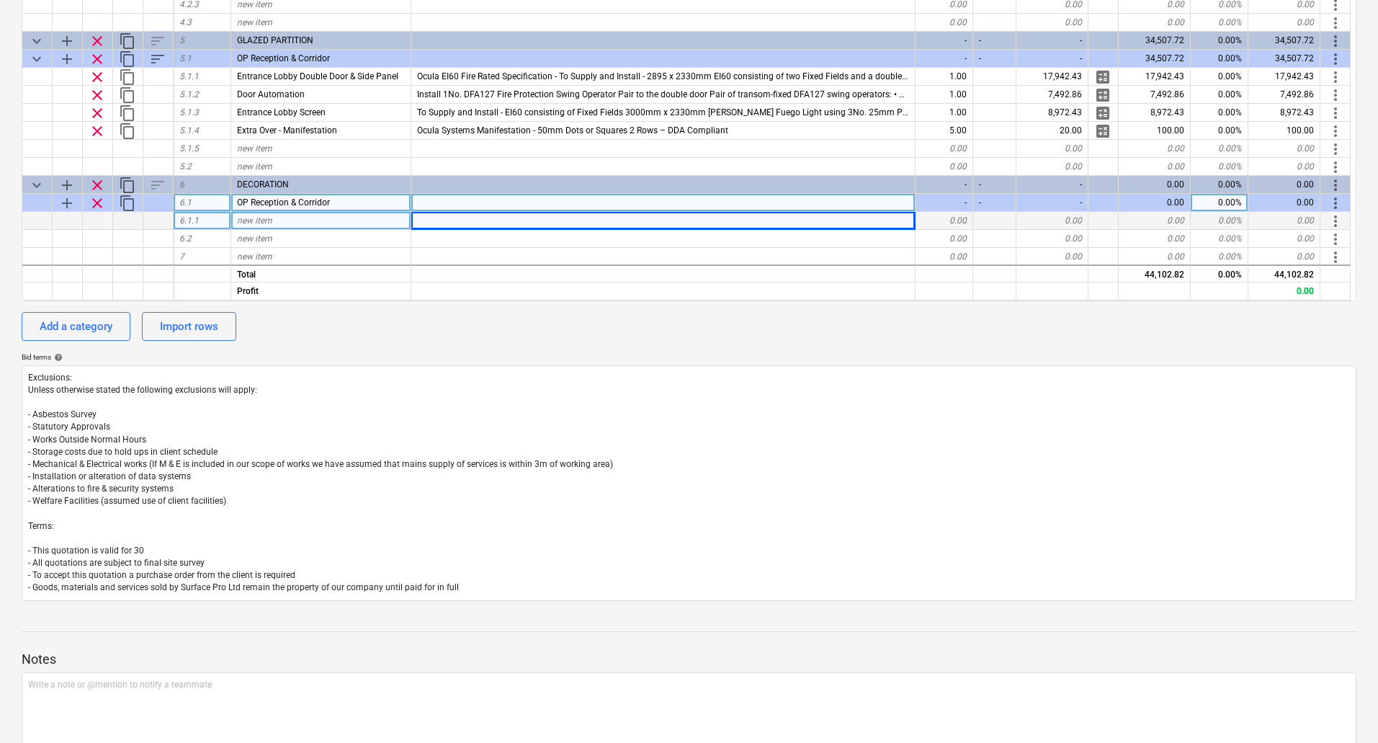
type textarea "x"
click at [454, 223] on div at bounding box center [663, 221] width 504 height 18
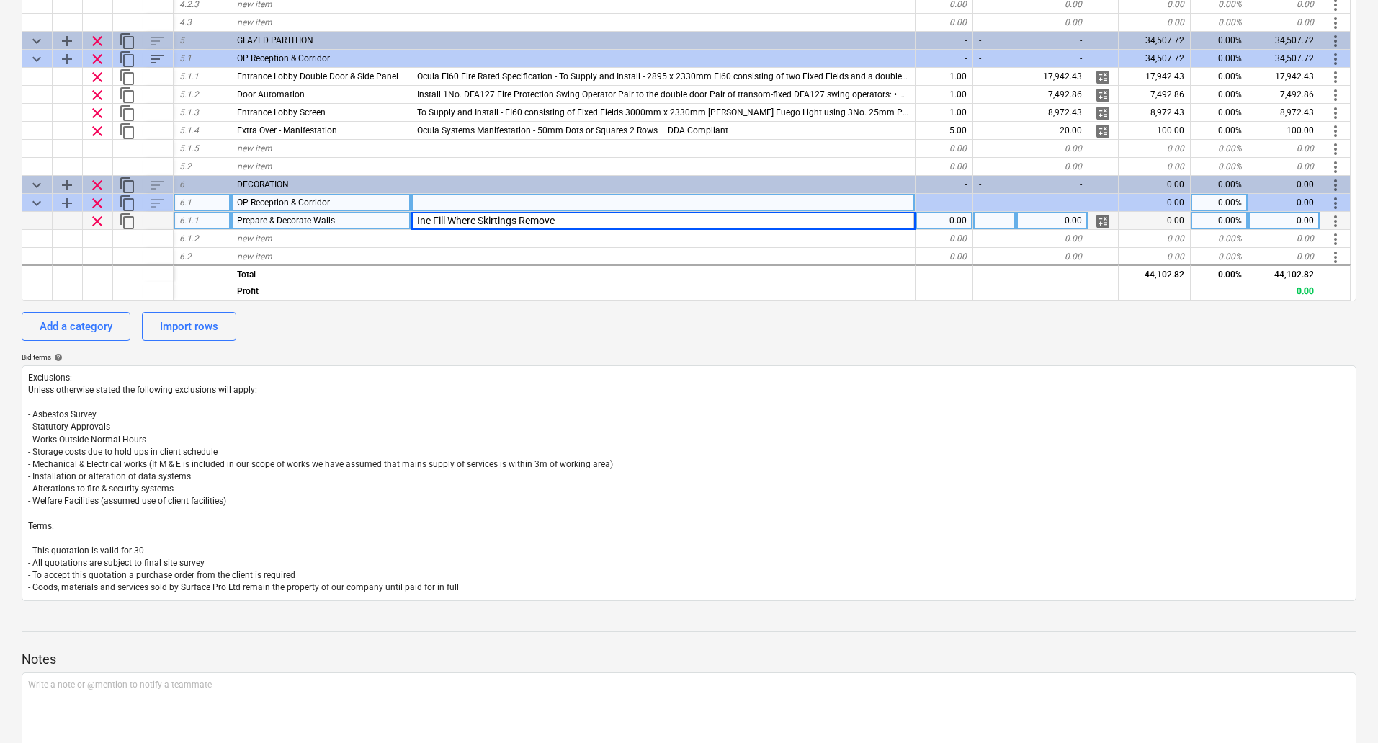
type input "Inc Fill Where Skirtings Removed"
type textarea "x"
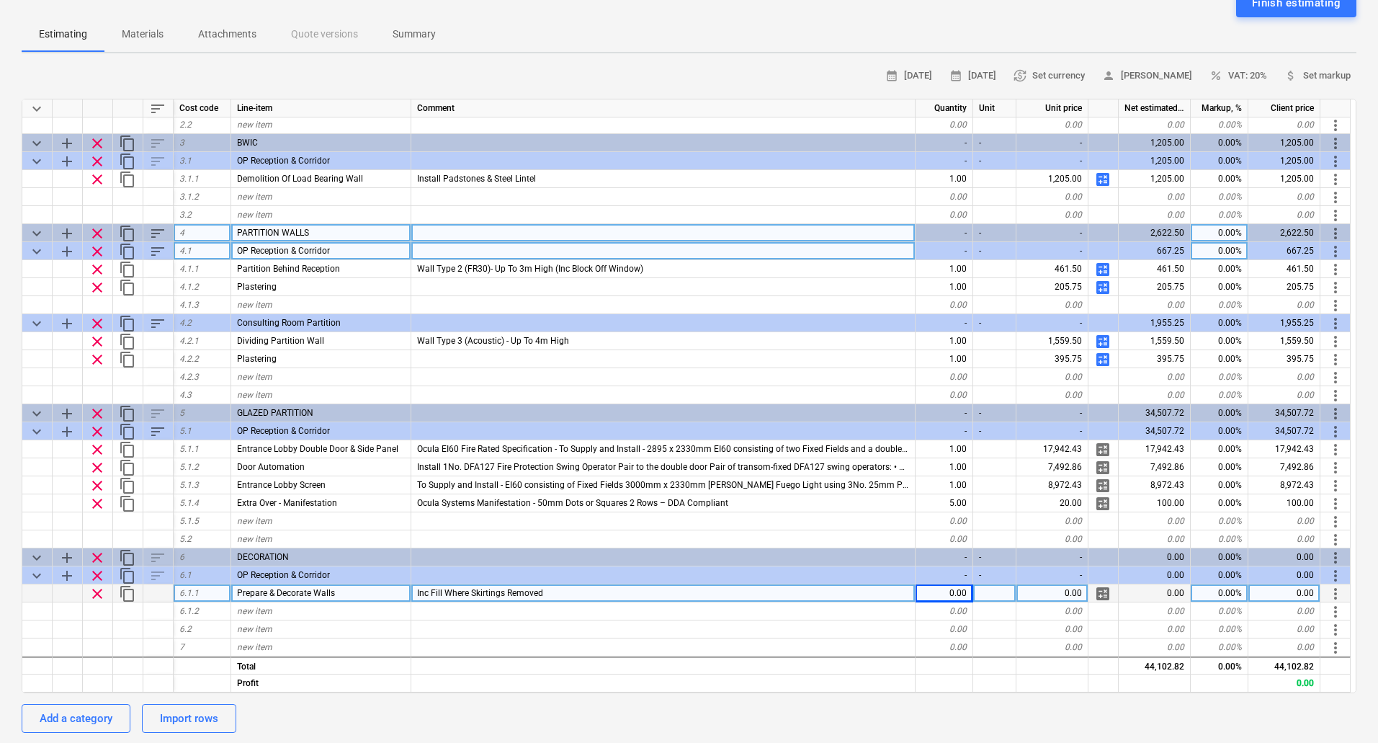
scroll to position [311, 0]
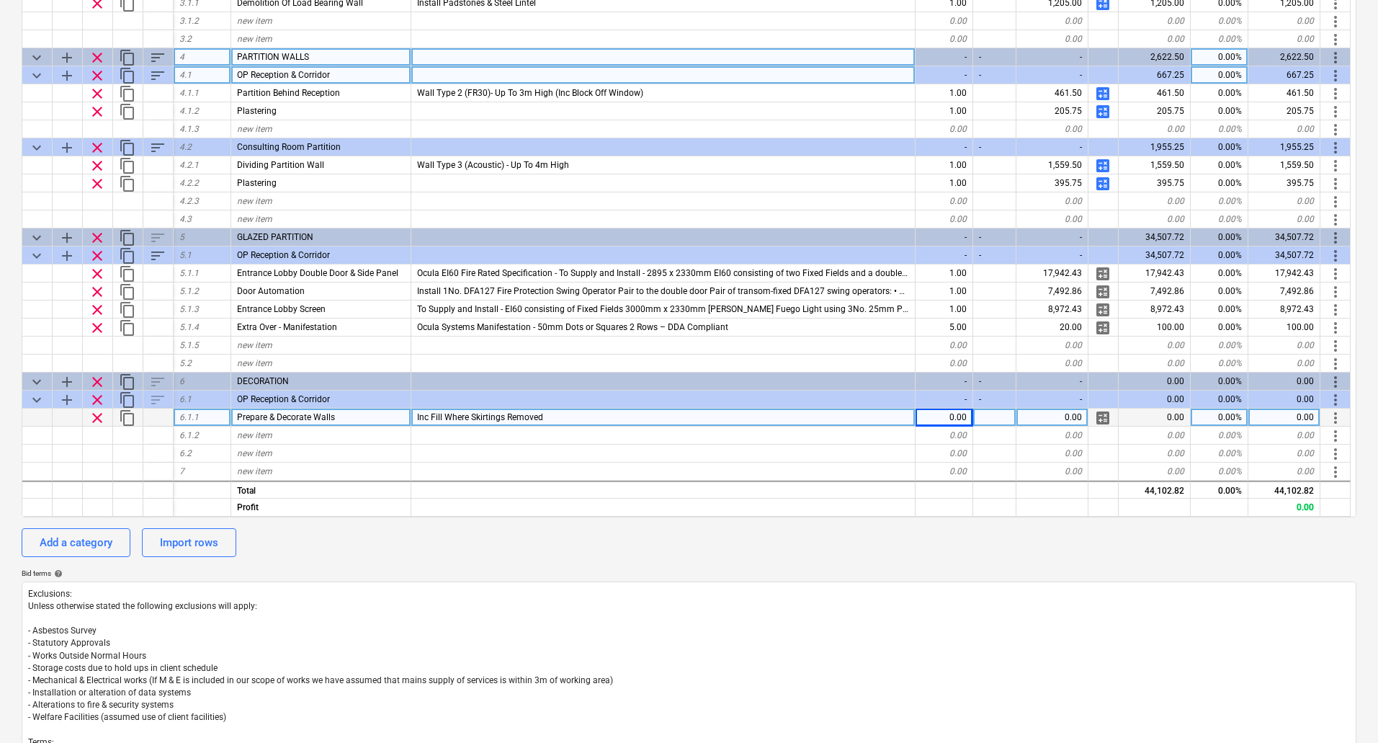
click at [473, 417] on span "Inc Fill Where Skirtings Removed" at bounding box center [480, 417] width 126 height 10
click at [482, 414] on input "Inc Fill Where Skirtings Removed" at bounding box center [663, 417] width 504 height 17
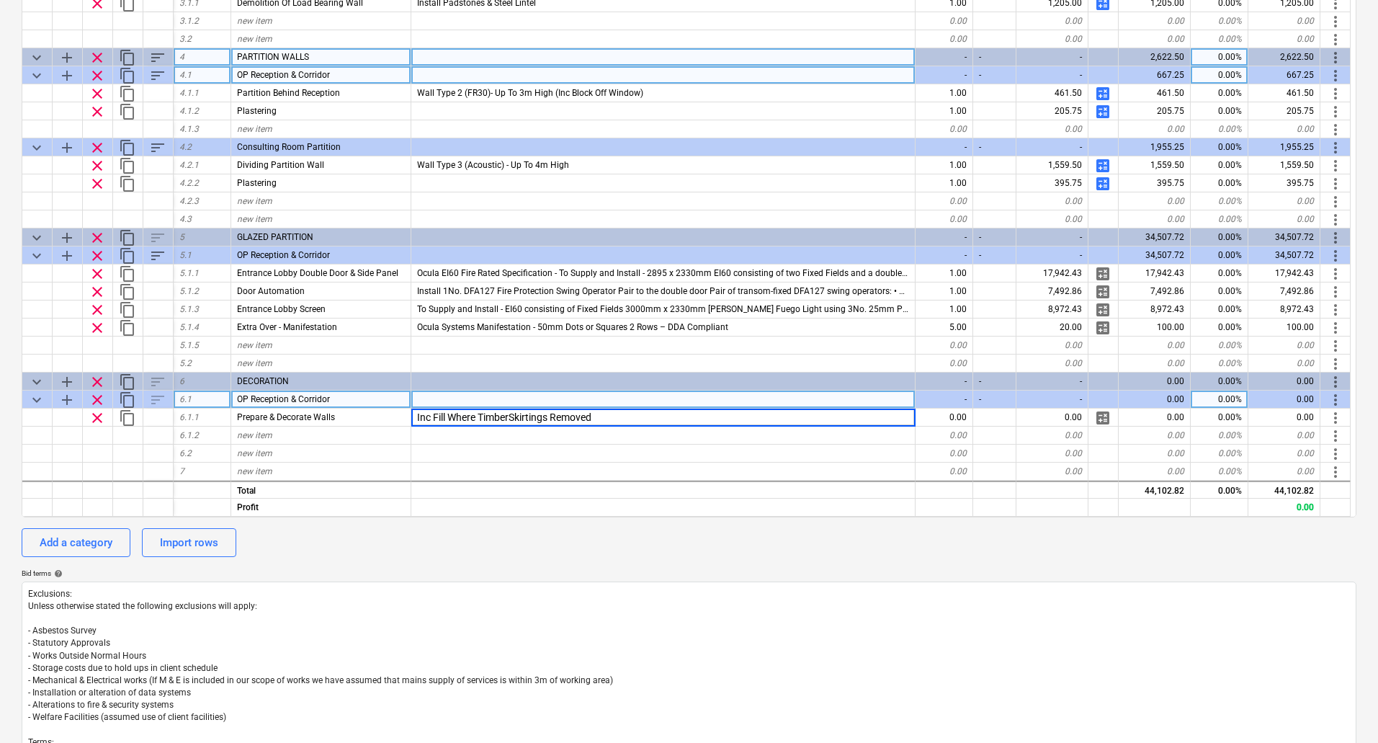
type input "Inc Fill Where Timber Skirtings Removed"
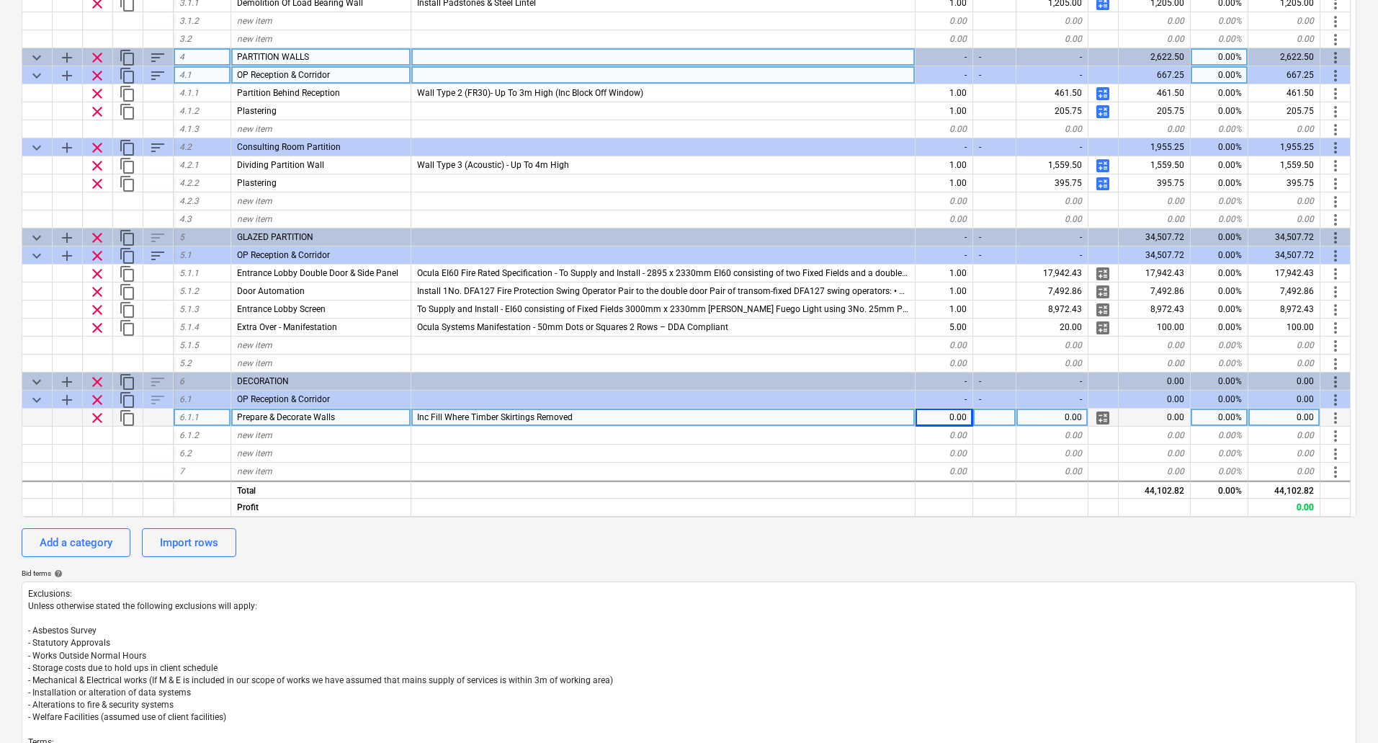
click at [951, 419] on div "0.00" at bounding box center [945, 418] width 58 height 18
click at [1101, 414] on span "calculate" at bounding box center [1103, 417] width 17 height 17
type textarea "x"
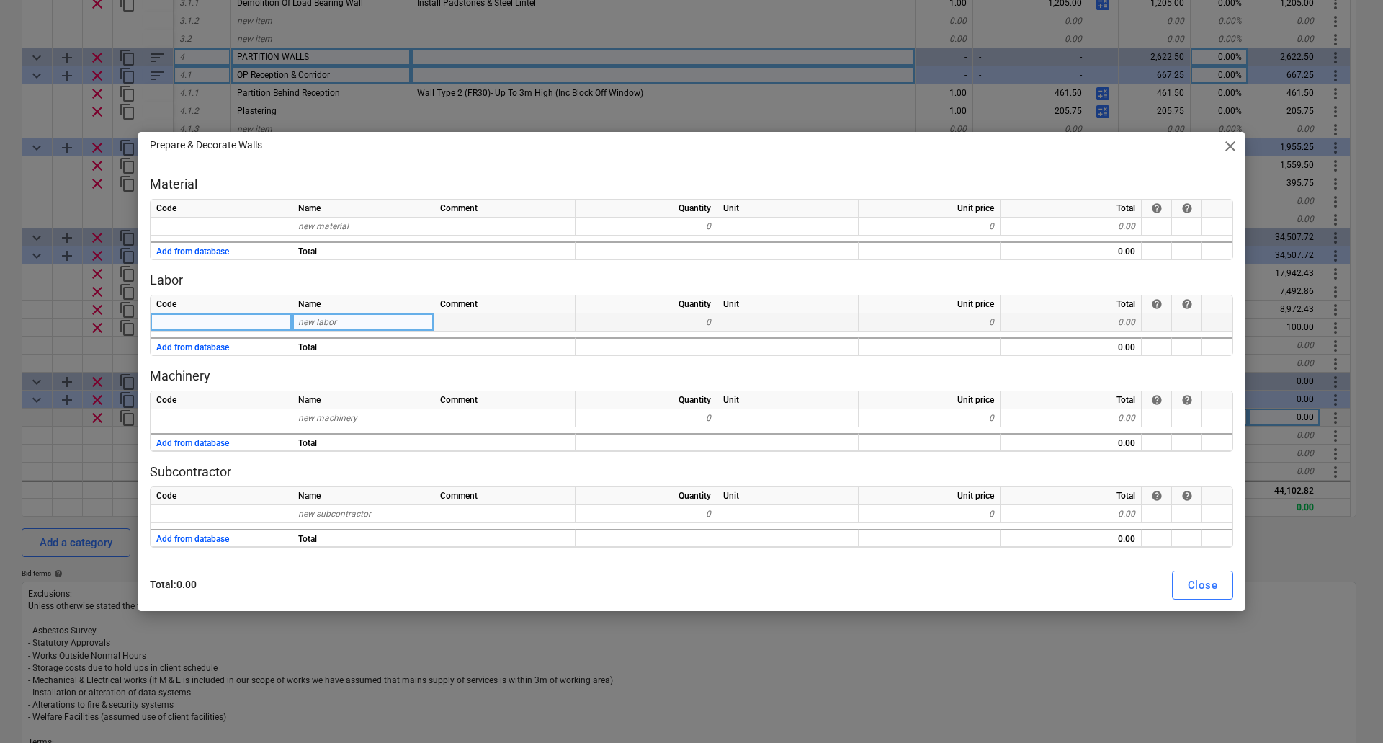
click at [334, 322] on span "new labor" at bounding box center [317, 322] width 38 height 10
type input "Prep Walls"
type textarea "x"
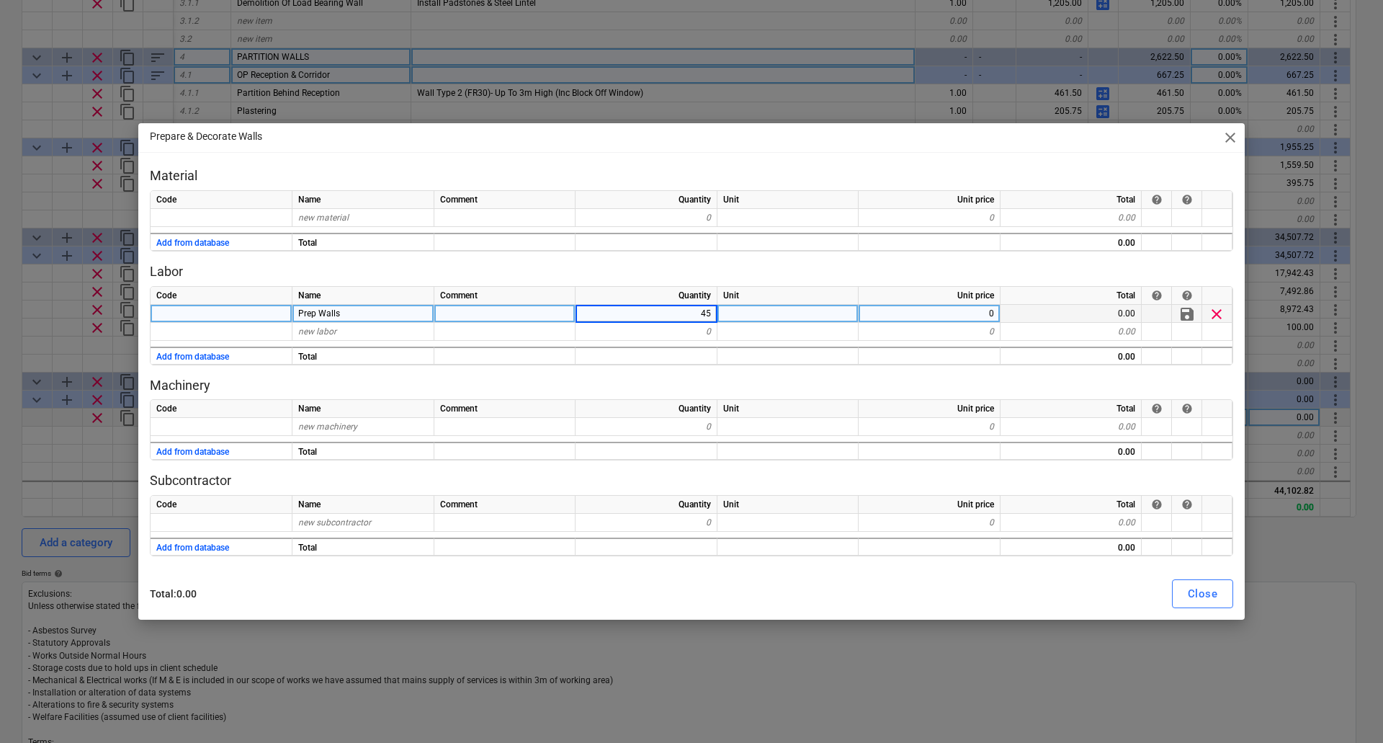
type input "450"
type textarea "x"
type input "Decorate Walls"
type textarea "x"
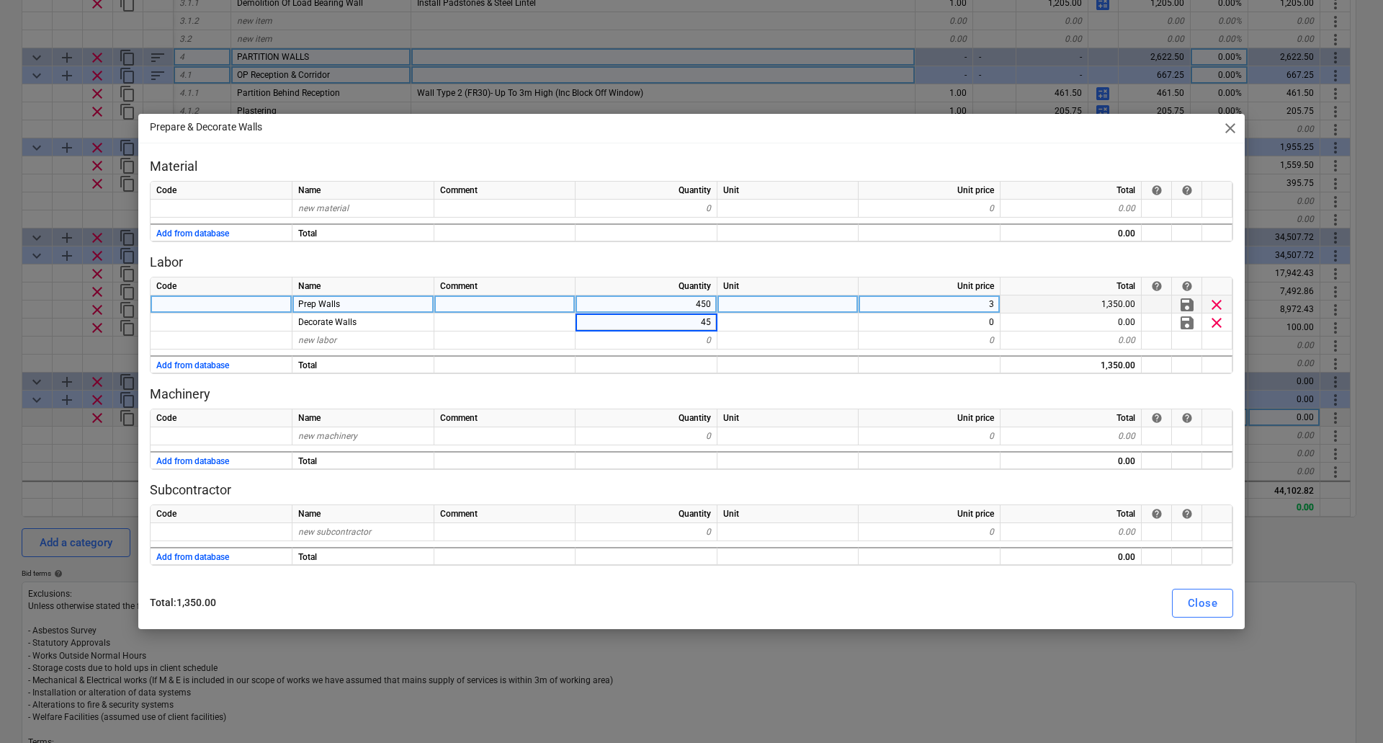
type input "450"
type textarea "x"
type input "15"
type textarea "x"
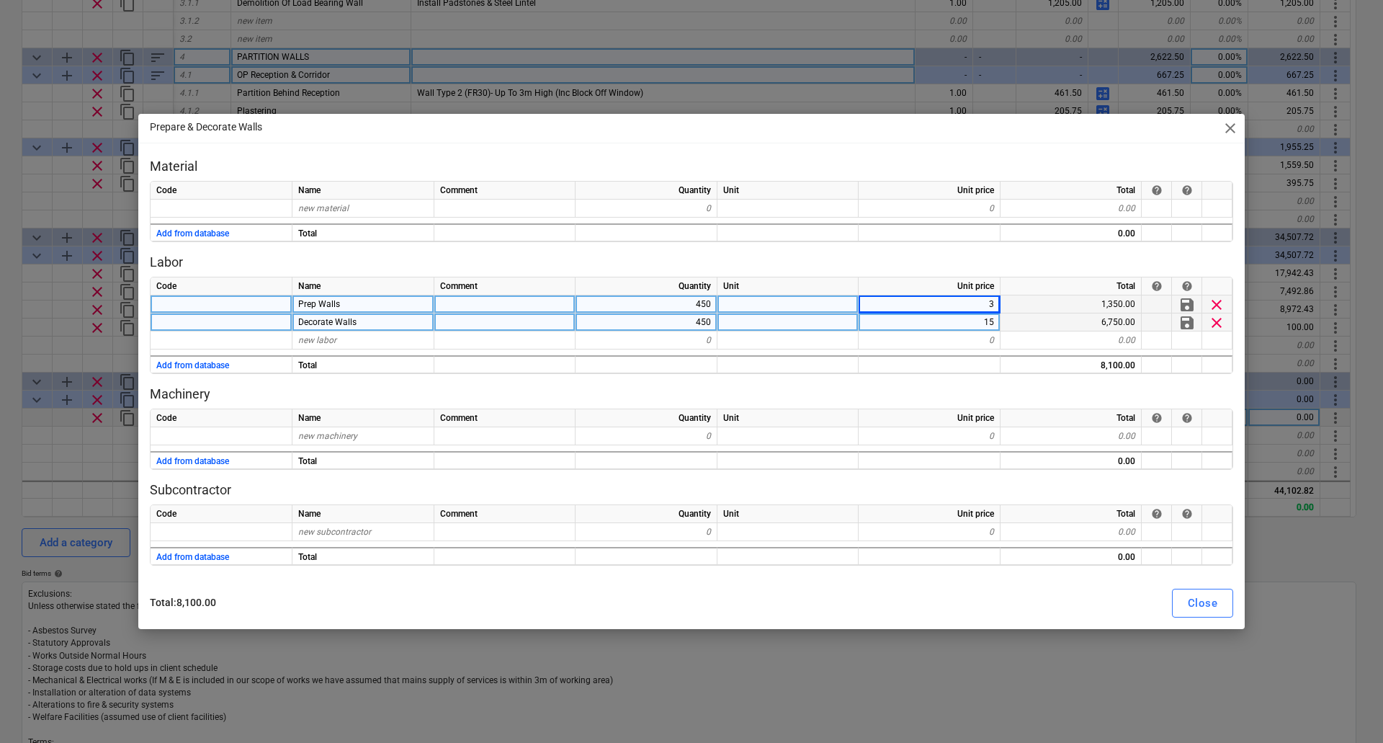
click at [968, 316] on div "15" at bounding box center [930, 322] width 142 height 18
type input "12"
type textarea "x"
type input "Mileage"
type textarea "x"
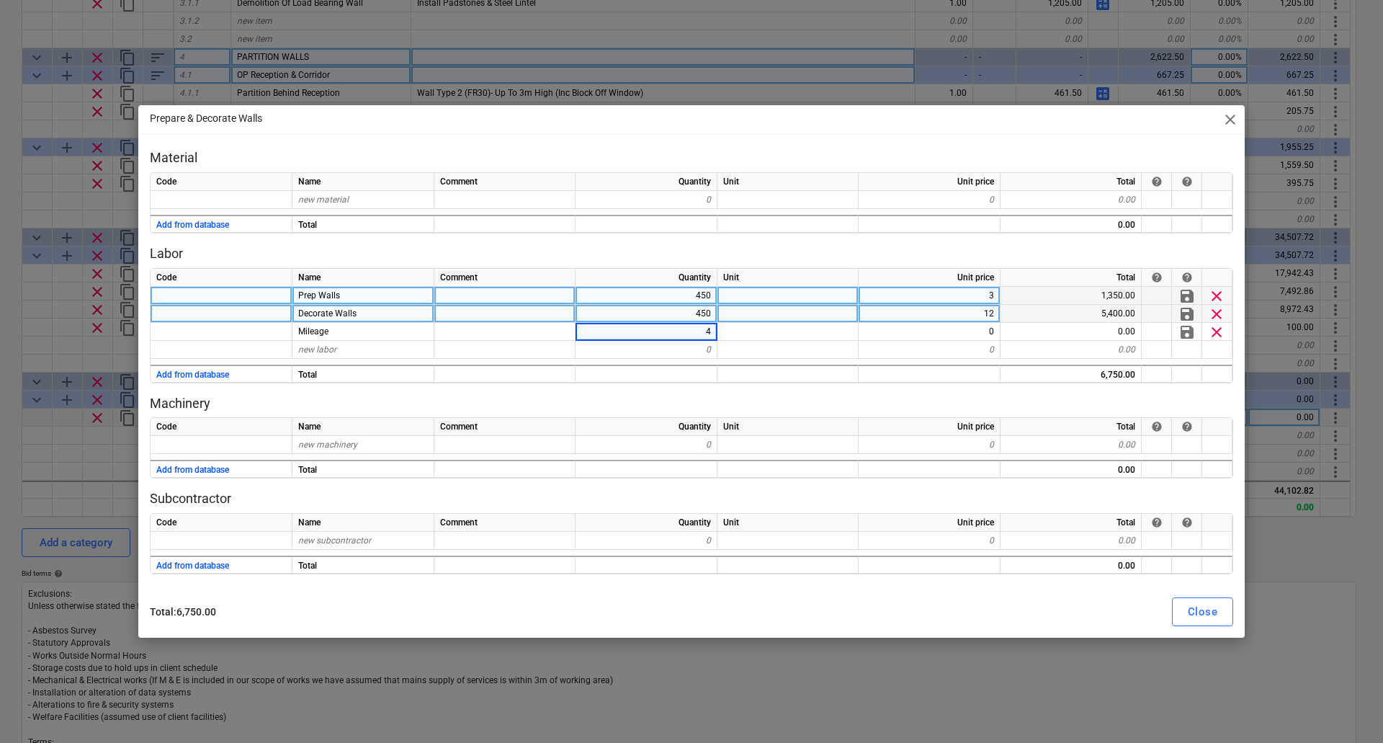
type input "40"
type textarea "x"
type input "4.5"
type textarea "x"
type input "11"
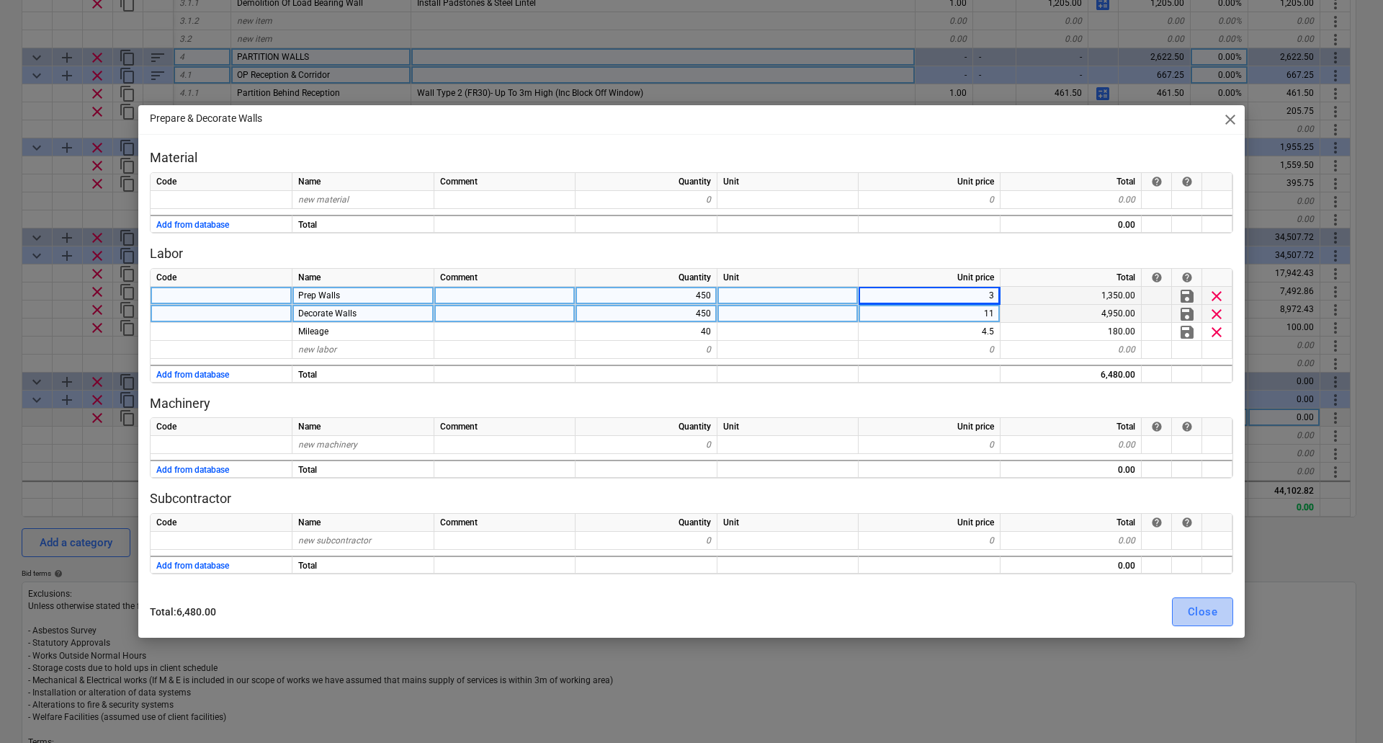
click at [1205, 613] on div "Close" at bounding box center [1203, 611] width 30 height 19
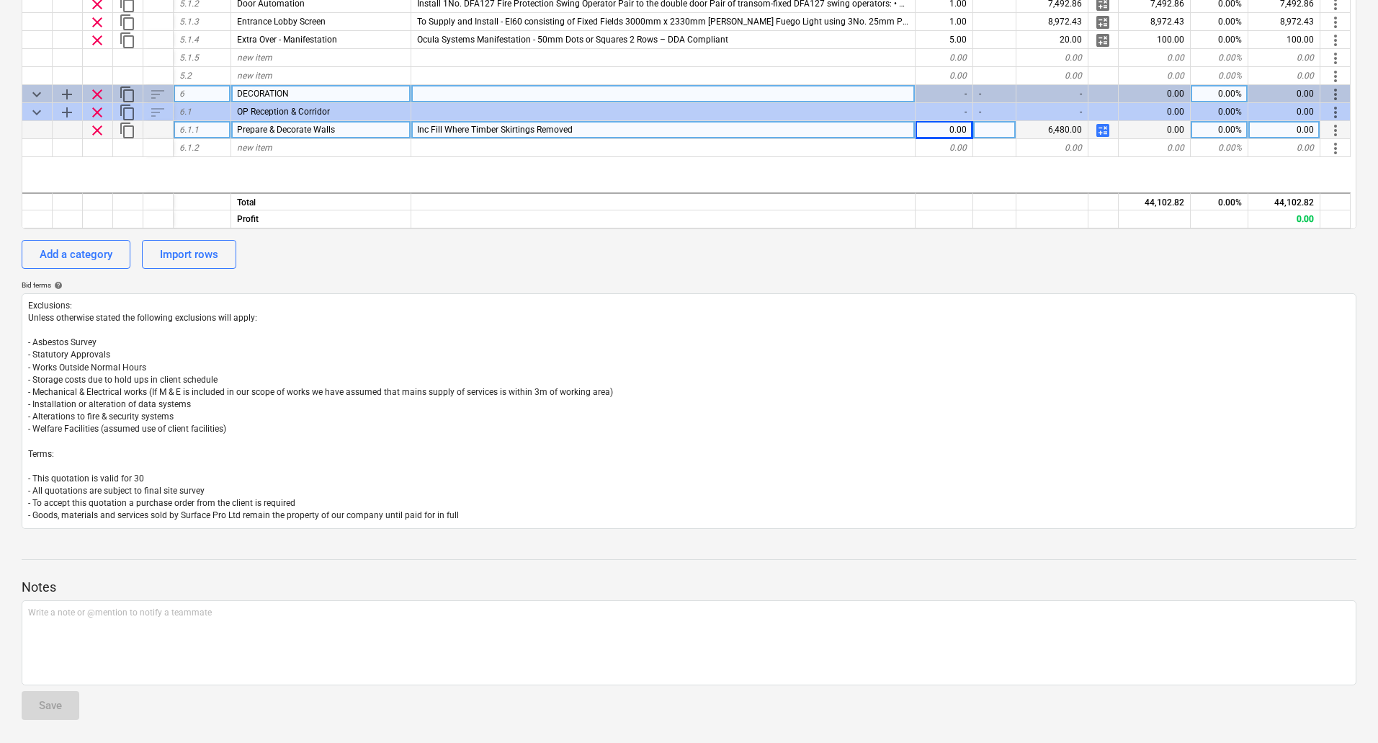
scroll to position [308, 0]
click at [69, 92] on span "add" at bounding box center [66, 93] width 17 height 17
type textarea "x"
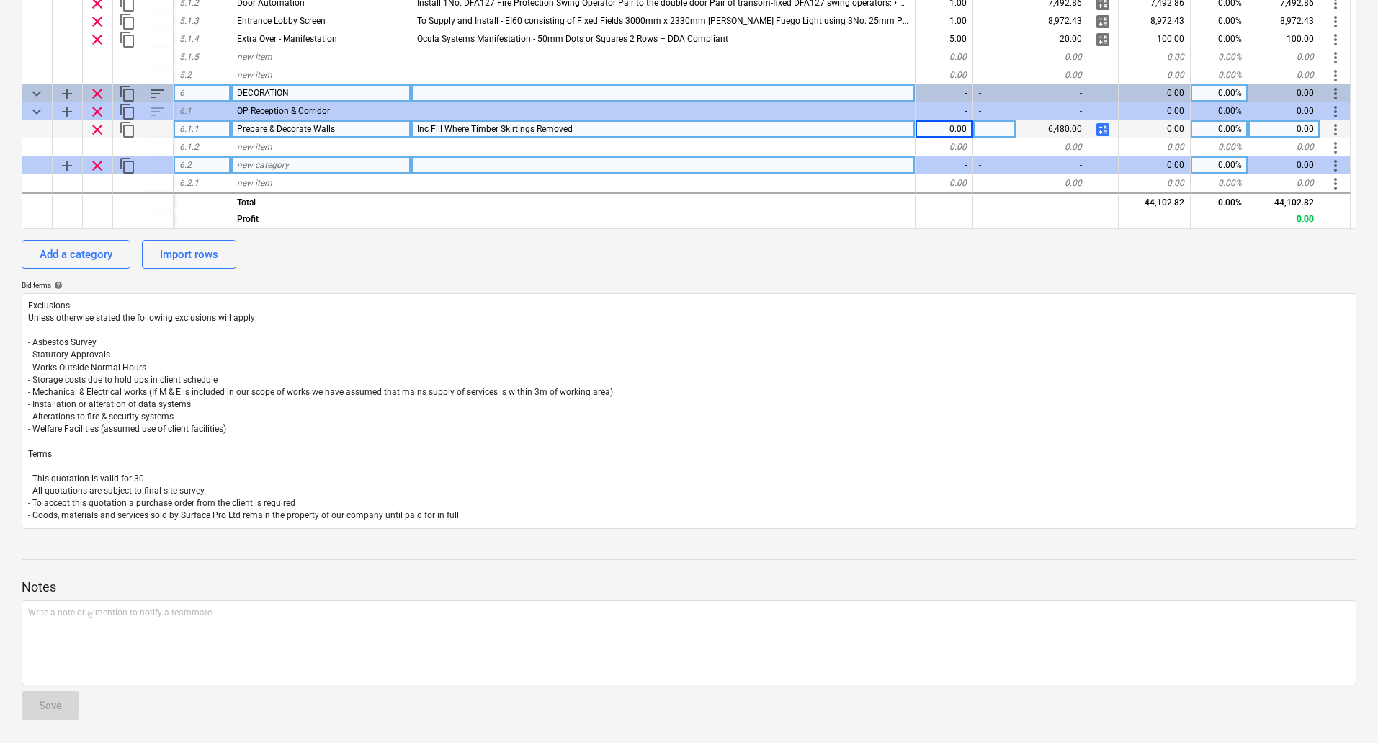
click at [273, 166] on span "new category" at bounding box center [263, 165] width 52 height 10
click at [259, 162] on span "new category" at bounding box center [263, 165] width 52 height 10
type input "Consulting 1"
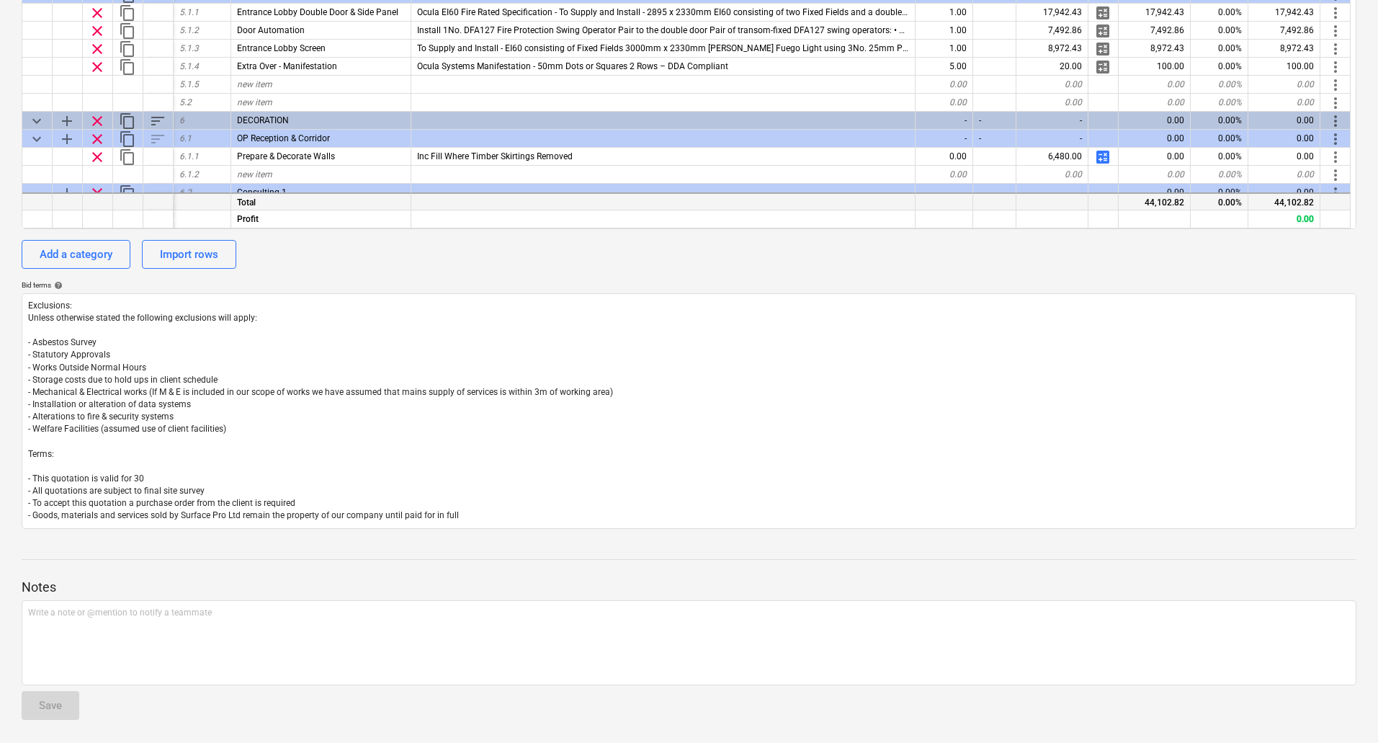
scroll to position [344, 0]
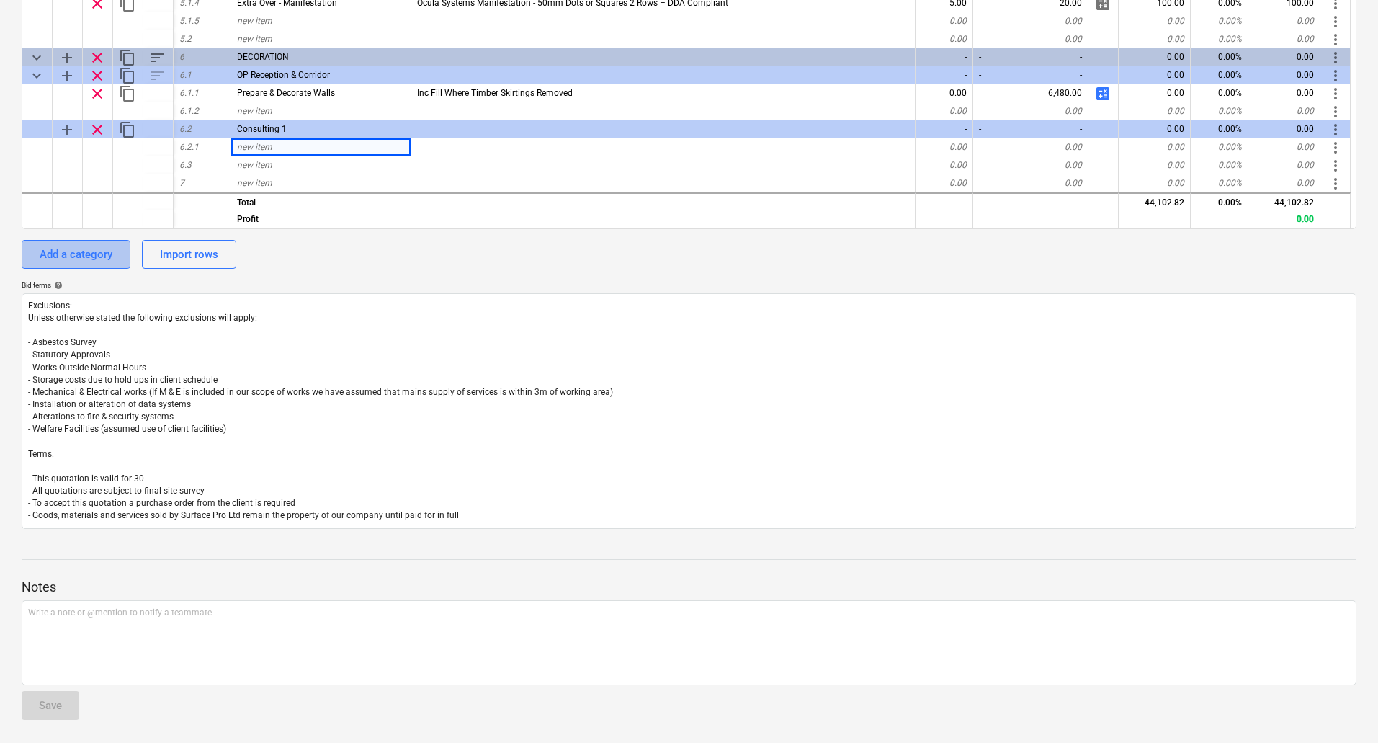
click at [104, 254] on div "Add a category" at bounding box center [76, 254] width 73 height 19
type textarea "x"
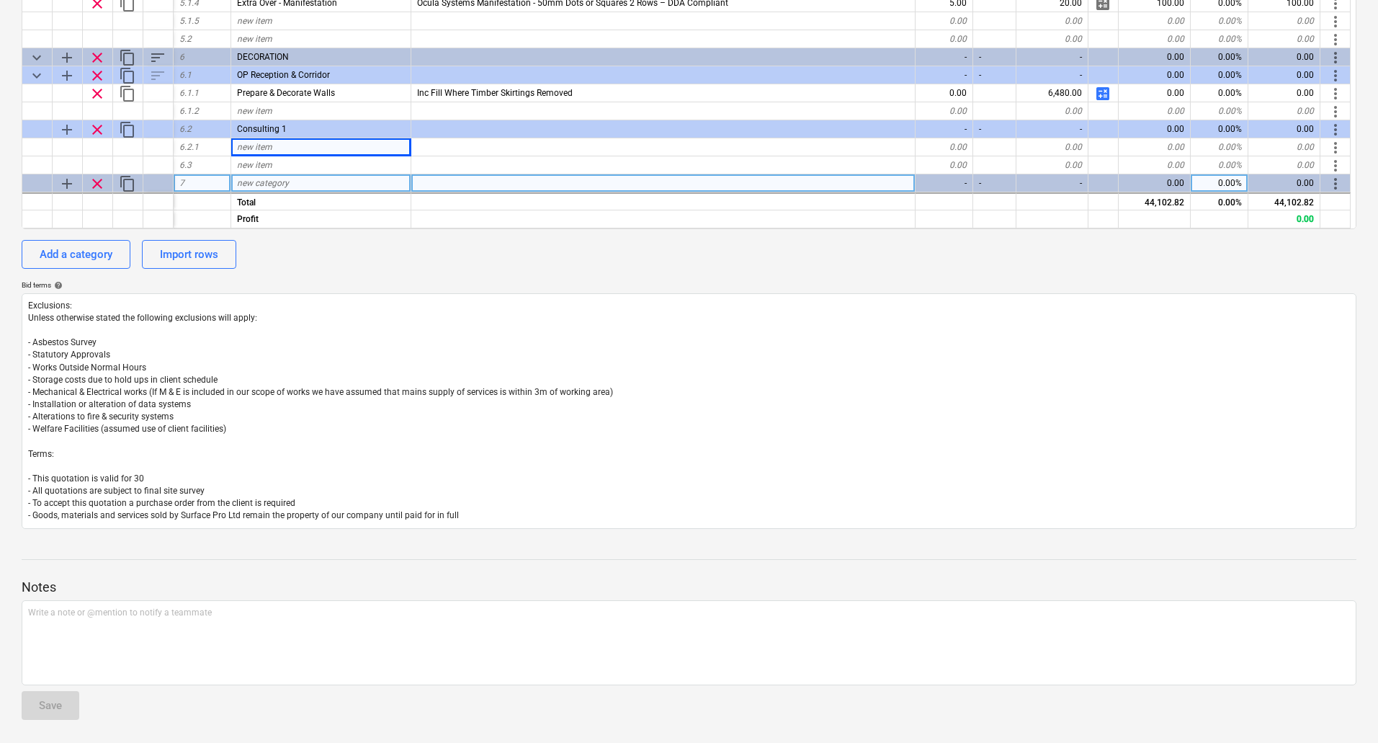
click at [264, 188] on div "new category" at bounding box center [321, 183] width 180 height 18
type input "Flooring"
type textarea "x"
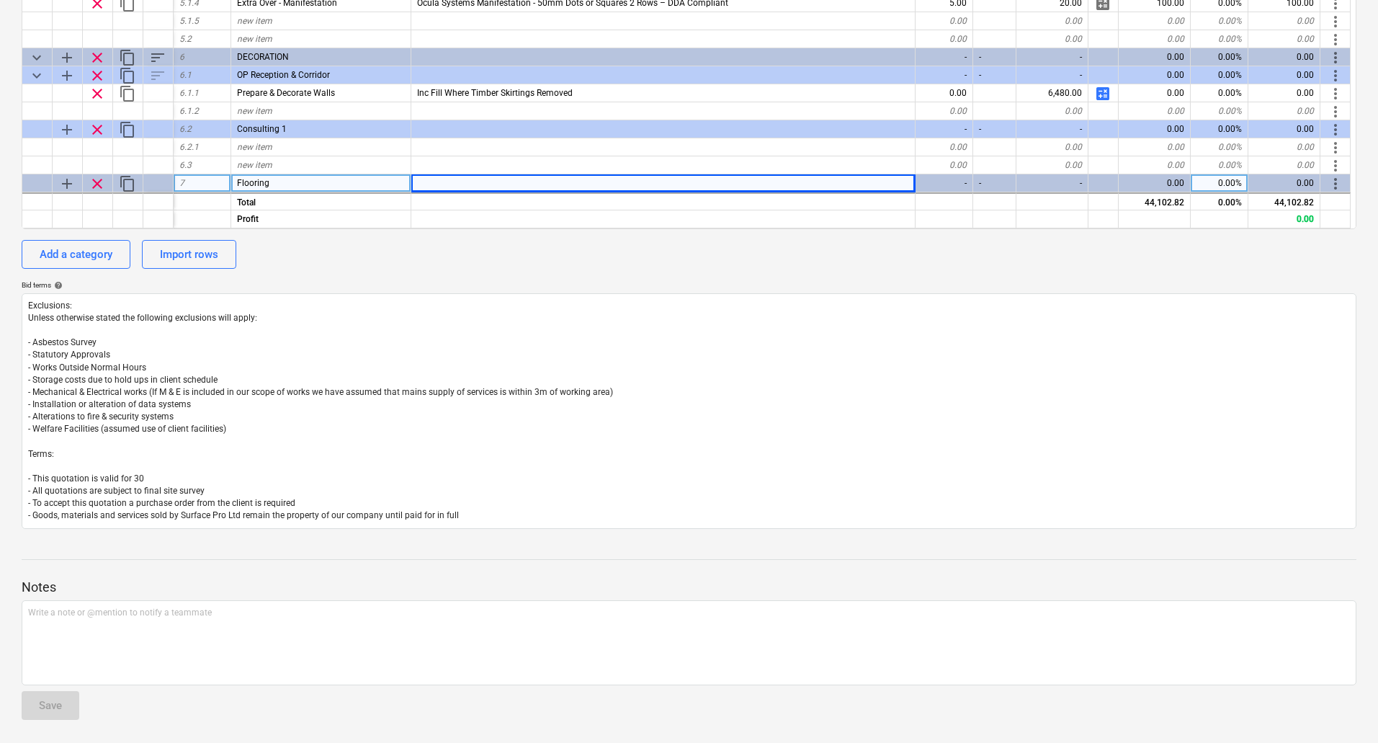
scroll to position [362, 0]
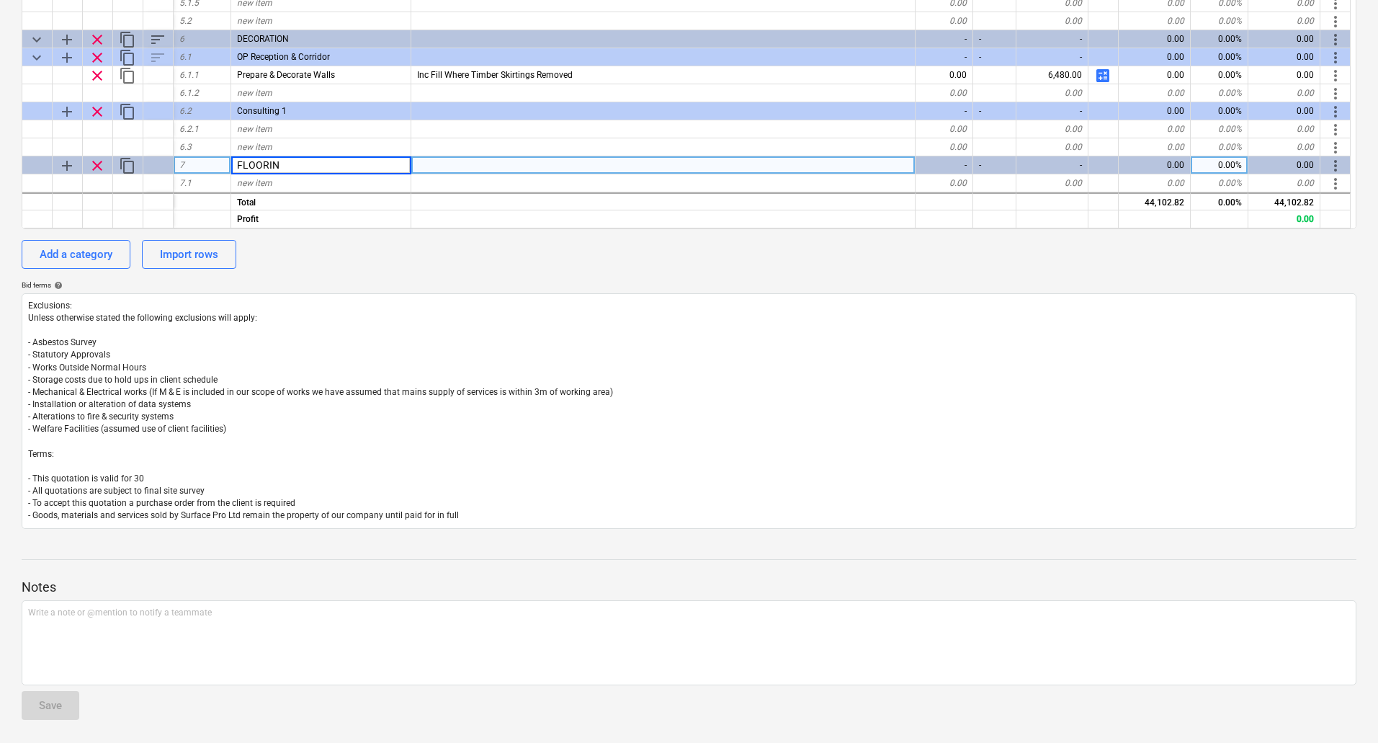
type input "FLOORING"
type textarea "x"
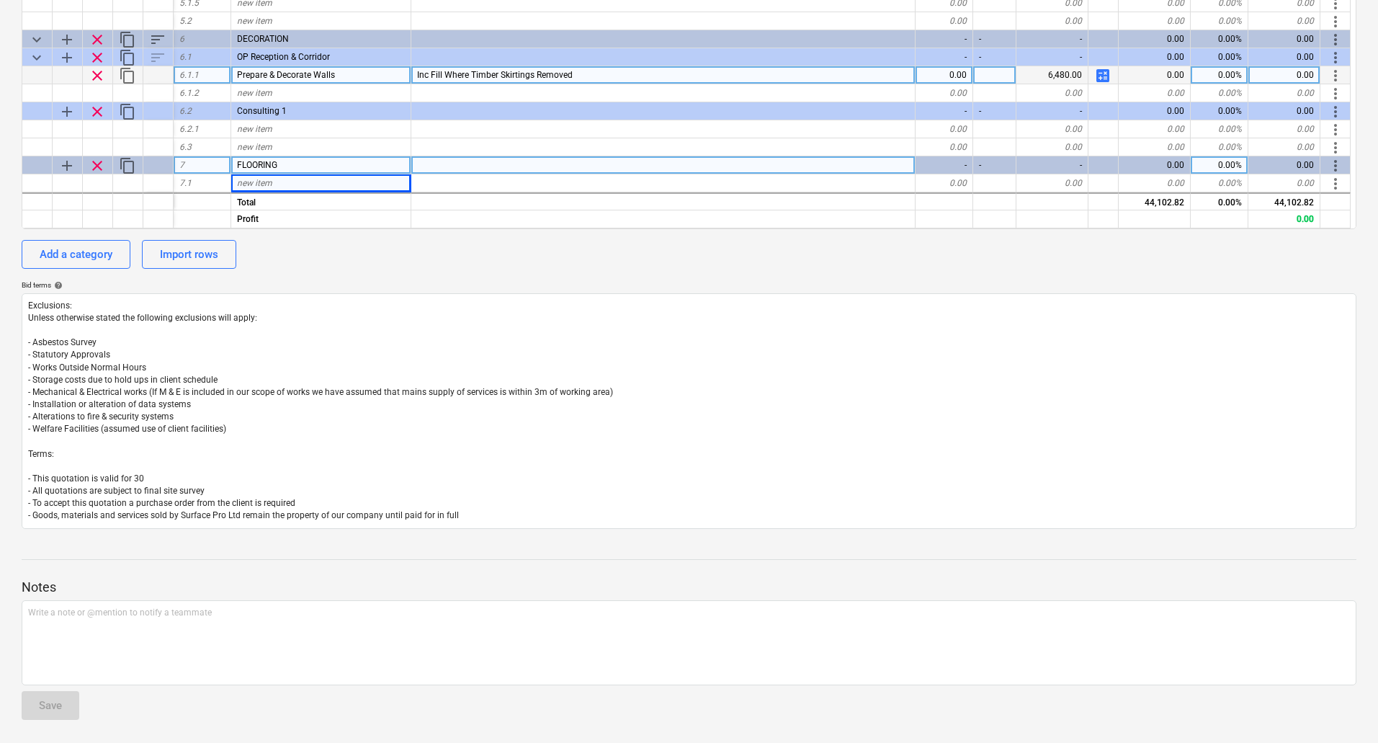
click at [621, 76] on div "Inc Fill Where Timber Skirtings Removed" at bounding box center [663, 75] width 504 height 18
click at [639, 76] on input "Inc Fill Where Timber Skirtings Removed" at bounding box center [663, 74] width 504 height 17
click at [418, 73] on input "Inc Fill Where Timber Skirtings Removed" at bounding box center [663, 74] width 504 height 17
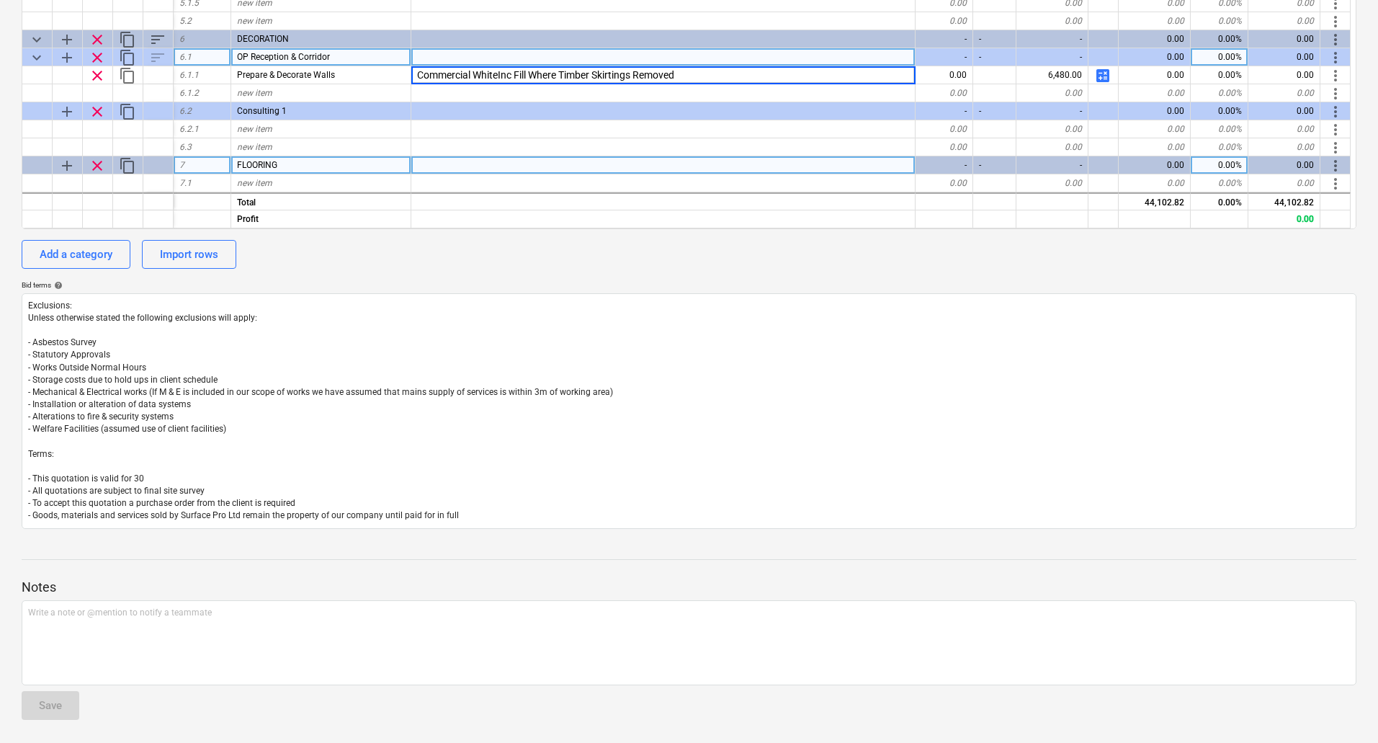
type input "Commercial White Inc Fill Where Timber Skirtings Removed"
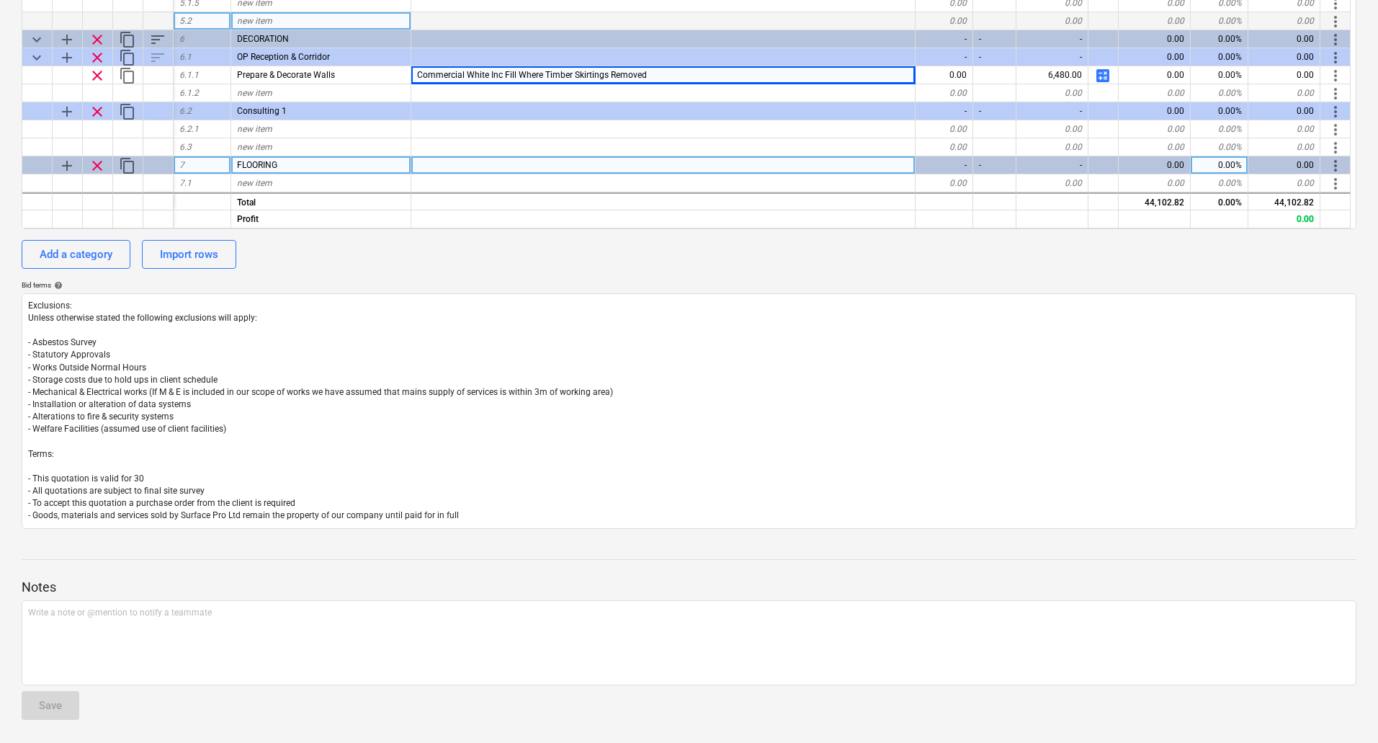
type textarea "x"
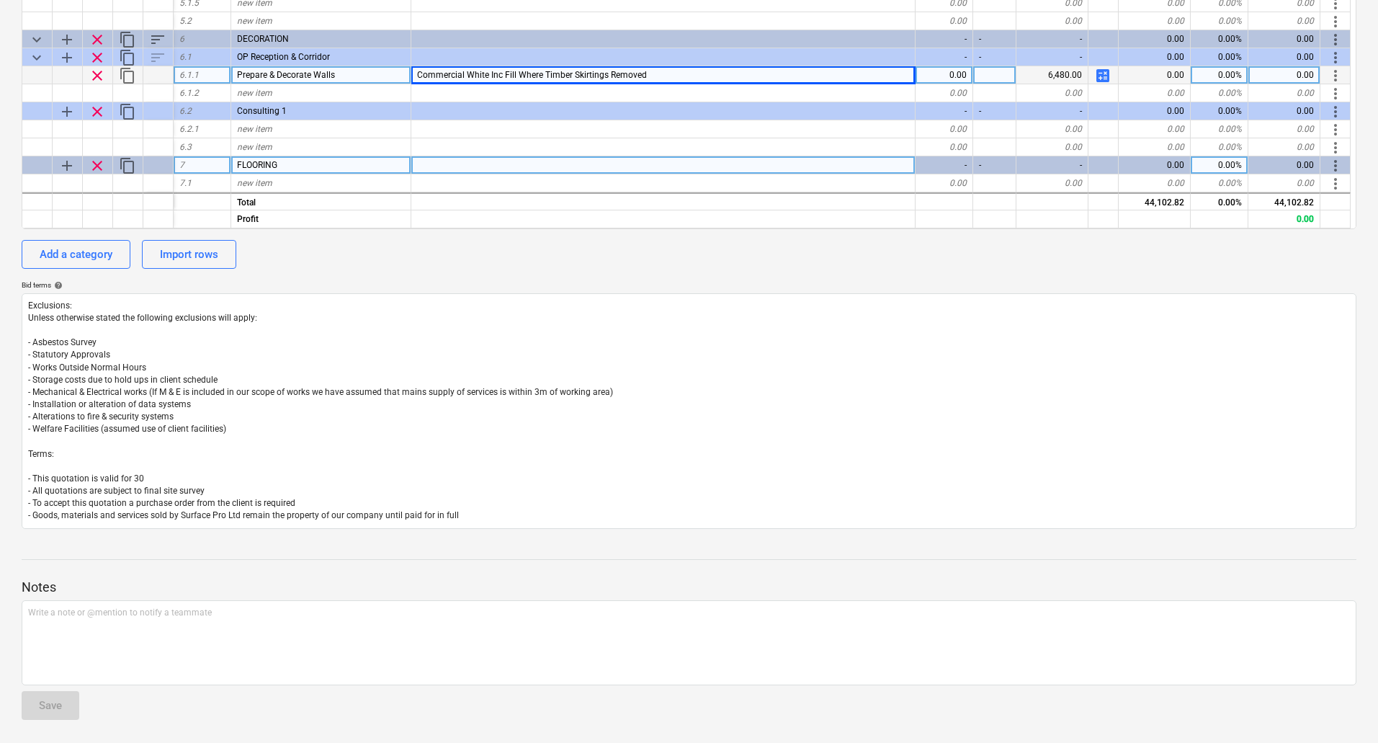
click at [416, 75] on div "Commercial White Inc Fill Where Timber Skirtings Removed" at bounding box center [663, 75] width 504 height 18
click at [414, 75] on input "Commercial White Inc Fill Where Timber Skirtings Removed" at bounding box center [663, 74] width 504 height 17
type input "Acrylic Durable Matt - Commercial White"
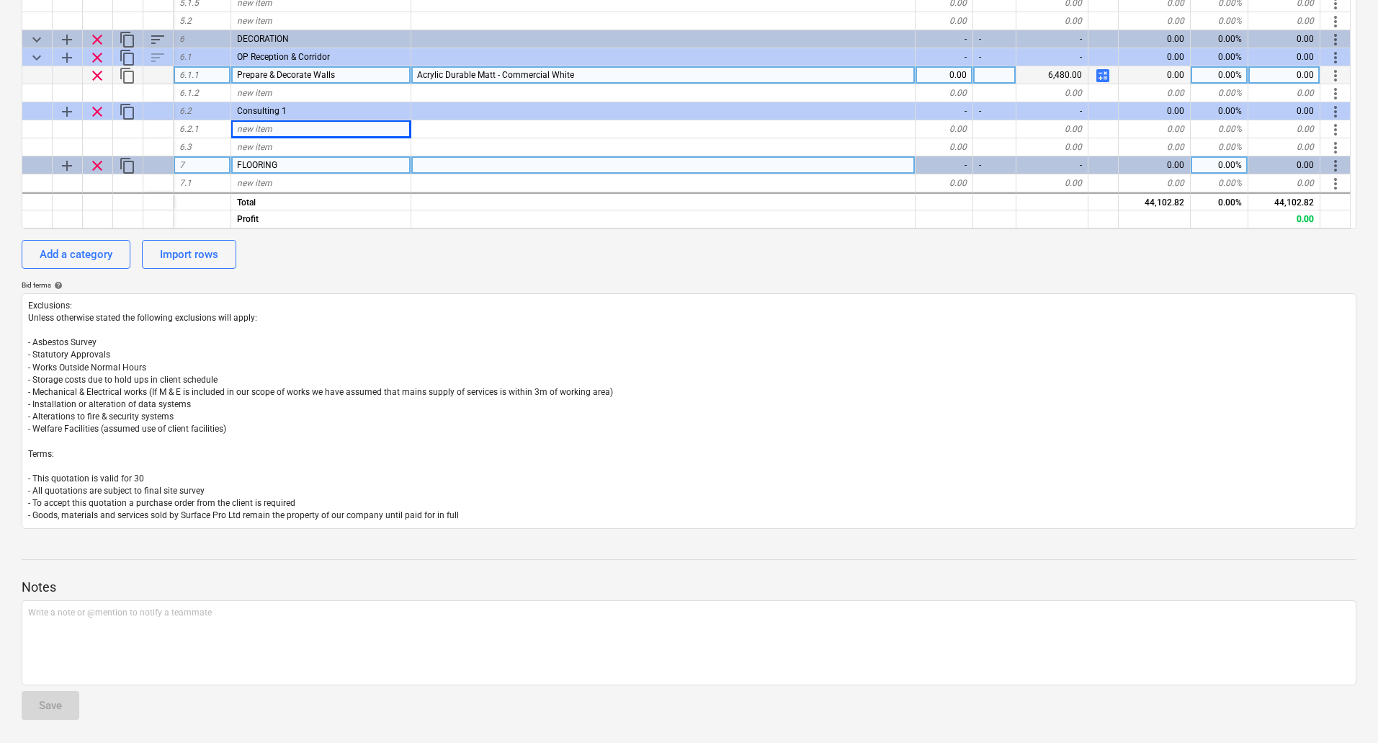
click at [1105, 72] on span "calculate" at bounding box center [1103, 75] width 17 height 17
type textarea "x"
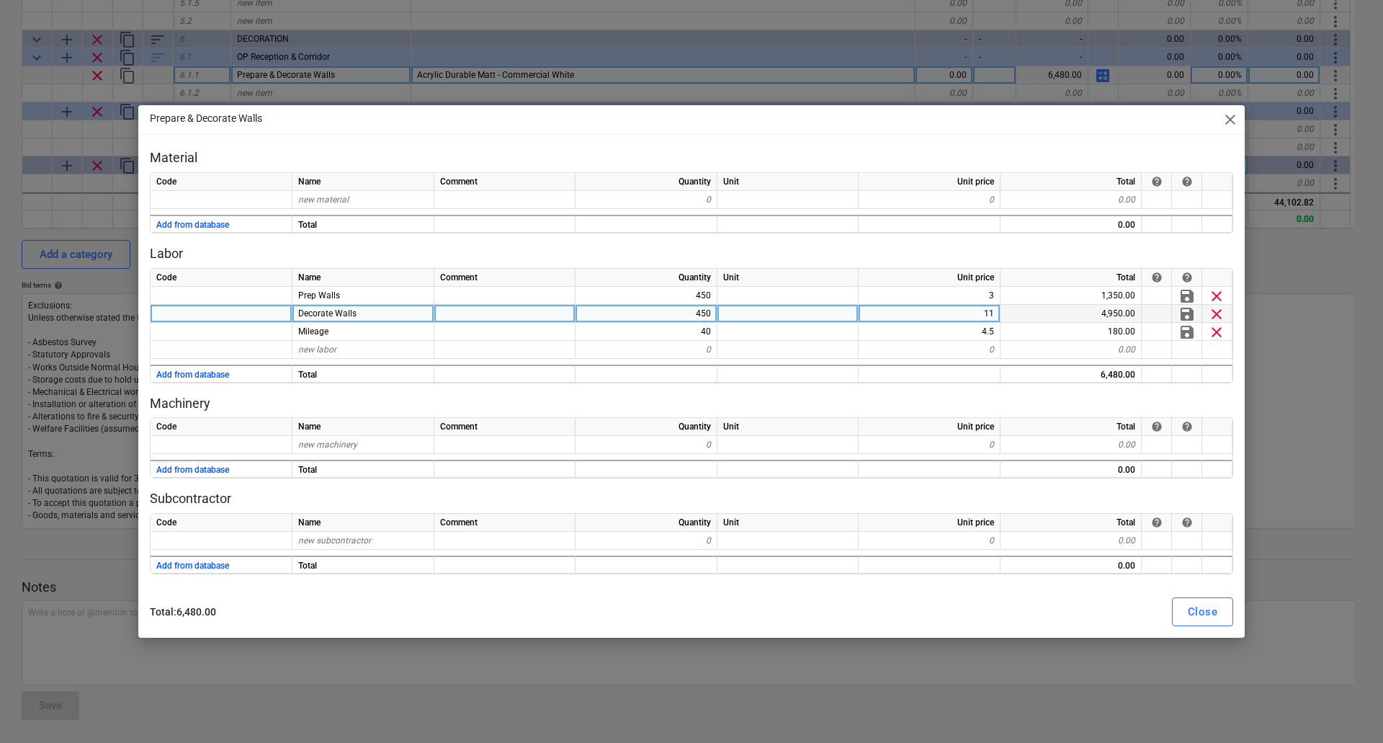
drag, startPoint x: 976, startPoint y: 314, endPoint x: 1080, endPoint y: 313, distance: 103.8
click at [0, 0] on div "Decorate Walls 450 11 4,950.00 save clear" at bounding box center [0, 0] width 0 height 0
click at [976, 316] on div "11" at bounding box center [930, 314] width 142 height 18
type input "9.5"
click at [1209, 607] on div "Close" at bounding box center [1203, 611] width 30 height 19
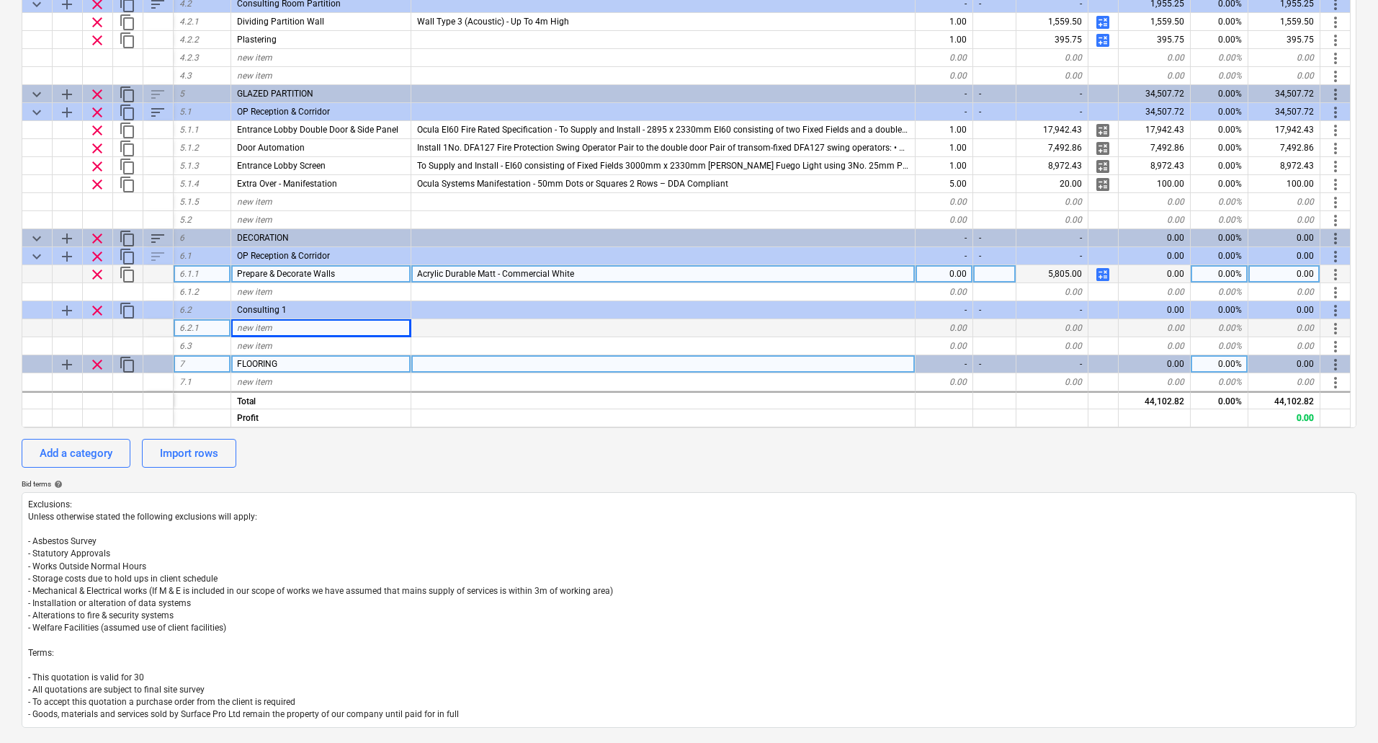
scroll to position [383, 0]
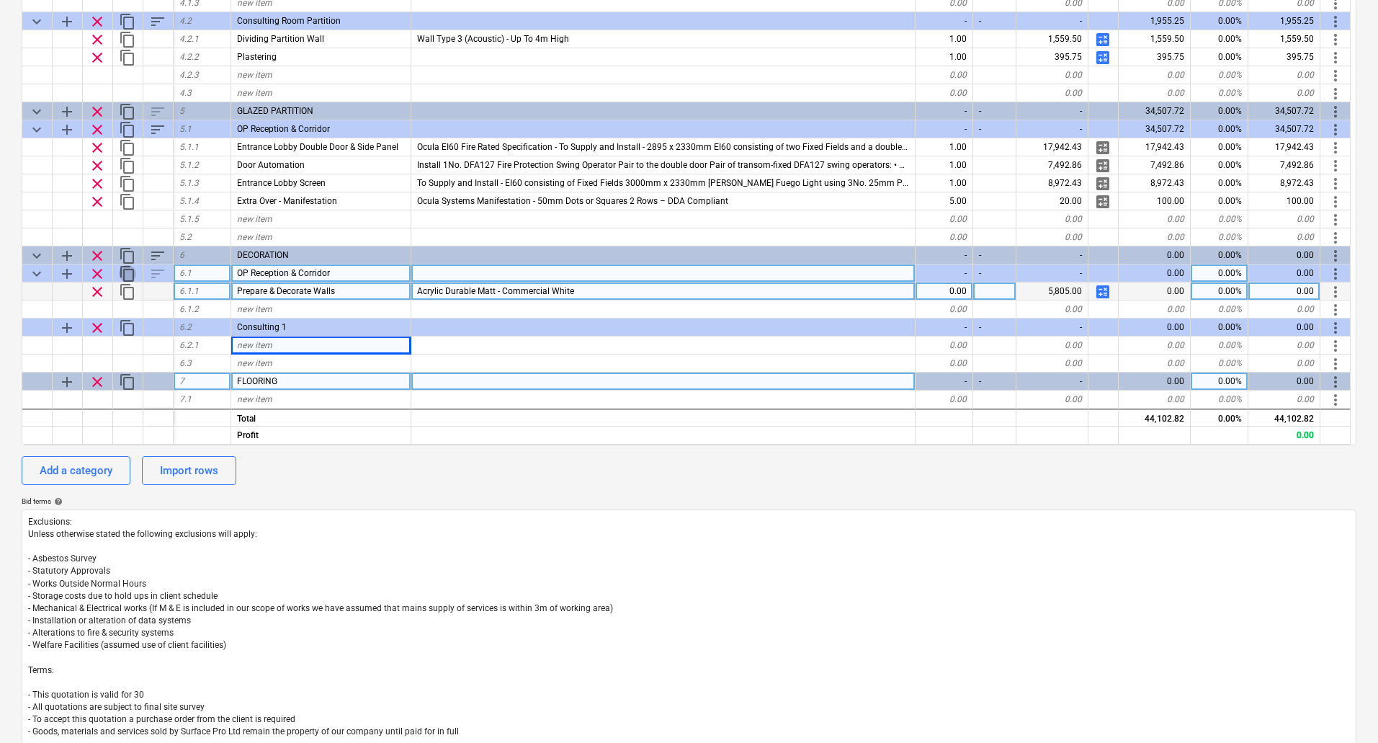
click at [128, 270] on span "content_copy" at bounding box center [127, 273] width 17 height 17
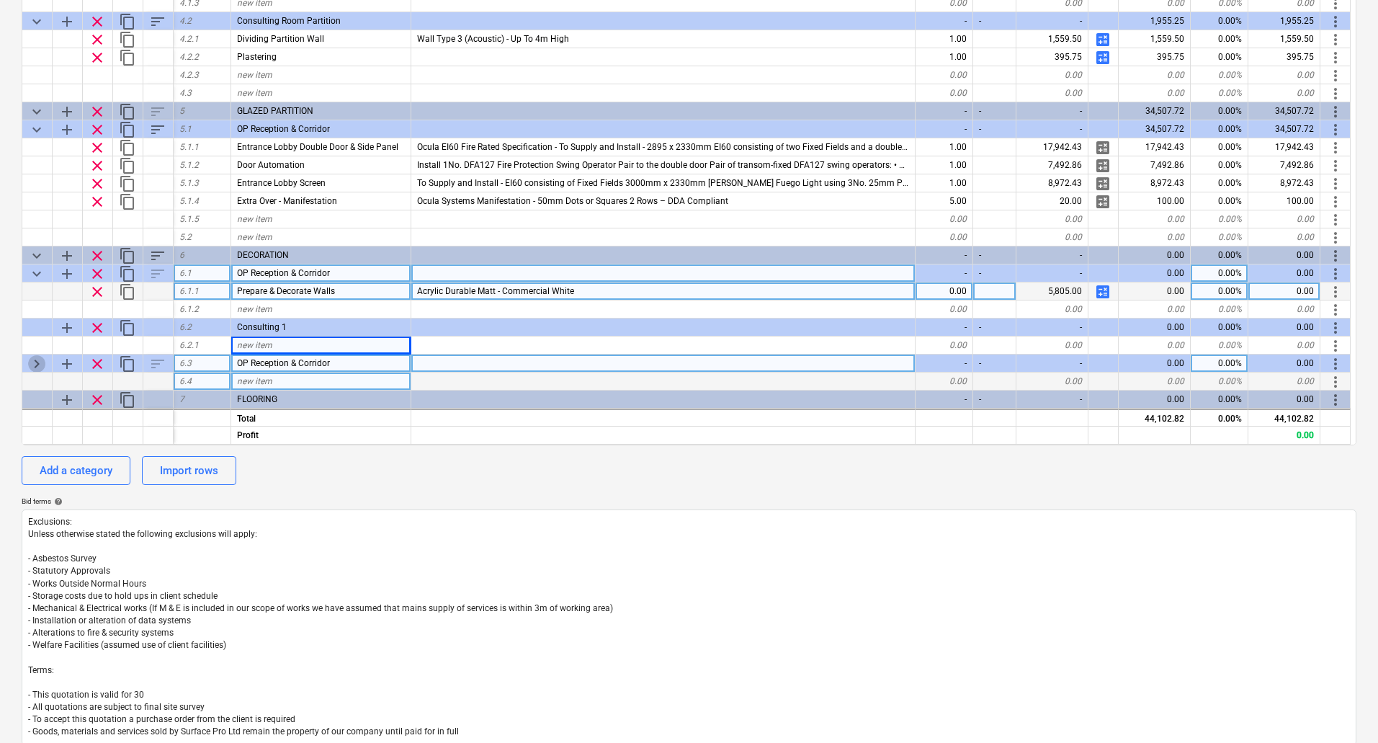
click at [40, 363] on span "keyboard_arrow_right" at bounding box center [36, 363] width 17 height 17
type textarea "x"
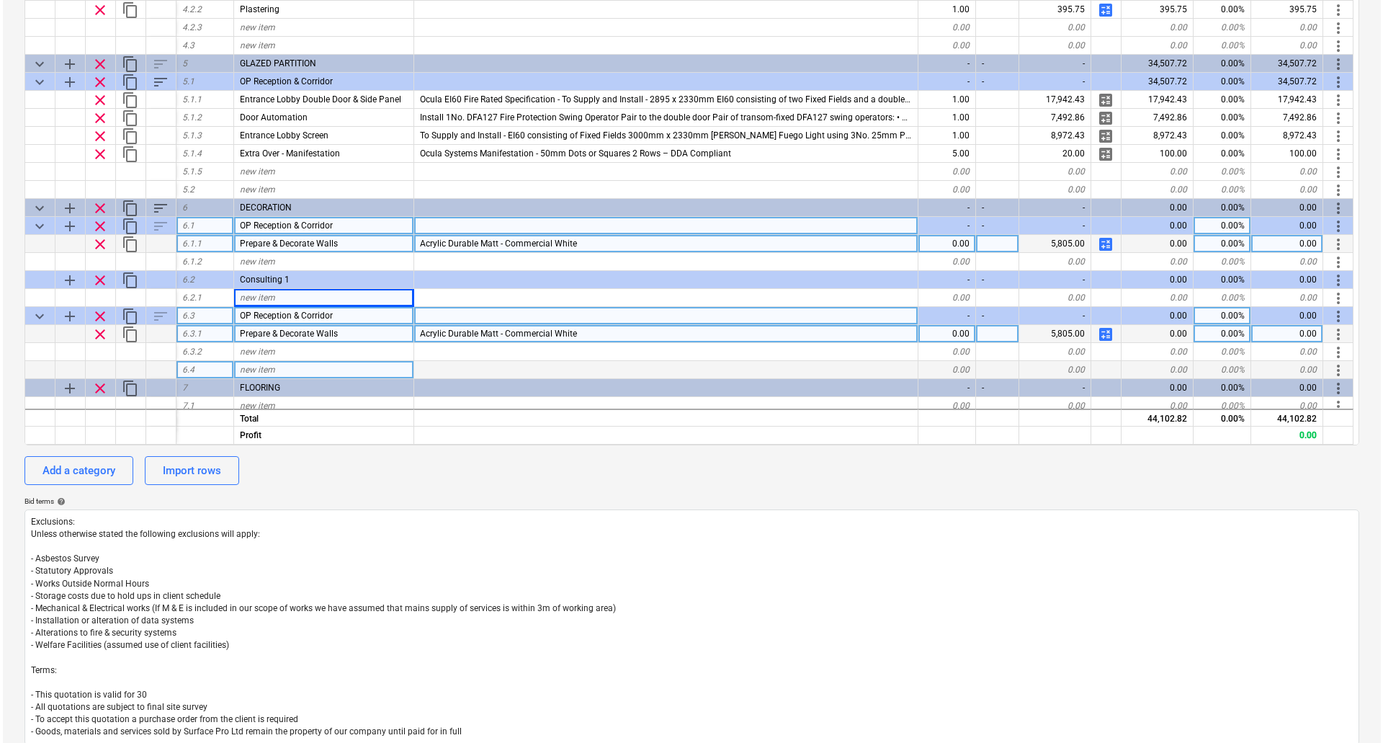
scroll to position [434, 0]
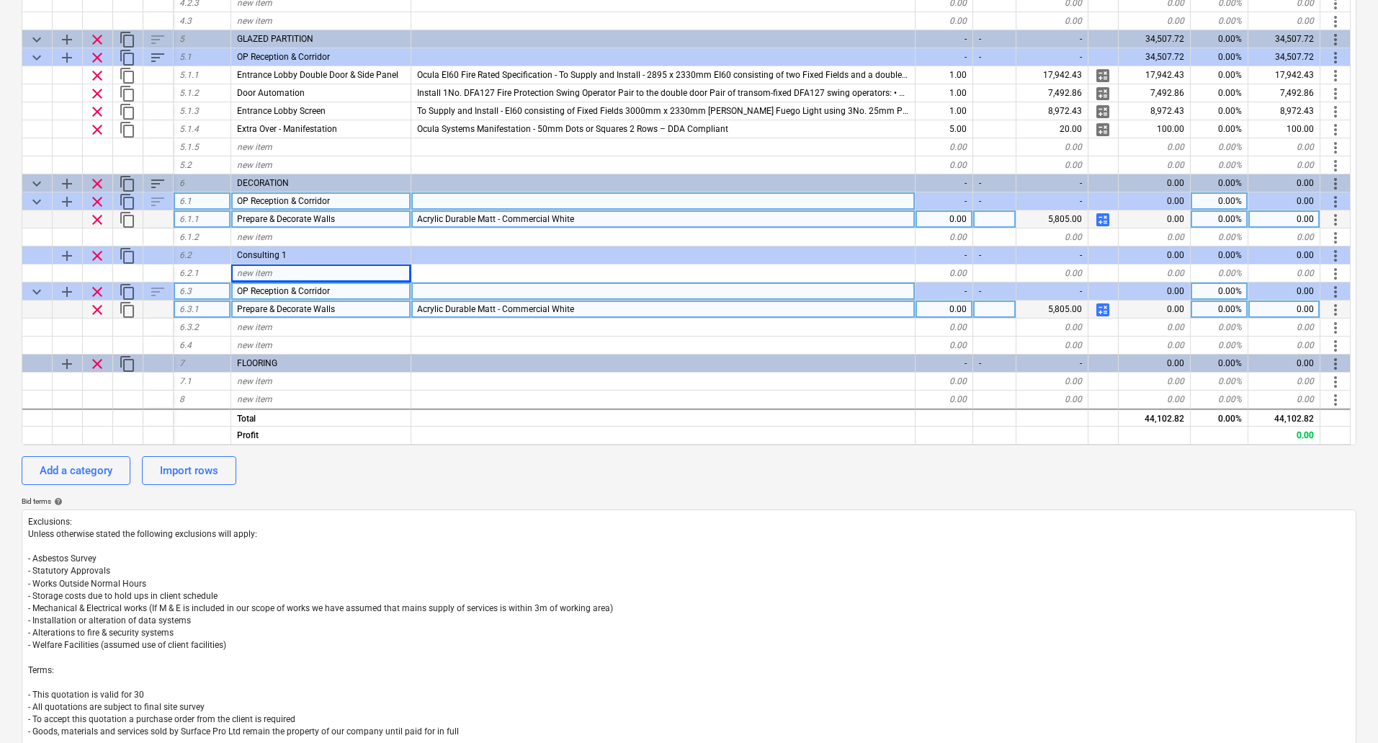
click at [329, 293] on span "OP Reception & Corridor" at bounding box center [283, 291] width 93 height 10
type input "Consulting Room 2"
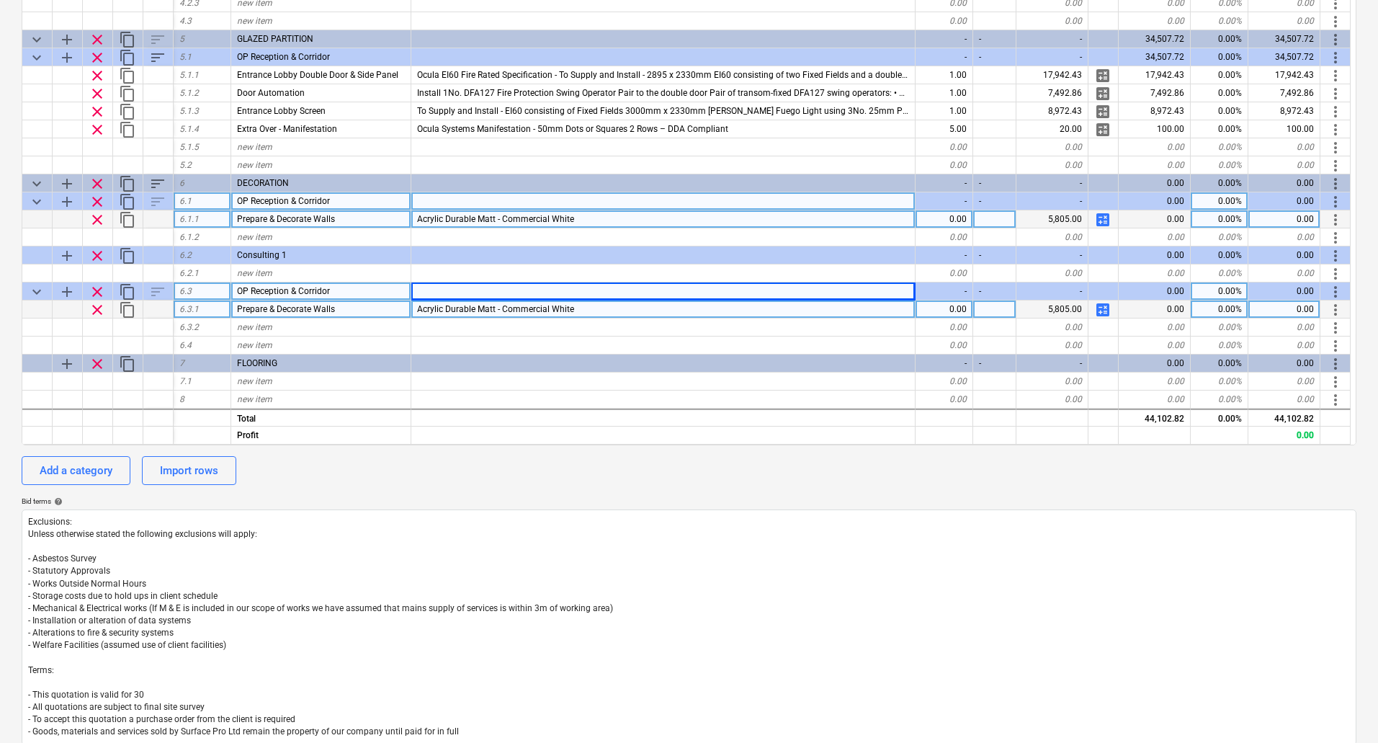
type textarea "x"
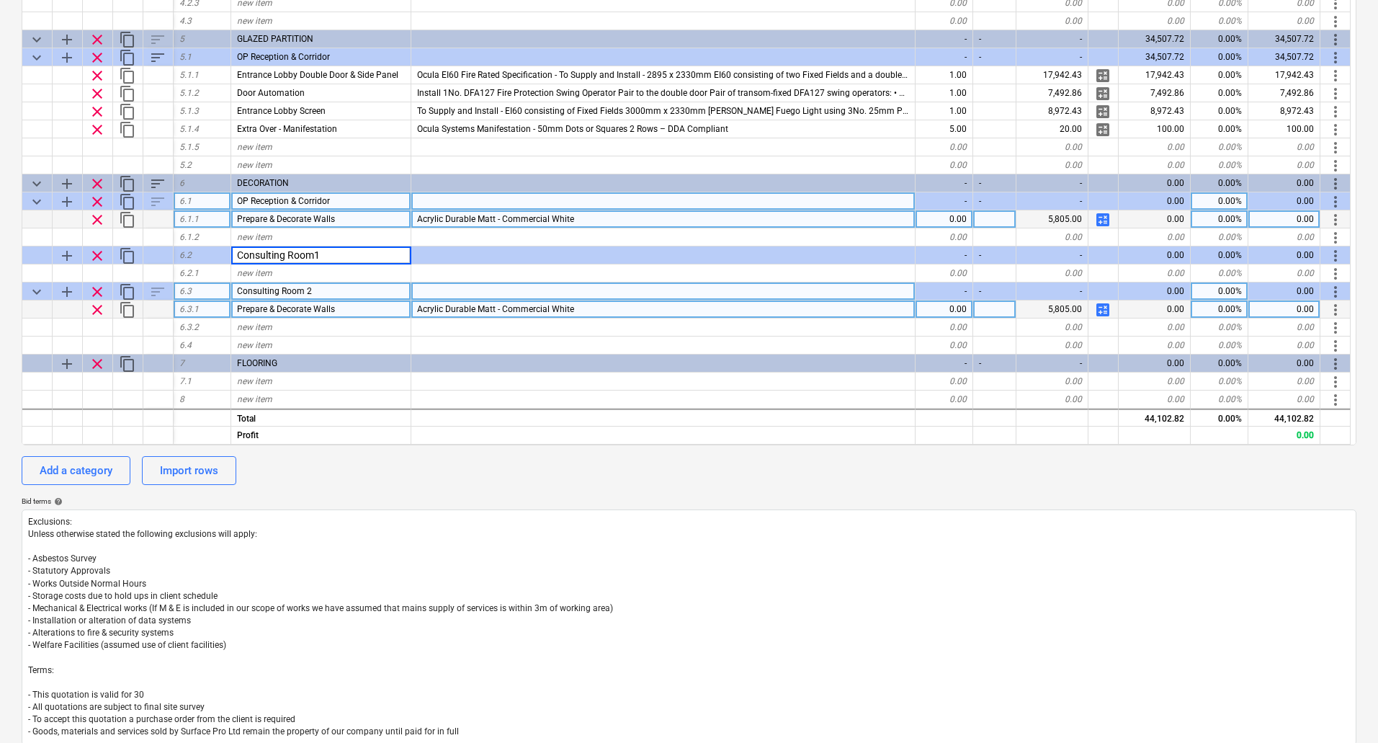
type input "Consulting Room 1"
click at [128, 215] on span "content_copy" at bounding box center [127, 219] width 17 height 17
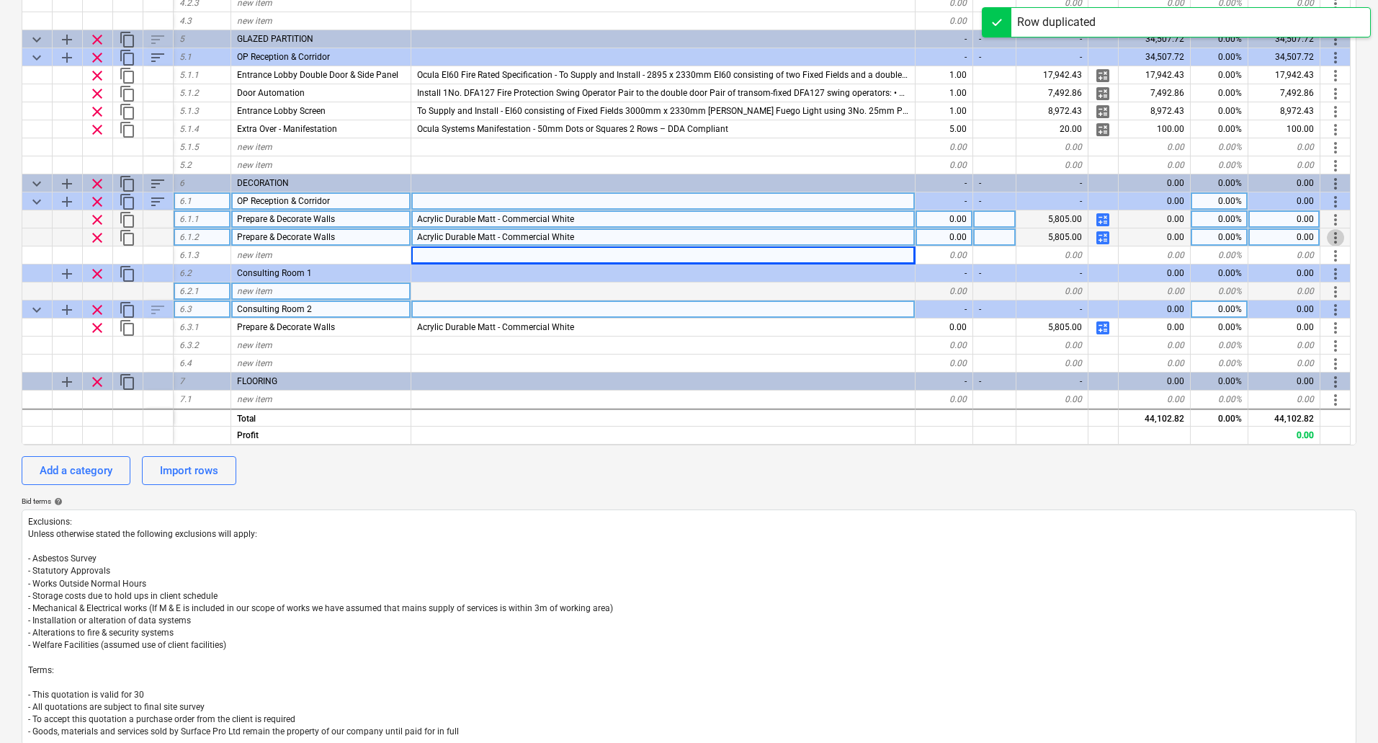
click at [1337, 237] on span "more_vert" at bounding box center [1335, 237] width 17 height 17
click at [1337, 237] on li "Move line-item to" at bounding box center [1316, 237] width 110 height 33
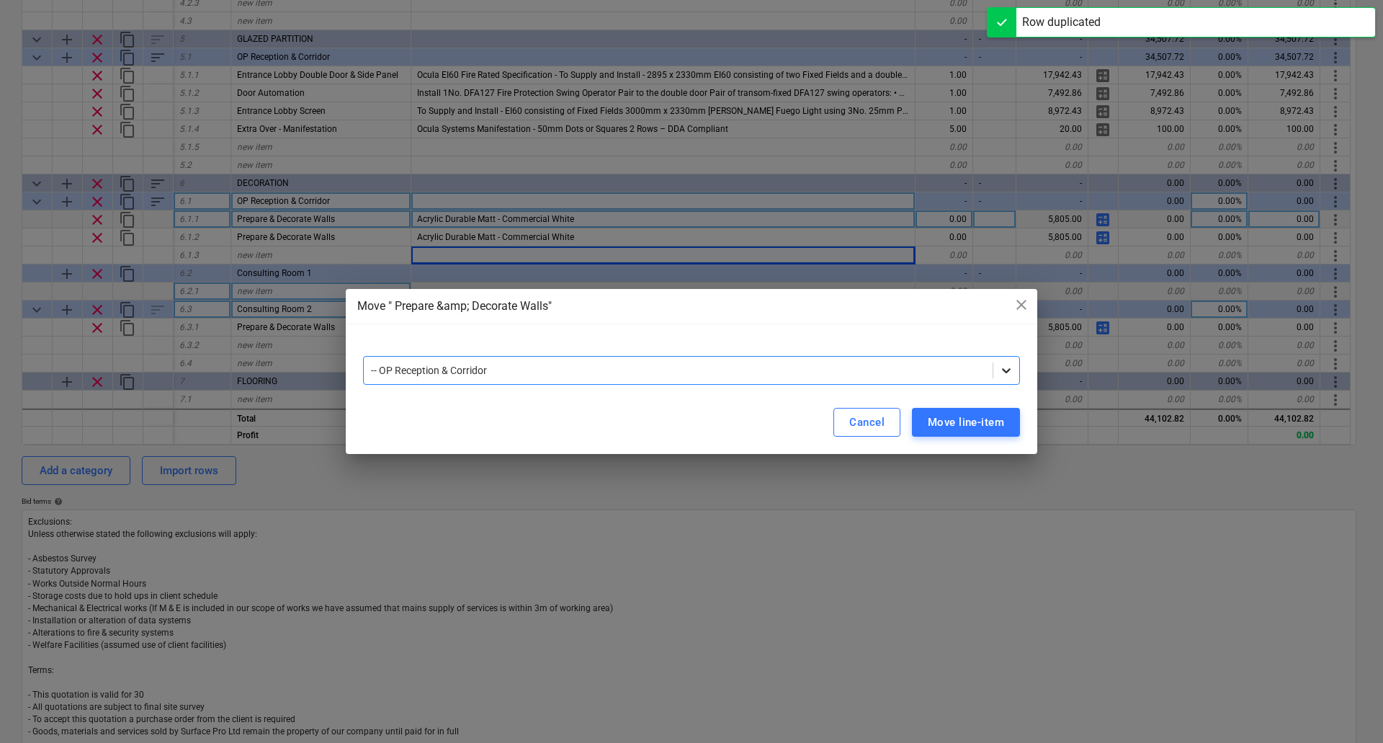
click at [1015, 364] on div at bounding box center [1007, 370] width 26 height 26
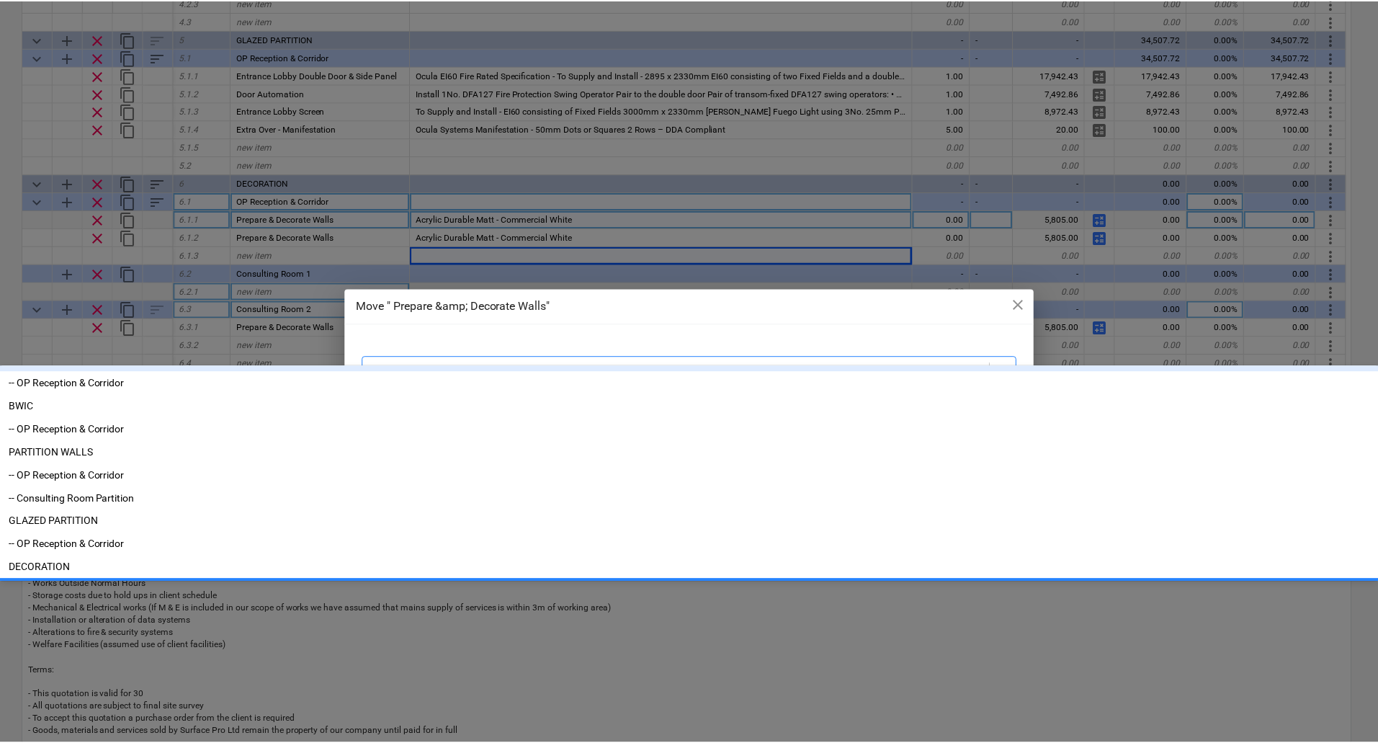
scroll to position [218, 0]
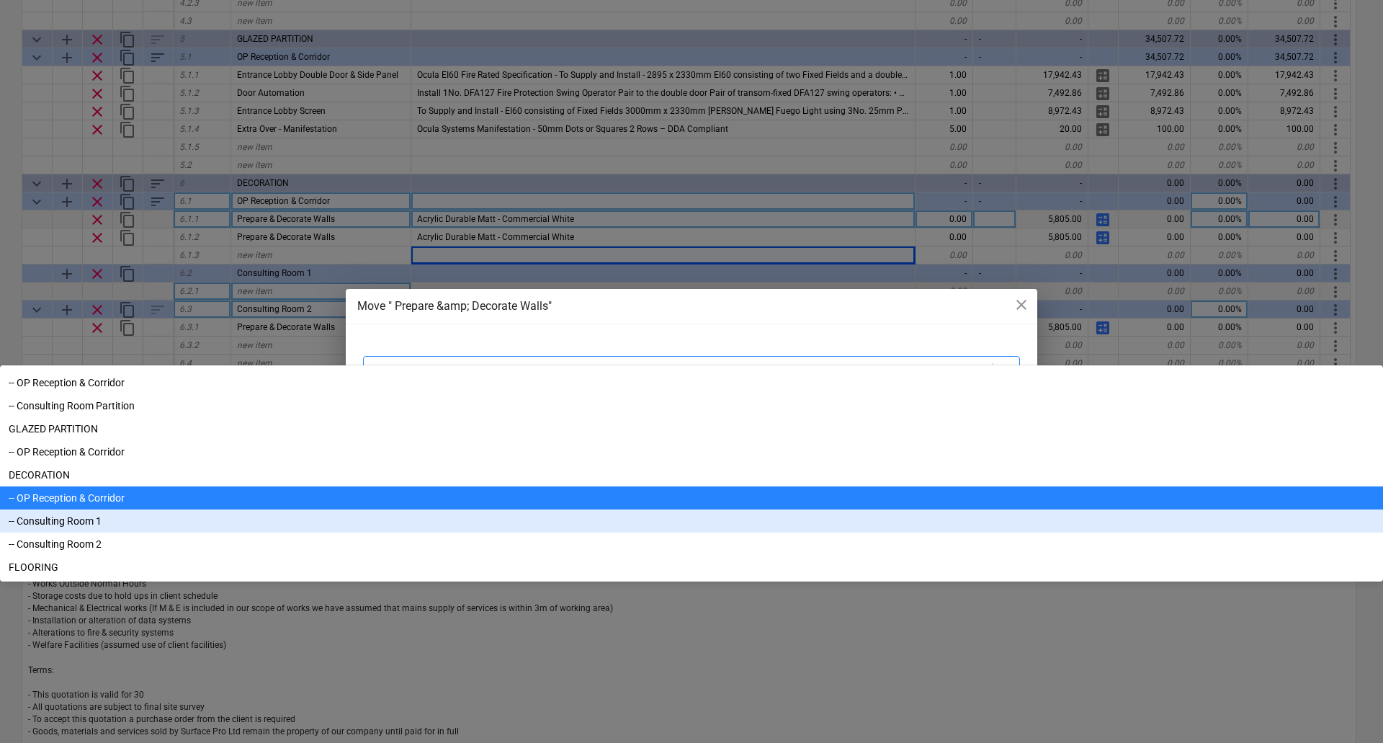
click at [458, 533] on div "-- Consulting Room 1" at bounding box center [691, 520] width 1383 height 23
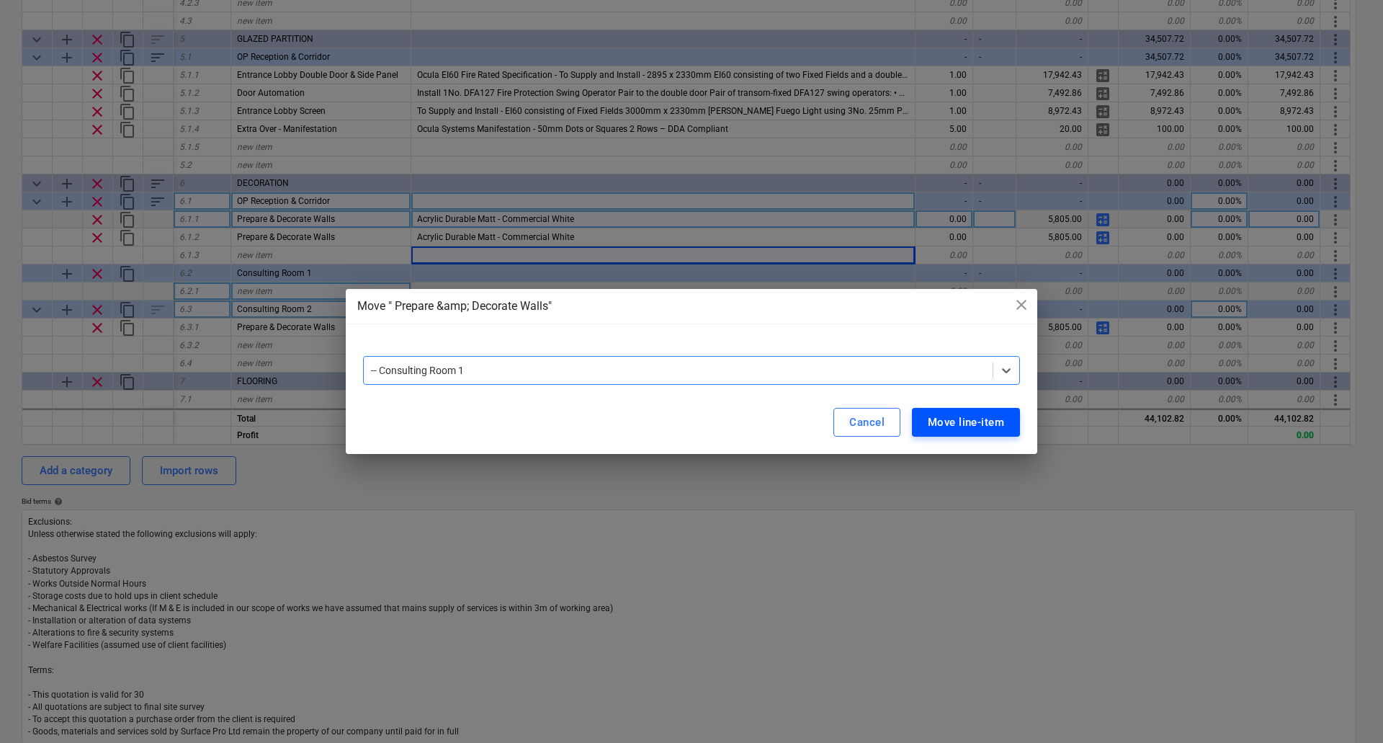
click at [966, 424] on div "Move line-item" at bounding box center [966, 422] width 76 height 19
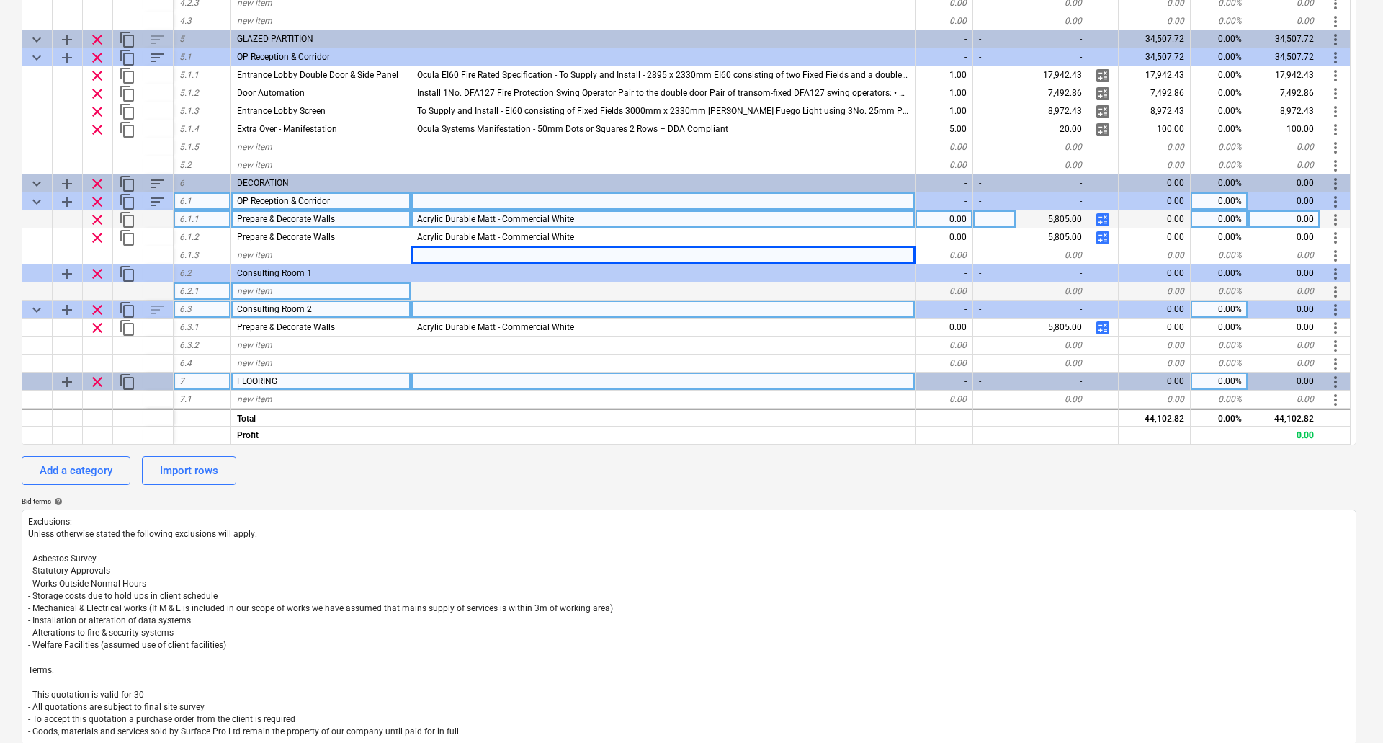
type textarea "x"
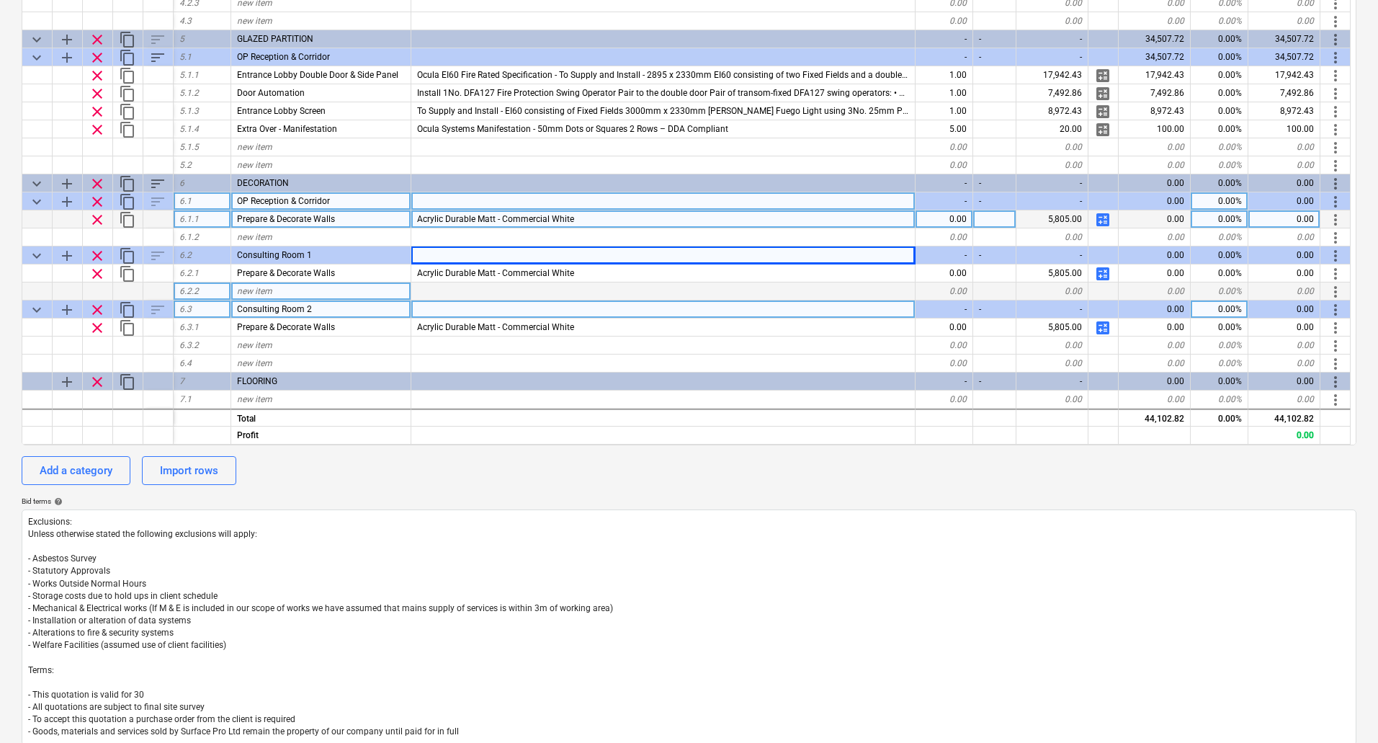
click at [338, 203] on div "OP Reception & Corridor" at bounding box center [321, 201] width 180 height 18
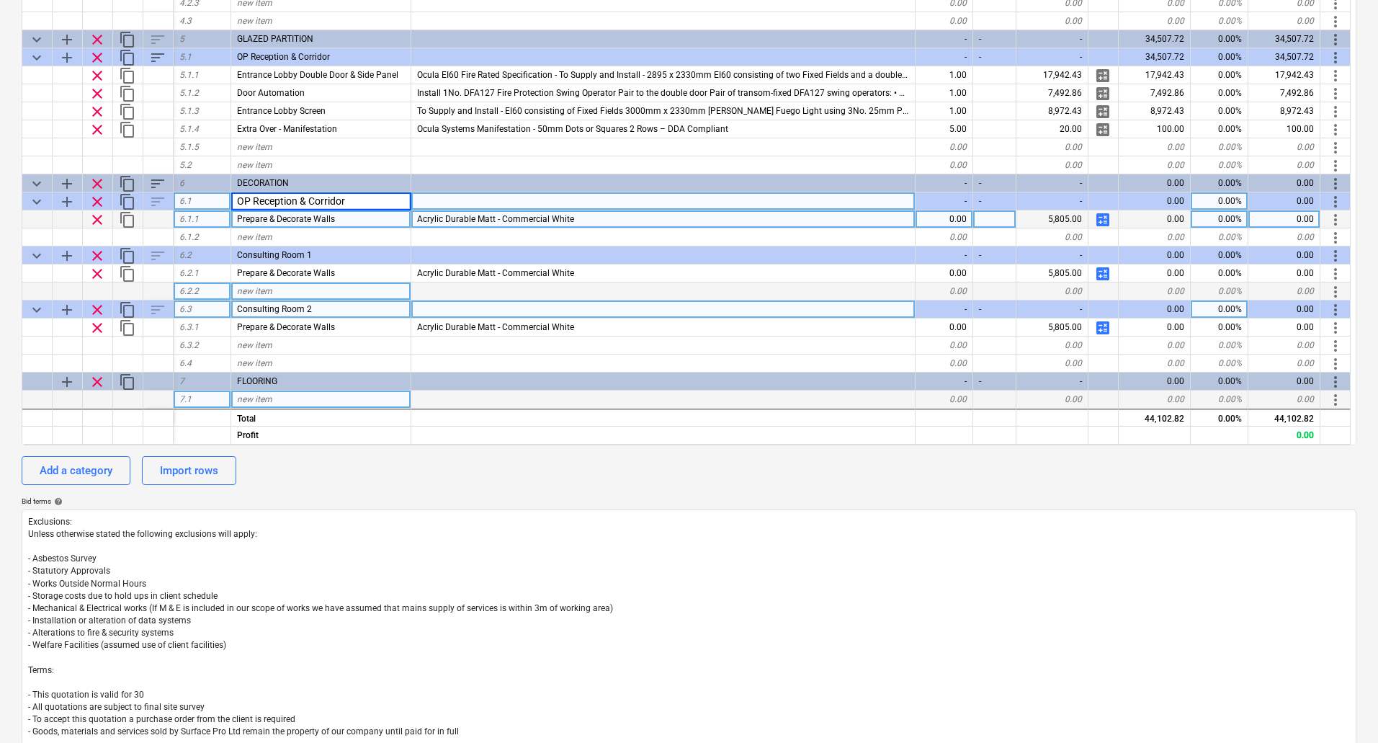
click at [275, 401] on div "new item" at bounding box center [321, 400] width 180 height 18
type input "OP Reception & Corridor"
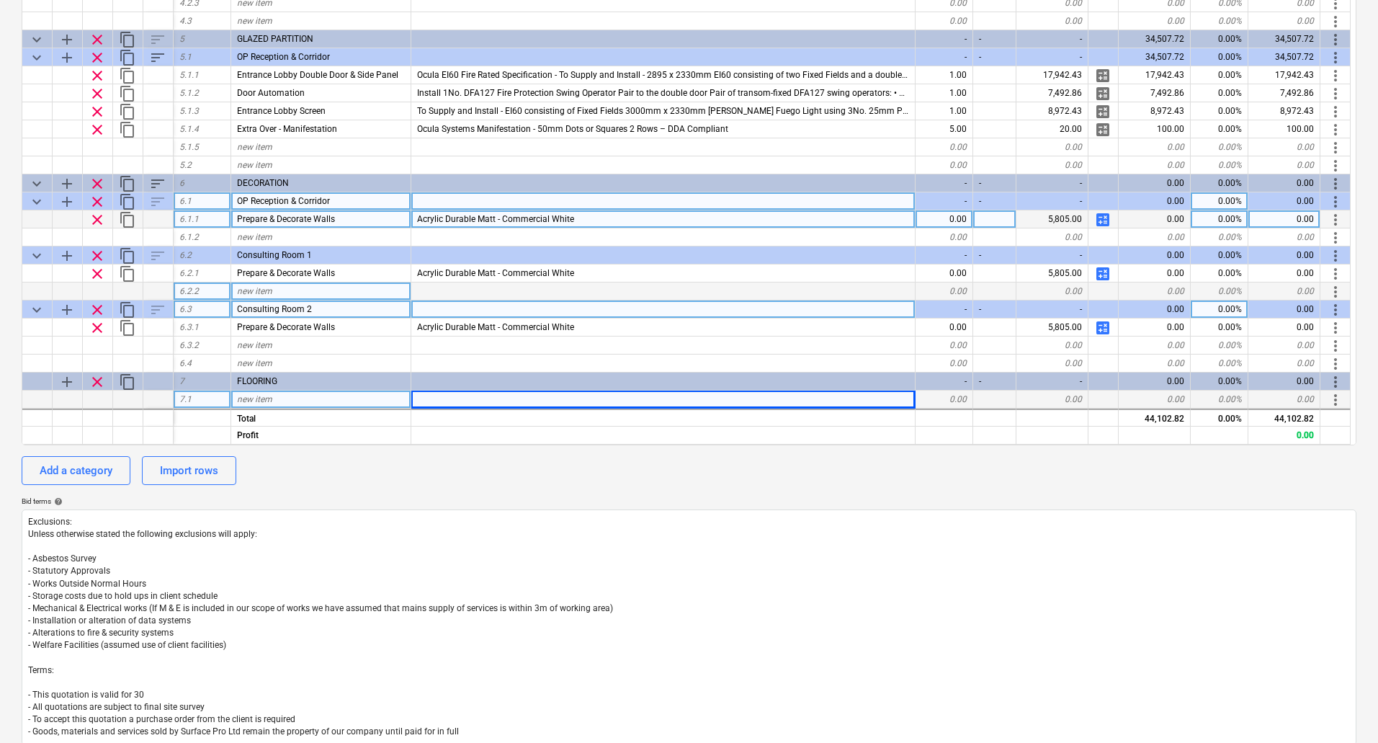
type textarea "x"
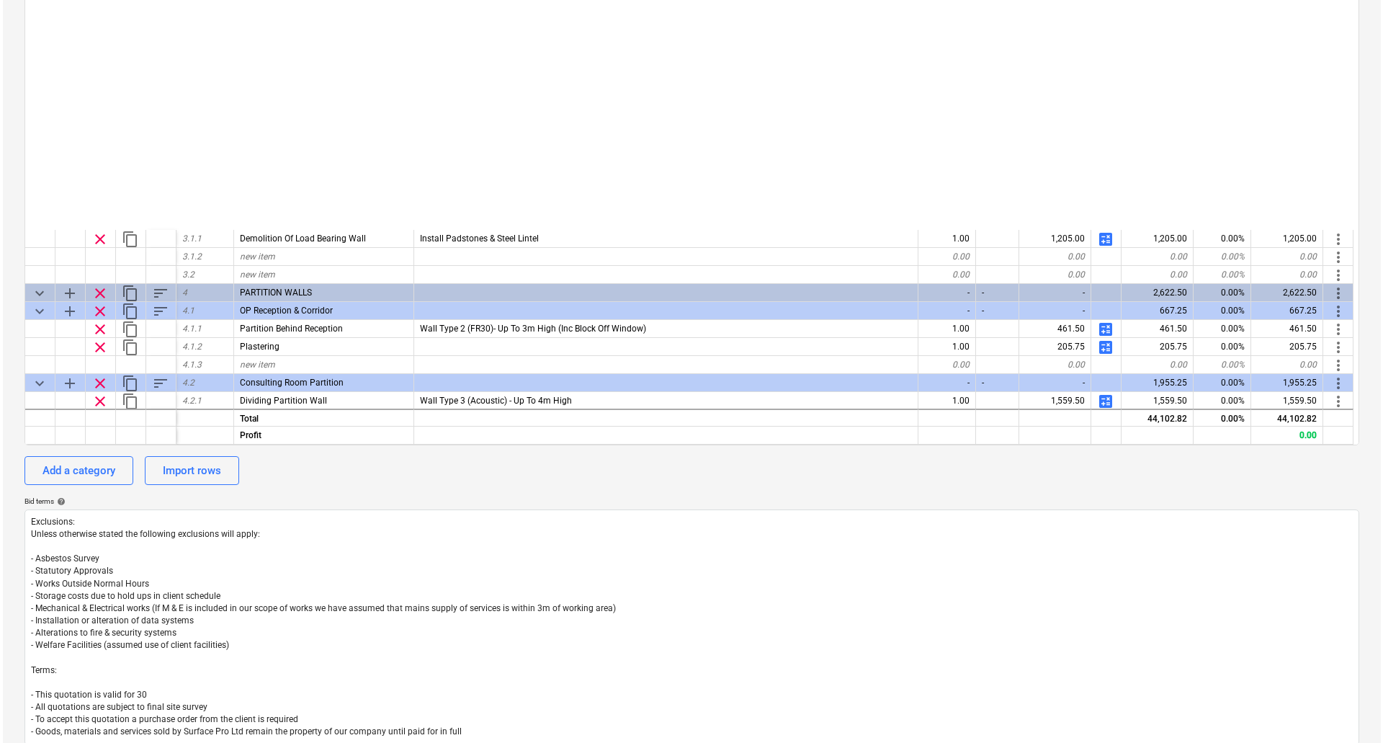
scroll to position [434, 0]
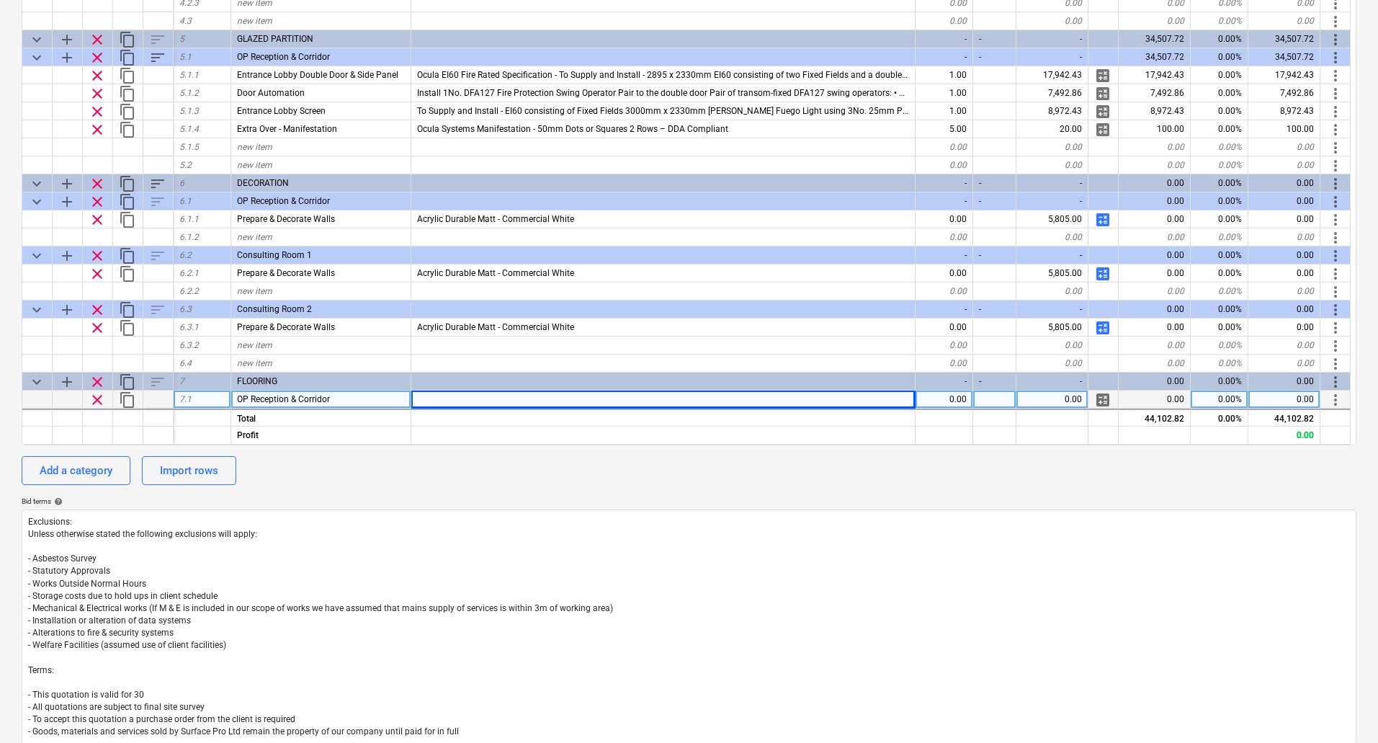
click at [561, 396] on div at bounding box center [663, 400] width 504 height 18
click at [1105, 399] on span "calculate" at bounding box center [1103, 399] width 17 height 17
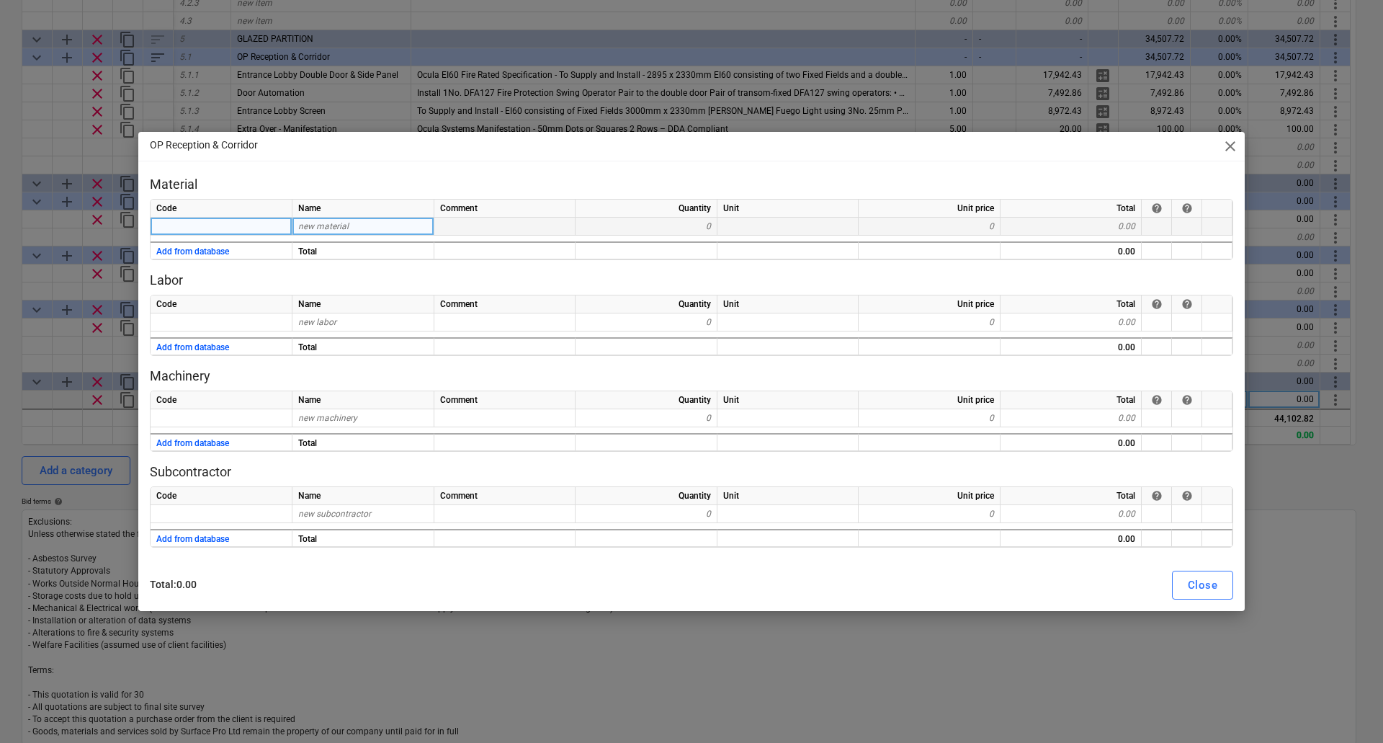
click at [353, 226] on div "new material" at bounding box center [364, 227] width 142 height 18
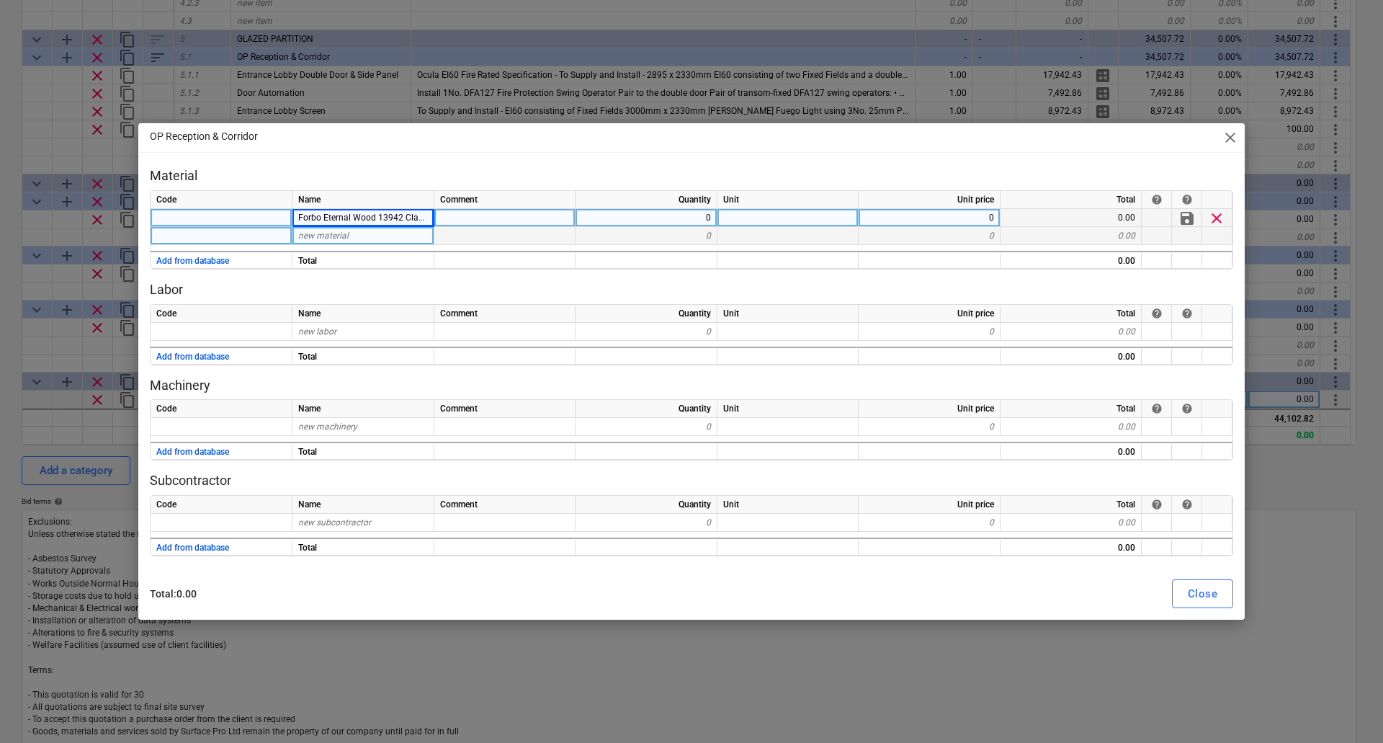
click at [349, 230] on div "new material" at bounding box center [364, 236] width 142 height 18
type textarea "x"
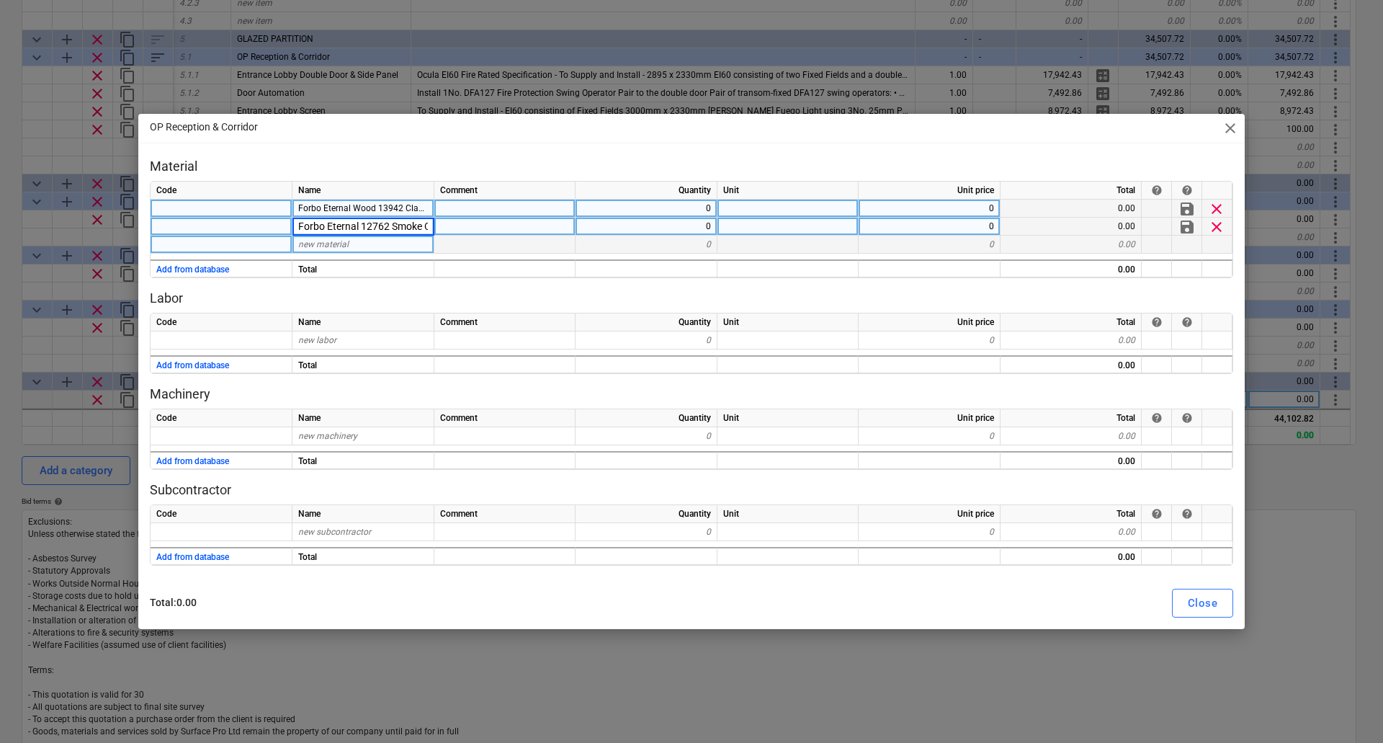
scroll to position [0, 32]
type input "Forbo 13942 Weld Rod"
click at [389, 245] on div "new material" at bounding box center [364, 245] width 142 height 18
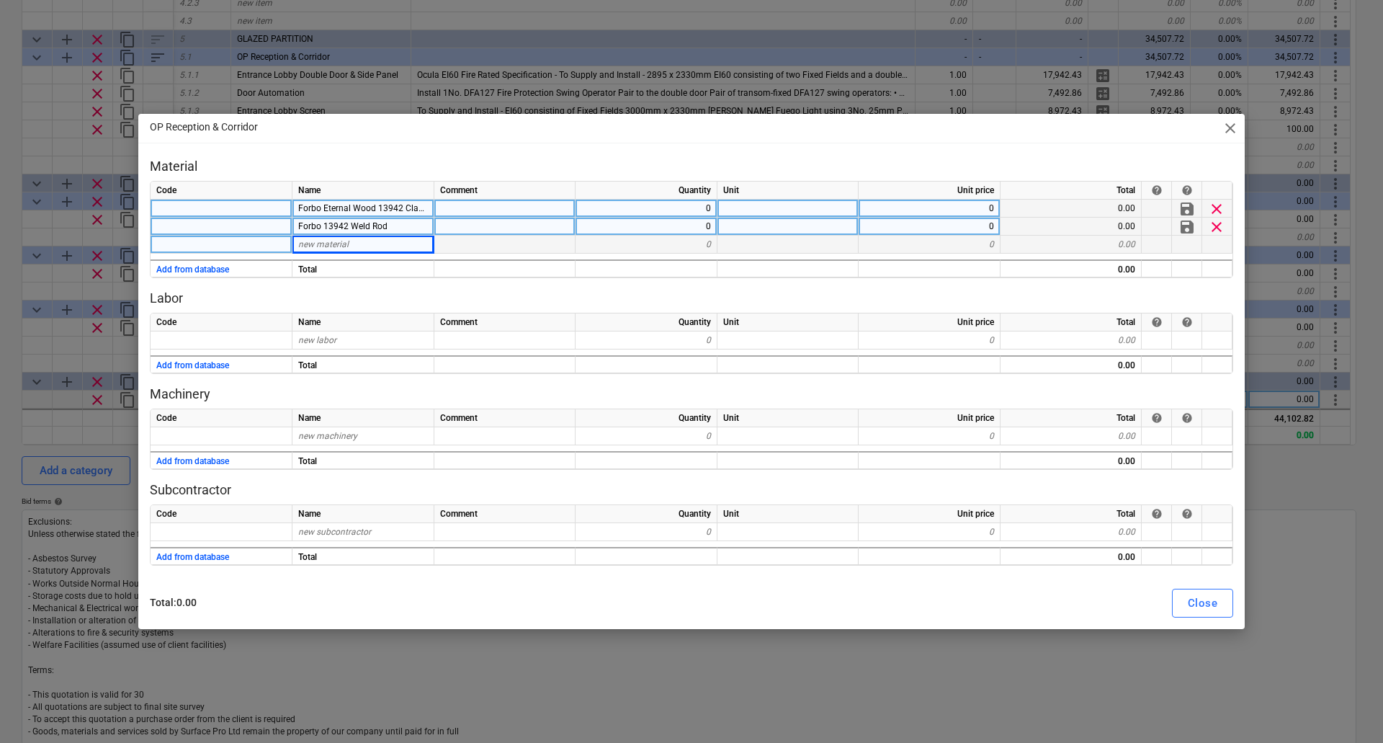
type textarea "x"
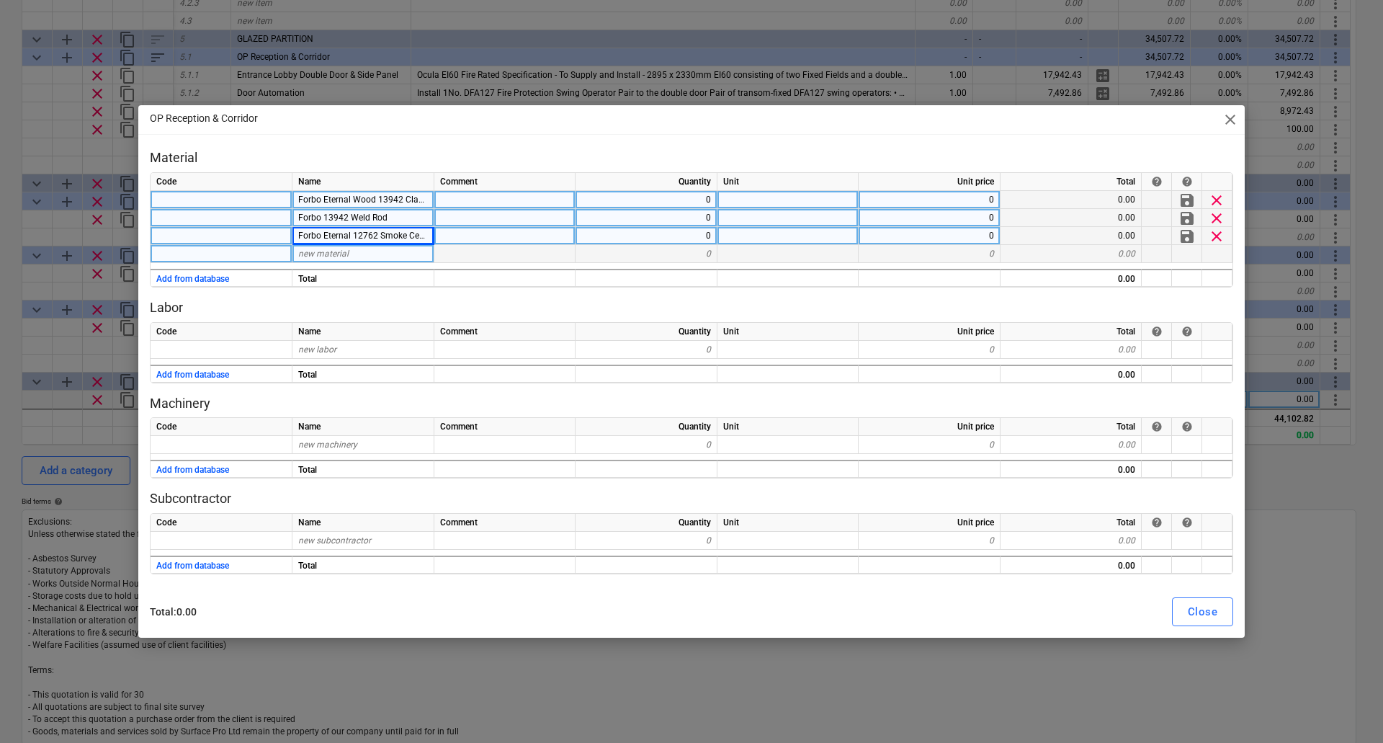
click at [319, 248] on div "new material" at bounding box center [364, 254] width 142 height 18
click at [324, 255] on span "new material" at bounding box center [323, 254] width 50 height 10
type input "Forbo 12762 Weld Rod"
type textarea "x"
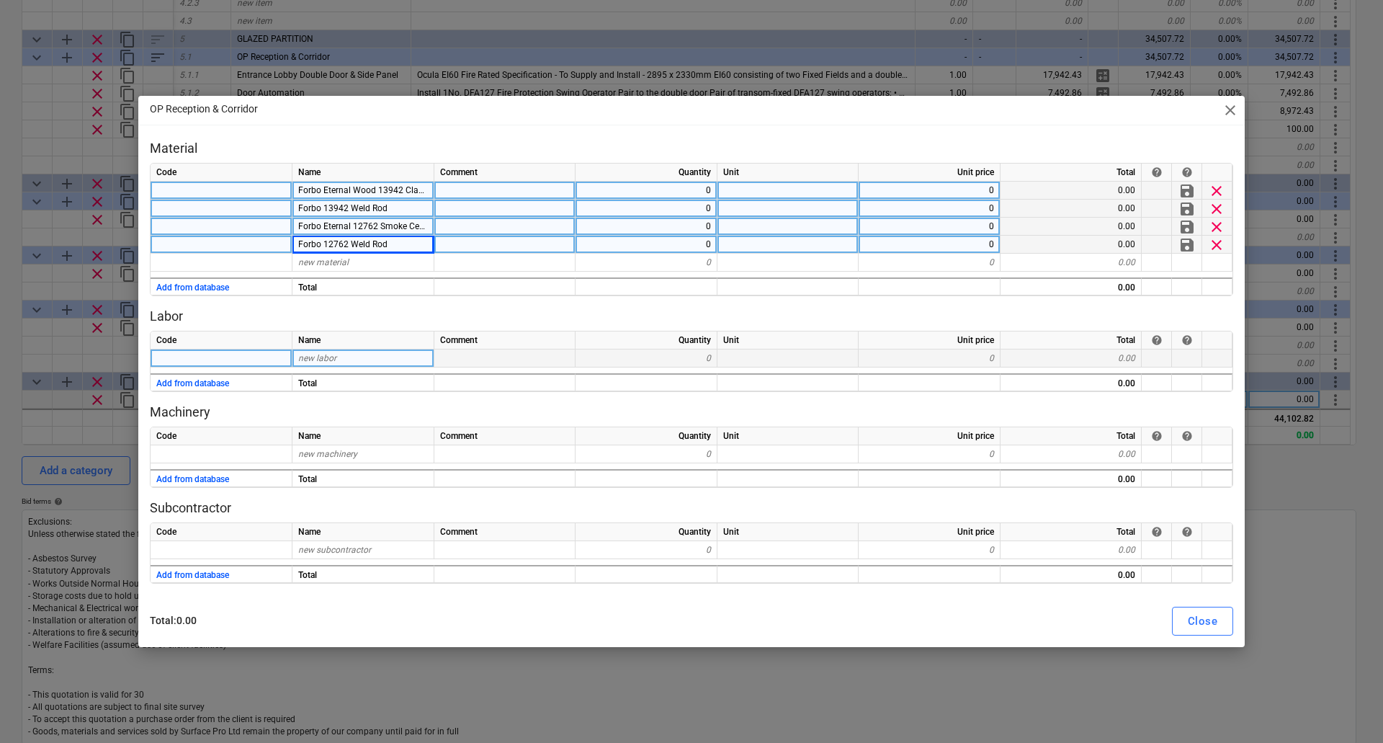
click at [324, 356] on span "new labor" at bounding box center [317, 358] width 38 height 10
type input "Supply & Install Screed"
type textarea "x"
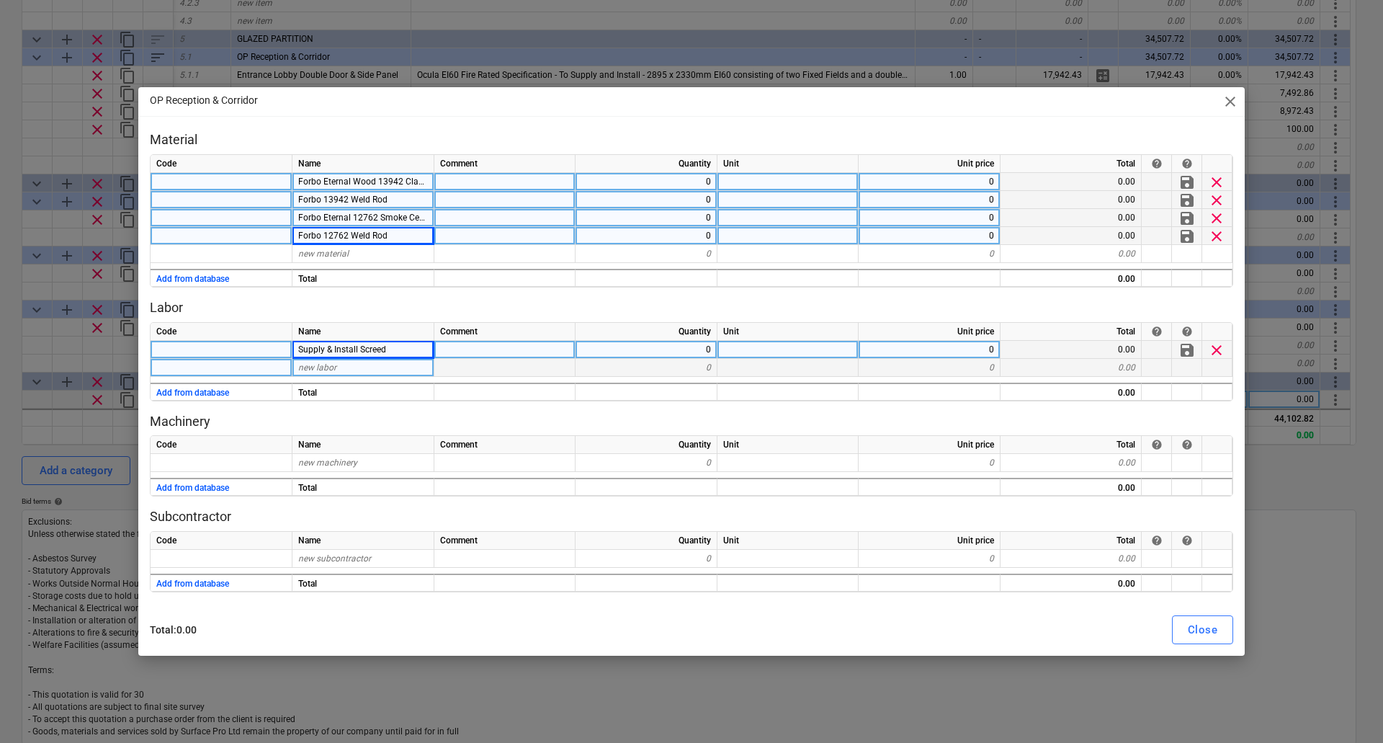
click at [362, 373] on div "new labor" at bounding box center [364, 368] width 142 height 18
type input "Install Vinyl Flooring Flat Fit Main Area"
type textarea "x"
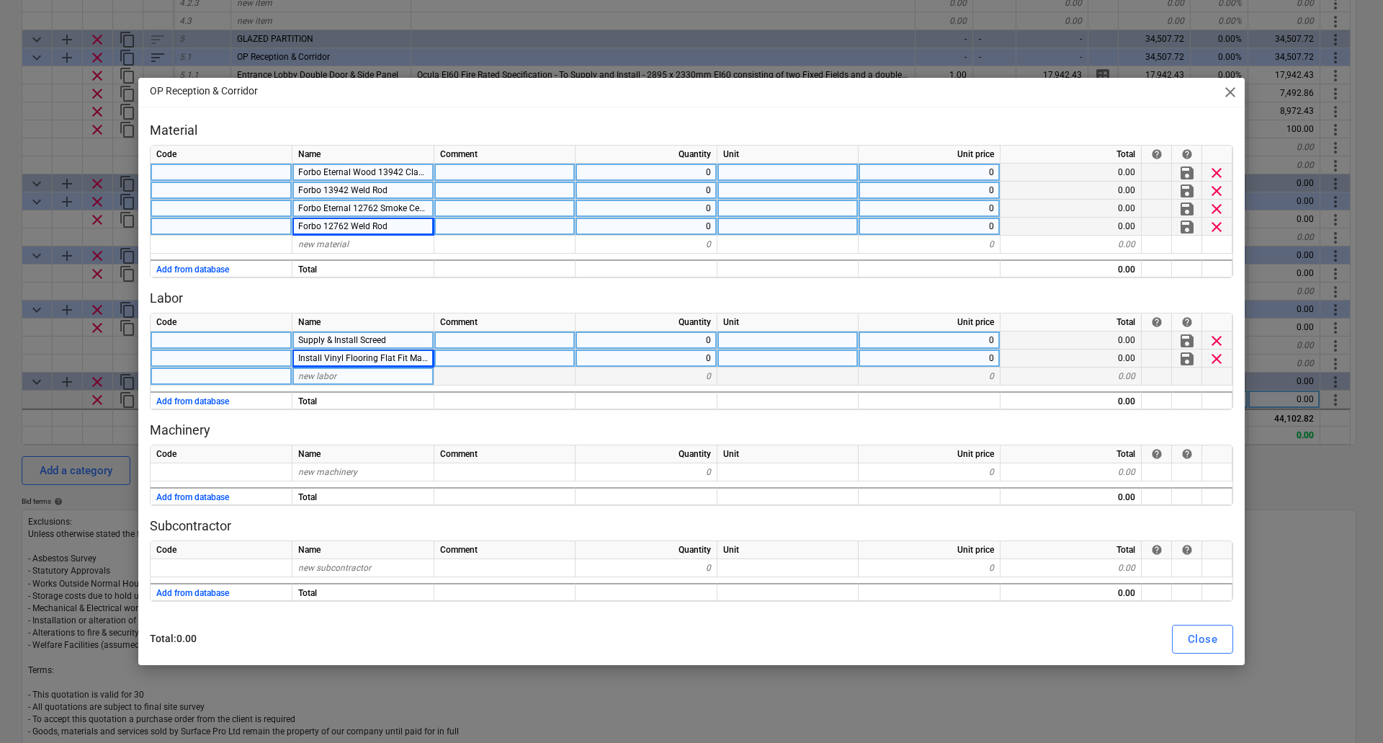
click at [349, 375] on div "new labor" at bounding box center [364, 376] width 142 height 18
type input "Site Form & Install Vinyl Skirting Detail"
type textarea "x"
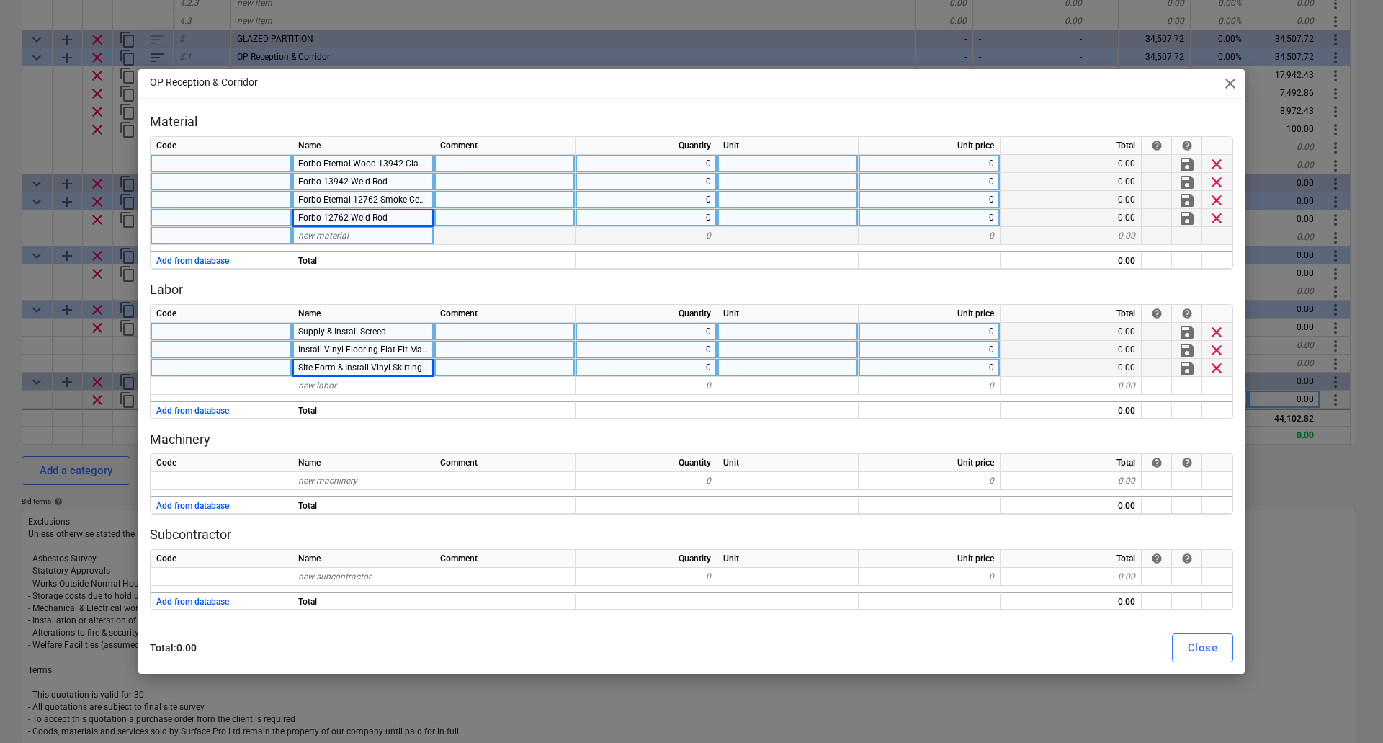
click at [335, 236] on span "new material" at bounding box center [323, 236] width 50 height 10
type input "Gradus PCS40 Dove Grey Capping"
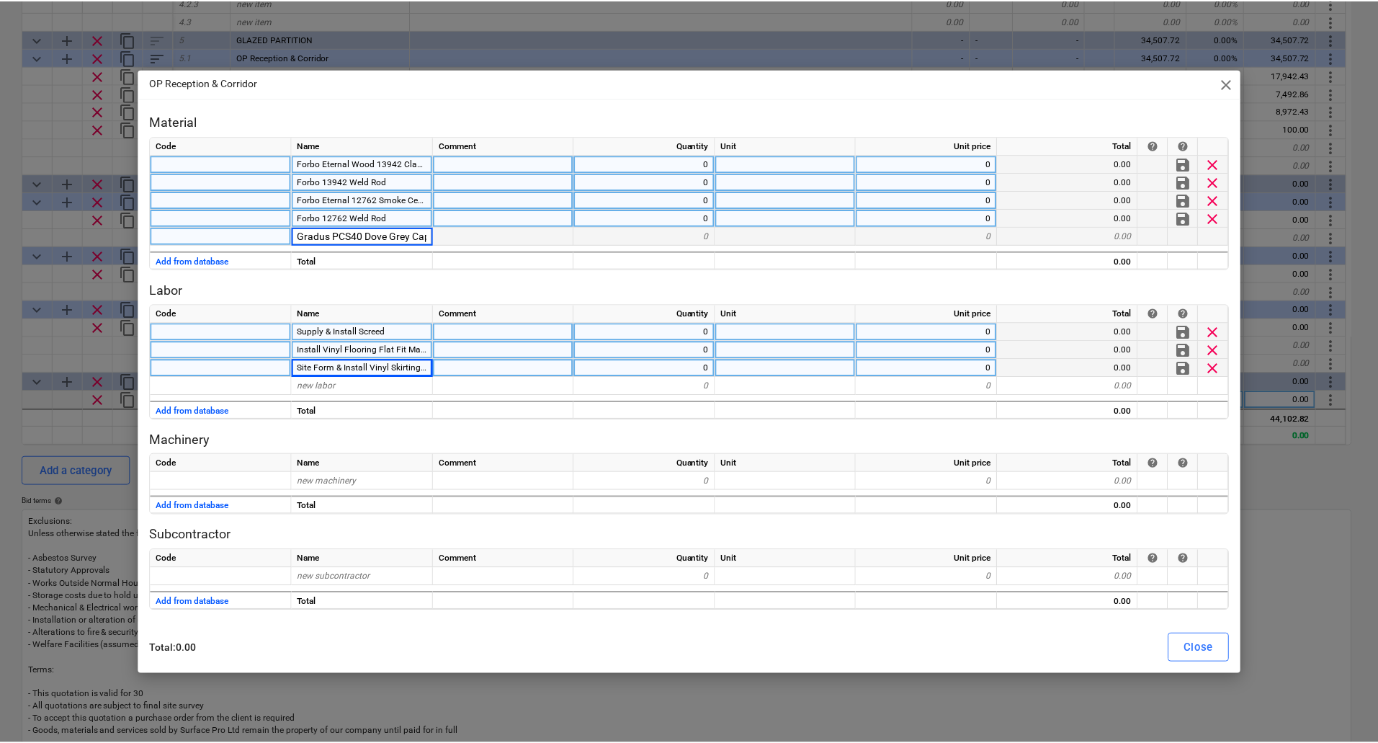
scroll to position [0, 22]
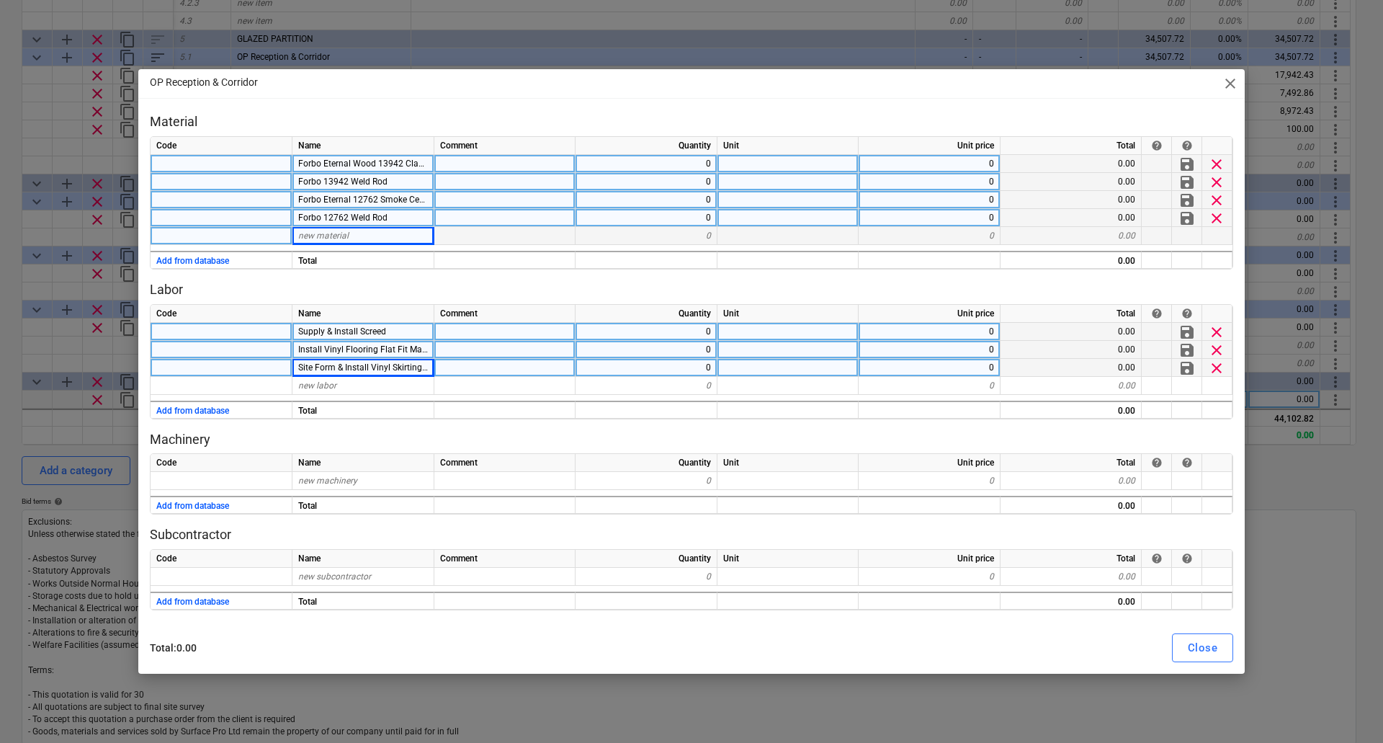
click at [507, 231] on div at bounding box center [505, 236] width 141 height 18
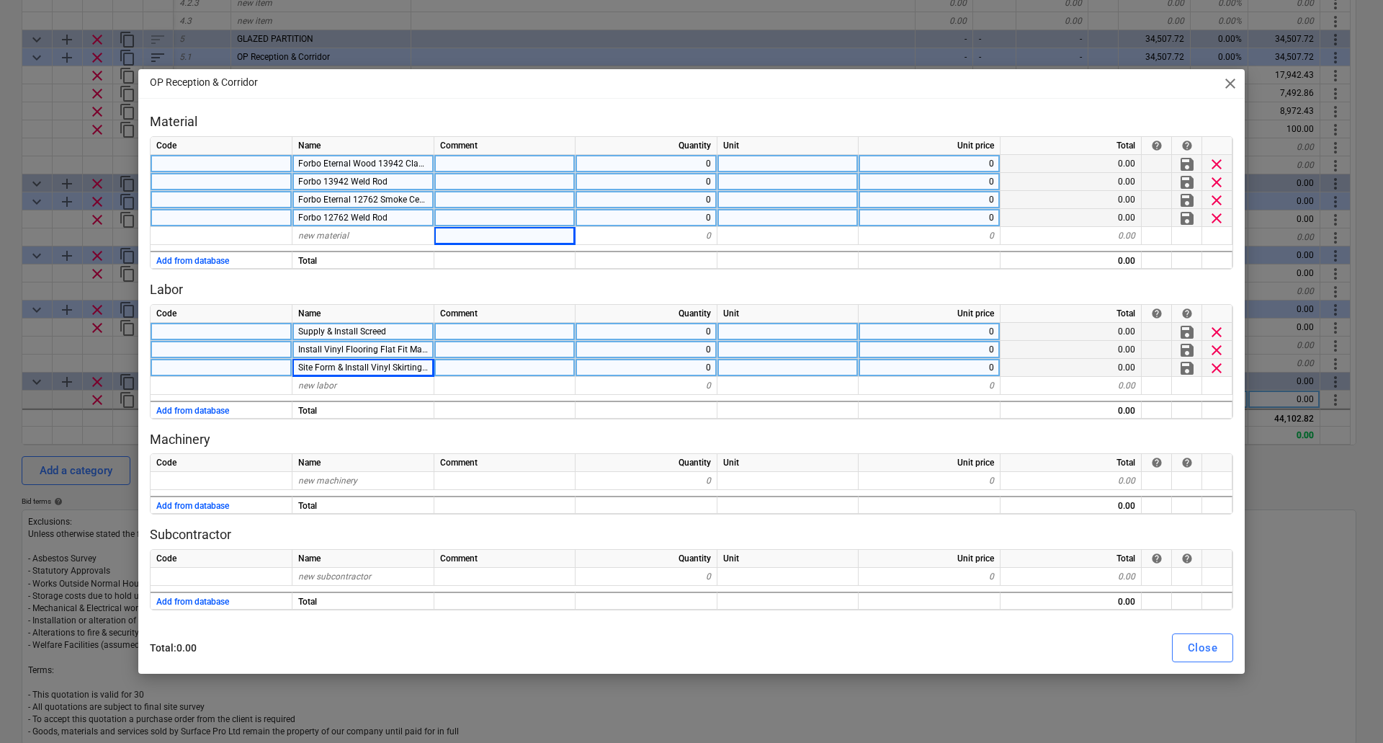
type textarea "x"
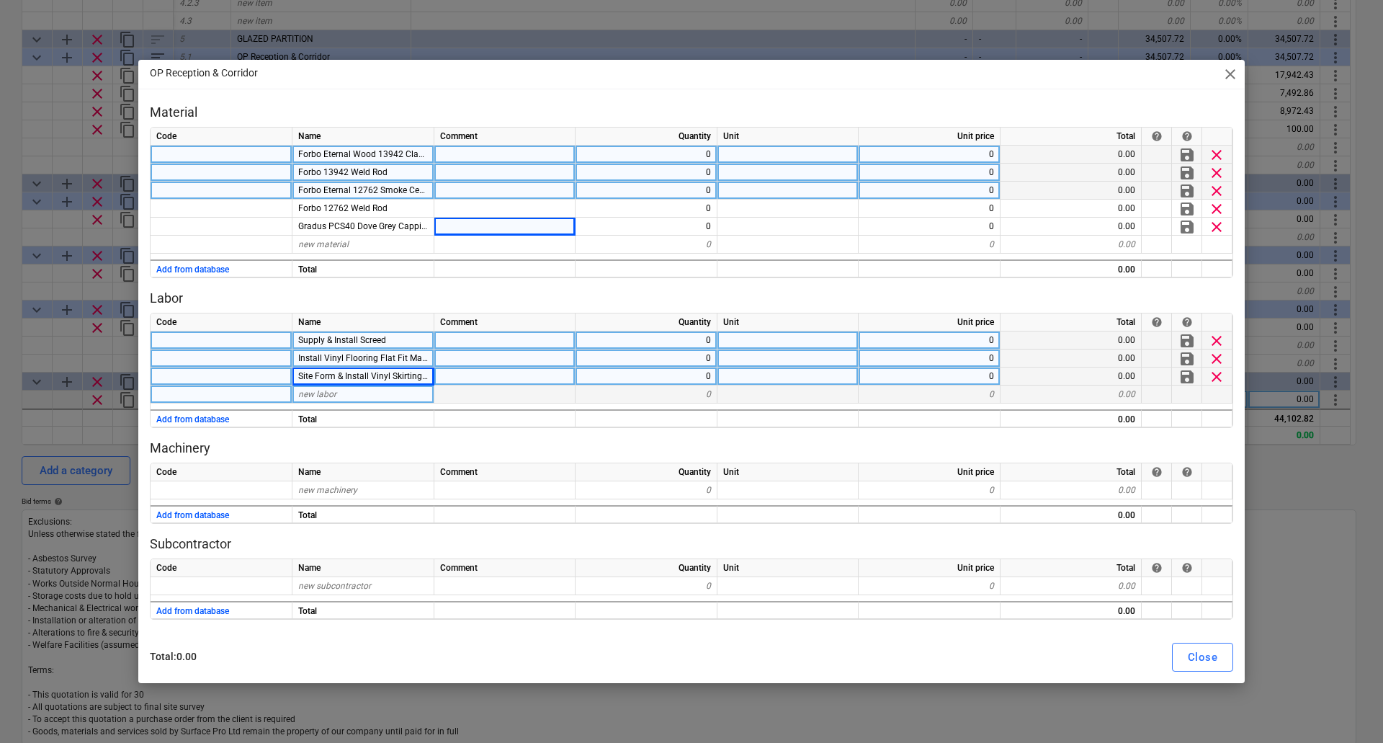
click at [322, 393] on span "new labor" at bounding box center [317, 394] width 38 height 10
type input "Mileage"
type textarea "x"
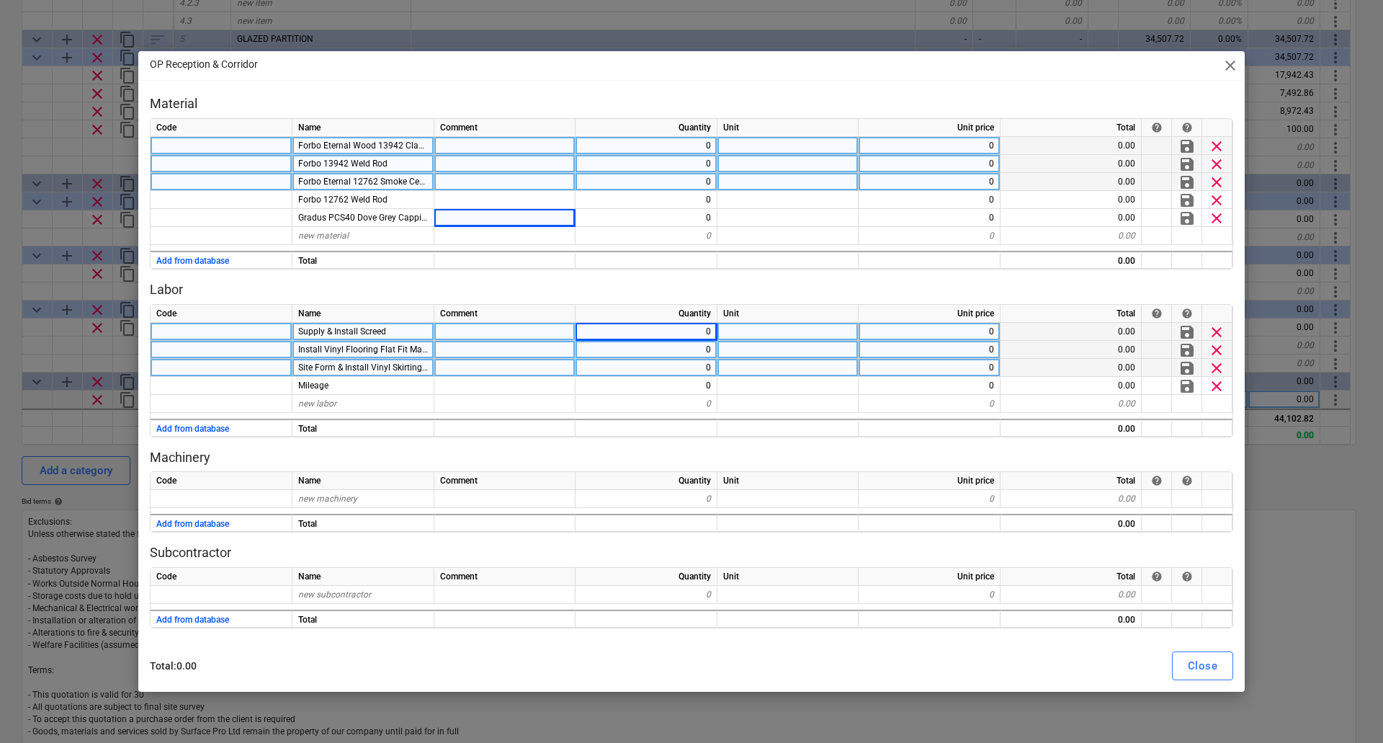
click at [697, 328] on div "0" at bounding box center [647, 332] width 142 height 18
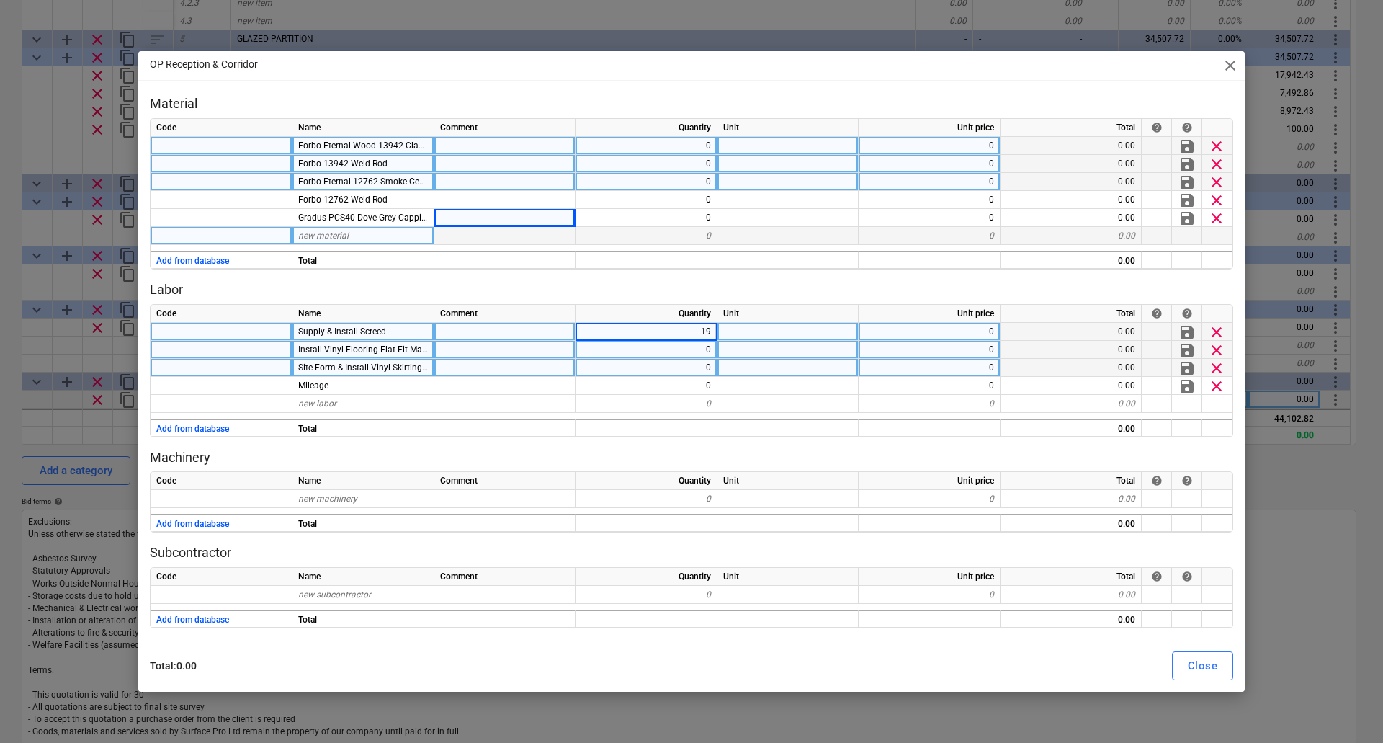
type input "192"
type textarea "x"
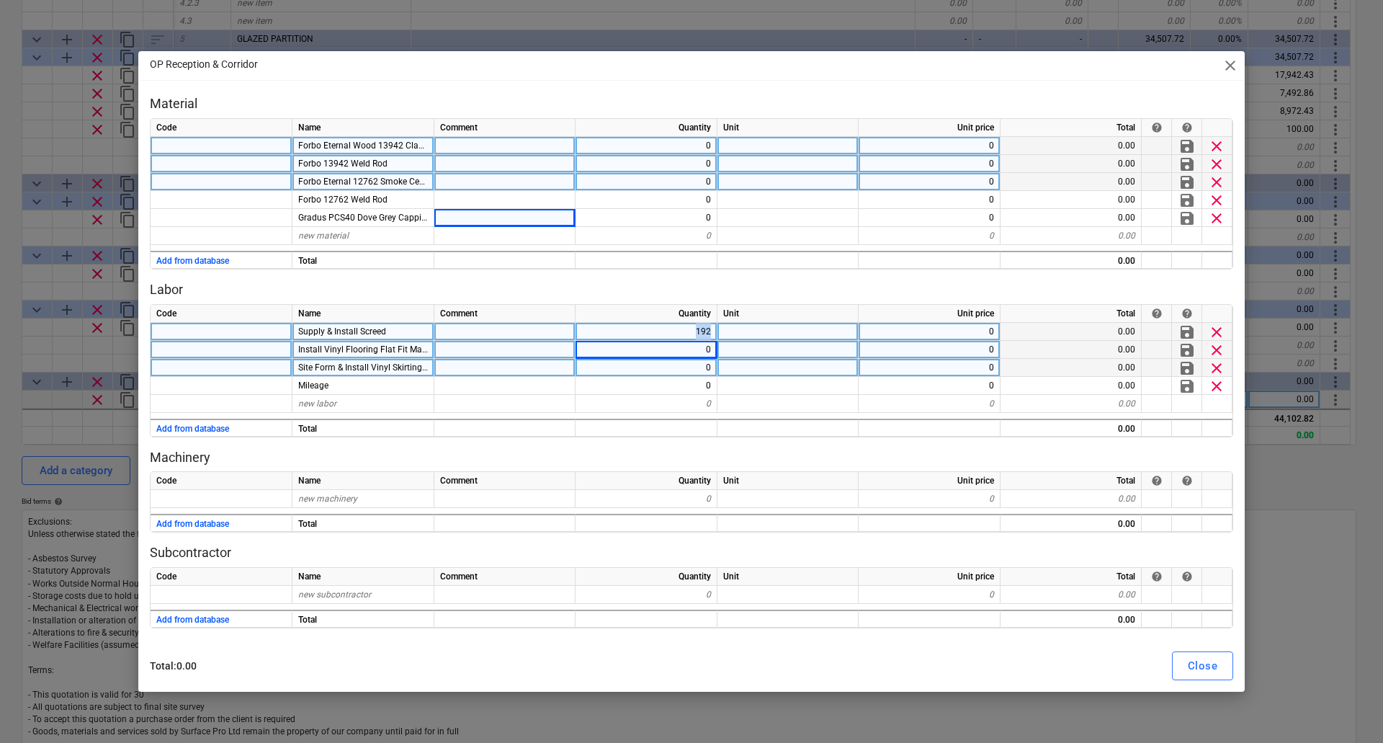
drag, startPoint x: 691, startPoint y: 331, endPoint x: 716, endPoint y: 331, distance: 24.5
click at [716, 331] on div "192" at bounding box center [647, 332] width 142 height 18
type input "200"
type textarea "x"
type input "200"
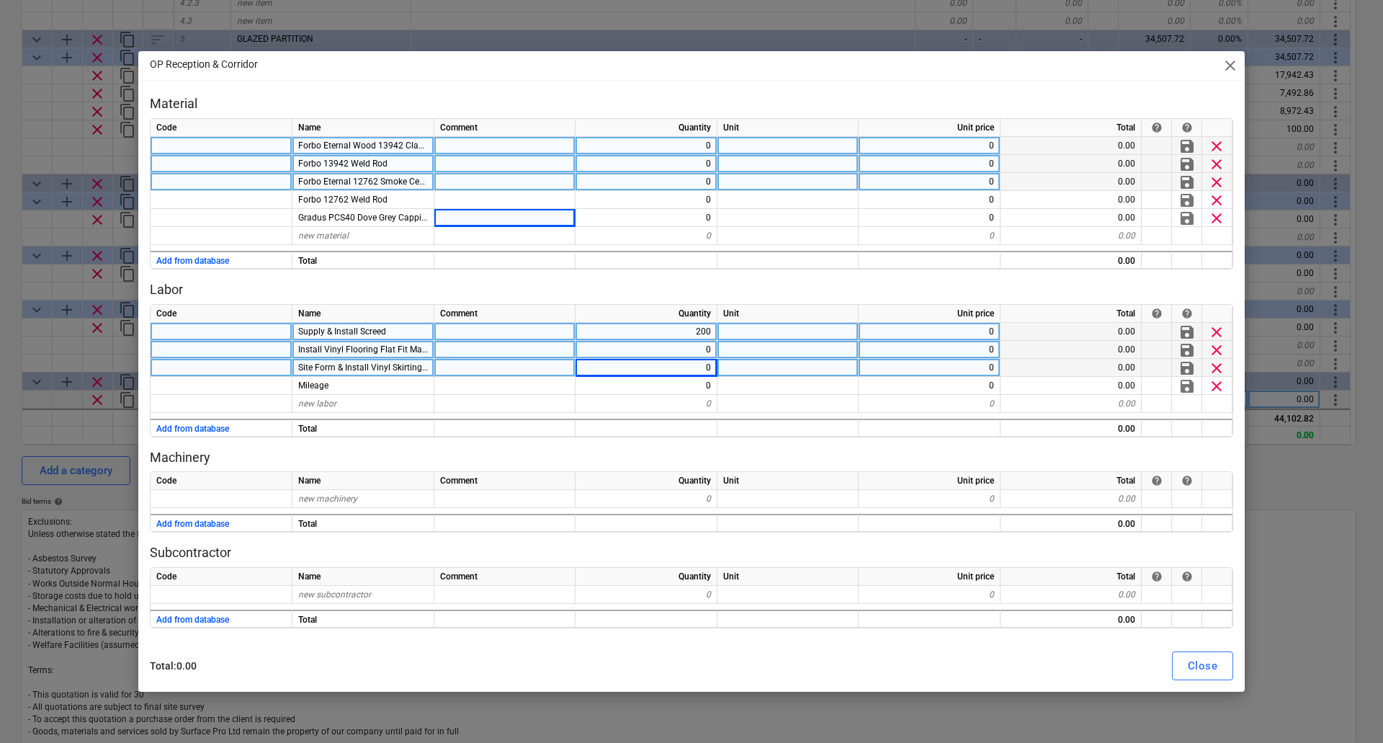
type textarea "x"
type input "145"
type textarea "x"
type input "80"
type textarea "x"
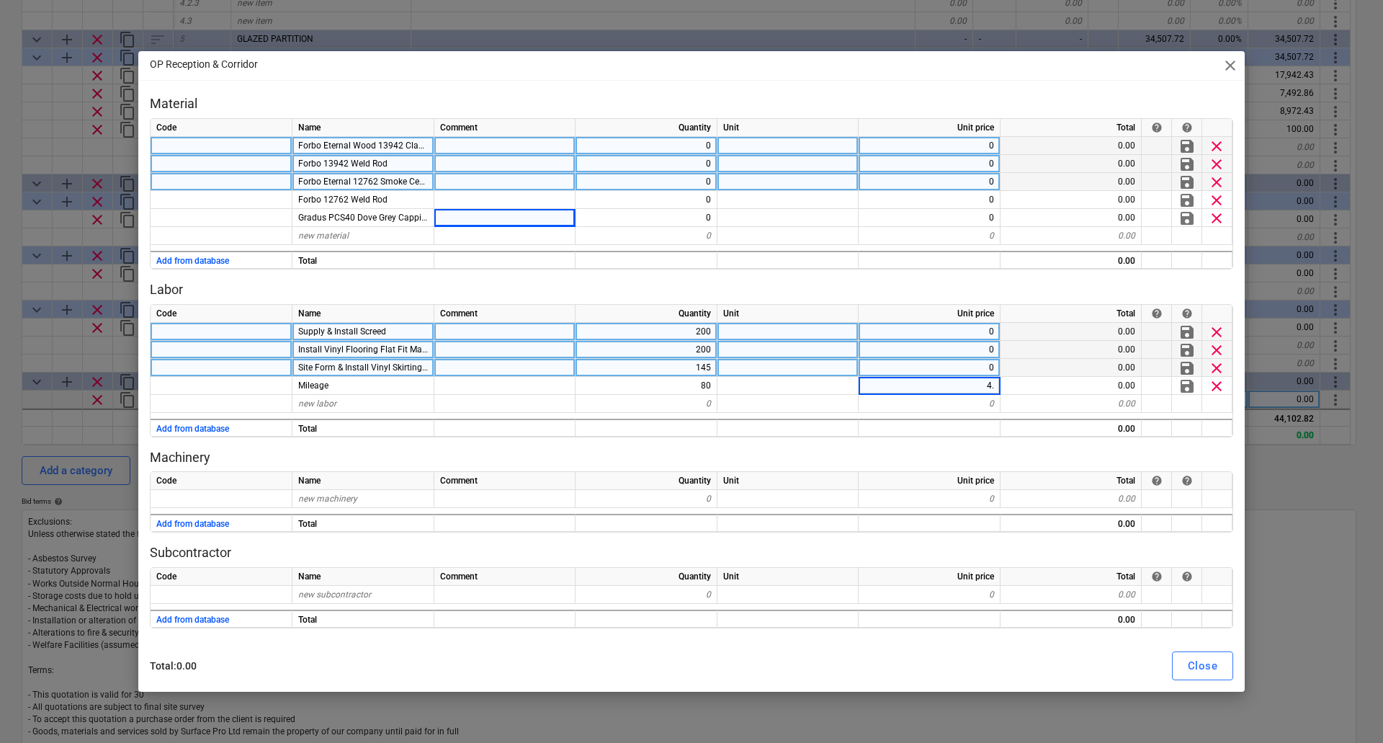
type input "4.5"
type textarea "x"
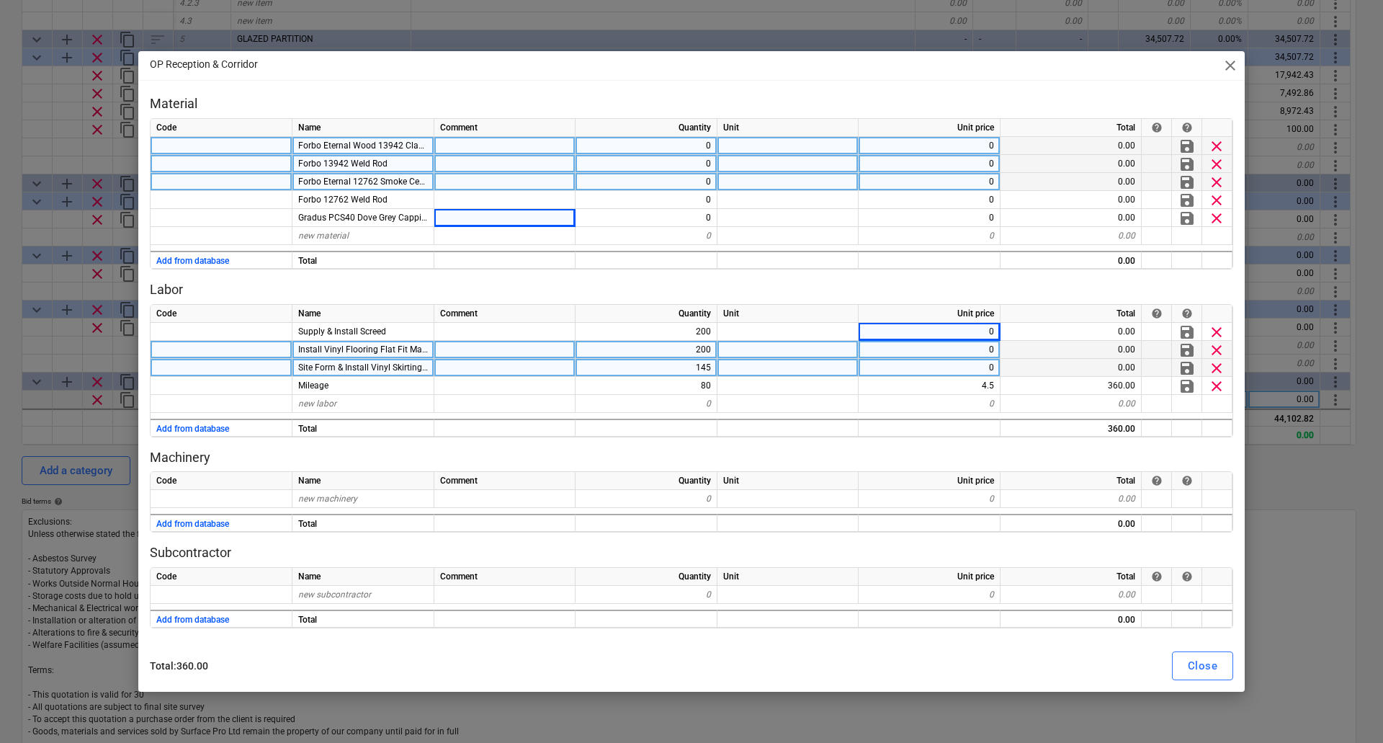
click at [655, 142] on div "0" at bounding box center [647, 146] width 142 height 18
type input "200"
type textarea "x"
type input "50"
type textarea "x"
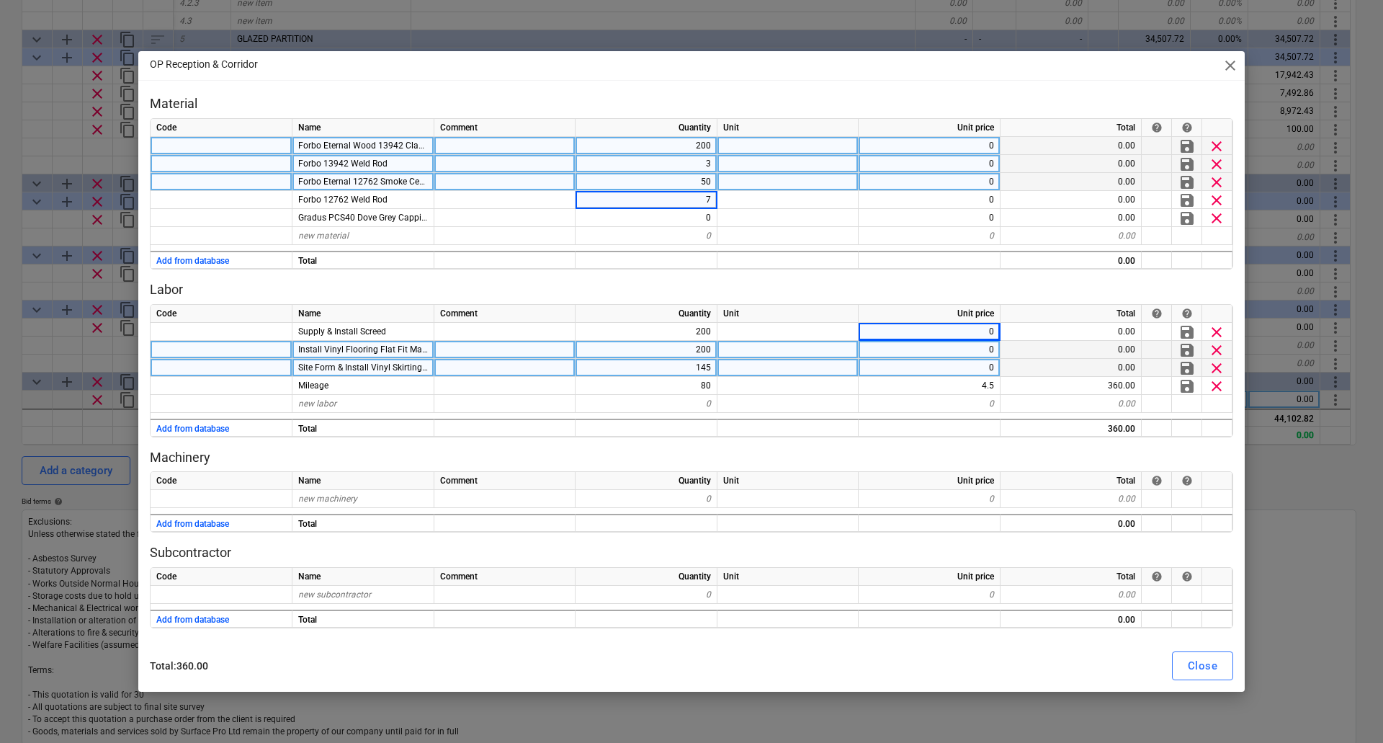
type input "75"
type textarea "x"
type input "75"
type textarea "x"
click at [955, 141] on div "0" at bounding box center [930, 146] width 142 height 18
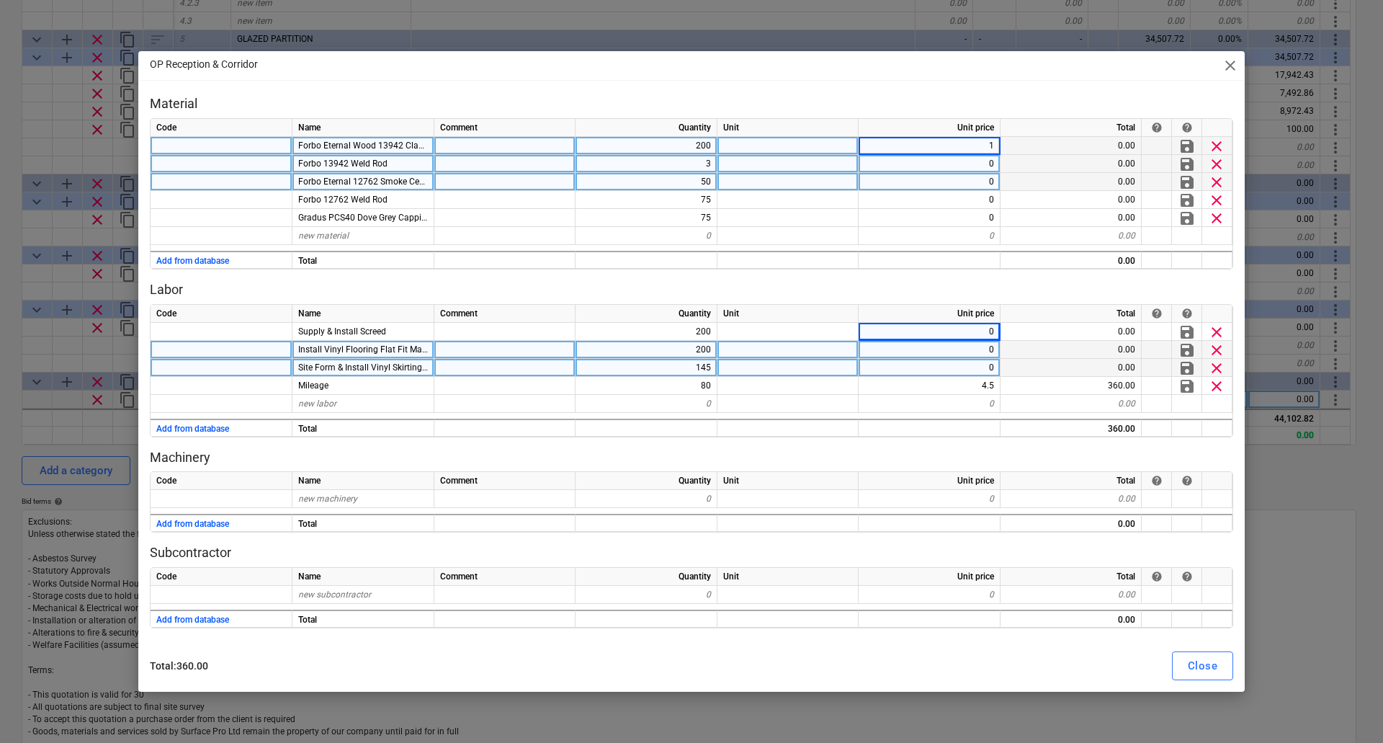
type input "15"
type textarea "x"
type input "30"
type textarea "x"
type input "15"
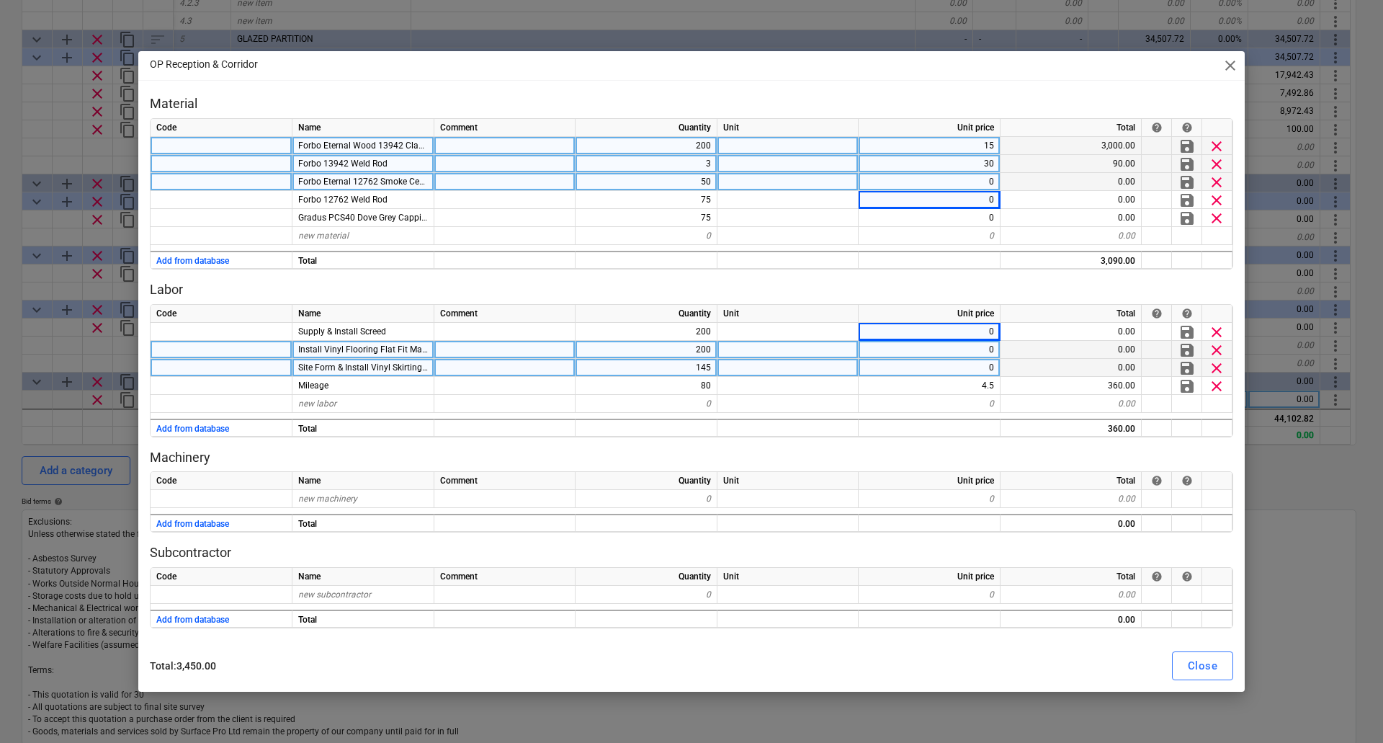
type textarea "x"
type input "30"
type textarea "x"
type input "5.5"
type textarea "x"
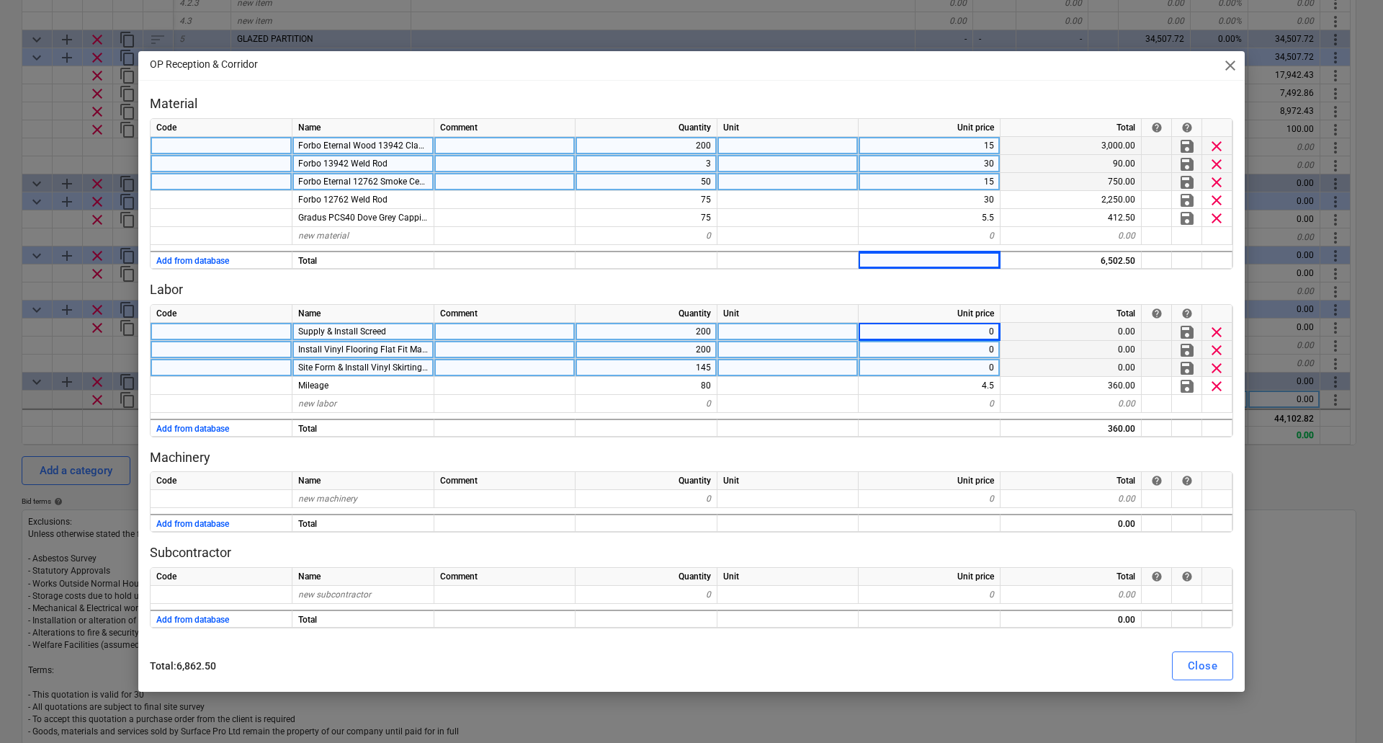
click at [939, 328] on div "0" at bounding box center [930, 332] width 142 height 18
type input "13.5"
type textarea "x"
type input "15"
click at [1199, 666] on div "Close" at bounding box center [1203, 665] width 30 height 19
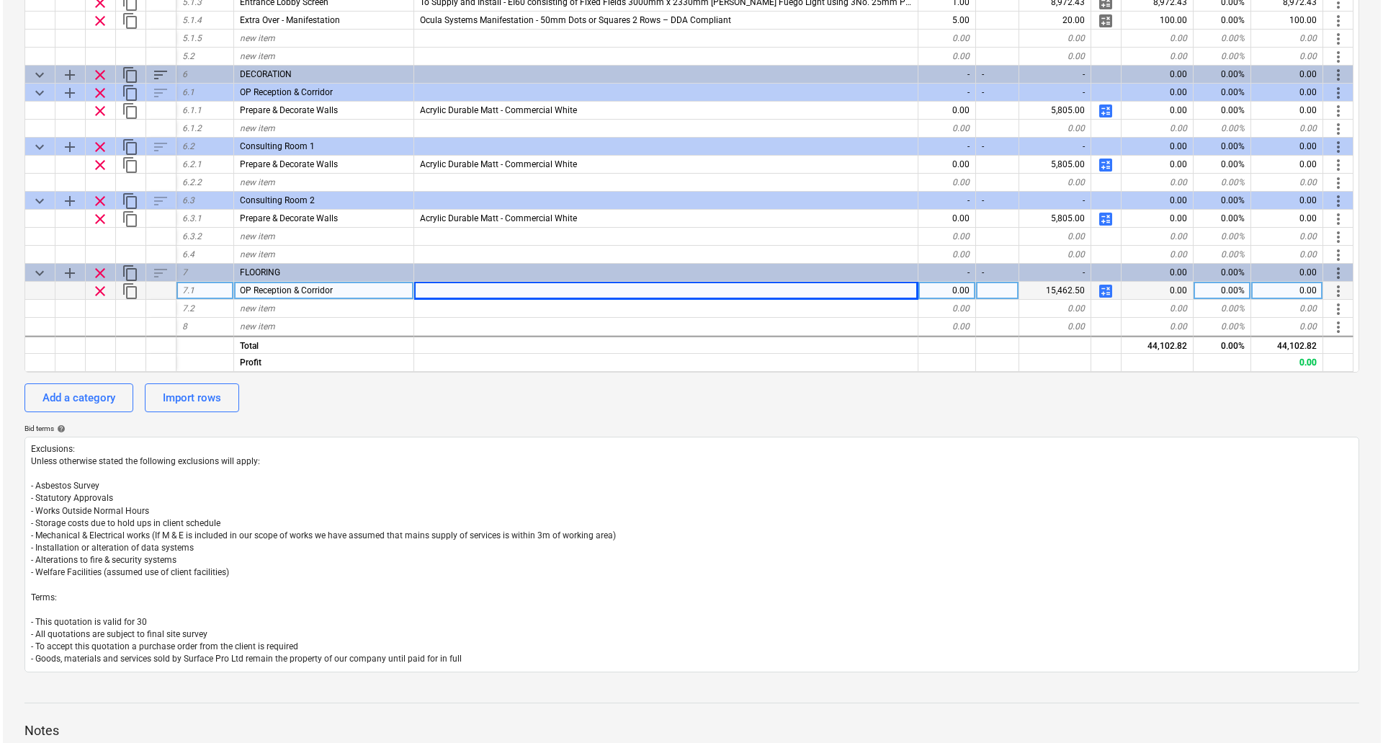
scroll to position [455, 0]
click at [129, 292] on span "content_copy" at bounding box center [127, 291] width 17 height 17
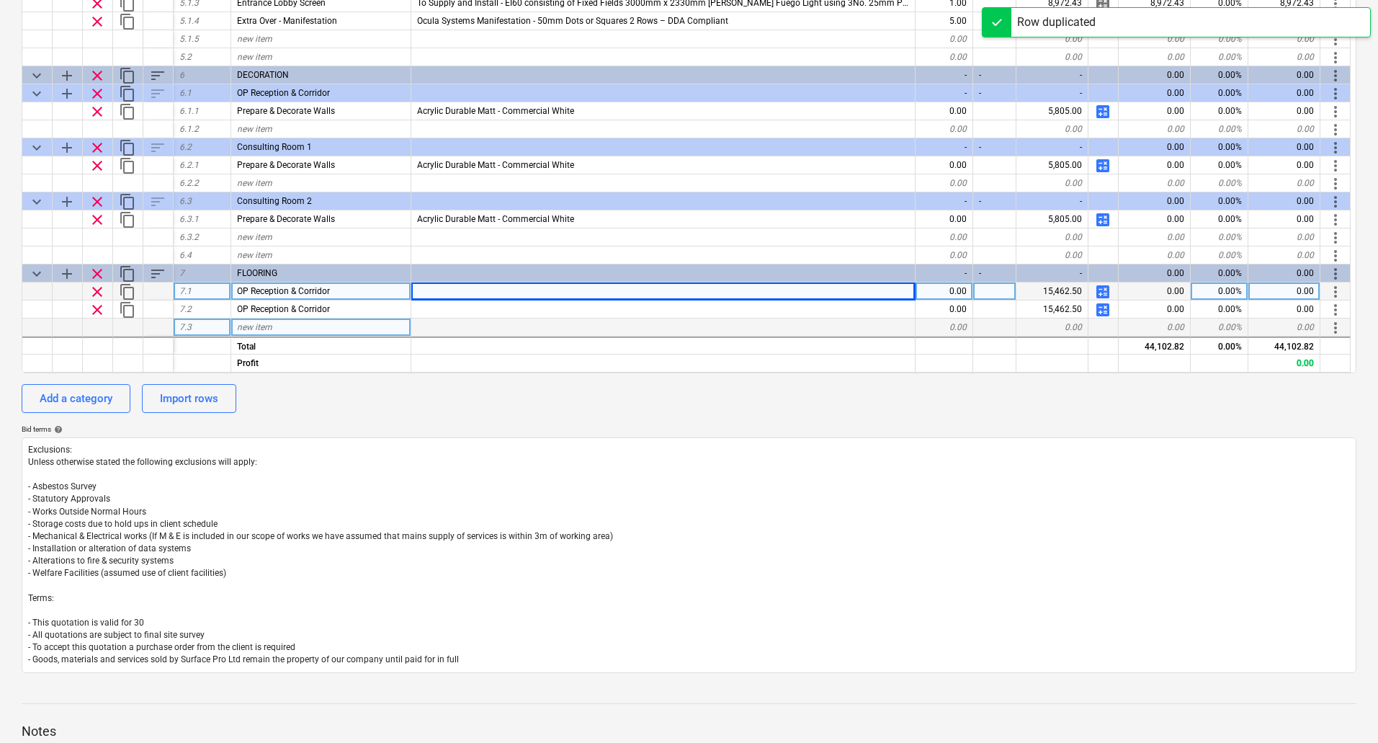
click at [334, 328] on div "new item" at bounding box center [321, 327] width 180 height 18
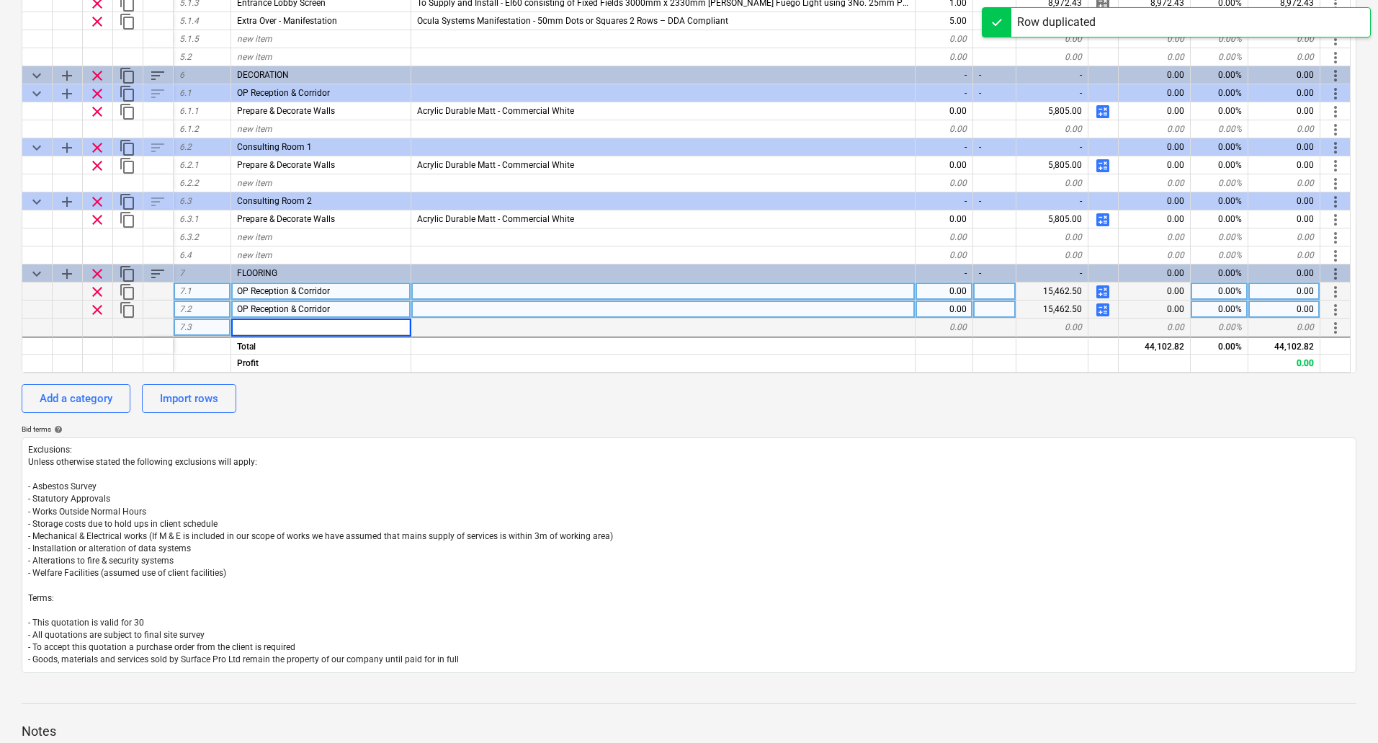
click at [320, 309] on span "OP Reception & Corridor" at bounding box center [283, 309] width 93 height 10
click at [321, 293] on span "OP Reception & Corridor" at bounding box center [283, 291] width 93 height 10
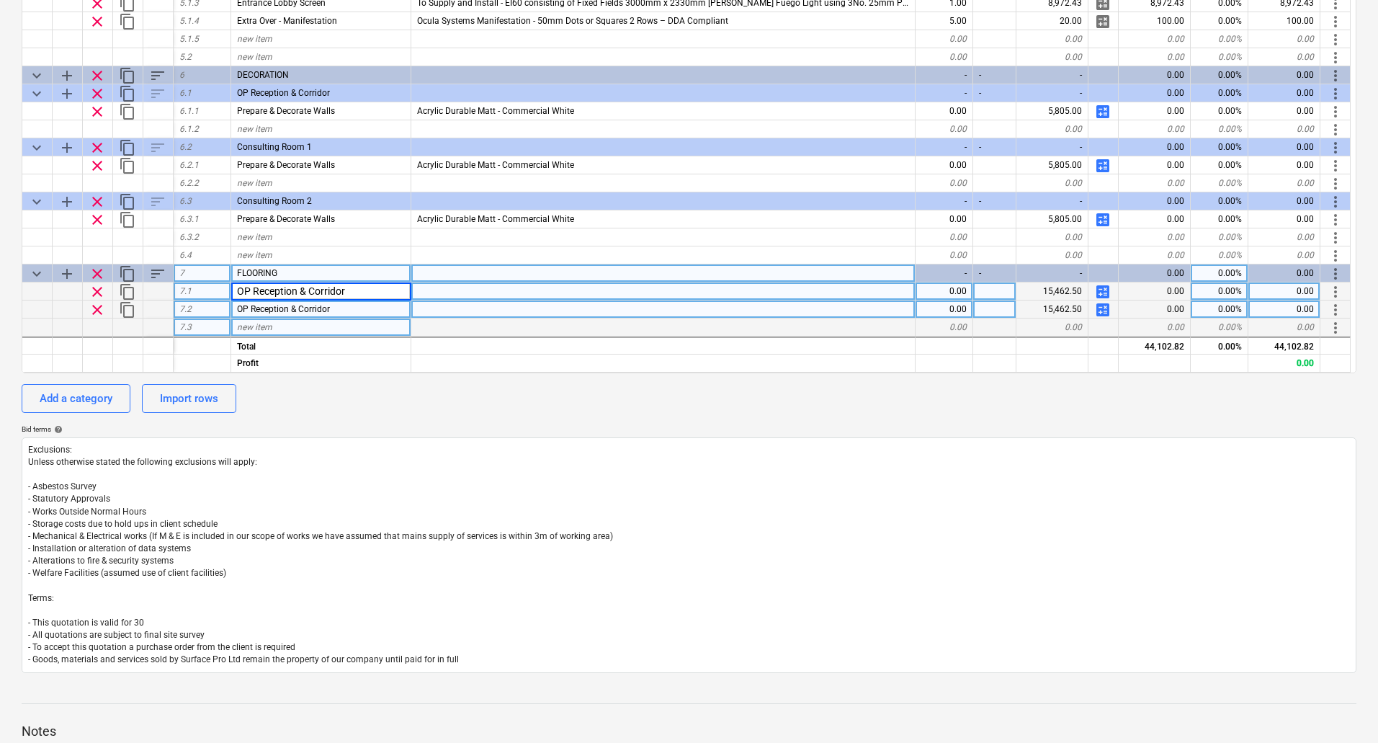
click at [63, 270] on span "add" at bounding box center [66, 273] width 17 height 17
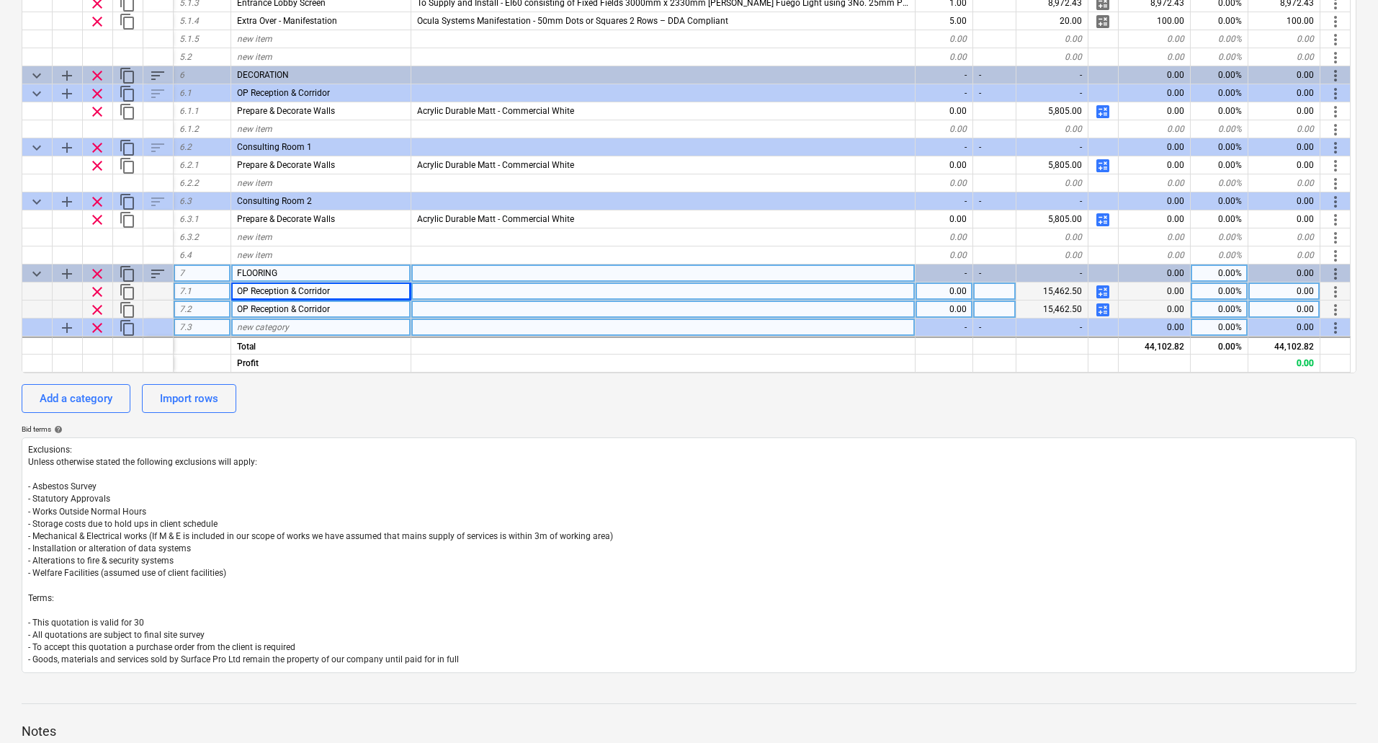
click at [1331, 308] on span "more_vert" at bounding box center [1335, 309] width 17 height 17
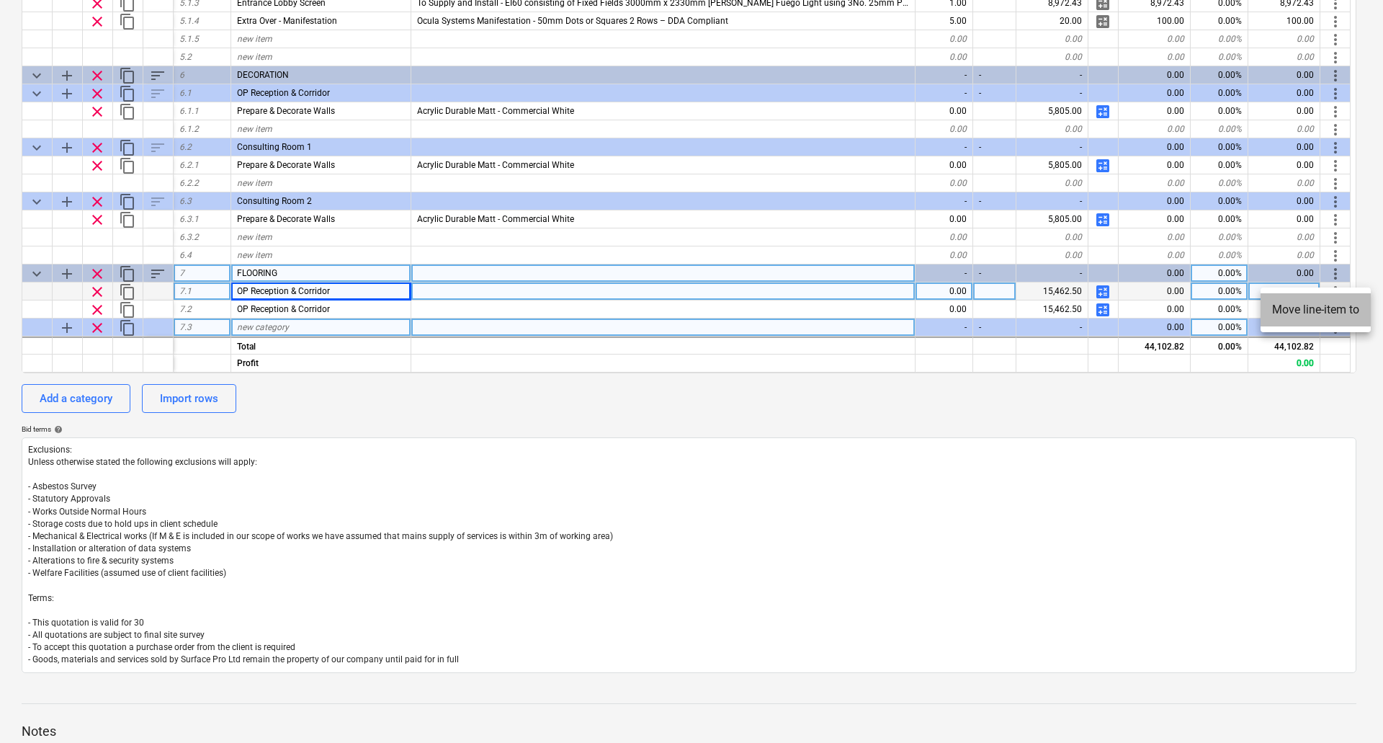
click at [1328, 303] on li "Move line-item to" at bounding box center [1316, 309] width 110 height 33
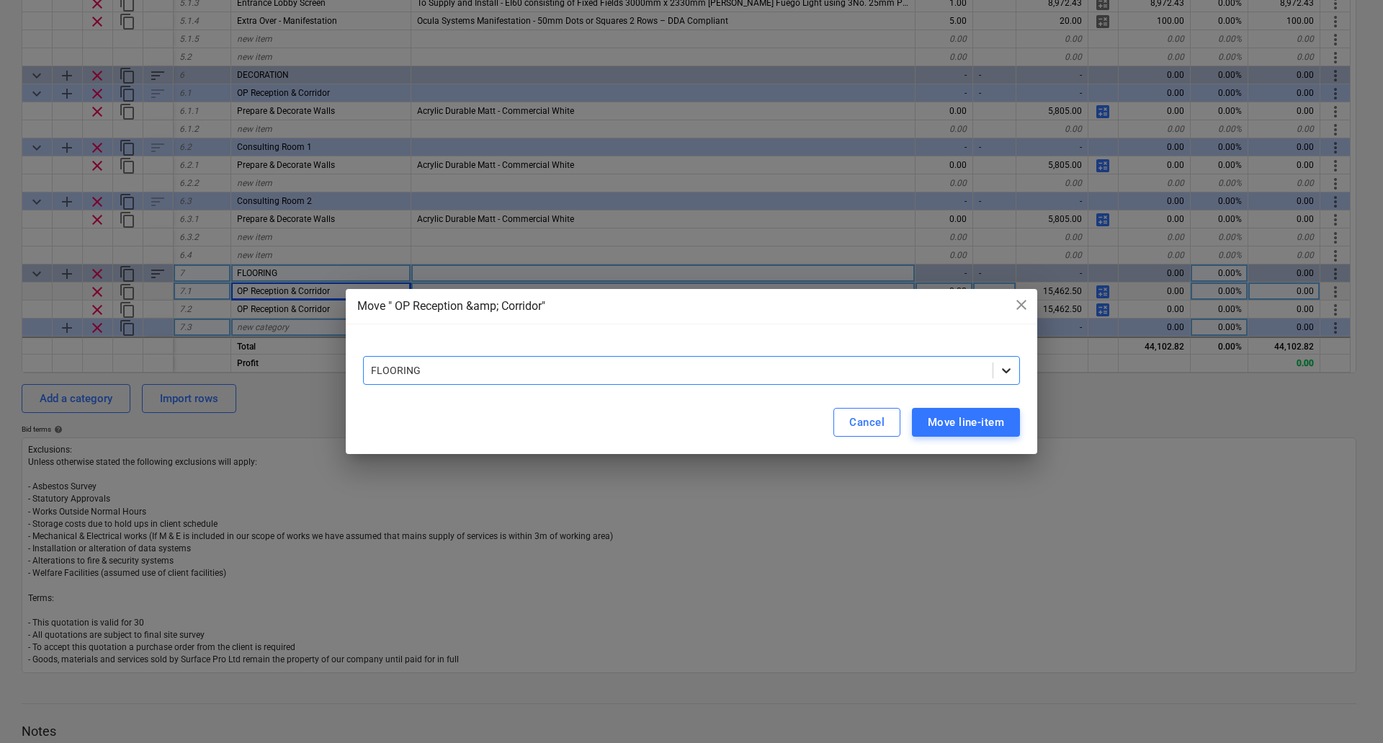
click at [1004, 367] on icon at bounding box center [1006, 370] width 14 height 14
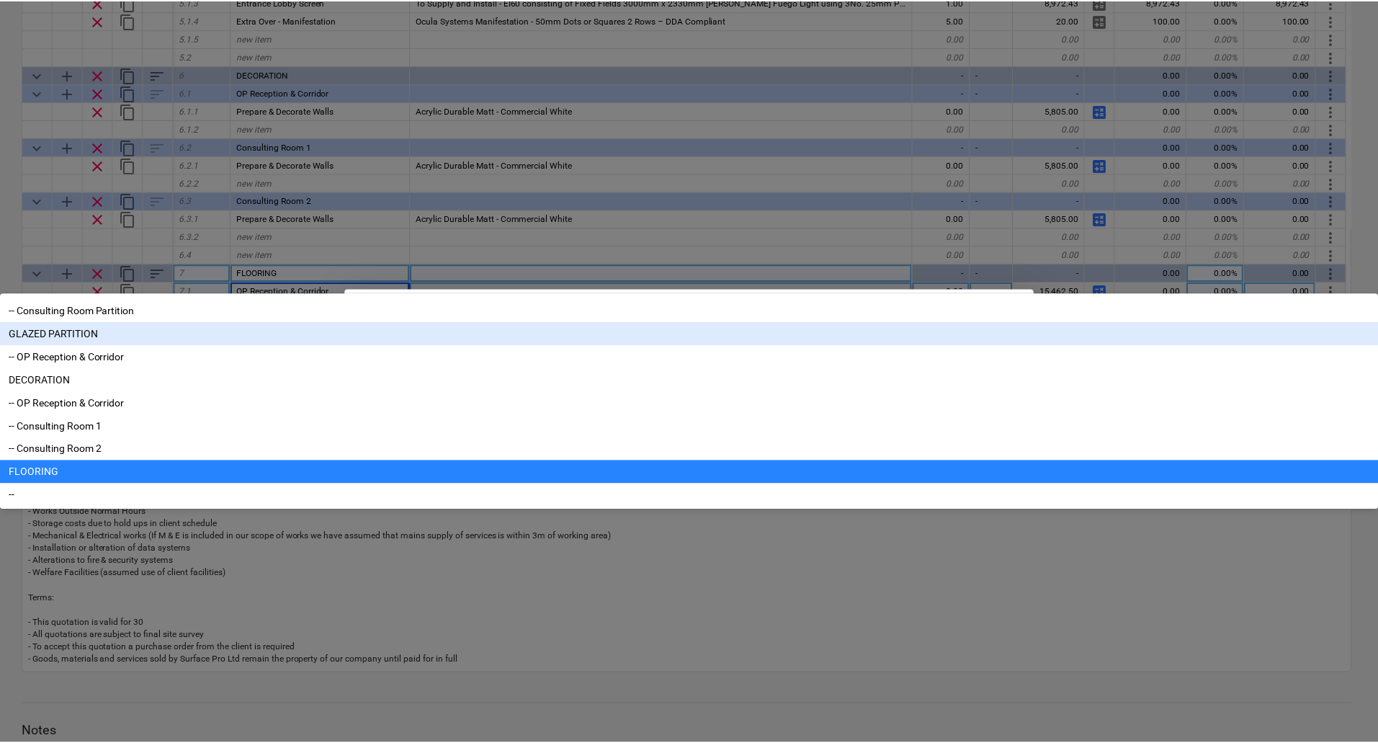
scroll to position [241, 0]
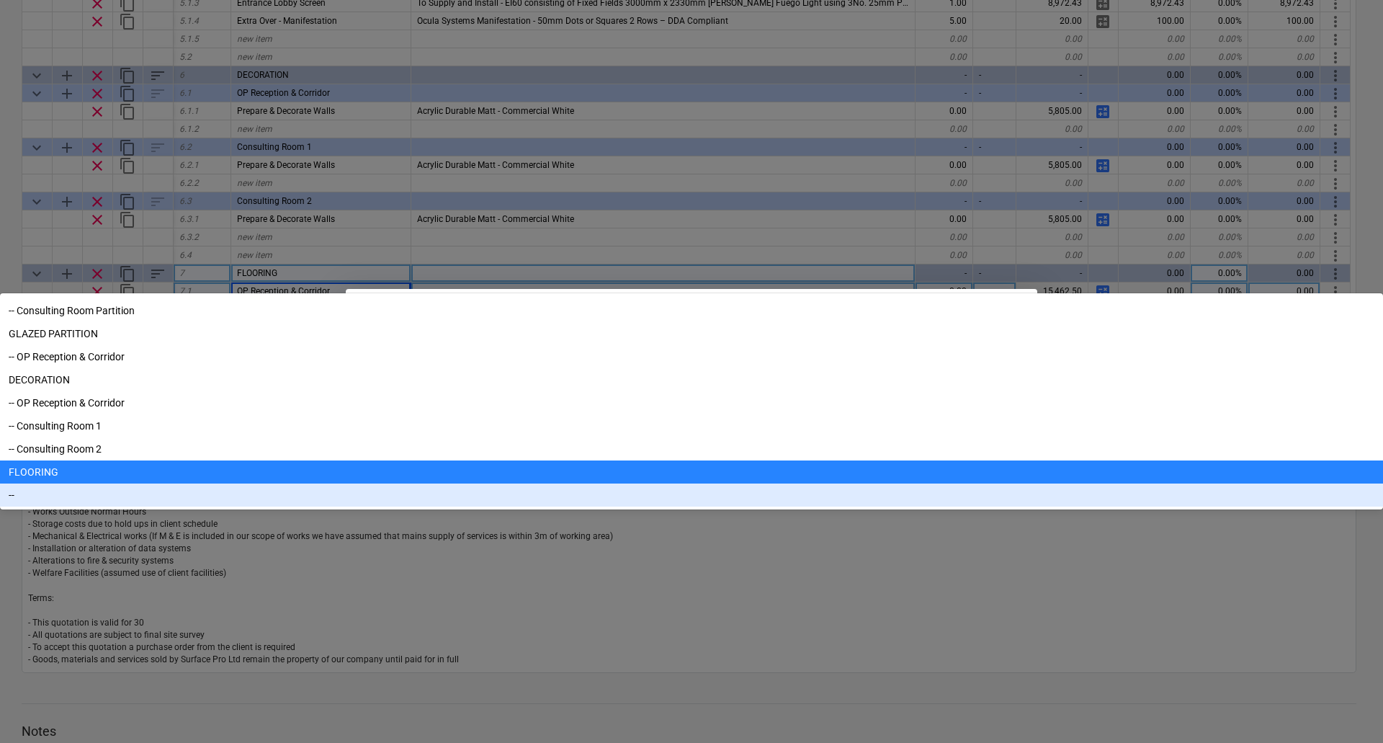
click at [419, 507] on div "--" at bounding box center [691, 495] width 1383 height 23
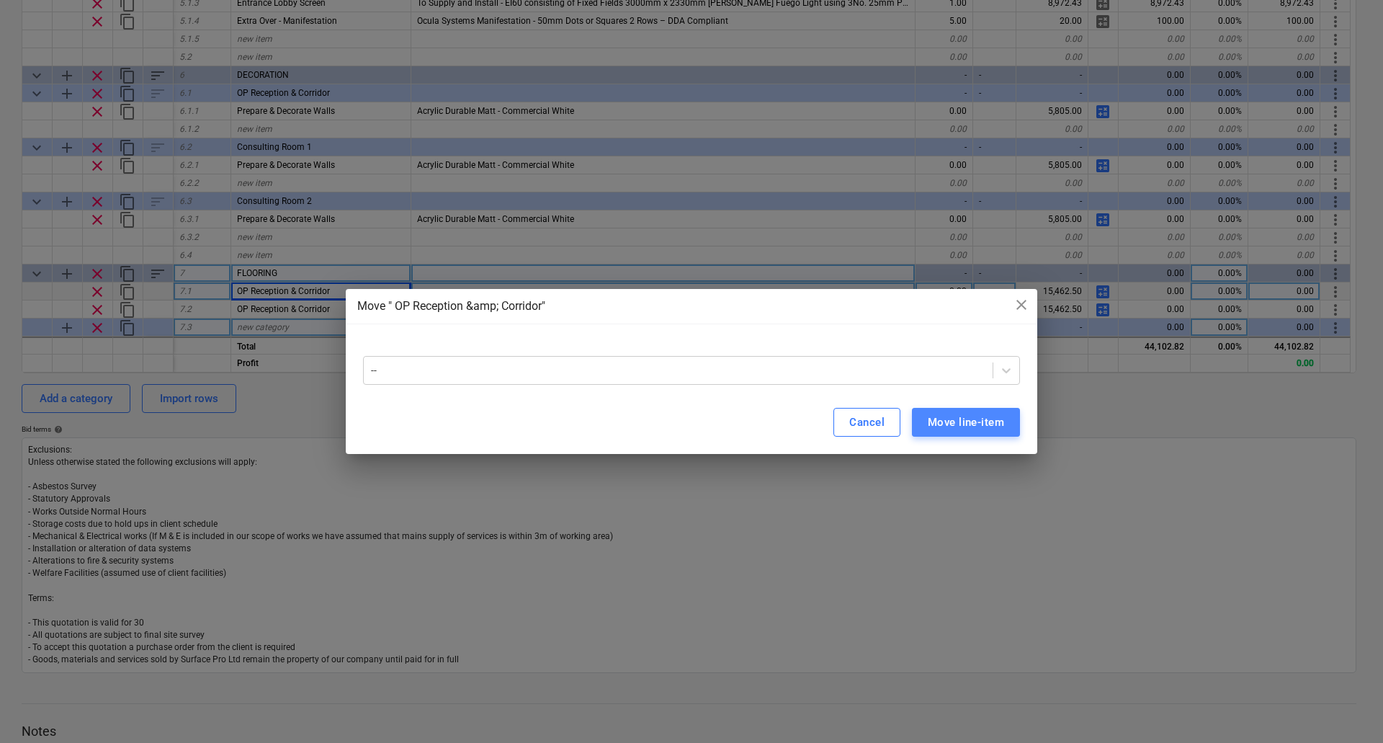
click at [973, 419] on div "Move line-item" at bounding box center [966, 422] width 76 height 19
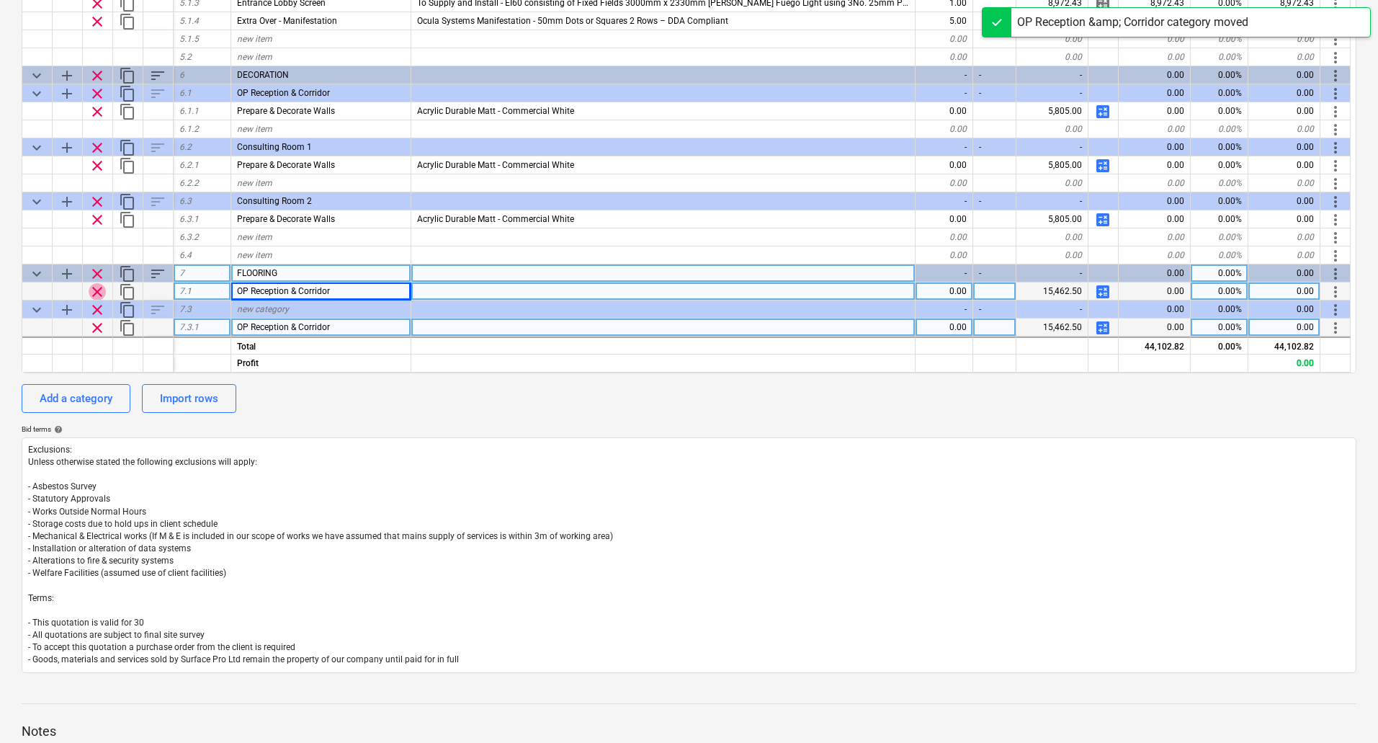
click at [94, 288] on span "clear" at bounding box center [97, 291] width 17 height 17
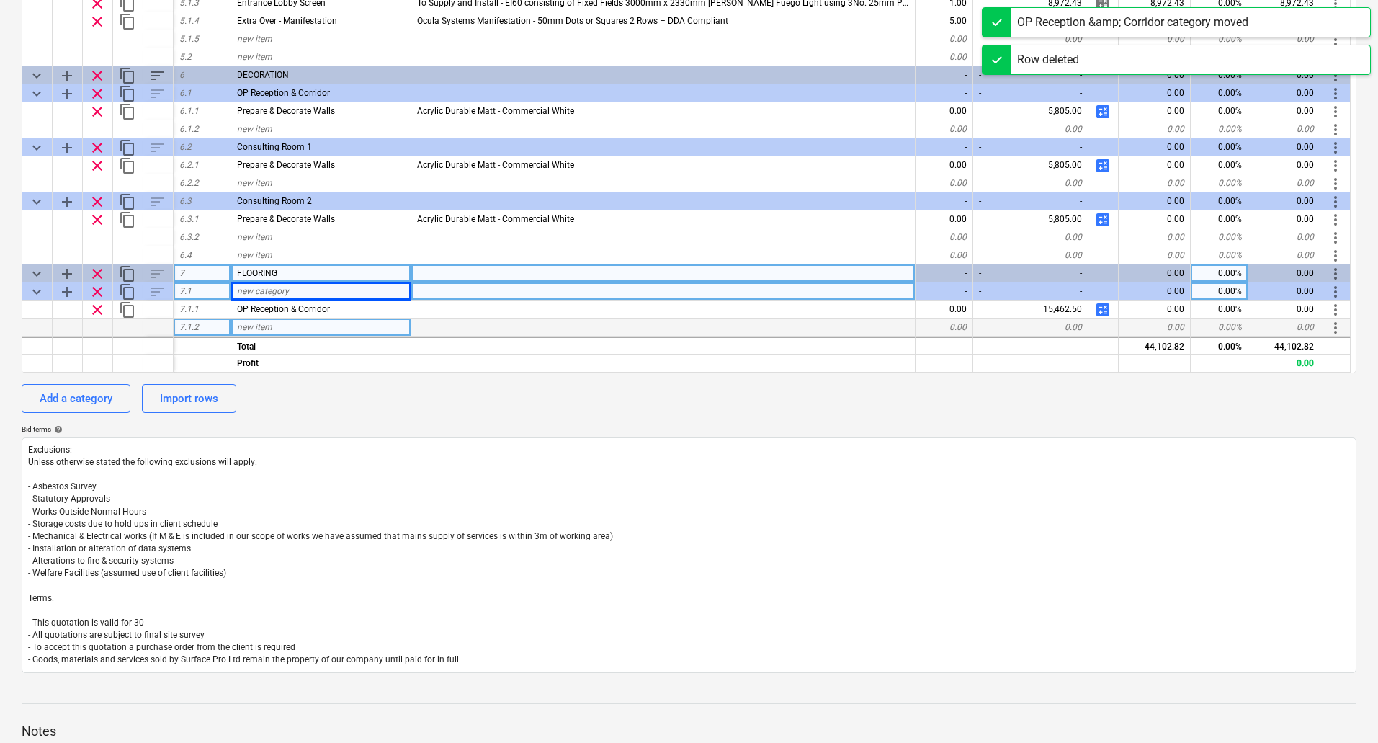
type textarea "x"
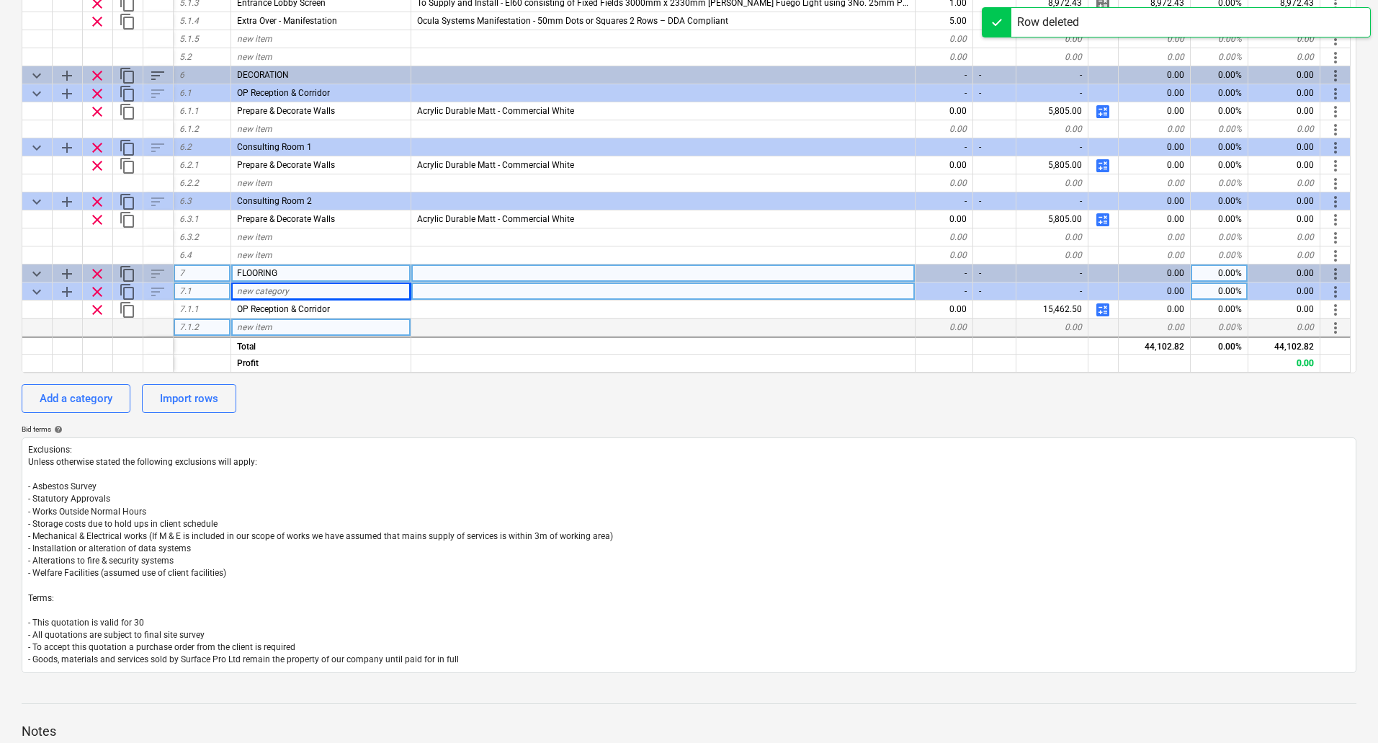
click at [298, 292] on div "new category" at bounding box center [321, 291] width 180 height 18
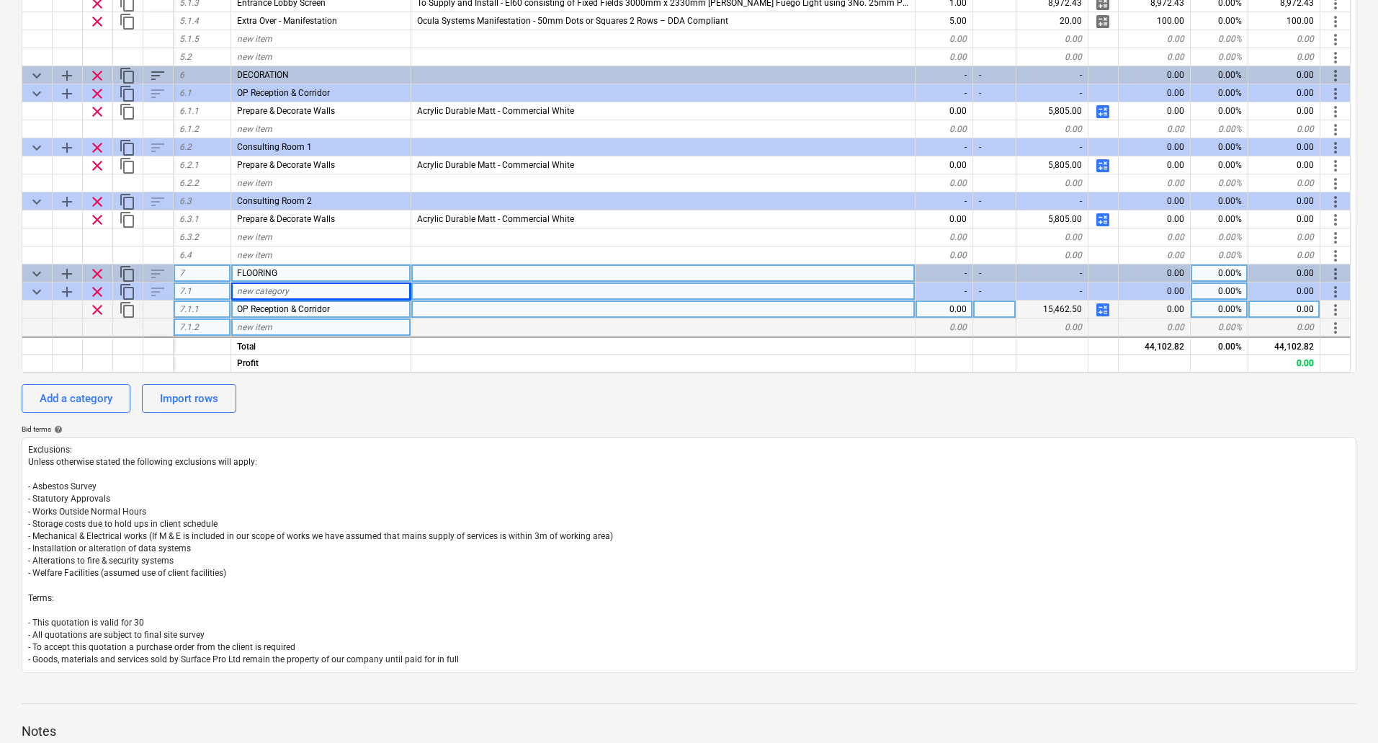
drag, startPoint x: 365, startPoint y: 308, endPoint x: 269, endPoint y: 305, distance: 95.9
click at [269, 305] on div "OP Reception & Corridor" at bounding box center [321, 309] width 180 height 18
click at [313, 290] on div "new category" at bounding box center [321, 291] width 180 height 18
type input "OP Reception & Corridor"
type textarea "x"
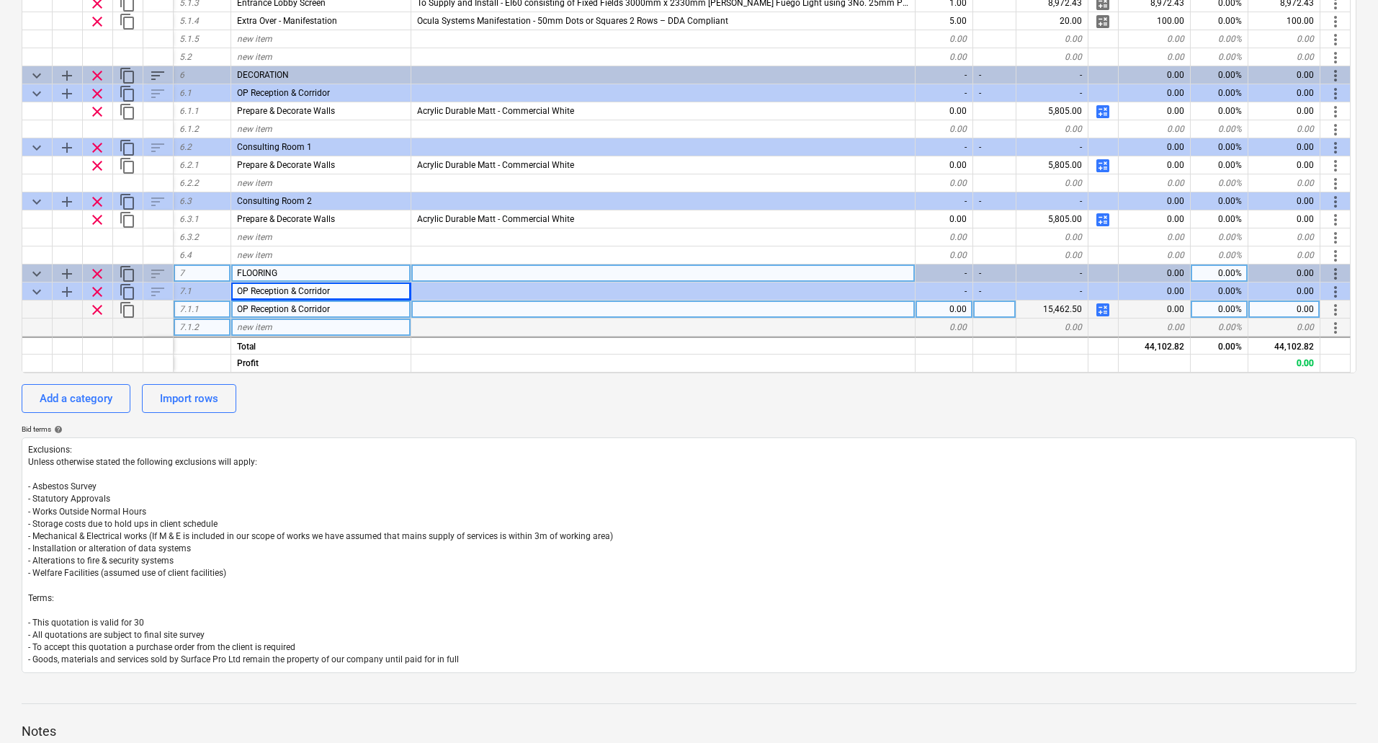
click at [334, 311] on div "OP Reception & Corridor" at bounding box center [321, 309] width 180 height 18
type input "Vinyl"
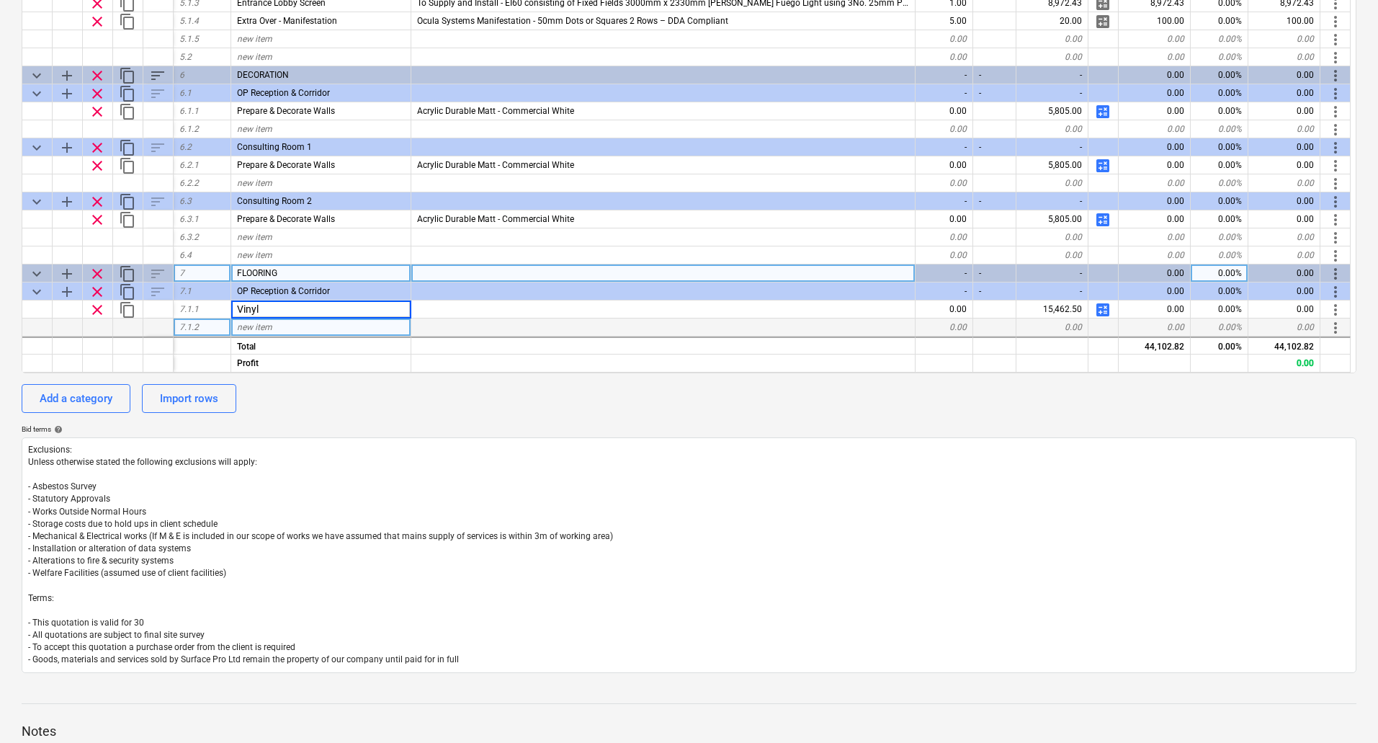
type textarea "x"
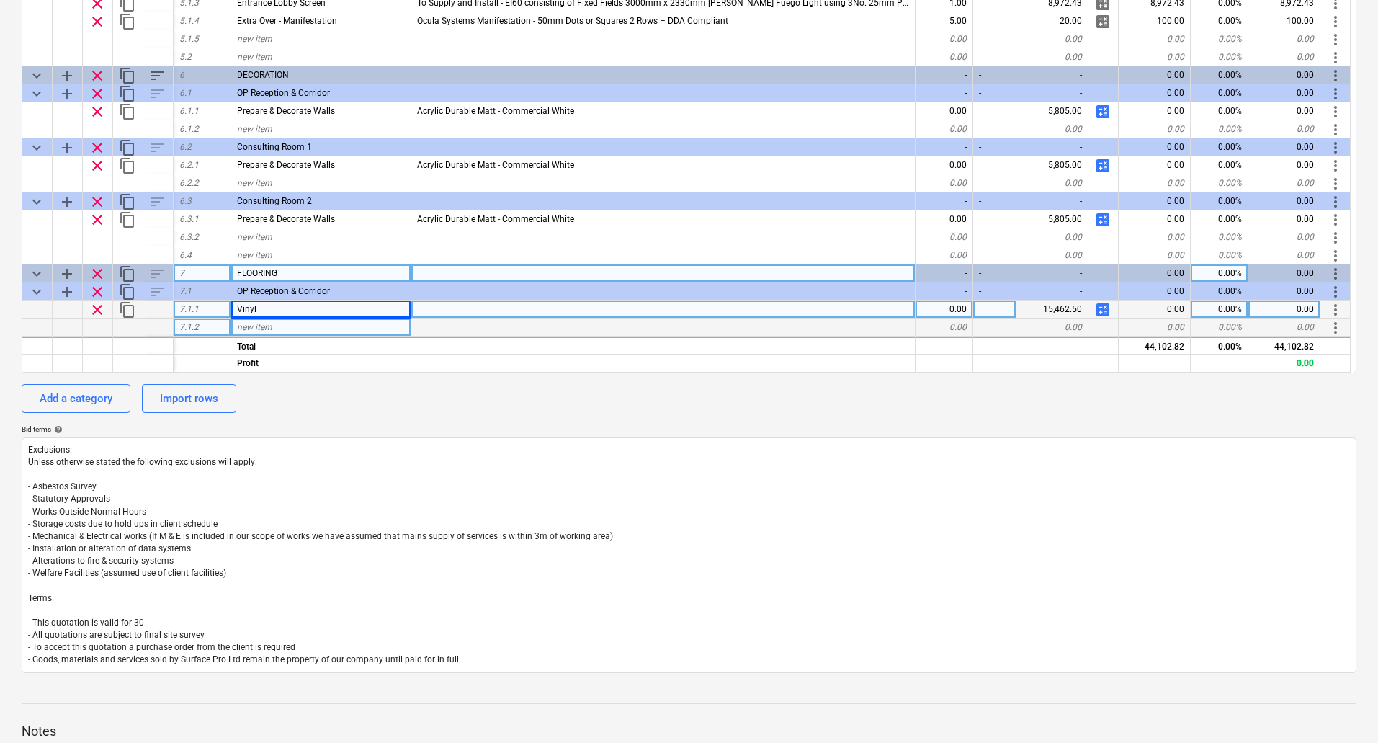
click at [275, 306] on div "Vinyl" at bounding box center [321, 309] width 180 height 18
type input "S"
type input "Vinyl Flooring With Site Formed Skirting"
type textarea "x"
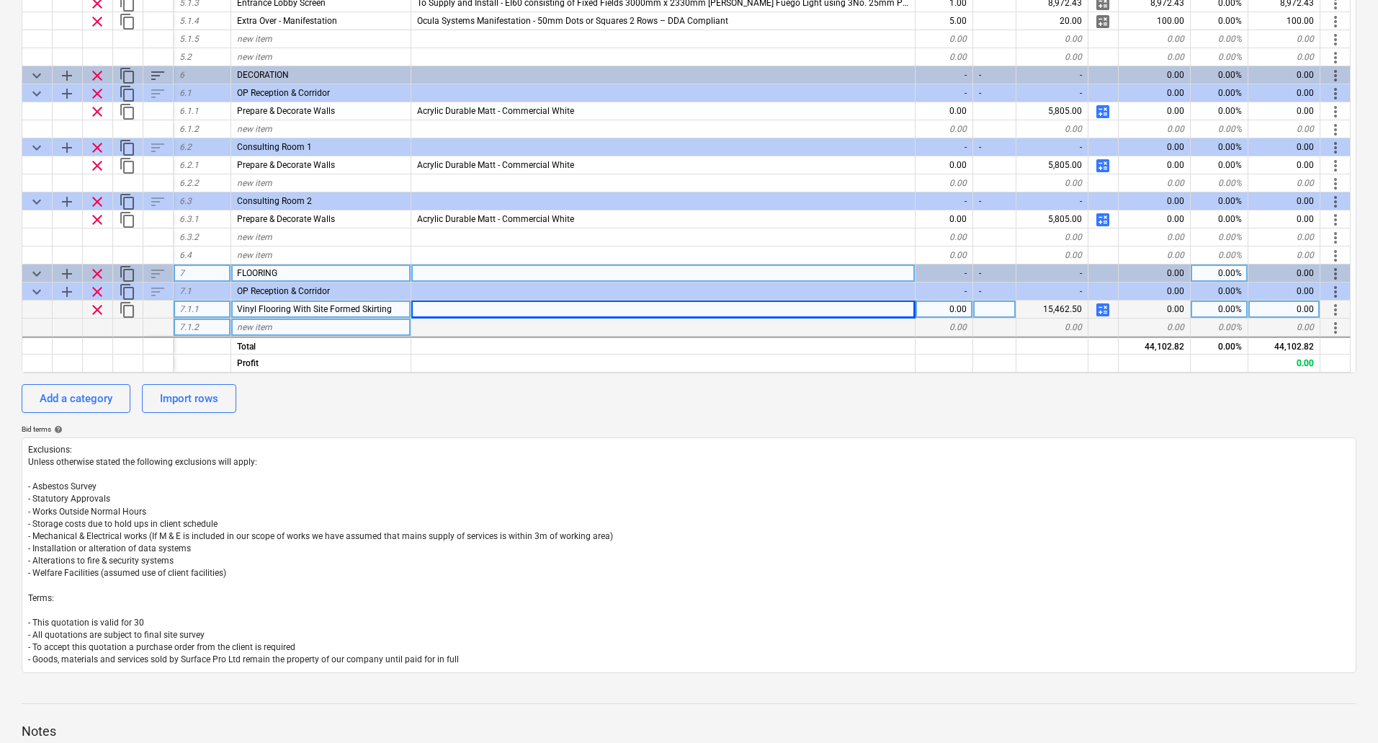
click at [440, 309] on div at bounding box center [663, 309] width 504 height 18
click at [417, 305] on input "Forbo Eternal Wood 13942 Classic Timber" at bounding box center [663, 308] width 504 height 17
type input "Main - Forbo Eternal Wood 13942 Classic Timber"
type textarea "x"
type input "Main Floor - Forbo Eternal Wood 13942 Classic Timber"
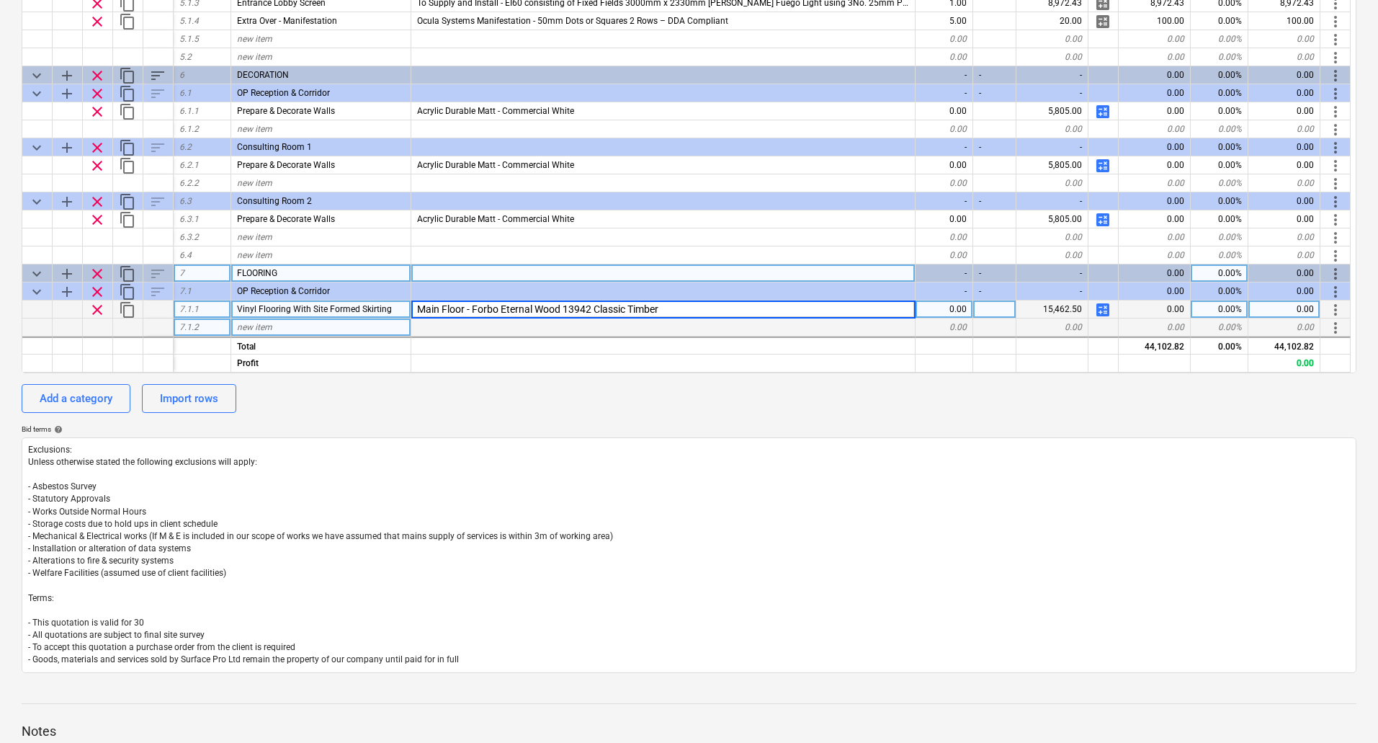
type textarea "x"
type input "(Main Floor) - Forbo Eternal Wood 13942 Classic Timber, (Border)"
type textarea "x"
click at [720, 306] on div "(Main Floor) - Forbo Eternal Wood 13942 Classic Timber, (Border)" at bounding box center [663, 309] width 504 height 18
click at [719, 313] on input "(Main Floor) - Forbo Eternal Wood 13942 Classic Timber, (Border)" at bounding box center [663, 308] width 504 height 17
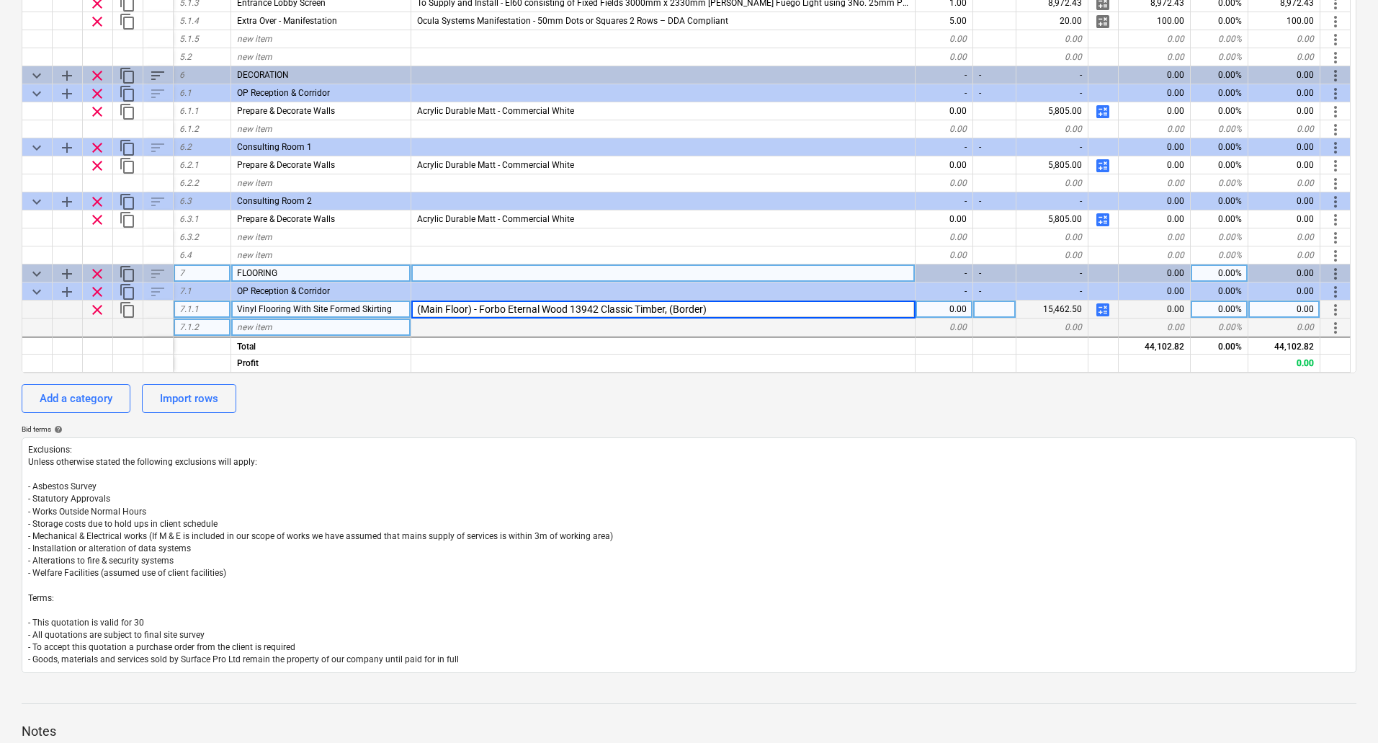
type input "(Main Floor) - Forbo Eternal Wood 13942 Classic Timber, (Border) Forbo Eternal …"
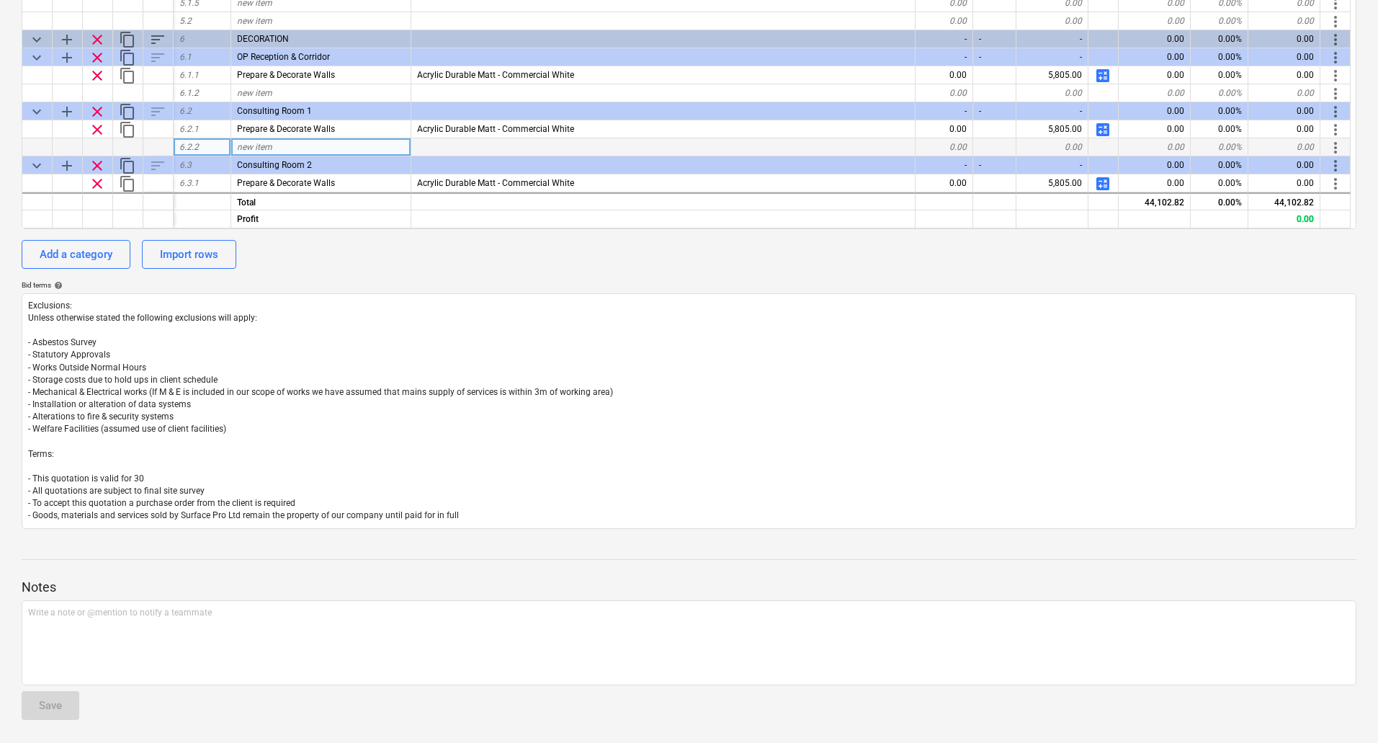
scroll to position [506, 0]
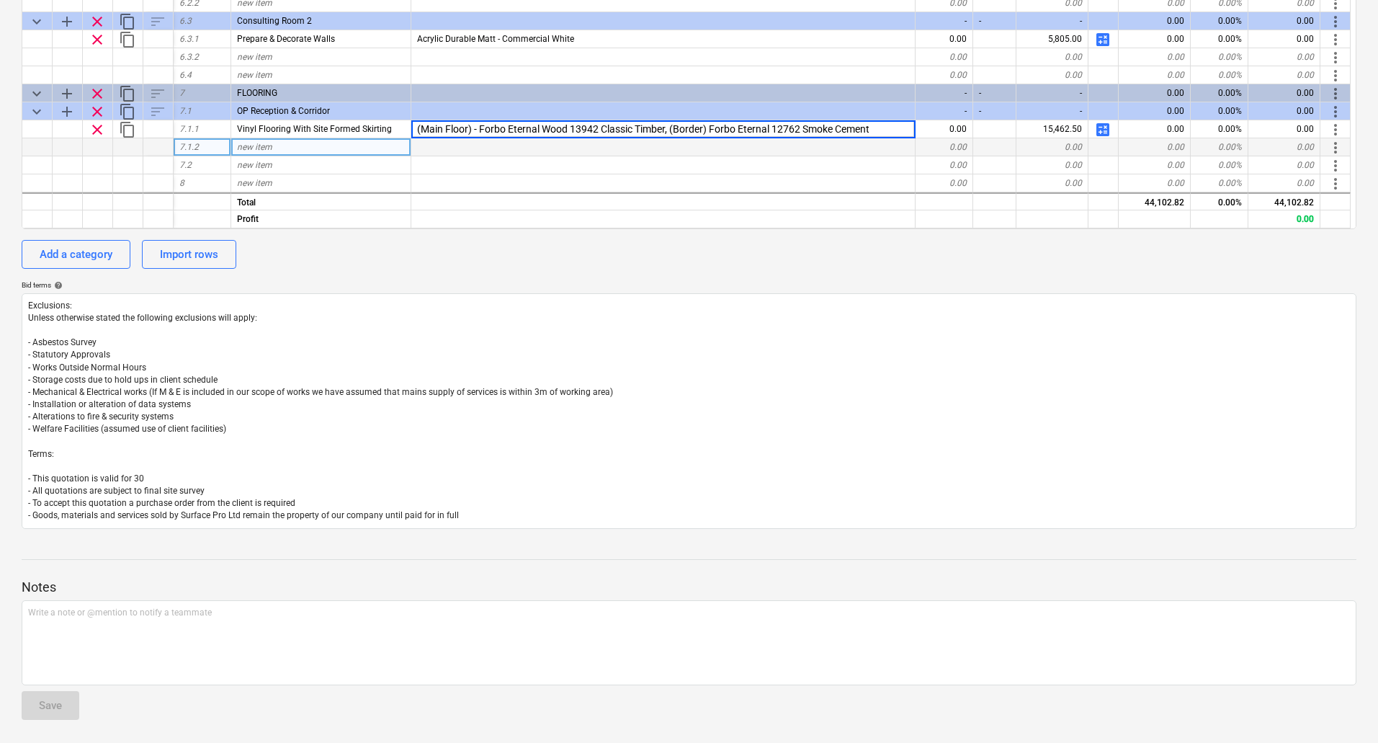
click at [732, 148] on div at bounding box center [663, 147] width 504 height 18
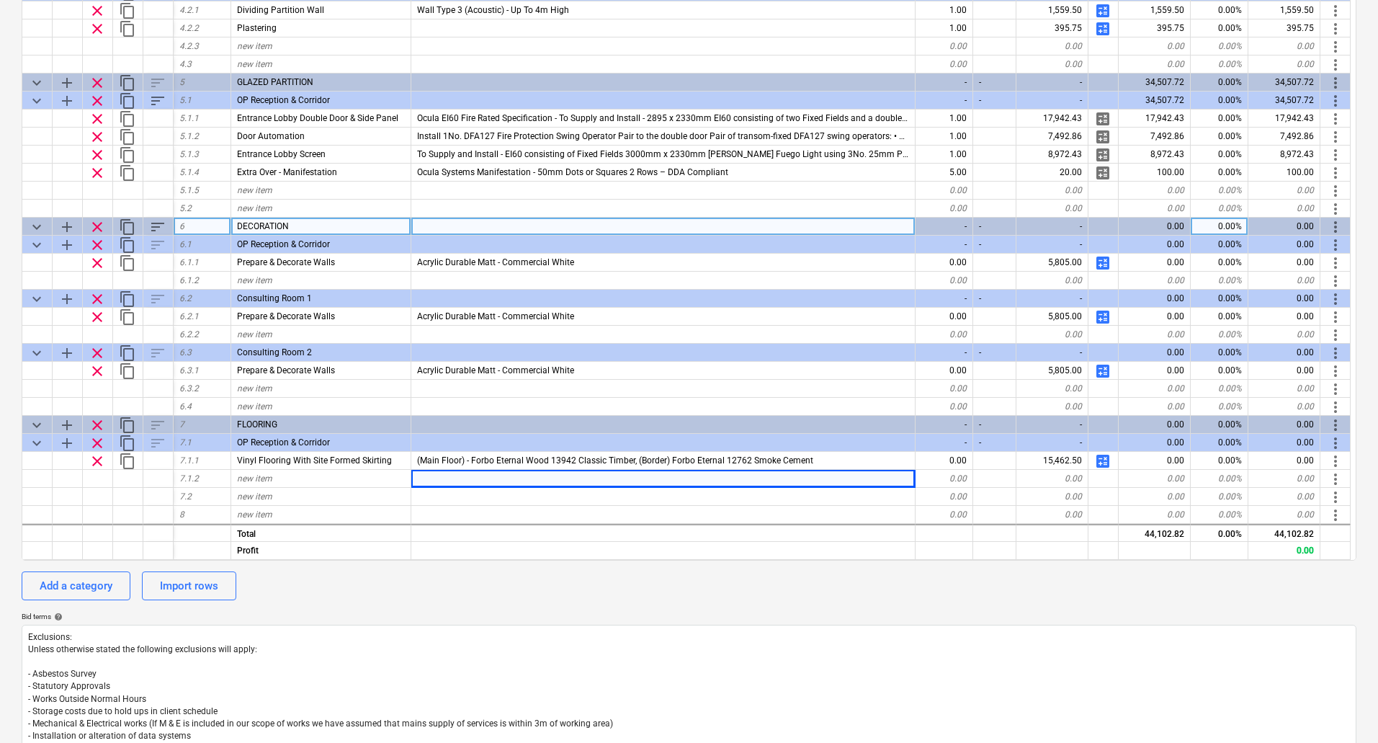
scroll to position [288, 0]
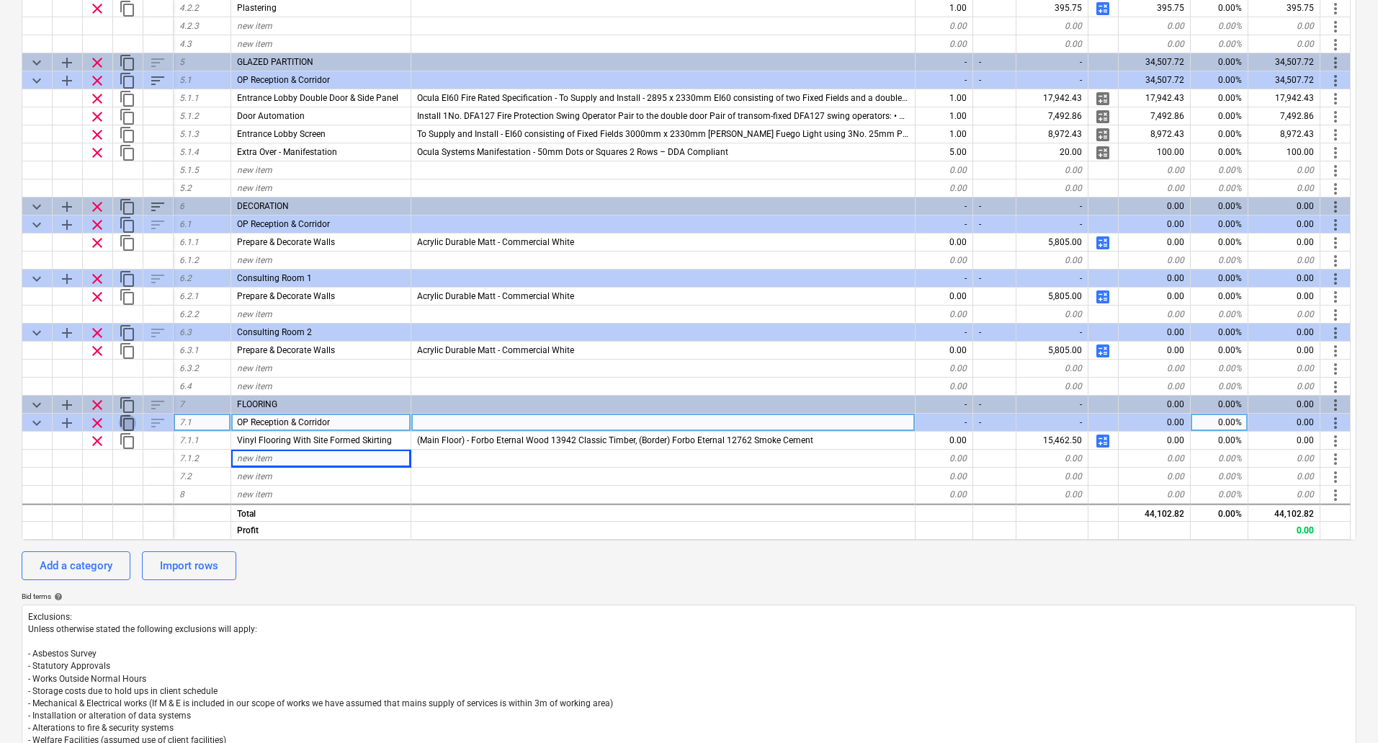
click at [125, 419] on span "content_copy" at bounding box center [127, 422] width 17 height 17
type textarea "x"
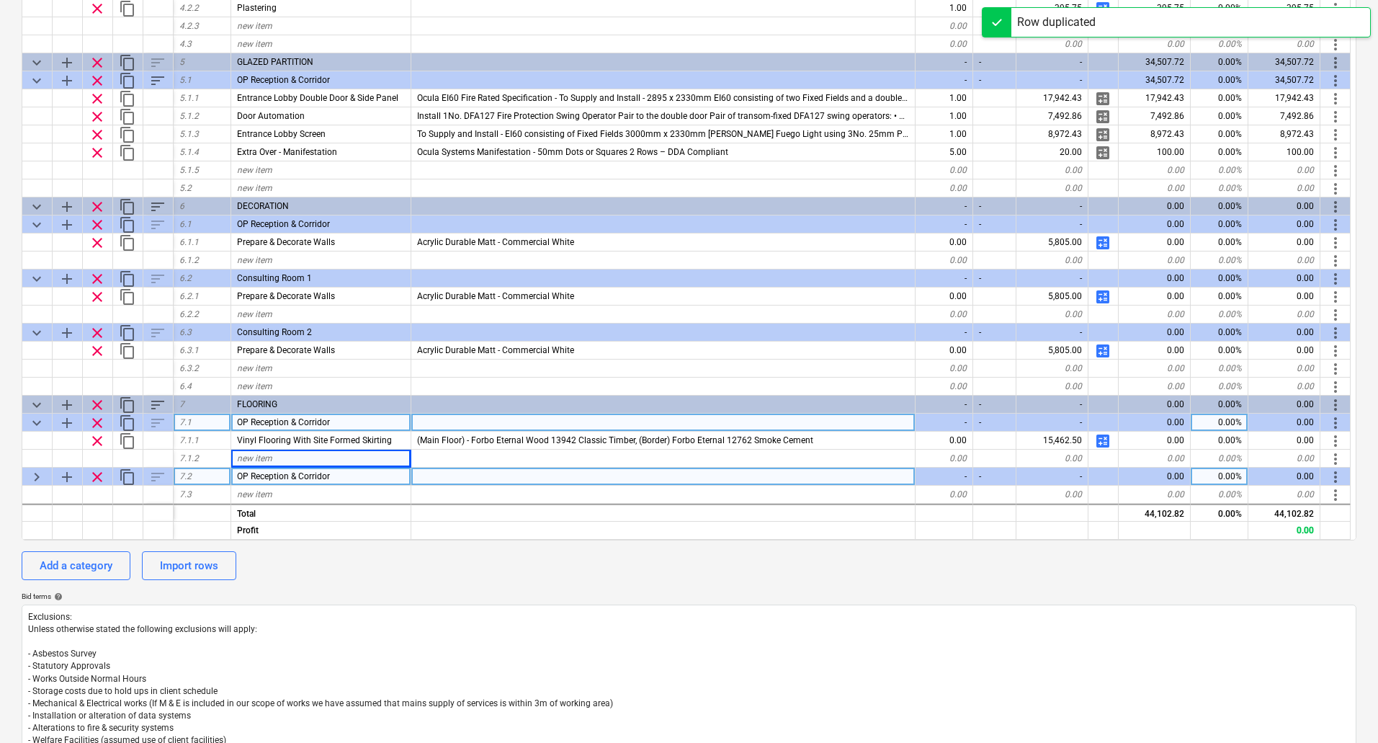
click at [273, 477] on span "OP Reception & Corridor" at bounding box center [283, 476] width 93 height 10
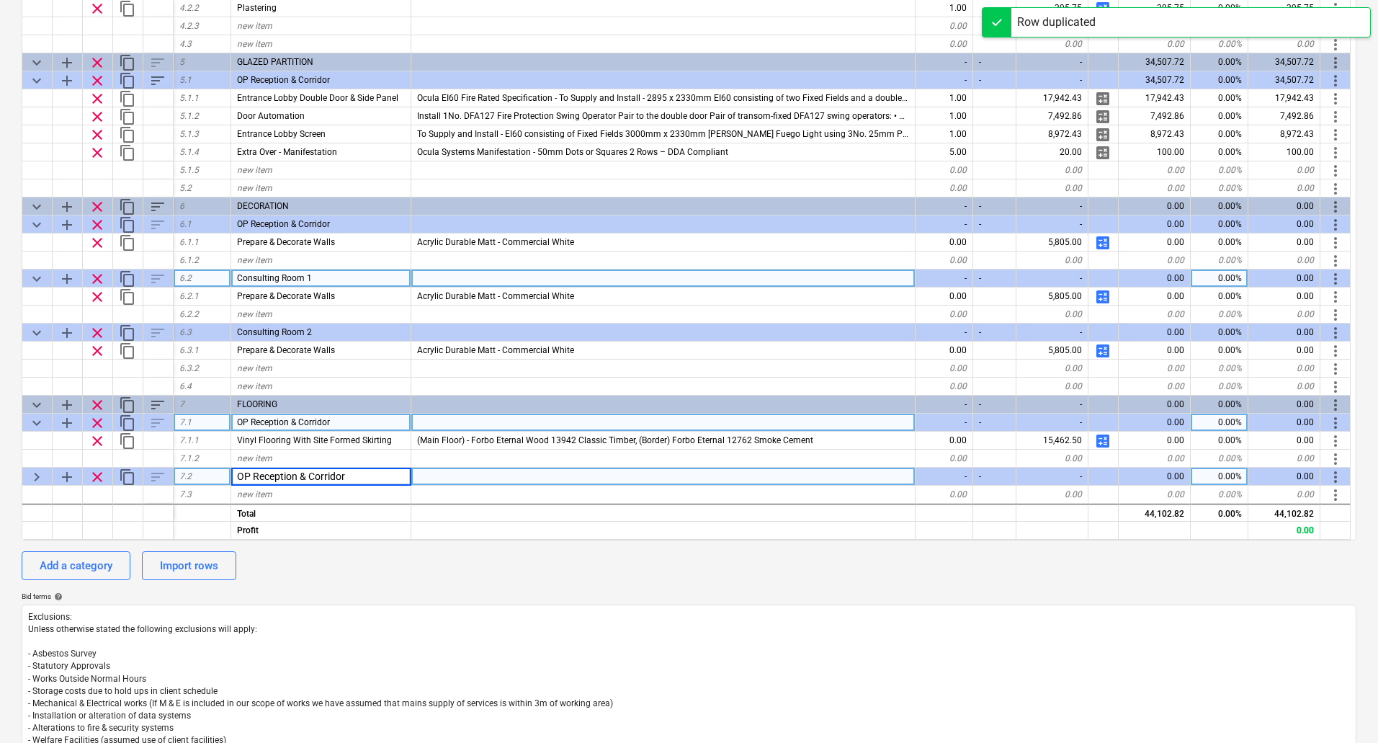
click at [329, 278] on div "Consulting Room 1" at bounding box center [321, 278] width 180 height 18
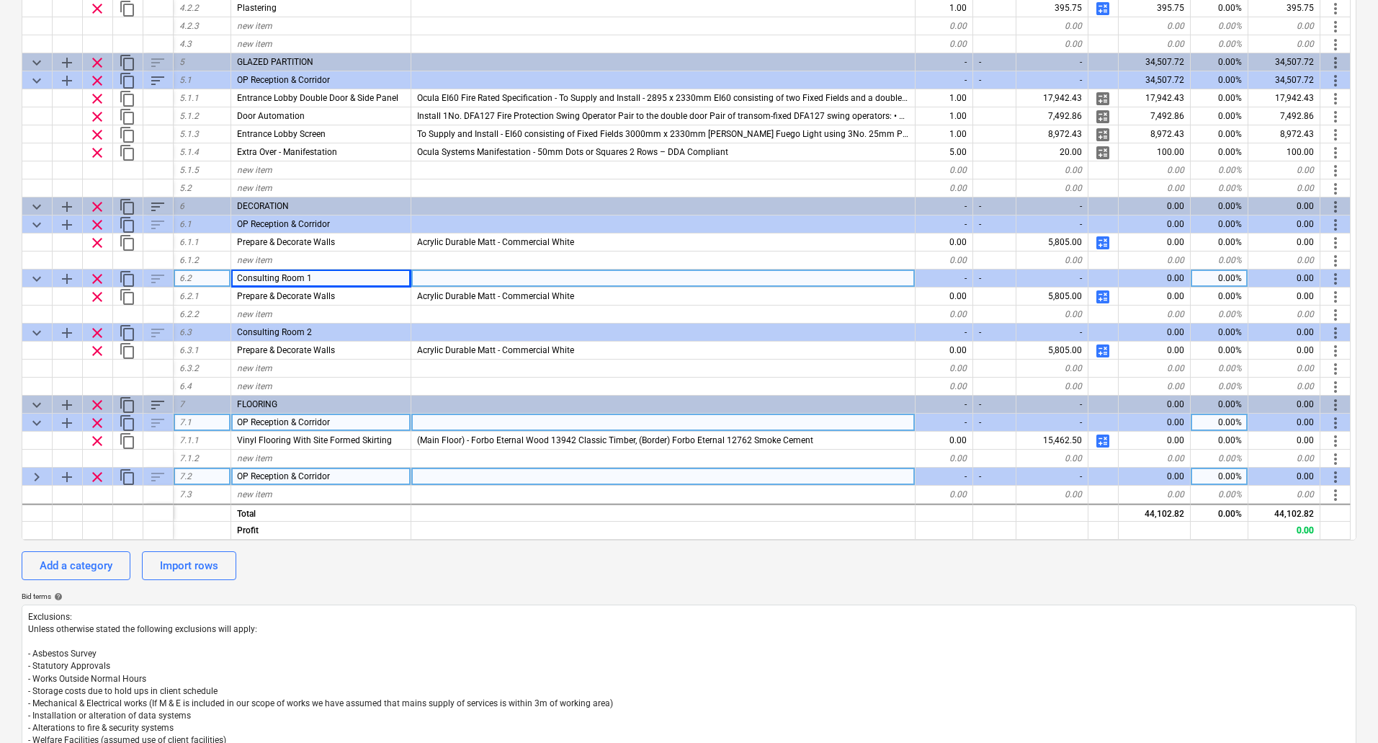
click at [320, 477] on span "OP Reception & Corridor" at bounding box center [283, 476] width 93 height 10
type input "Consulting Room 1"
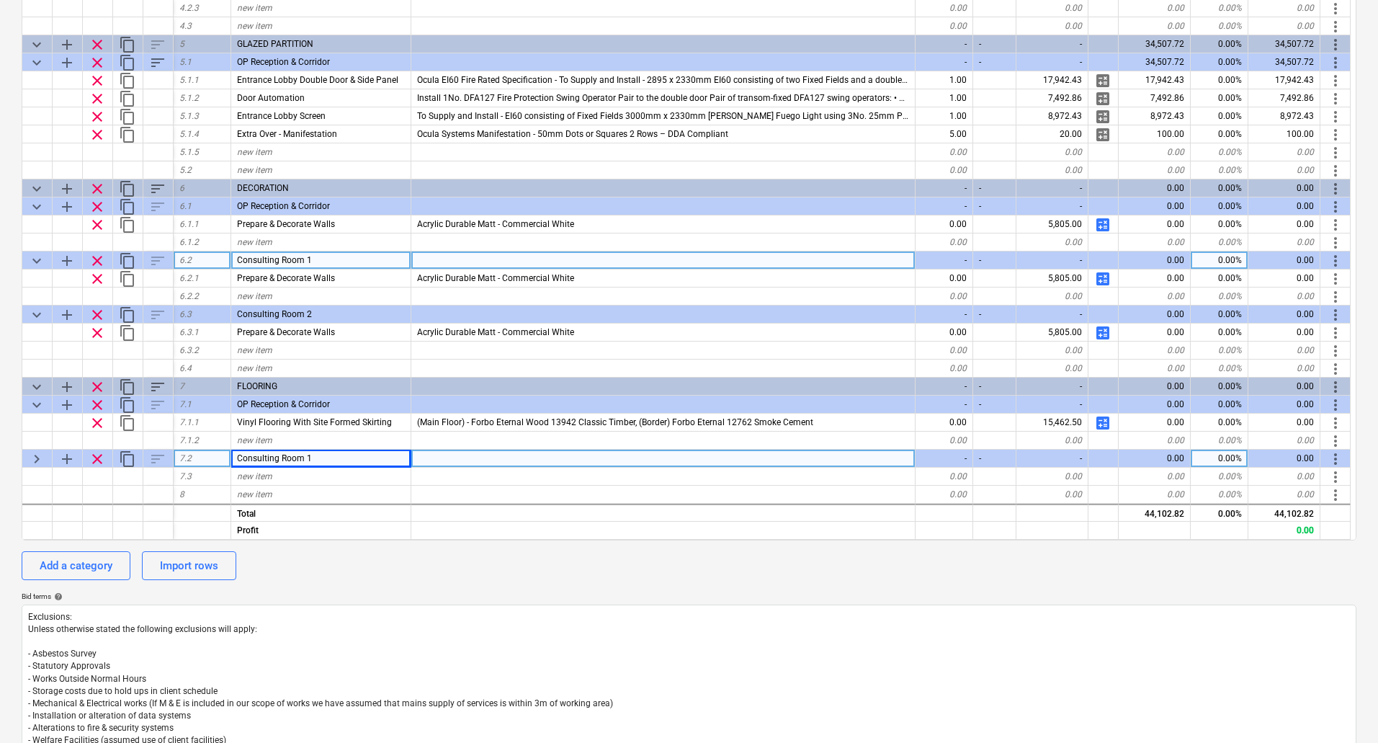
click at [130, 458] on span "content_copy" at bounding box center [127, 458] width 17 height 17
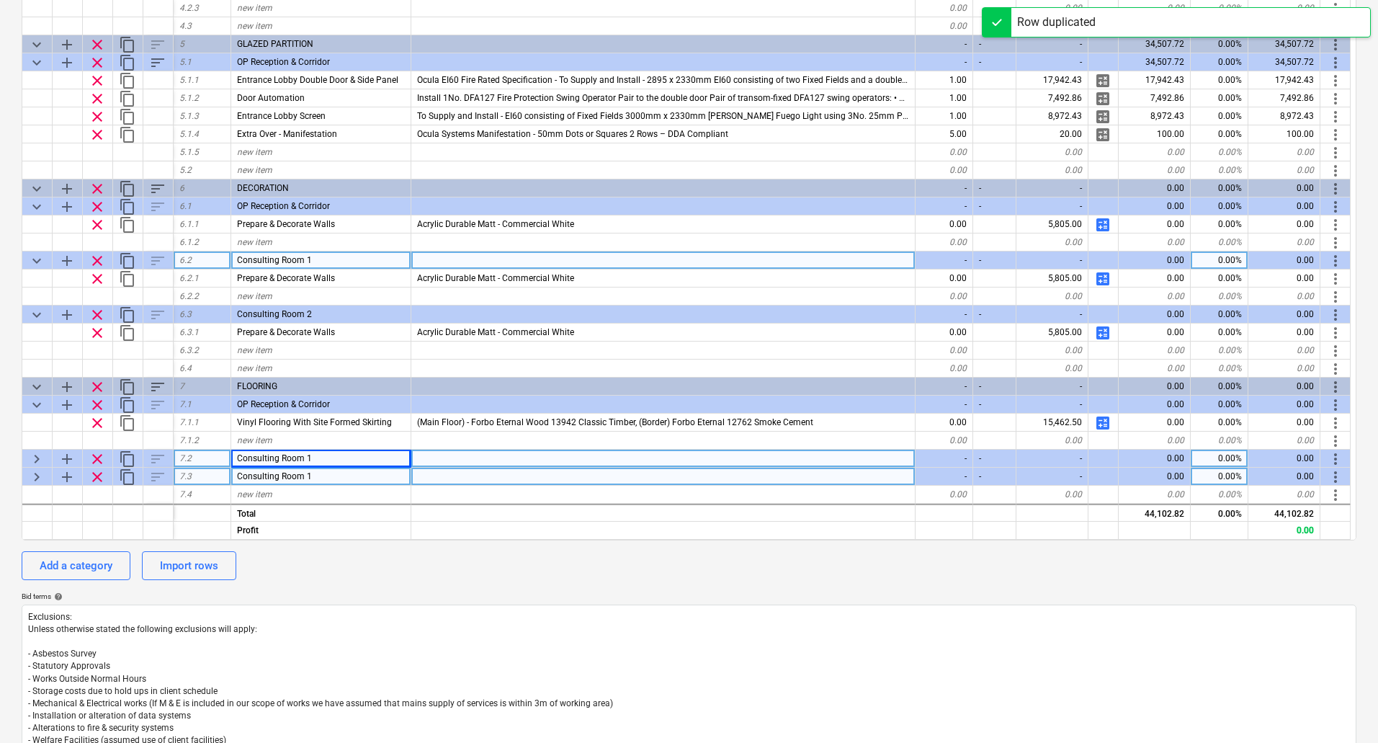
click at [41, 475] on span "keyboard_arrow_right" at bounding box center [36, 476] width 17 height 17
click at [37, 455] on span "keyboard_arrow_right" at bounding box center [36, 458] width 17 height 17
type textarea "x"
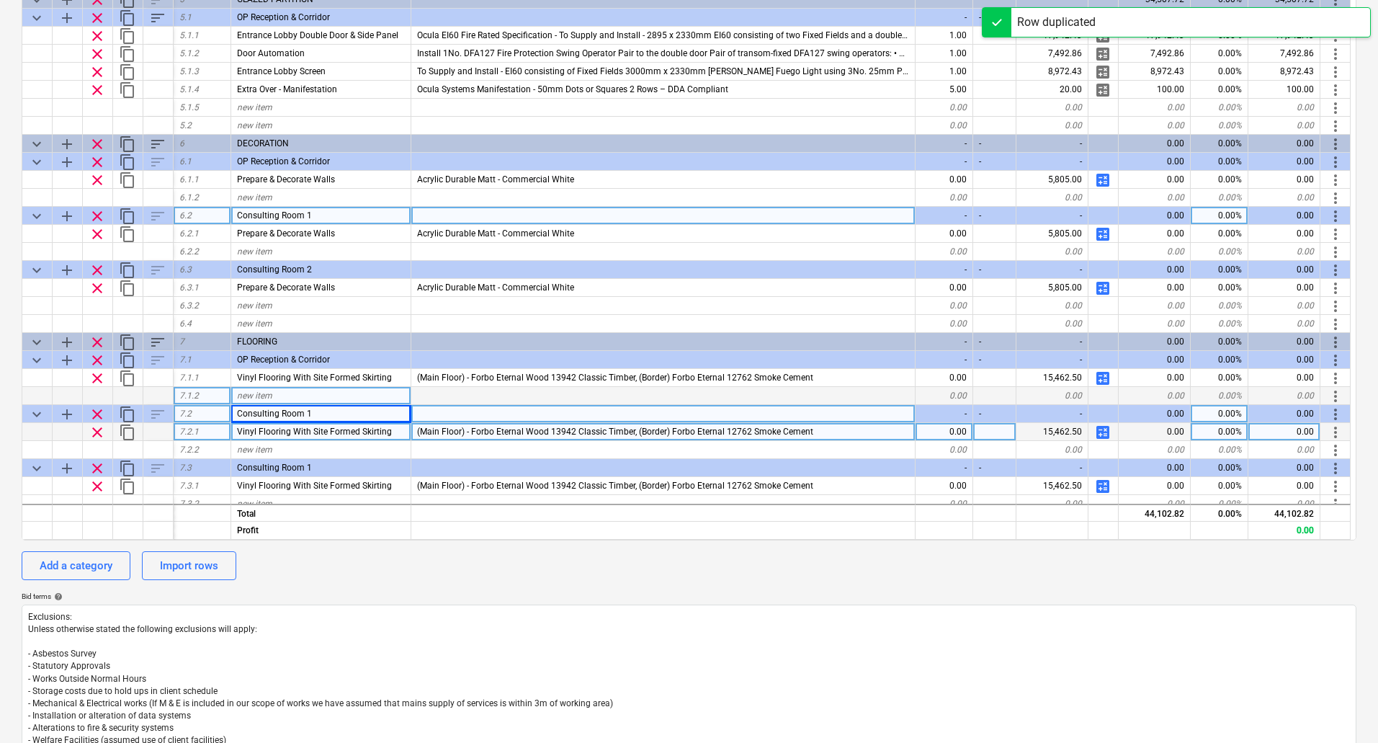
scroll to position [614, 0]
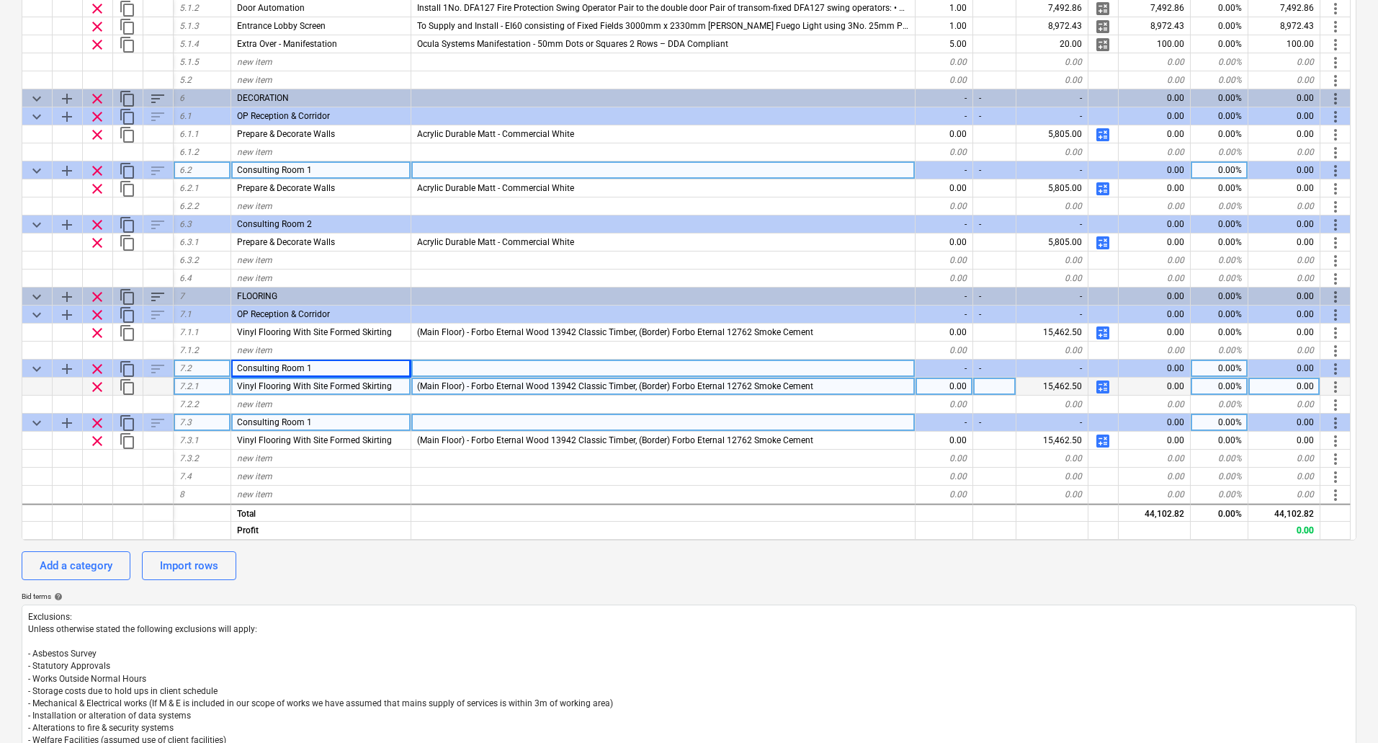
click at [331, 424] on div "Consulting Room 1" at bounding box center [321, 423] width 180 height 18
click at [331, 424] on input "Consulting Room 1" at bounding box center [320, 422] width 179 height 17
type input "Consulting Room 2"
click at [1105, 385] on span "calculate" at bounding box center [1103, 386] width 17 height 17
type textarea "x"
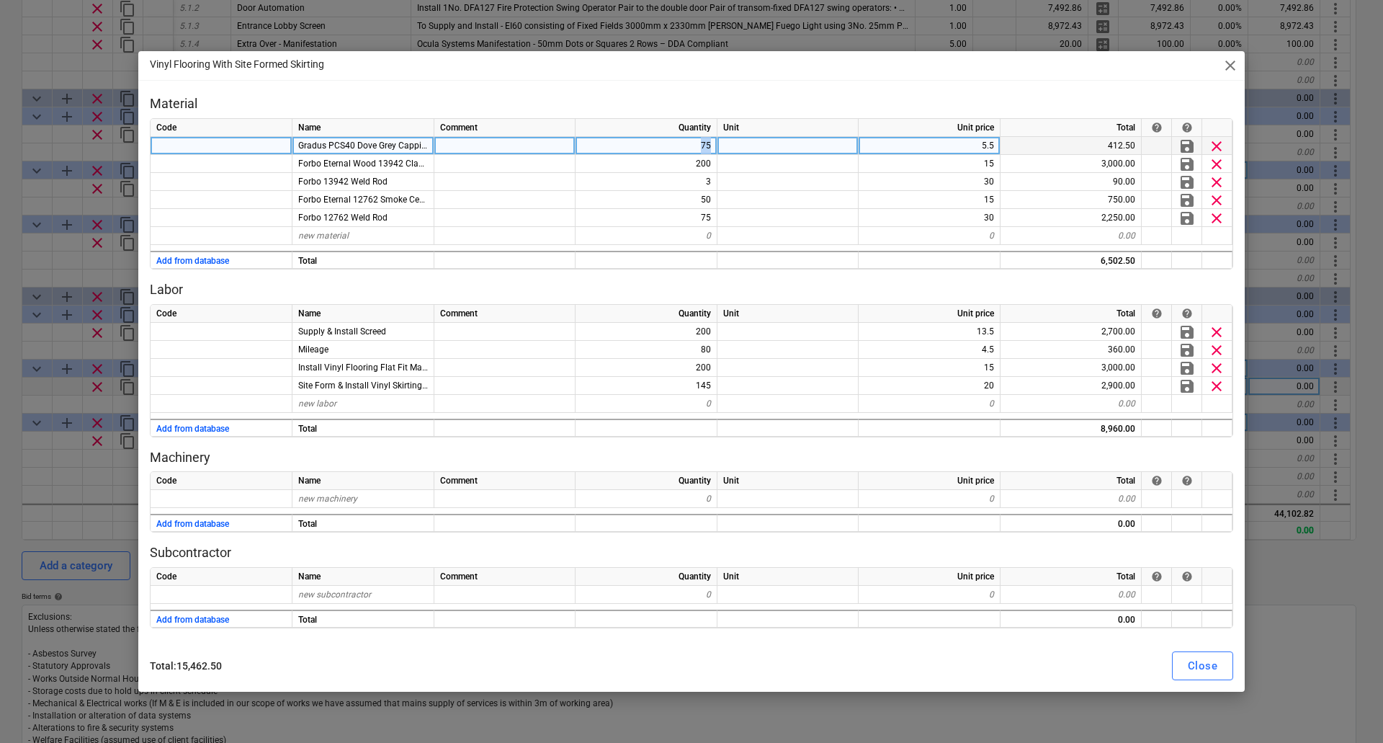
drag, startPoint x: 687, startPoint y: 143, endPoint x: 761, endPoint y: 143, distance: 74.2
click at [0, 0] on div "Gradus PCS40 Dove Grey Capping 75 5.5 412.50 save clear" at bounding box center [0, 0] width 0 height 0
click at [667, 148] on div "75" at bounding box center [647, 146] width 142 height 18
type input "7"
type textarea "x"
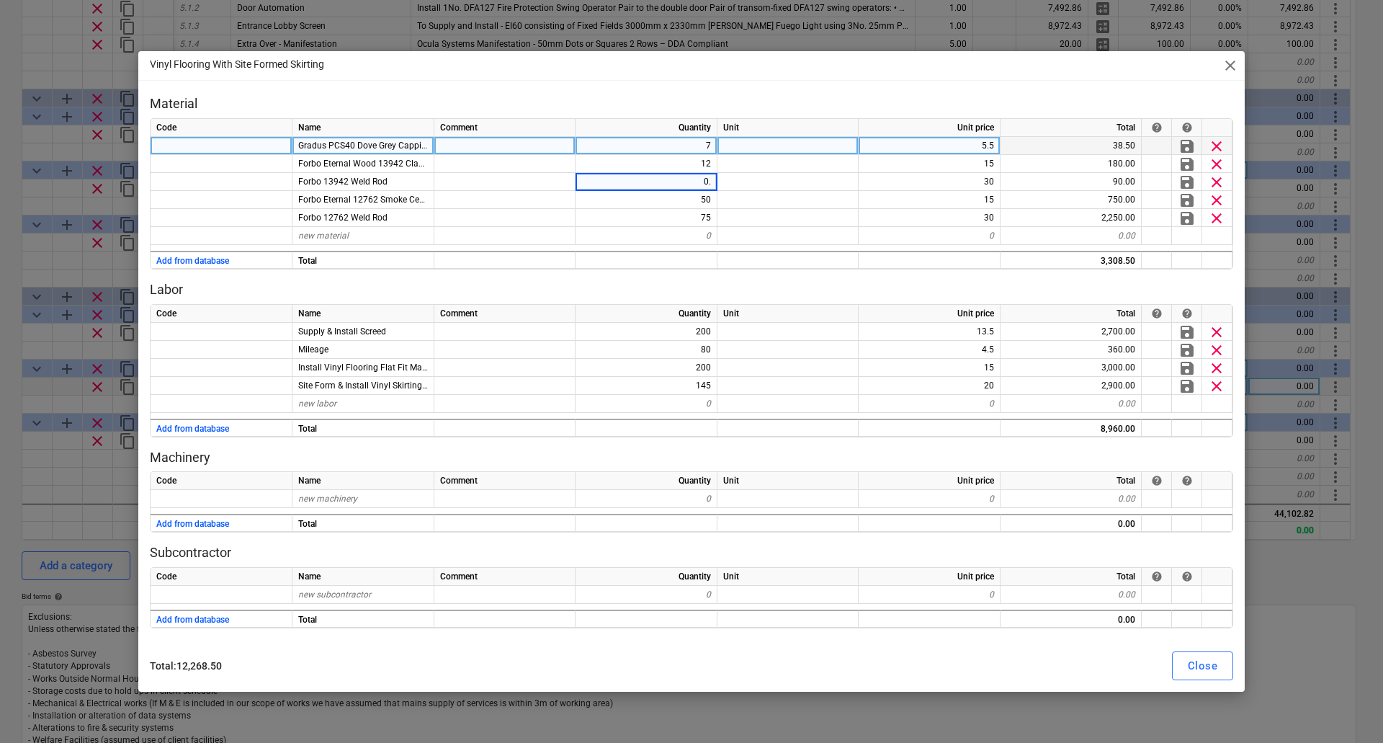
type input "0.5"
type textarea "x"
type input "7.5"
type textarea "x"
type input "0.5"
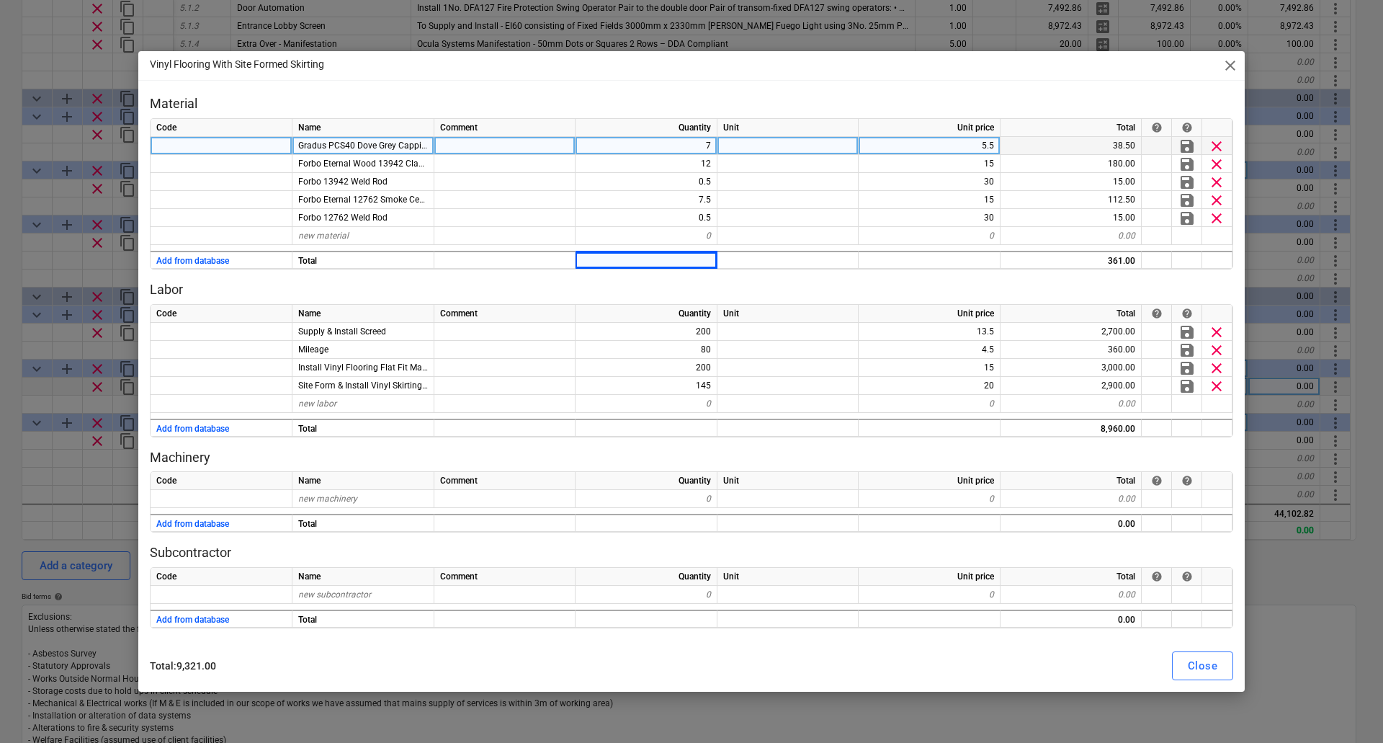
type textarea "x"
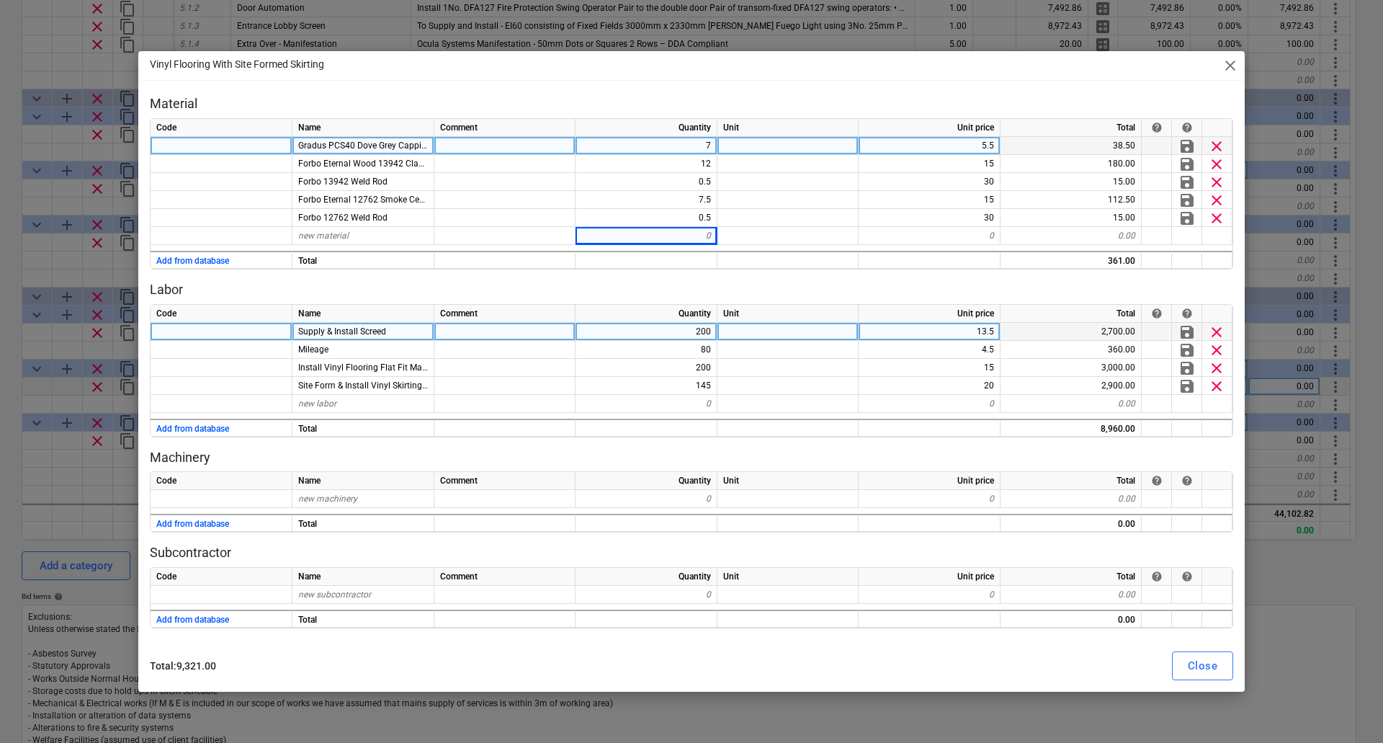
click at [686, 327] on div "200" at bounding box center [647, 332] width 142 height 18
type input "12"
type textarea "x"
type input "12"
type textarea "x"
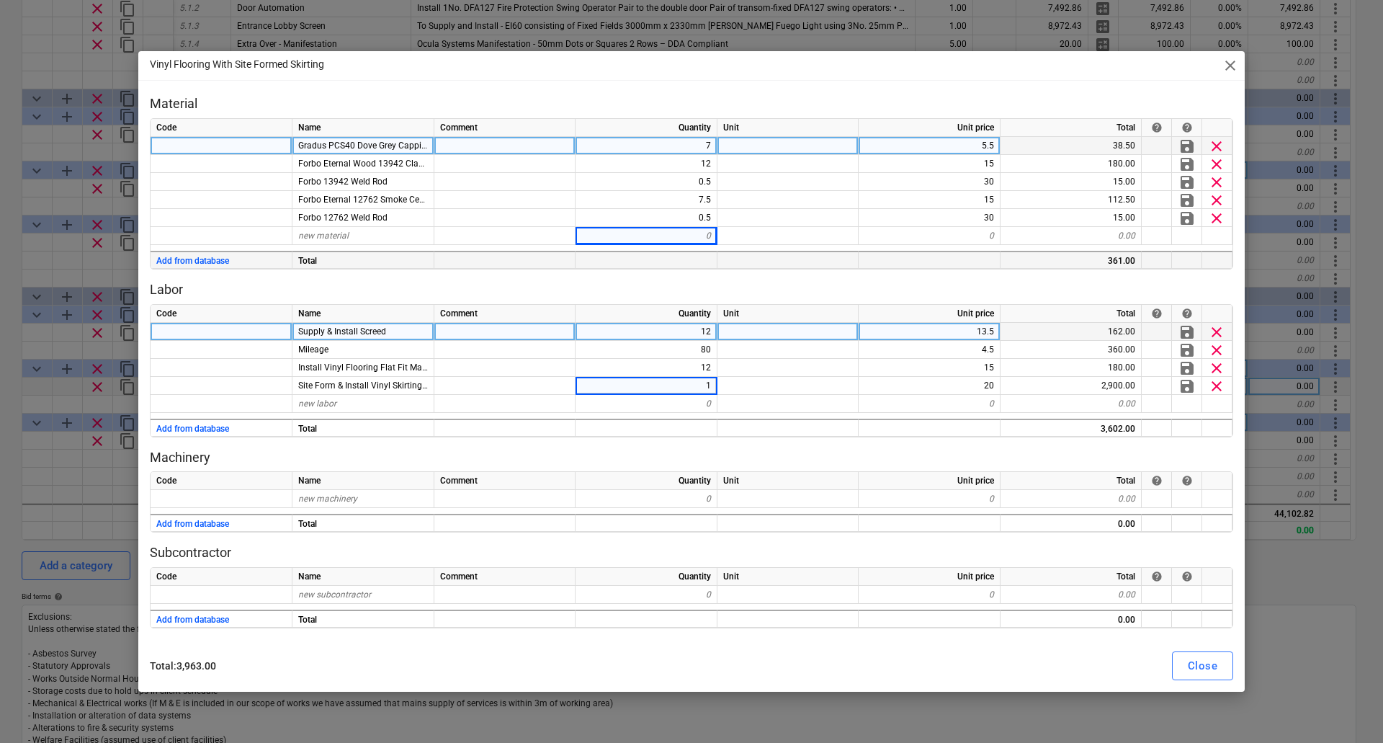
type input "14"
type textarea "x"
type input "12"
click at [1206, 661] on div "Close" at bounding box center [1203, 665] width 30 height 19
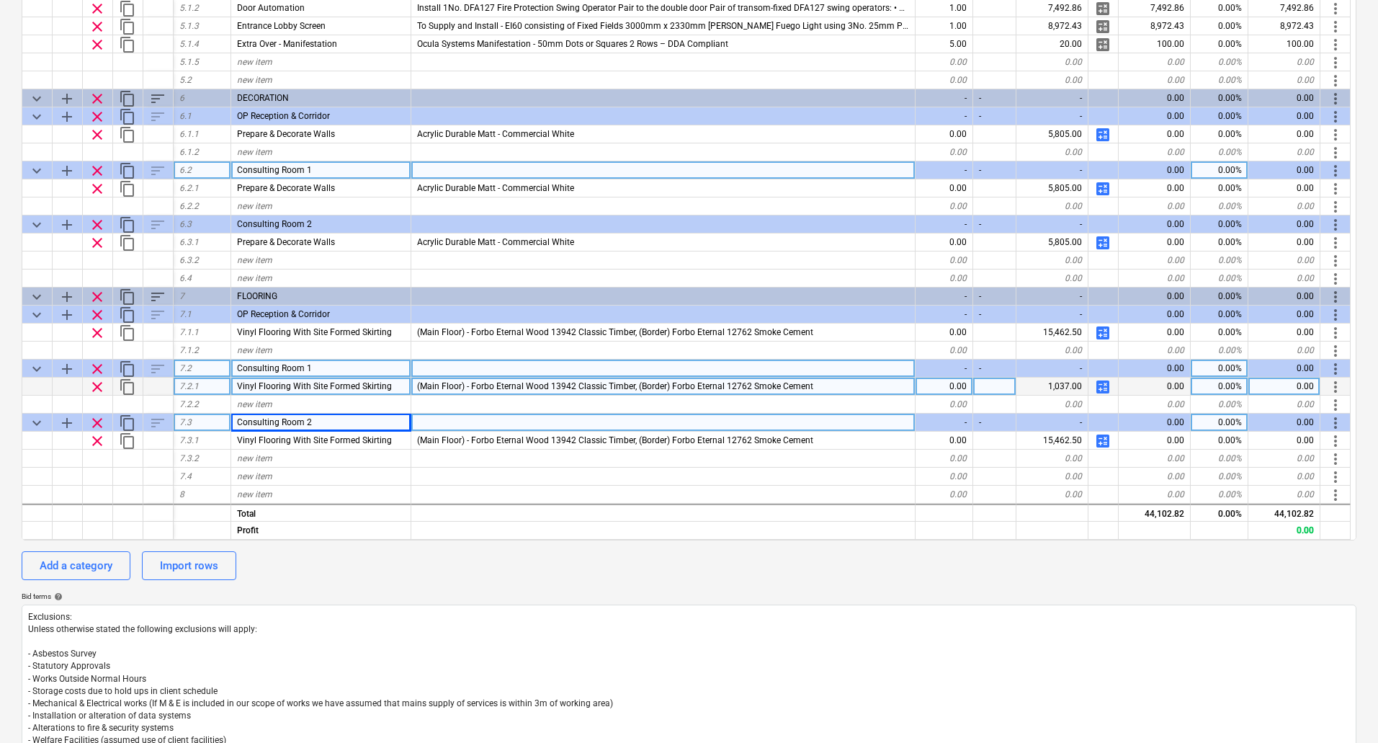
click at [99, 422] on span "clear" at bounding box center [97, 422] width 17 height 17
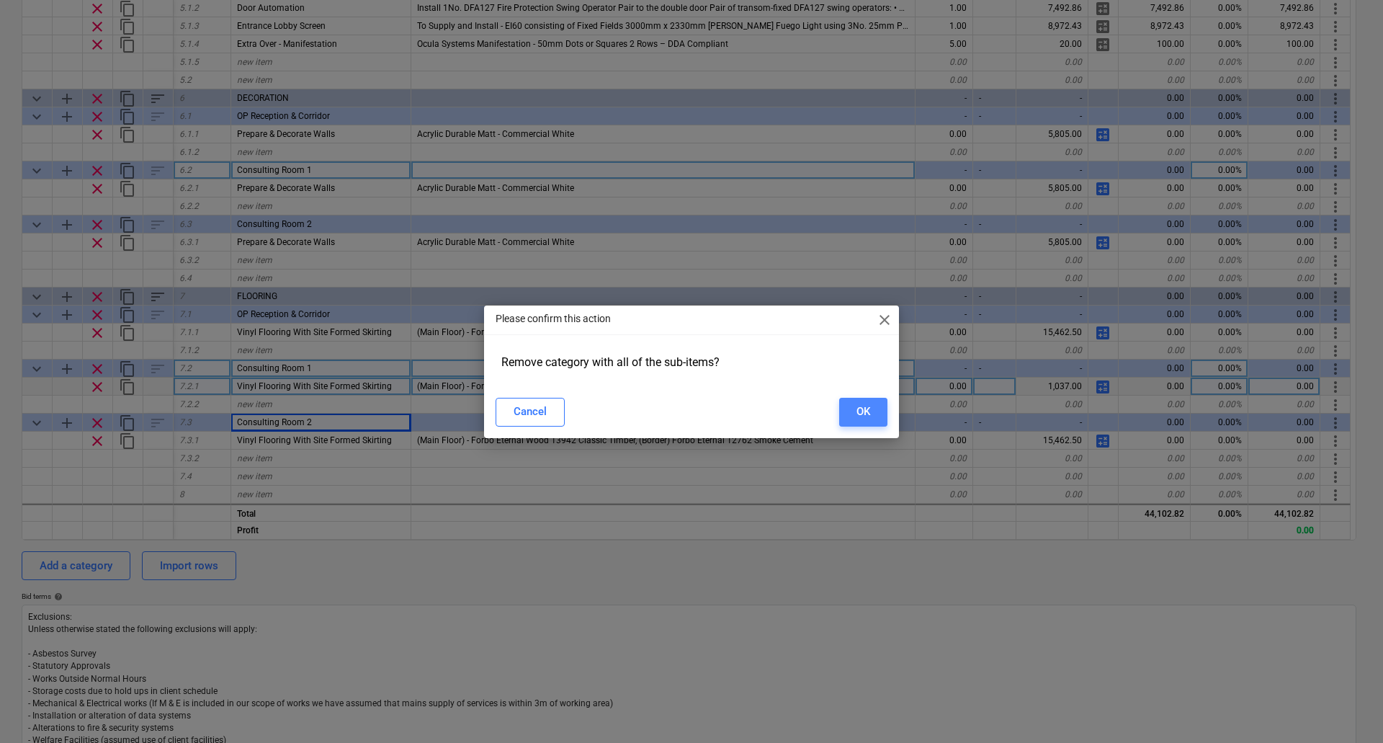
click at [864, 409] on div "OK" at bounding box center [864, 411] width 14 height 19
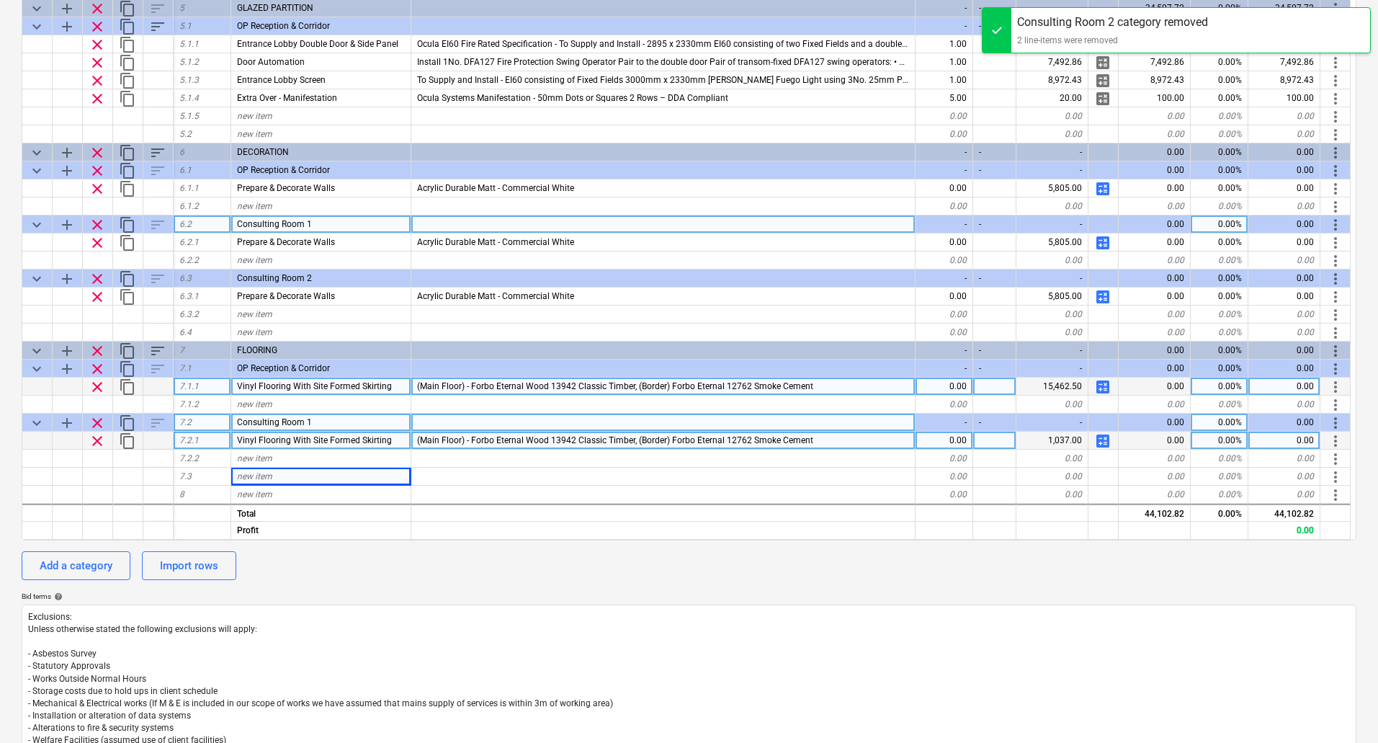
scroll to position [560, 0]
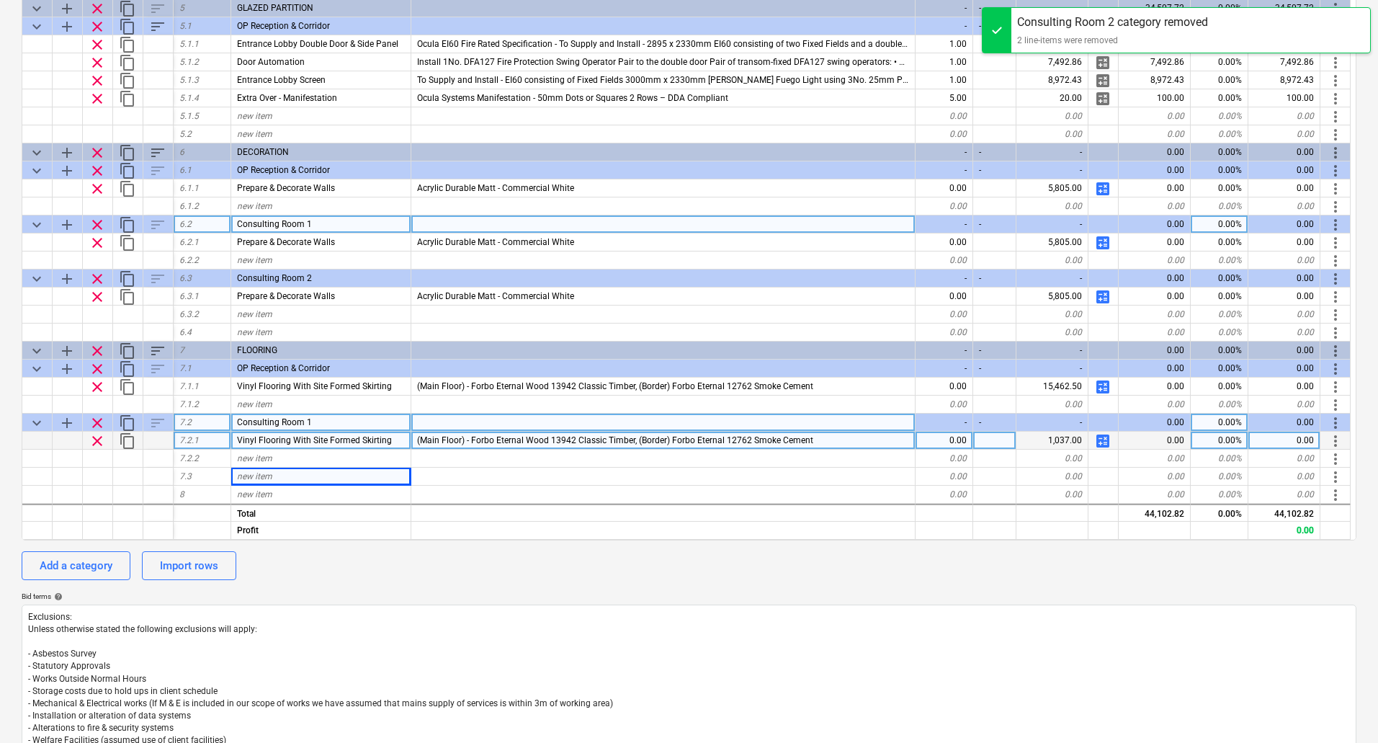
click at [125, 419] on span "content_copy" at bounding box center [127, 422] width 17 height 17
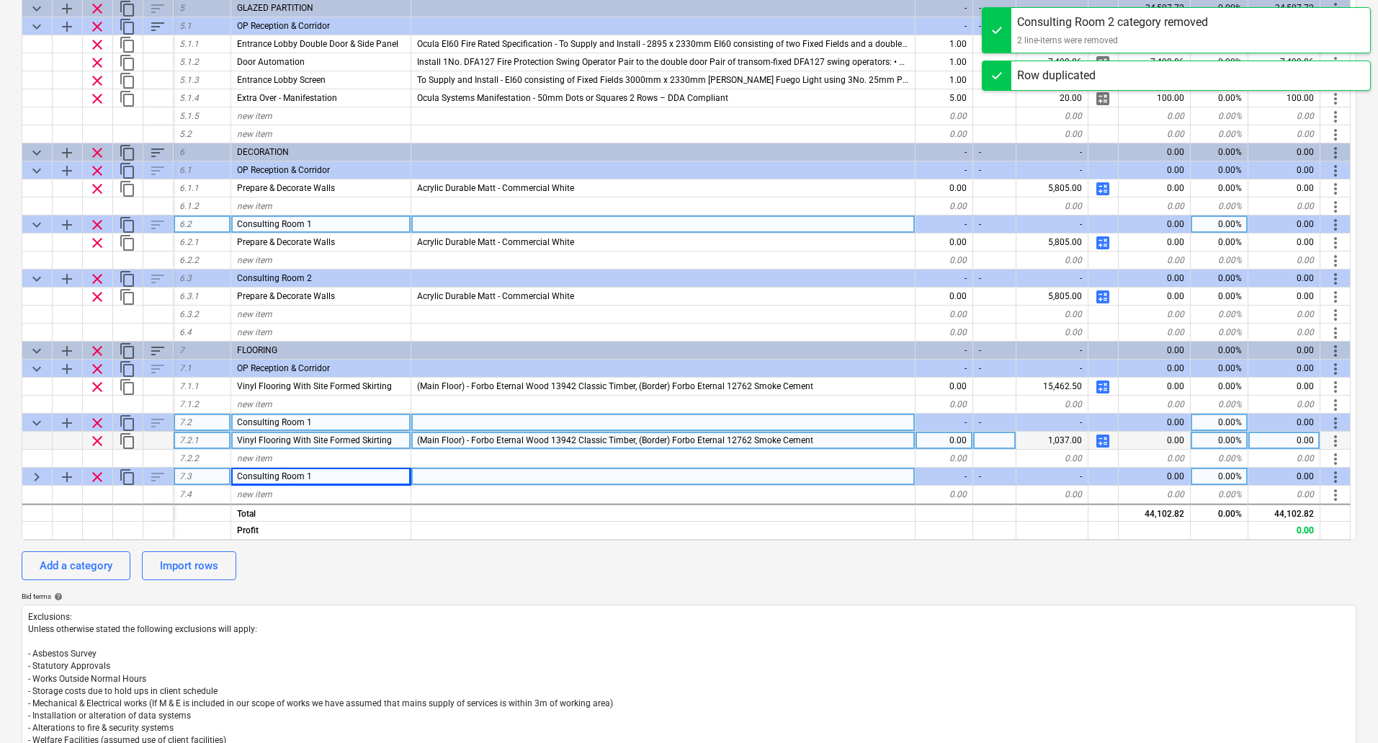
type textarea "x"
click at [323, 477] on div "Consulting Room 1" at bounding box center [321, 477] width 180 height 18
click at [331, 476] on input "Consulting Room 1" at bounding box center [320, 476] width 179 height 17
type input "Consulting Room 2"
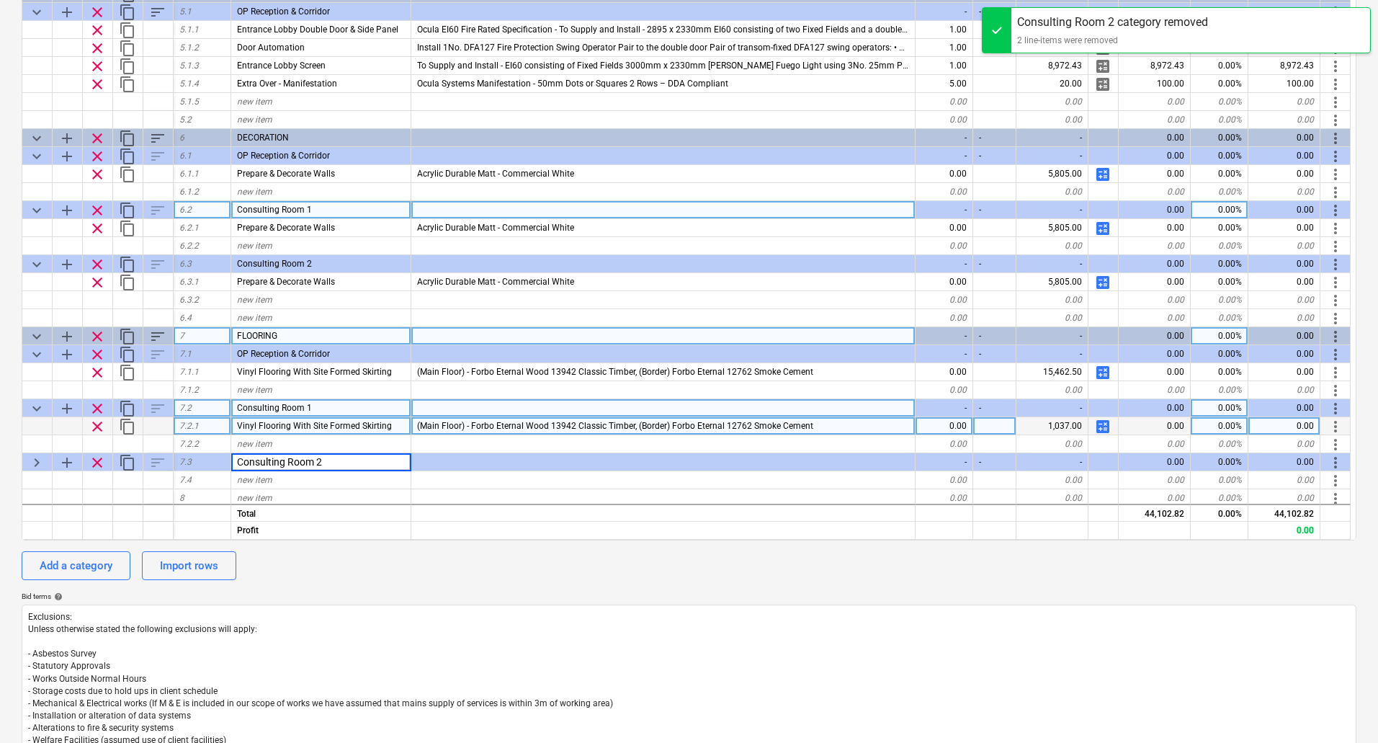
scroll to position [578, 0]
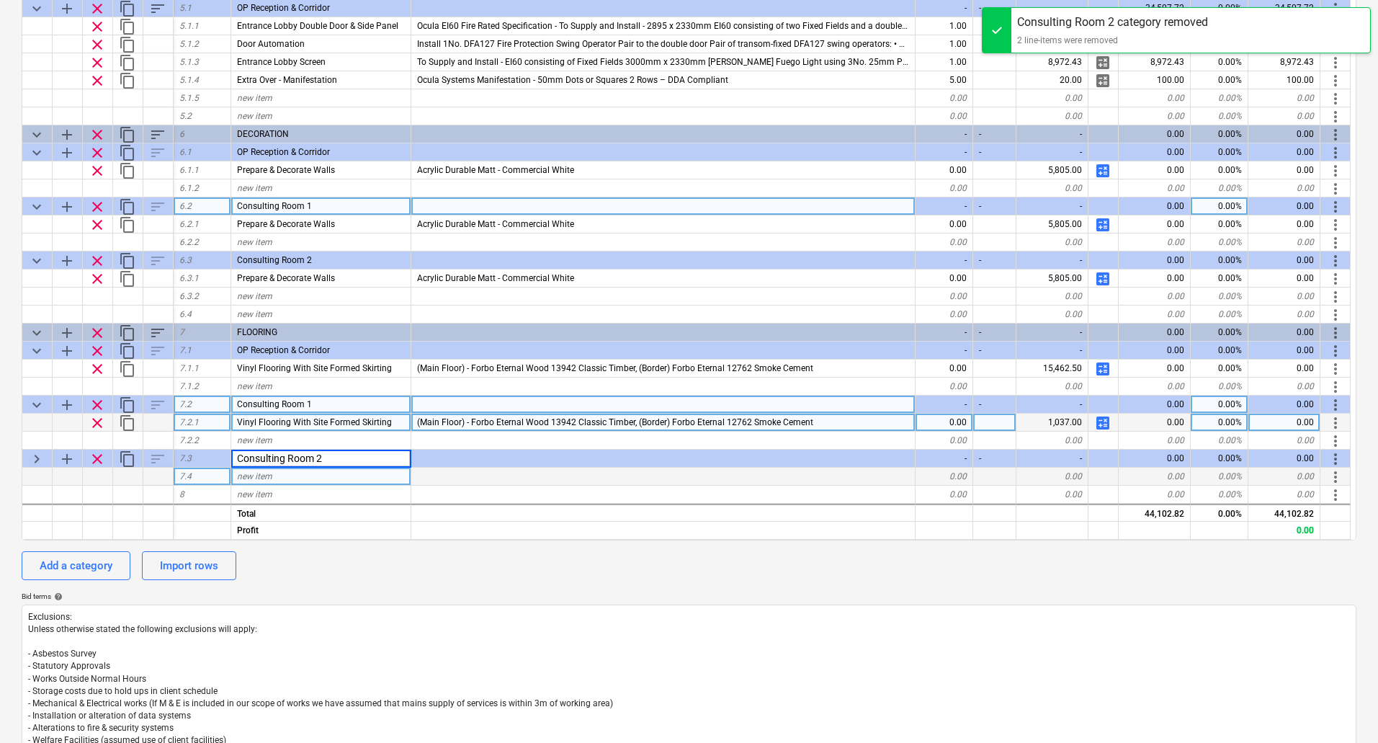
click at [522, 474] on div at bounding box center [663, 477] width 504 height 18
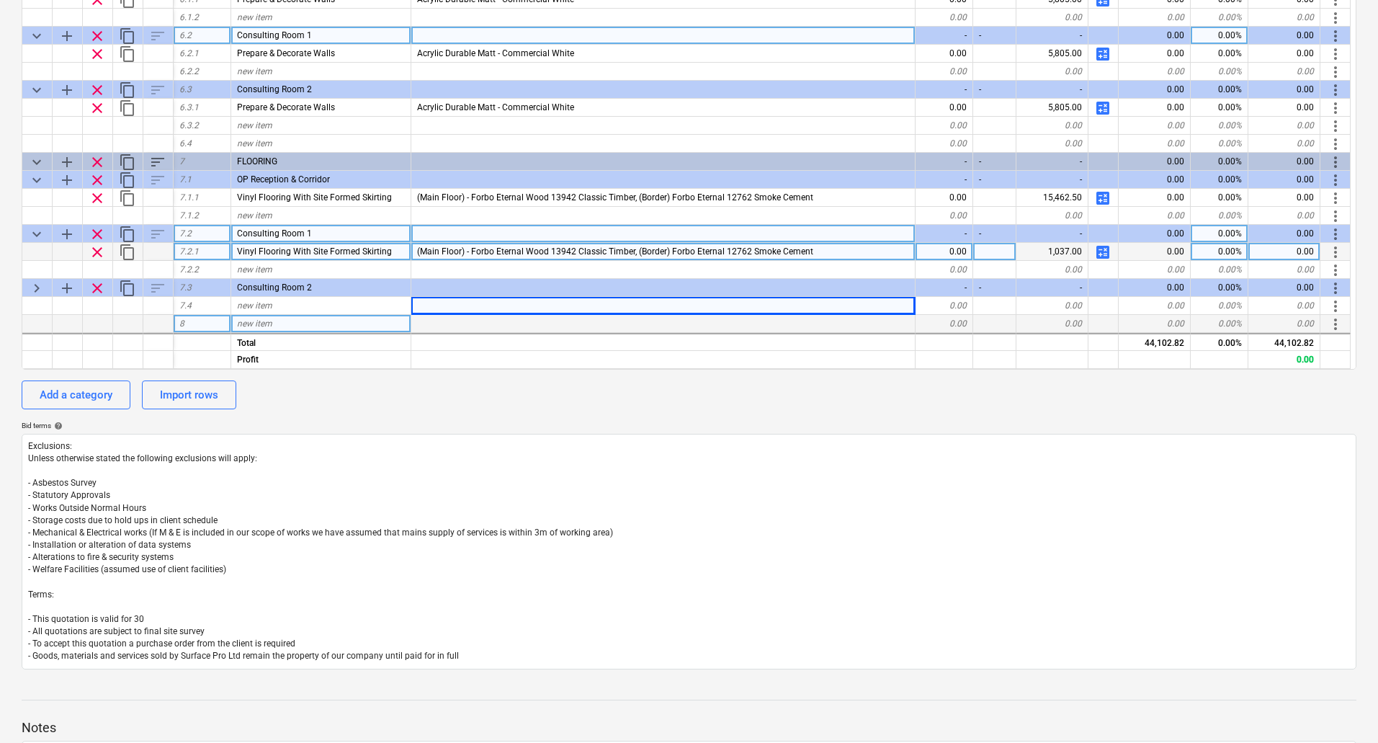
scroll to position [360, 0]
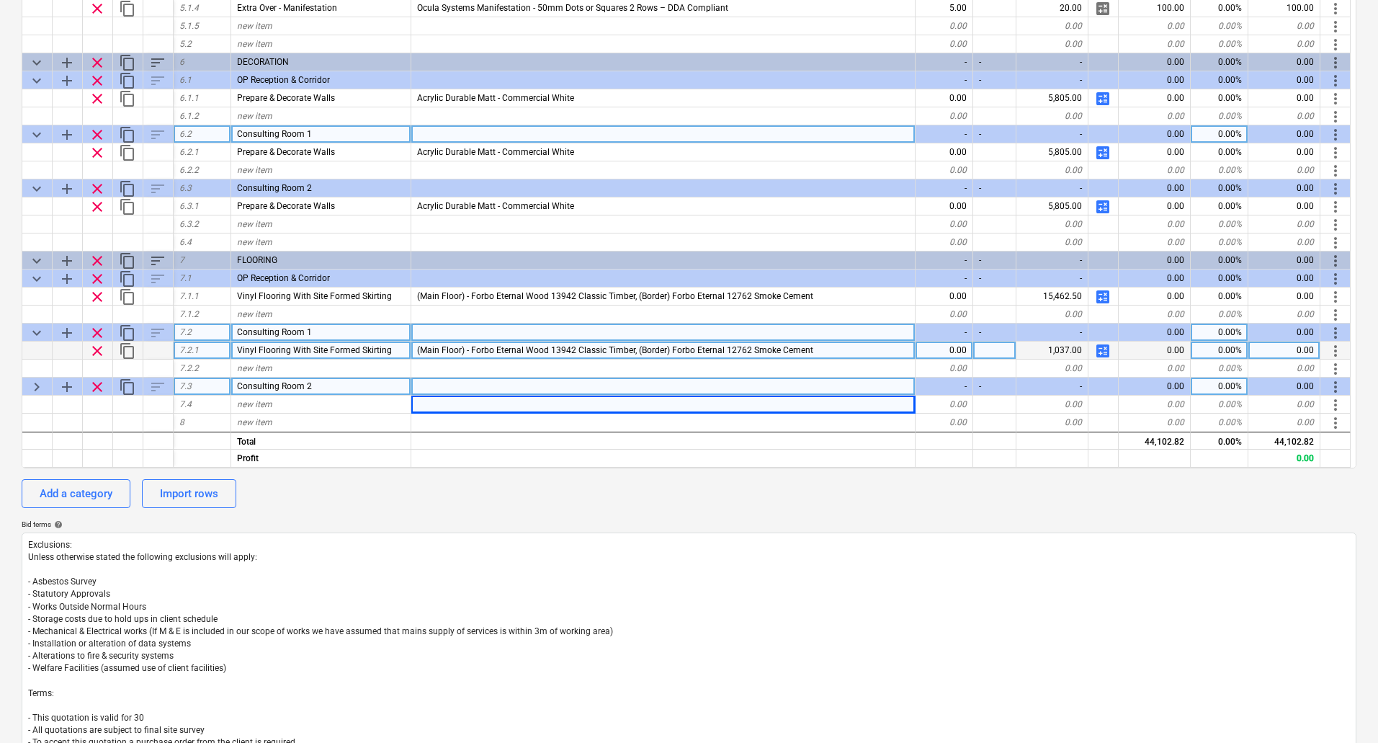
click at [38, 389] on span "keyboard_arrow_right" at bounding box center [36, 386] width 17 height 17
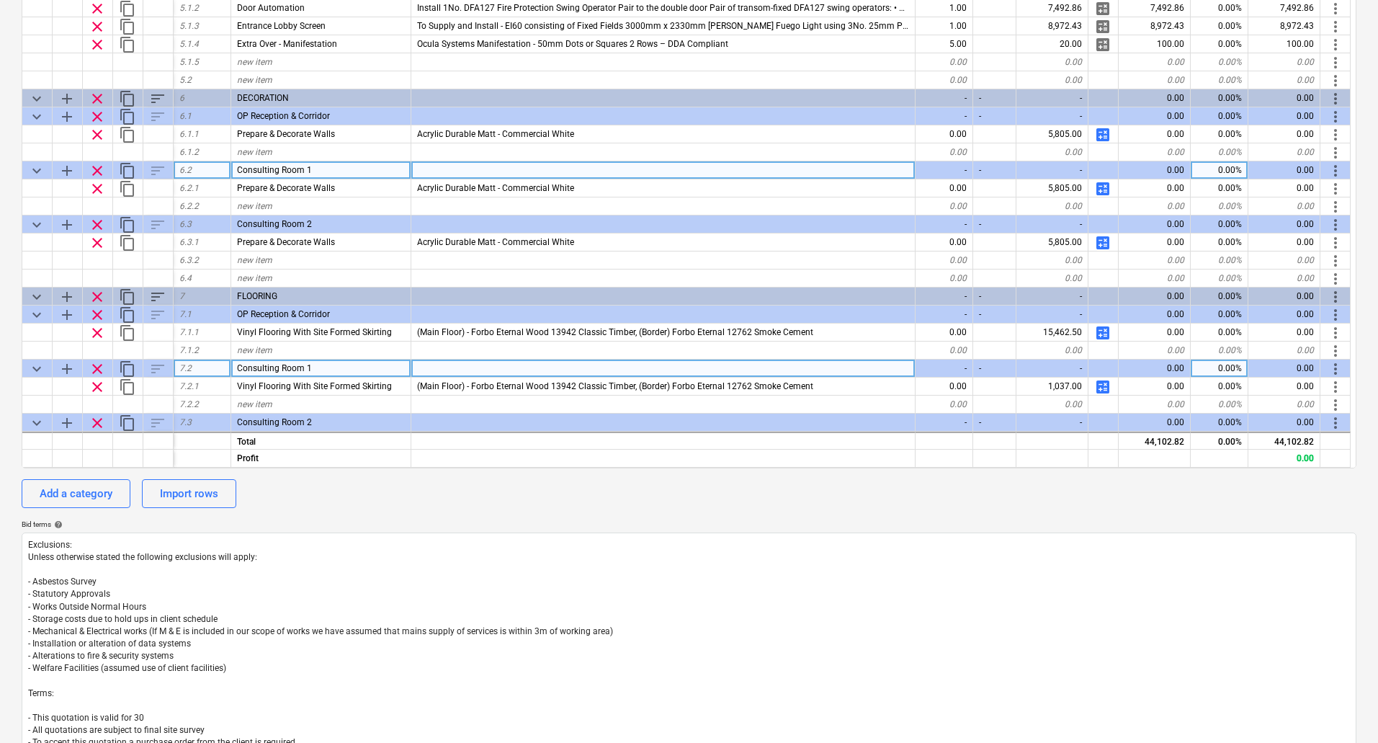
scroll to position [614, 0]
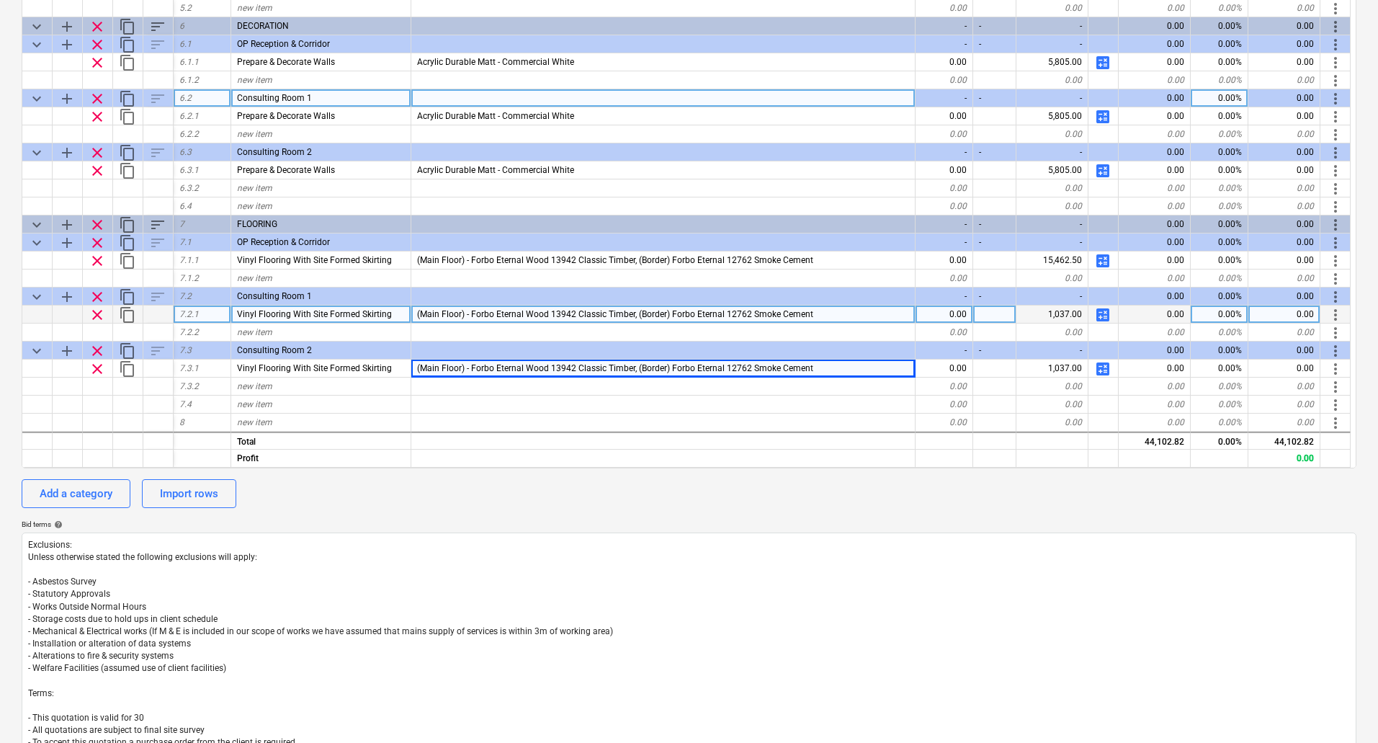
click at [1110, 313] on span "calculate" at bounding box center [1103, 314] width 17 height 17
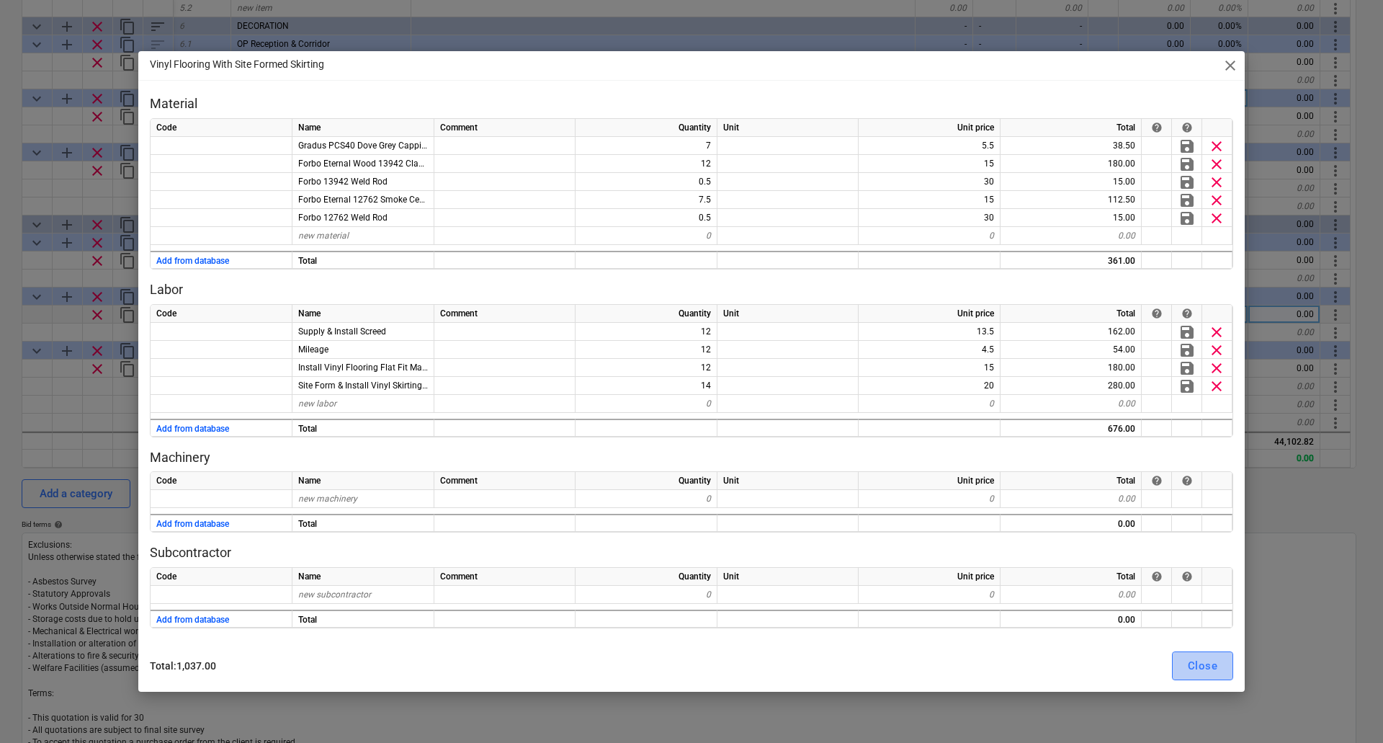
click at [1218, 656] on button "Close" at bounding box center [1202, 665] width 61 height 29
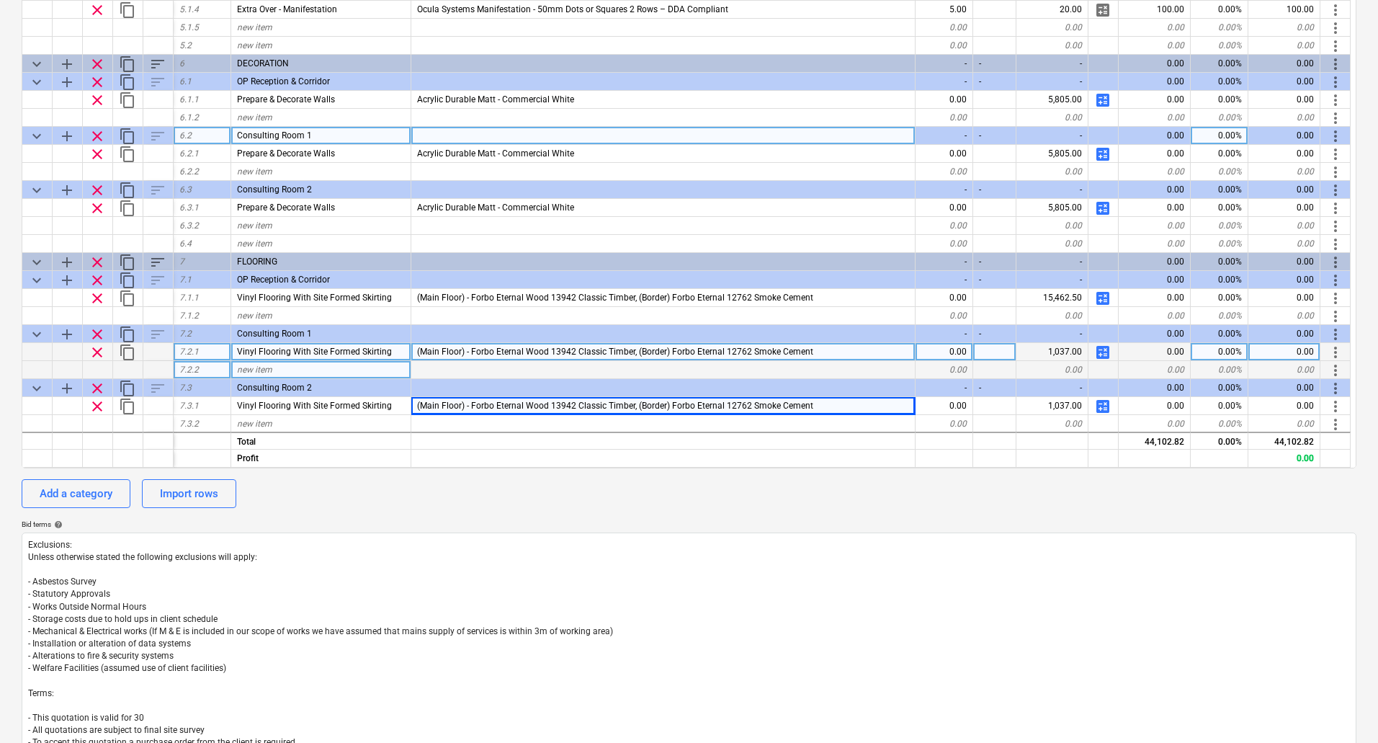
scroll to position [542, 0]
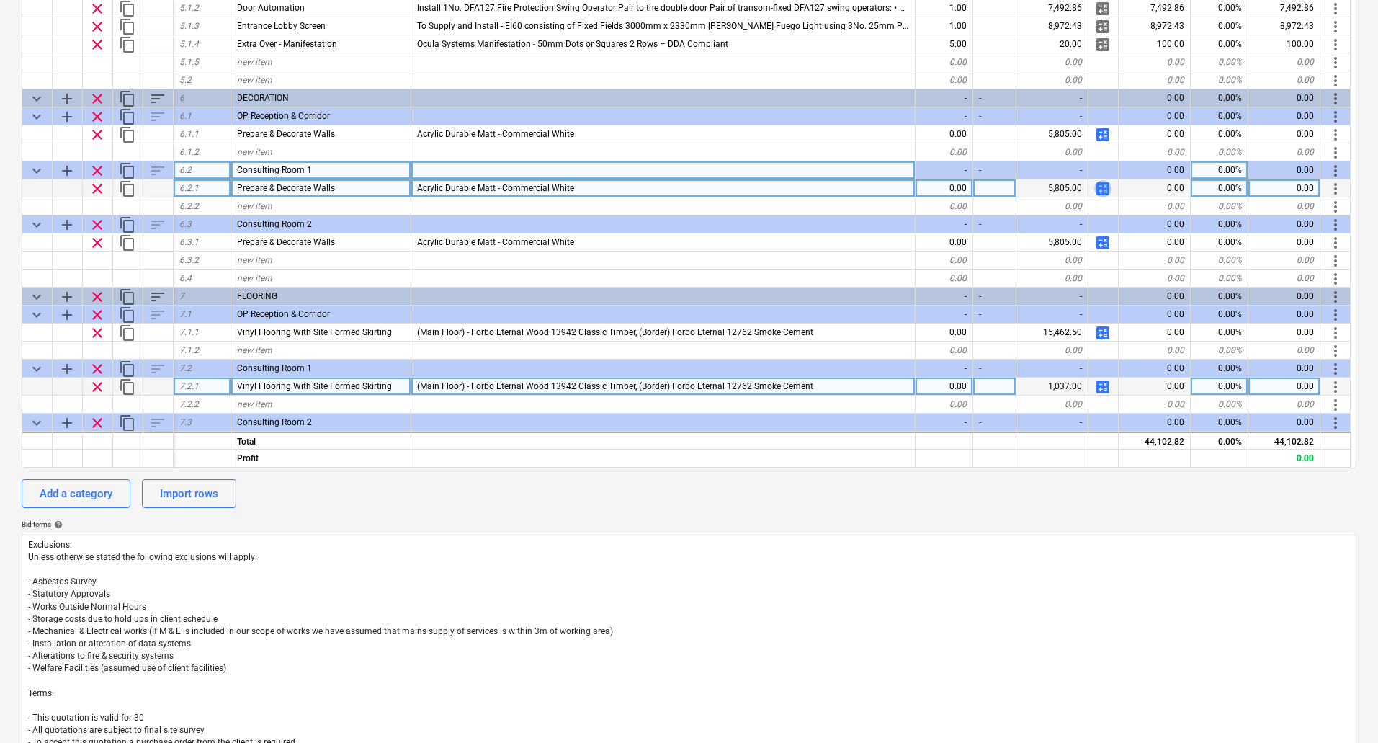
click at [1105, 184] on span "calculate" at bounding box center [1103, 188] width 17 height 17
type textarea "x"
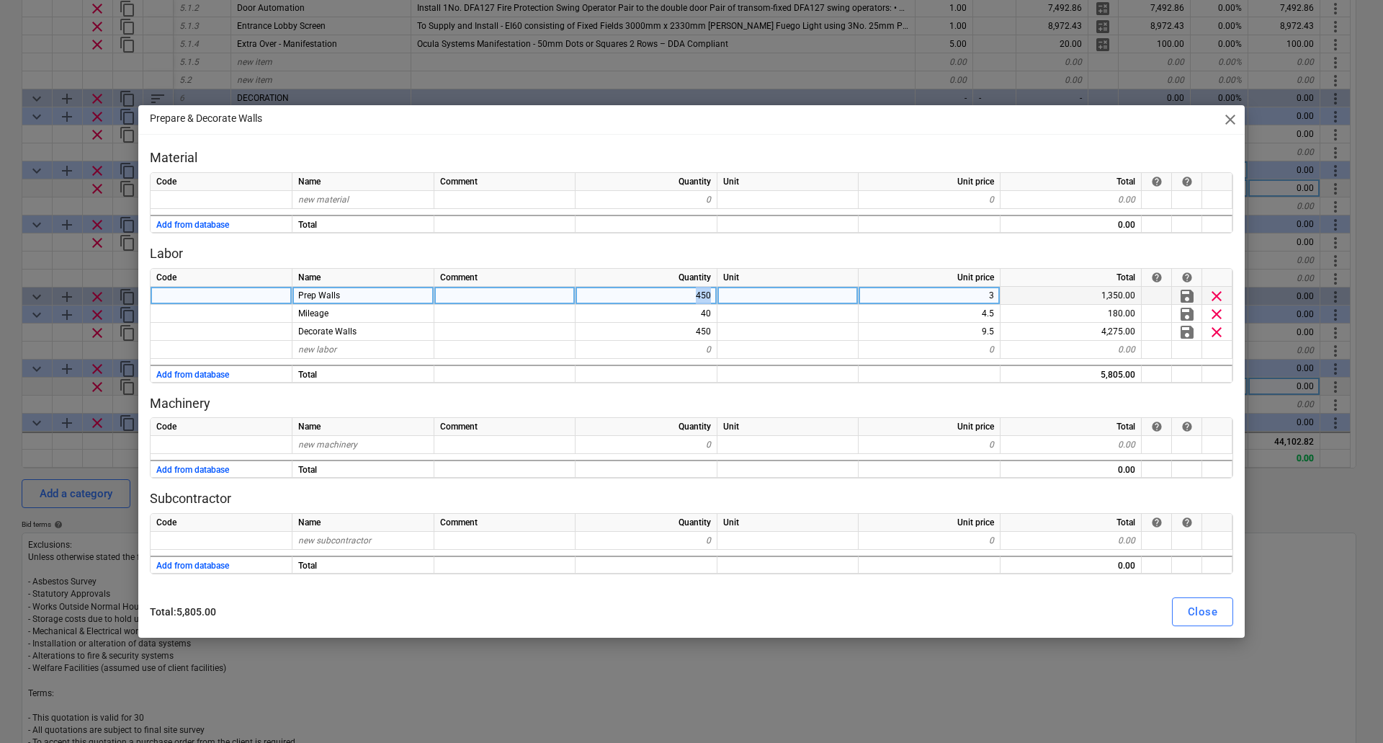
drag, startPoint x: 695, startPoint y: 295, endPoint x: 770, endPoint y: 298, distance: 75.0
click at [0, 0] on div "Prep Walls 450 3 1,350.00 save clear" at bounding box center [0, 0] width 0 height 0
click at [693, 293] on div "450" at bounding box center [647, 296] width 142 height 18
type input "42"
type textarea "x"
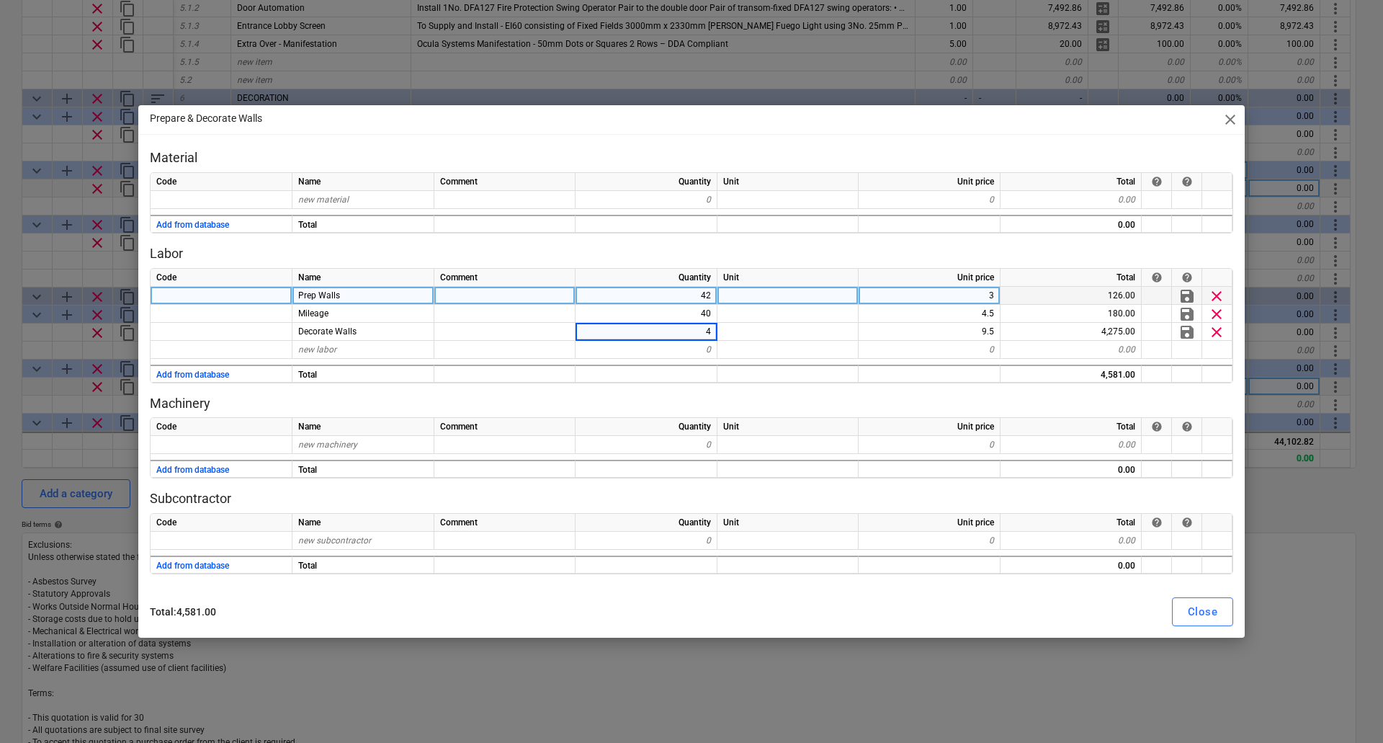
type input "42"
type textarea "x"
type input "12"
click at [1193, 615] on div "Close" at bounding box center [1203, 611] width 30 height 19
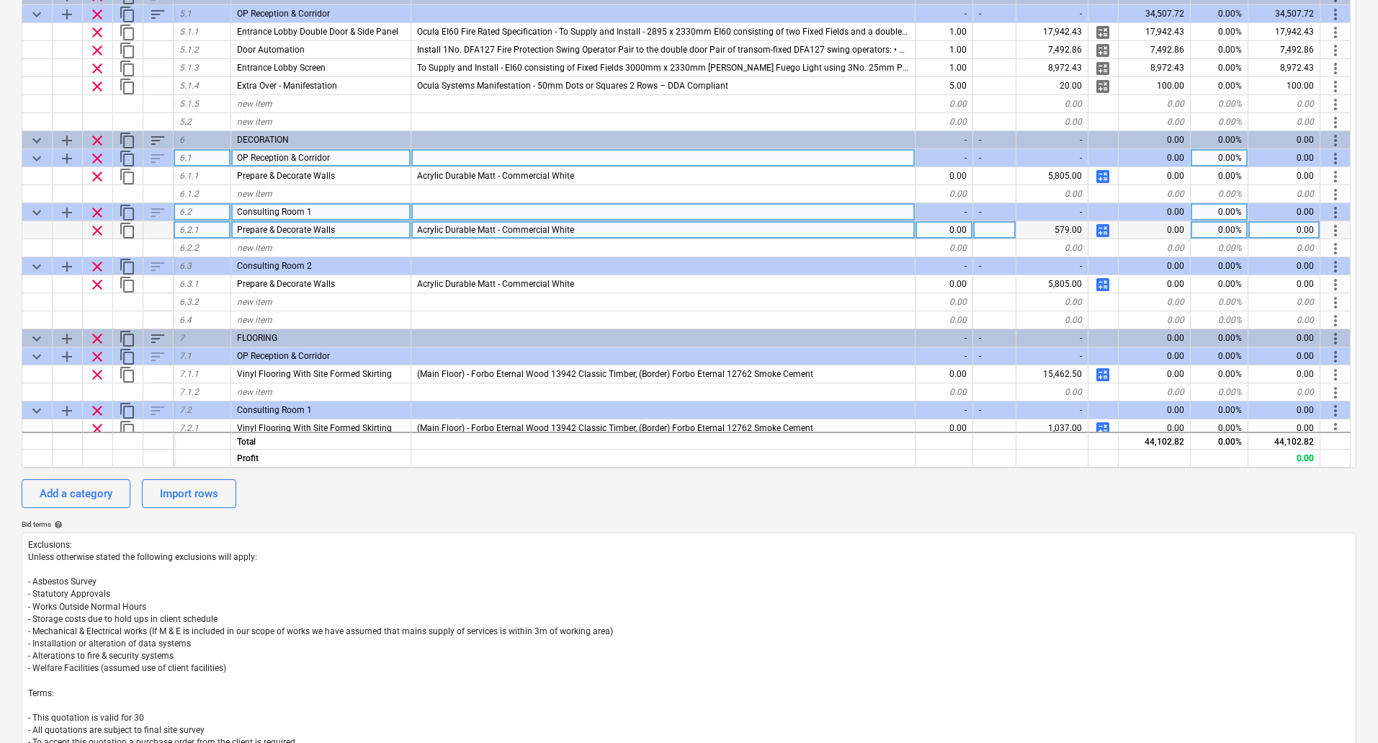
scroll to position [542, 0]
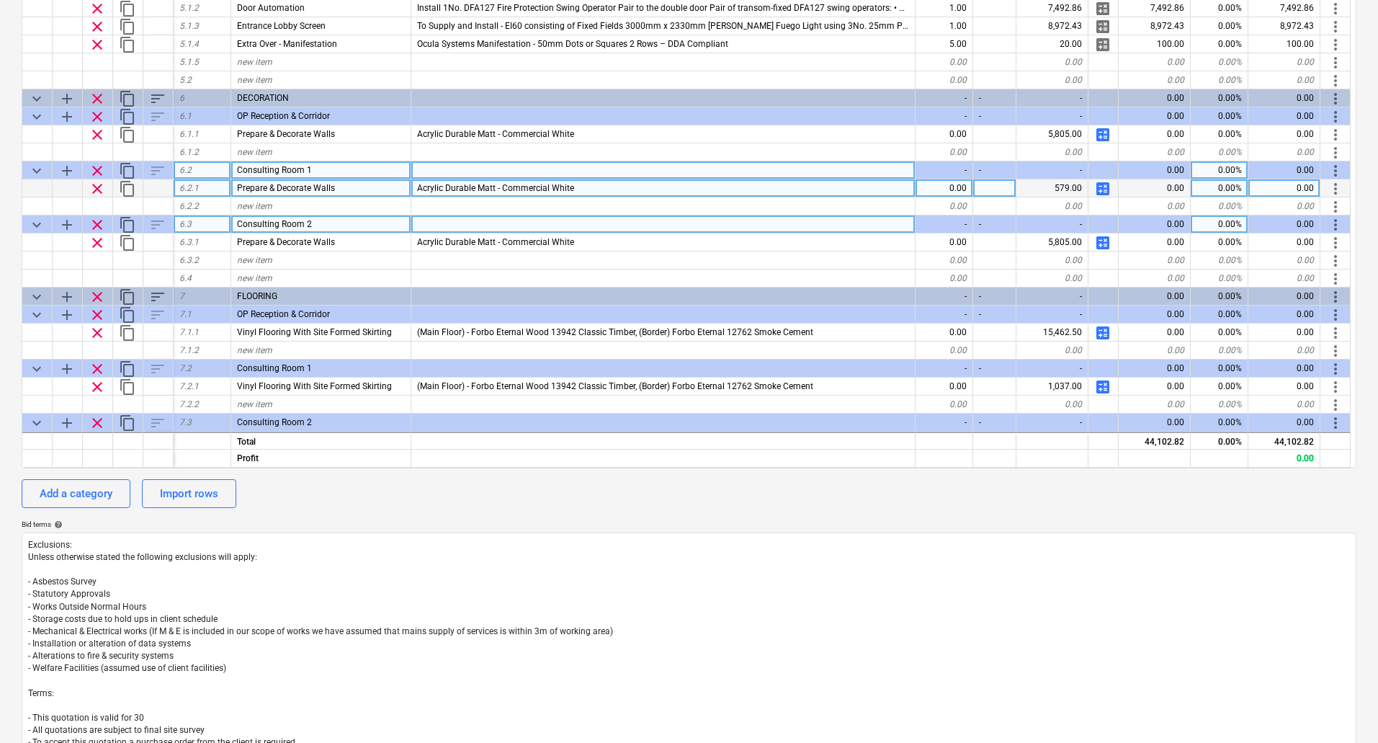
click at [93, 223] on span "clear" at bounding box center [97, 224] width 17 height 17
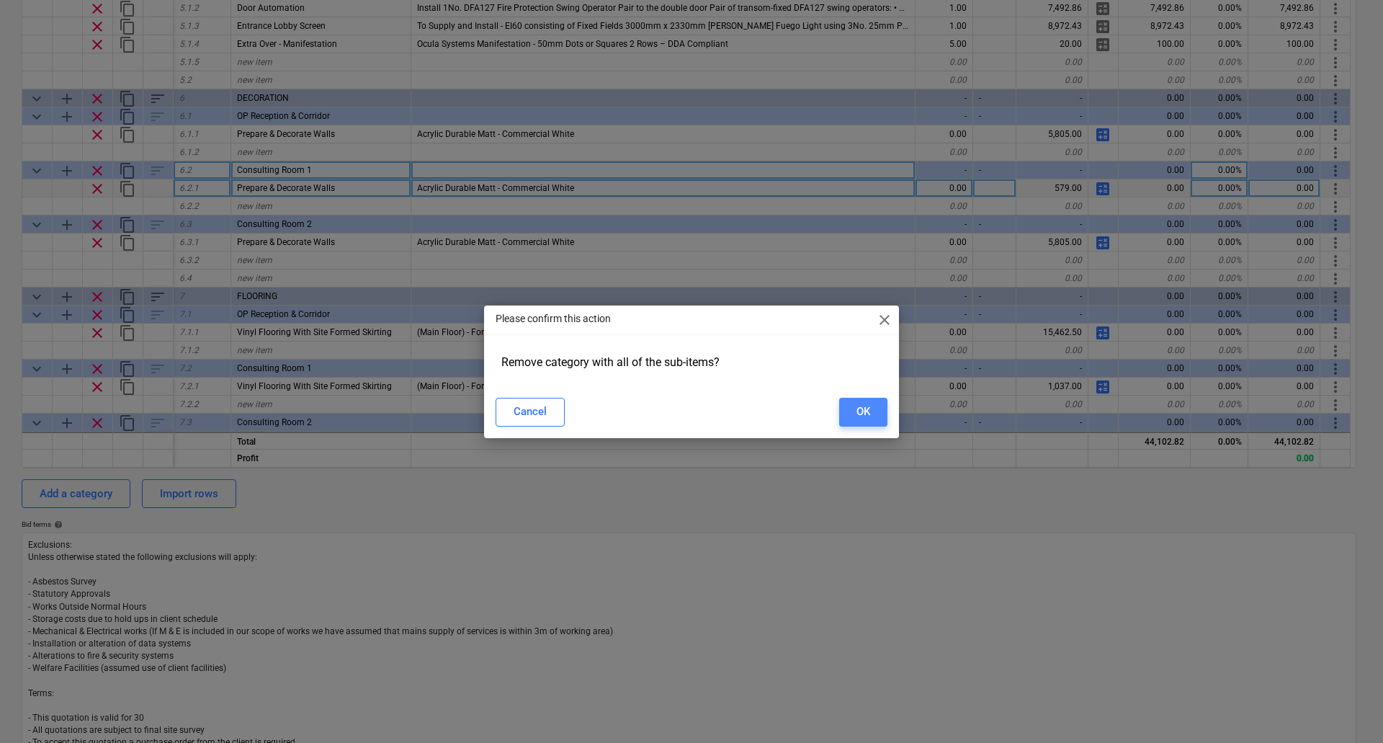
click at [863, 418] on div "OK" at bounding box center [864, 411] width 14 height 19
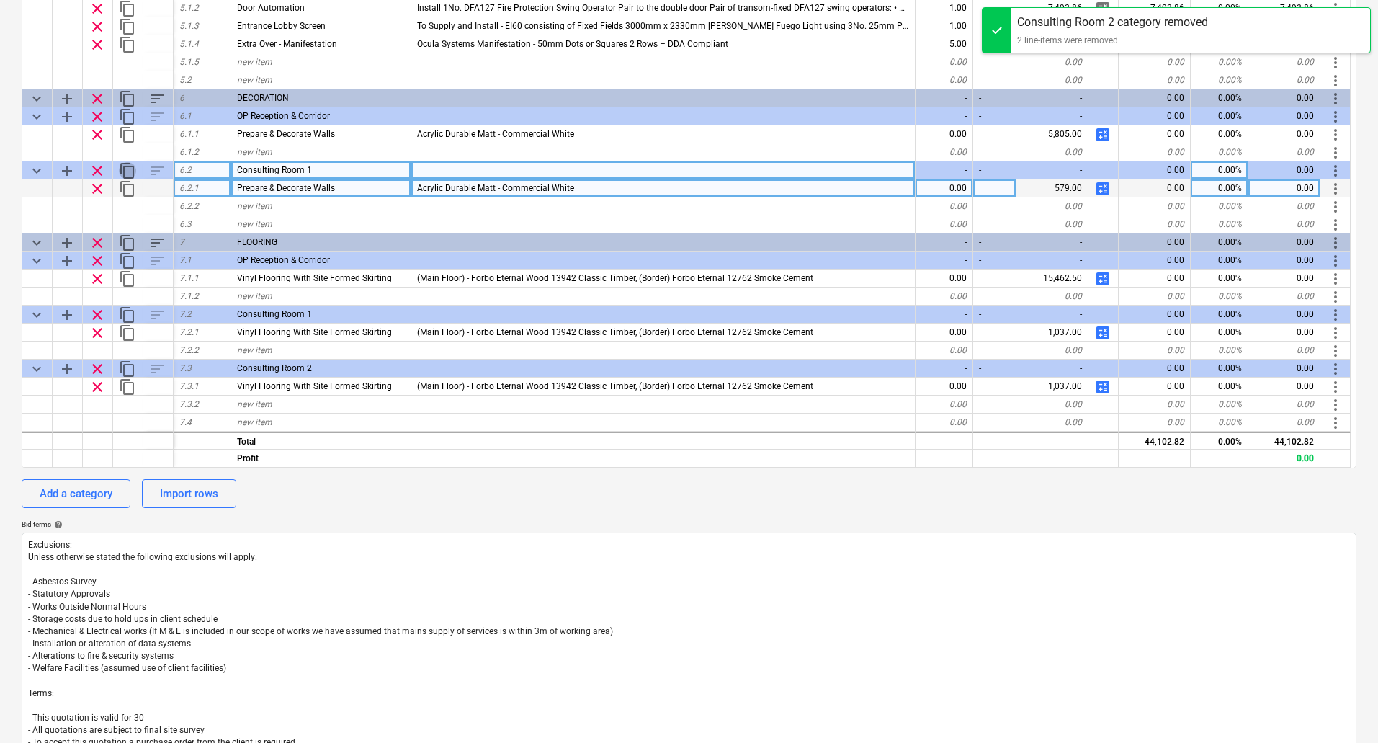
click at [125, 166] on span "content_copy" at bounding box center [127, 170] width 17 height 17
type textarea "x"
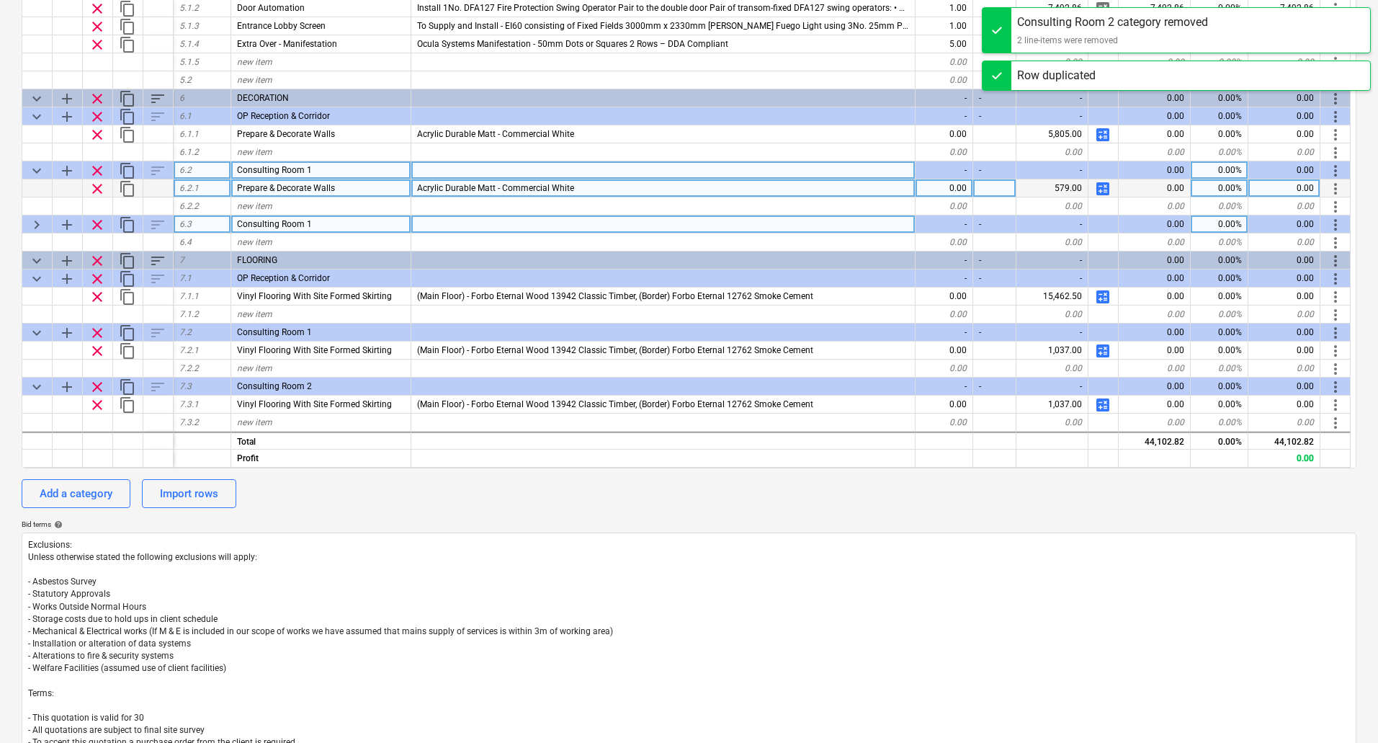
click at [333, 226] on div "Consulting Room 1" at bounding box center [321, 224] width 180 height 18
click at [333, 226] on input "Consulting Room 1" at bounding box center [320, 223] width 179 height 17
type input "Consulting Room 2"
click at [564, 228] on div at bounding box center [663, 224] width 504 height 18
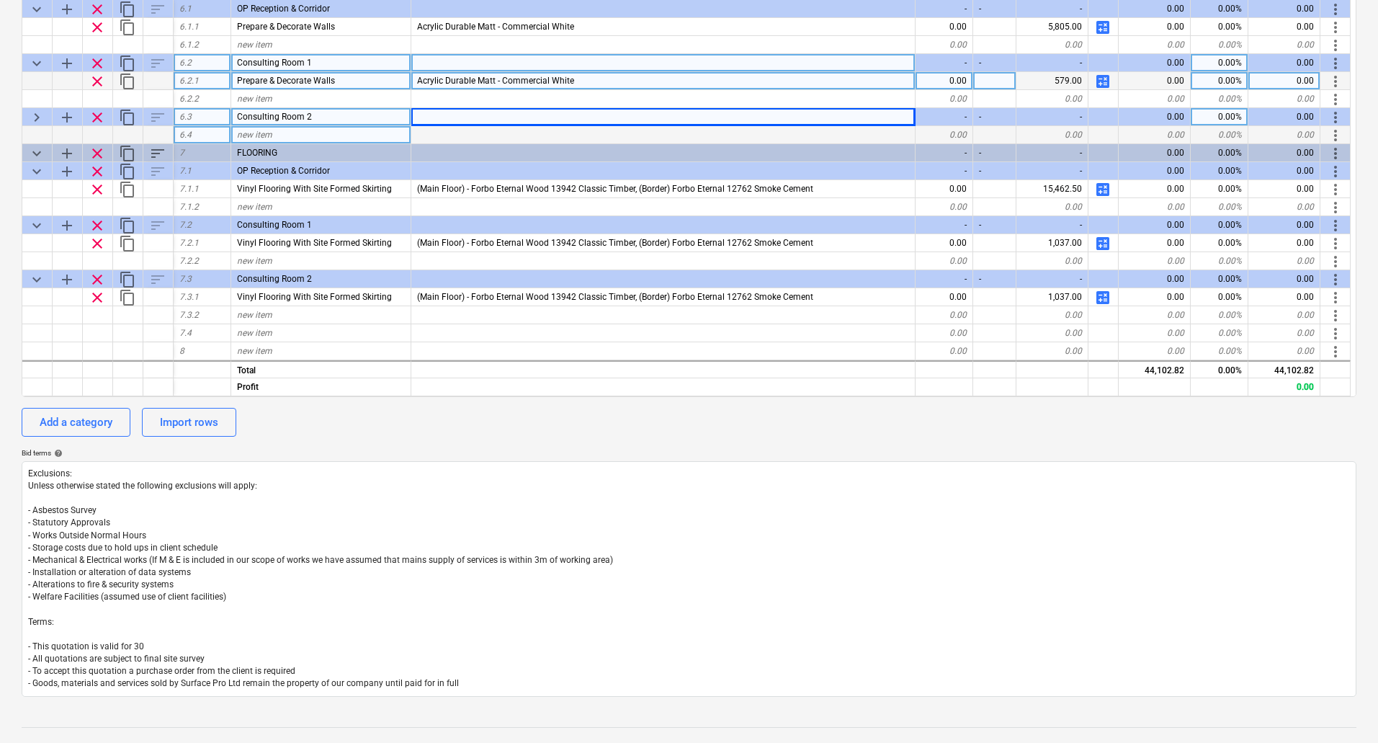
scroll to position [432, 0]
click at [34, 112] on span "keyboard_arrow_right" at bounding box center [36, 116] width 17 height 17
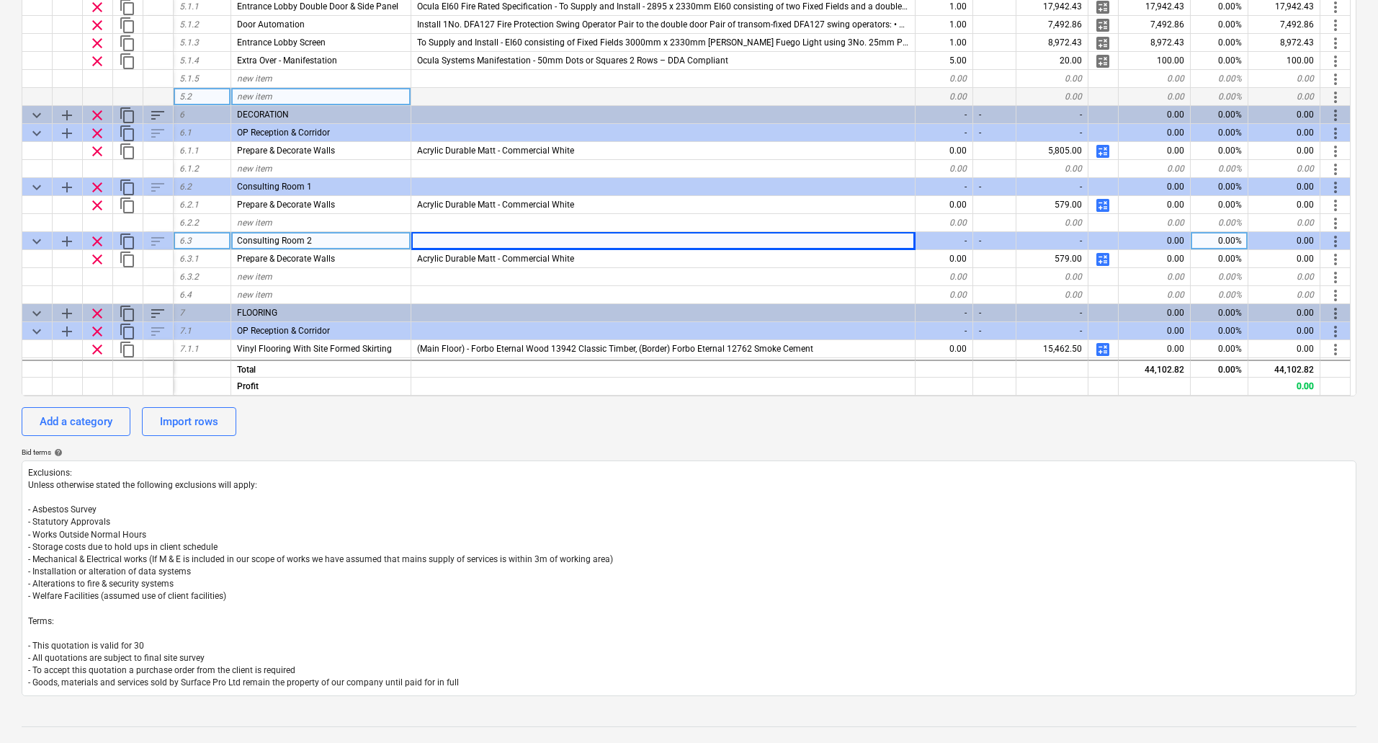
scroll to position [576, 0]
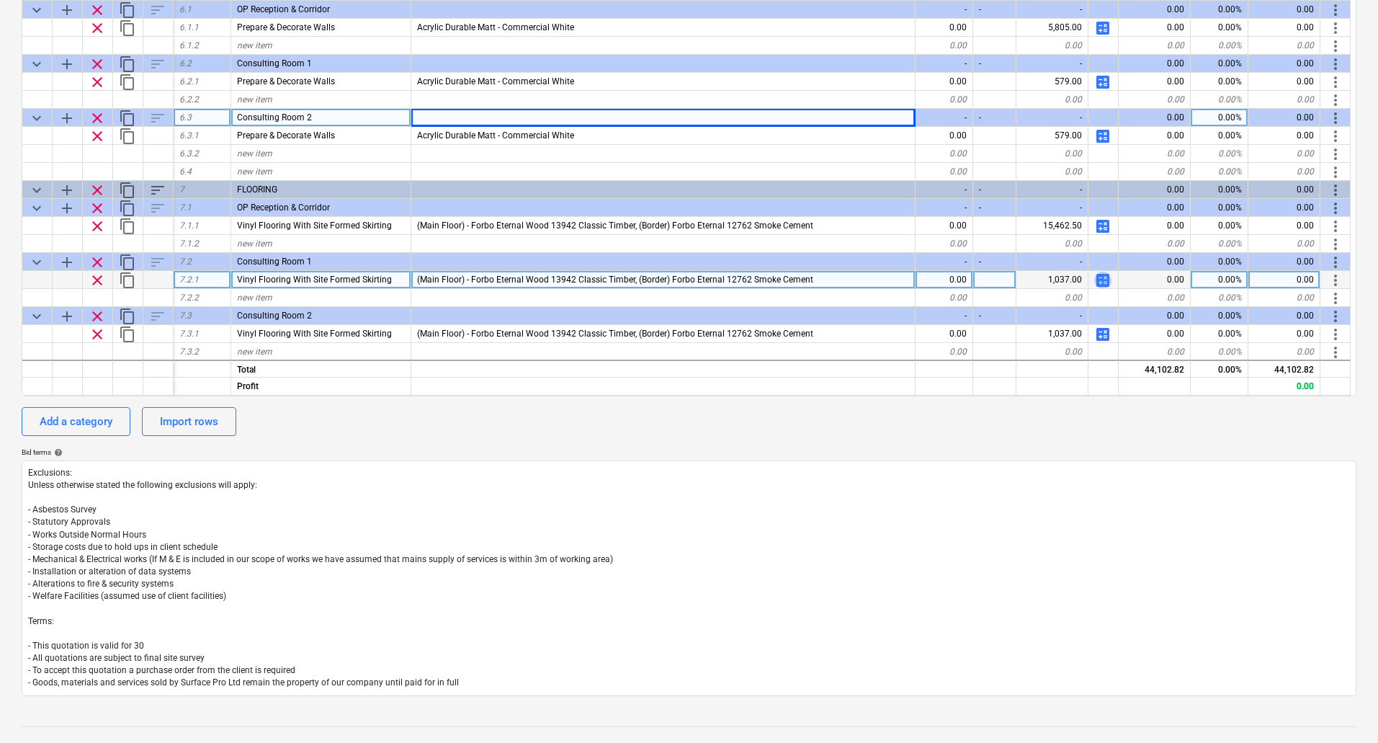
click at [1104, 280] on span "calculate" at bounding box center [1103, 280] width 17 height 17
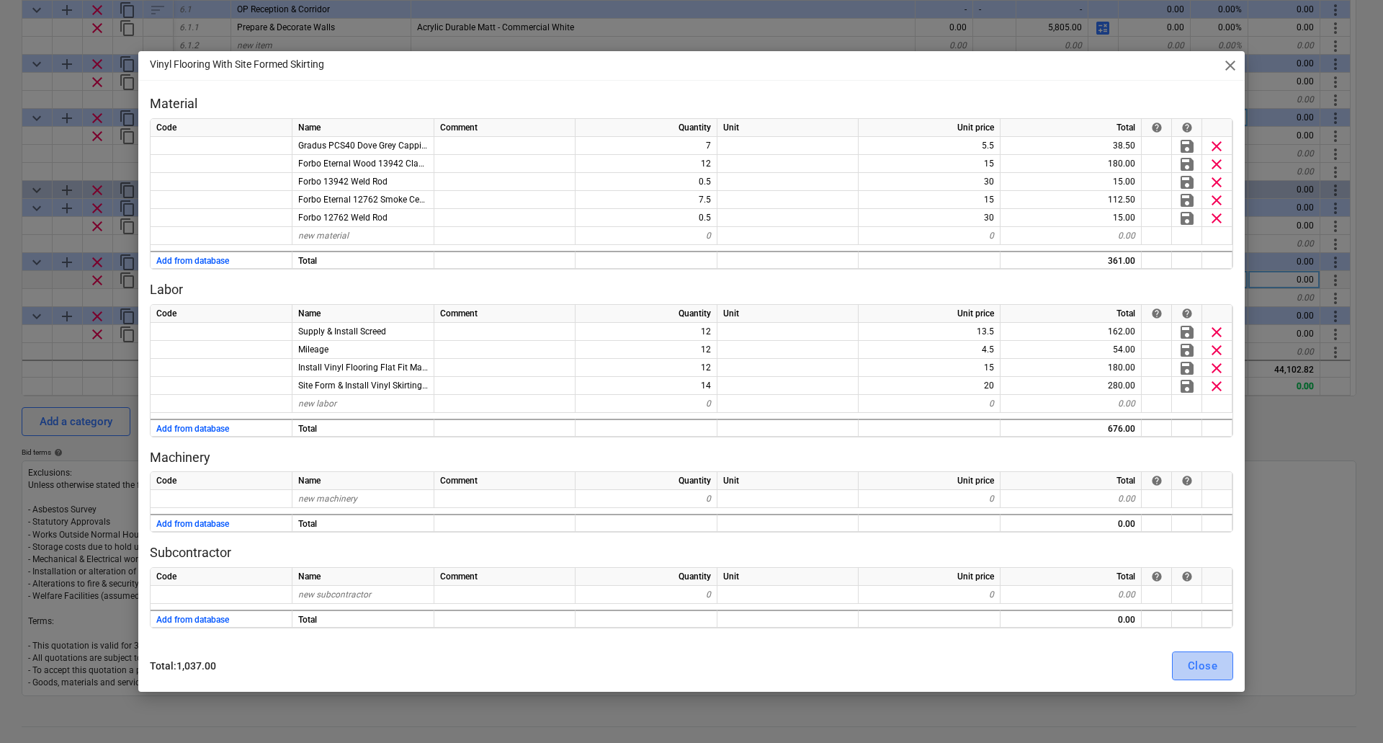
click at [1200, 661] on div "Close" at bounding box center [1203, 665] width 30 height 19
type textarea "x"
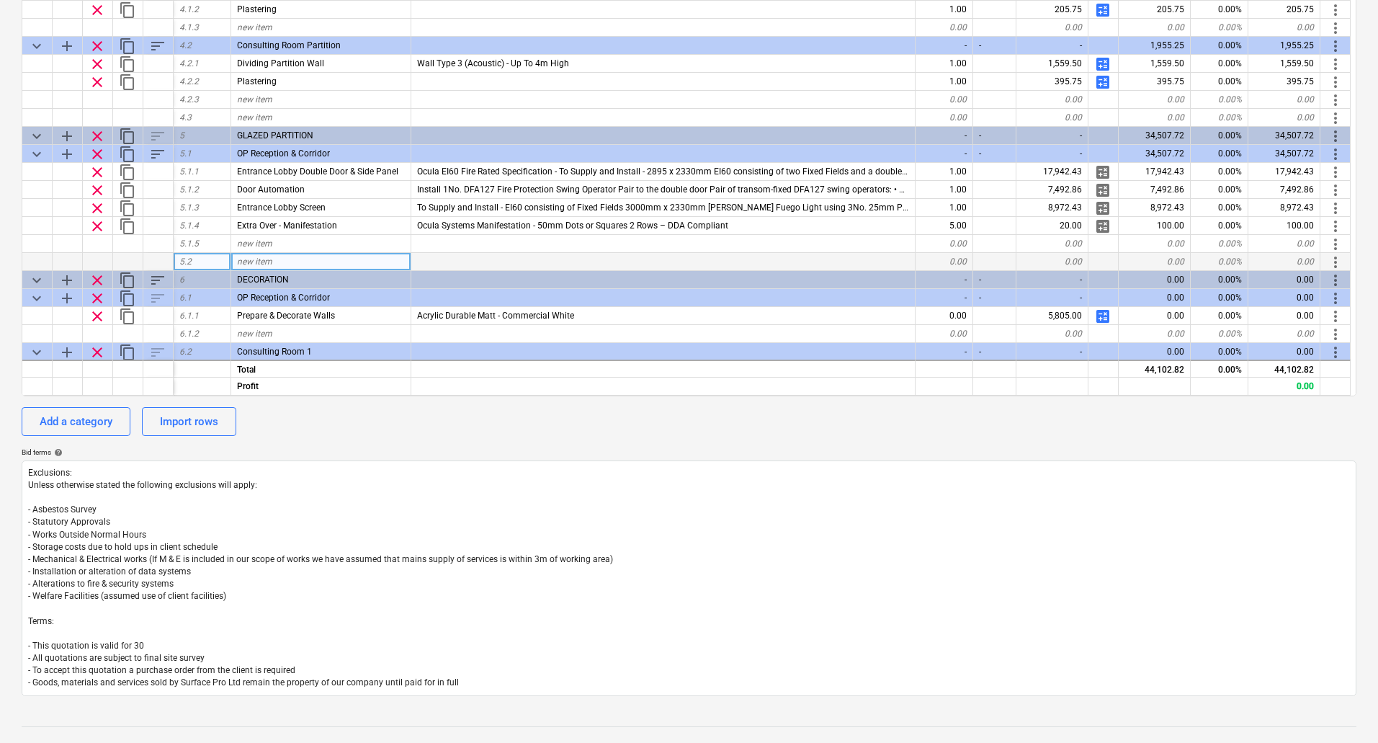
scroll to position [576, 0]
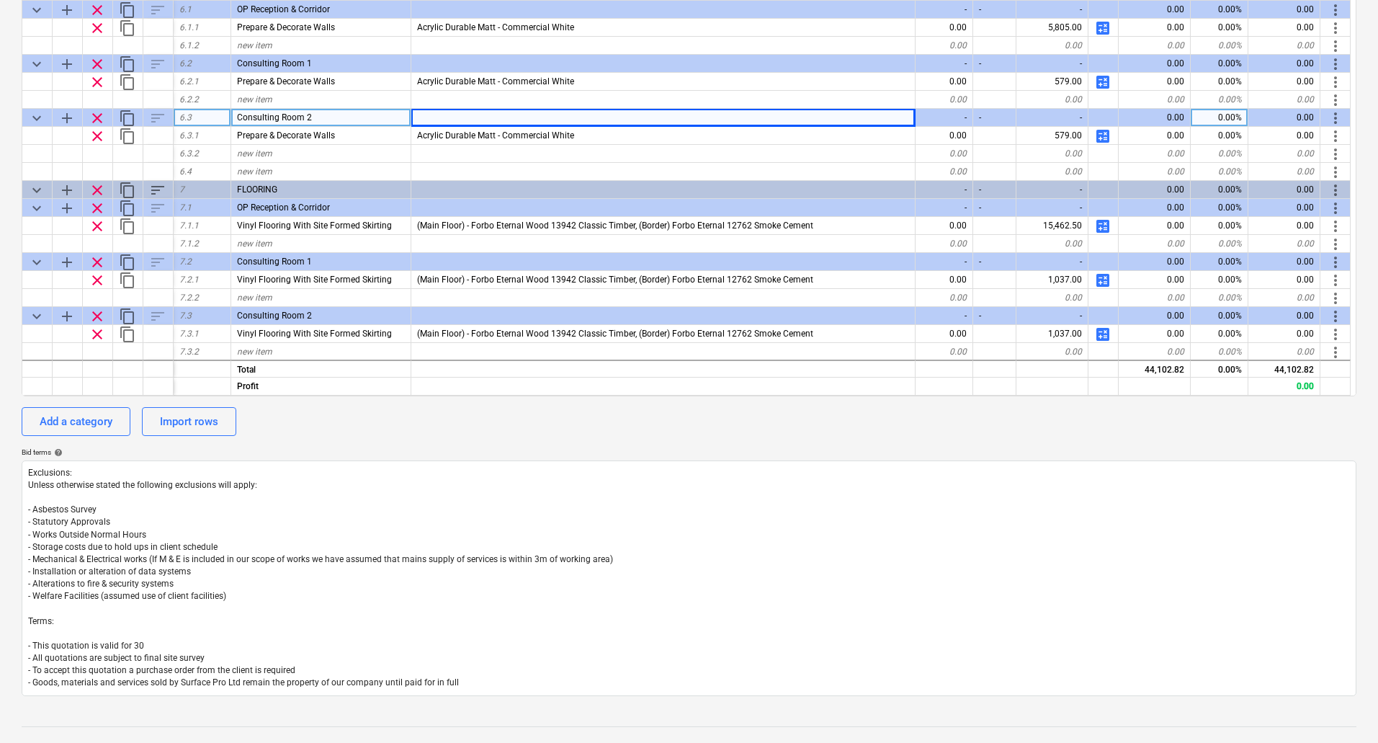
click at [1001, 452] on div "Bid terms help" at bounding box center [689, 451] width 1335 height 9
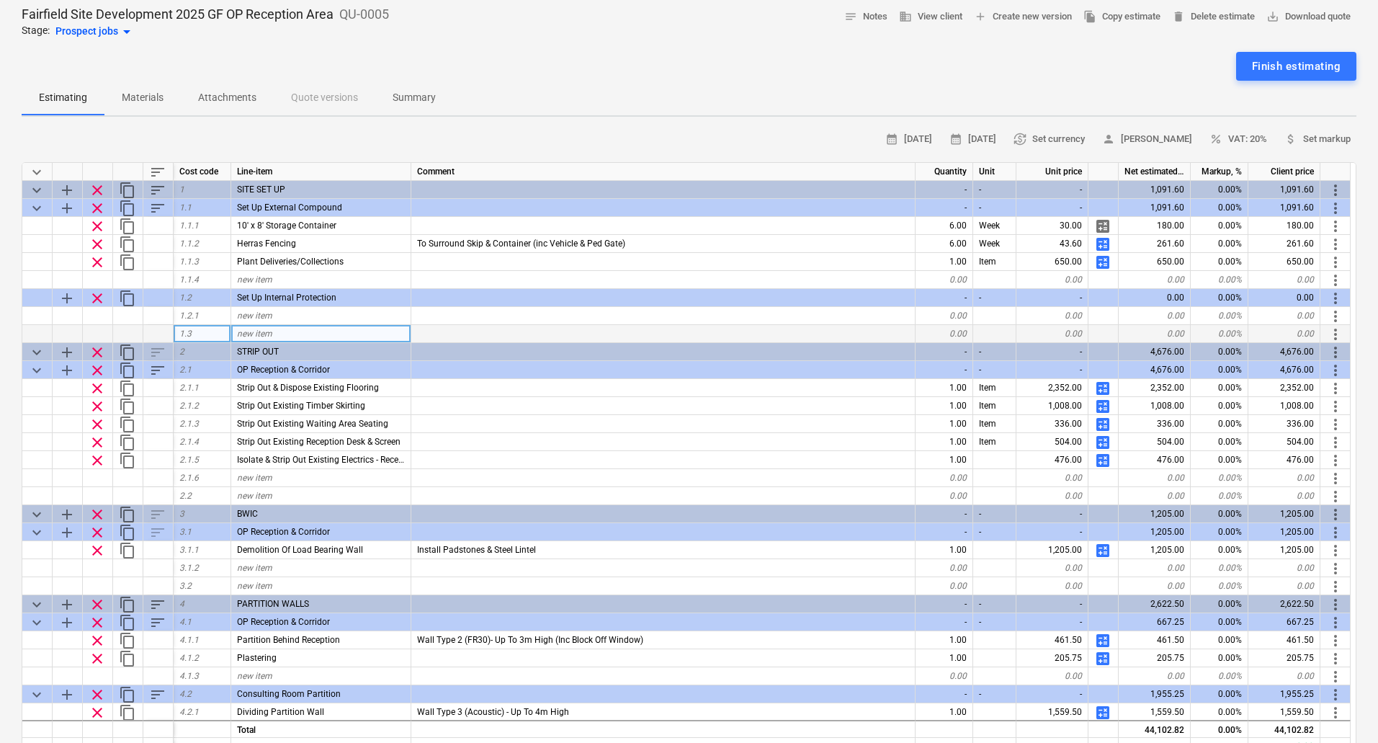
scroll to position [0, 0]
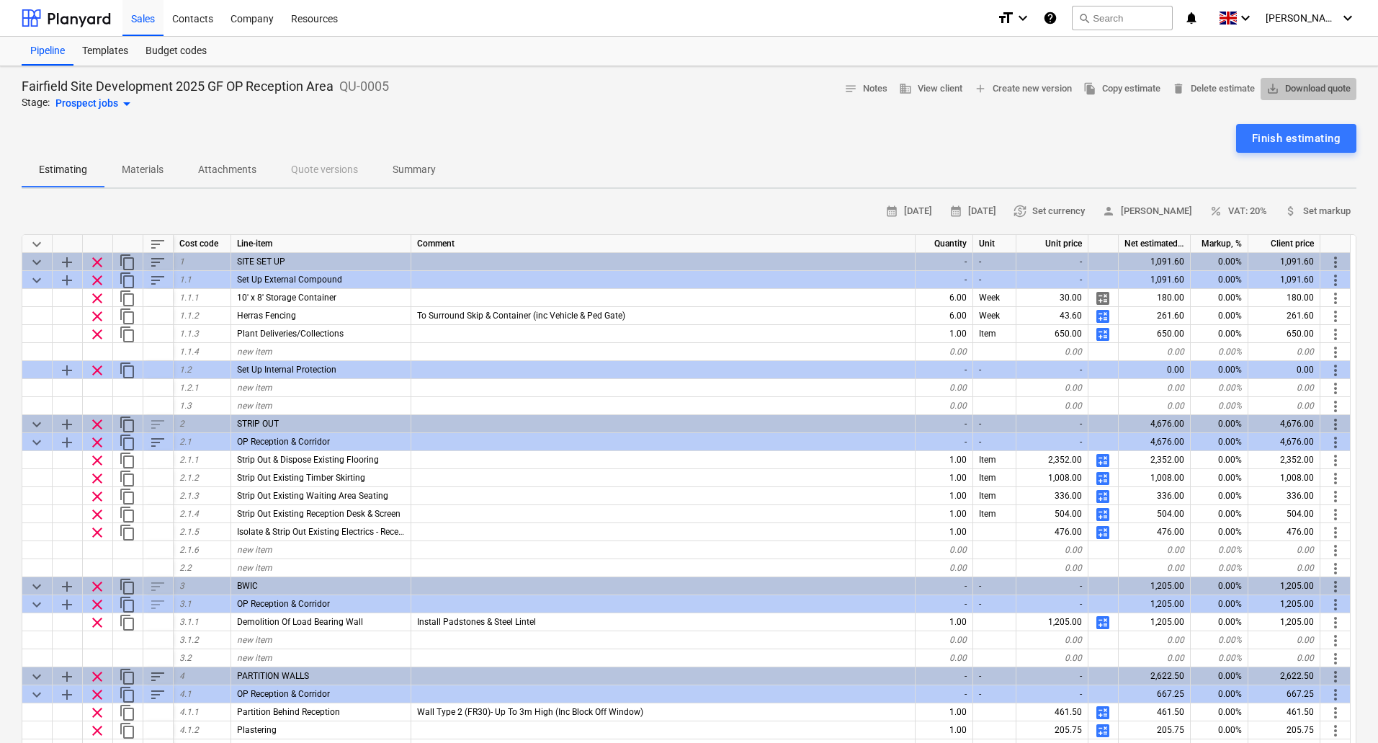
click at [1306, 89] on span "save_alt Download quote" at bounding box center [1309, 89] width 84 height 17
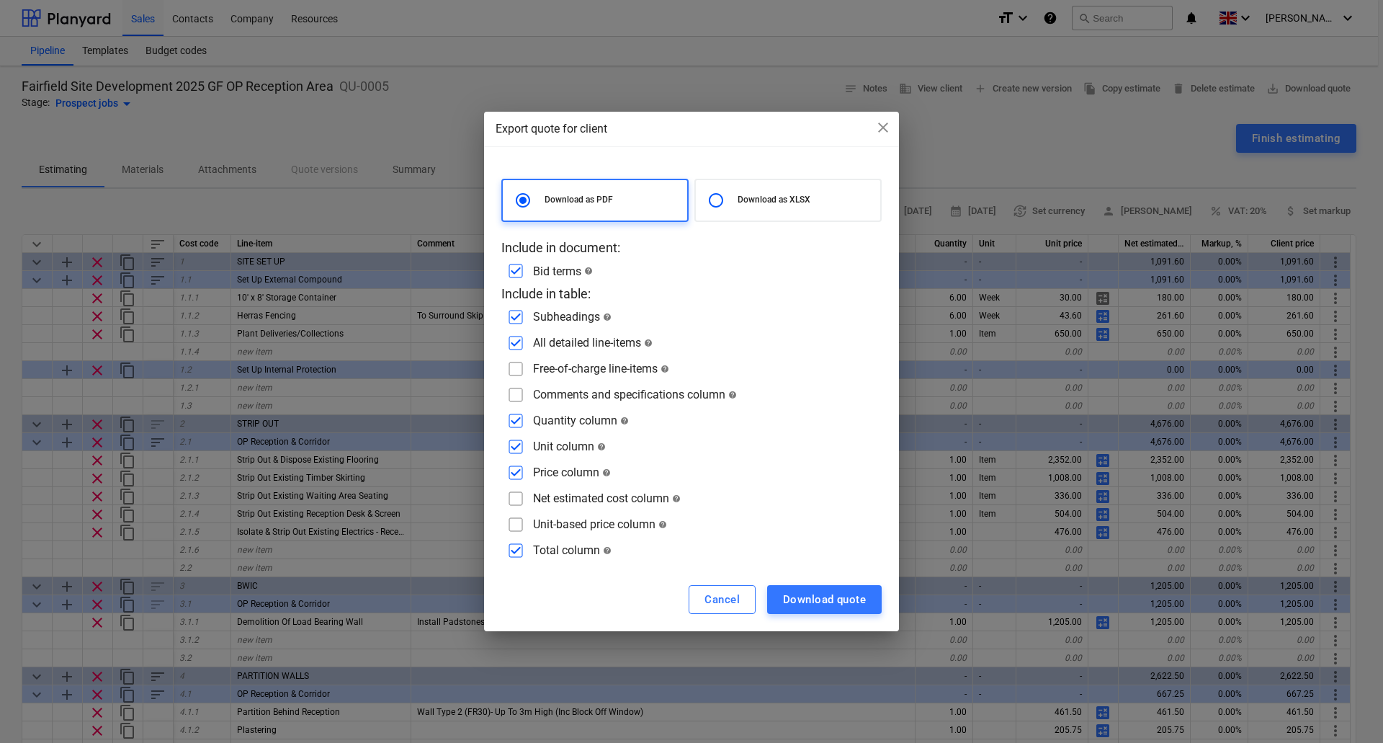
click at [515, 398] on input "checkbox" at bounding box center [515, 394] width 23 height 23
checkbox input "true"
drag, startPoint x: 687, startPoint y: 126, endPoint x: 700, endPoint y: 120, distance: 14.2
click at [700, 120] on div "Export quote for client close" at bounding box center [692, 128] width 392 height 17
click at [518, 443] on input "checkbox" at bounding box center [515, 446] width 23 height 23
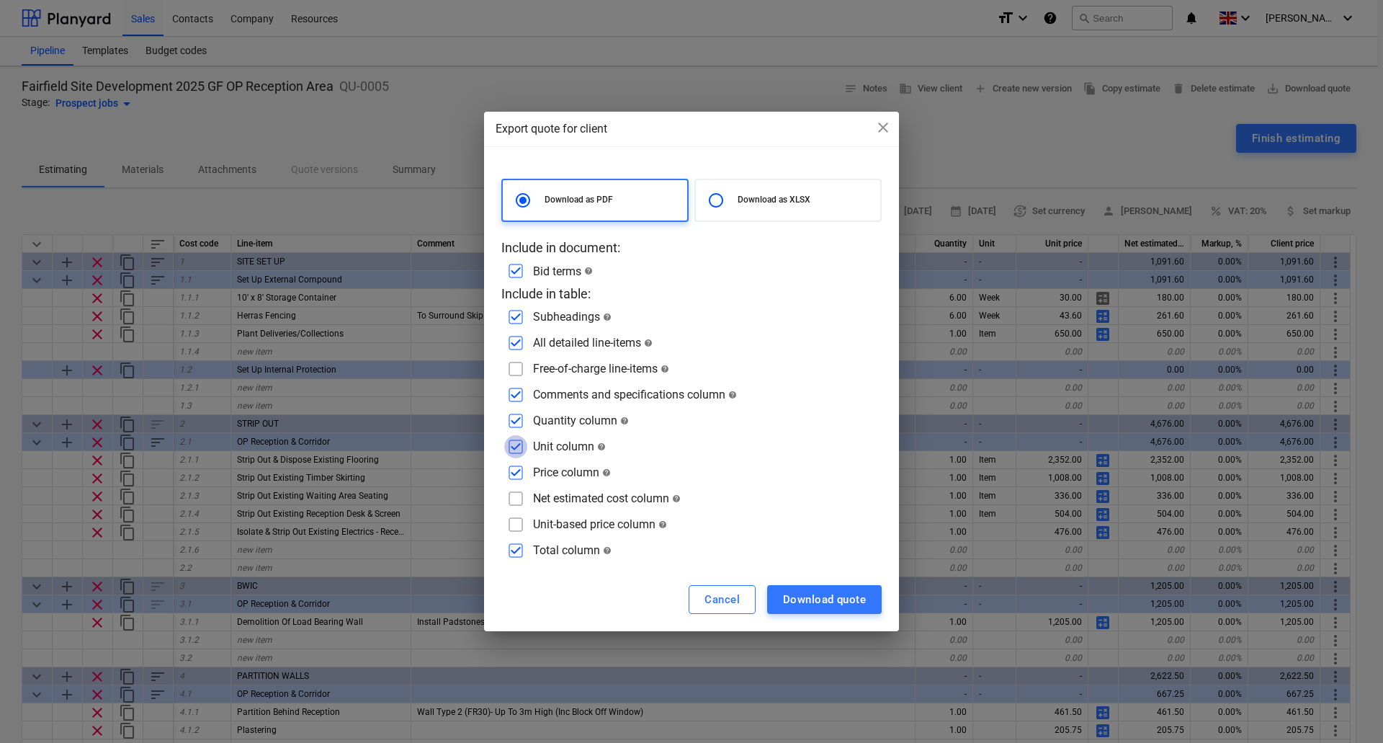
checkbox input "false"
click at [850, 594] on div "Download quote" at bounding box center [824, 599] width 83 height 19
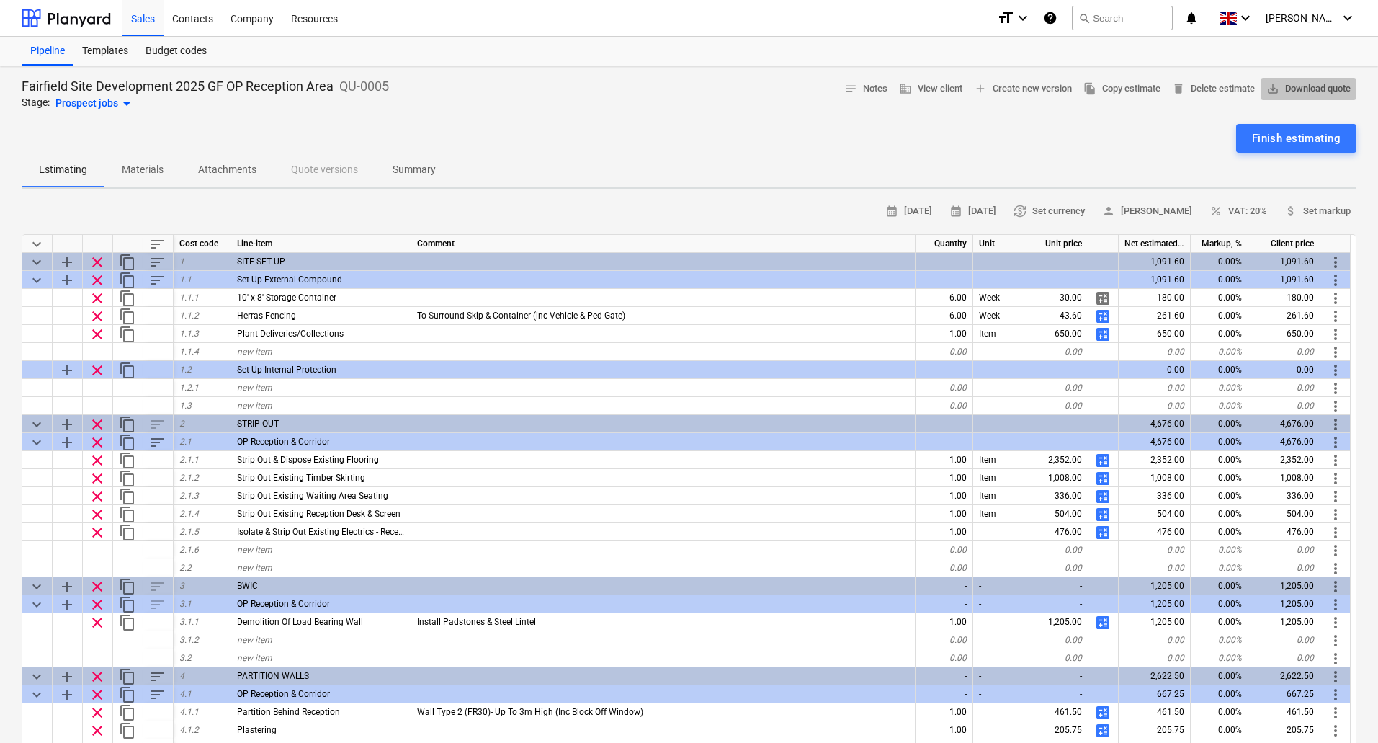
click at [1301, 83] on span "save_alt Download quote" at bounding box center [1309, 89] width 84 height 17
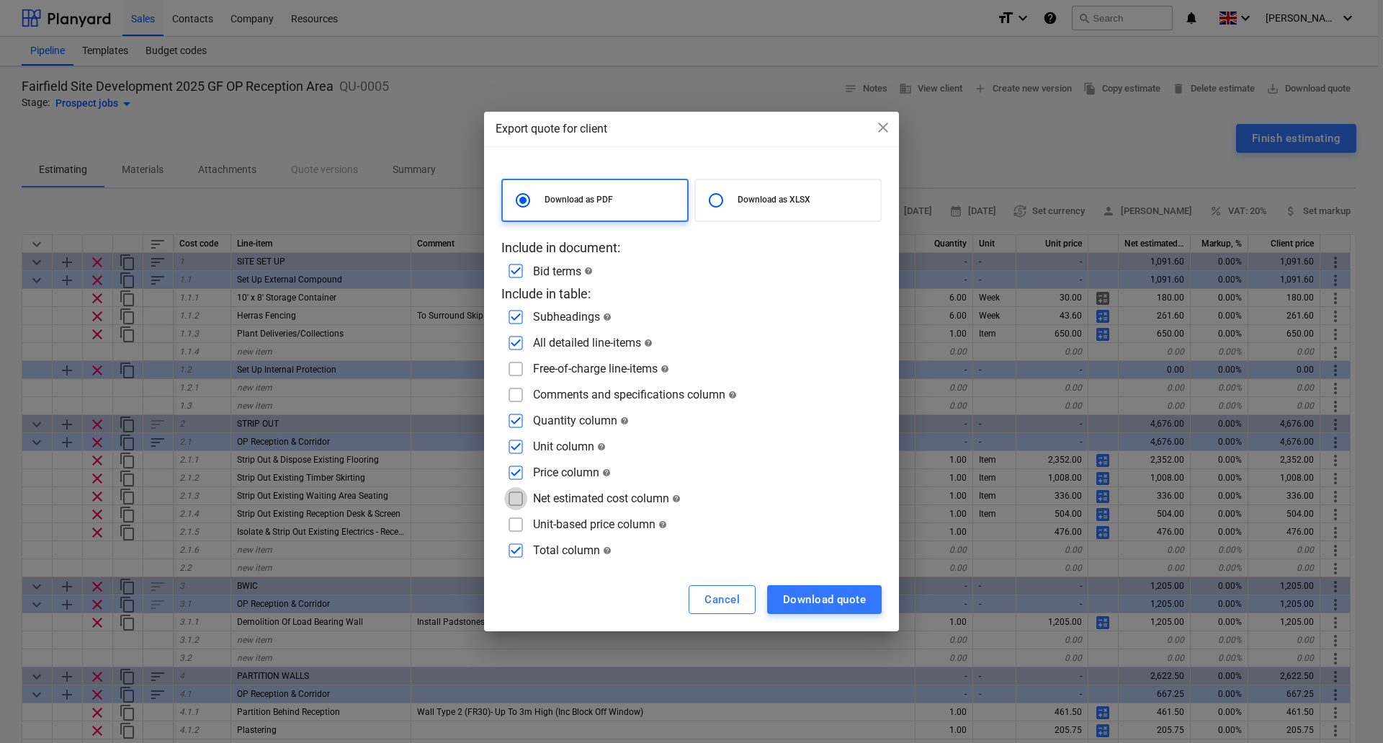
click at [517, 496] on input "checkbox" at bounding box center [515, 498] width 23 height 23
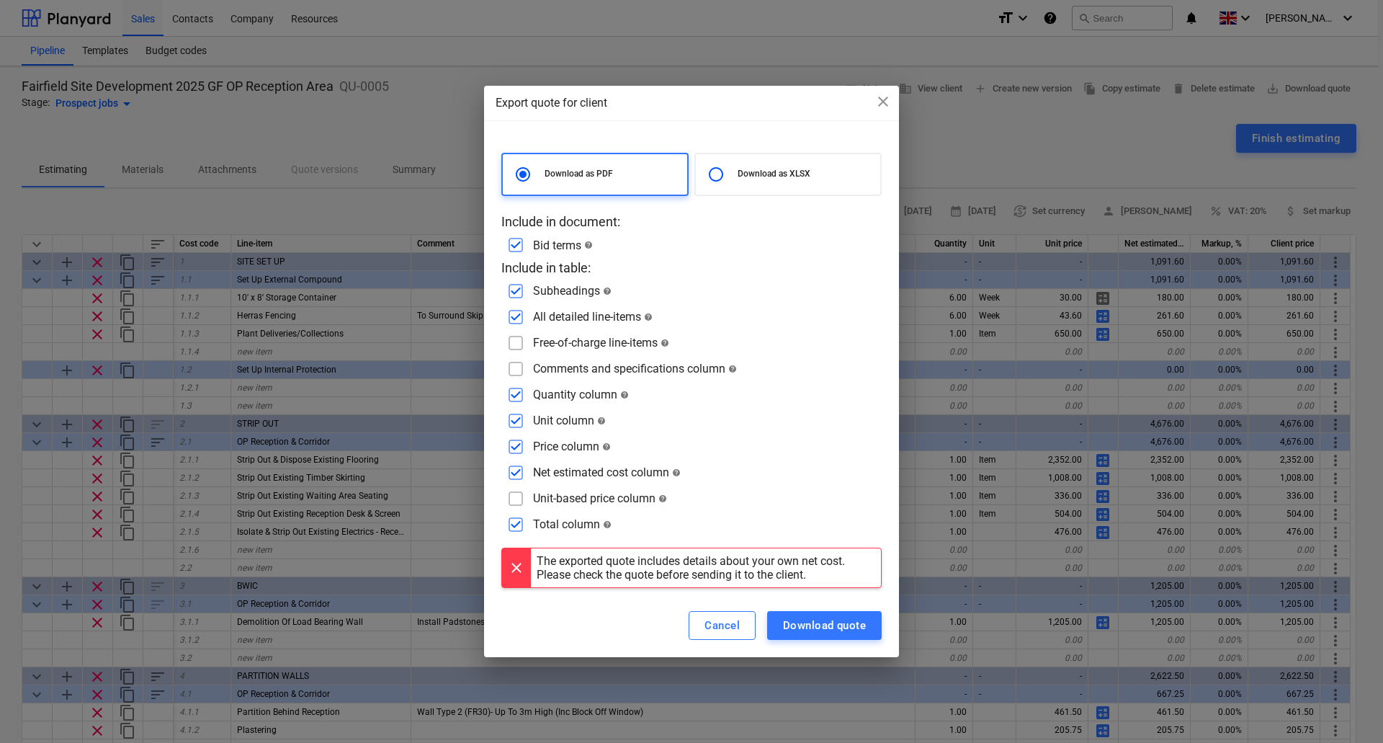
click at [516, 473] on input "checkbox" at bounding box center [515, 472] width 23 height 23
checkbox input "false"
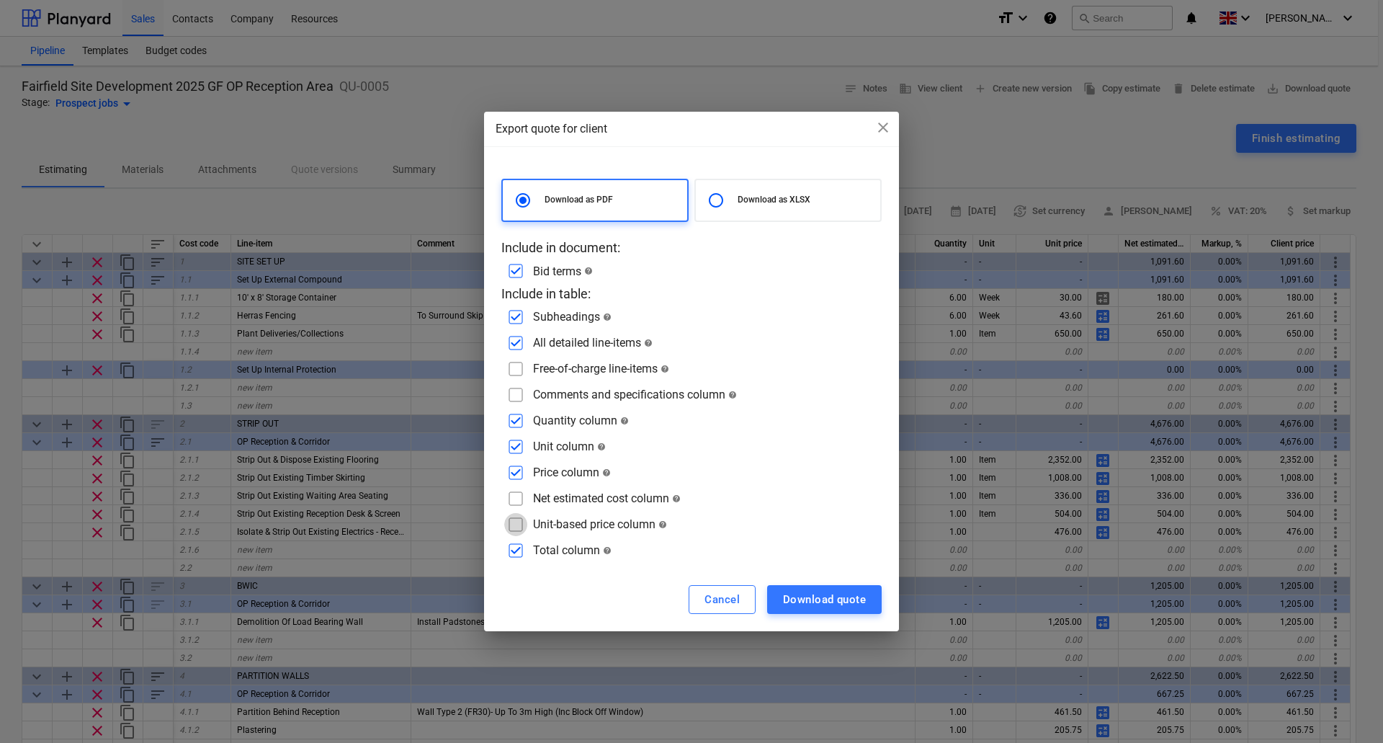
click at [520, 531] on input "checkbox" at bounding box center [515, 524] width 23 height 23
checkbox input "true"
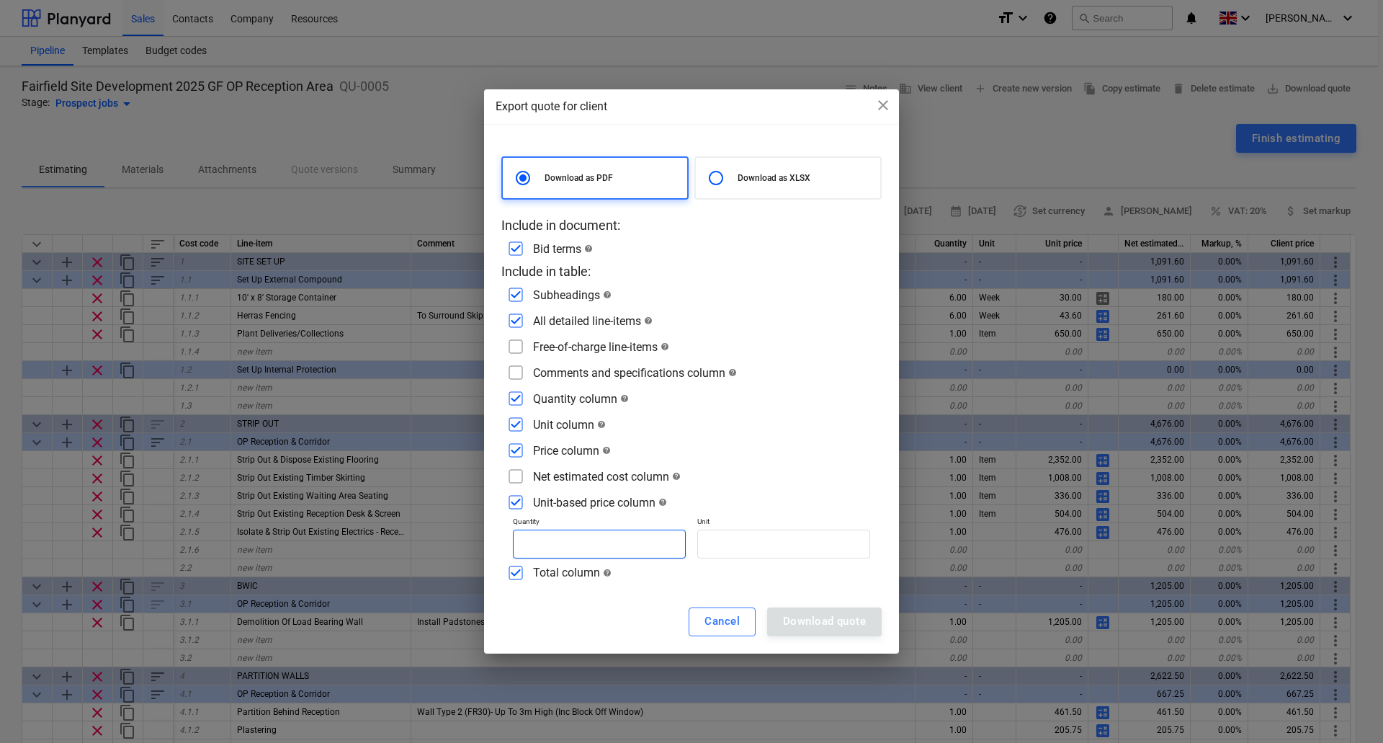
click at [570, 541] on input "text" at bounding box center [599, 544] width 173 height 29
click at [552, 542] on input "text" at bounding box center [599, 544] width 173 height 29
type input "1.00"
click at [741, 482] on div "Net estimated cost column help" at bounding box center [692, 476] width 380 height 23
click at [738, 538] on input "text" at bounding box center [784, 544] width 173 height 29
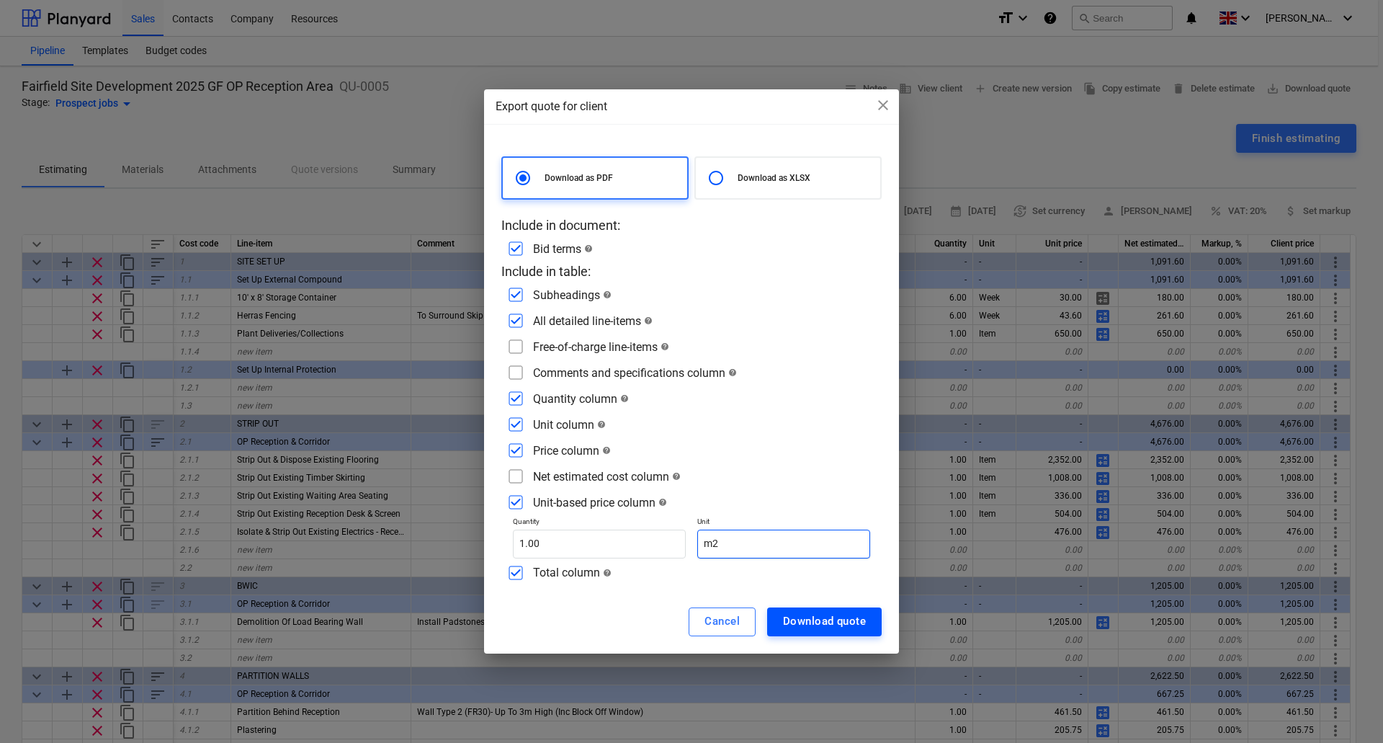
type input "m2"
click at [806, 618] on div "Download quote" at bounding box center [824, 621] width 83 height 19
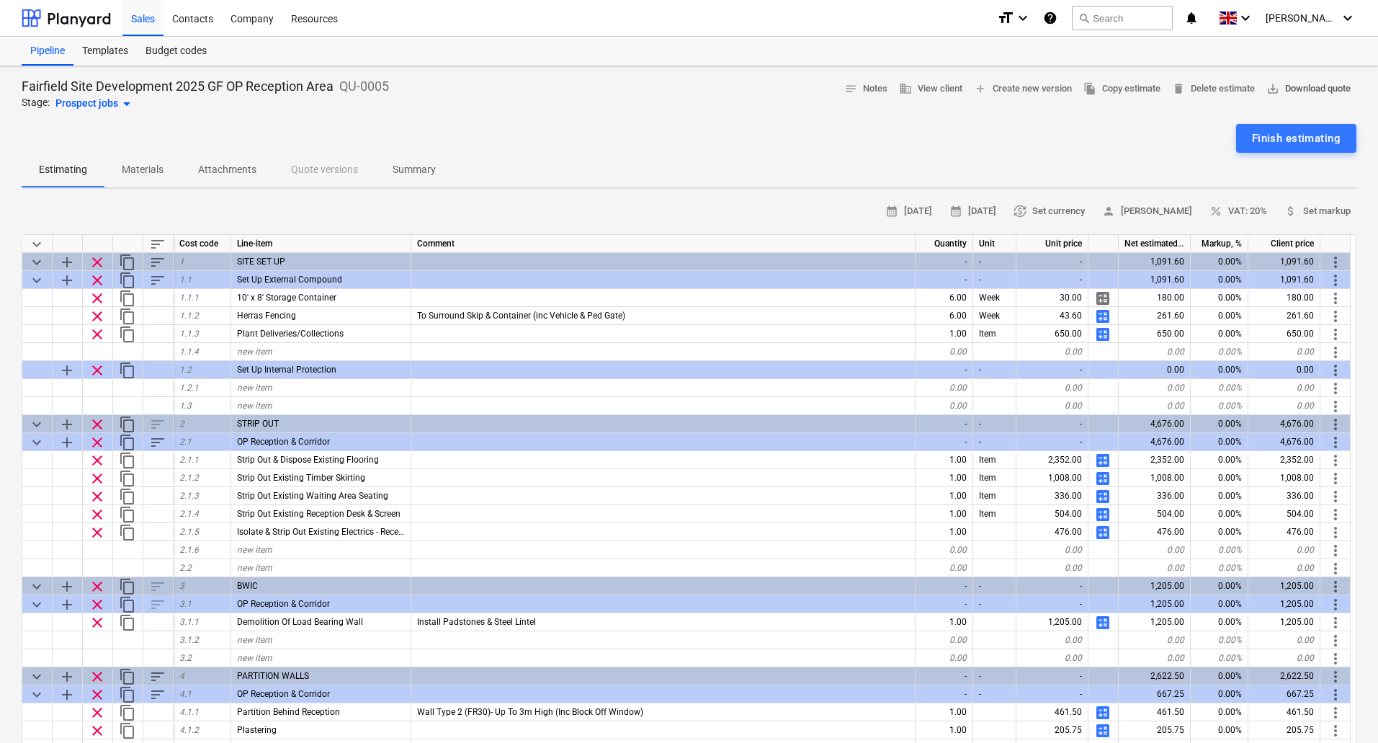
click at [1310, 90] on span "save_alt Download quote" at bounding box center [1309, 89] width 84 height 17
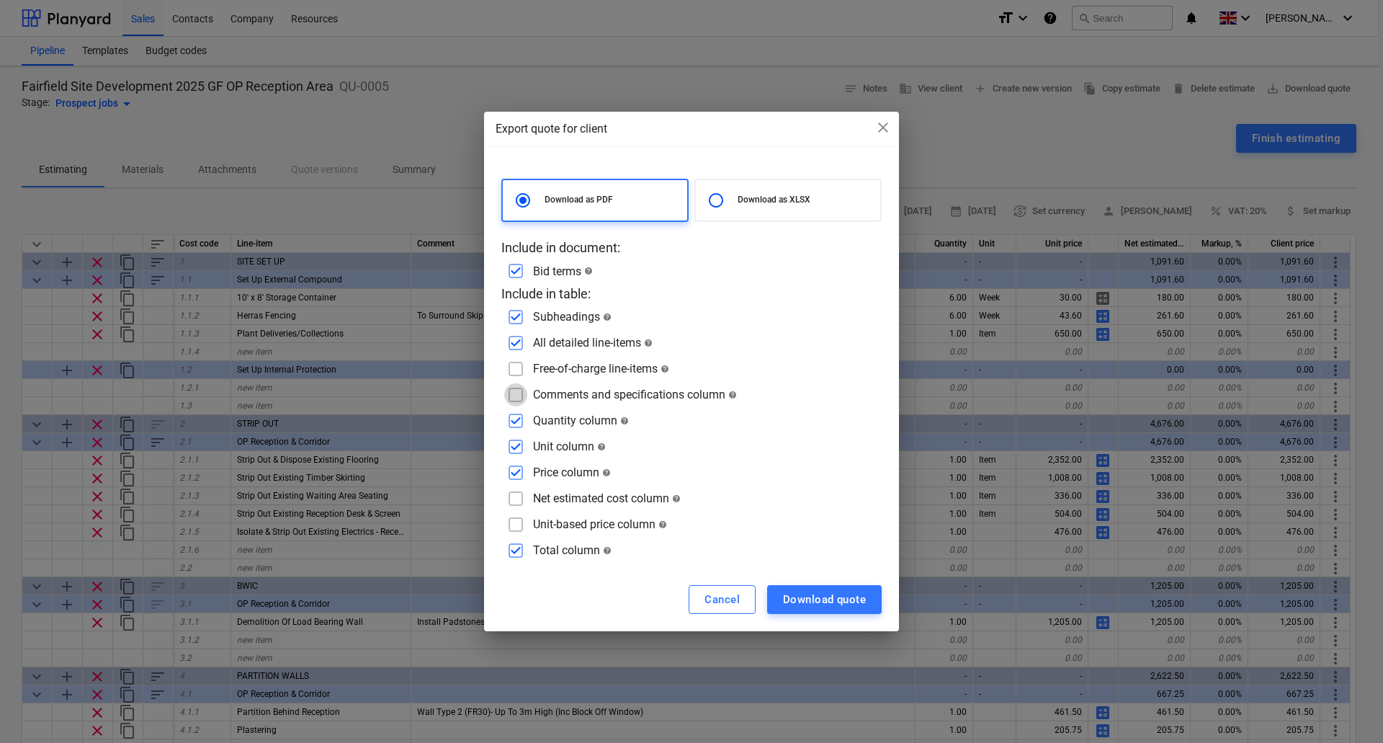
click at [517, 395] on input "checkbox" at bounding box center [515, 394] width 23 height 23
checkbox input "true"
click at [758, 194] on p "Download as XLSX" at bounding box center [806, 200] width 137 height 12
radio input "false"
radio input "true"
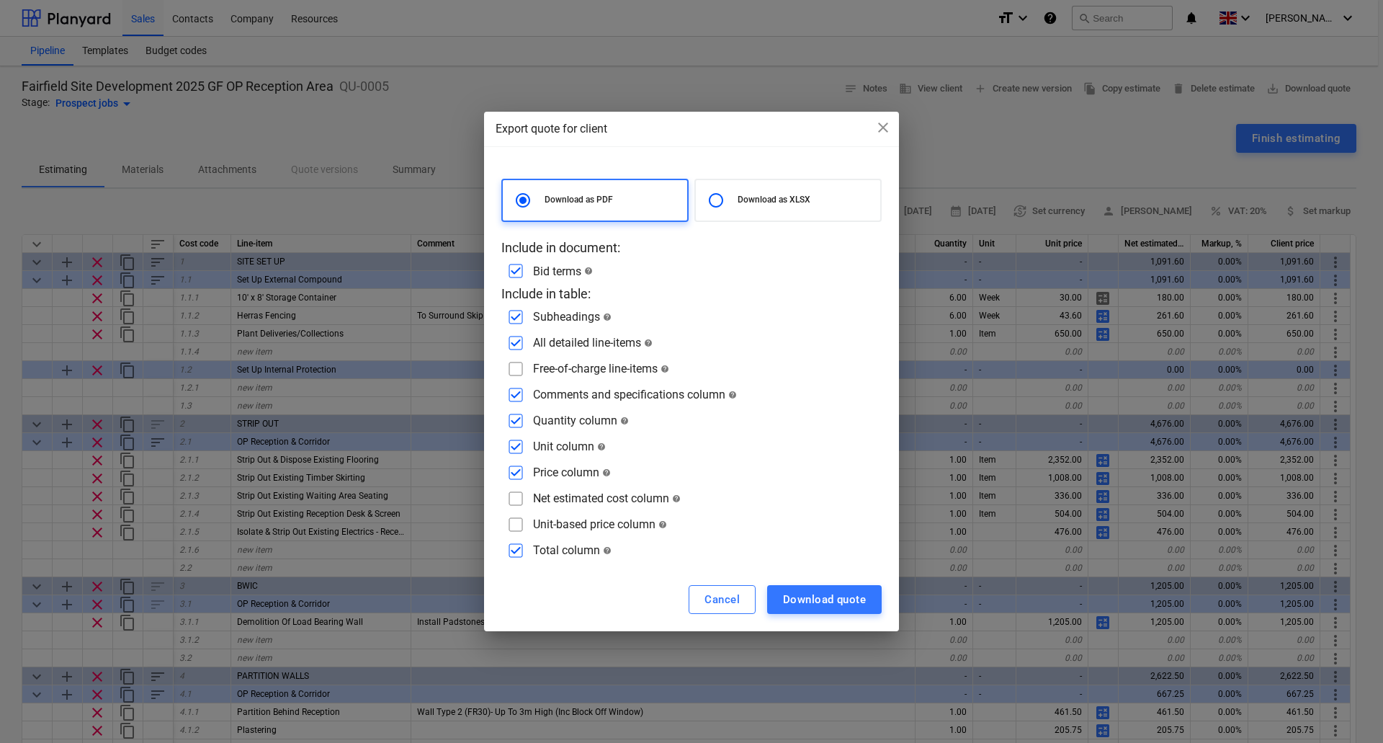
checkbox input "false"
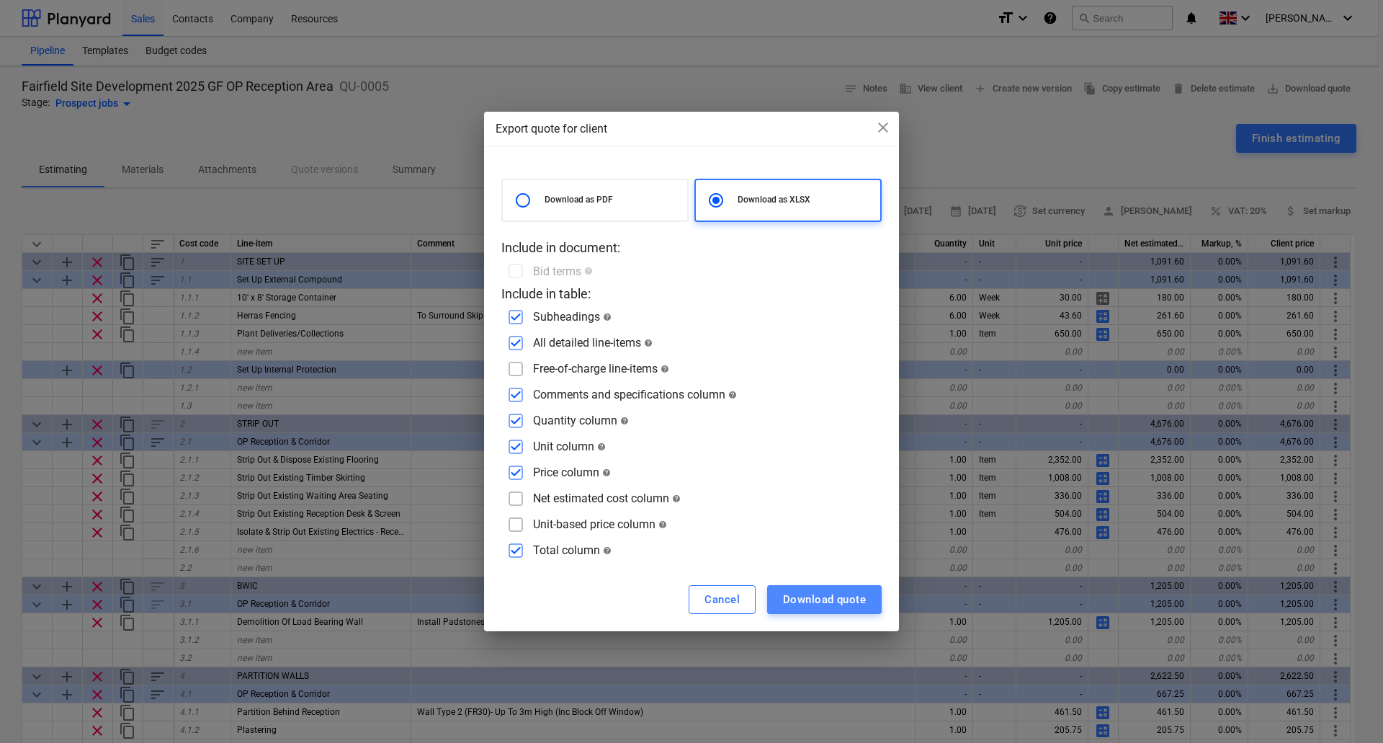
click at [820, 599] on div "Download quote" at bounding box center [824, 599] width 83 height 19
